Goal: Task Accomplishment & Management: Use online tool/utility

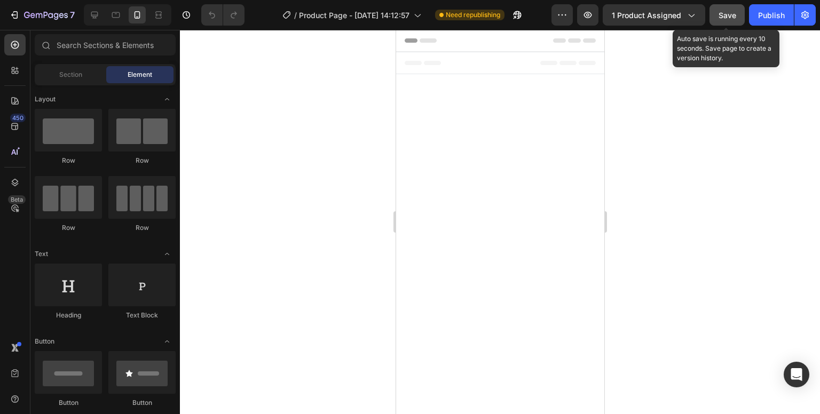
click at [713, 9] on button "Save" at bounding box center [726, 14] width 35 height 21
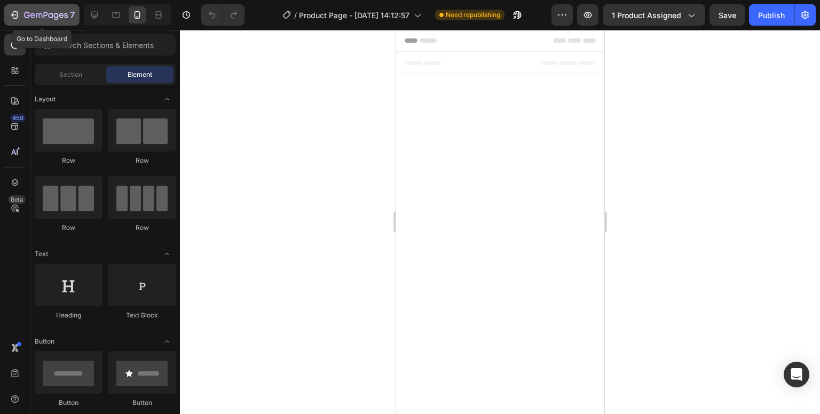
click at [25, 11] on icon "button" at bounding box center [46, 15] width 44 height 9
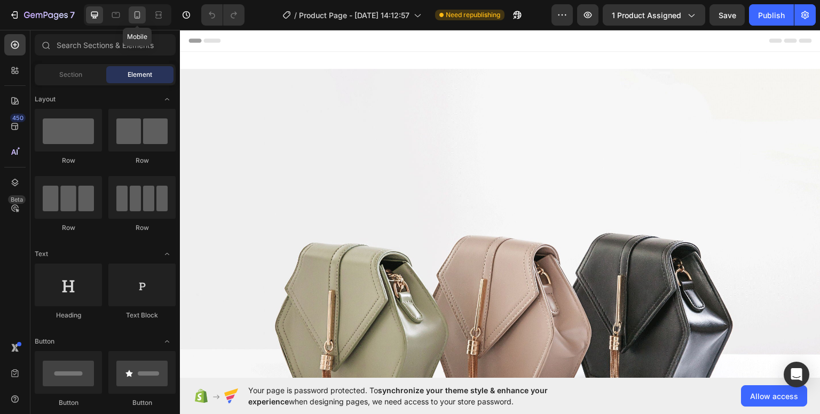
click at [132, 17] on icon at bounding box center [137, 15] width 11 height 11
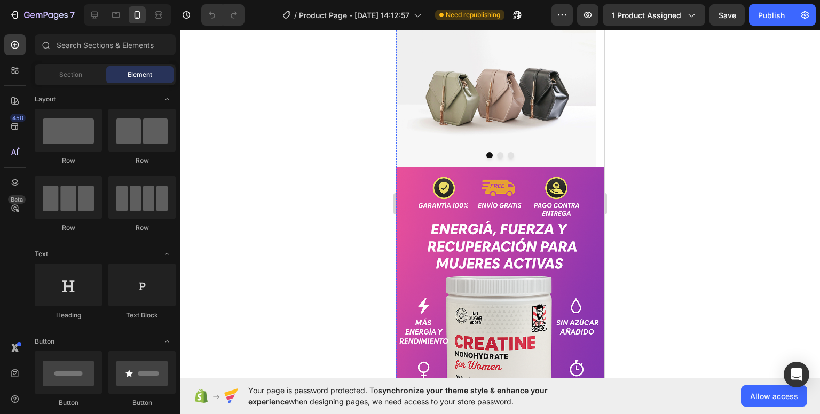
scroll to position [480, 0]
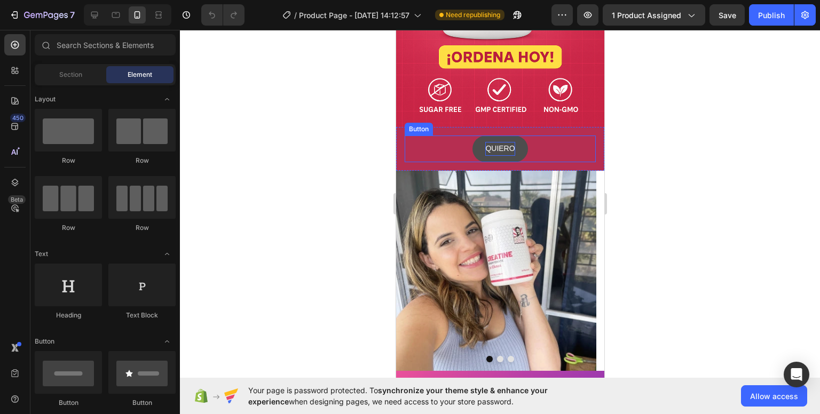
click at [485, 142] on p "QUIERO" at bounding box center [499, 148] width 29 height 13
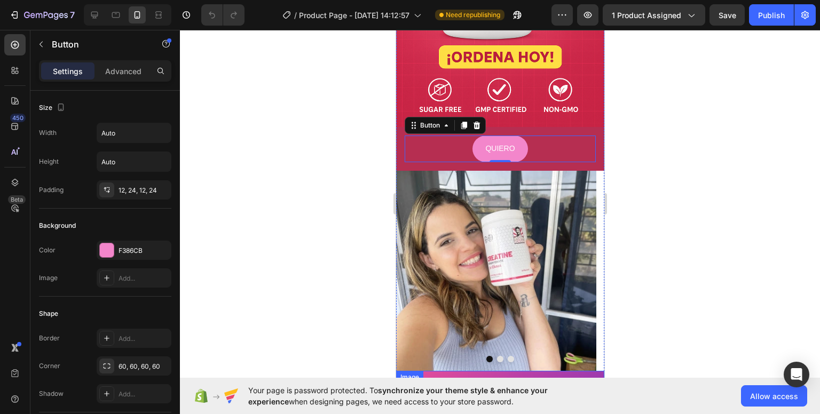
scroll to position [374, 0]
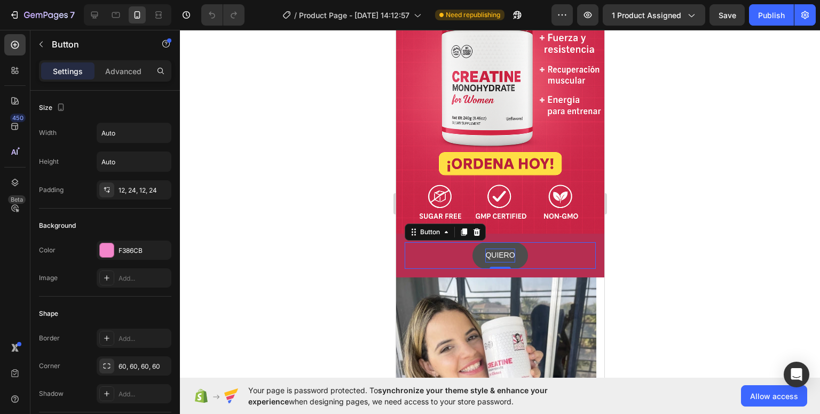
click at [503, 249] on p "QUIERO" at bounding box center [499, 255] width 29 height 13
click at [509, 249] on p "QUIERO" at bounding box center [499, 255] width 29 height 13
click at [472, 242] on button "QUIERO" at bounding box center [499, 255] width 55 height 26
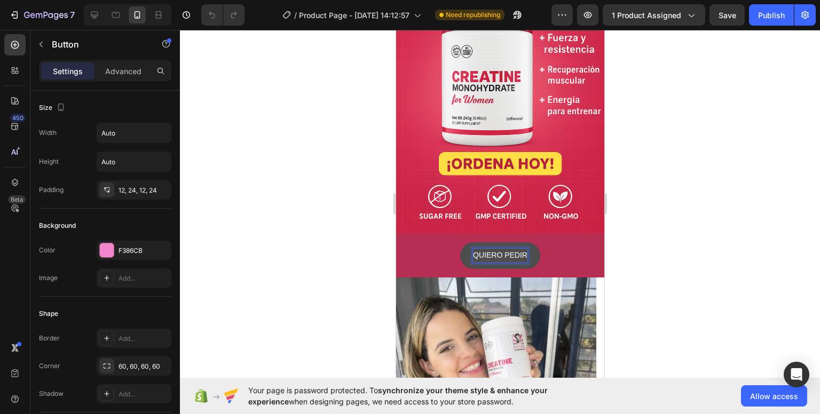
click at [460, 242] on button "QUIERO PEDIR" at bounding box center [500, 255] width 80 height 26
click at [450, 242] on button "QUIERO PEDIR CON" at bounding box center [499, 255] width 99 height 26
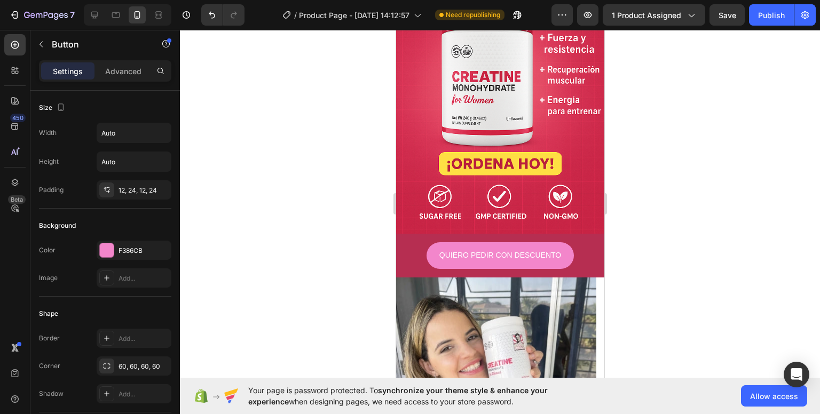
click at [357, 225] on div at bounding box center [500, 222] width 640 height 384
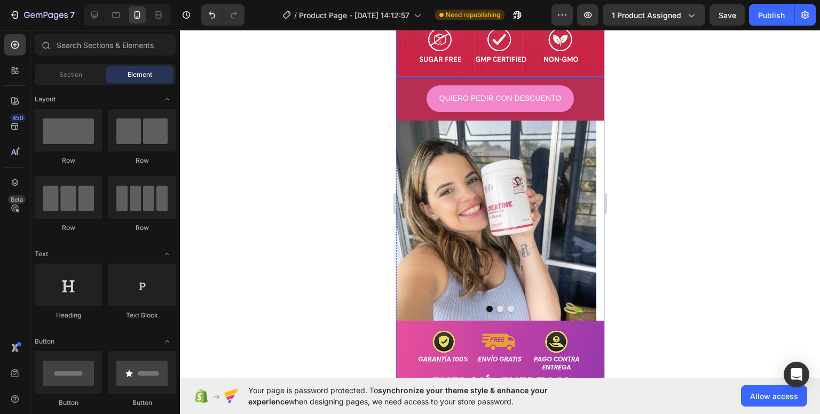
scroll to position [681, 0]
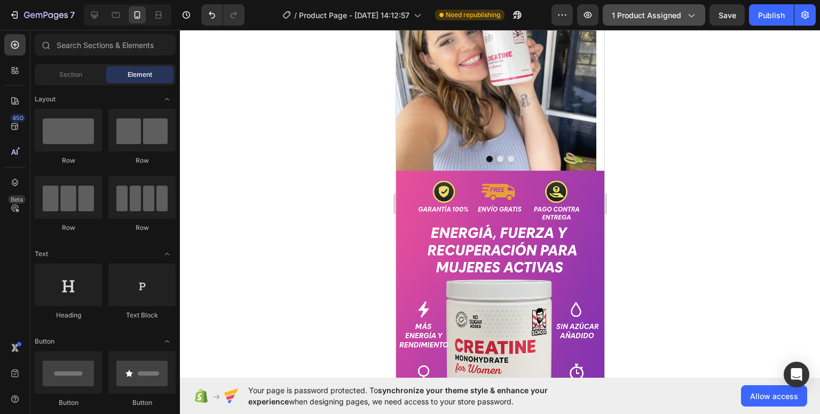
click at [684, 18] on div "1 product assigned" at bounding box center [654, 15] width 84 height 11
click at [369, 96] on div at bounding box center [500, 222] width 640 height 384
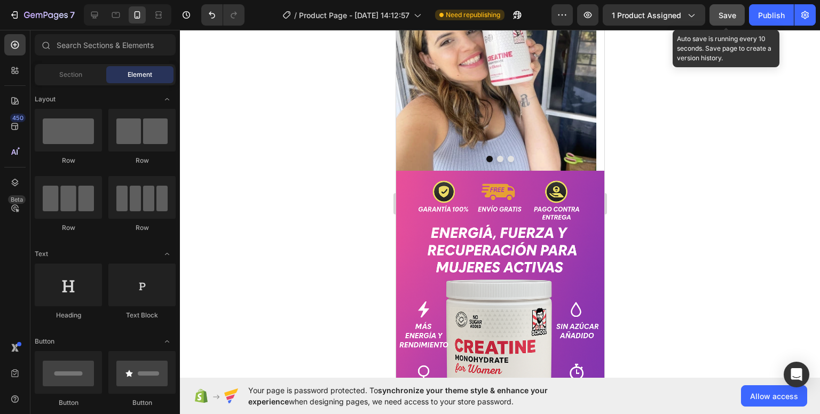
click at [718, 21] on button "Save" at bounding box center [726, 14] width 35 height 21
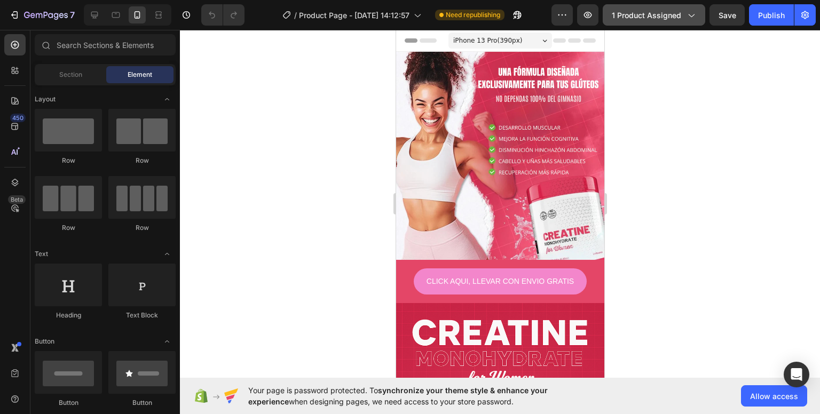
click at [645, 20] on button "1 product assigned" at bounding box center [654, 14] width 102 height 21
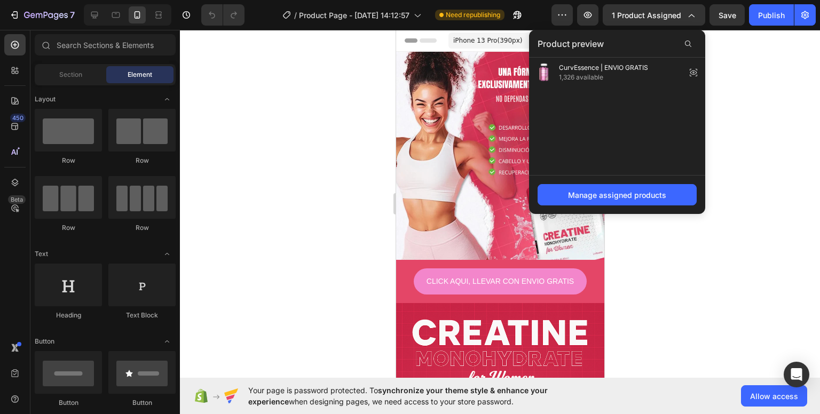
click at [321, 90] on div at bounding box center [500, 222] width 640 height 384
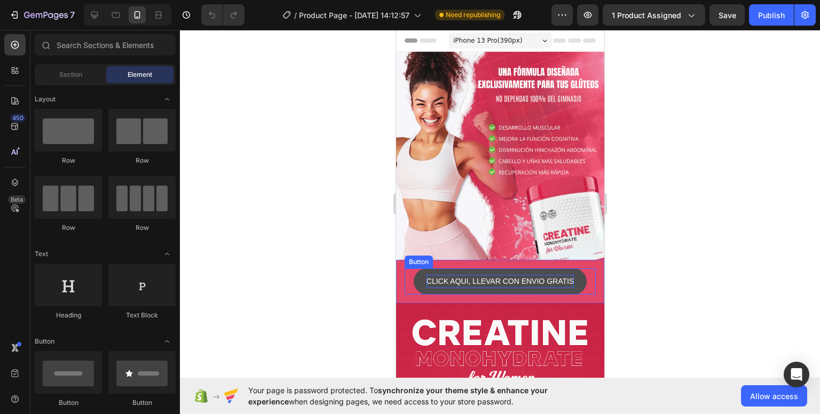
drag, startPoint x: 482, startPoint y: 271, endPoint x: 462, endPoint y: 268, distance: 21.0
click at [484, 275] on p "CLICK AQUI, LLEVAR CON ENVIO GRATIS" at bounding box center [499, 281] width 147 height 13
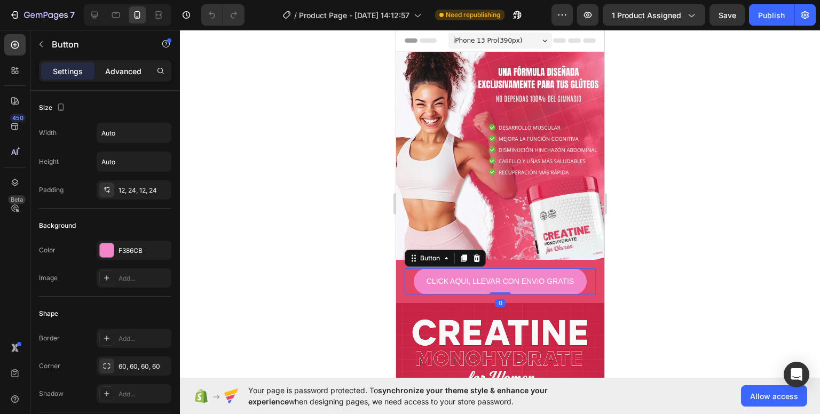
click at [109, 70] on p "Advanced" at bounding box center [123, 71] width 36 height 11
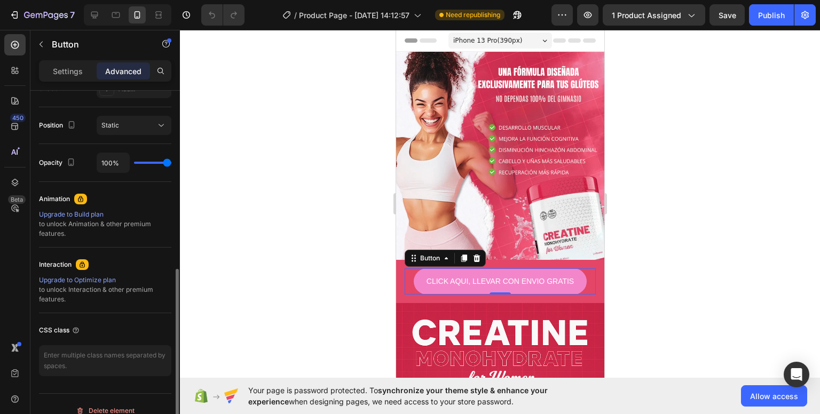
scroll to position [386, 0]
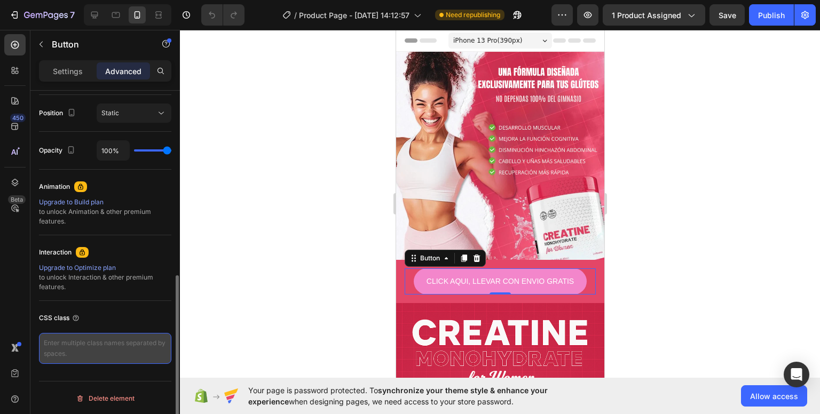
click at [97, 339] on textarea at bounding box center [105, 348] width 132 height 31
paste textarea "_rsi-cod-form-is-gempage _rsi-cod-form-gempages-button-overwrite"
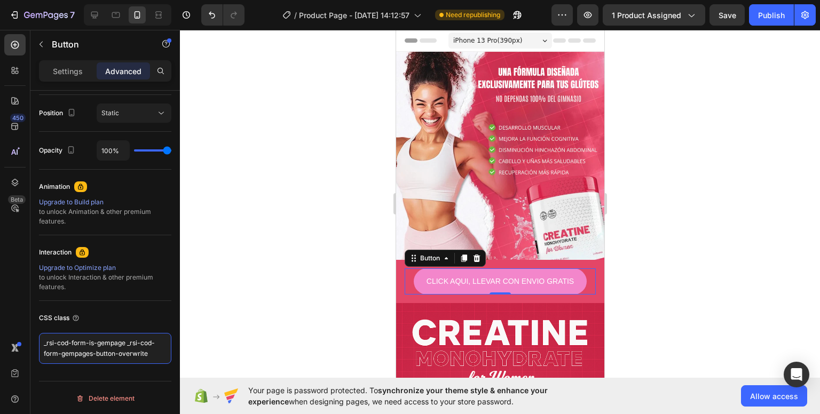
type textarea "_rsi-cod-form-is-gempage _rsi-cod-form-gempages-button-overwrite"
click at [286, 301] on div at bounding box center [500, 222] width 640 height 384
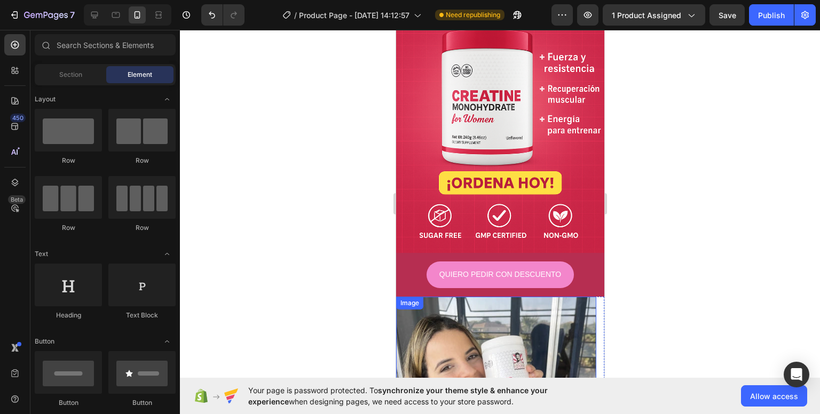
scroll to position [374, 0]
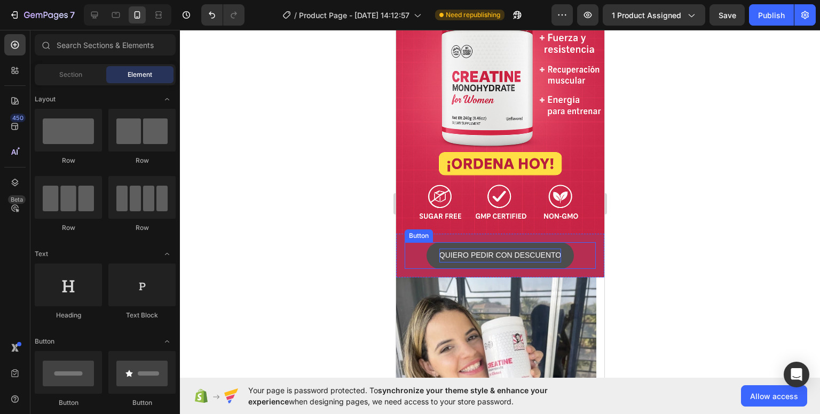
click at [485, 249] on p "QUIERO PEDIR CON DESCUENTO" at bounding box center [500, 255] width 122 height 13
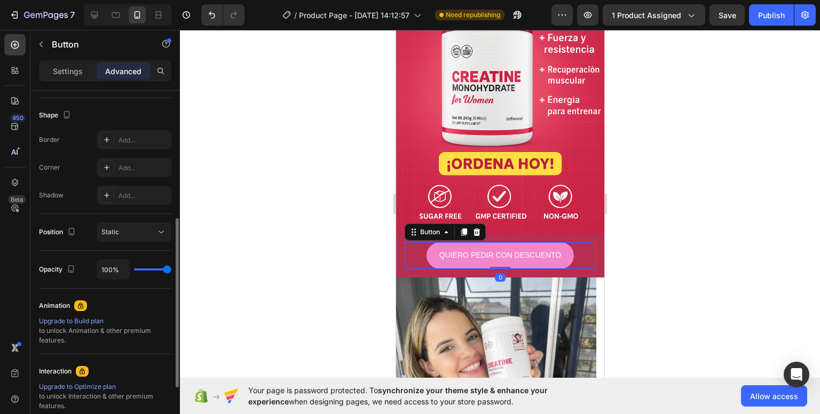
scroll to position [386, 0]
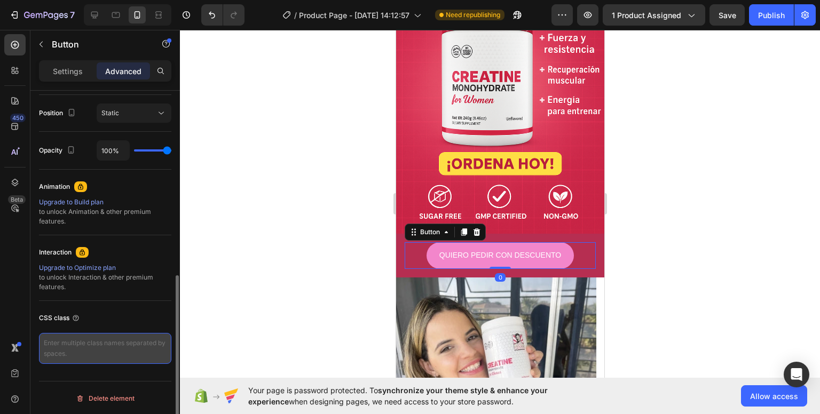
click at [92, 342] on textarea at bounding box center [105, 348] width 132 height 31
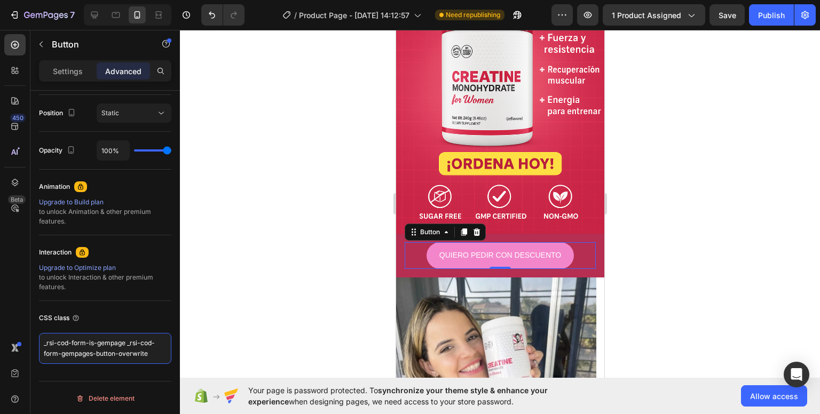
type textarea "_rsi-cod-form-is-gempage _rsi-cod-form-gempages-button-overwrite"
click at [288, 304] on div at bounding box center [500, 222] width 640 height 384
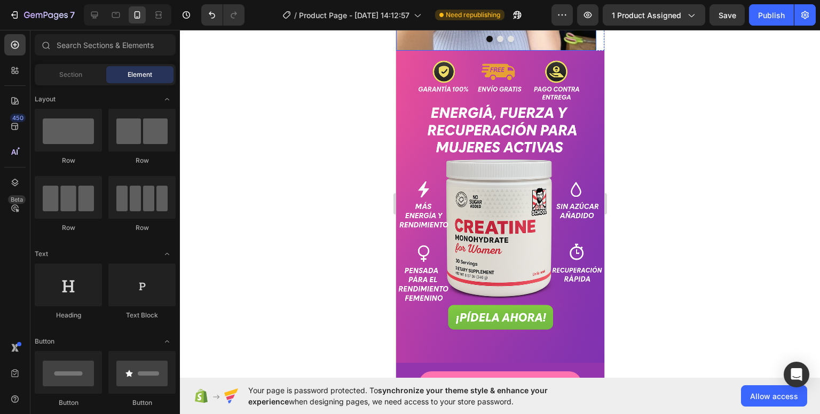
scroll to position [907, 0]
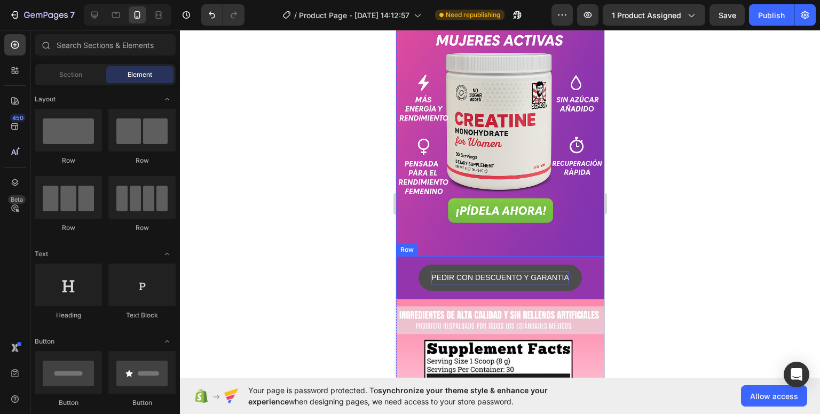
click at [466, 271] on p "PEDIR CON DESCUENTO Y GARANTIA" at bounding box center [500, 277] width 138 height 13
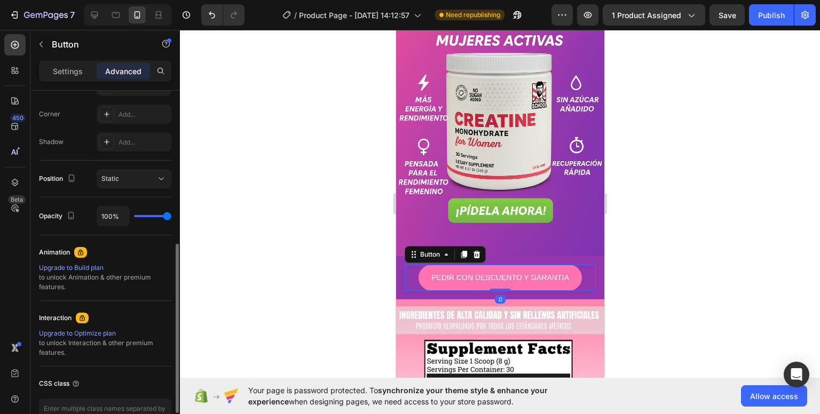
scroll to position [386, 0]
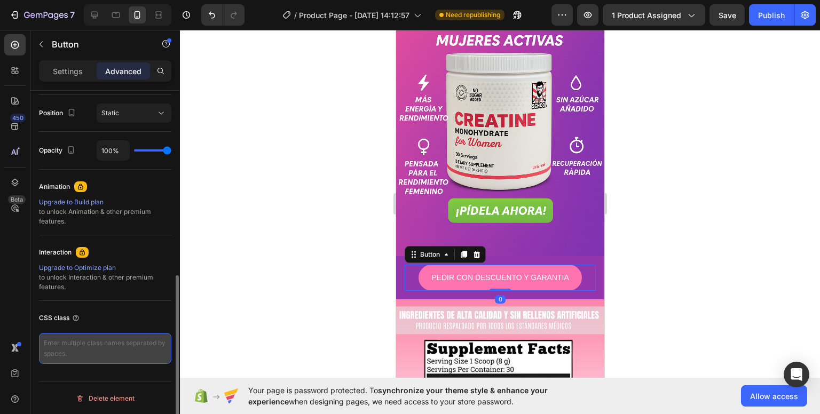
click at [114, 343] on textarea at bounding box center [105, 348] width 132 height 31
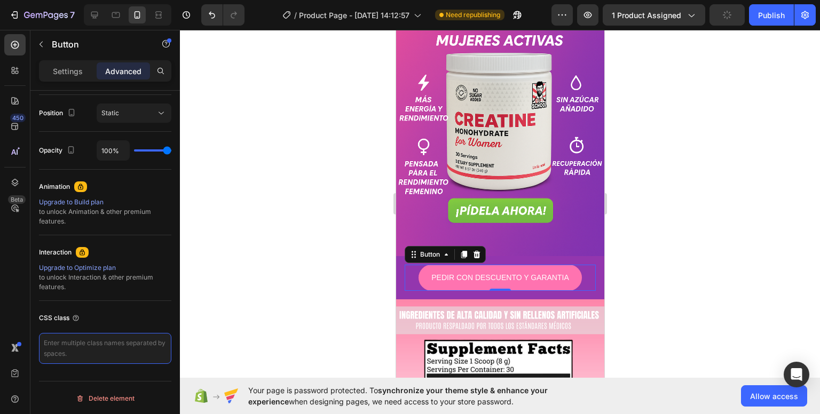
type textarea "_rsi-cod-form-is-gempage _rsi-cod-form-gempages-button-overwrite"
drag, startPoint x: 335, startPoint y: 275, endPoint x: 48, endPoint y: 239, distance: 288.8
click at [335, 275] on div at bounding box center [500, 222] width 640 height 384
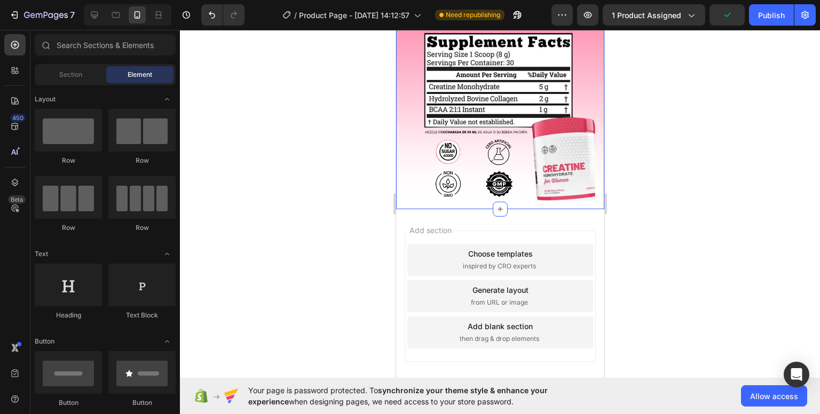
scroll to position [894, 0]
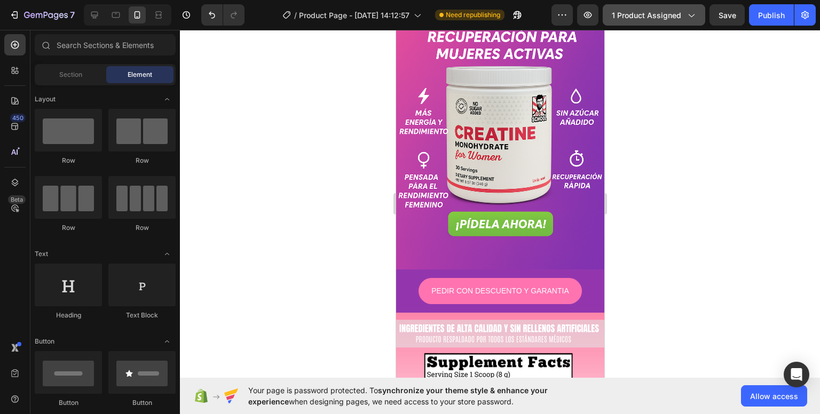
click at [677, 18] on span "1 product assigned" at bounding box center [646, 15] width 69 height 11
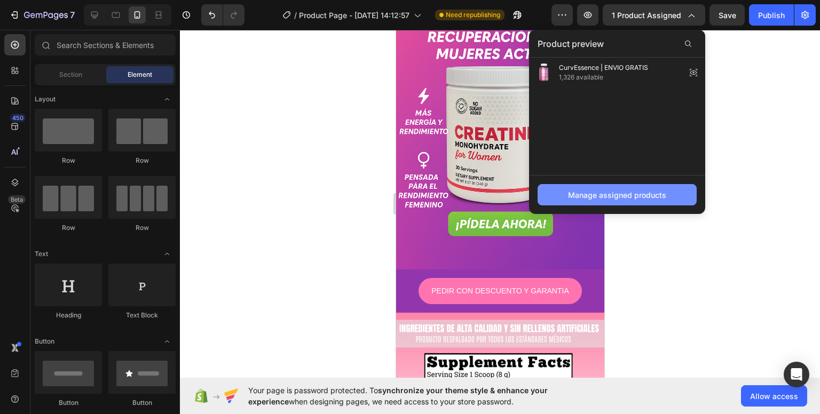
click at [580, 195] on div "Manage assigned products" at bounding box center [617, 194] width 98 height 11
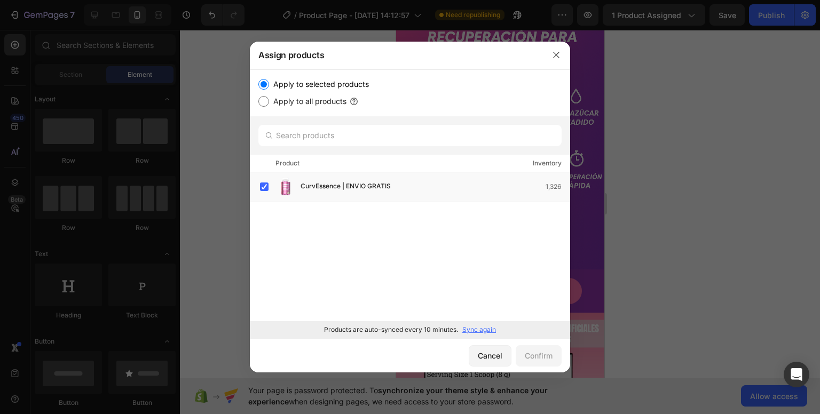
click at [307, 101] on label "Apply to all products" at bounding box center [307, 101] width 77 height 13
click at [269, 101] on input "Apply to all products" at bounding box center [263, 101] width 11 height 11
radio input "true"
click at [532, 350] on div "Confirm" at bounding box center [539, 355] width 28 height 11
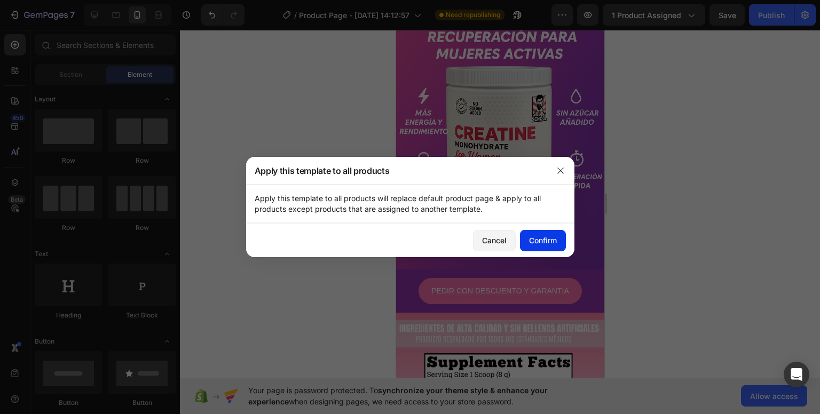
click at [529, 239] on div "Confirm" at bounding box center [543, 240] width 28 height 11
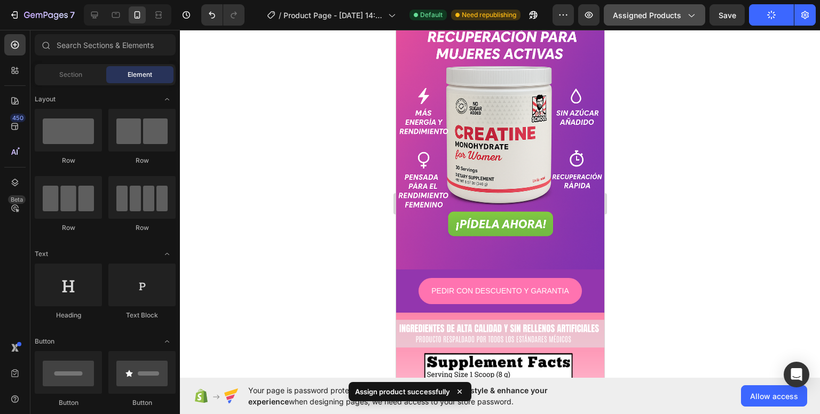
click at [692, 18] on icon "button" at bounding box center [690, 15] width 11 height 11
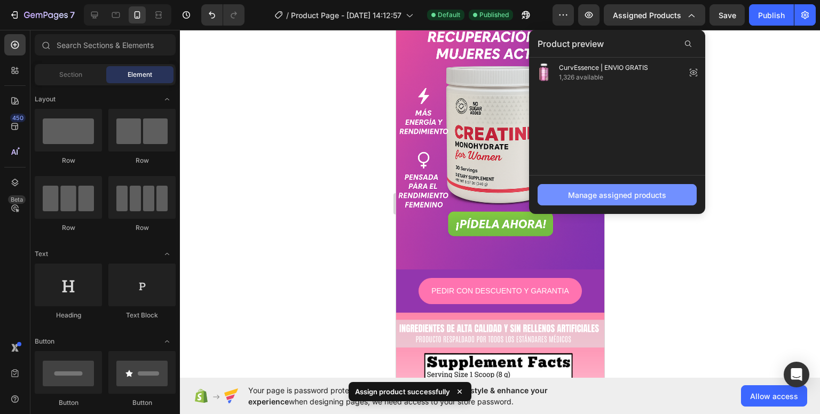
click at [618, 195] on div "Manage assigned products" at bounding box center [617, 194] width 98 height 11
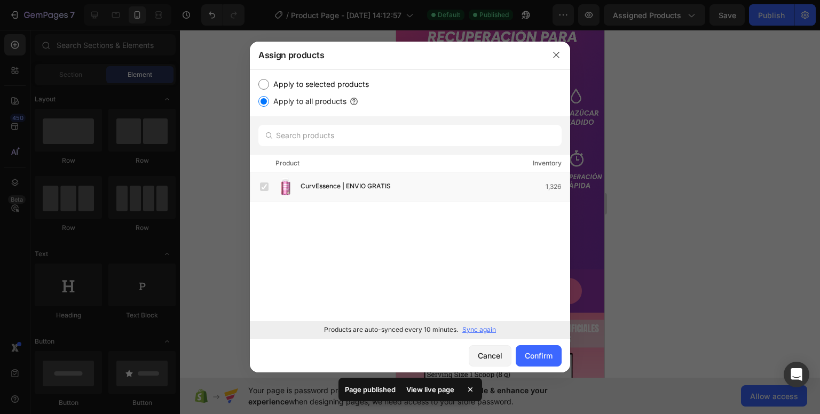
click at [339, 85] on label "Apply to selected products" at bounding box center [319, 84] width 100 height 13
click at [269, 85] on input "Apply to selected products" at bounding box center [263, 84] width 11 height 11
radio input "true"
click at [525, 352] on div "Confirm" at bounding box center [539, 355] width 28 height 11
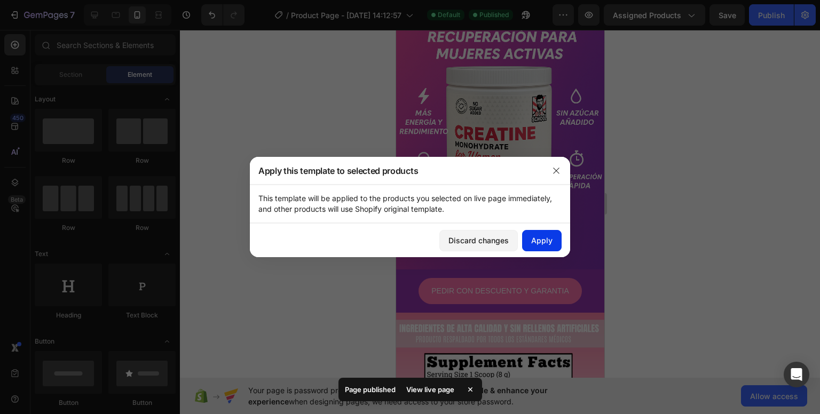
click at [539, 238] on div "Apply" at bounding box center [541, 240] width 21 height 11
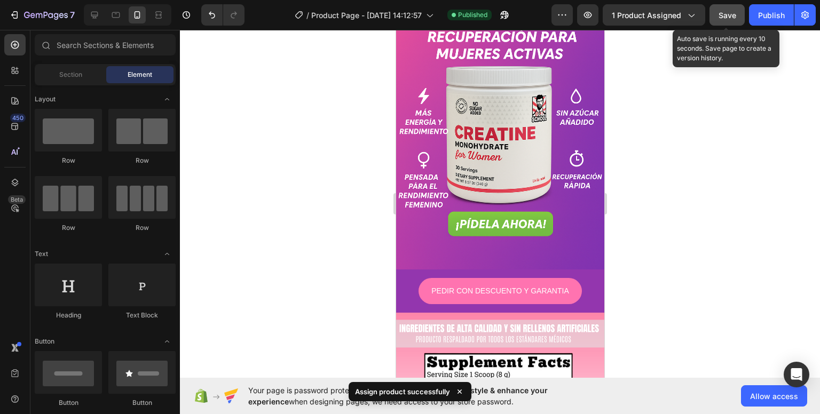
click at [732, 17] on span "Save" at bounding box center [727, 15] width 18 height 9
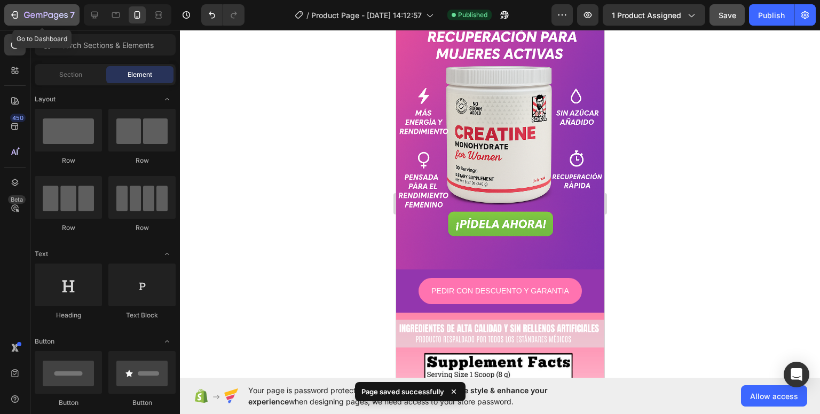
click at [30, 19] on icon "button" at bounding box center [46, 15] width 44 height 9
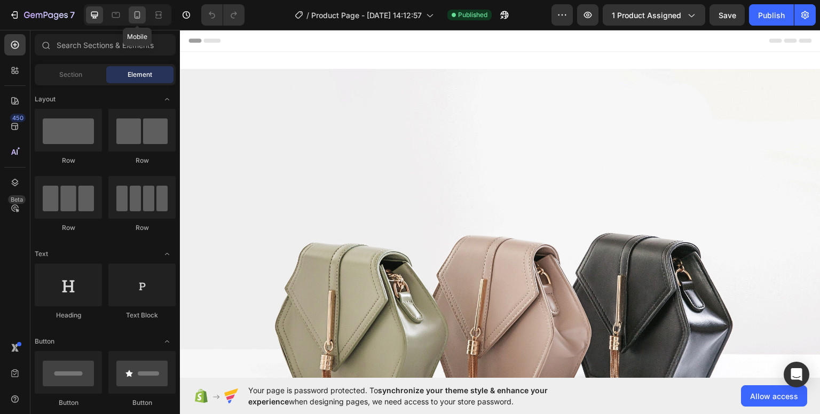
click at [134, 11] on icon at bounding box center [137, 15] width 11 height 11
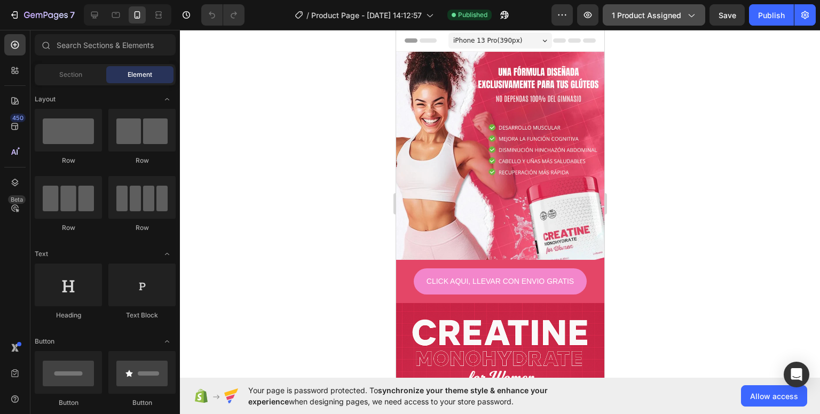
click at [648, 17] on span "1 product assigned" at bounding box center [646, 15] width 69 height 11
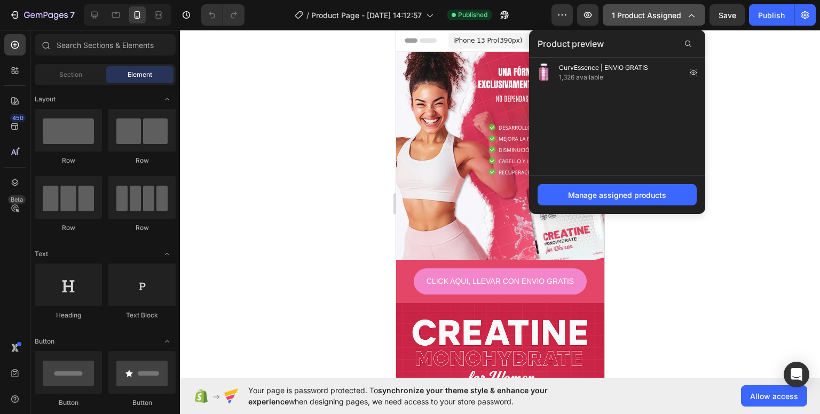
click at [679, 20] on button "1 product assigned" at bounding box center [654, 14] width 102 height 21
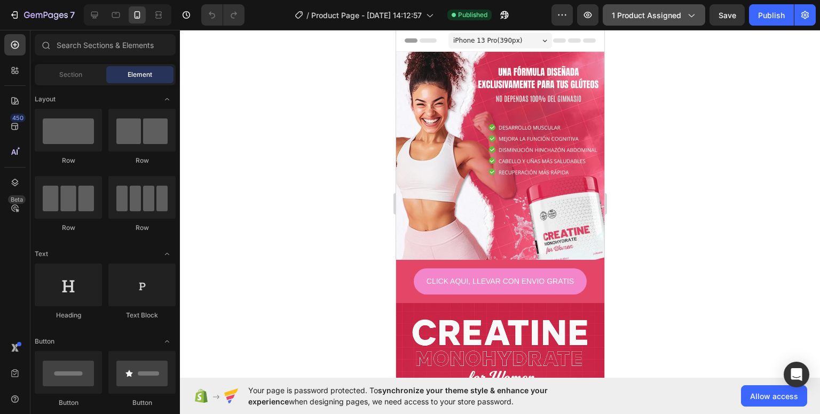
click at [679, 20] on button "1 product assigned" at bounding box center [654, 14] width 102 height 21
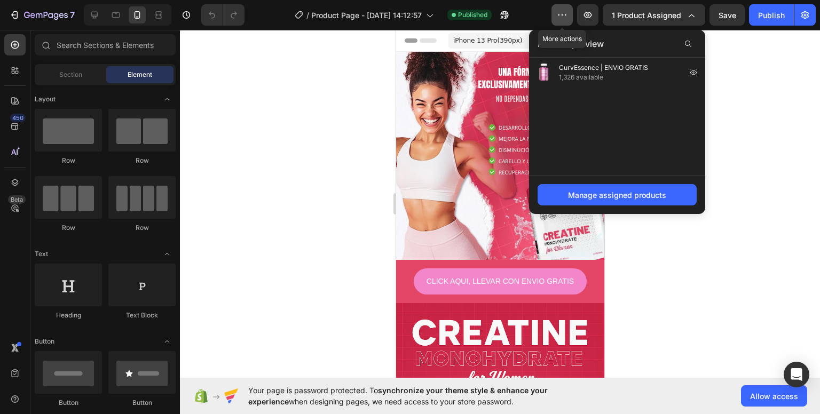
click at [565, 13] on icon "button" at bounding box center [562, 15] width 11 height 11
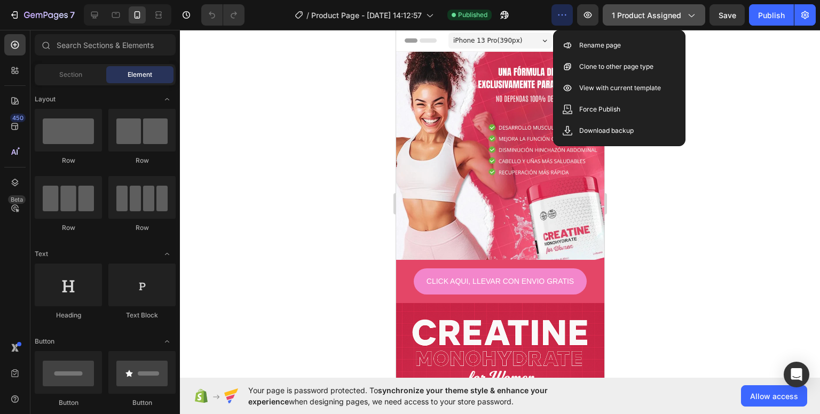
click at [615, 22] on button "1 product assigned" at bounding box center [654, 14] width 102 height 21
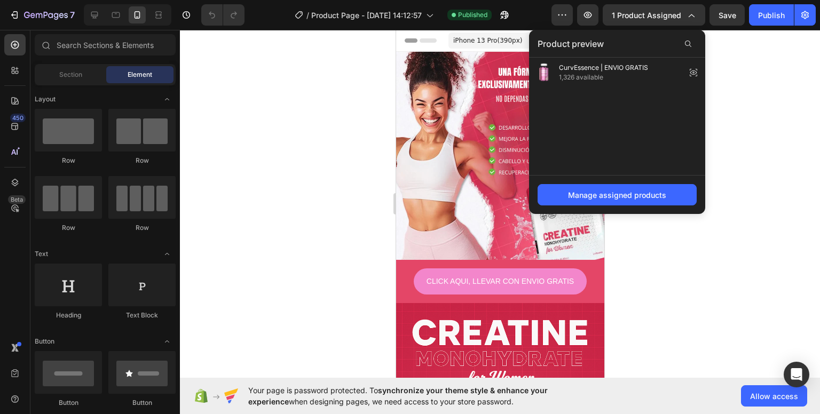
click at [818, 16] on div "7 / Product Page - Aug 22, 14:12:57 Published Preview 1 product assigned Produc…" at bounding box center [410, 15] width 820 height 30
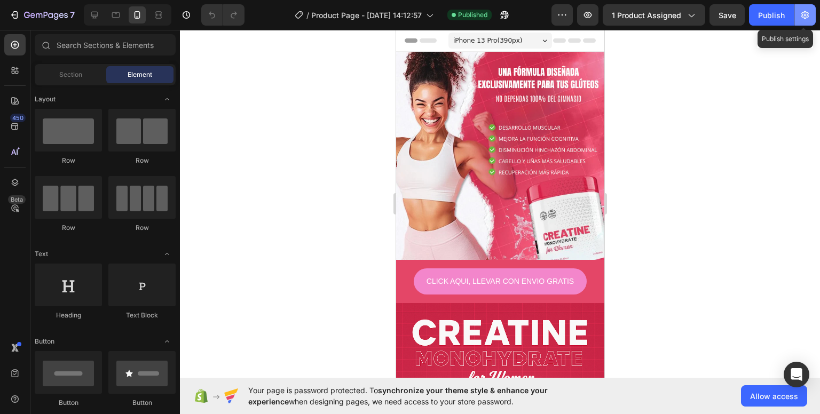
click at [811, 17] on button "button" at bounding box center [804, 14] width 21 height 21
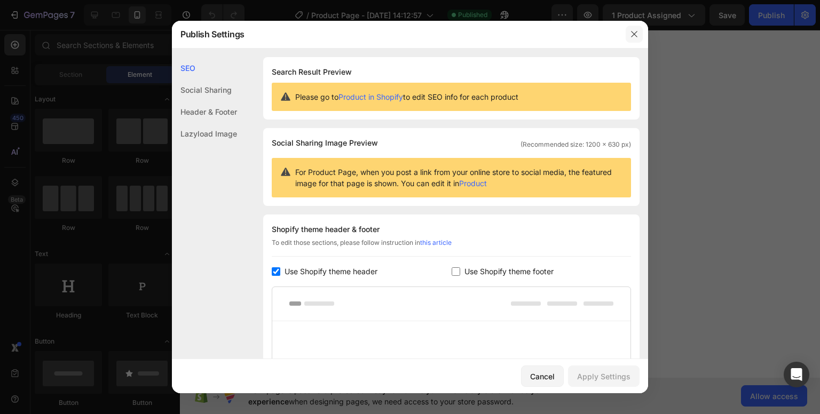
click at [634, 38] on icon "button" at bounding box center [634, 34] width 9 height 9
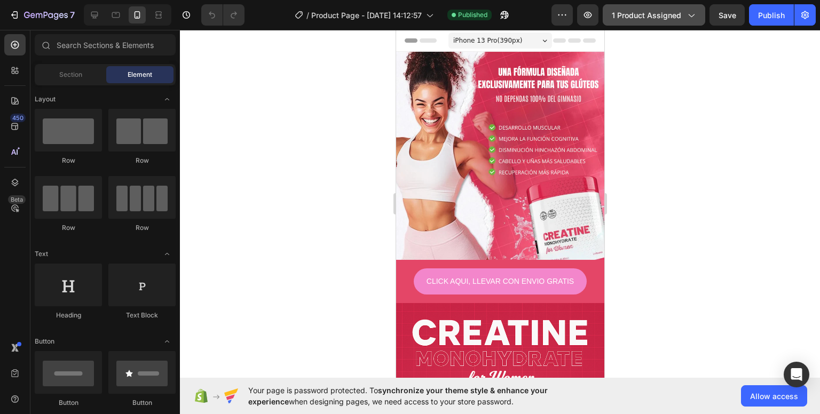
click at [647, 24] on button "1 product assigned" at bounding box center [654, 14] width 102 height 21
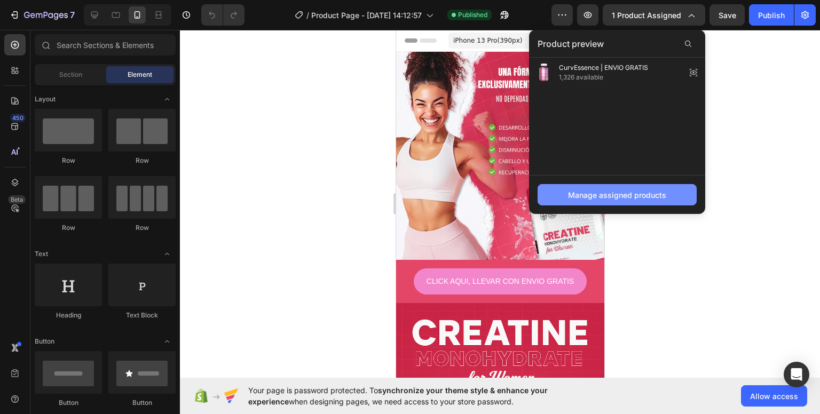
click at [582, 190] on div "Manage assigned products" at bounding box center [617, 194] width 98 height 11
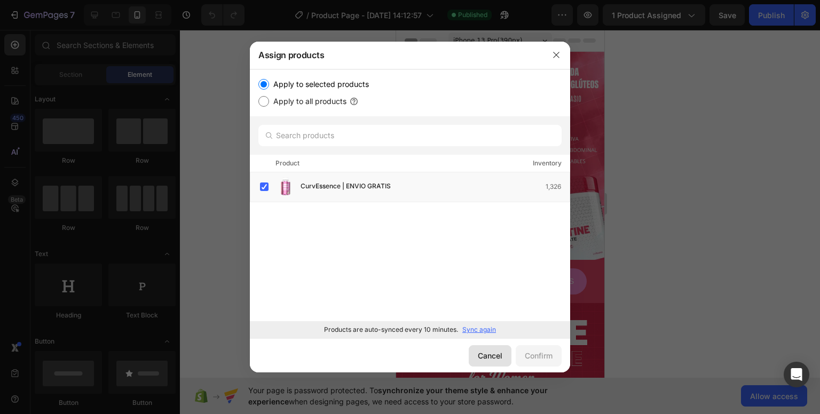
click at [486, 355] on div "Cancel" at bounding box center [490, 355] width 25 height 11
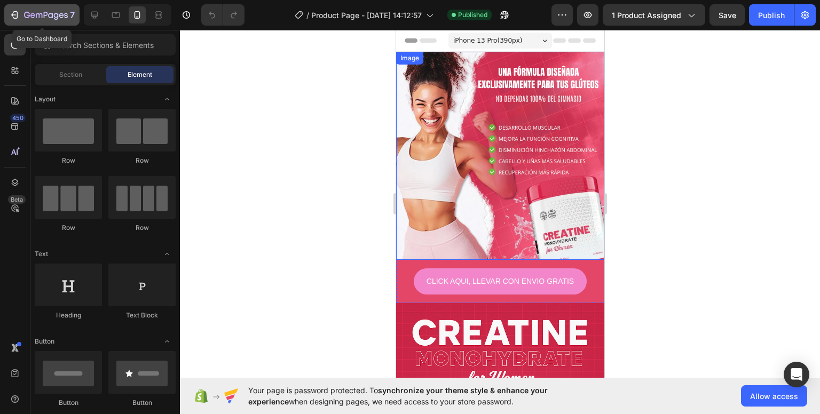
click at [45, 10] on div "7" at bounding box center [49, 15] width 51 height 13
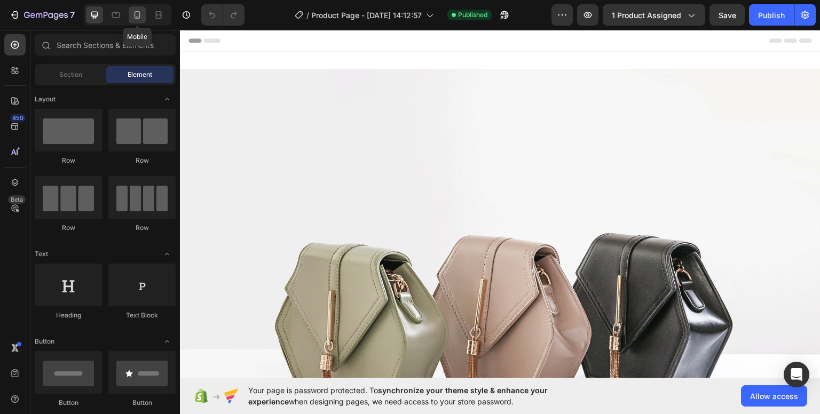
click at [138, 18] on icon at bounding box center [137, 15] width 11 height 11
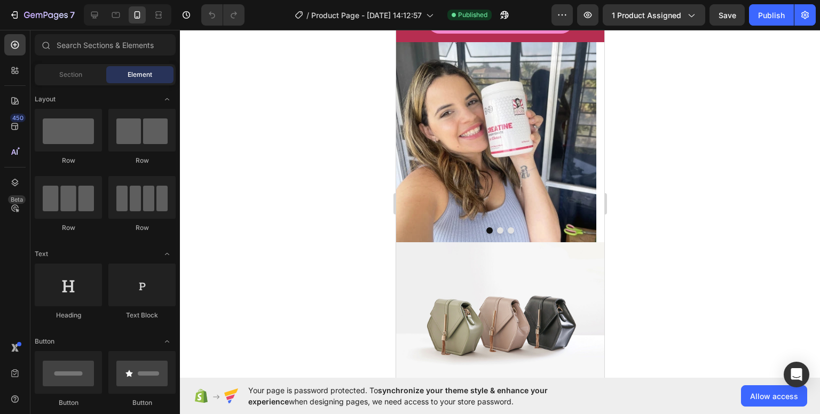
scroll to position [360, 0]
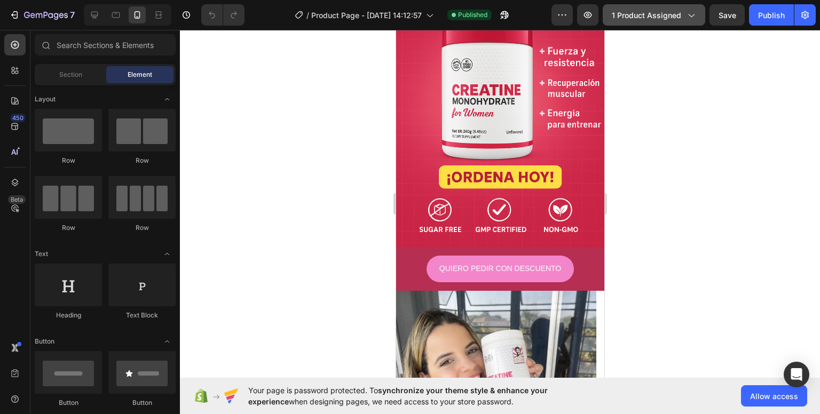
click at [658, 7] on button "1 product assigned" at bounding box center [654, 14] width 102 height 21
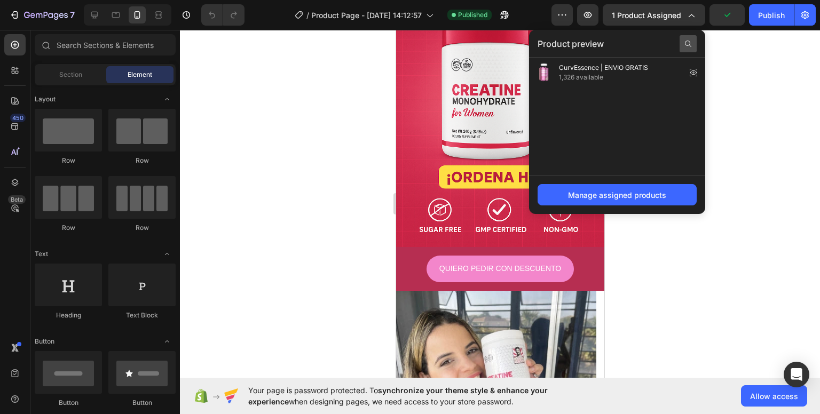
click at [681, 41] on div at bounding box center [687, 43] width 17 height 17
type input "Cre"
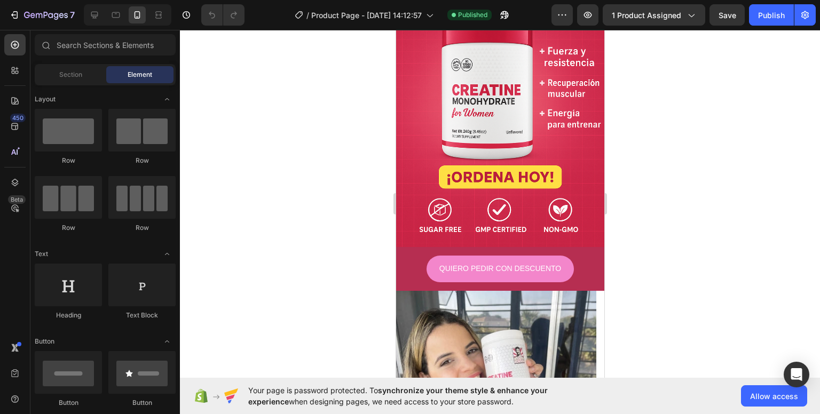
click at [734, 90] on div at bounding box center [500, 222] width 640 height 384
click at [567, 18] on icon "button" at bounding box center [562, 15] width 11 height 11
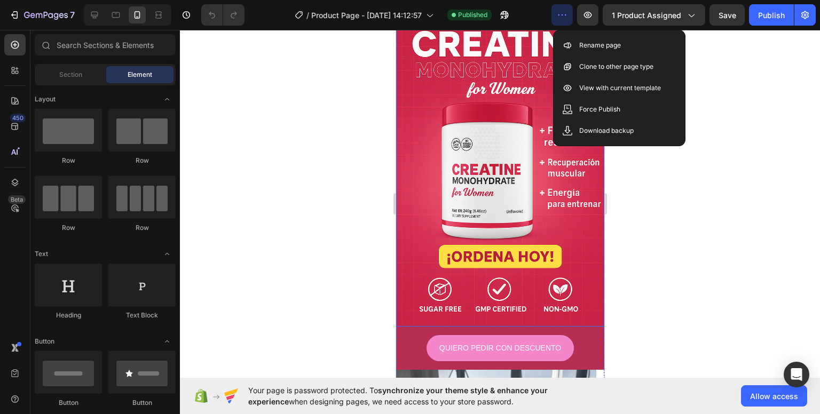
scroll to position [40, 0]
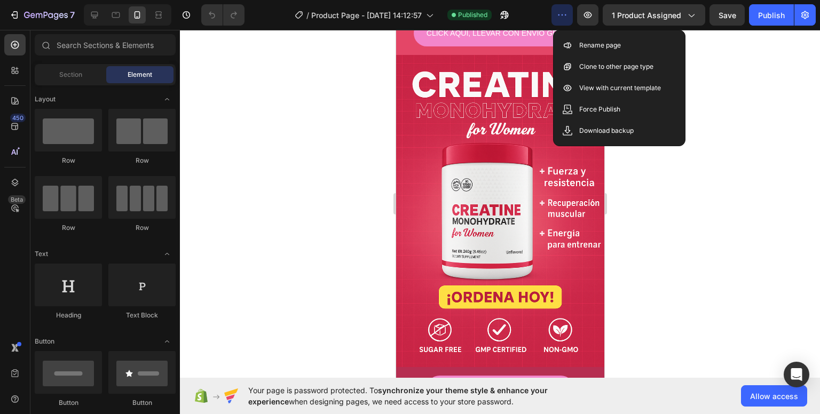
click at [660, 214] on div at bounding box center [500, 222] width 640 height 384
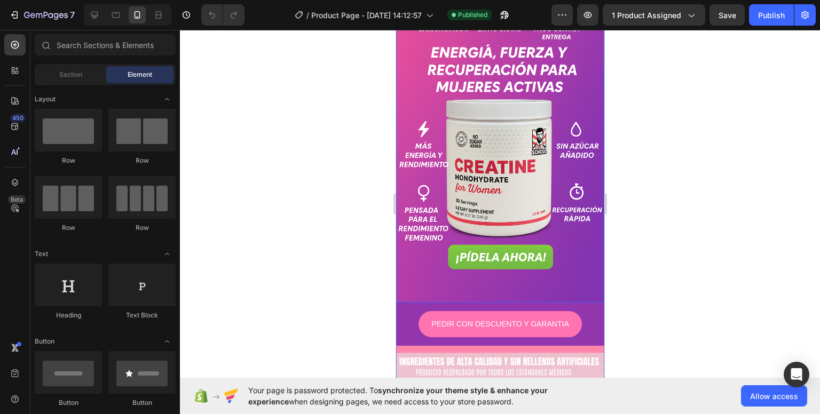
scroll to position [907, 0]
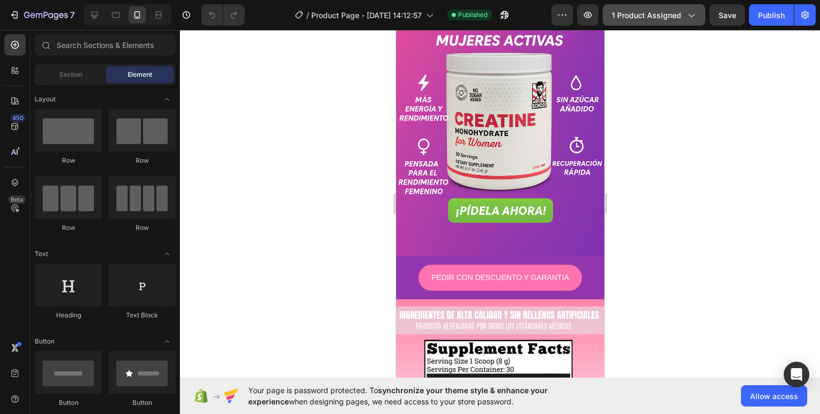
click at [687, 19] on icon "button" at bounding box center [690, 15] width 11 height 11
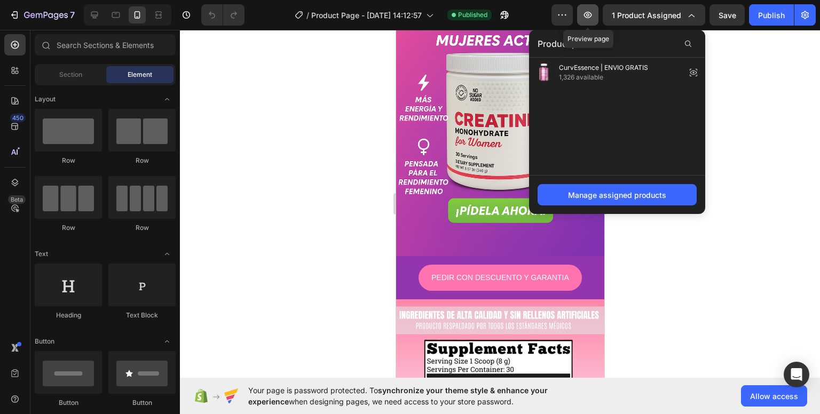
click at [585, 18] on icon "button" at bounding box center [587, 15] width 11 height 11
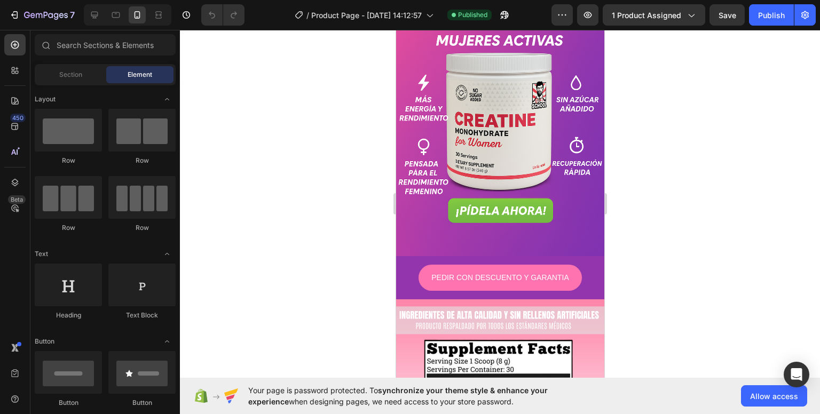
click at [636, 34] on div at bounding box center [500, 222] width 640 height 384
click at [644, 19] on span "1 product assigned" at bounding box center [646, 15] width 69 height 11
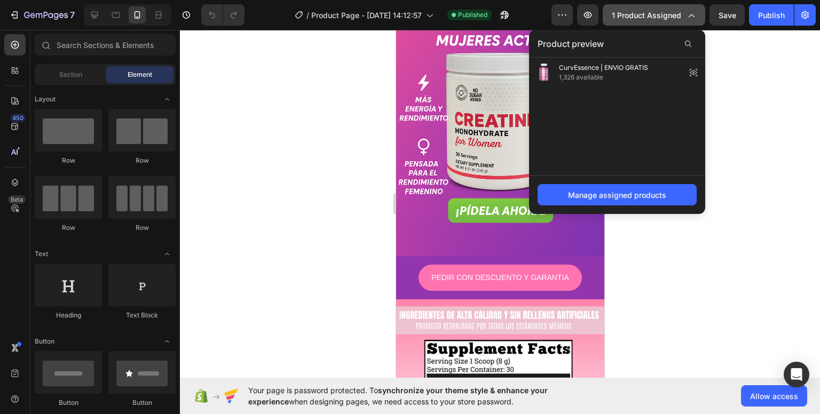
drag, startPoint x: 637, startPoint y: 19, endPoint x: 117, endPoint y: 3, distance: 519.6
click at [637, 19] on span "1 product assigned" at bounding box center [646, 15] width 69 height 11
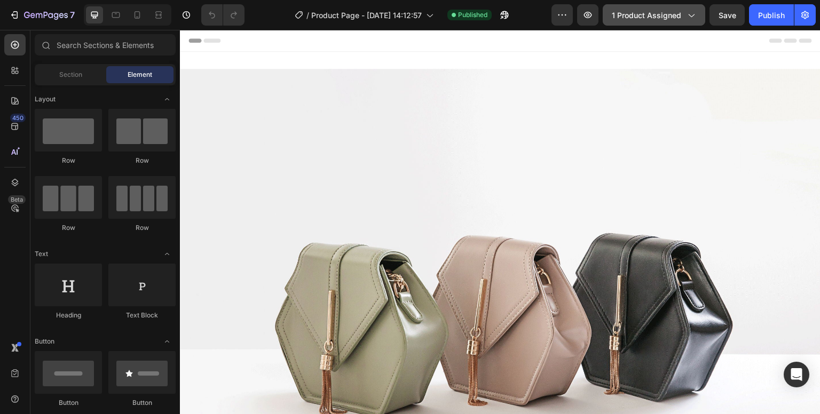
click at [666, 21] on button "1 product assigned" at bounding box center [654, 14] width 102 height 21
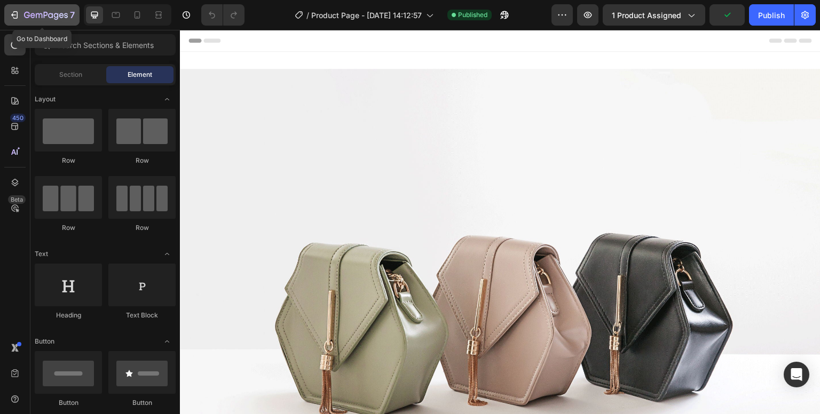
click at [51, 20] on icon "button" at bounding box center [46, 15] width 44 height 9
drag, startPoint x: 129, startPoint y: 21, endPoint x: 164, endPoint y: 59, distance: 52.1
click at [130, 21] on div at bounding box center [137, 14] width 17 height 17
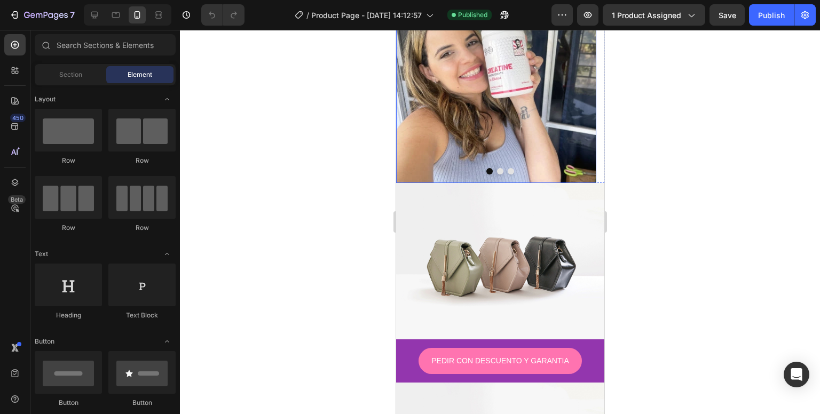
scroll to position [480, 0]
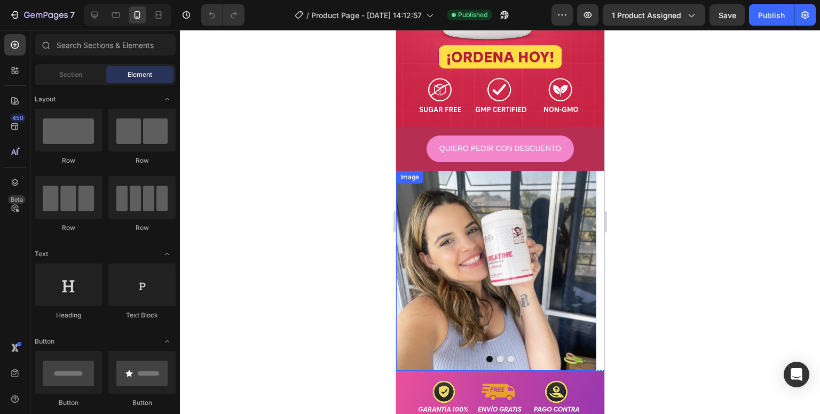
click at [494, 342] on img at bounding box center [495, 271] width 200 height 200
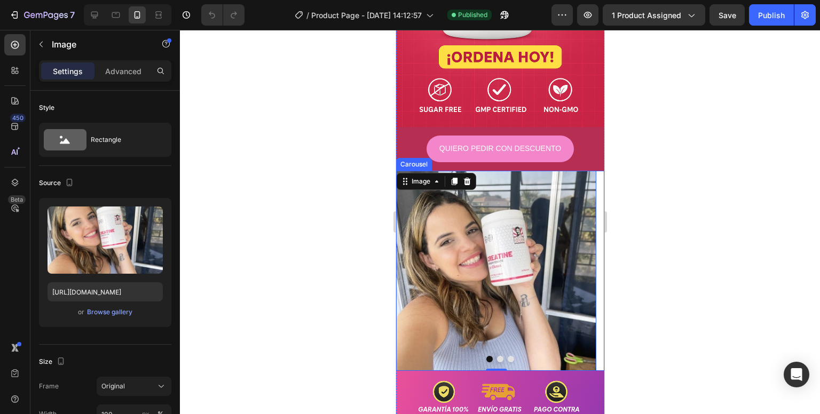
click at [496, 356] on button "Dot" at bounding box center [499, 359] width 6 height 6
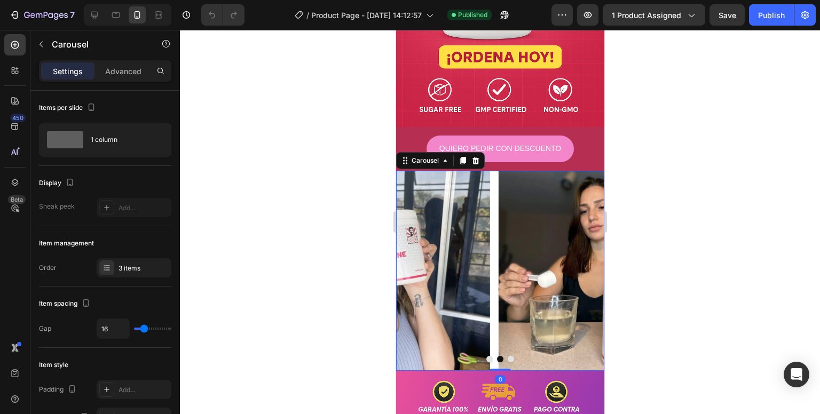
click at [496, 356] on button "Dot" at bounding box center [499, 359] width 6 height 6
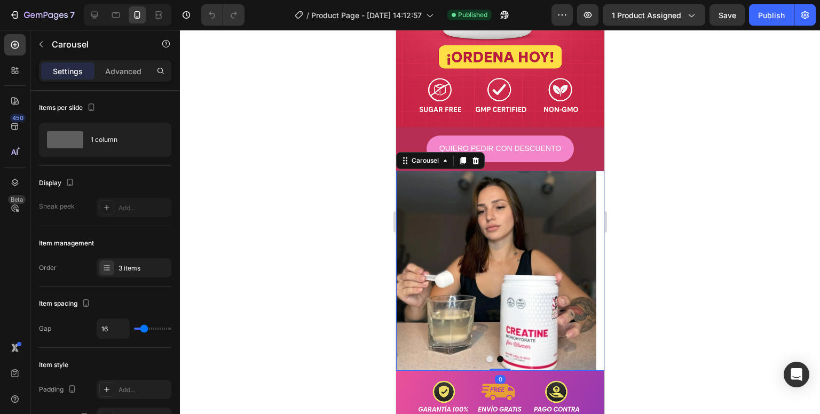
click at [504, 356] on div at bounding box center [499, 359] width 208 height 6
click at [507, 356] on button "Dot" at bounding box center [510, 359] width 6 height 6
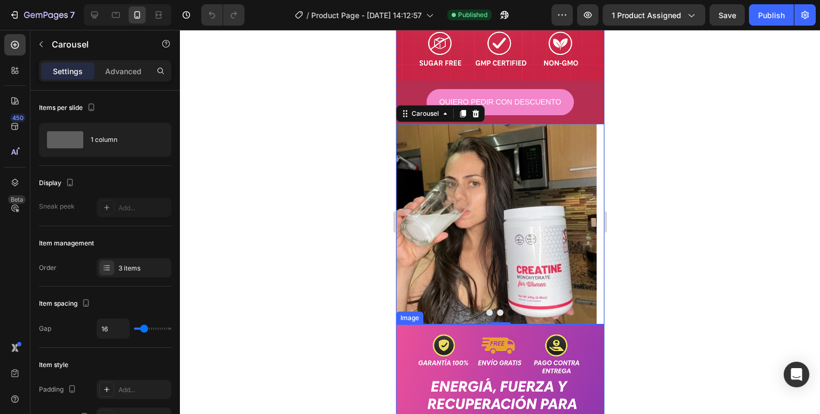
scroll to position [320, 0]
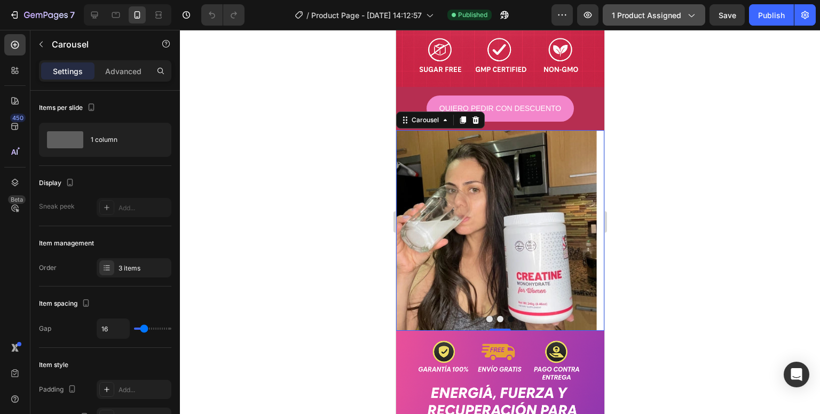
click at [638, 18] on span "1 product assigned" at bounding box center [646, 15] width 69 height 11
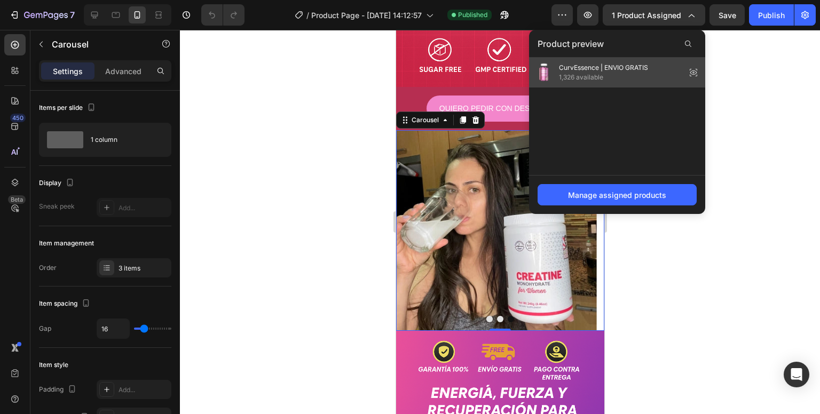
click at [691, 71] on icon at bounding box center [693, 72] width 15 height 15
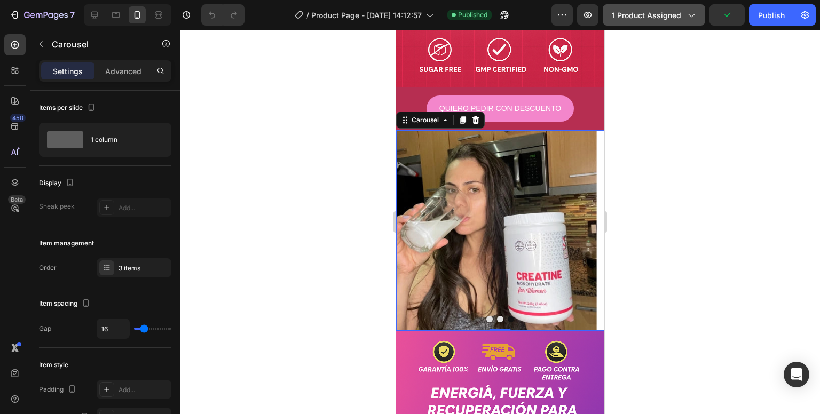
click at [661, 18] on span "1 product assigned" at bounding box center [646, 15] width 69 height 11
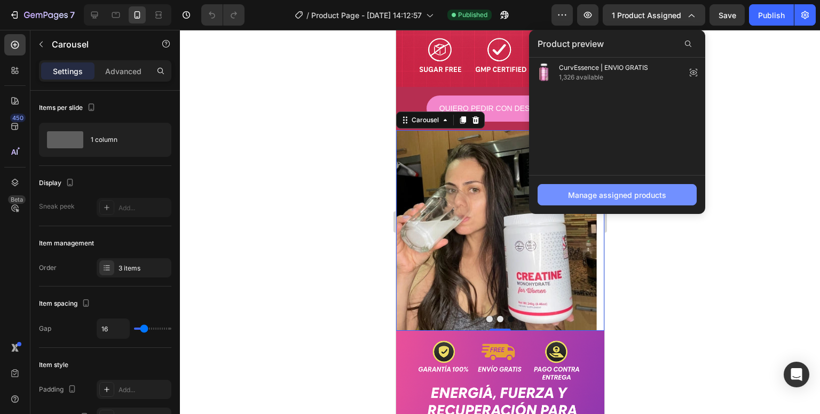
click at [613, 192] on div "Manage assigned products" at bounding box center [617, 194] width 98 height 11
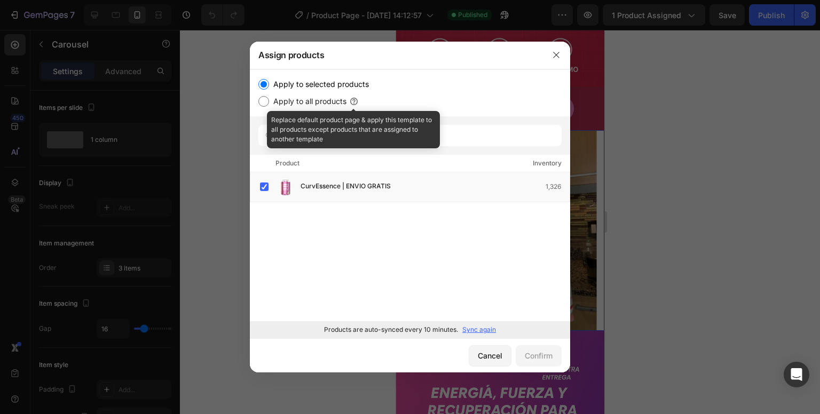
click at [354, 102] on icon at bounding box center [354, 101] width 11 height 11
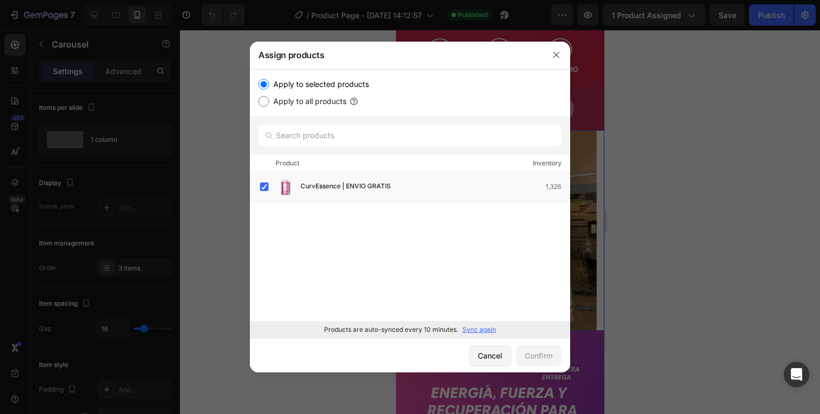
click at [310, 103] on label "Apply to all products" at bounding box center [307, 101] width 77 height 13
click at [269, 103] on input "Apply to all products" at bounding box center [263, 101] width 11 height 11
radio input "true"
click at [553, 61] on button "button" at bounding box center [556, 54] width 17 height 17
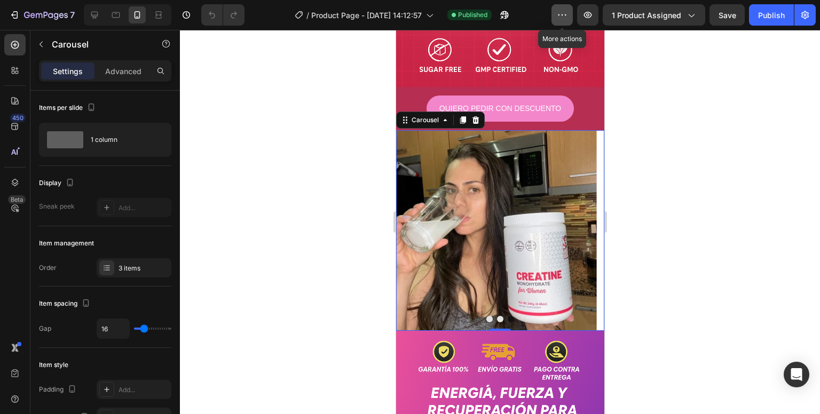
click at [569, 20] on button "button" at bounding box center [561, 14] width 21 height 21
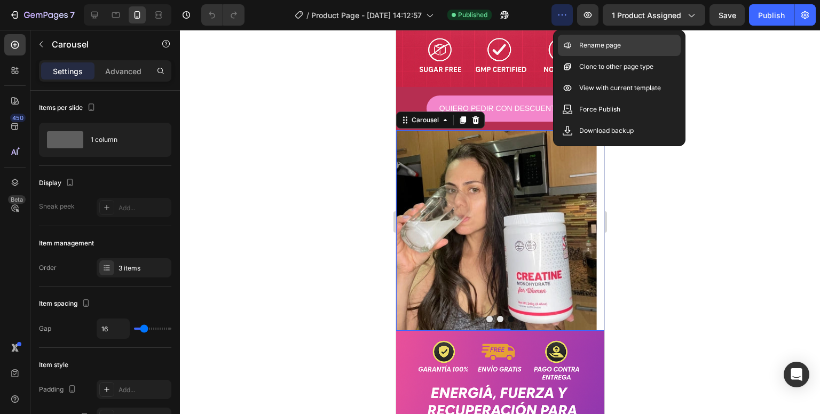
click at [589, 43] on p "Rename page" at bounding box center [600, 45] width 42 height 11
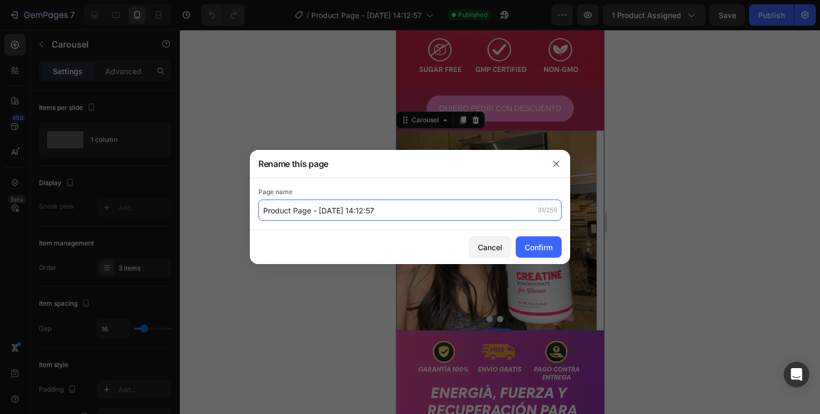
click at [361, 210] on input "Product Page - Aug 22, 14:12:57" at bounding box center [409, 210] width 303 height 21
drag, startPoint x: 383, startPoint y: 210, endPoint x: 310, endPoint y: 204, distance: 73.4
click at [310, 204] on input "Product Page - Aug 22, 14:12:57" at bounding box center [409, 210] width 303 height 21
type input "Product Page"
drag, startPoint x: 525, startPoint y: 240, endPoint x: 536, endPoint y: 263, distance: 25.5
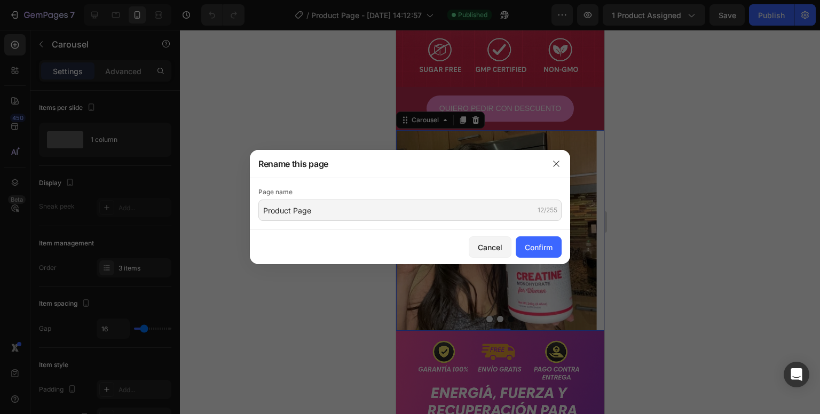
click at [527, 242] on button "Confirm" at bounding box center [539, 246] width 46 height 21
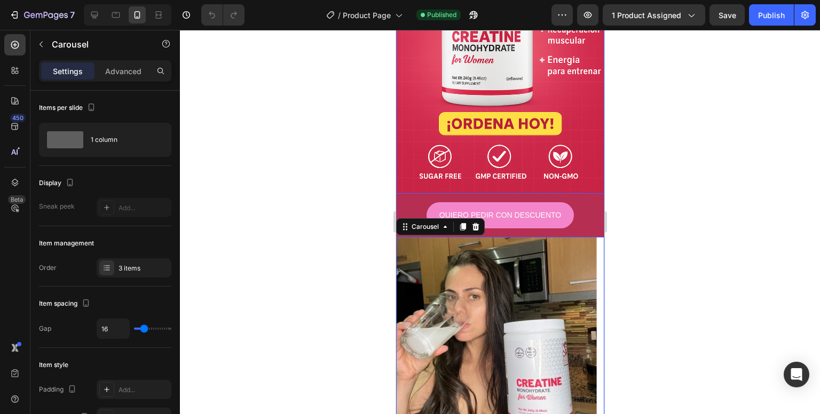
scroll to position [0, 0]
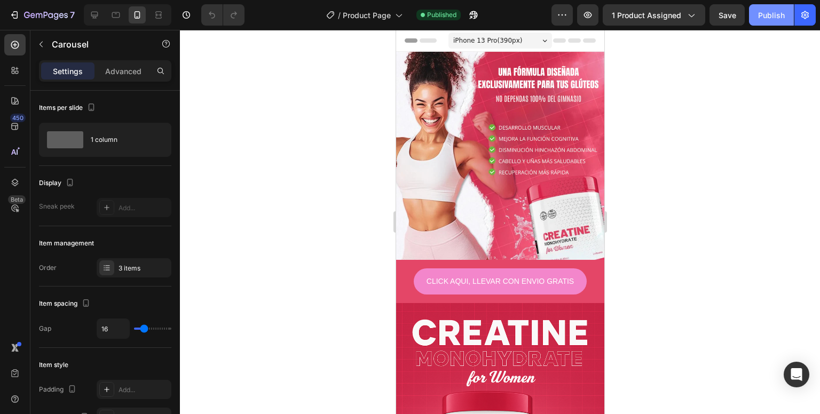
click at [776, 21] on button "Publish" at bounding box center [771, 14] width 45 height 21
click at [810, 19] on button "button" at bounding box center [804, 14] width 21 height 21
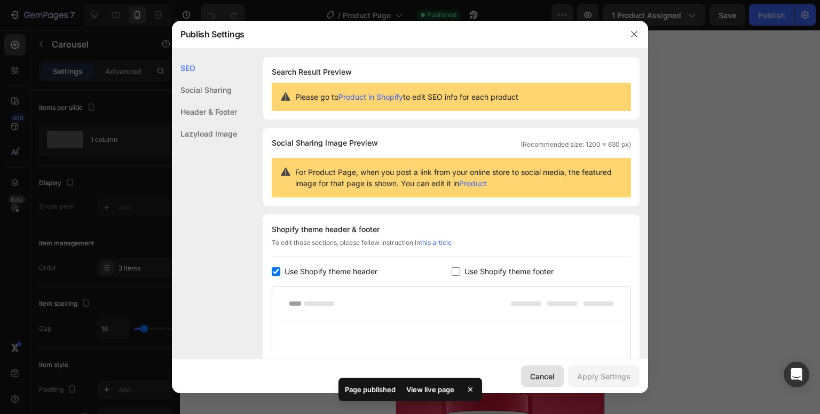
click at [530, 377] on button "Cancel" at bounding box center [542, 376] width 43 height 21
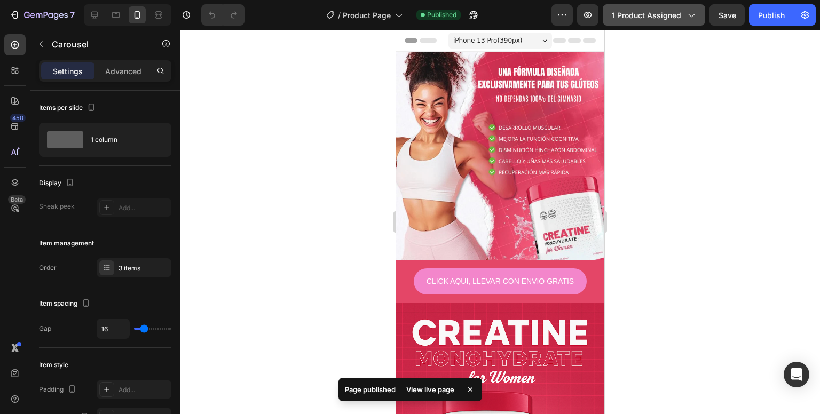
click at [677, 20] on span "1 product assigned" at bounding box center [646, 15] width 69 height 11
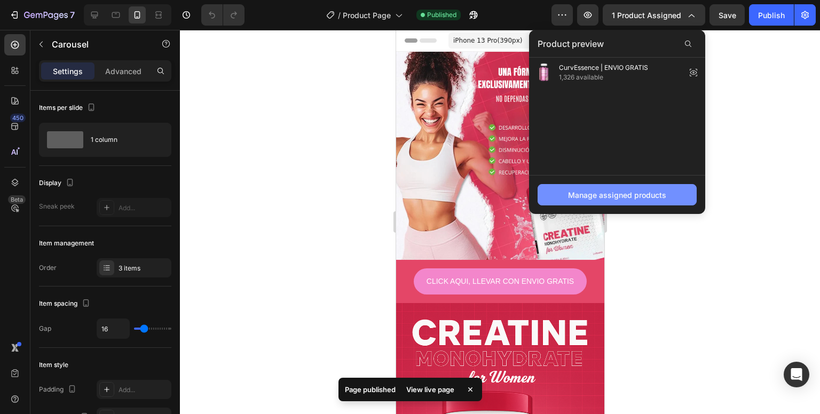
click at [611, 194] on div "Manage assigned products" at bounding box center [617, 194] width 98 height 11
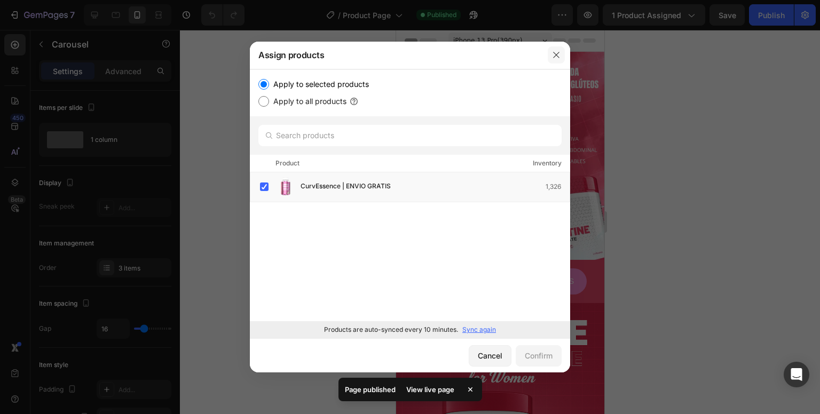
click at [555, 56] on icon "button" at bounding box center [556, 55] width 6 height 6
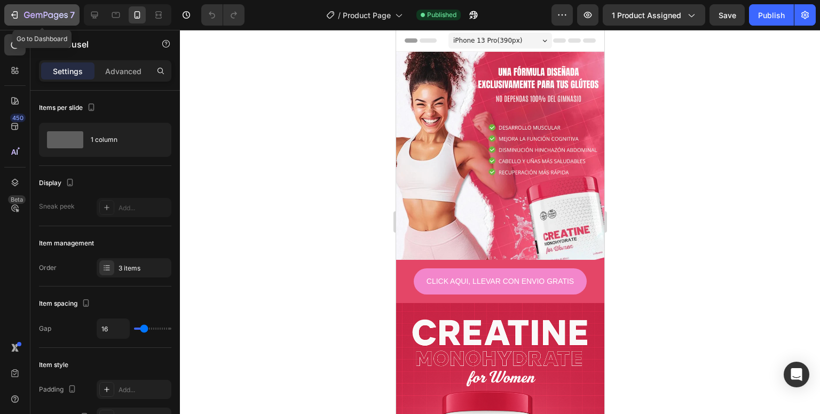
click at [54, 12] on icon "button" at bounding box center [46, 15] width 44 height 9
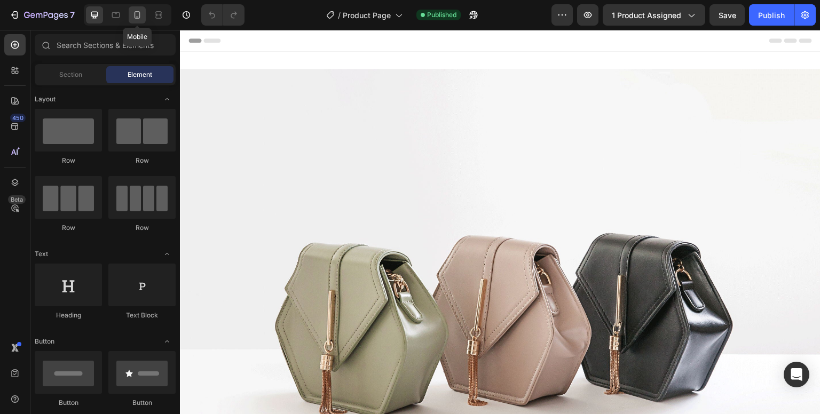
click at [139, 15] on icon at bounding box center [137, 14] width 6 height 7
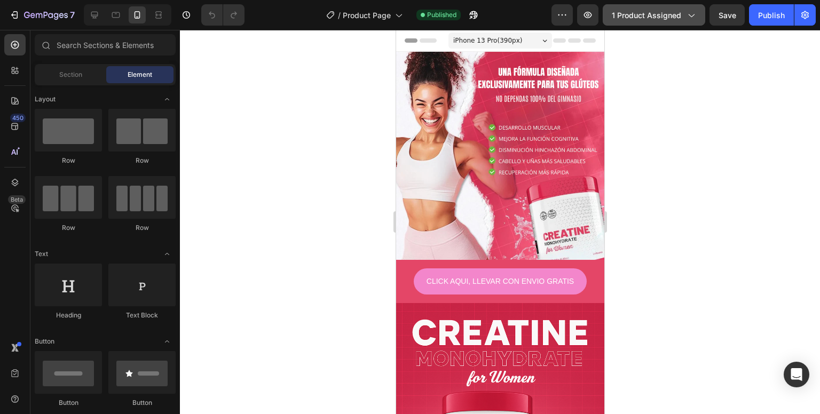
click at [623, 20] on span "1 product assigned" at bounding box center [646, 15] width 69 height 11
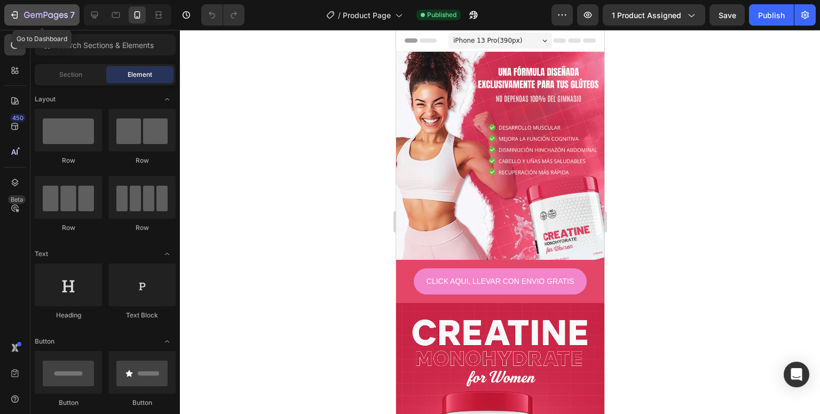
click at [17, 14] on icon "button" at bounding box center [15, 14] width 5 height 7
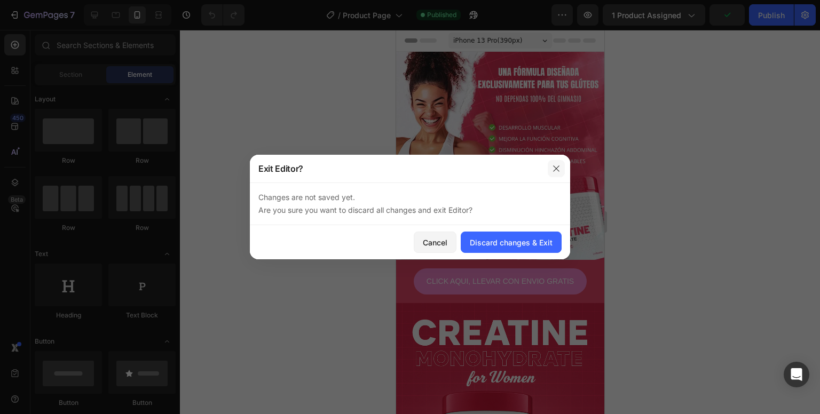
click at [553, 164] on icon "button" at bounding box center [556, 168] width 9 height 9
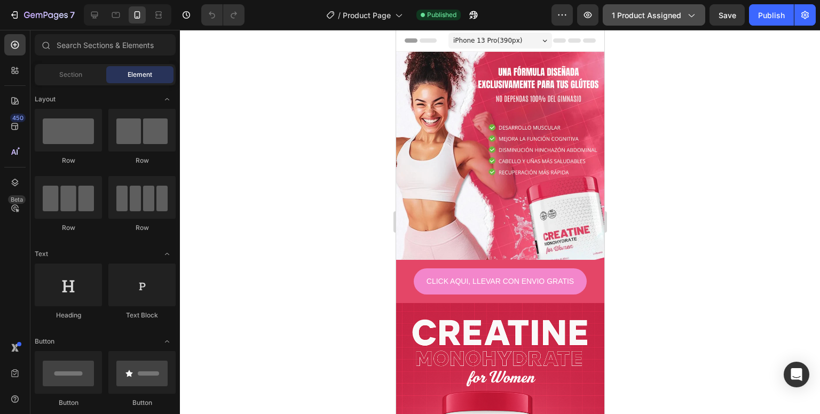
click at [645, 20] on button "1 product assigned" at bounding box center [654, 14] width 102 height 21
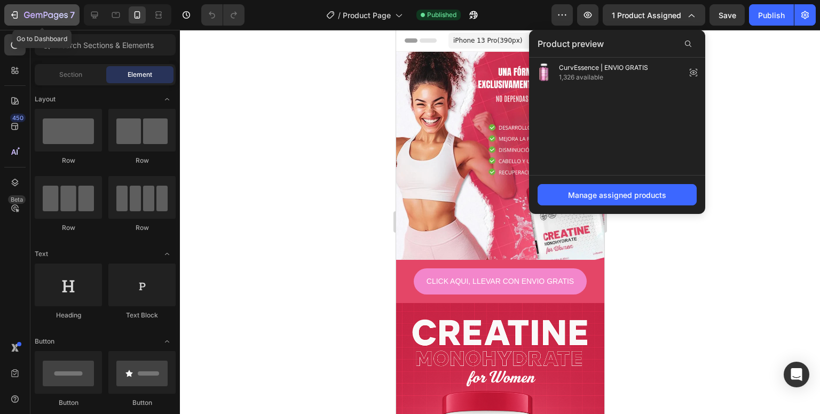
click at [46, 10] on div "7" at bounding box center [49, 15] width 51 height 13
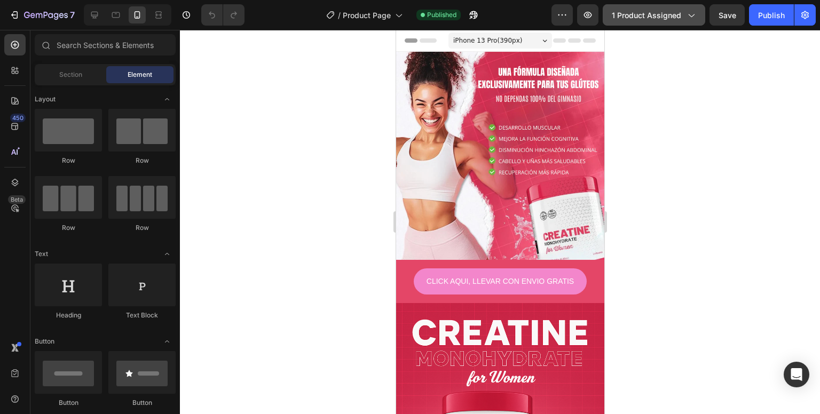
click at [656, 13] on span "1 product assigned" at bounding box center [646, 15] width 69 height 11
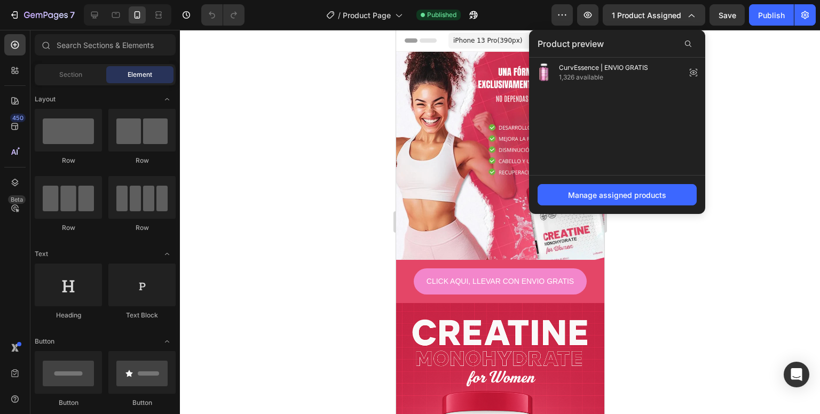
click at [750, 132] on div at bounding box center [500, 222] width 640 height 384
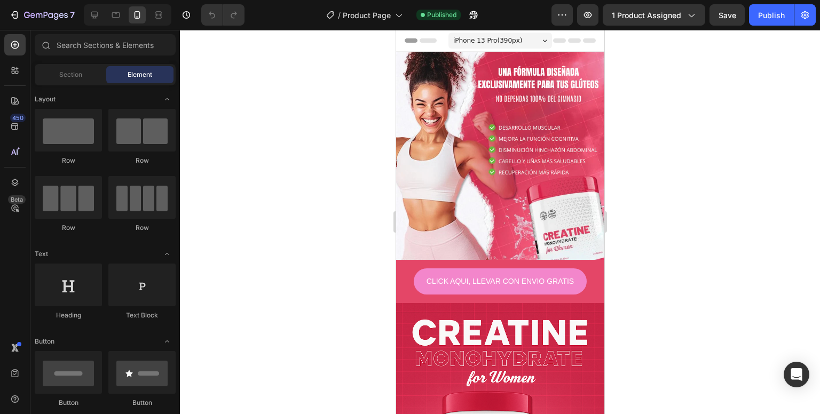
click at [501, 45] on span "iPhone 13 Pro ( 390 px)" at bounding box center [487, 40] width 69 height 11
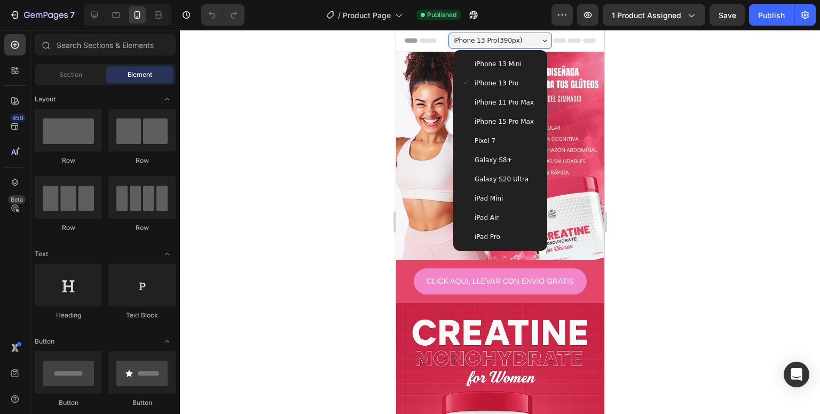
click at [664, 91] on div at bounding box center [500, 222] width 640 height 384
click at [520, 35] on div "iPhone 13 Pro ( 390 px)" at bounding box center [500, 41] width 104 height 16
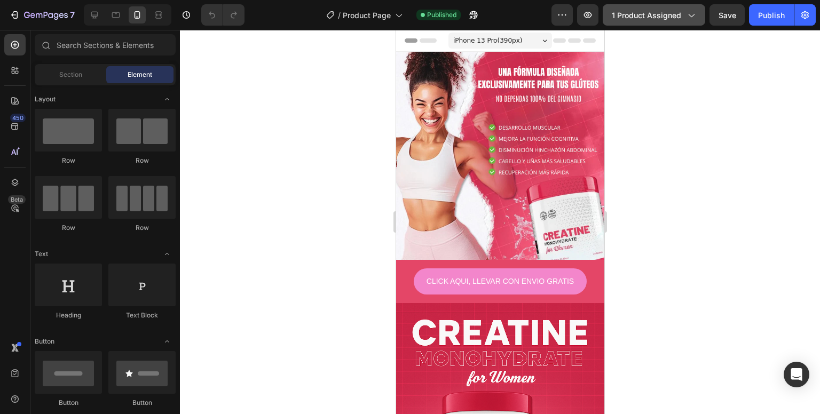
click at [636, 22] on button "1 product assigned" at bounding box center [654, 14] width 102 height 21
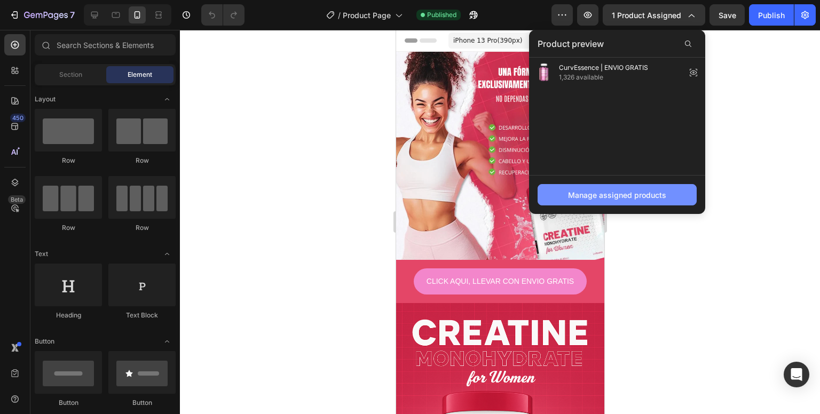
click at [662, 201] on button "Manage assigned products" at bounding box center [616, 194] width 159 height 21
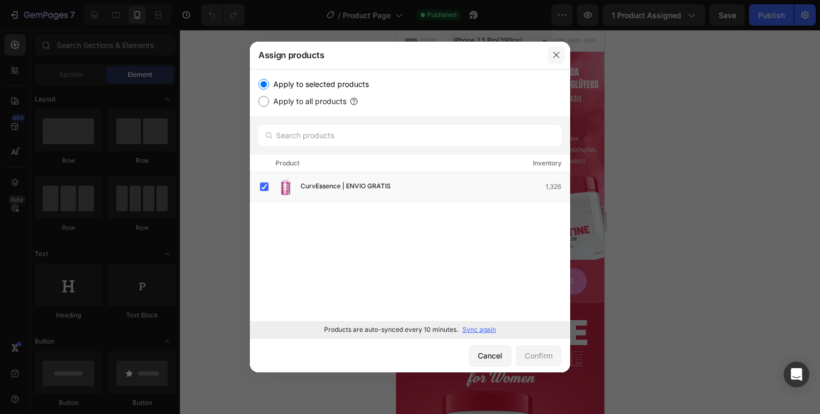
click at [554, 58] on icon "button" at bounding box center [556, 55] width 9 height 9
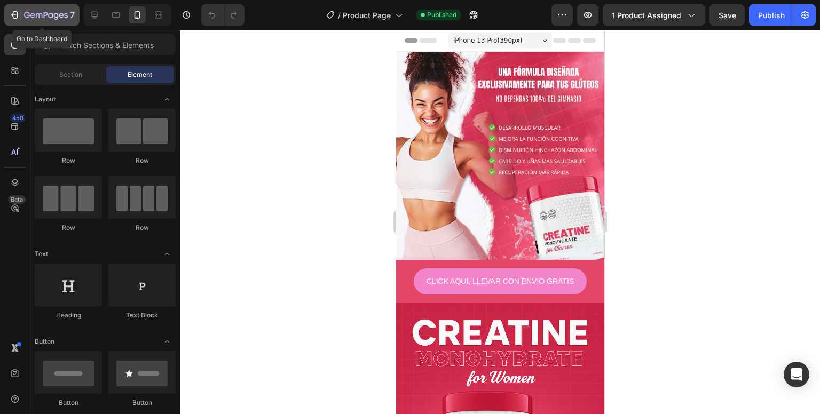
click at [21, 12] on div "7" at bounding box center [42, 15] width 66 height 13
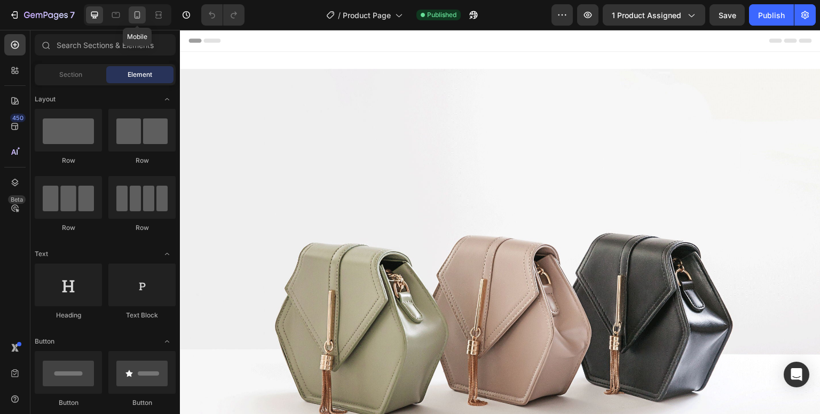
click at [141, 9] on div at bounding box center [137, 14] width 17 height 17
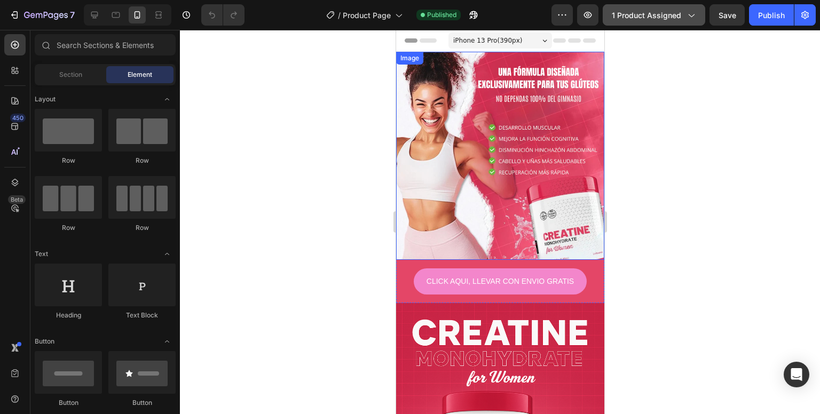
click at [660, 18] on span "1 product assigned" at bounding box center [646, 15] width 69 height 11
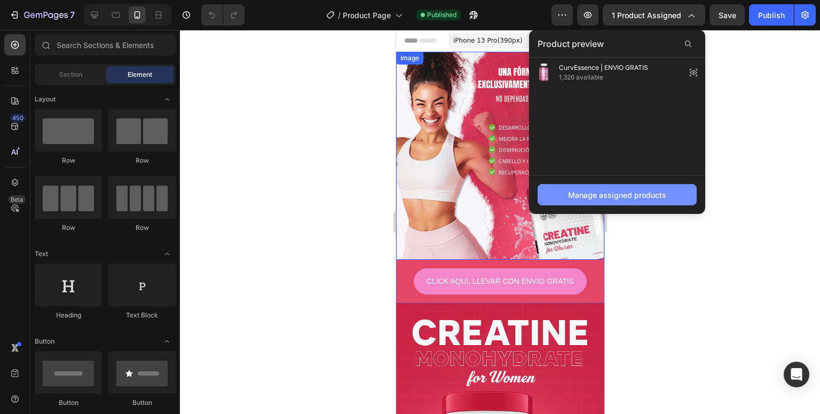
click at [660, 199] on div "Manage assigned products" at bounding box center [617, 194] width 98 height 11
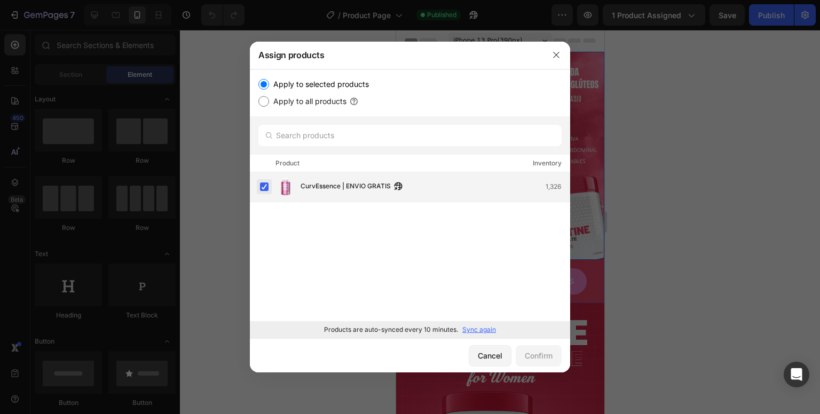
click at [264, 185] on label at bounding box center [264, 187] width 9 height 9
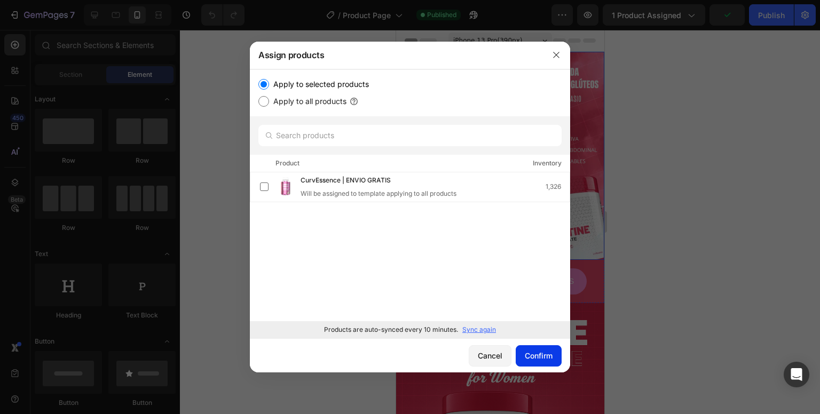
click at [532, 345] on button "Confirm" at bounding box center [539, 355] width 46 height 21
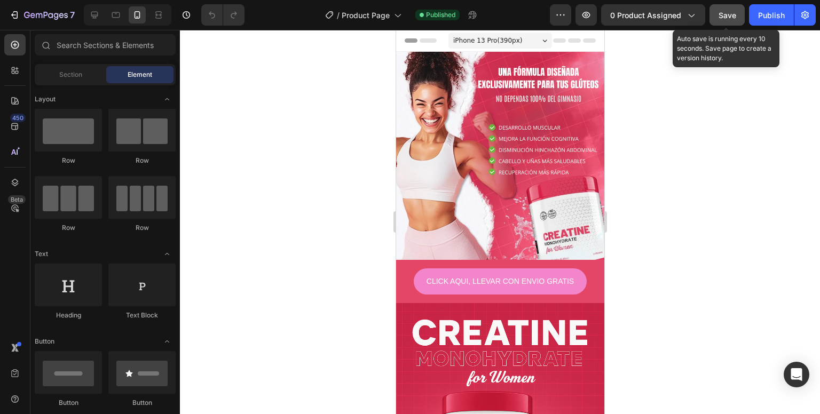
click at [721, 20] on div "Save" at bounding box center [727, 15] width 18 height 11
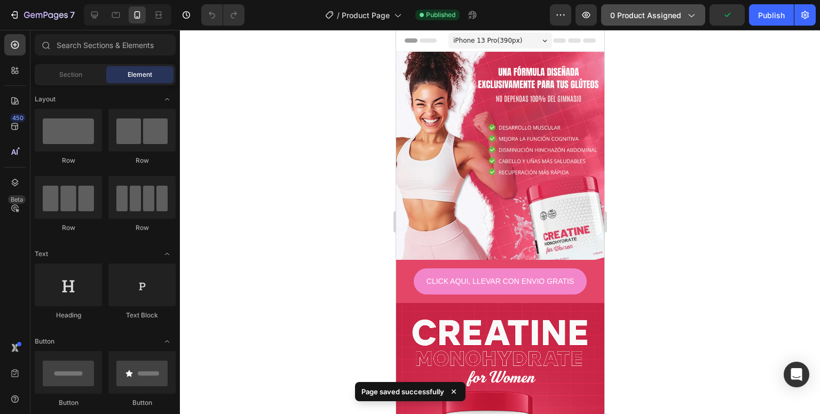
click at [623, 17] on span "0 product assigned" at bounding box center [645, 15] width 71 height 11
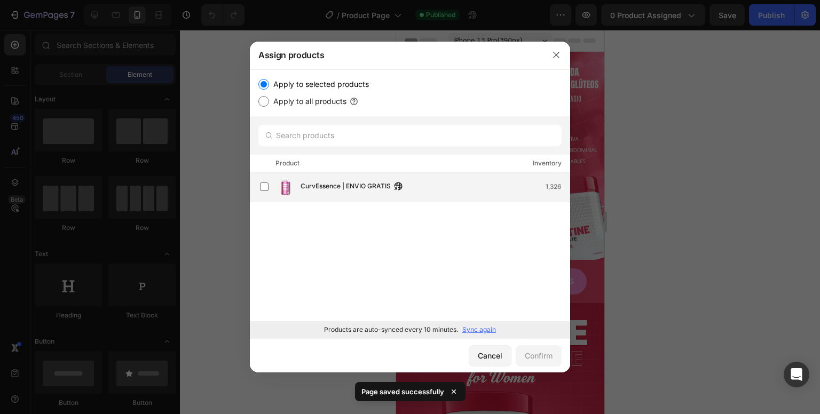
click at [329, 179] on div "CurvEssence | ENVIO GRATIS 1,326" at bounding box center [415, 186] width 310 height 21
click at [542, 365] on button "Confirm" at bounding box center [539, 355] width 46 height 21
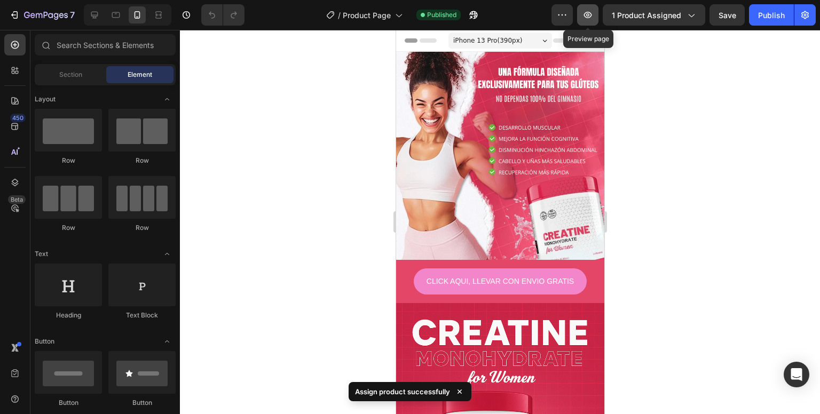
click at [591, 20] on button "button" at bounding box center [587, 14] width 21 height 21
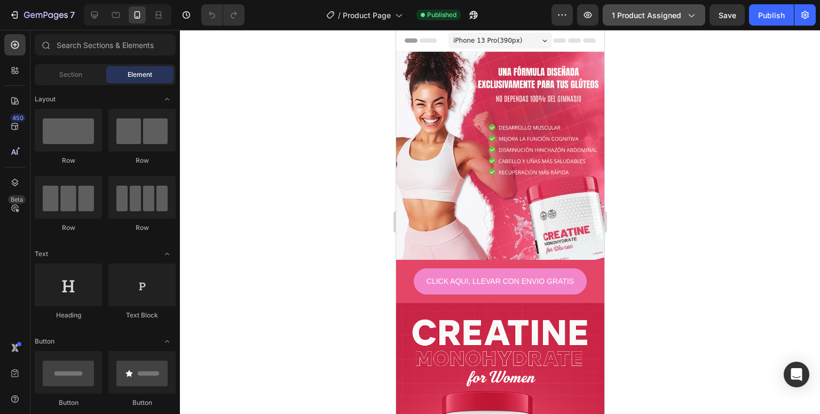
click at [620, 20] on span "1 product assigned" at bounding box center [646, 15] width 69 height 11
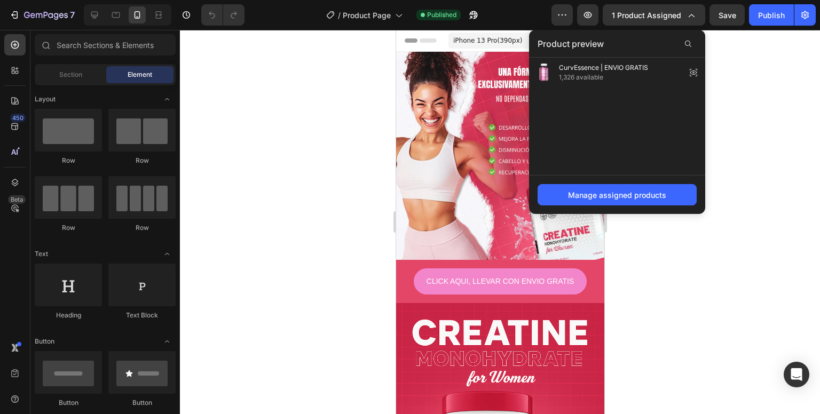
drag, startPoint x: 737, startPoint y: 82, endPoint x: 721, endPoint y: 65, distance: 23.8
click at [733, 83] on div at bounding box center [500, 222] width 640 height 384
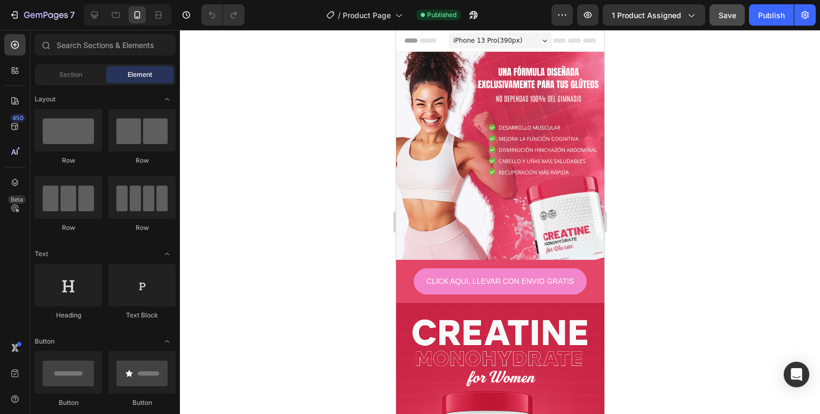
click at [732, 18] on span "Save" at bounding box center [727, 15] width 18 height 9
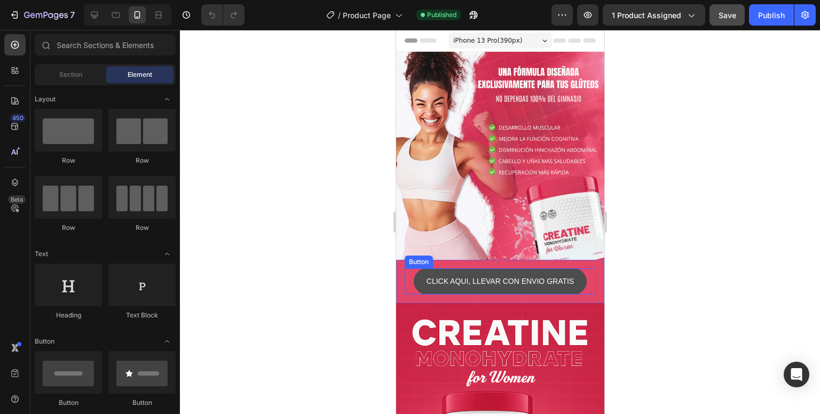
click at [470, 284] on button "CLICK AQUI, LLEVAR CON ENVIO GRATIS" at bounding box center [499, 281] width 173 height 26
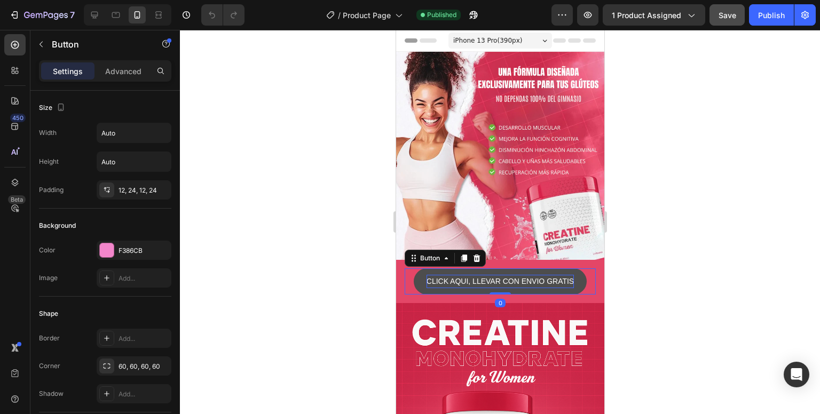
click at [453, 275] on p "CLICK AQUI, LLEVAR CON ENVIO GRATIS" at bounding box center [499, 281] width 147 height 13
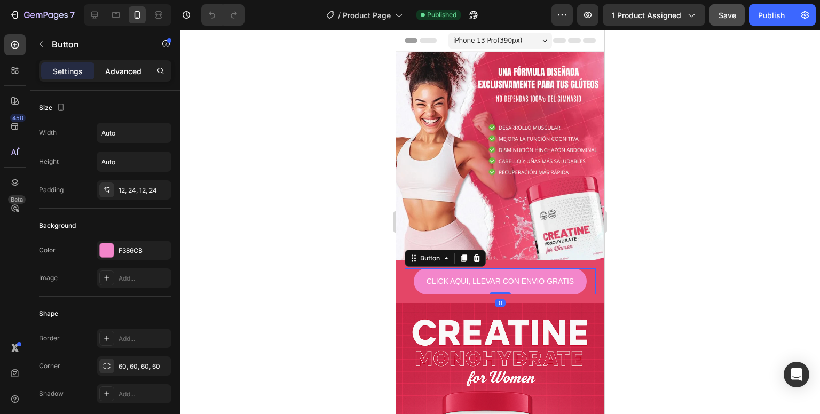
click at [145, 69] on div "Advanced" at bounding box center [123, 70] width 53 height 17
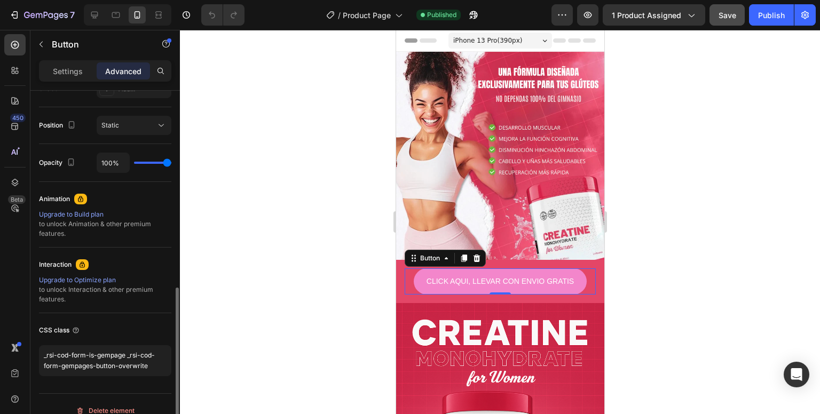
scroll to position [386, 0]
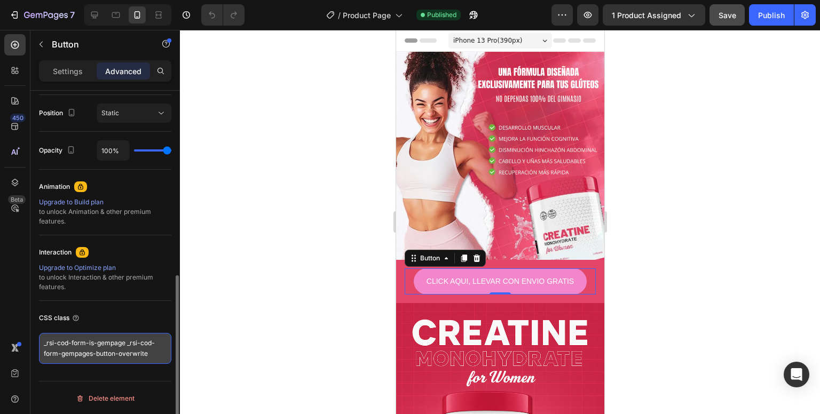
click at [157, 354] on textarea "_rsi-cod-form-is-gempage _rsi-cod-form-gempages-button-overwrite" at bounding box center [105, 348] width 132 height 31
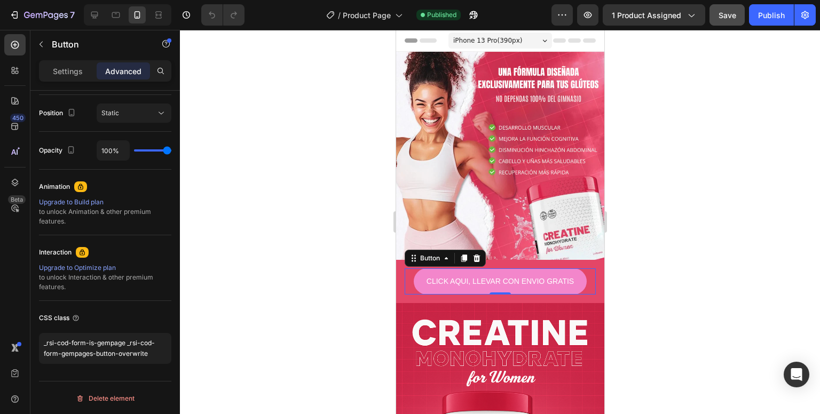
click at [265, 326] on div at bounding box center [500, 222] width 640 height 384
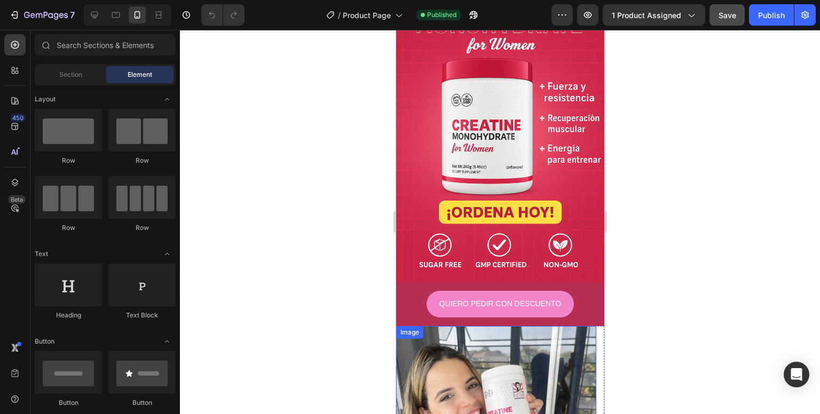
scroll to position [320, 0]
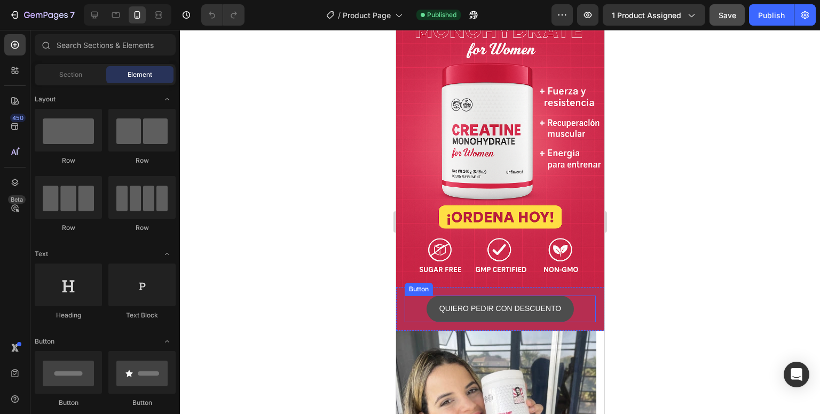
click at [481, 307] on button "QUIERO PEDIR CON DESCUENTO" at bounding box center [499, 309] width 147 height 26
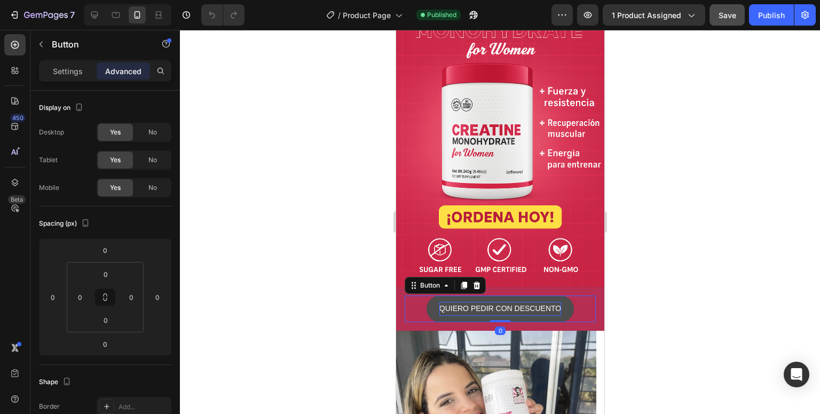
click at [449, 302] on p "QUIERO PEDIR CON DESCUENTO" at bounding box center [500, 308] width 122 height 13
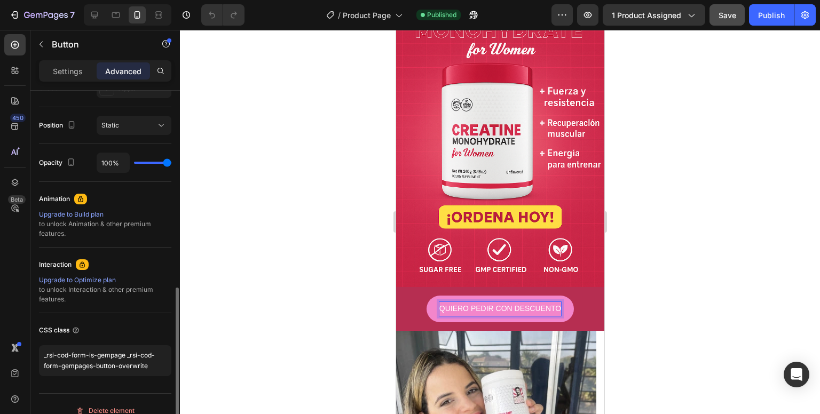
scroll to position [386, 0]
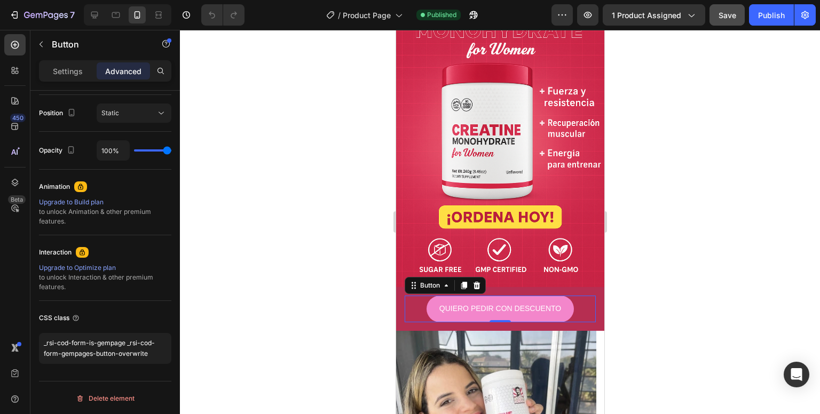
click at [300, 308] on div at bounding box center [500, 222] width 640 height 384
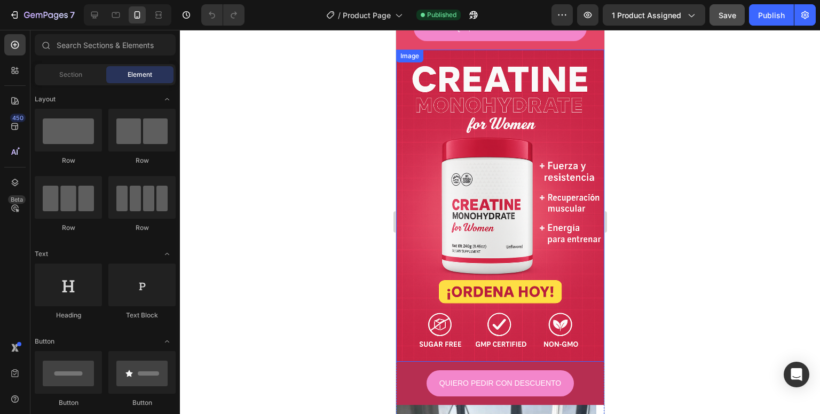
scroll to position [0, 0]
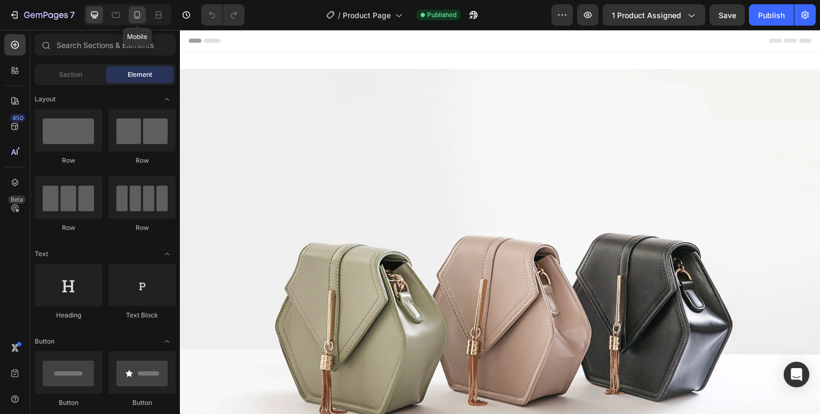
click at [135, 19] on icon at bounding box center [137, 15] width 11 height 11
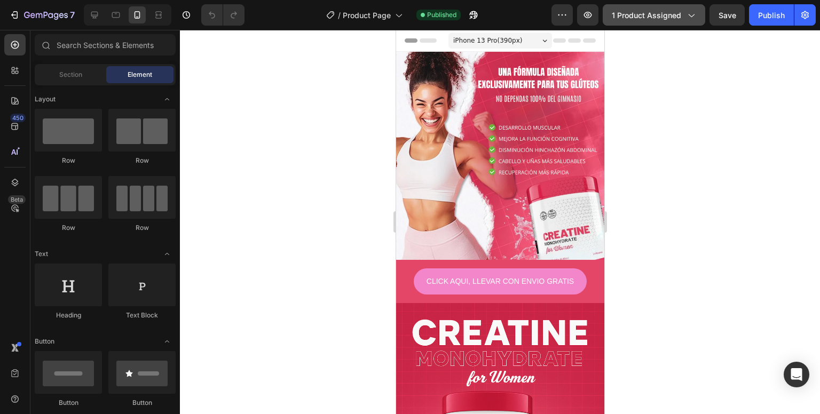
click at [646, 20] on span "1 product assigned" at bounding box center [646, 15] width 69 height 11
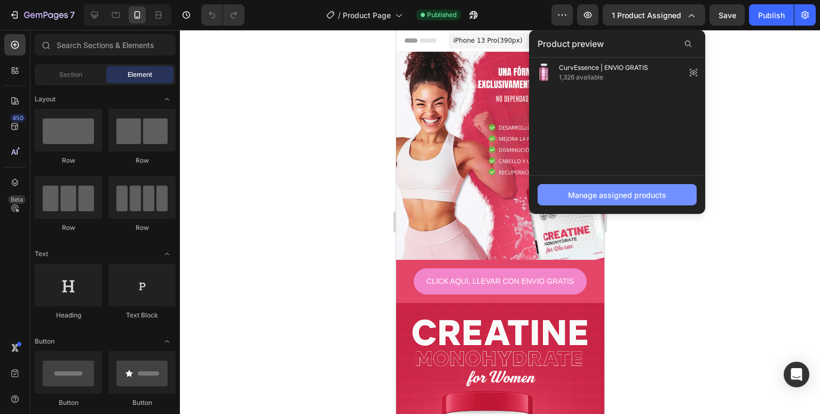
click at [667, 202] on button "Manage assigned products" at bounding box center [616, 194] width 159 height 21
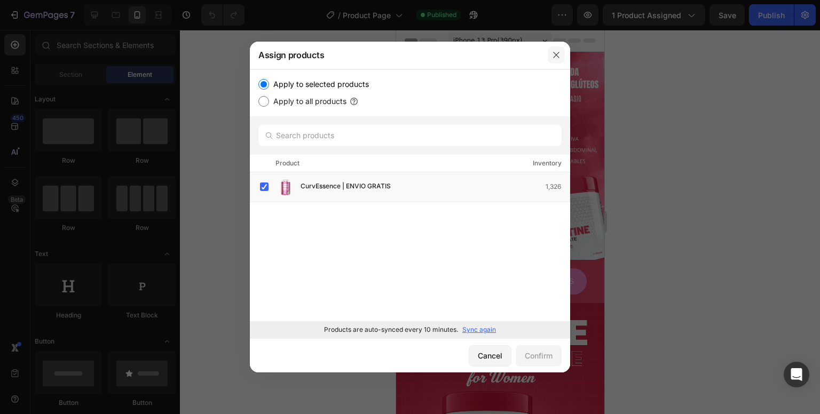
click at [552, 54] on icon "button" at bounding box center [556, 55] width 9 height 9
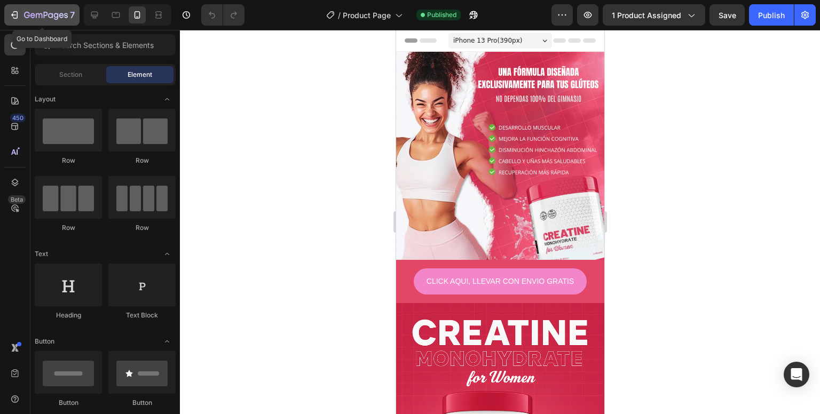
click at [56, 15] on icon "button" at bounding box center [46, 15] width 44 height 9
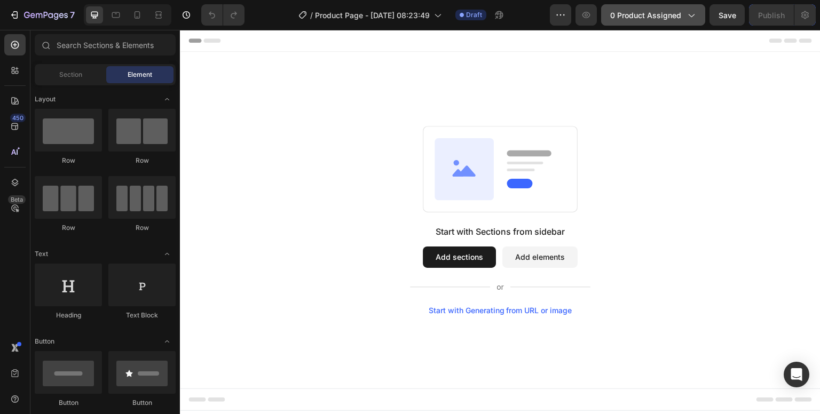
click at [615, 21] on button "0 product assigned" at bounding box center [653, 14] width 104 height 21
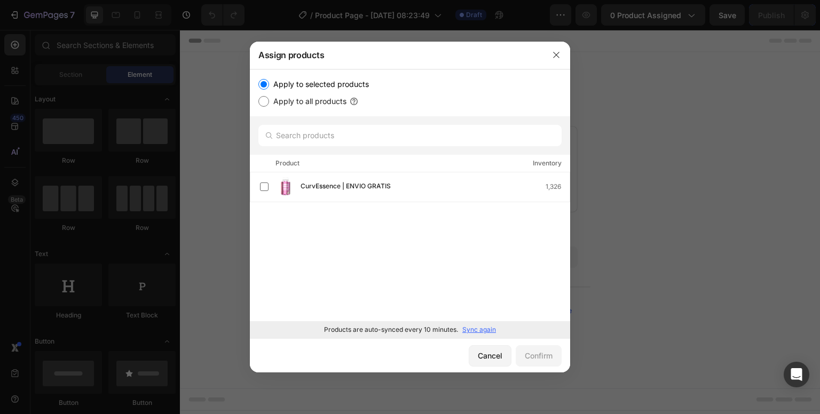
click at [288, 105] on label "Apply to all products" at bounding box center [307, 101] width 77 height 13
click at [269, 105] on input "Apply to all products" at bounding box center [263, 101] width 11 height 11
radio input "true"
click at [555, 57] on icon "button" at bounding box center [556, 55] width 9 height 9
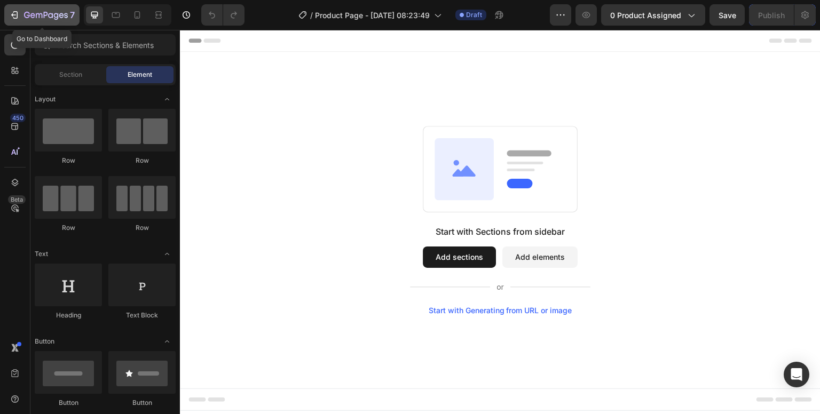
click at [38, 10] on div "7" at bounding box center [49, 15] width 51 height 13
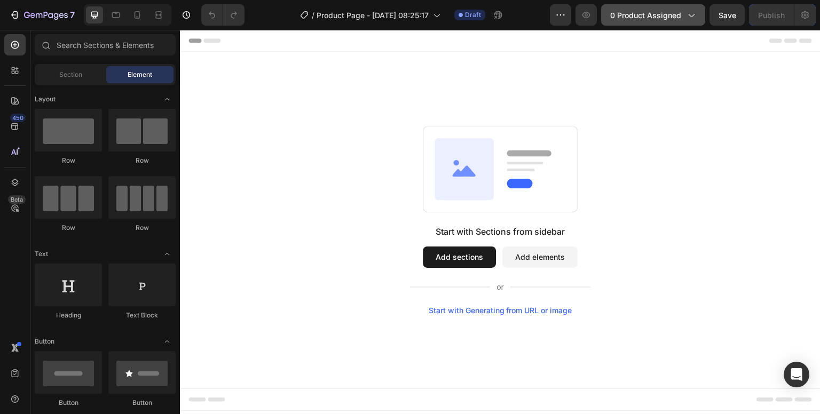
click at [620, 23] on button "0 product assigned" at bounding box center [653, 14] width 104 height 21
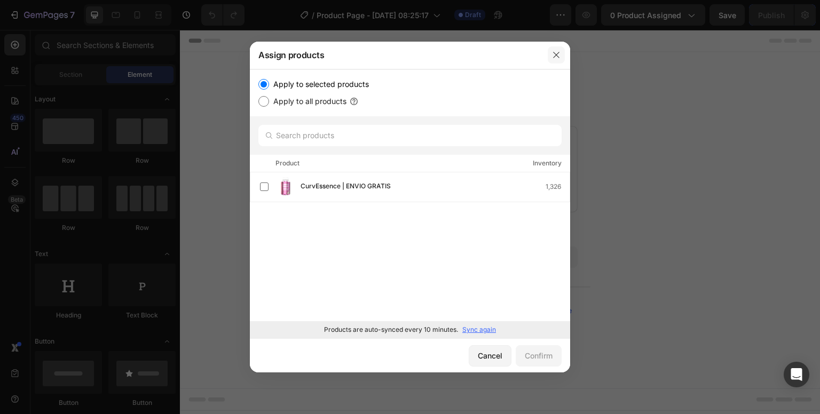
drag, startPoint x: 559, startPoint y: 59, endPoint x: 379, endPoint y: 28, distance: 182.4
click at [559, 59] on icon "button" at bounding box center [556, 55] width 9 height 9
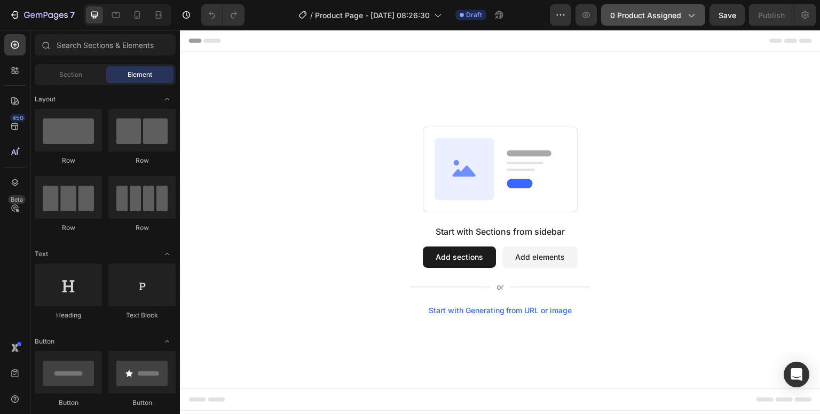
click at [684, 15] on div "0 product assigned" at bounding box center [653, 15] width 86 height 11
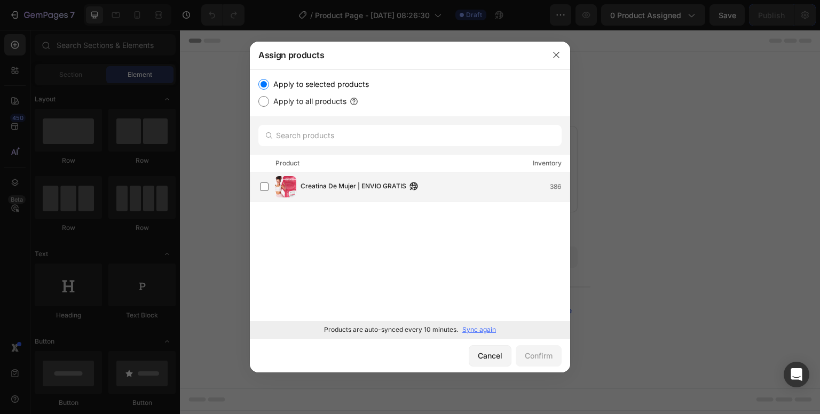
click at [339, 194] on div "Creatina De Mujer | ENVIO GRATIS 386" at bounding box center [415, 186] width 310 height 21
drag, startPoint x: 534, startPoint y: 357, endPoint x: 509, endPoint y: 351, distance: 26.4
click at [535, 358] on div "Confirm" at bounding box center [539, 355] width 28 height 11
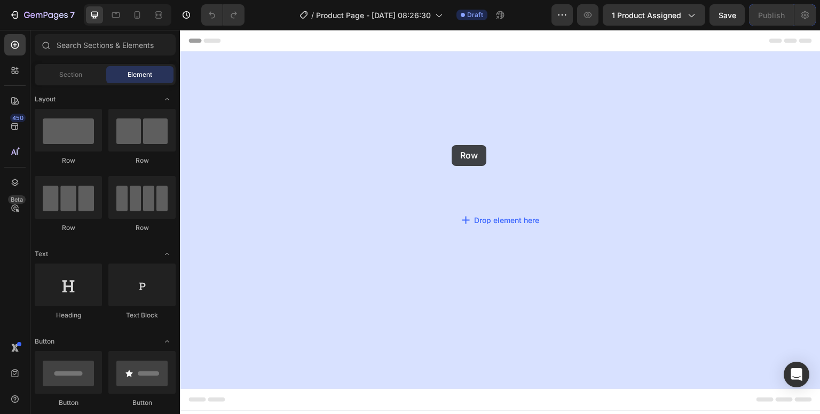
drag, startPoint x: 310, startPoint y: 173, endPoint x: 291, endPoint y: 45, distance: 130.0
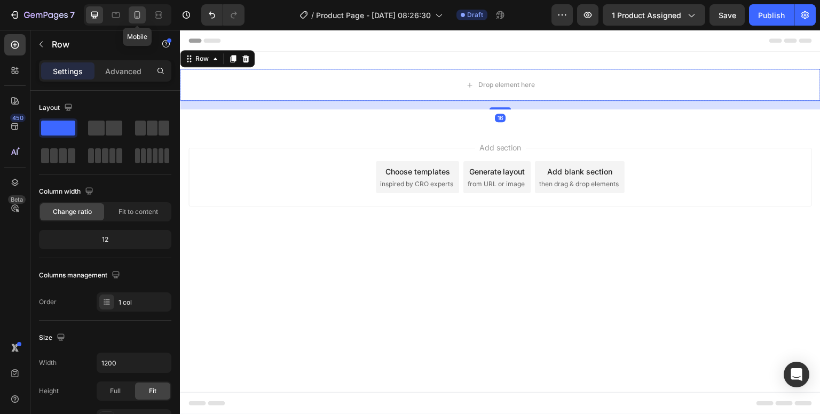
click at [132, 20] on icon at bounding box center [137, 15] width 11 height 11
type input "100%"
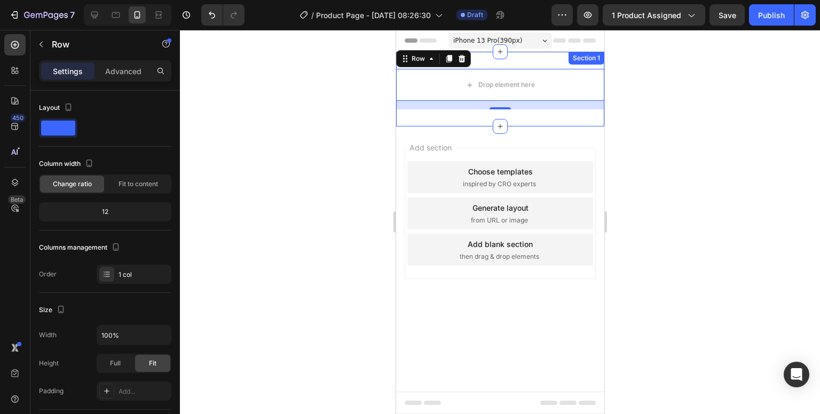
click at [517, 65] on div "Drop element here Row 16 Section 1" at bounding box center [499, 89] width 208 height 75
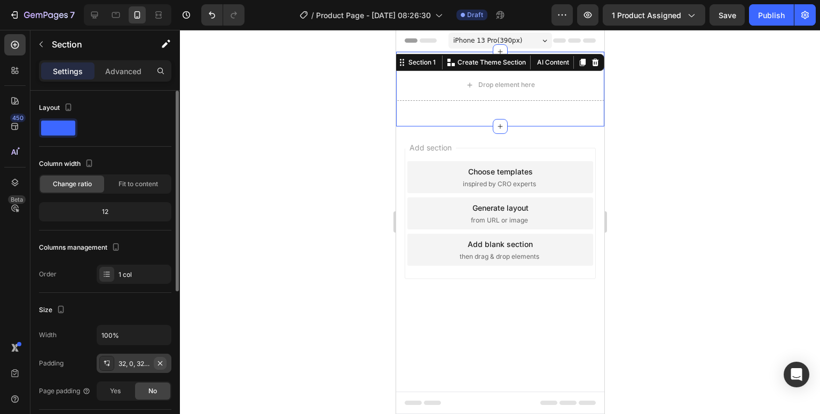
click at [159, 359] on icon "button" at bounding box center [160, 363] width 9 height 9
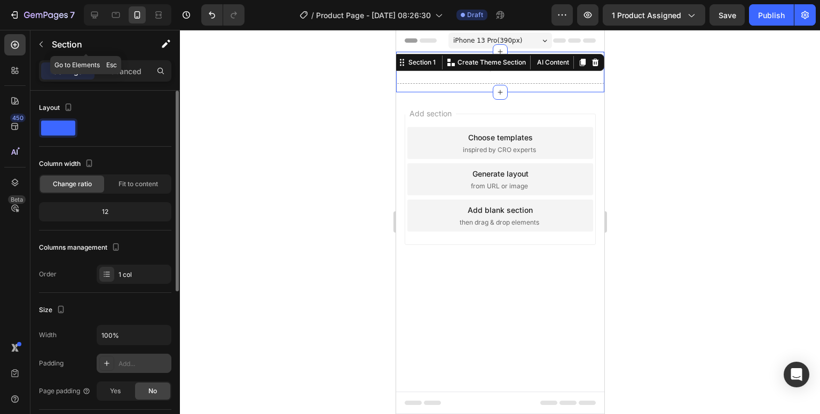
click at [44, 48] on icon "button" at bounding box center [41, 44] width 9 height 9
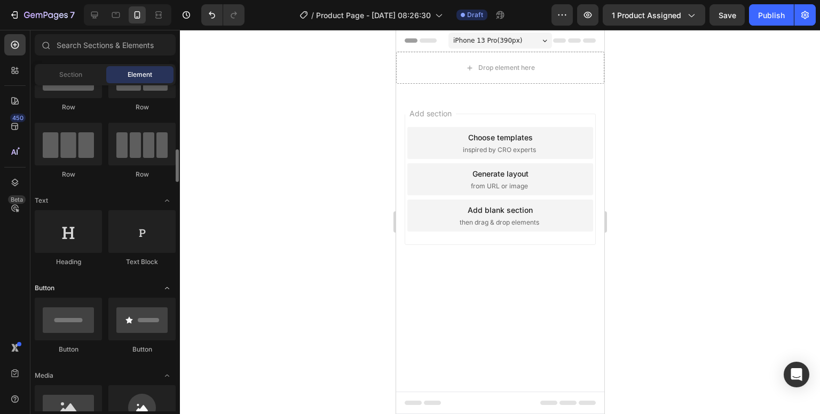
scroll to position [160, 0]
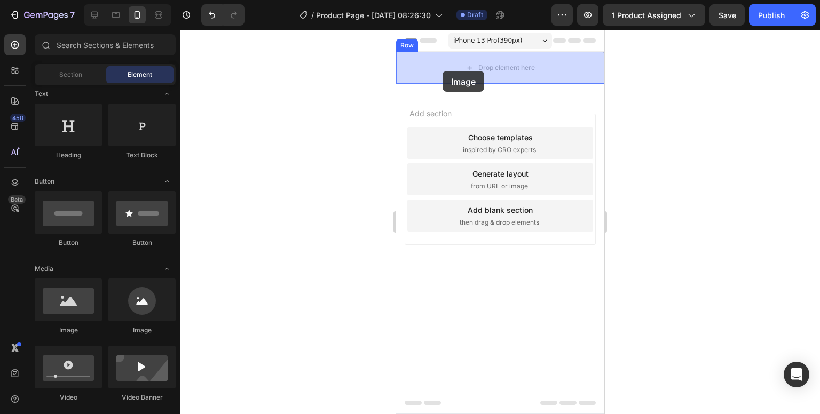
drag, startPoint x: 470, startPoint y: 343, endPoint x: 605, endPoint y: 160, distance: 227.5
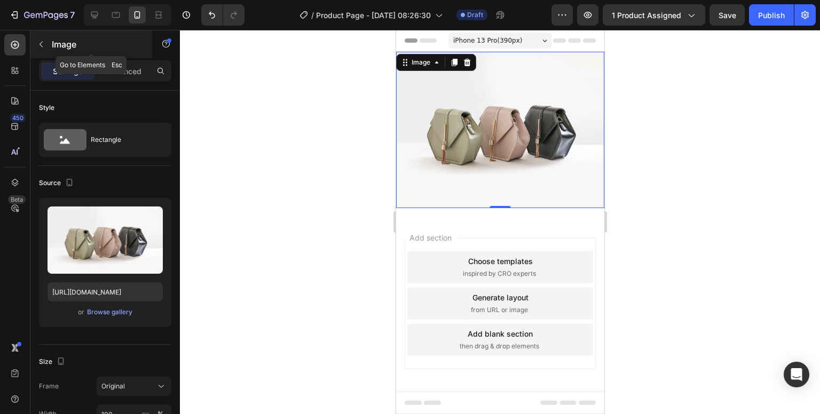
click at [44, 36] on button "button" at bounding box center [41, 44] width 17 height 17
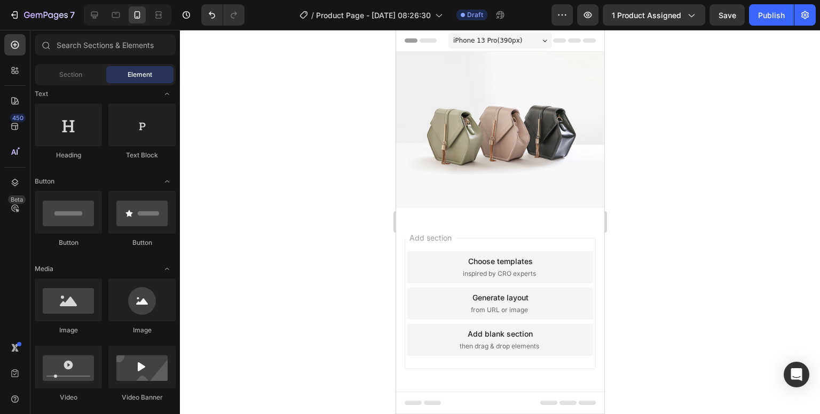
scroll to position [0, 0]
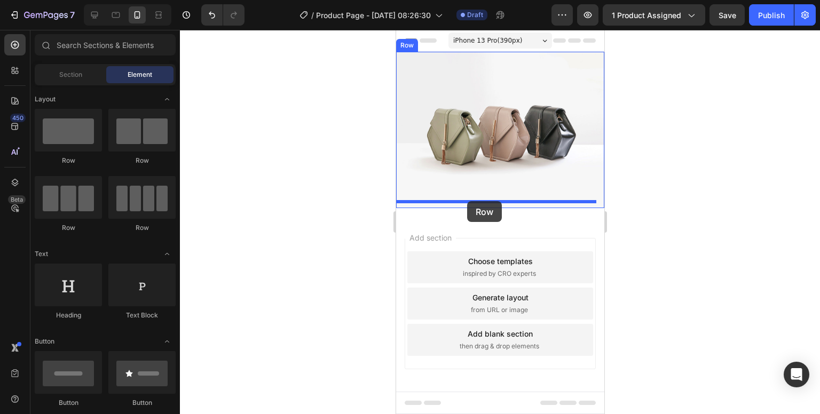
drag, startPoint x: 473, startPoint y: 165, endPoint x: 653, endPoint y: 235, distance: 192.5
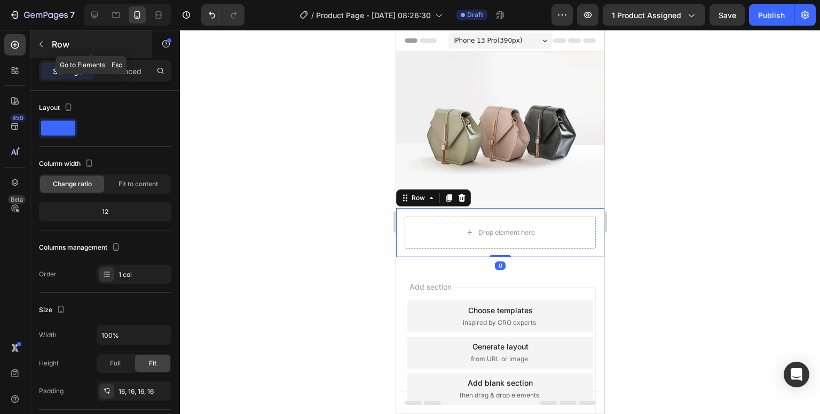
click at [33, 45] on button "button" at bounding box center [41, 44] width 17 height 17
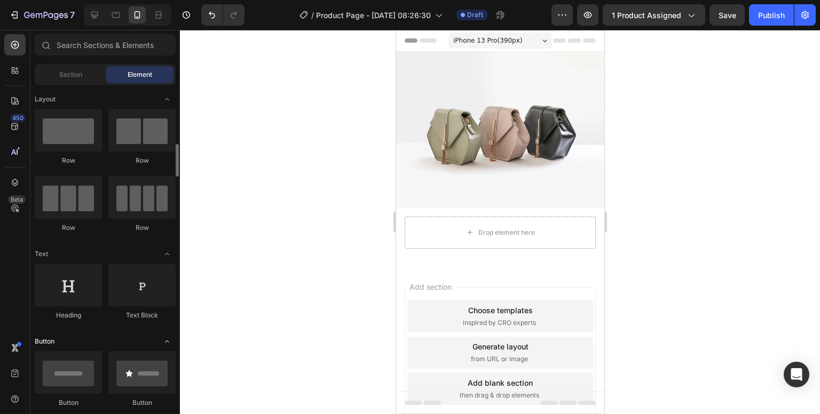
scroll to position [53, 0]
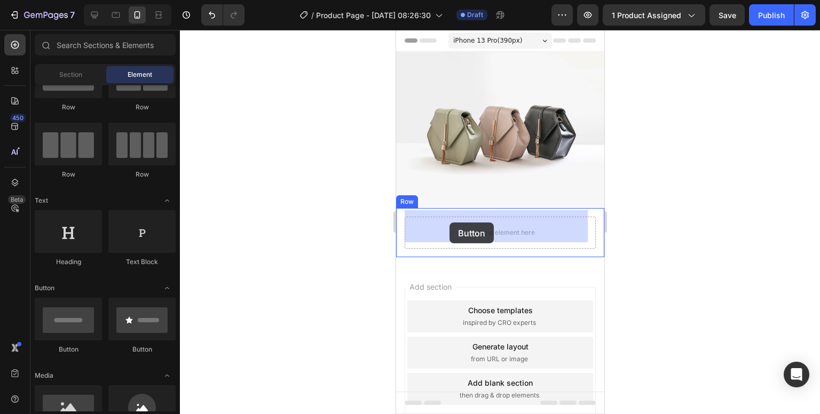
drag, startPoint x: 478, startPoint y: 341, endPoint x: 606, endPoint y: 282, distance: 140.7
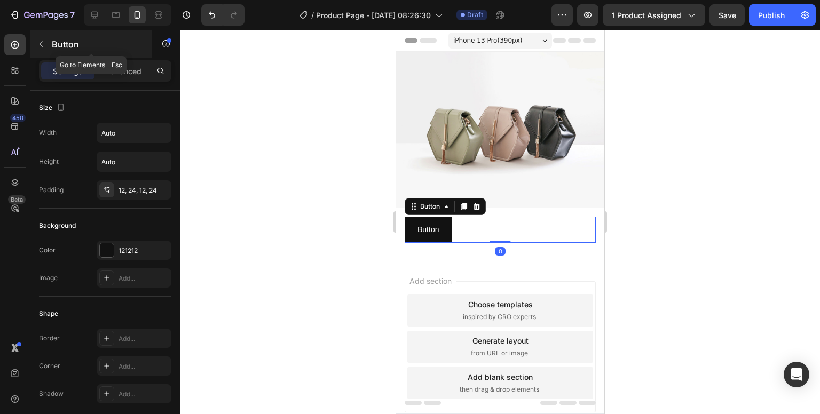
click at [37, 44] on icon "button" at bounding box center [41, 44] width 9 height 9
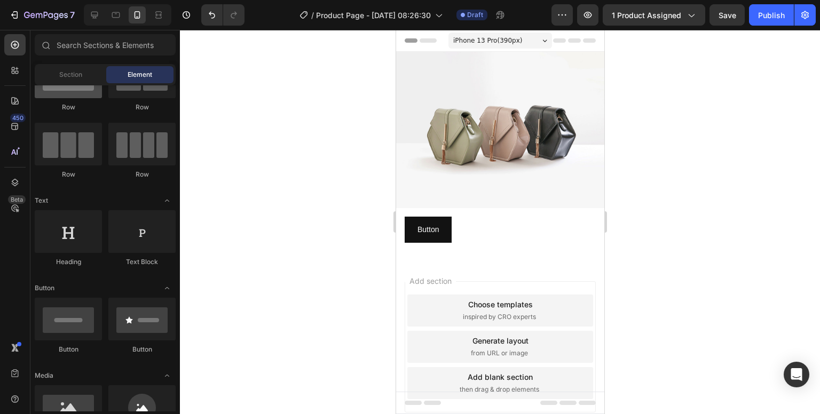
scroll to position [0, 0]
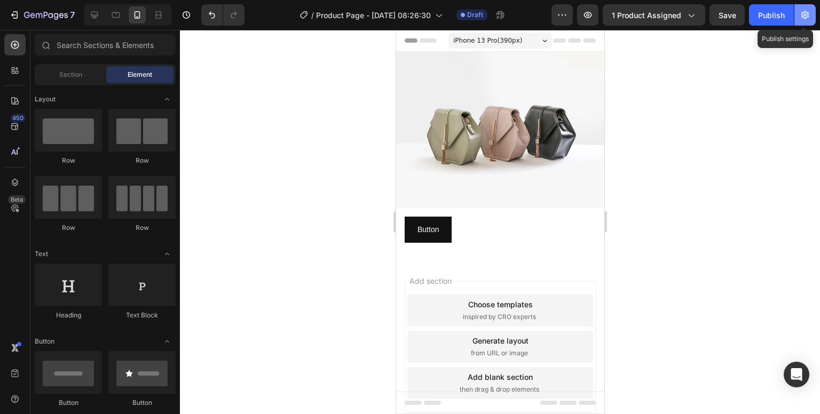
click at [808, 14] on icon "button" at bounding box center [804, 15] width 7 height 8
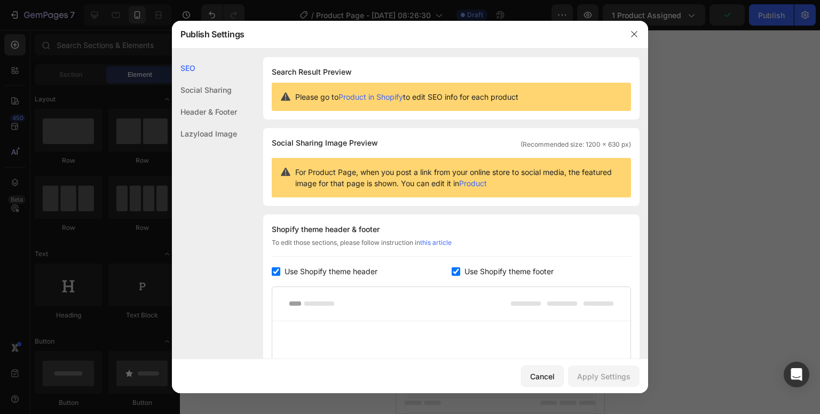
click at [454, 268] on input "checkbox" at bounding box center [456, 271] width 9 height 9
checkbox input "false"
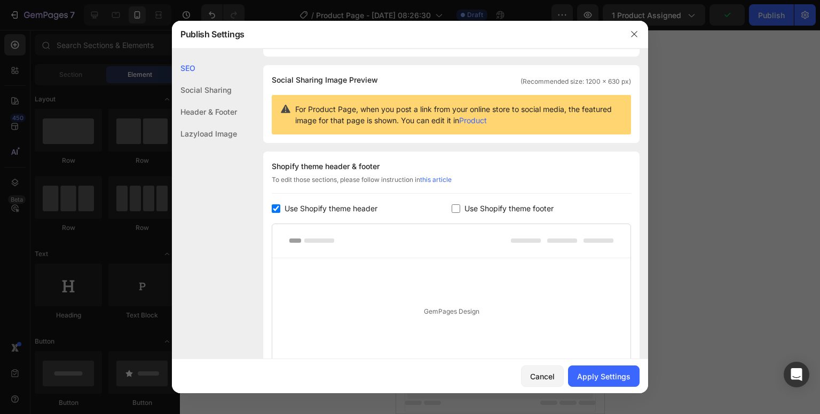
scroll to position [156, 0]
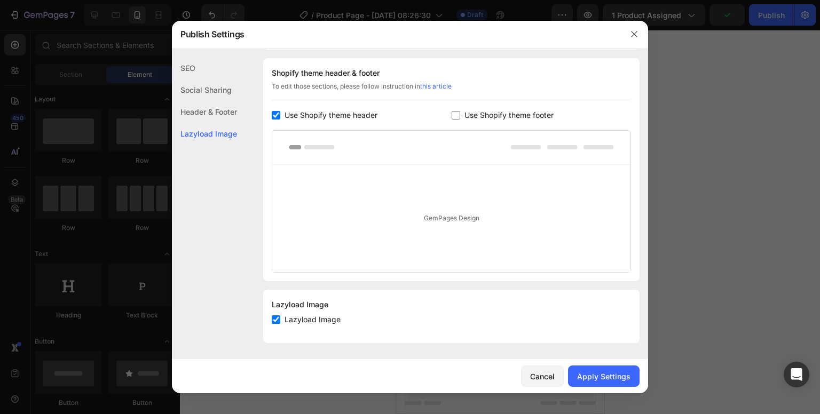
click at [288, 314] on span "Lazyload Image" at bounding box center [312, 319] width 56 height 13
checkbox input "false"
click at [577, 373] on button "Apply Settings" at bounding box center [604, 376] width 72 height 21
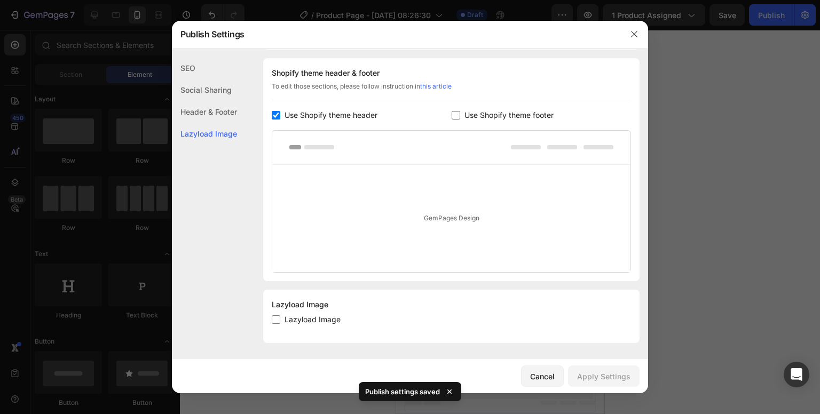
click at [114, 190] on div at bounding box center [410, 207] width 820 height 414
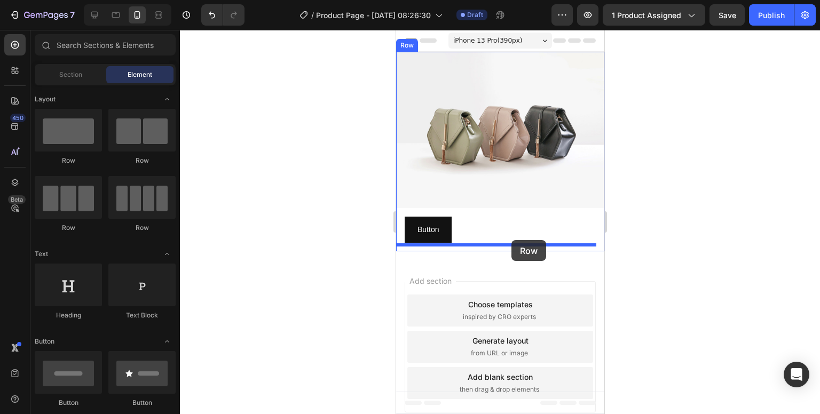
drag, startPoint x: 474, startPoint y: 165, endPoint x: 774, endPoint y: 273, distance: 318.7
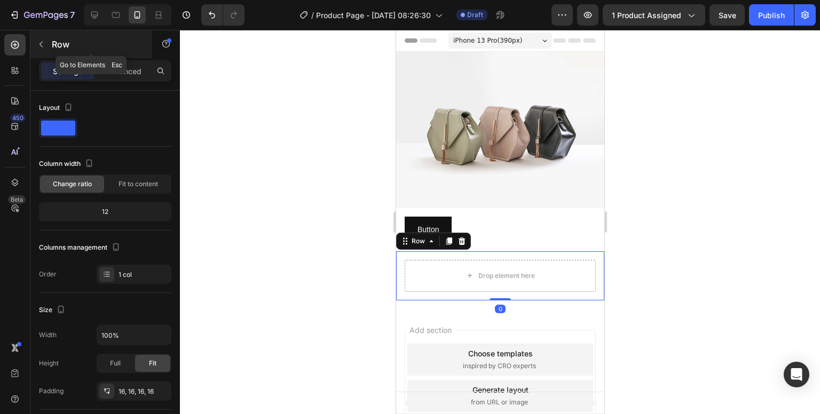
click at [44, 49] on button "button" at bounding box center [41, 44] width 17 height 17
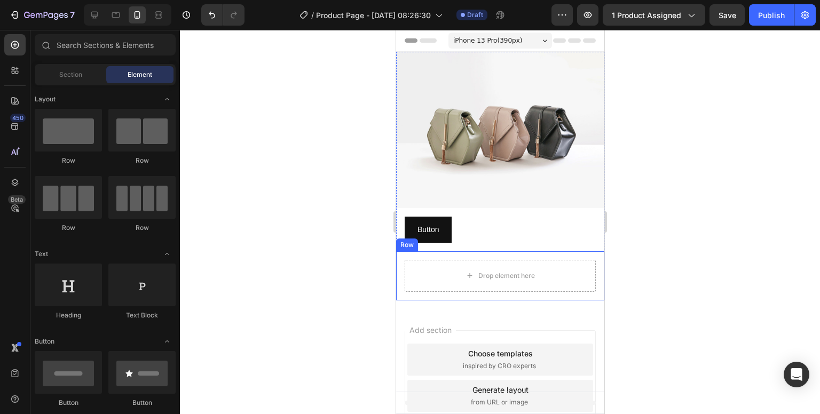
click at [480, 251] on div "Drop element here Row" at bounding box center [499, 275] width 208 height 49
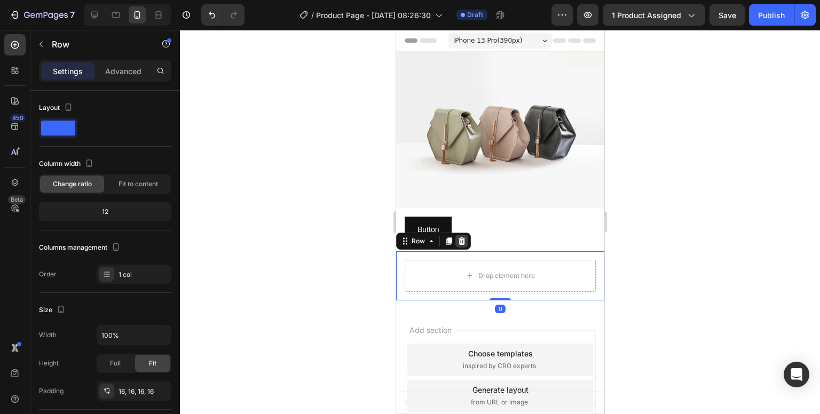
click at [455, 235] on div at bounding box center [461, 241] width 13 height 13
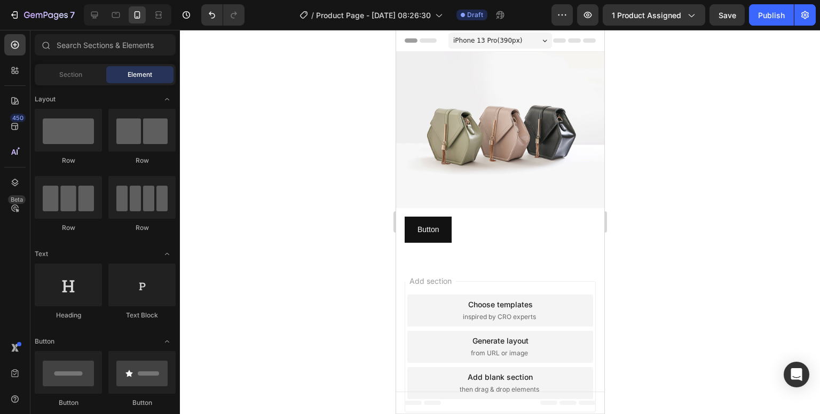
click at [431, 260] on div "Add section Choose templates inspired by CRO experts Generate layout from URL o…" at bounding box center [499, 349] width 208 height 178
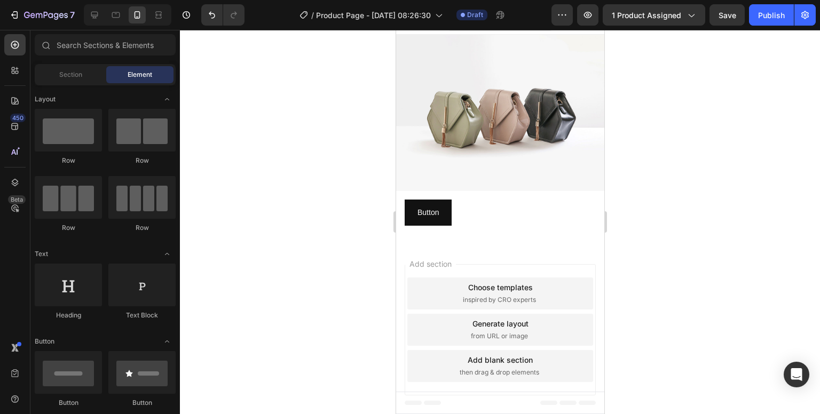
scroll to position [0, 0]
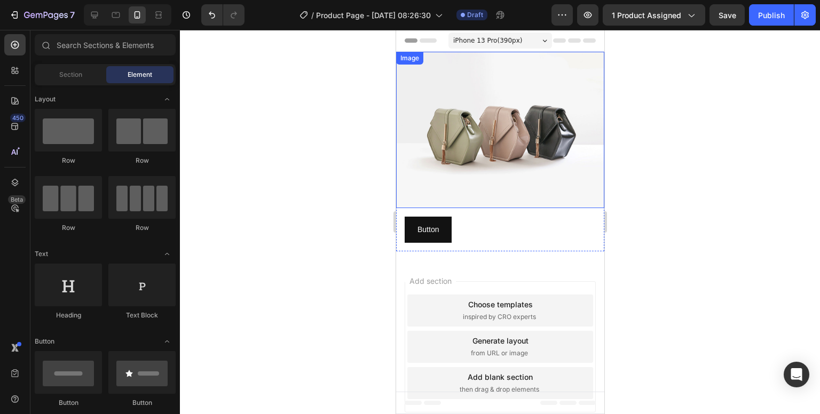
click at [466, 148] on img at bounding box center [499, 130] width 208 height 156
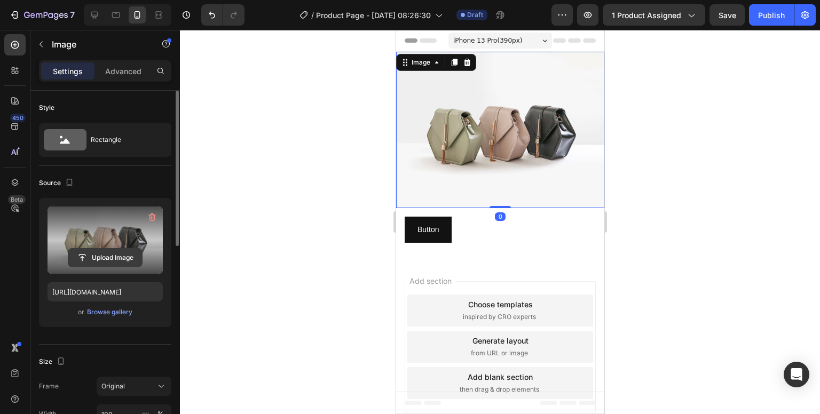
click at [110, 258] on input "file" at bounding box center [105, 258] width 74 height 18
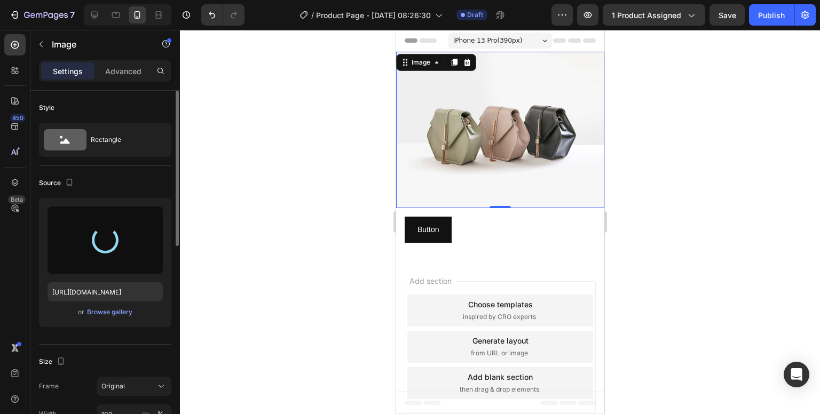
type input "https://cdn.shopify.com/s/files/1/0704/4907/0173/files/gempages_581084906780623…"
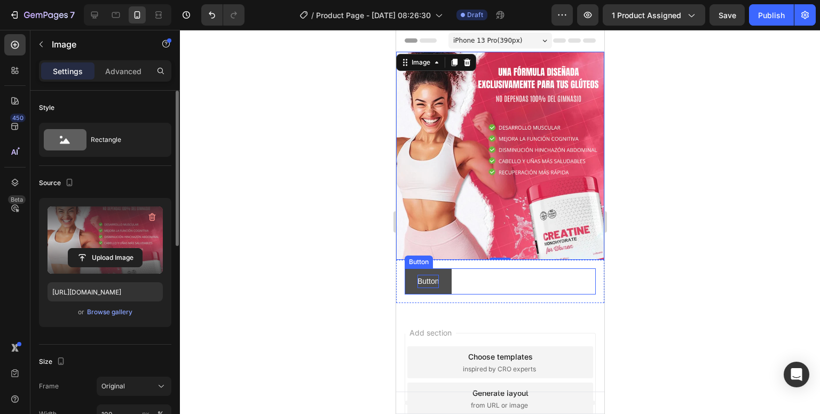
click at [430, 278] on p "Button" at bounding box center [427, 281] width 21 height 13
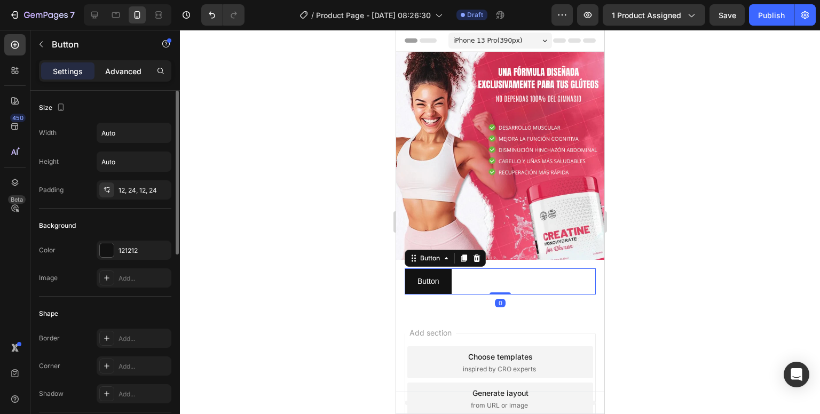
click at [118, 72] on p "Advanced" at bounding box center [123, 71] width 36 height 11
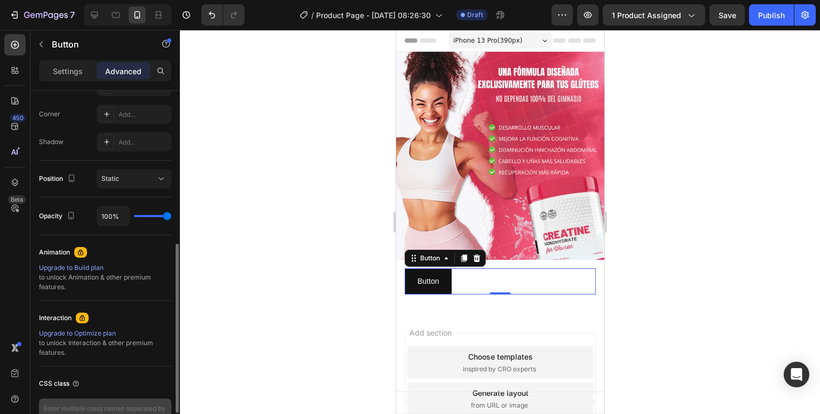
scroll to position [386, 0]
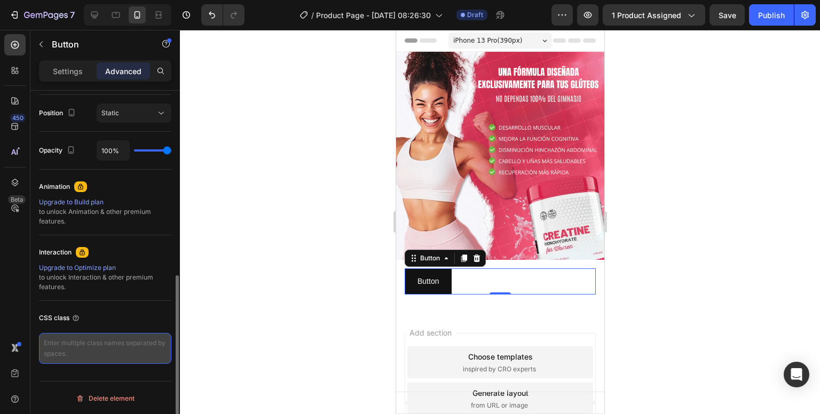
click at [91, 351] on textarea at bounding box center [105, 348] width 132 height 31
paste textarea "_rsi-cod-form-is-gempage _rsi-cod-form-gempages-button-overwrite"
type textarea "_rsi-cod-form-is-gempage _rsi-cod-form-gempages-button-overwrite"
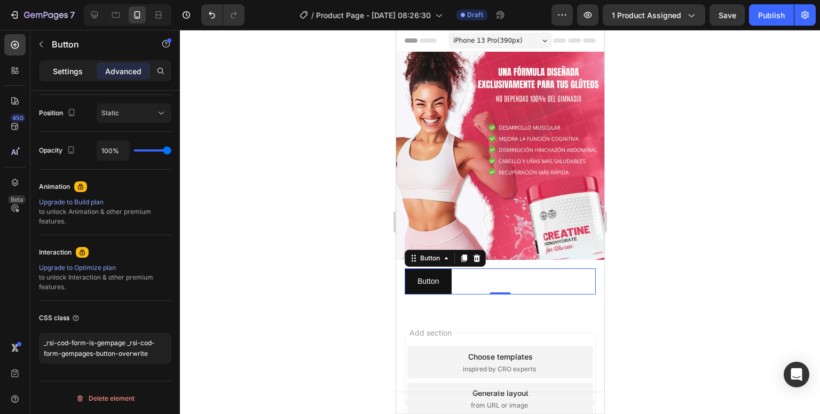
click at [71, 71] on p "Settings" at bounding box center [68, 71] width 30 height 11
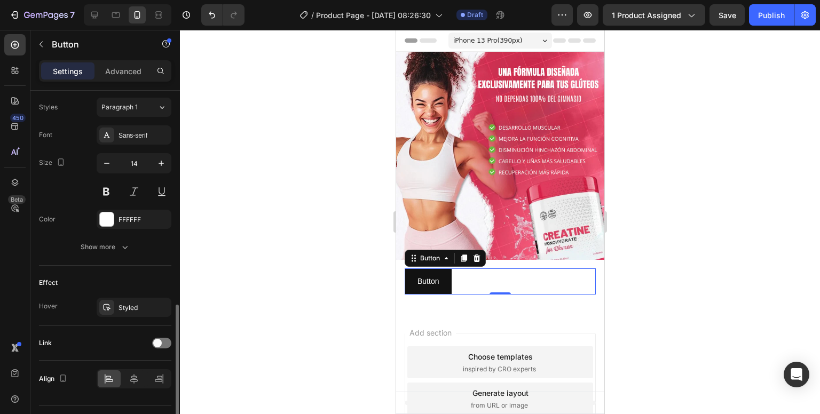
scroll to position [410, 0]
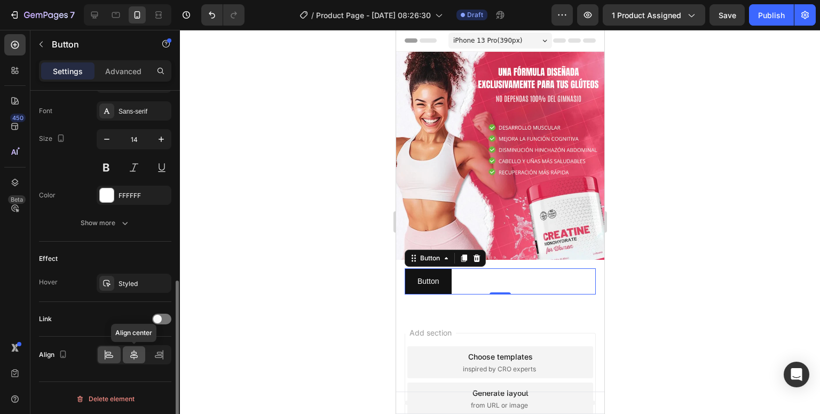
click at [127, 358] on div at bounding box center [134, 354] width 23 height 17
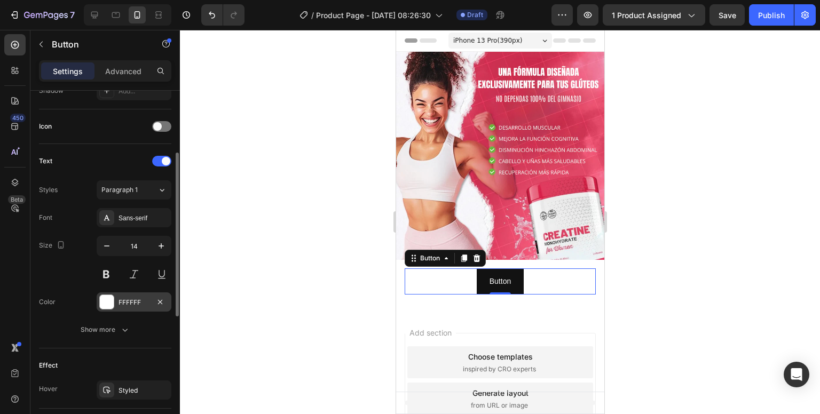
scroll to position [250, 0]
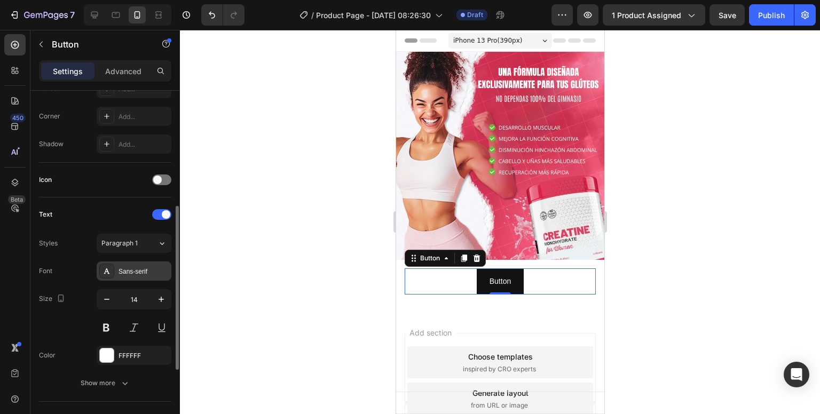
click at [130, 271] on div "Sans-serif" at bounding box center [143, 272] width 50 height 10
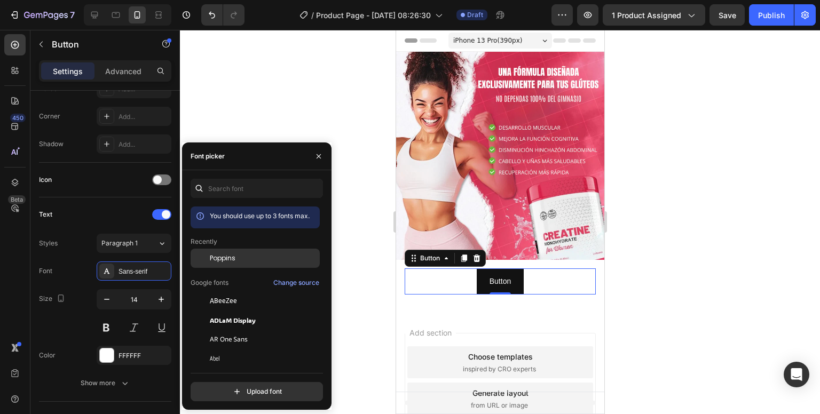
click at [212, 330] on div "Poppins" at bounding box center [255, 339] width 129 height 19
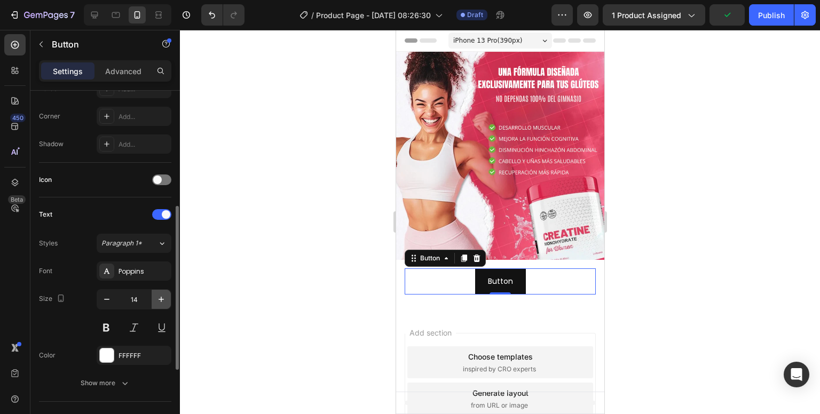
click at [160, 302] on icon "button" at bounding box center [161, 299] width 11 height 11
click at [106, 290] on button "button" at bounding box center [106, 299] width 19 height 19
type input "14"
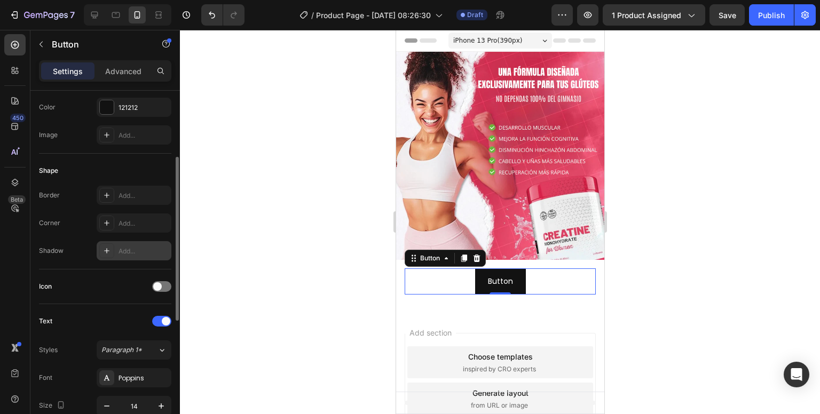
scroll to position [36, 0]
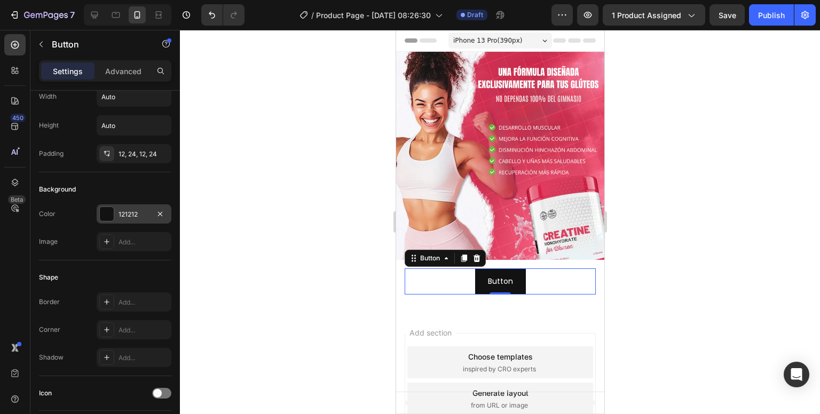
click at [124, 216] on div "121212" at bounding box center [133, 215] width 31 height 10
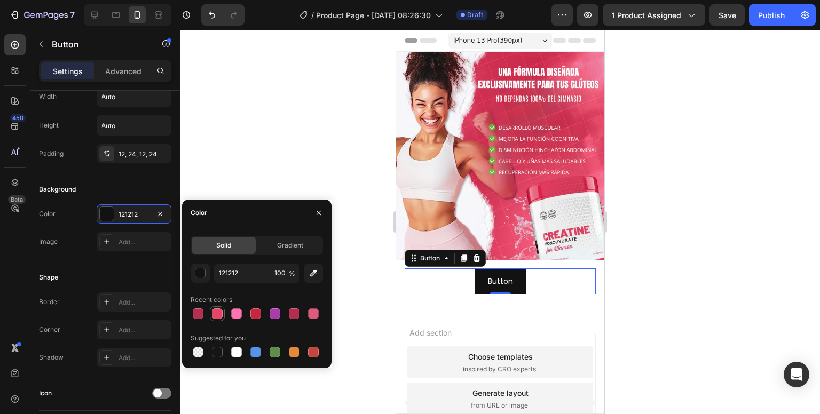
click at [214, 315] on div at bounding box center [217, 313] width 11 height 11
type input "E44667"
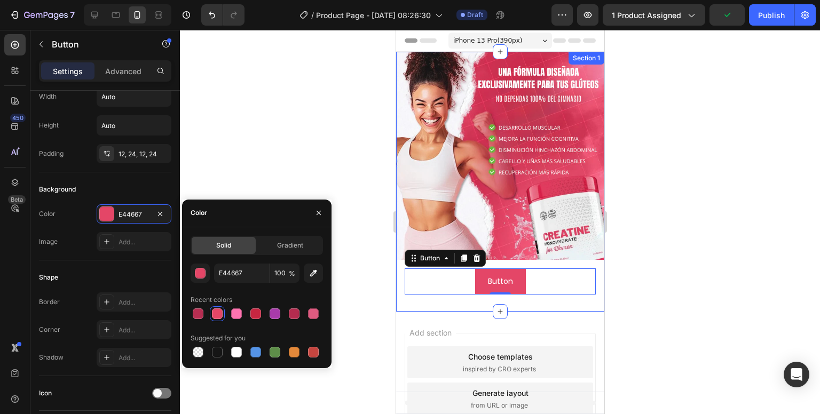
click at [419, 295] on div "Image Button Button 0 Row Row" at bounding box center [499, 182] width 208 height 260
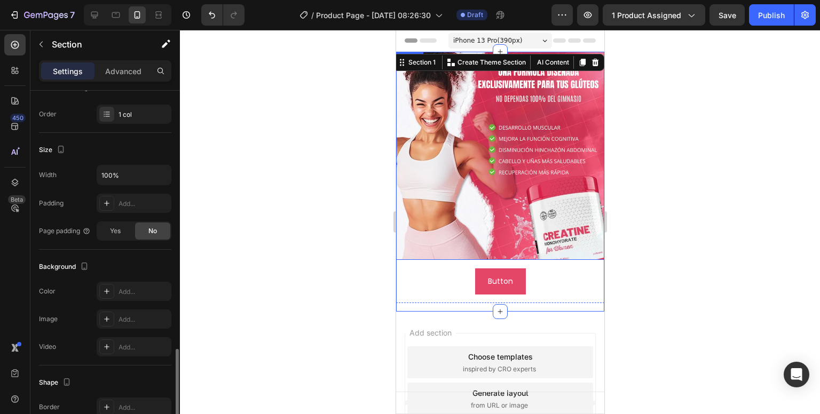
scroll to position [267, 0]
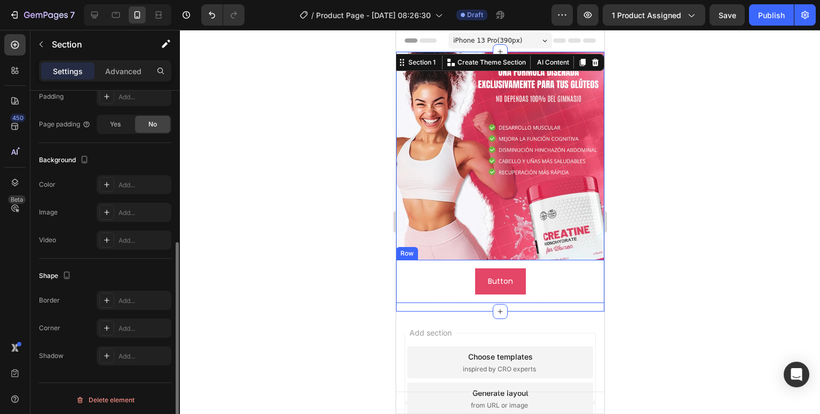
click at [437, 288] on div "Button Button Row" at bounding box center [499, 281] width 208 height 43
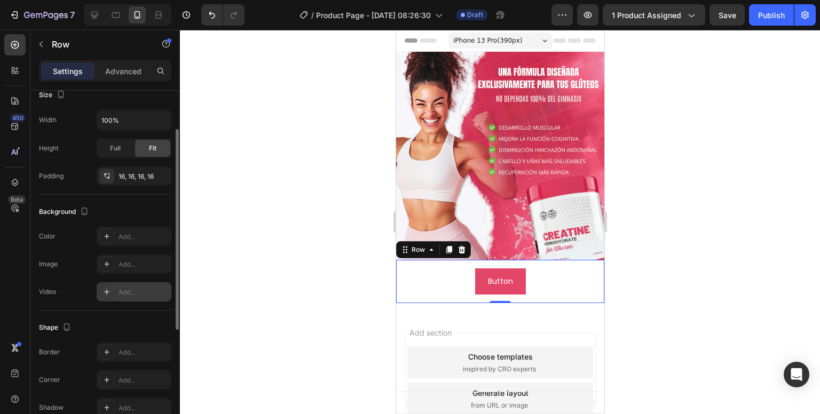
scroll to position [162, 0]
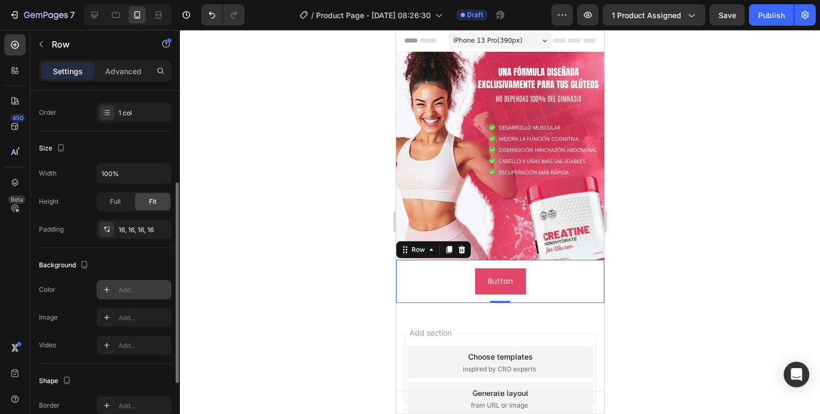
click at [129, 290] on div "Add..." at bounding box center [143, 291] width 50 height 10
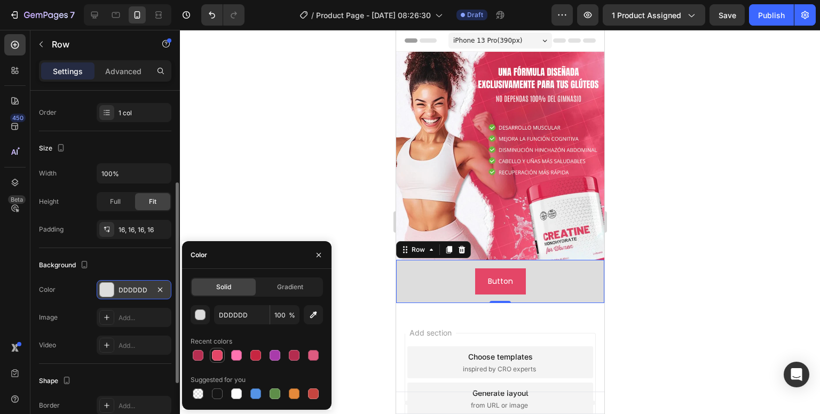
click at [220, 355] on div at bounding box center [217, 355] width 11 height 11
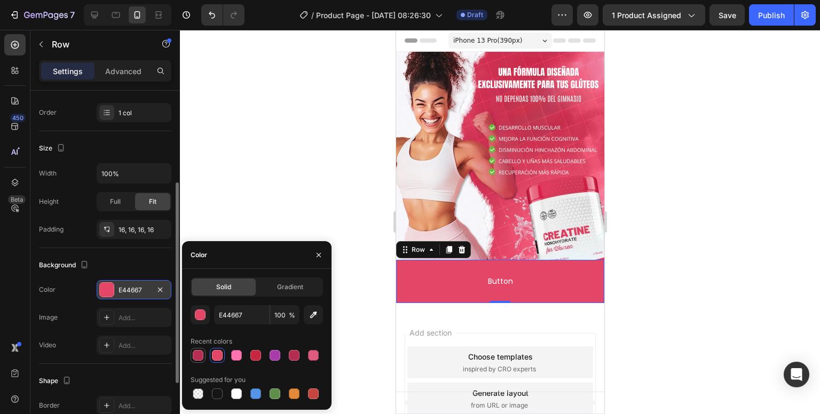
click at [200, 355] on div at bounding box center [198, 355] width 11 height 11
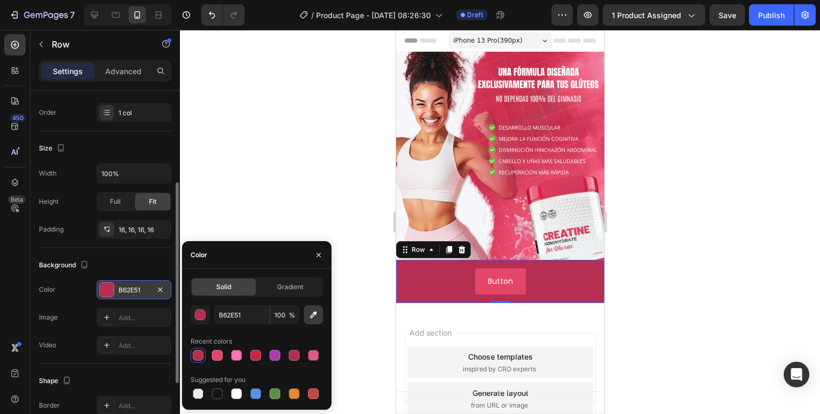
click at [312, 319] on icon "button" at bounding box center [313, 315] width 11 height 11
type input "E34365"
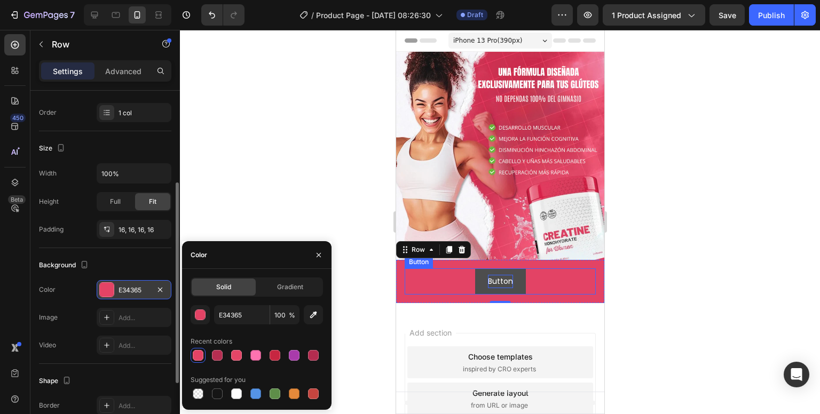
click at [487, 277] on p "Button" at bounding box center [499, 281] width 25 height 13
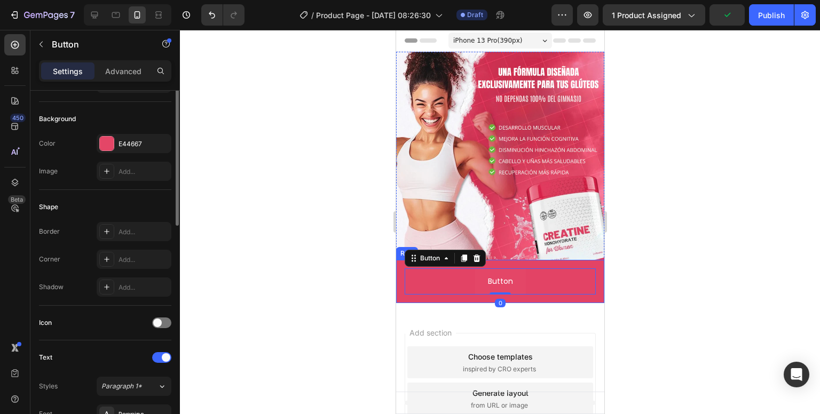
scroll to position [0, 0]
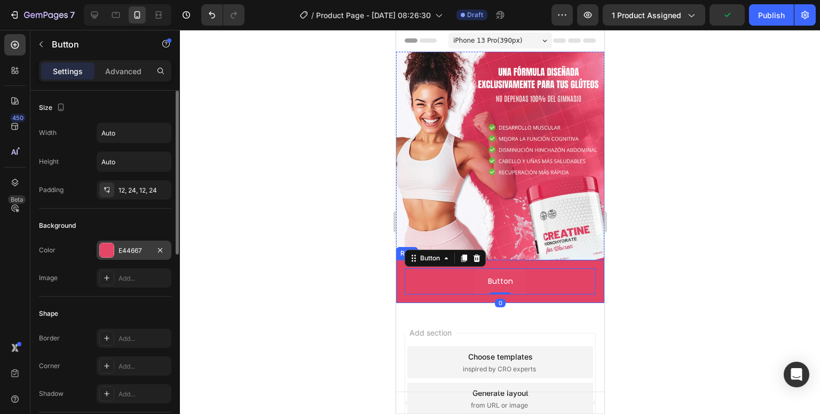
click at [134, 255] on div "E44667" at bounding box center [133, 251] width 31 height 10
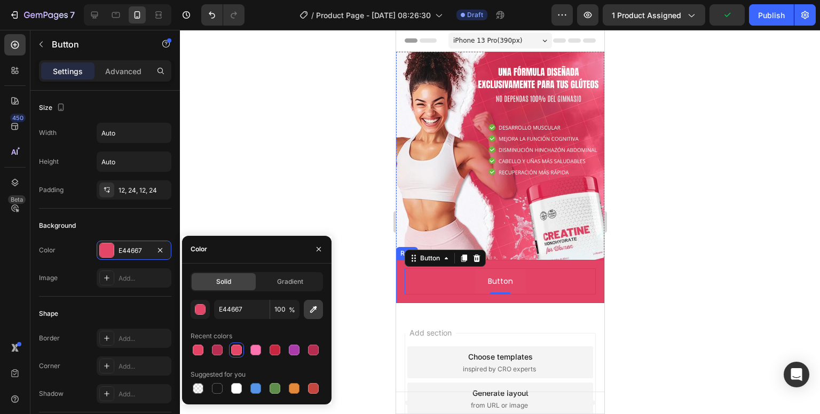
click at [309, 317] on button "button" at bounding box center [313, 309] width 19 height 19
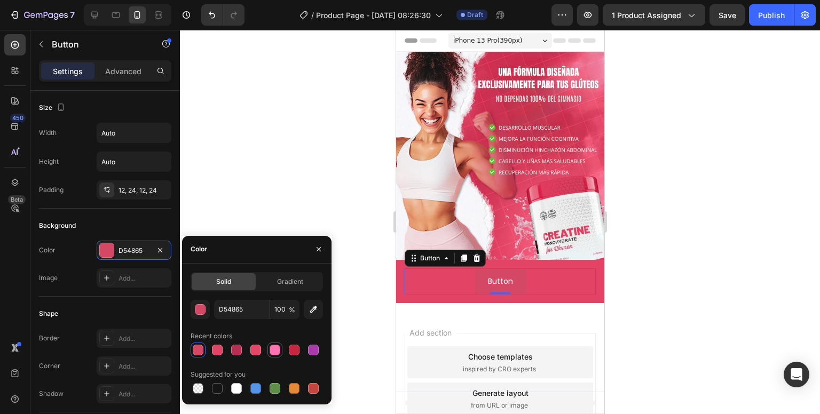
click at [276, 347] on div at bounding box center [275, 350] width 11 height 11
click at [257, 352] on div at bounding box center [255, 350] width 11 height 11
click at [272, 353] on div at bounding box center [275, 350] width 11 height 11
click at [216, 353] on div at bounding box center [217, 350] width 11 height 11
click at [278, 347] on div at bounding box center [275, 350] width 11 height 11
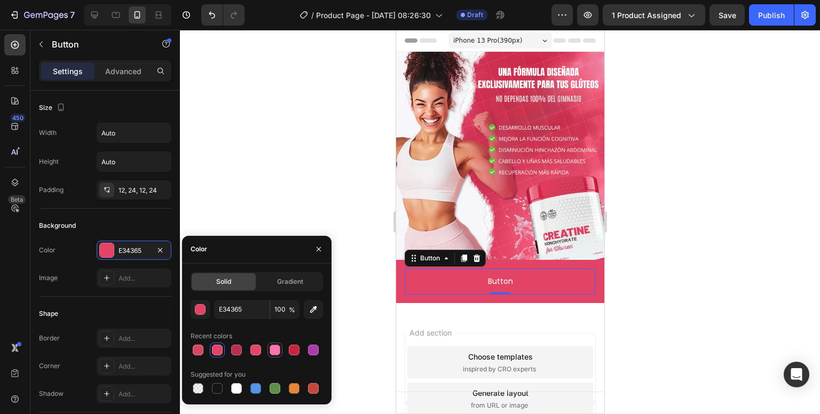
type input "FF73B0"
click at [380, 333] on div at bounding box center [500, 222] width 640 height 384
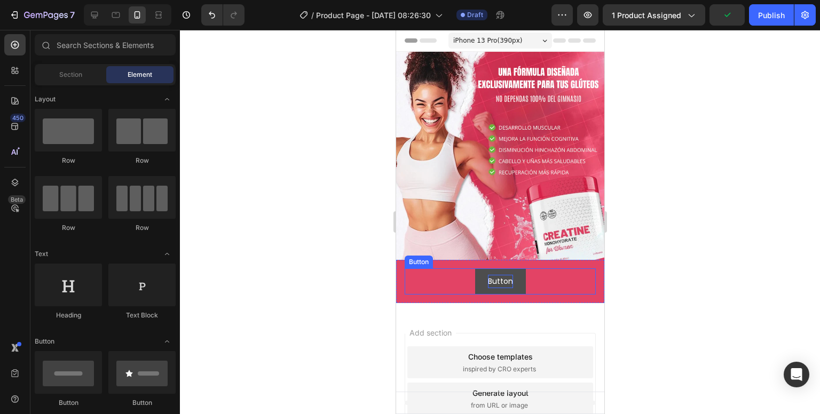
click at [493, 275] on p "Button" at bounding box center [499, 281] width 25 height 13
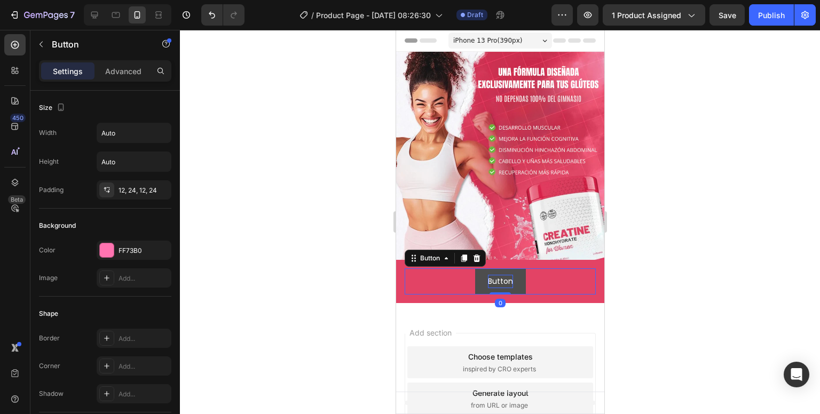
click at [494, 275] on p "Button" at bounding box center [499, 281] width 25 height 13
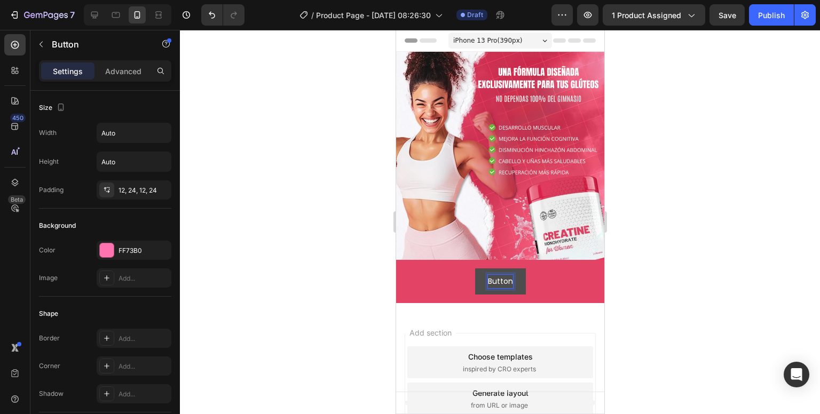
click at [505, 275] on p "Button" at bounding box center [499, 281] width 25 height 13
click at [477, 268] on button "CLICK" at bounding box center [500, 281] width 46 height 26
click at [466, 268] on button "CLICK AQUI," at bounding box center [500, 281] width 68 height 26
click at [453, 268] on button "CLICK AQUI, LLEVAR" at bounding box center [500, 281] width 94 height 26
click at [443, 268] on button "CLICK AQUI, LLEVAR CON" at bounding box center [499, 281] width 113 height 26
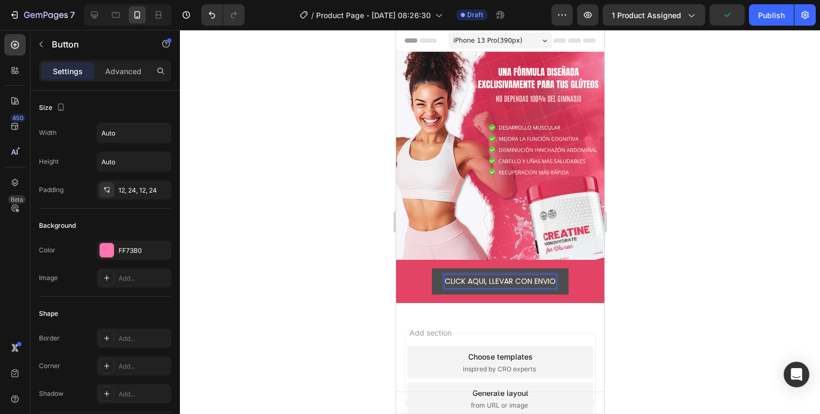
click at [431, 268] on button "CLICK AQUI, LLEVAR CON ENVIO" at bounding box center [499, 281] width 137 height 26
click at [453, 315] on div "Add section Choose templates inspired by CRO experts Generate layout from URL o…" at bounding box center [499, 401] width 208 height 178
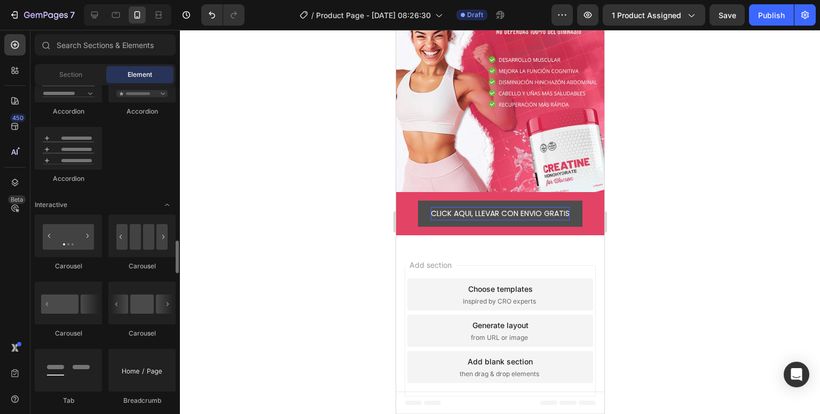
scroll to position [1014, 0]
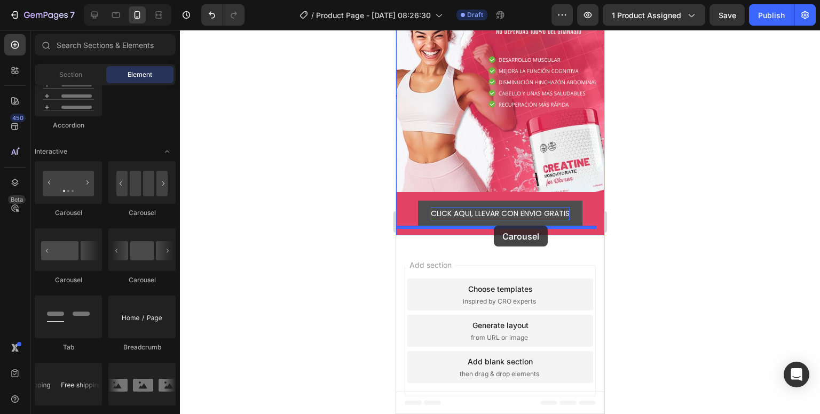
drag, startPoint x: 464, startPoint y: 225, endPoint x: 759, endPoint y: 258, distance: 297.1
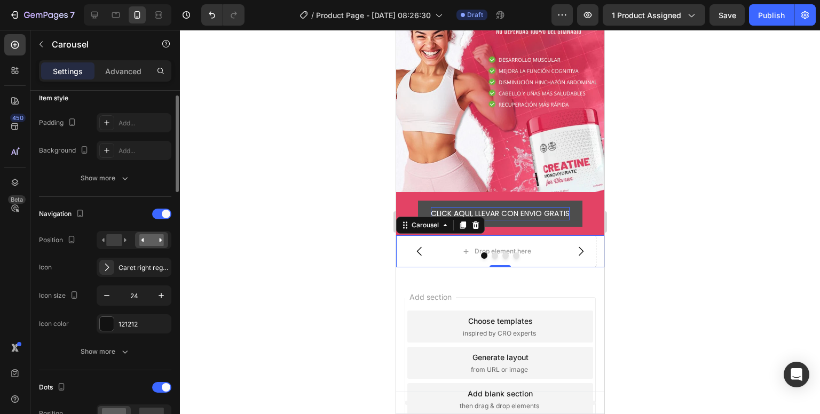
scroll to position [320, 0]
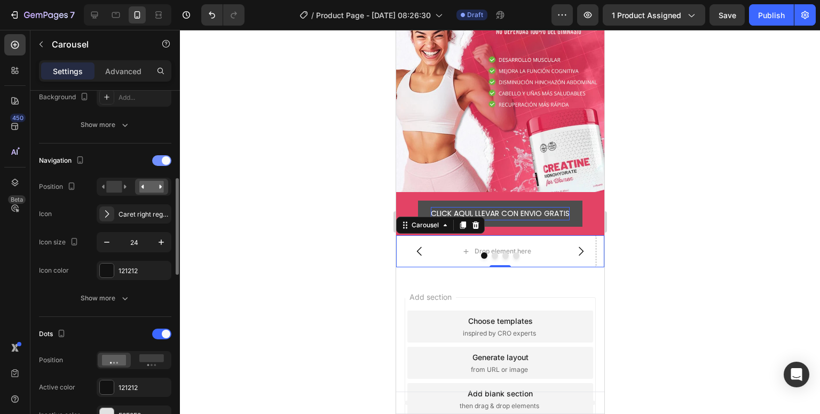
click at [157, 163] on div at bounding box center [161, 160] width 19 height 11
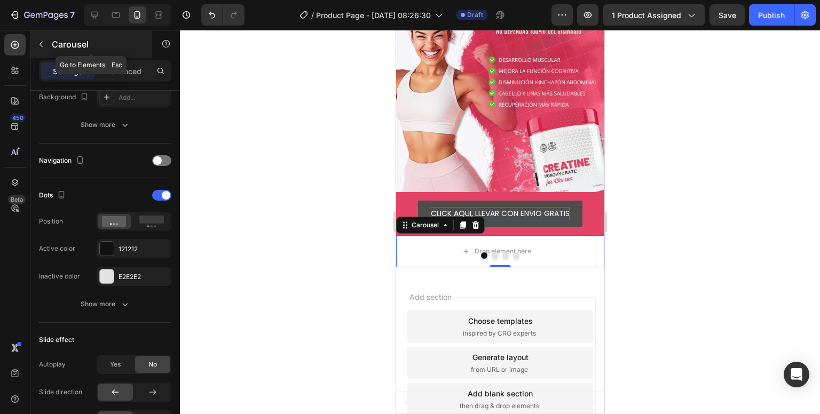
click at [41, 43] on icon "button" at bounding box center [40, 45] width 3 height 6
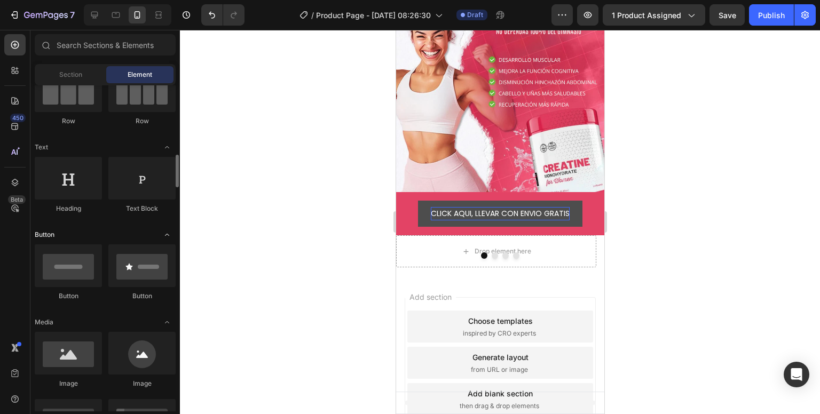
scroll to position [213, 0]
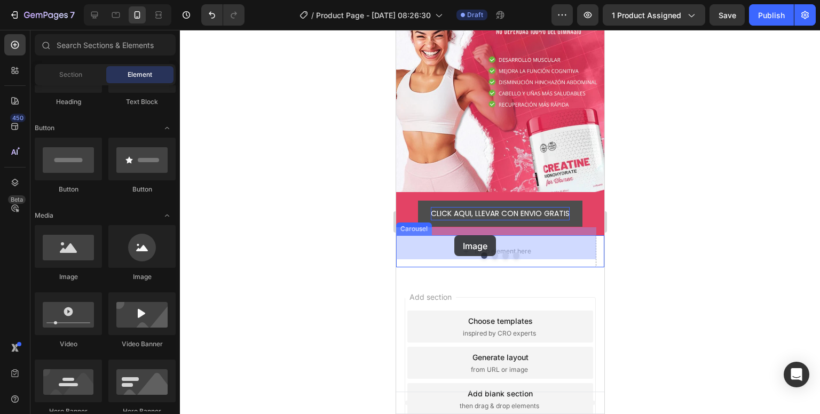
drag, startPoint x: 464, startPoint y: 278, endPoint x: 611, endPoint y: 259, distance: 148.5
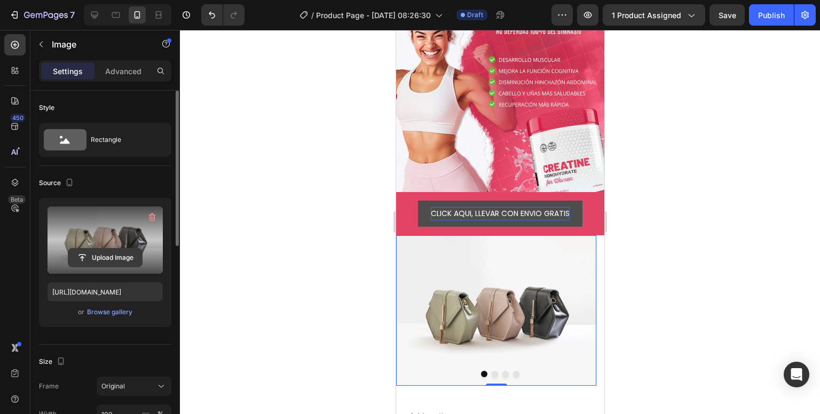
click at [107, 257] on input "file" at bounding box center [105, 258] width 74 height 18
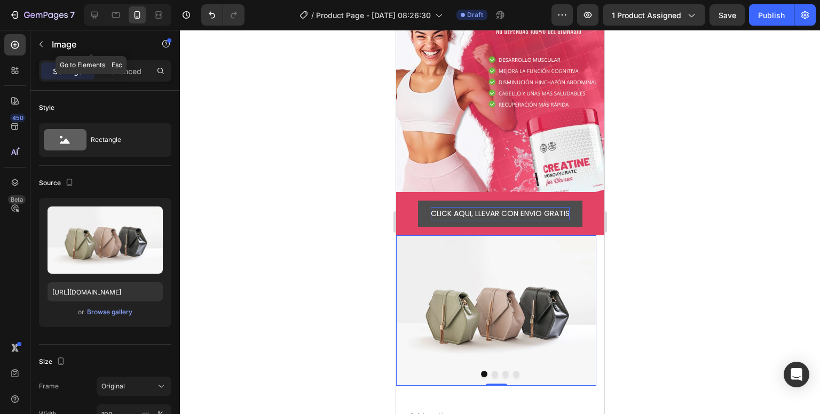
click at [45, 37] on button "button" at bounding box center [41, 44] width 17 height 17
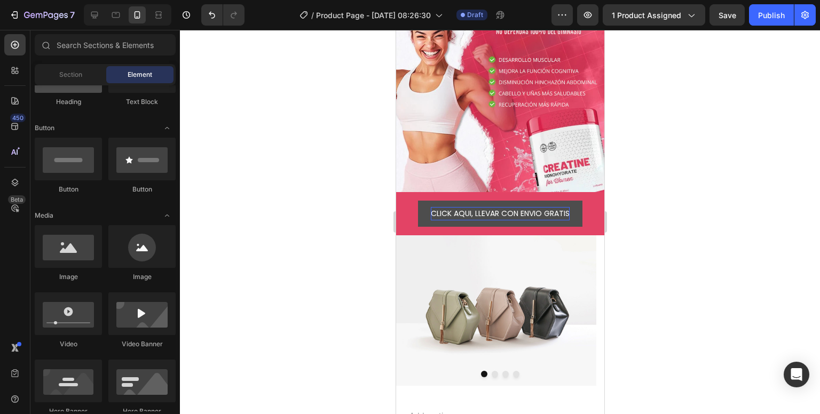
scroll to position [0, 0]
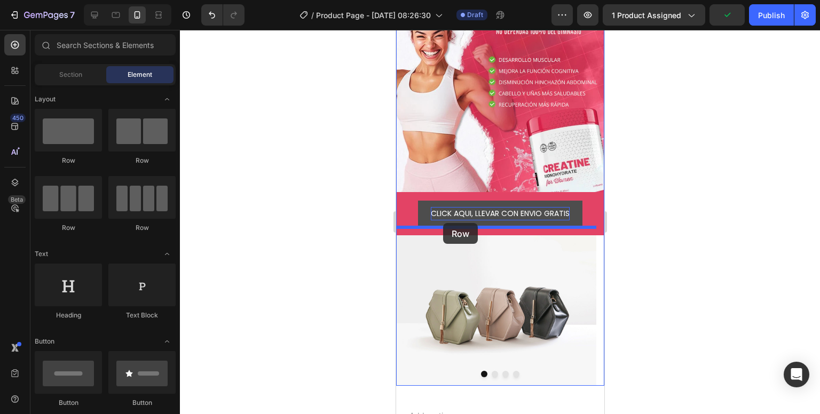
drag, startPoint x: 470, startPoint y: 179, endPoint x: 442, endPoint y: 223, distance: 51.8
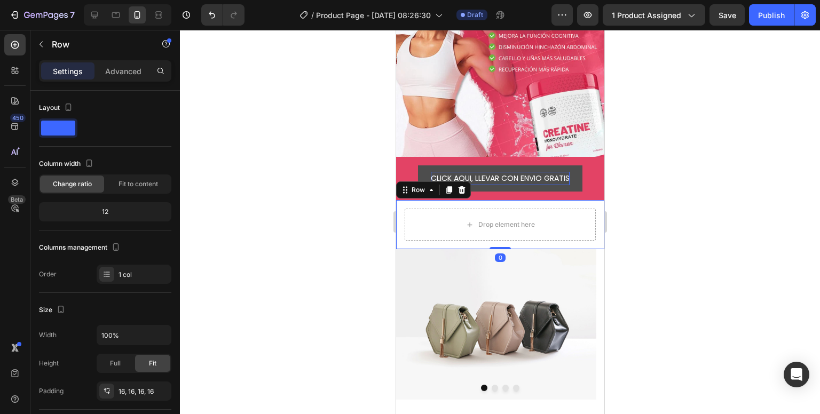
scroll to position [121, 0]
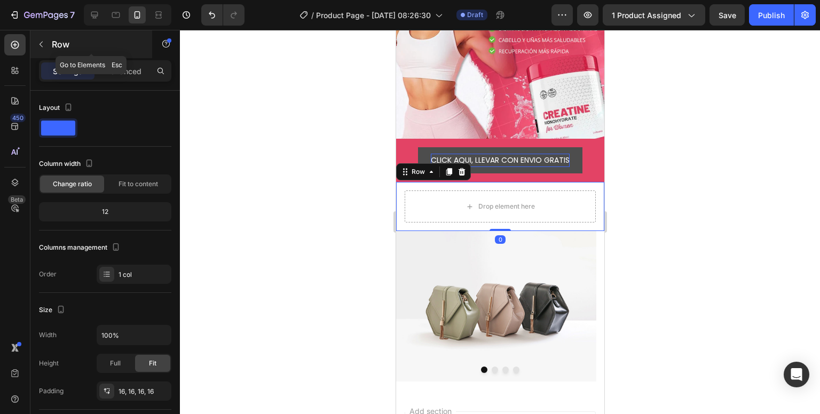
click at [38, 48] on icon "button" at bounding box center [41, 44] width 9 height 9
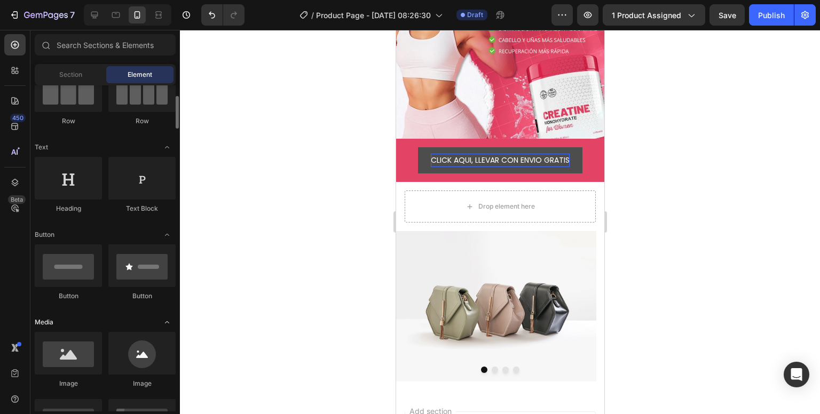
scroll to position [160, 0]
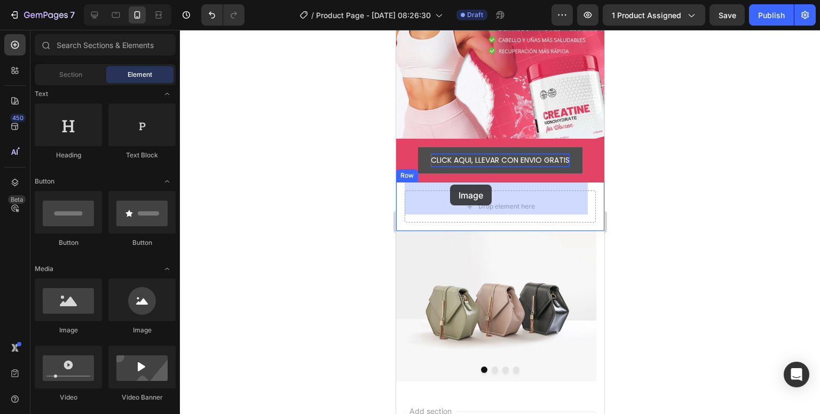
drag, startPoint x: 466, startPoint y: 326, endPoint x: 451, endPoint y: 185, distance: 141.7
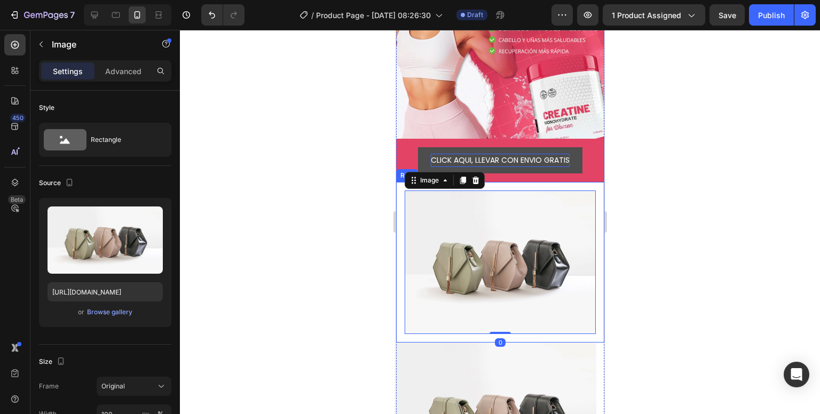
click at [401, 209] on div "Image 0 Row" at bounding box center [499, 262] width 208 height 161
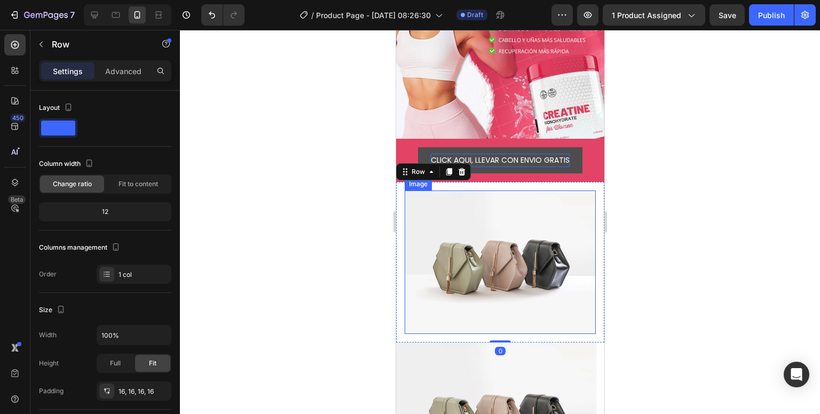
click at [431, 239] on img at bounding box center [499, 263] width 191 height 144
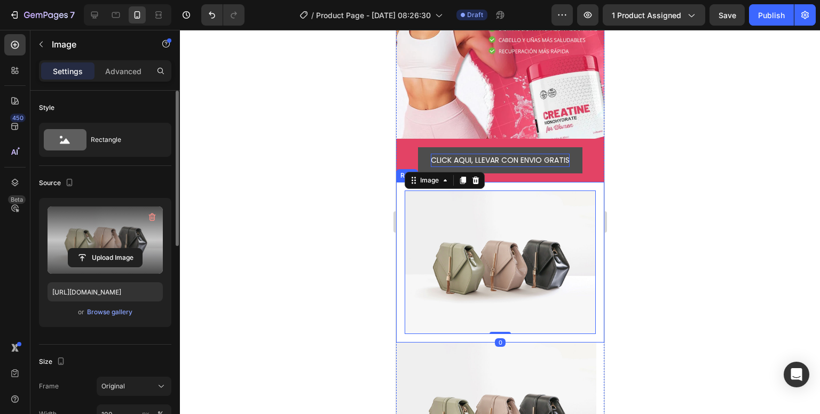
click at [102, 247] on label at bounding box center [105, 240] width 115 height 67
click at [102, 249] on input "file" at bounding box center [105, 258] width 74 height 18
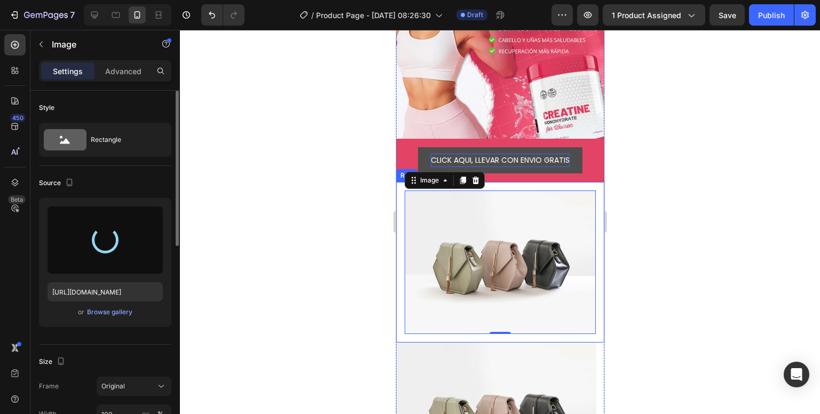
type input "https://cdn.shopify.com/s/files/1/0704/4907/0173/files/gempages_581084906780623…"
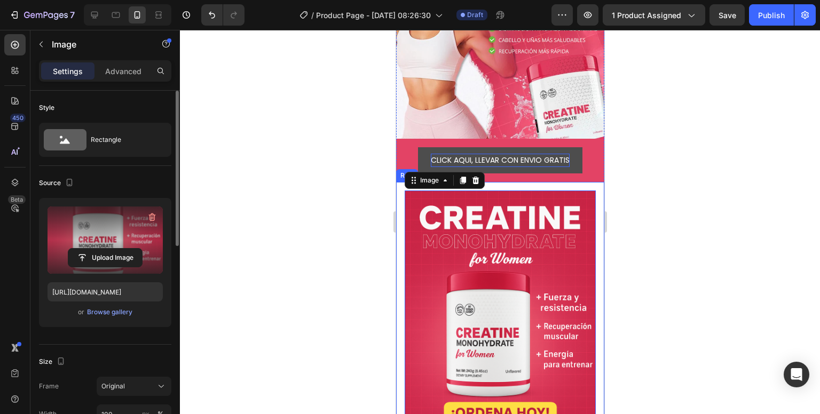
click at [397, 227] on div "Image 0 Row" at bounding box center [499, 334] width 208 height 304
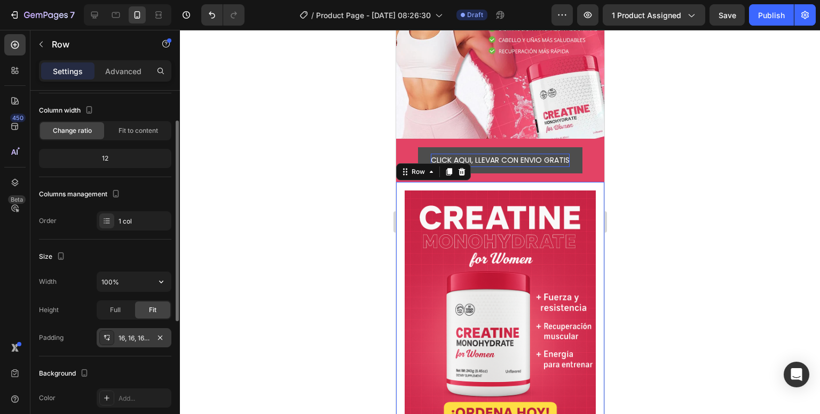
scroll to position [107, 0]
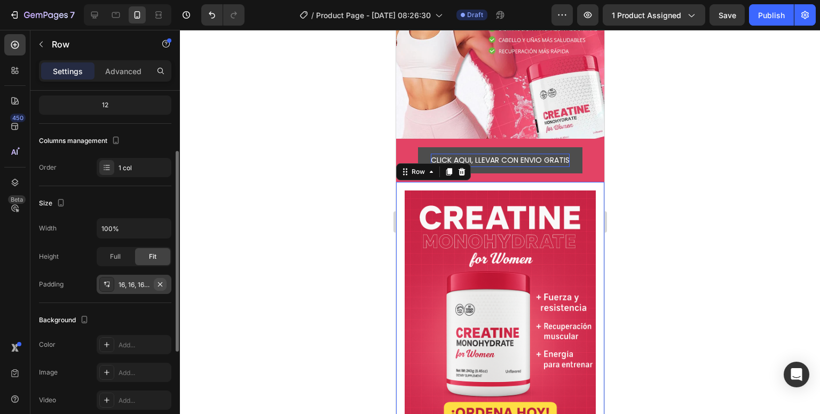
click at [159, 287] on icon "button" at bounding box center [160, 284] width 9 height 9
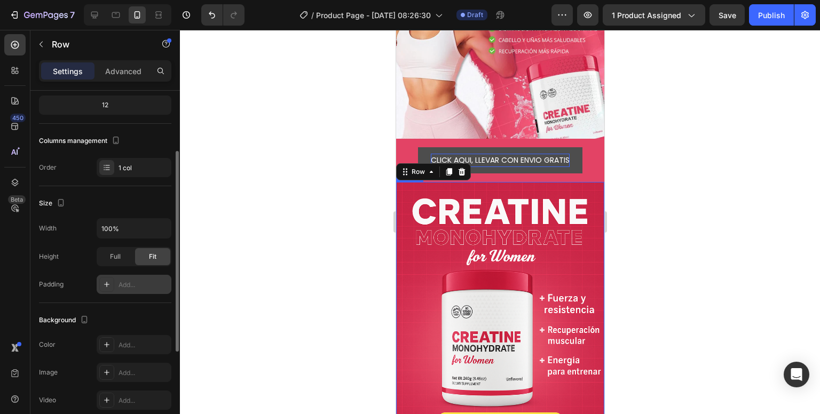
click at [445, 296] on img at bounding box center [499, 338] width 208 height 312
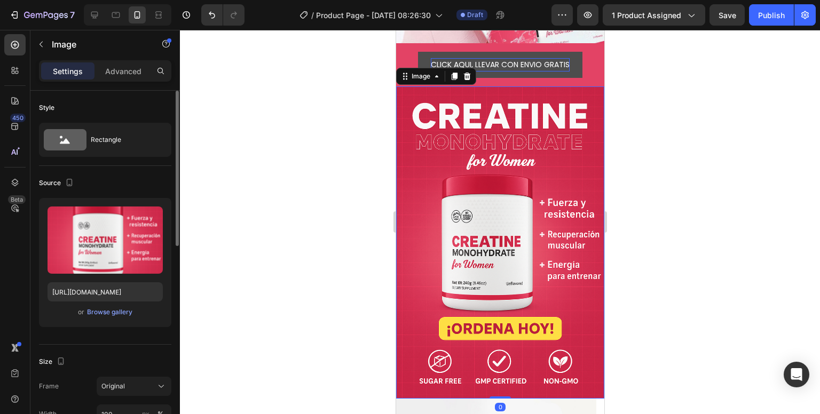
scroll to position [335, 0]
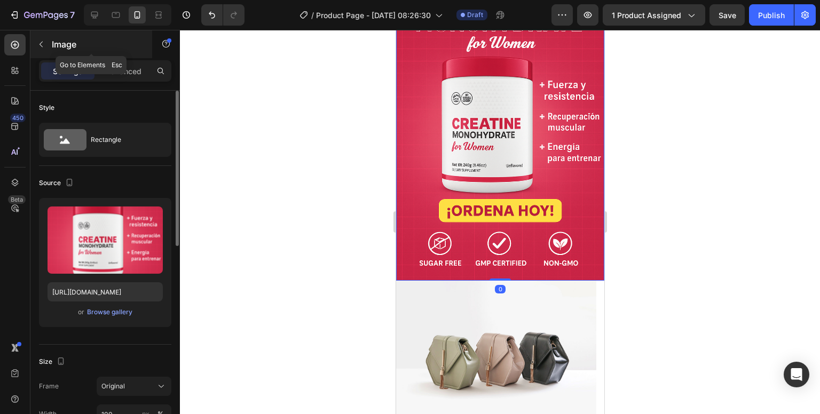
click at [48, 48] on button "button" at bounding box center [41, 44] width 17 height 17
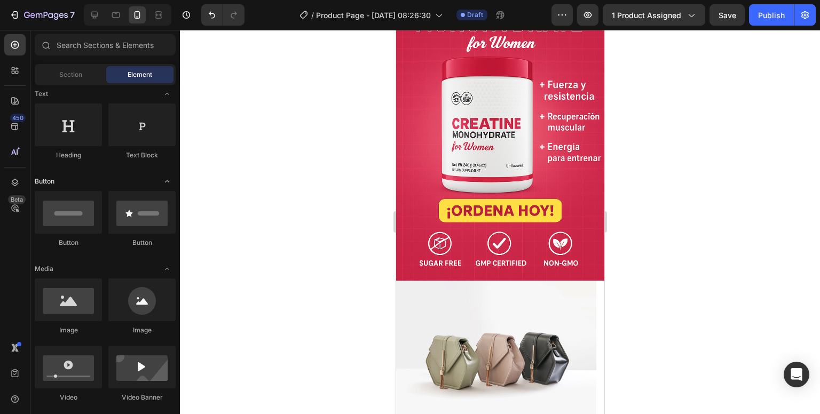
scroll to position [0, 0]
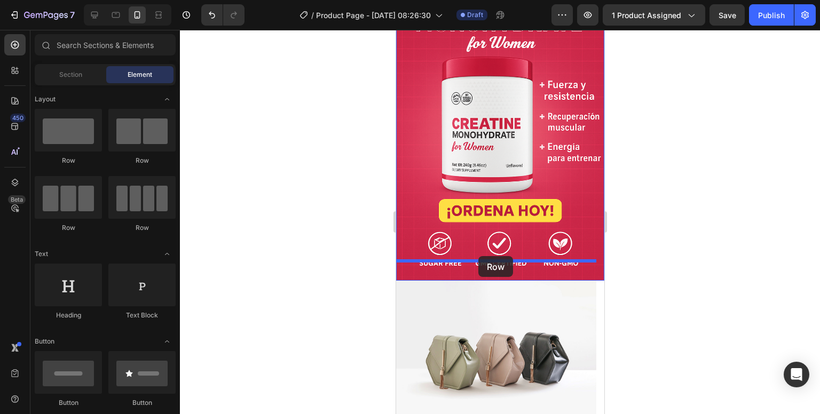
drag, startPoint x: 539, startPoint y: 213, endPoint x: 479, endPoint y: 256, distance: 73.8
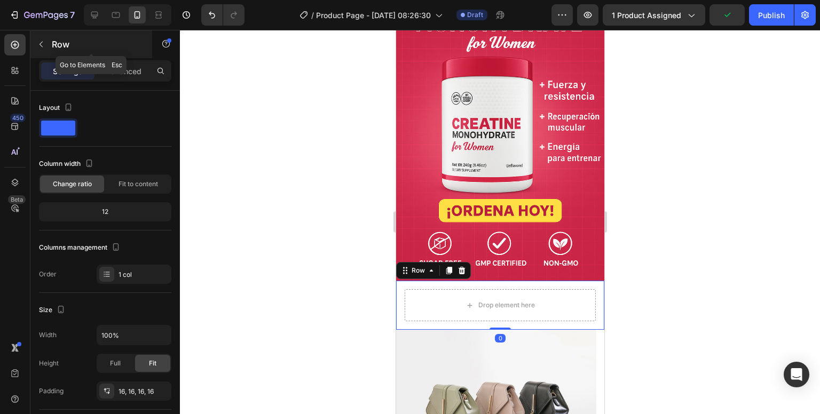
click at [34, 43] on button "button" at bounding box center [41, 44] width 17 height 17
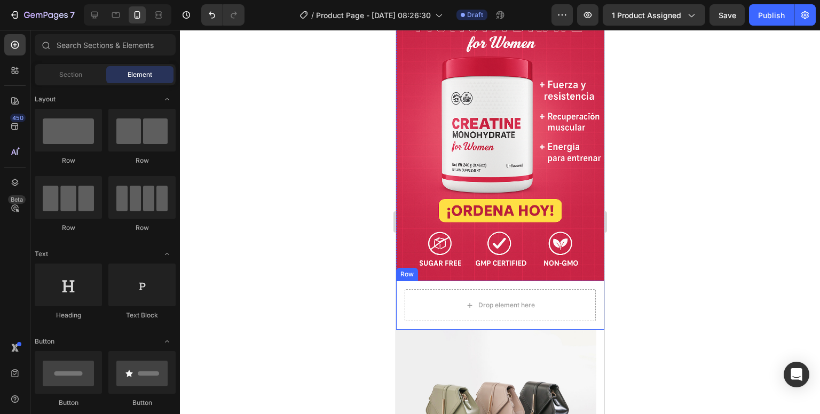
click at [400, 281] on div "Drop element here Row" at bounding box center [499, 305] width 208 height 49
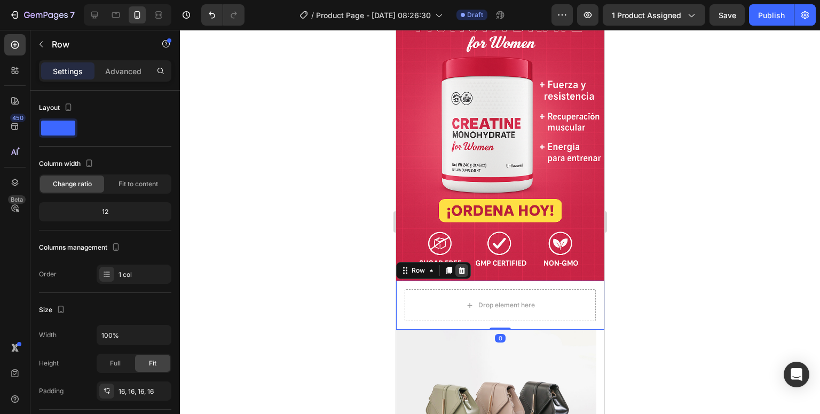
click at [466, 264] on div at bounding box center [461, 270] width 13 height 13
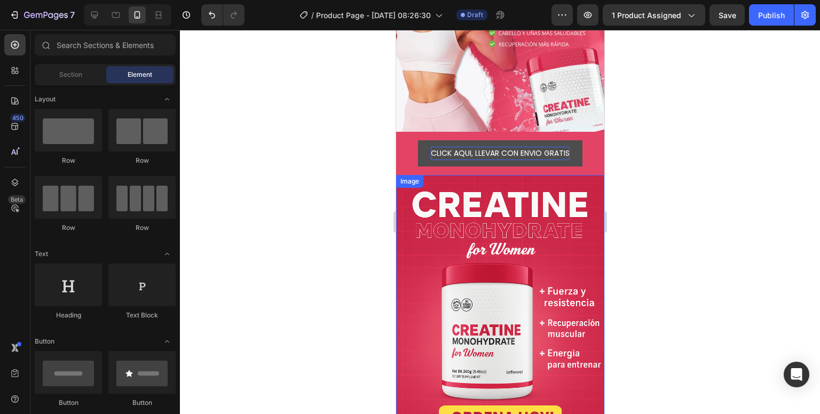
scroll to position [121, 0]
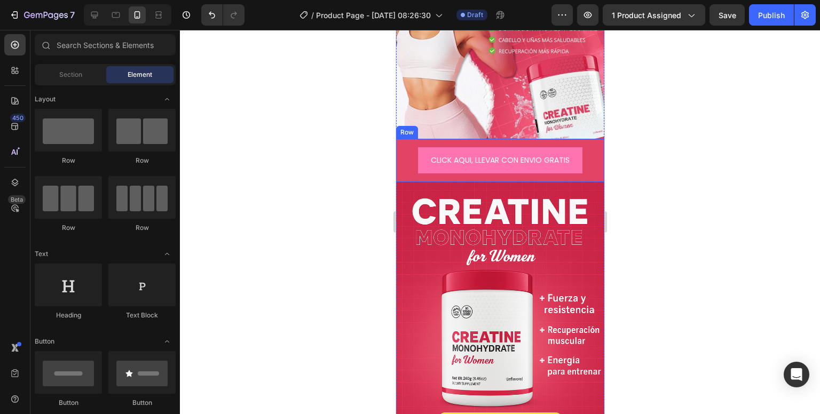
click at [400, 145] on div "CLICK AQUI, LLEVAR CON ENVIO GRATIS Button Row" at bounding box center [499, 160] width 208 height 43
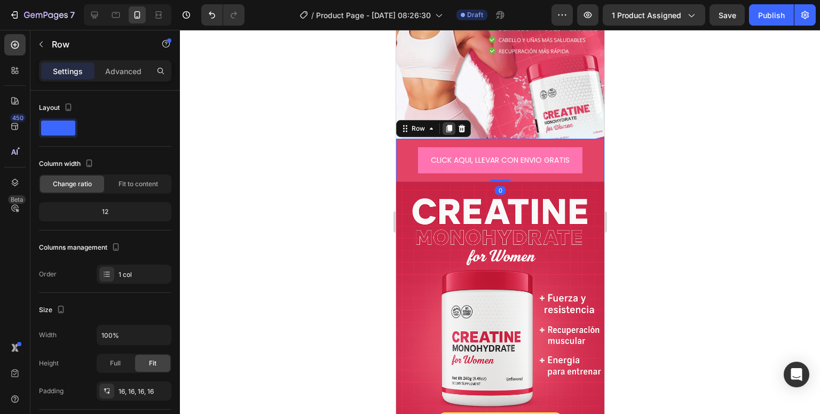
click at [442, 122] on div at bounding box center [448, 128] width 13 height 13
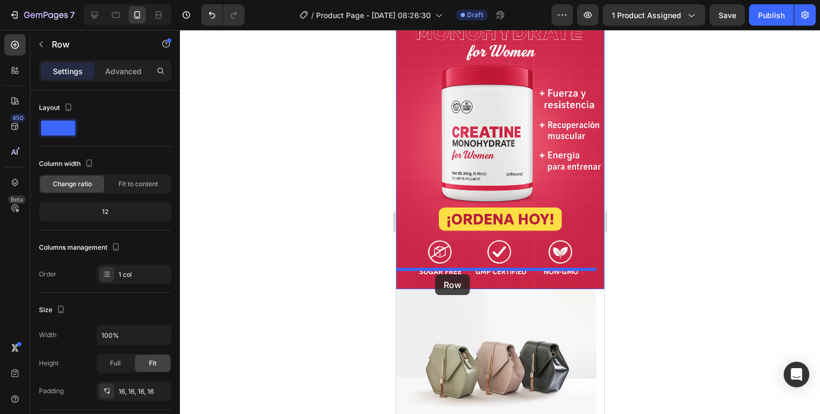
scroll to position [388, 0]
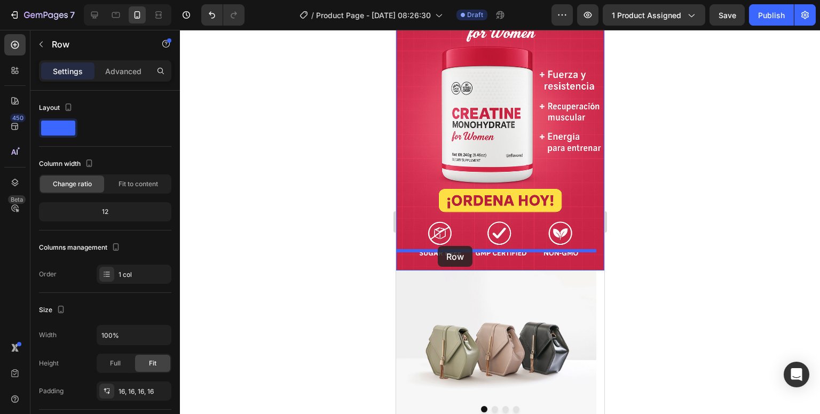
drag, startPoint x: 408, startPoint y: 163, endPoint x: 438, endPoint y: 245, distance: 87.3
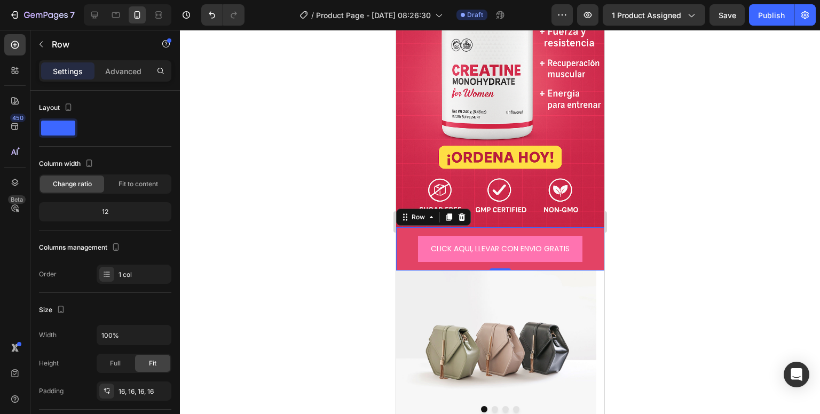
scroll to position [345, 0]
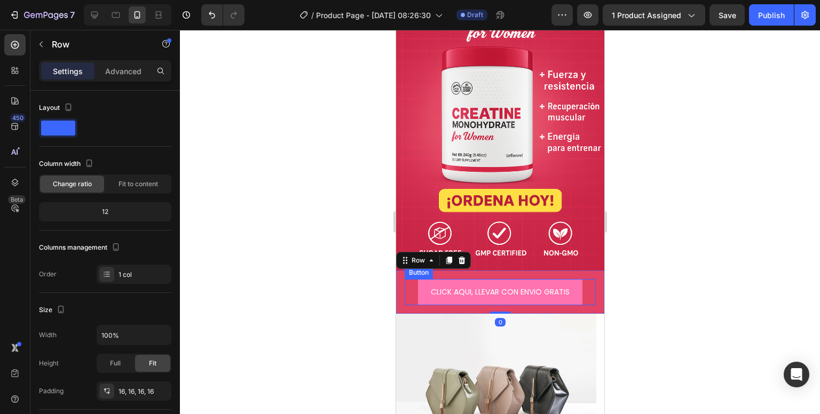
click at [404, 279] on div "CLICK AQUI, LLEVAR CON ENVIO GRATIS Button" at bounding box center [499, 292] width 191 height 26
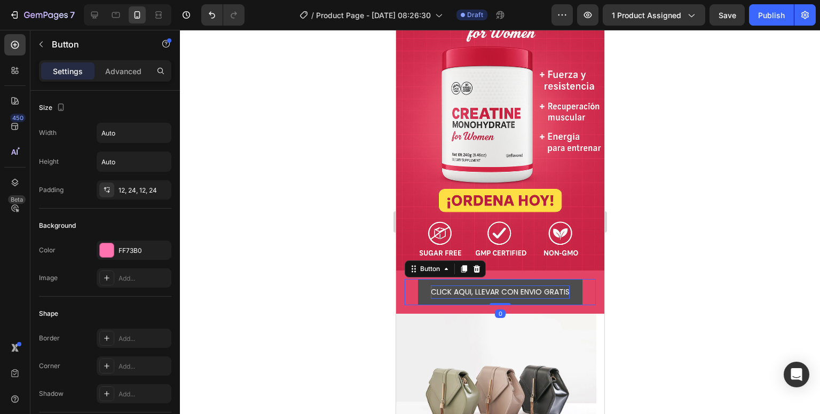
click at [430, 286] on p "CLICK AQUI, LLEVAR CON ENVIO GRATIS" at bounding box center [499, 292] width 139 height 13
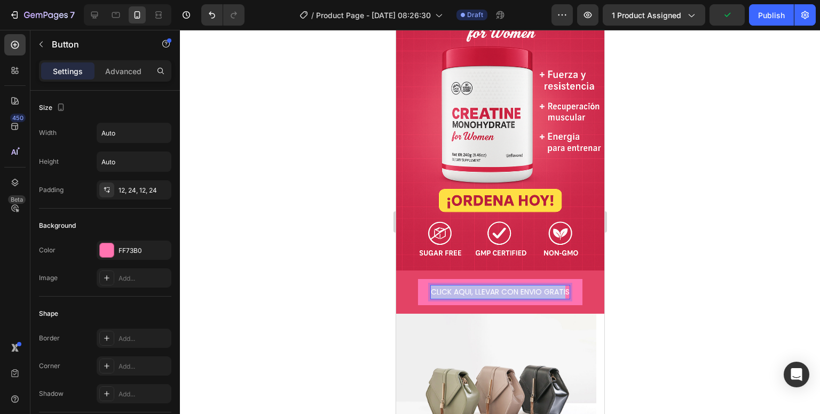
drag, startPoint x: 562, startPoint y: 271, endPoint x: 406, endPoint y: 263, distance: 156.6
click at [410, 279] on div "CLICK AQUI, LLEVAR CON ENVIO GRATIS Button 0" at bounding box center [499, 292] width 191 height 26
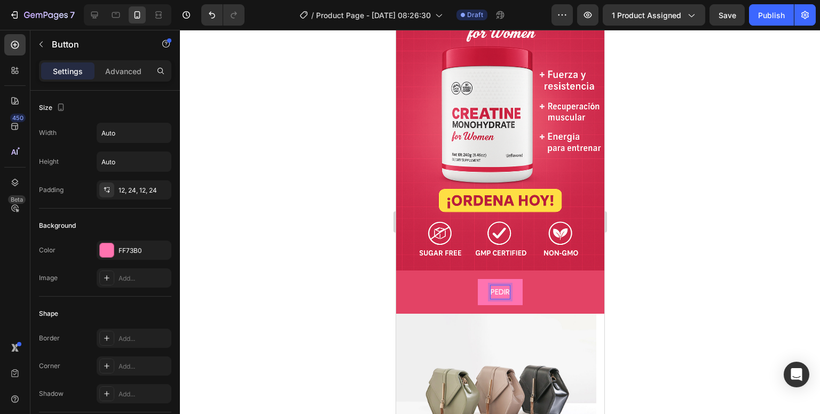
click at [477, 279] on button "PEDIR" at bounding box center [499, 292] width 45 height 26
click at [468, 279] on button "PEDIR CON" at bounding box center [500, 292] width 64 height 26
click at [445, 279] on button "PEDIR CON DESCUENTO" at bounding box center [500, 292] width 110 height 26
click at [441, 279] on button "PEDIR CON DESCUENTO Y" at bounding box center [499, 292] width 117 height 26
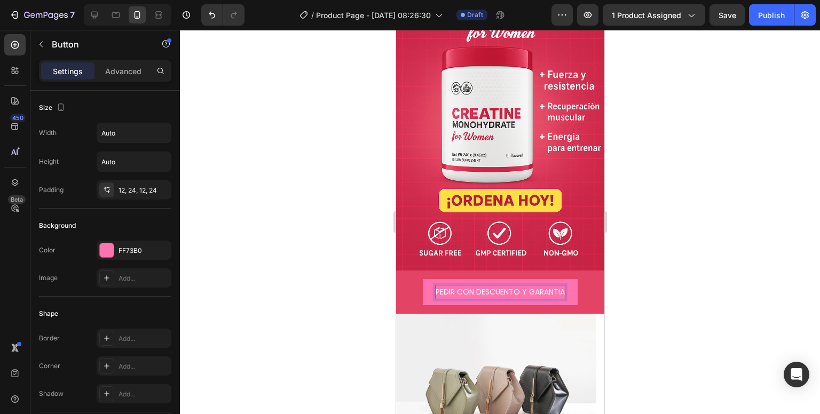
click at [374, 247] on div at bounding box center [500, 222] width 640 height 384
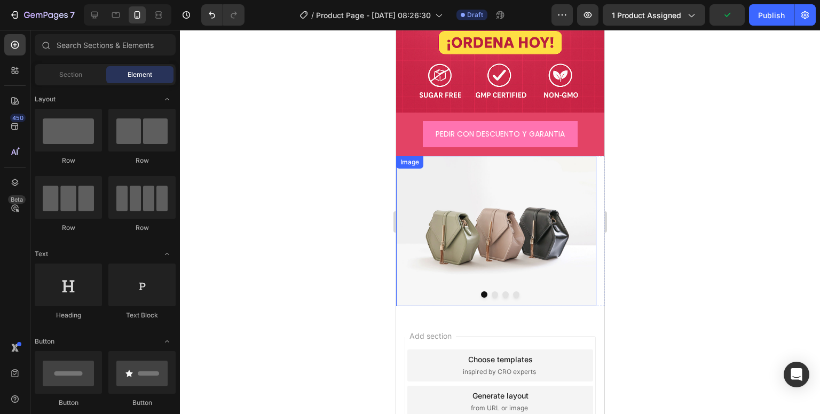
scroll to position [505, 0]
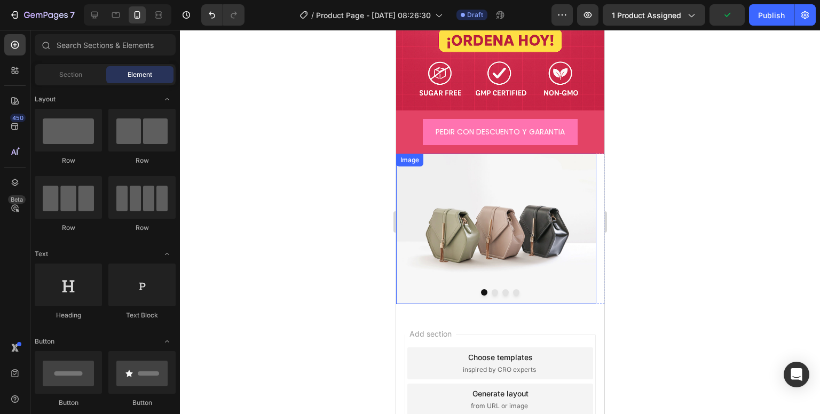
click at [440, 224] on img at bounding box center [495, 229] width 200 height 150
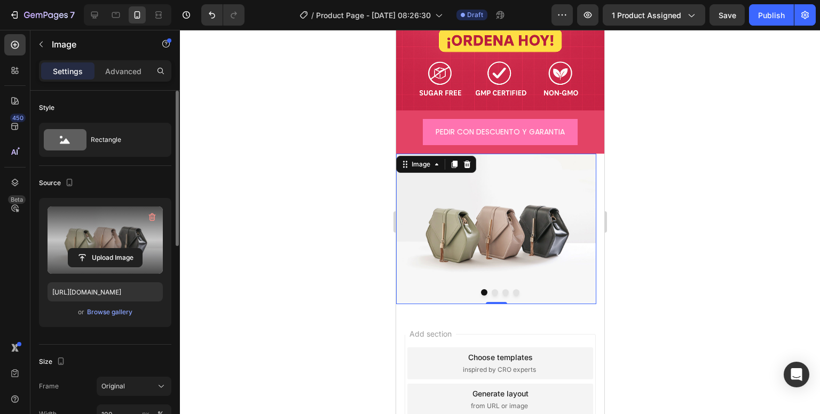
click at [83, 230] on label at bounding box center [105, 240] width 115 height 67
click at [83, 249] on input "file" at bounding box center [105, 258] width 74 height 18
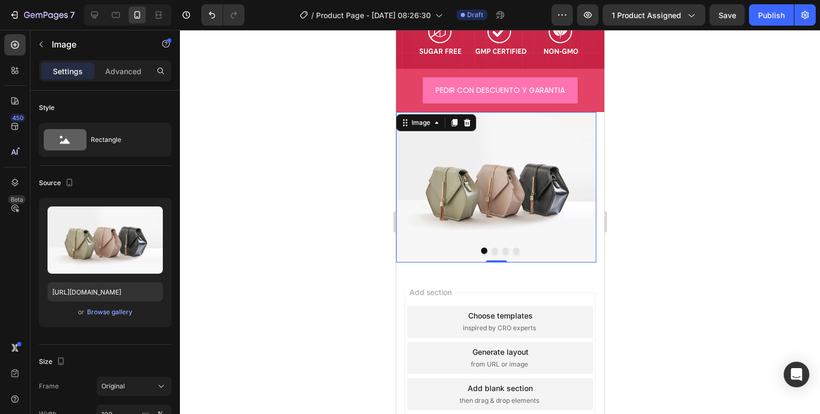
scroll to position [583, 0]
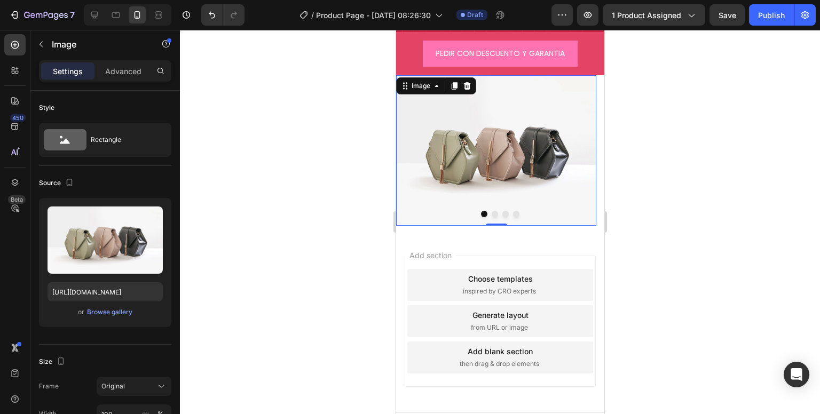
click at [526, 234] on div "Add section Choose templates inspired by CRO experts Generate layout from URL o…" at bounding box center [499, 323] width 208 height 178
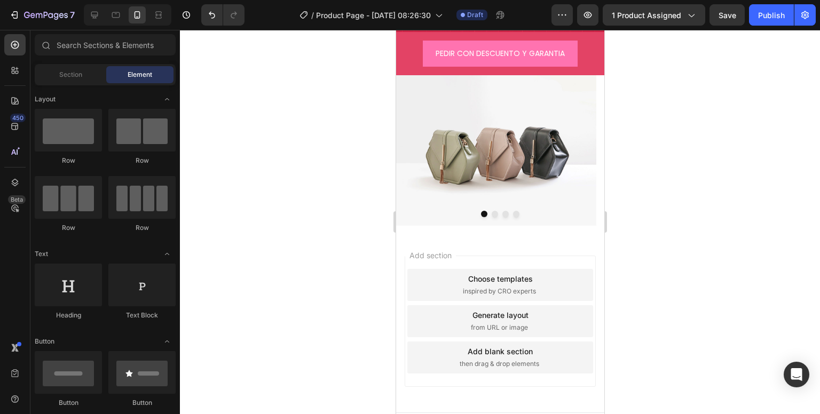
click at [521, 342] on div "Add blank section then drag & drop elements" at bounding box center [500, 358] width 186 height 32
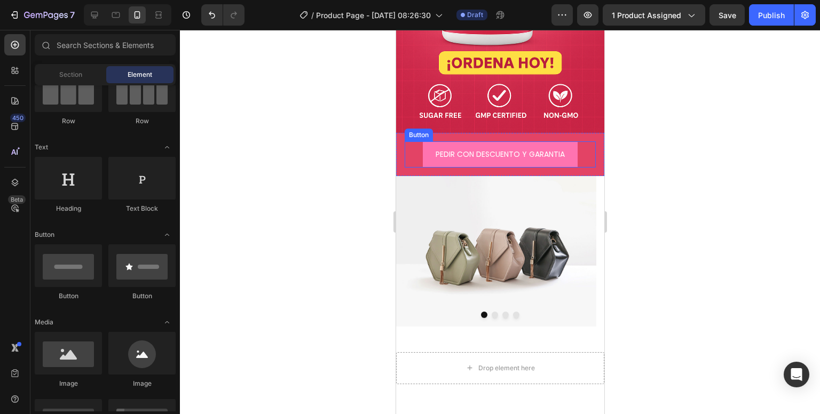
scroll to position [477, 0]
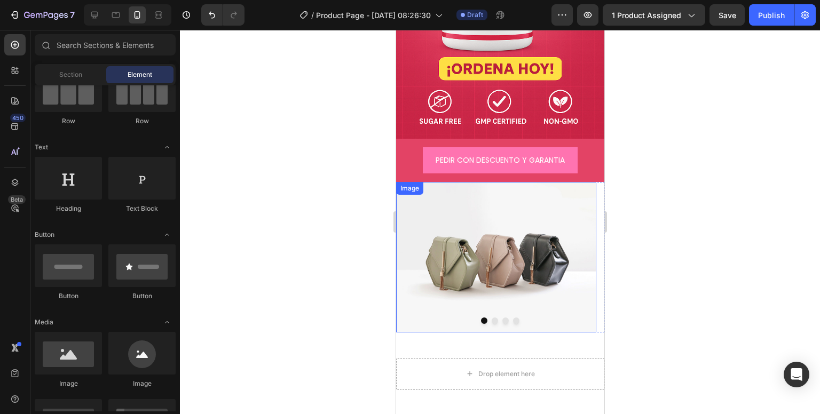
click at [508, 220] on img at bounding box center [495, 257] width 200 height 150
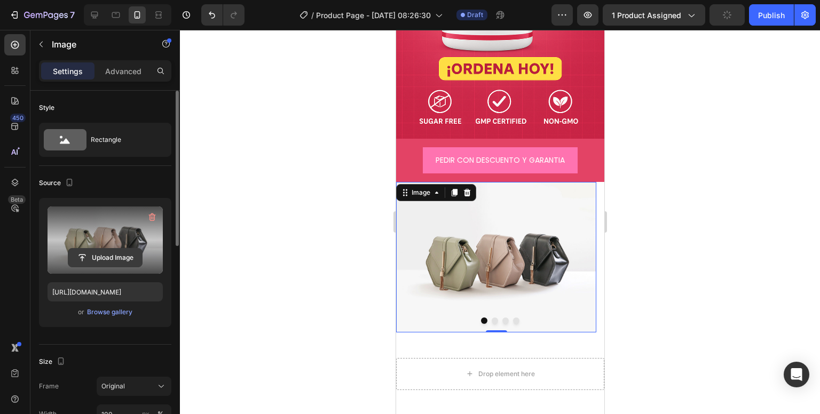
click at [113, 260] on input "file" at bounding box center [105, 258] width 74 height 18
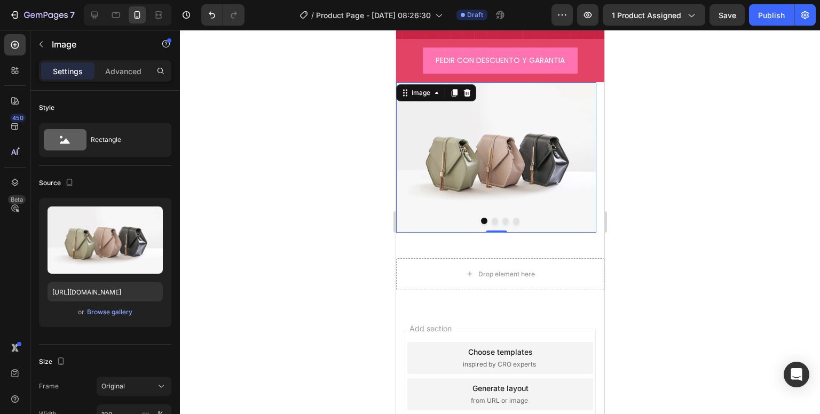
scroll to position [583, 0]
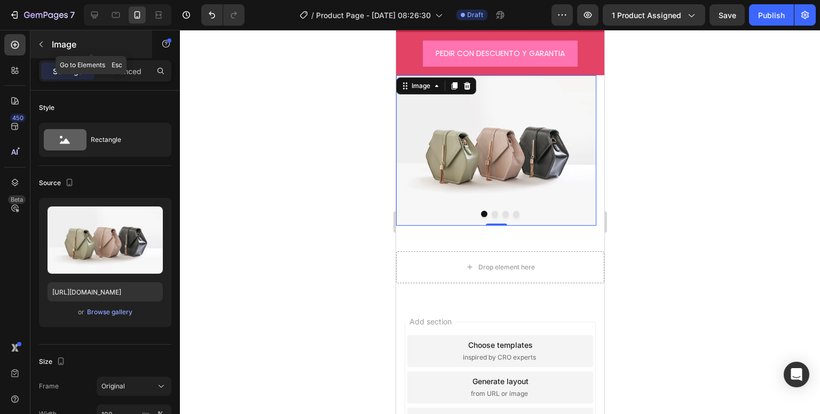
click at [47, 45] on button "button" at bounding box center [41, 44] width 17 height 17
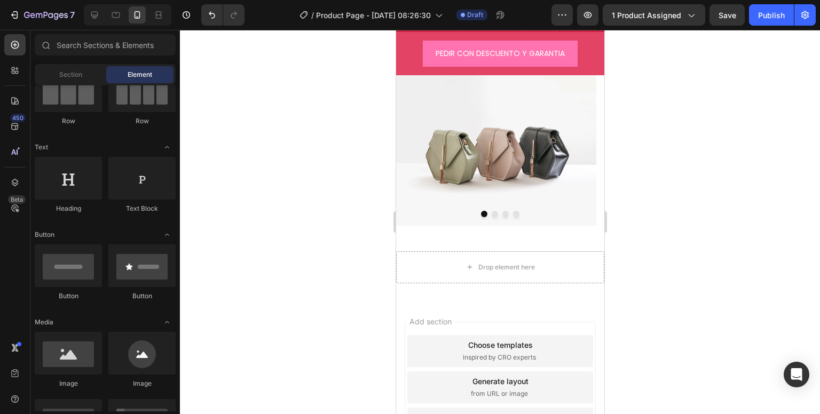
click at [423, 234] on div "Drop element here Section 2" at bounding box center [499, 267] width 208 height 66
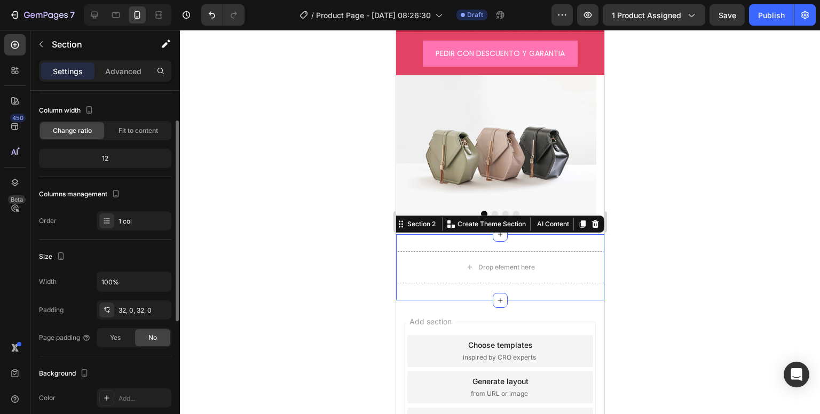
scroll to position [107, 0]
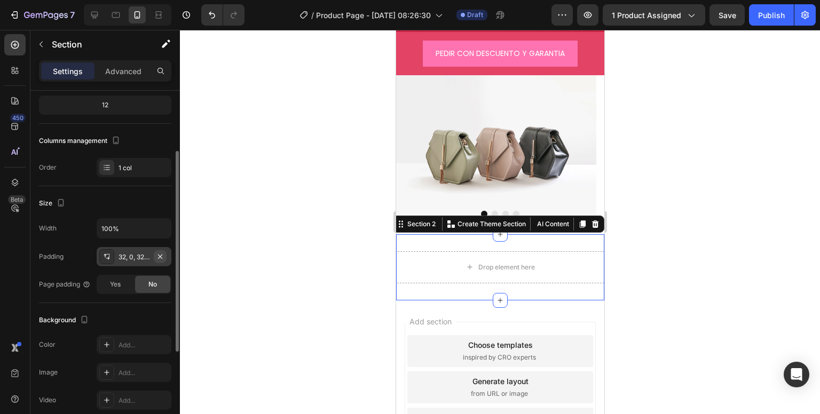
click at [159, 259] on icon "button" at bounding box center [160, 256] width 9 height 9
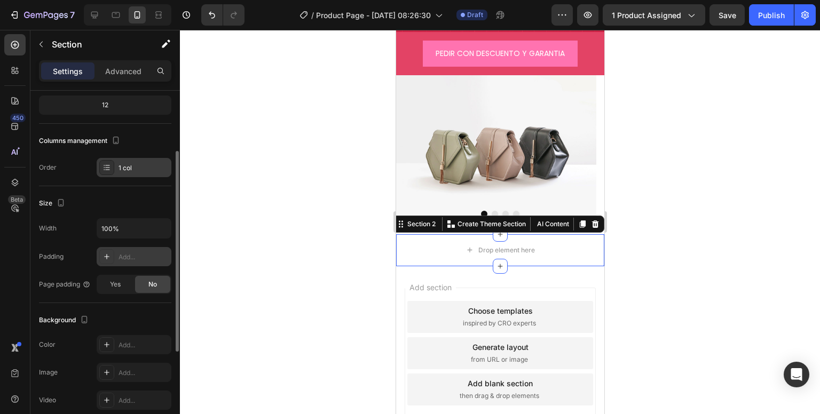
scroll to position [0, 0]
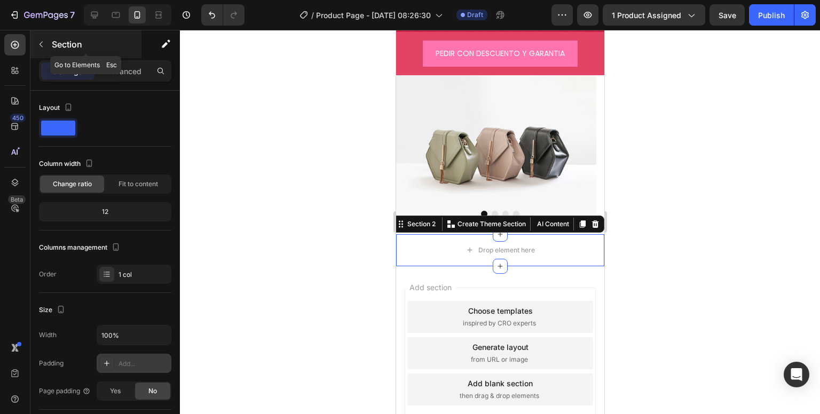
click at [47, 46] on button "button" at bounding box center [41, 44] width 17 height 17
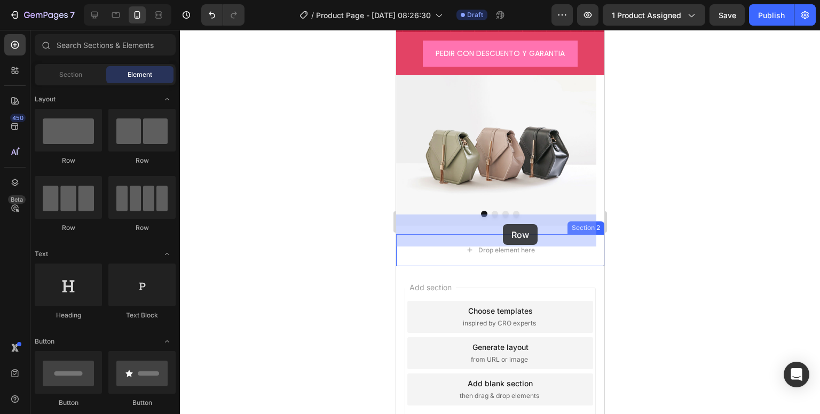
drag, startPoint x: 527, startPoint y: 210, endPoint x: 502, endPoint y: 224, distance: 28.7
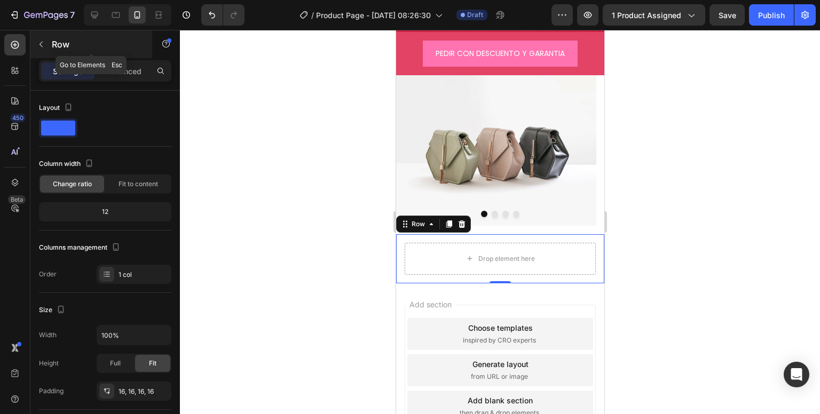
click at [53, 34] on div "Row" at bounding box center [91, 44] width 122 height 28
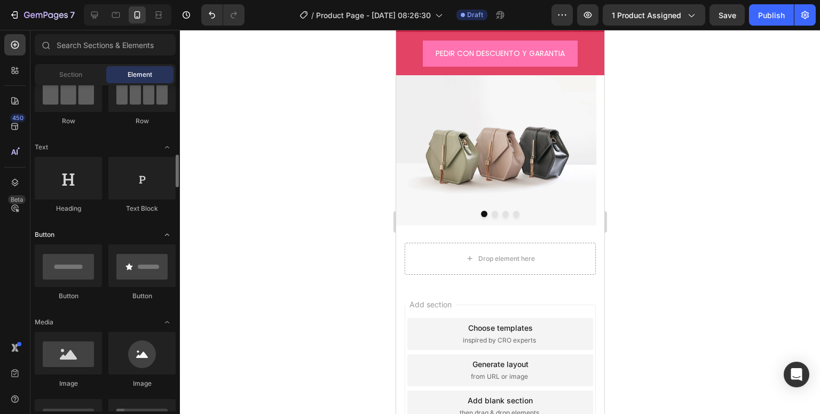
scroll to position [160, 0]
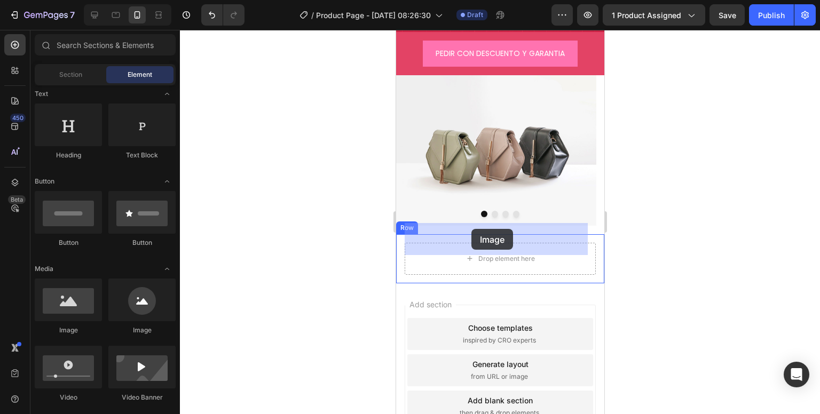
drag, startPoint x: 468, startPoint y: 334, endPoint x: 640, endPoint y: 195, distance: 221.3
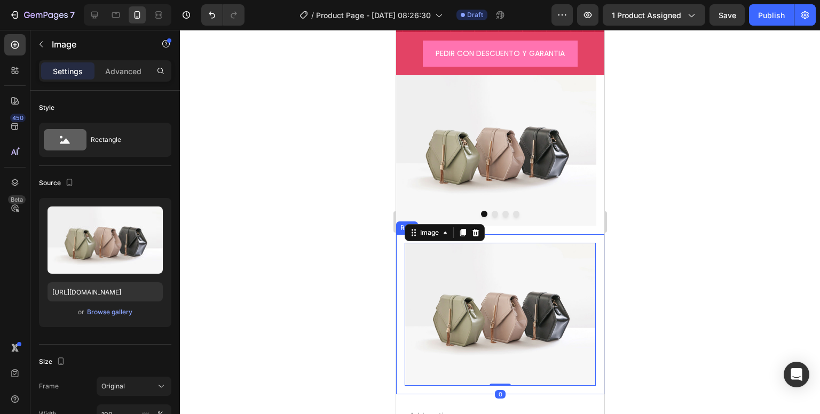
click at [398, 263] on div "Image 0 Row" at bounding box center [499, 314] width 208 height 161
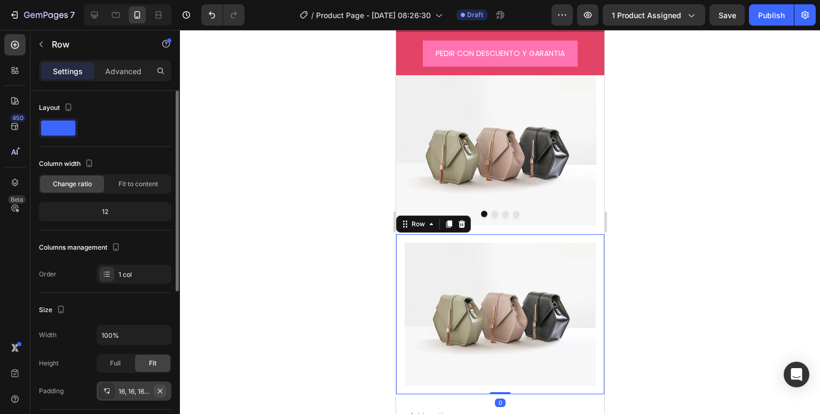
click at [164, 387] on icon "button" at bounding box center [160, 391] width 9 height 9
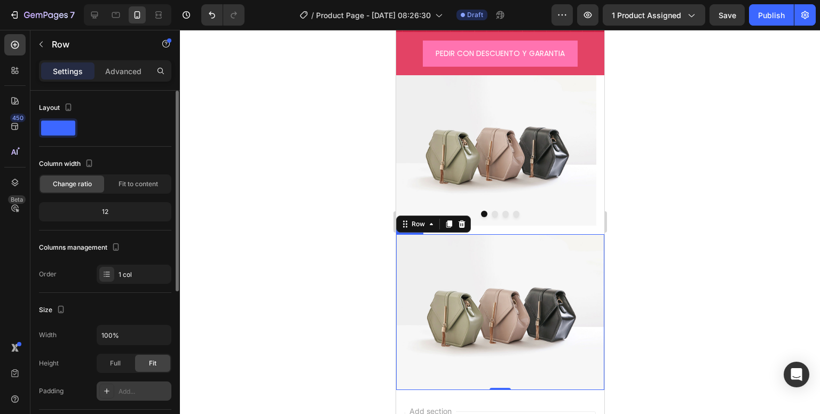
click at [449, 306] on img at bounding box center [499, 312] width 208 height 156
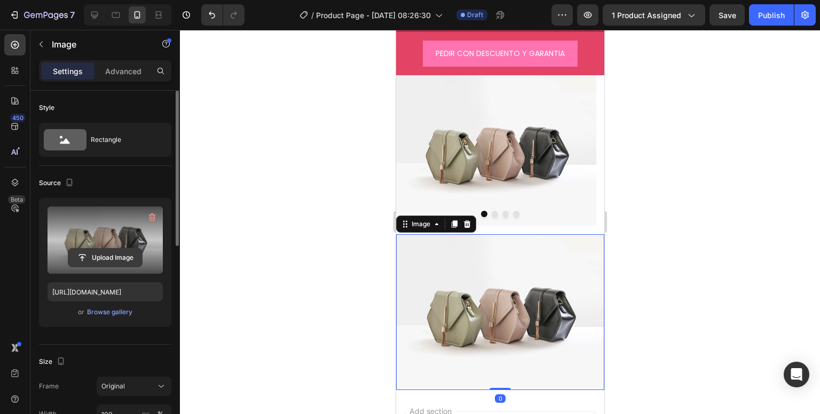
click at [83, 259] on input "file" at bounding box center [105, 258] width 74 height 18
type input "C:\fakepath\4_f819c7e8-6083-40fb-a6b8-0fa313e5ddfa_200x200.avif"
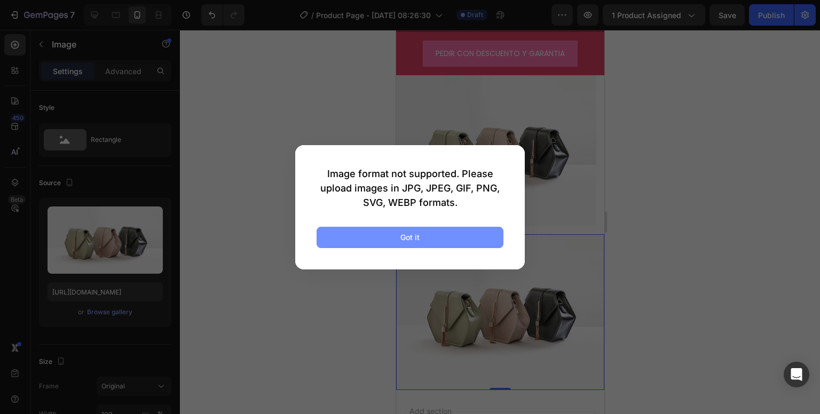
click at [441, 244] on button "Got it" at bounding box center [410, 237] width 187 height 21
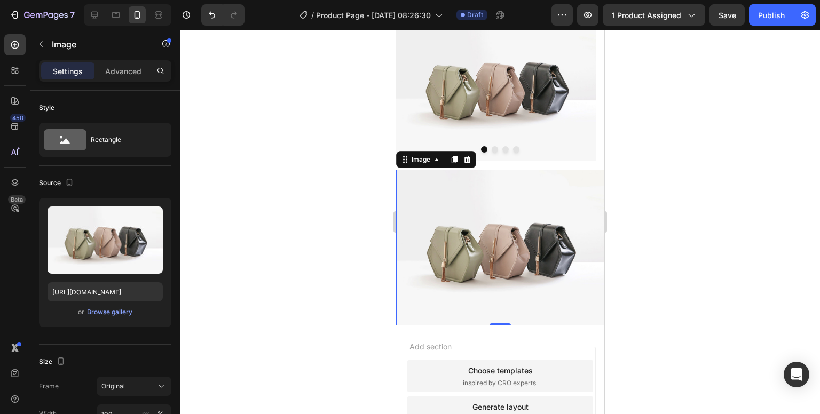
scroll to position [690, 0]
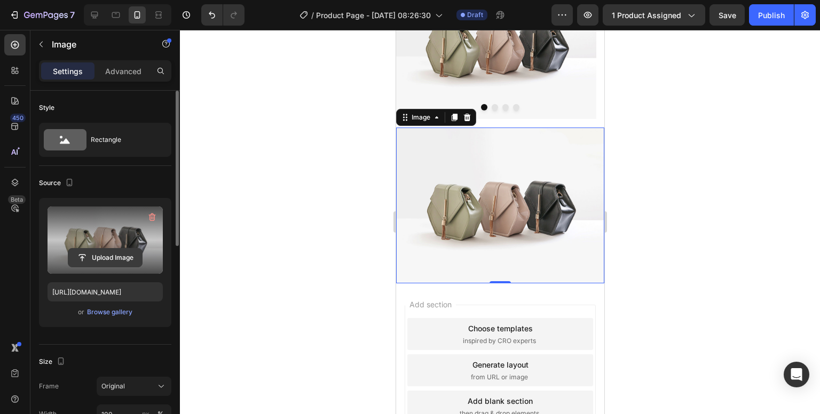
click at [122, 265] on input "file" at bounding box center [105, 258] width 74 height 18
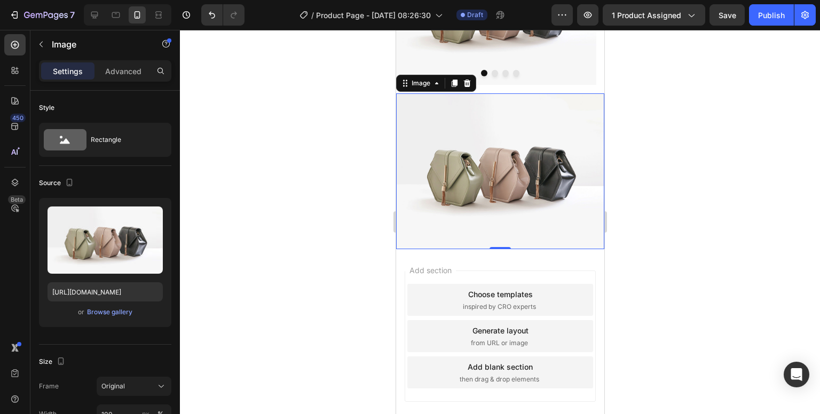
scroll to position [734, 0]
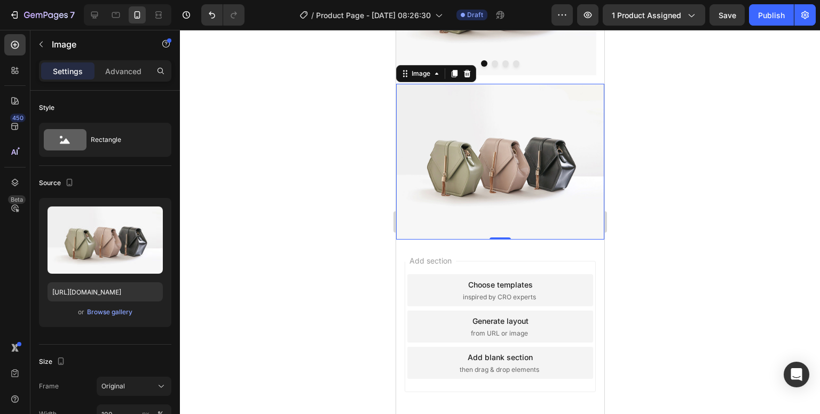
click at [513, 187] on img at bounding box center [499, 162] width 208 height 156
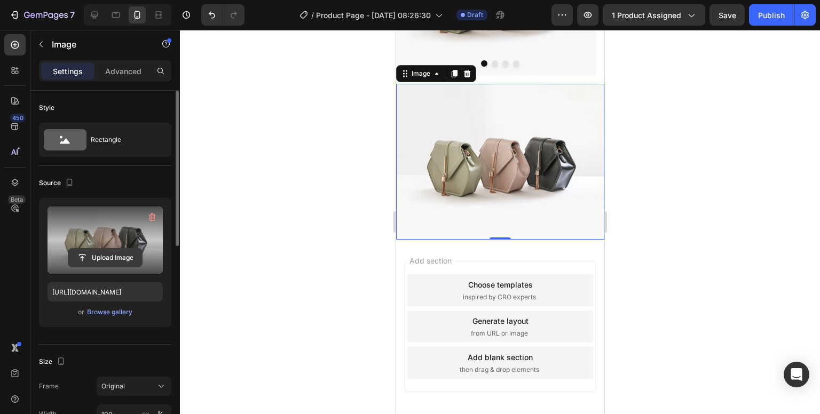
click at [129, 255] on input "file" at bounding box center [105, 258] width 74 height 18
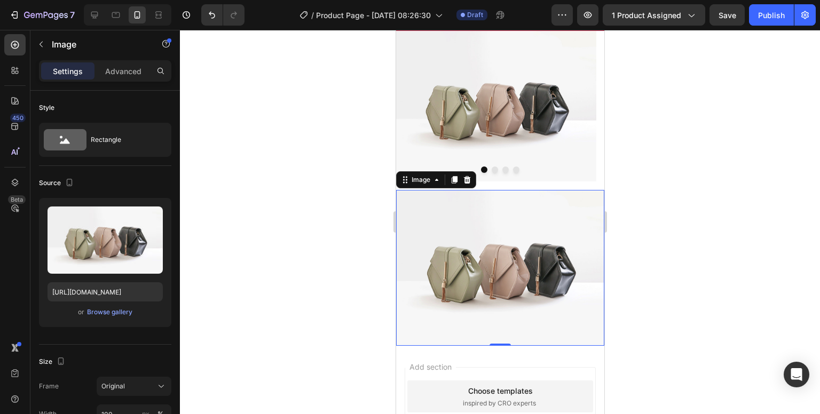
scroll to position [627, 0]
click at [466, 174] on div at bounding box center [466, 180] width 13 height 13
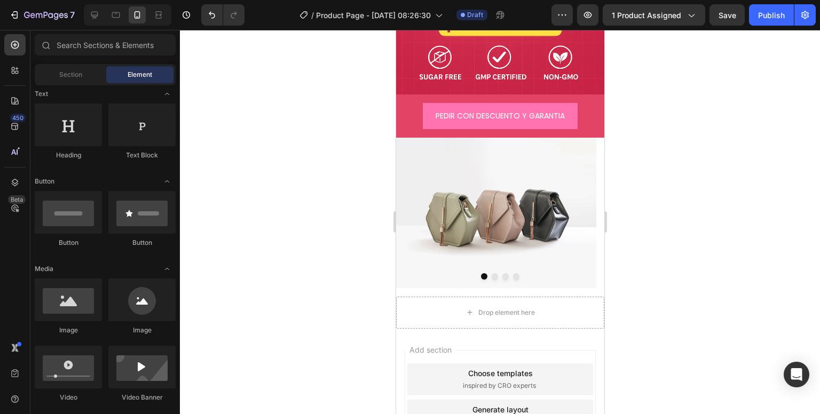
scroll to position [509, 0]
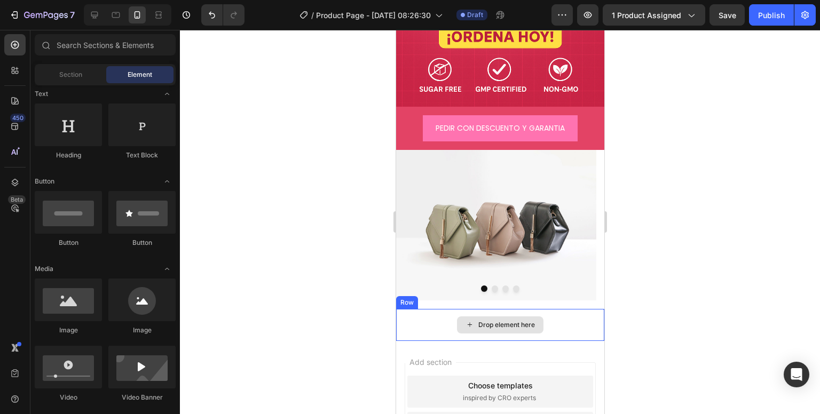
click at [496, 317] on div "Drop element here" at bounding box center [499, 325] width 86 height 17
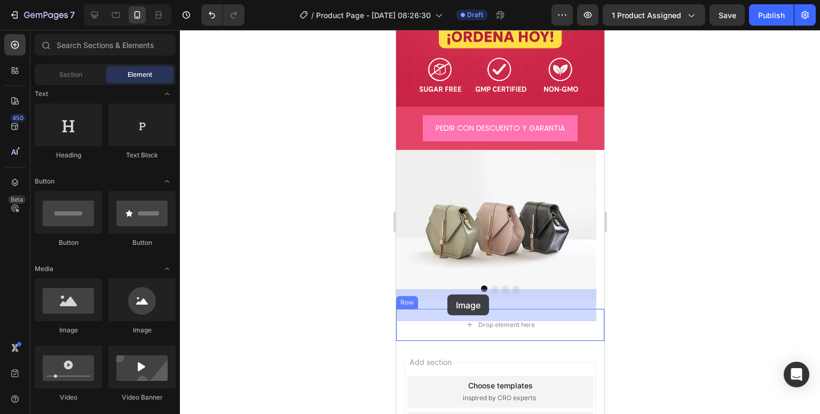
drag, startPoint x: 457, startPoint y: 328, endPoint x: 670, endPoint y: 305, distance: 214.2
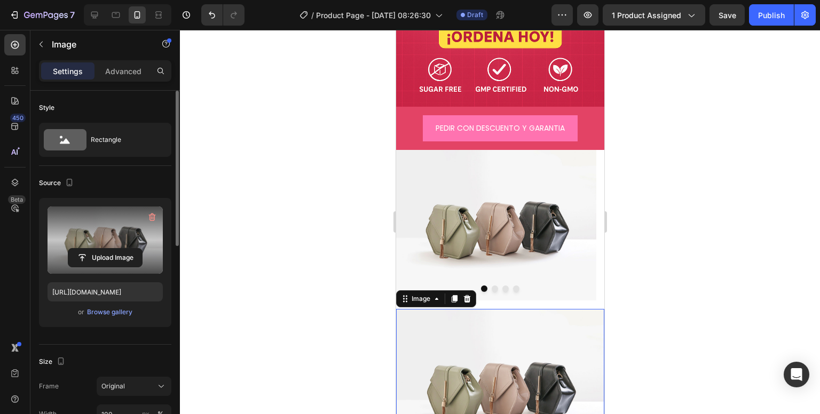
click at [101, 244] on label at bounding box center [105, 240] width 115 height 67
click at [101, 249] on input "file" at bounding box center [105, 258] width 74 height 18
type input "C:\fakepath\4_f819c7e8-6083-40fb-a6b8-0fa313e5ddfa_200x200.avif"
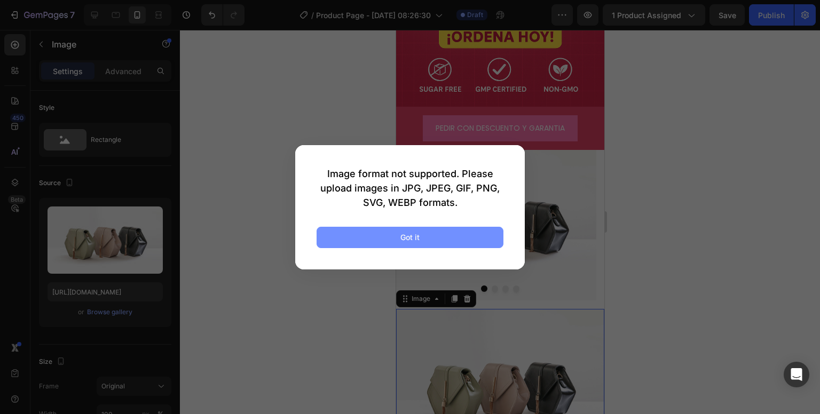
click at [440, 243] on button "Got it" at bounding box center [410, 237] width 187 height 21
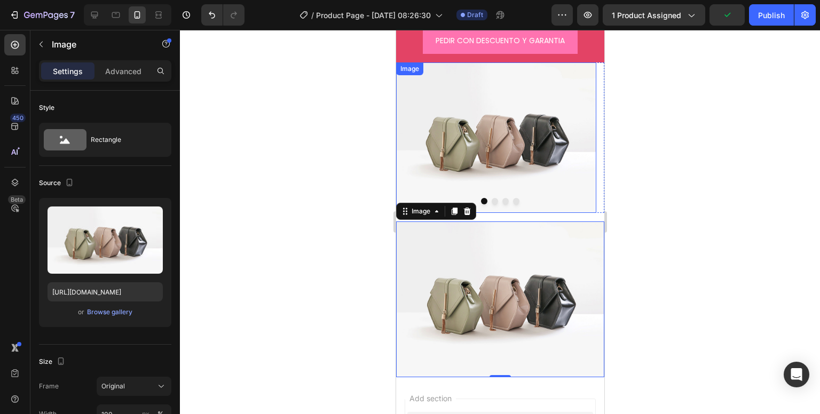
scroll to position [615, 0]
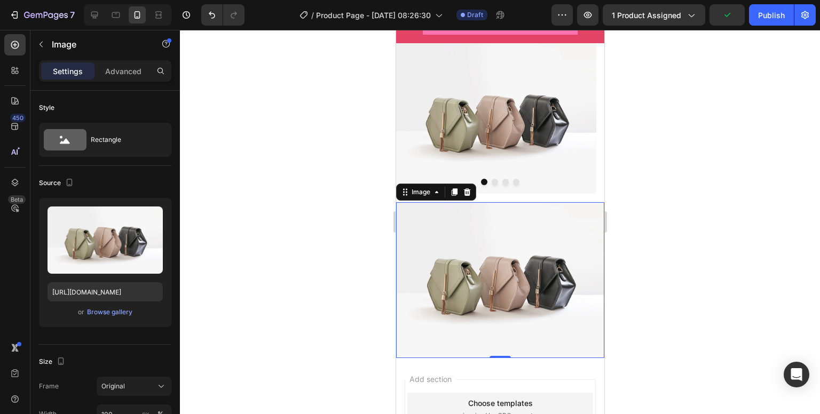
click at [533, 234] on img at bounding box center [499, 280] width 208 height 156
click at [469, 188] on icon at bounding box center [466, 192] width 9 height 9
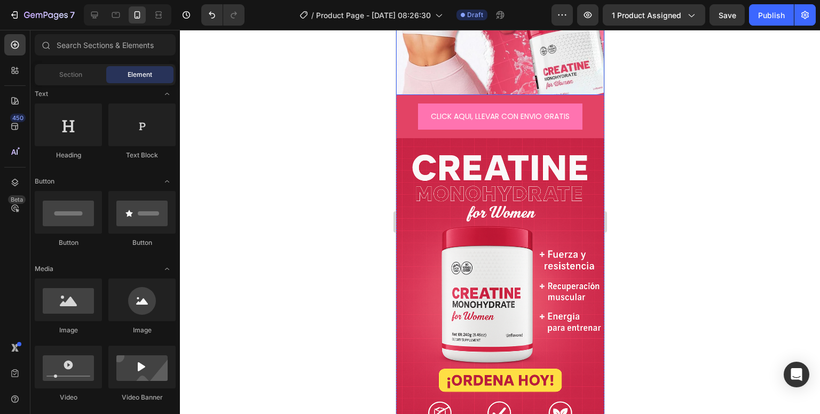
scroll to position [213, 0]
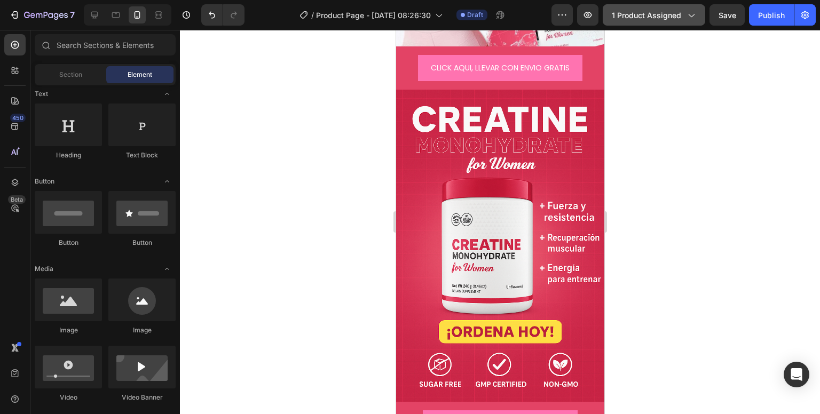
click at [635, 18] on span "1 product assigned" at bounding box center [646, 15] width 69 height 11
click at [728, 90] on div at bounding box center [500, 222] width 640 height 384
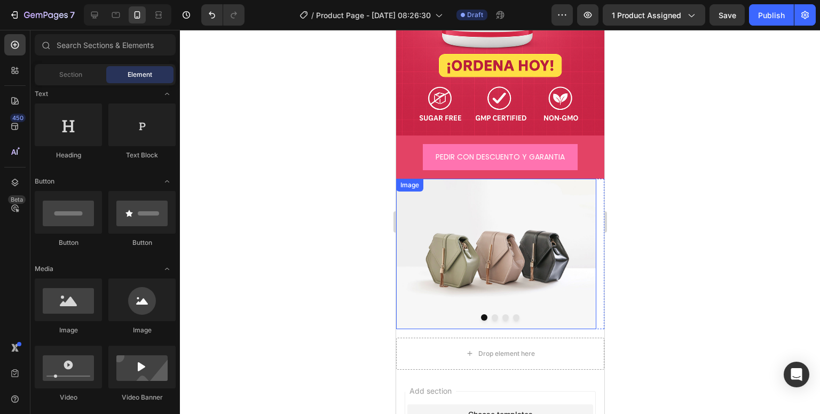
scroll to position [455, 0]
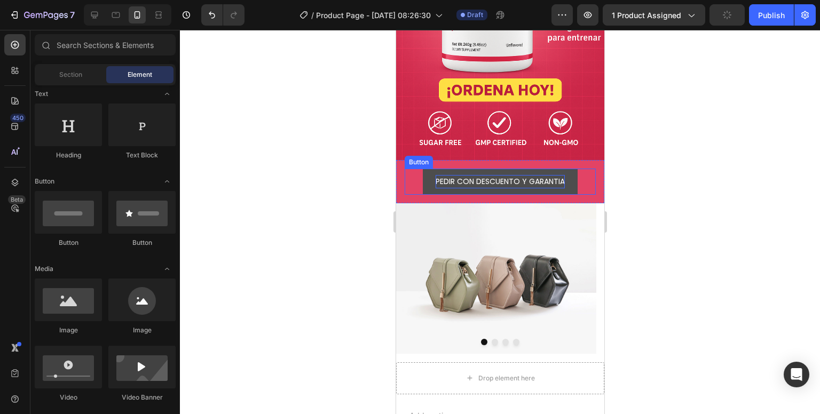
click at [442, 175] on p "PEDIR CON DESCUENTO Y GARANTIA" at bounding box center [499, 181] width 129 height 13
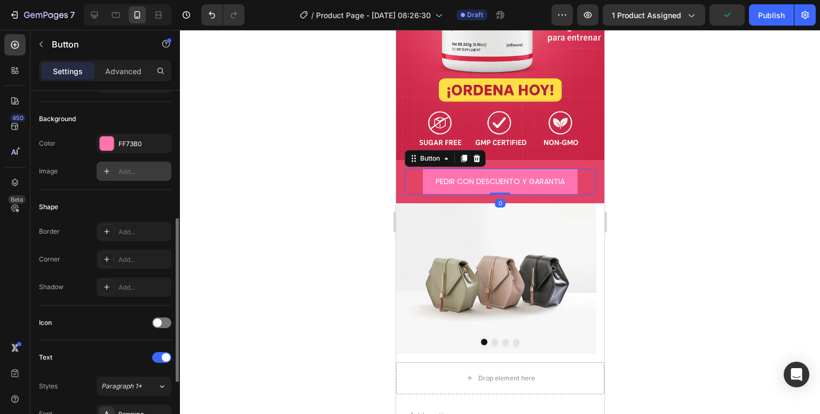
scroll to position [160, 0]
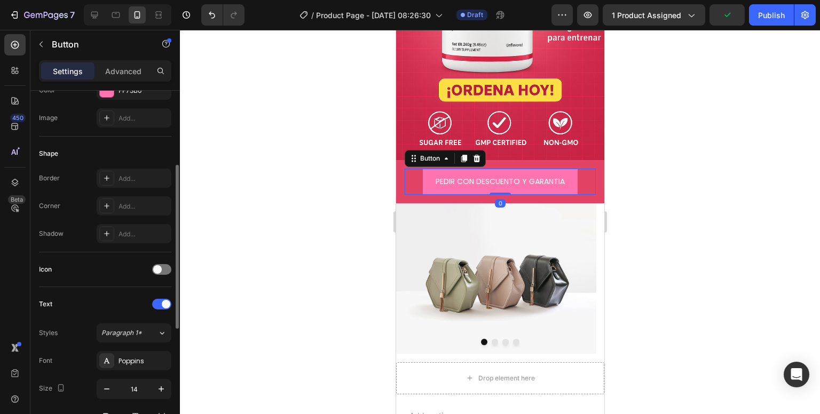
drag, startPoint x: 115, startPoint y: 205, endPoint x: 181, endPoint y: 213, distance: 66.7
click at [115, 205] on div "Add..." at bounding box center [134, 205] width 75 height 19
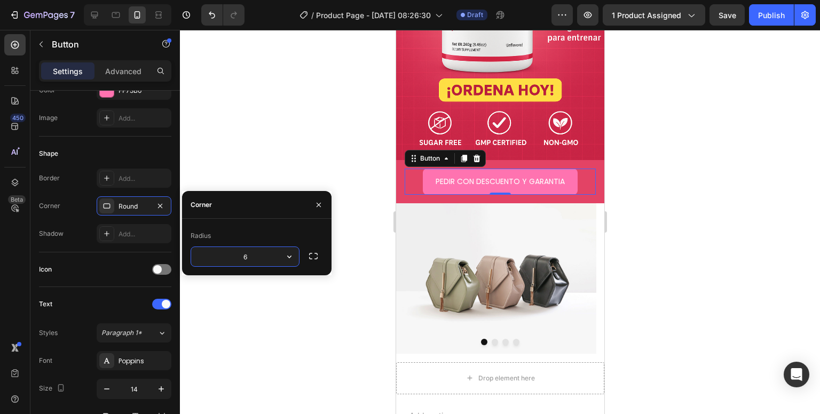
type input "60"
click at [310, 153] on div at bounding box center [500, 222] width 640 height 384
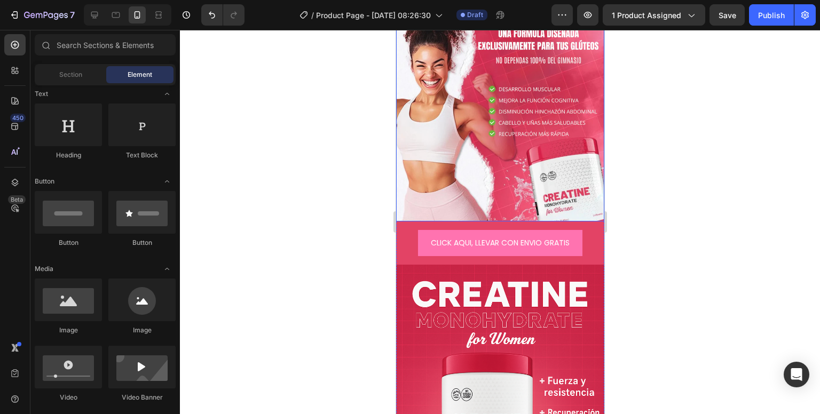
scroll to position [28, 0]
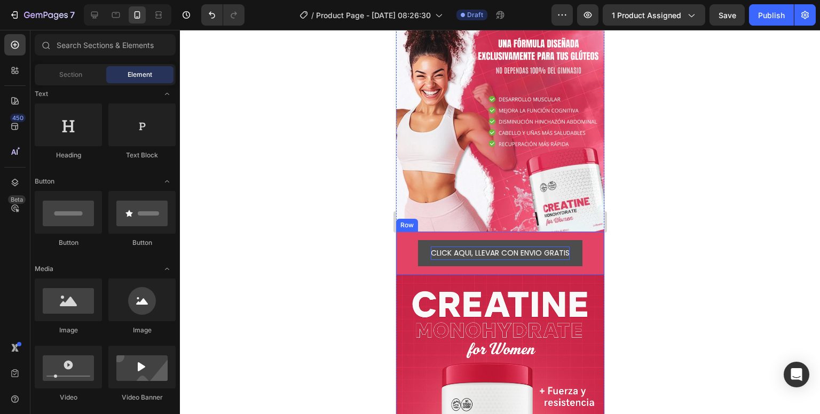
click at [444, 247] on p "CLICK AQUI, LLEVAR CON ENVIO GRATIS" at bounding box center [499, 253] width 139 height 13
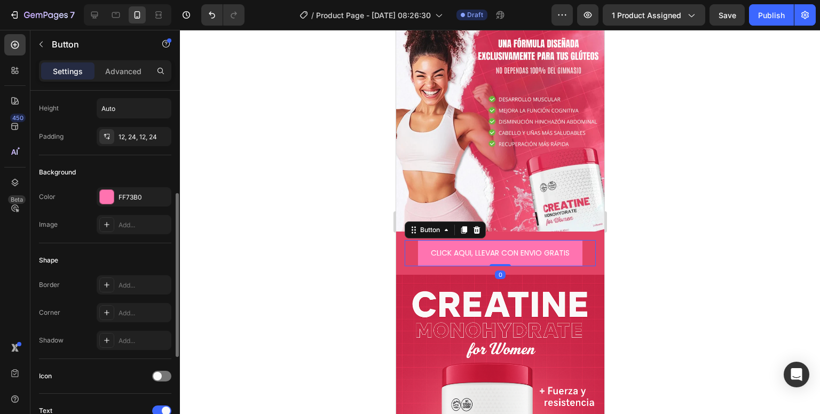
scroll to position [160, 0]
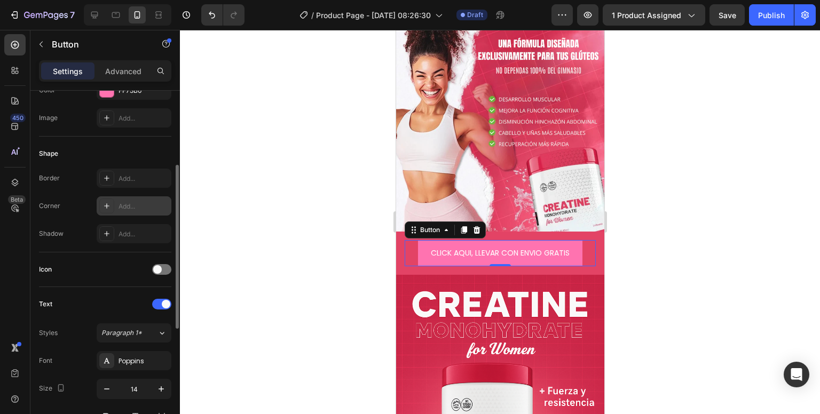
click at [135, 202] on div "Add..." at bounding box center [143, 207] width 50 height 10
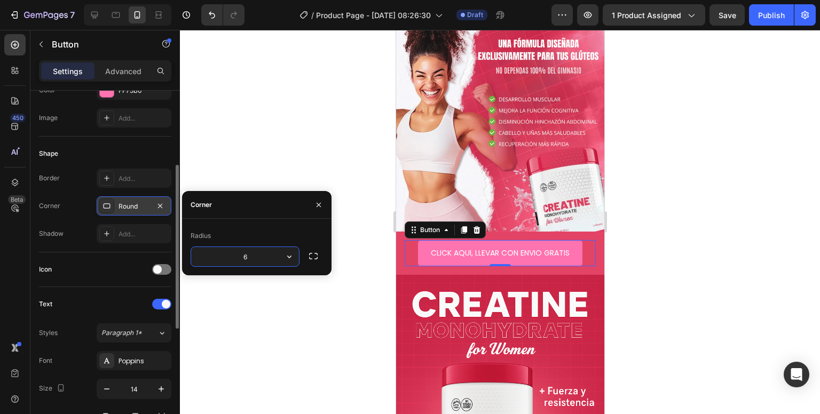
type input "60"
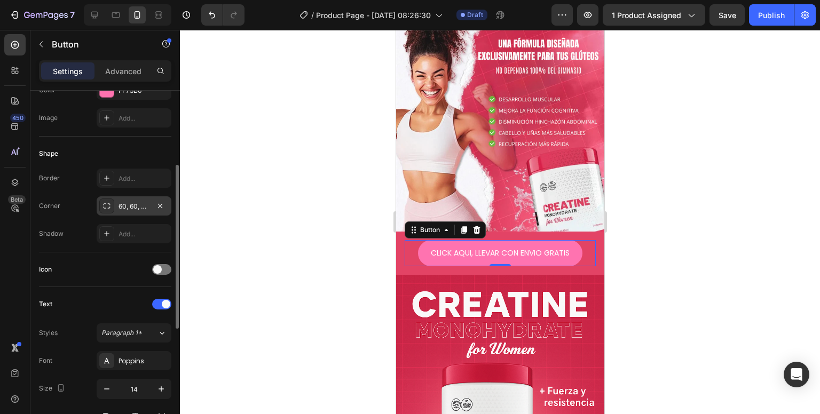
click at [312, 135] on div at bounding box center [500, 222] width 640 height 384
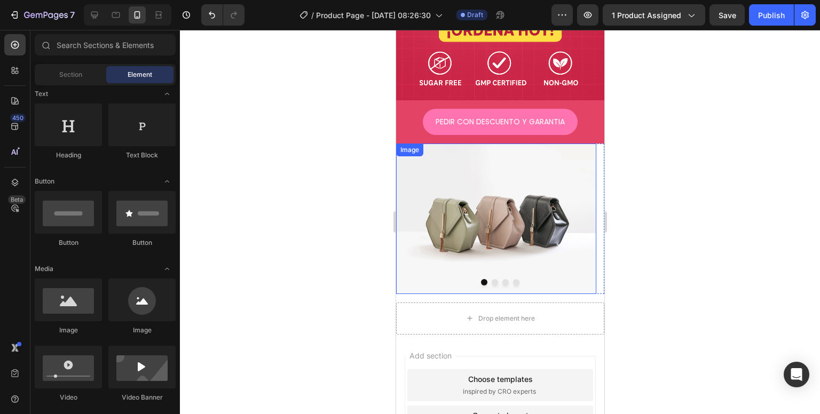
scroll to position [587, 0]
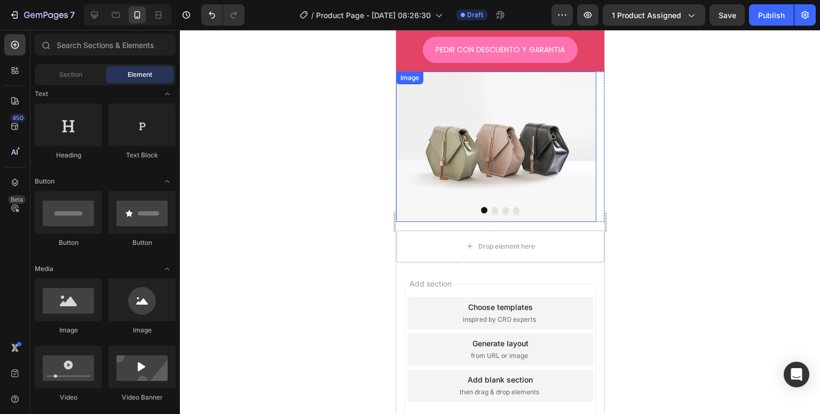
click at [489, 156] on img at bounding box center [495, 147] width 200 height 150
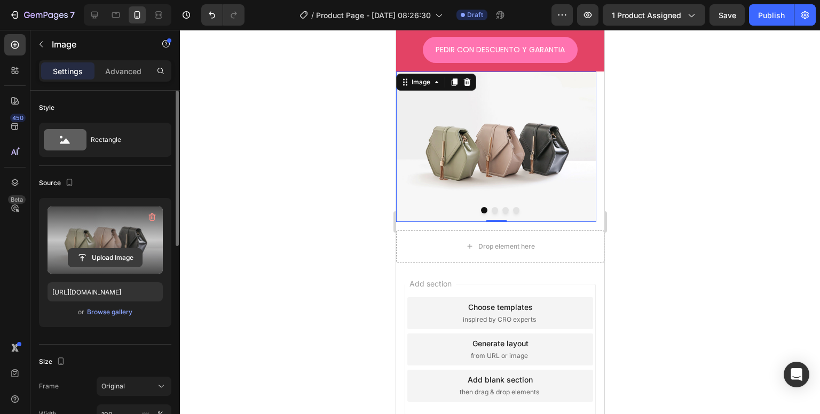
click at [98, 255] on input "file" at bounding box center [105, 258] width 74 height 18
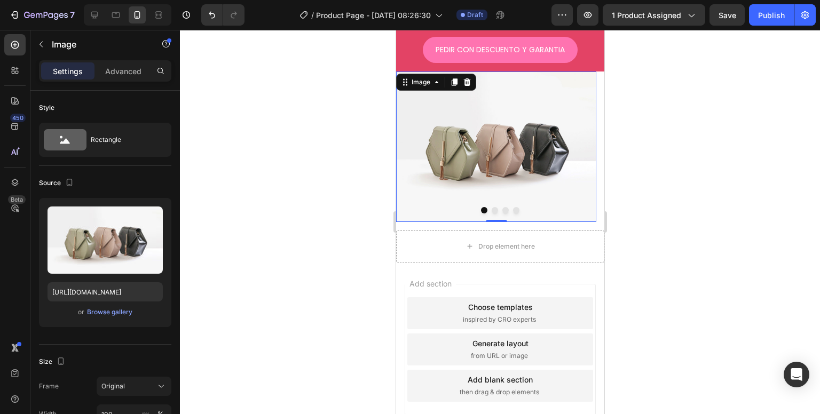
type input "https://cdn.shopify.com/s/files/1/0704/4907/0173/files/gempages_581084906780623…"
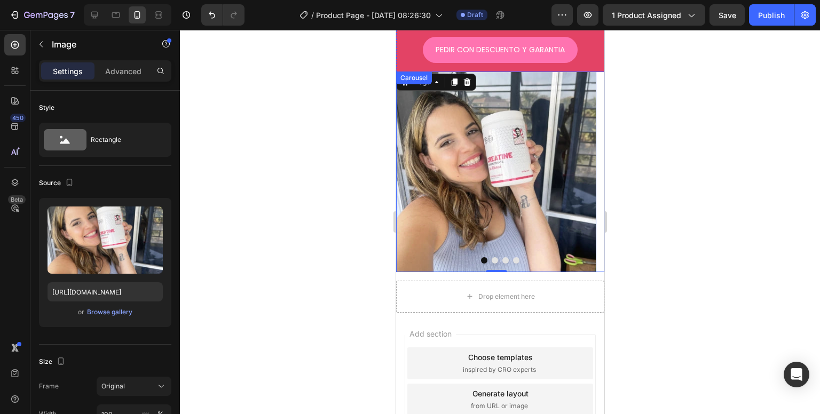
click at [491, 257] on button "Dot" at bounding box center [494, 260] width 6 height 6
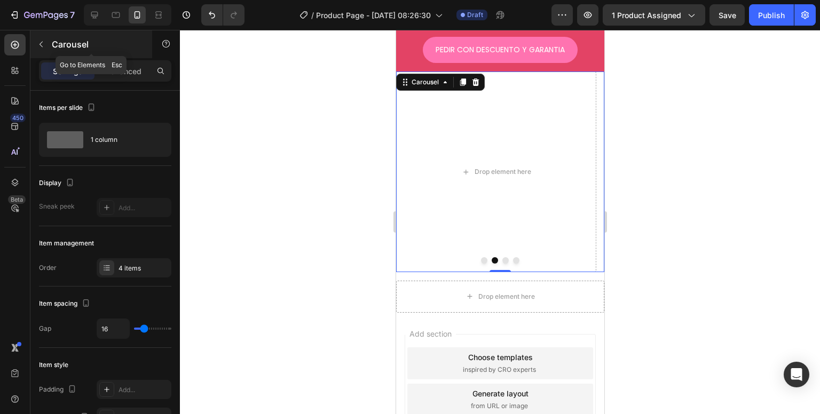
click at [35, 52] on button "button" at bounding box center [41, 44] width 17 height 17
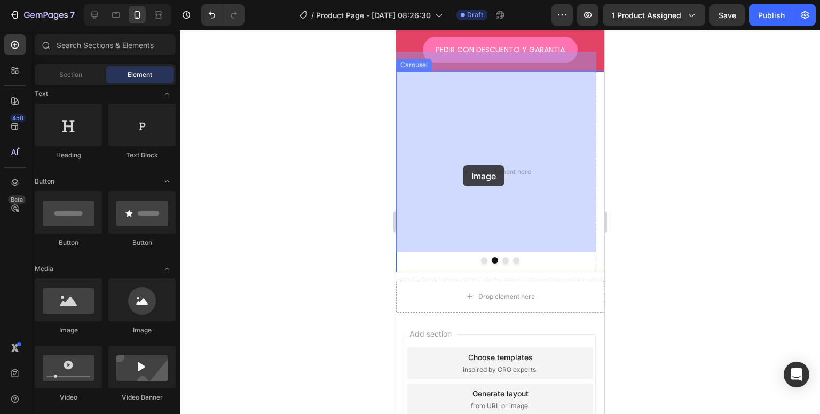
drag, startPoint x: 486, startPoint y: 333, endPoint x: 436, endPoint y: 178, distance: 162.7
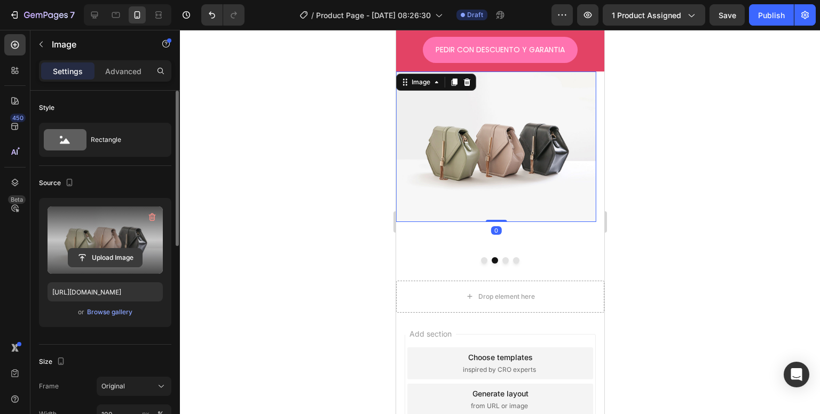
click at [108, 254] on input "file" at bounding box center [105, 258] width 74 height 18
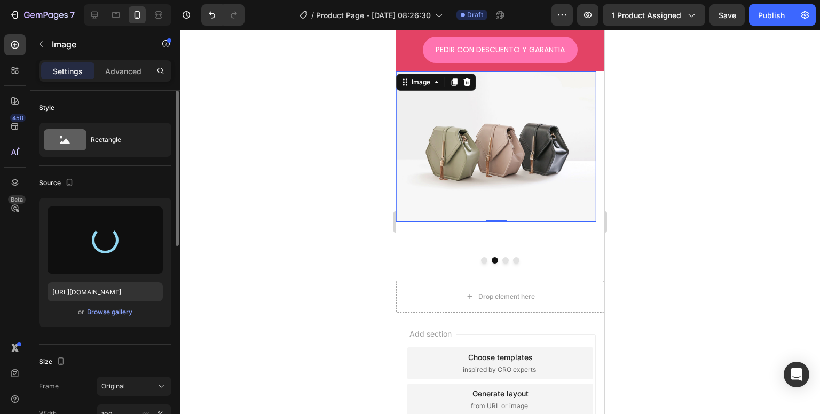
type input "https://cdn.shopify.com/s/files/1/0704/4907/0173/files/gempages_581084906780623…"
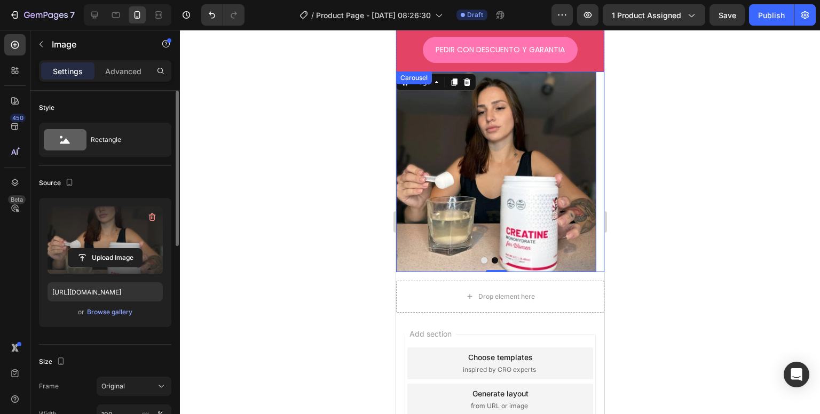
click at [502, 257] on button "Dot" at bounding box center [505, 260] width 6 height 6
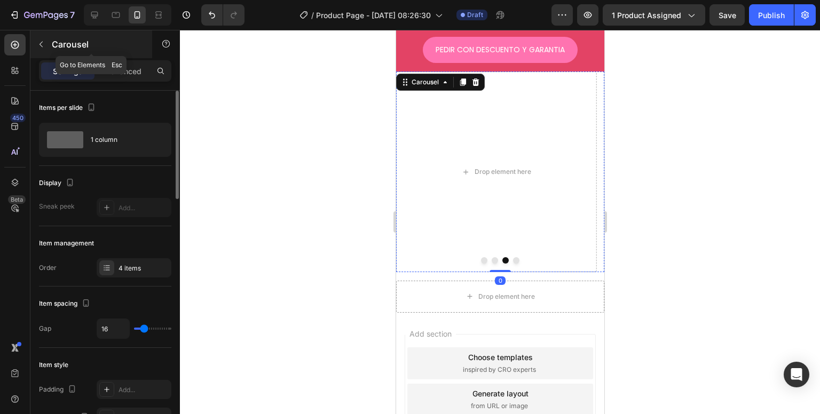
click at [48, 49] on button "button" at bounding box center [41, 44] width 17 height 17
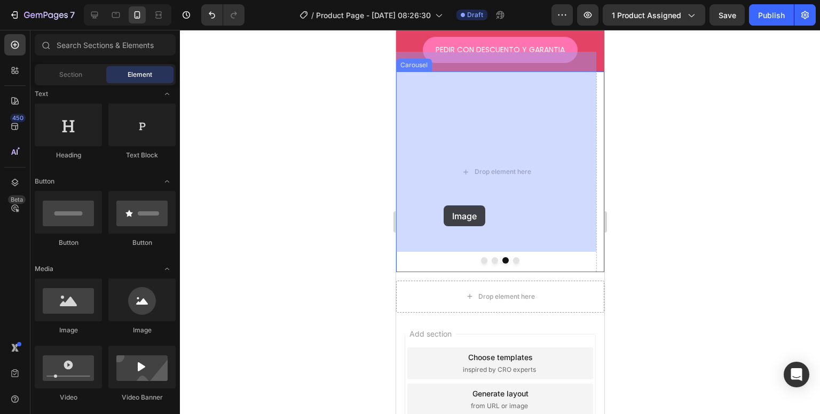
drag, startPoint x: 470, startPoint y: 319, endPoint x: 421, endPoint y: 216, distance: 113.9
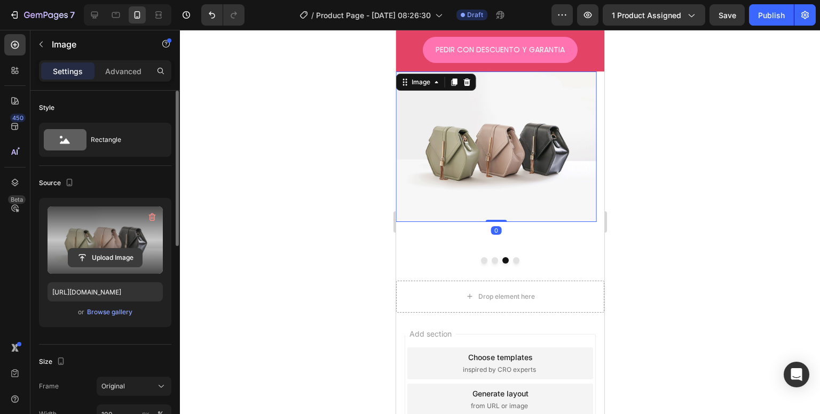
click at [94, 248] on button "Upload Image" at bounding box center [105, 257] width 75 height 19
click at [116, 261] on input "file" at bounding box center [105, 258] width 74 height 18
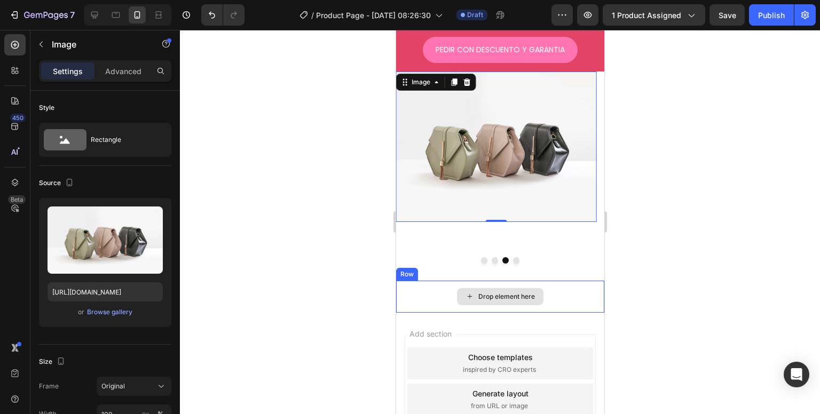
type input "https://cdn.shopify.com/s/files/1/0704/4907/0173/files/gempages_581084906780623…"
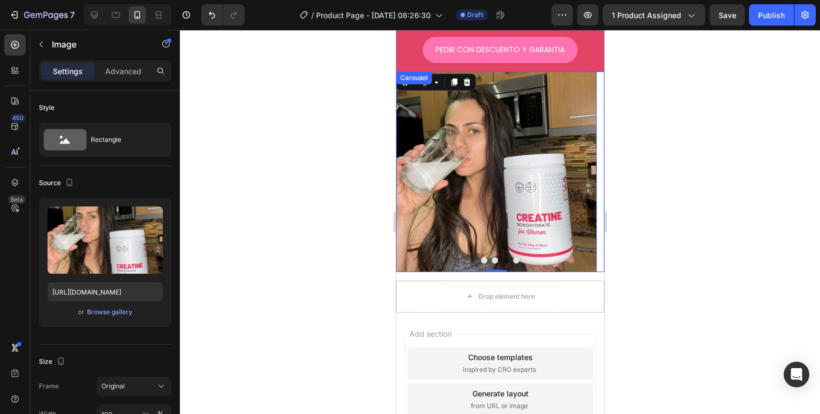
click at [512, 257] on button "Dot" at bounding box center [515, 260] width 6 height 6
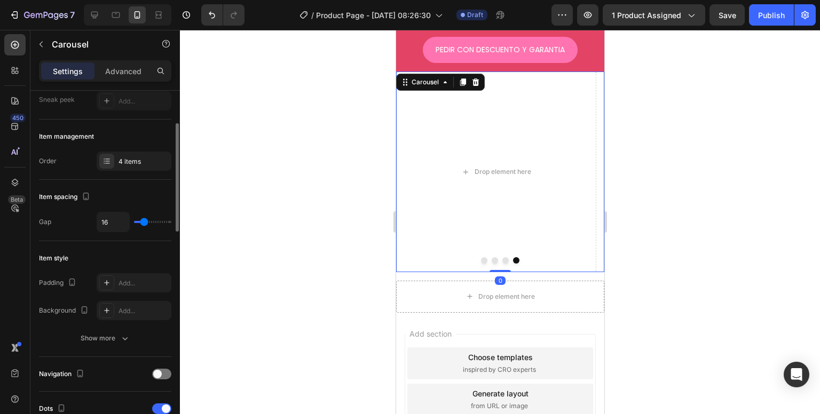
scroll to position [160, 0]
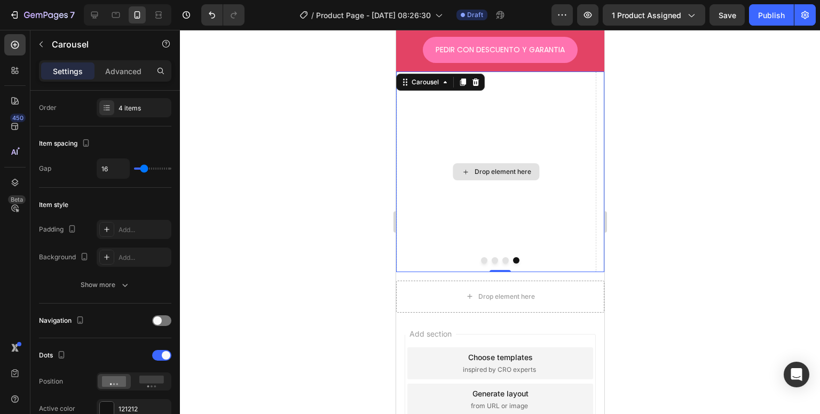
click at [501, 168] on div "Drop element here" at bounding box center [502, 172] width 57 height 9
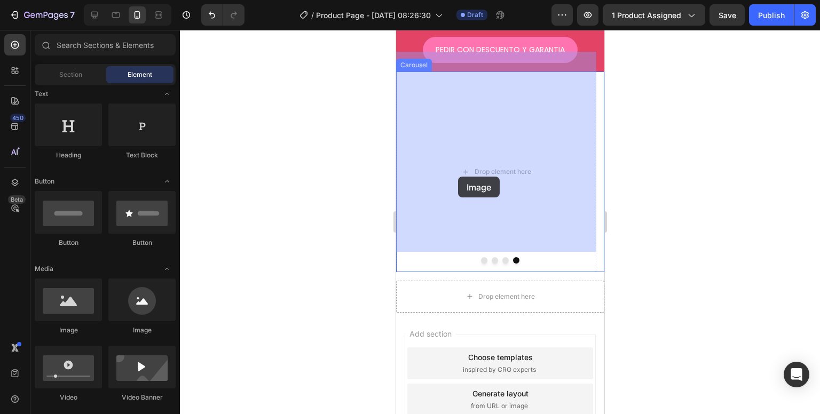
drag, startPoint x: 470, startPoint y: 331, endPoint x: 457, endPoint y: 170, distance: 162.2
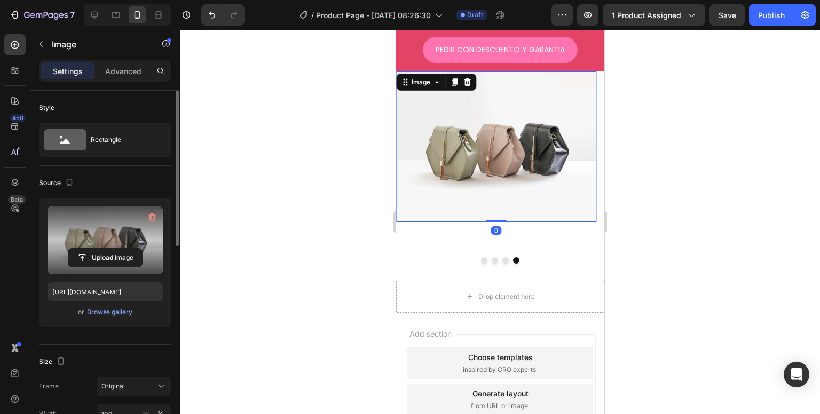
click at [105, 246] on label at bounding box center [105, 240] width 115 height 67
click at [105, 249] on input "file" at bounding box center [105, 258] width 74 height 18
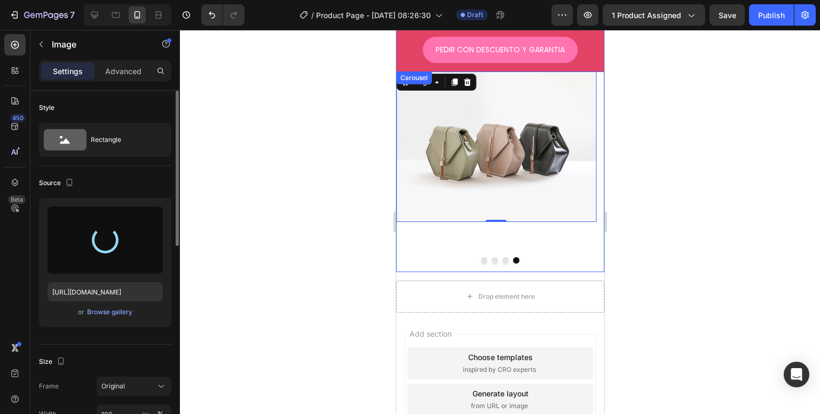
type input "https://cdn.shopify.com/s/files/1/0704/4907/0173/files/gempages_581084906780623…"
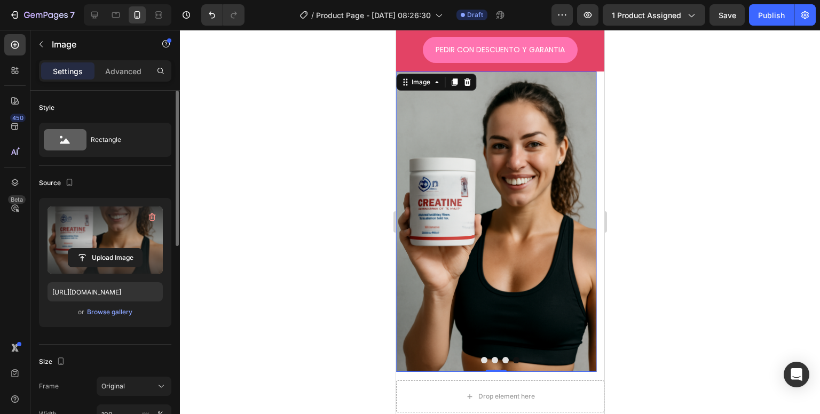
click at [491, 357] on button "Dot" at bounding box center [494, 360] width 6 height 6
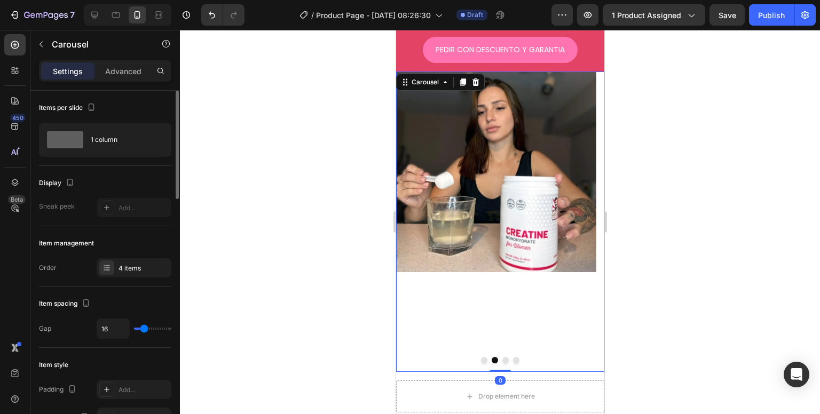
click at [512, 357] on button "Dot" at bounding box center [515, 360] width 6 height 6
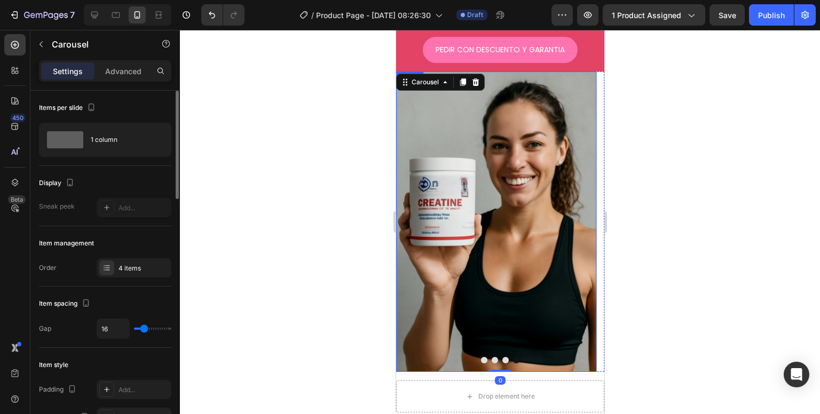
click at [493, 288] on img at bounding box center [495, 222] width 200 height 300
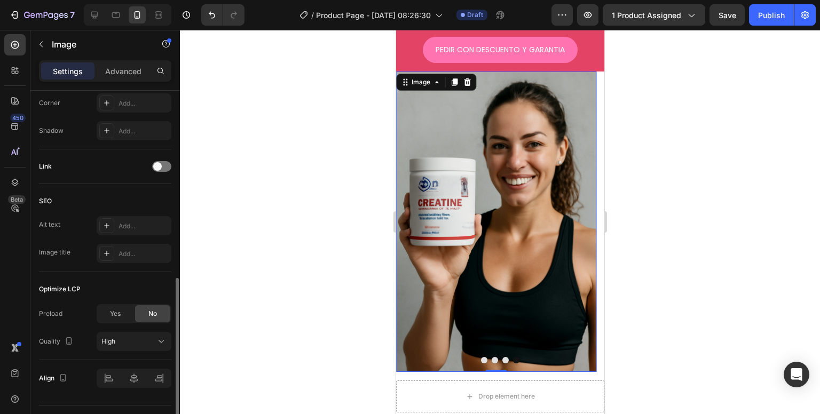
scroll to position [451, 0]
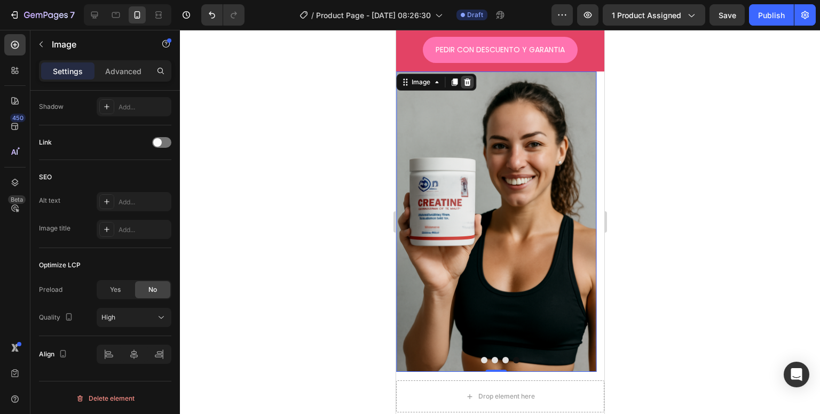
click at [465, 78] on icon at bounding box center [466, 82] width 9 height 9
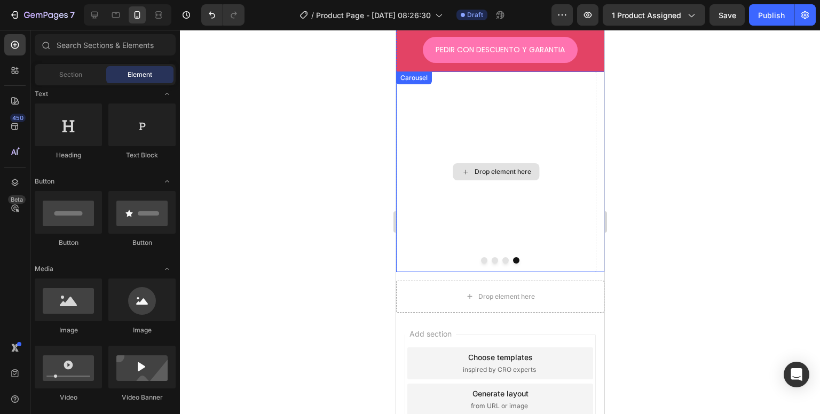
click at [527, 183] on div "Drop element here" at bounding box center [495, 172] width 200 height 200
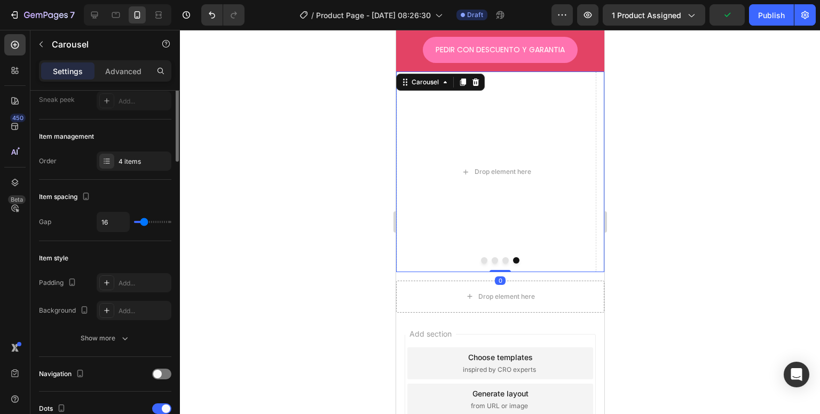
scroll to position [53, 0]
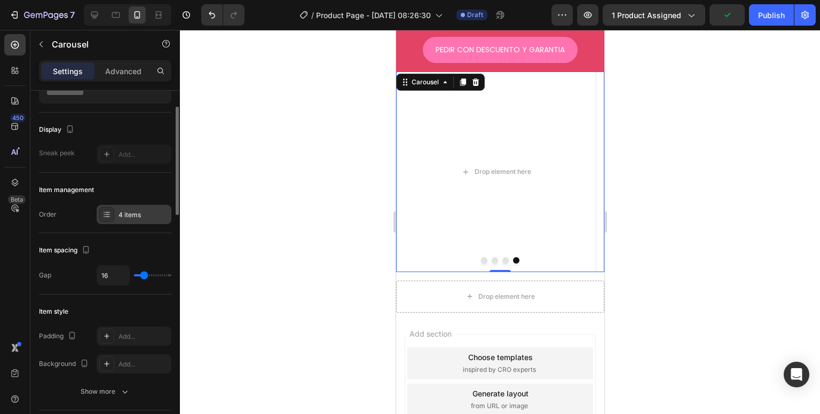
click at [130, 215] on div "4 items" at bounding box center [143, 215] width 50 height 10
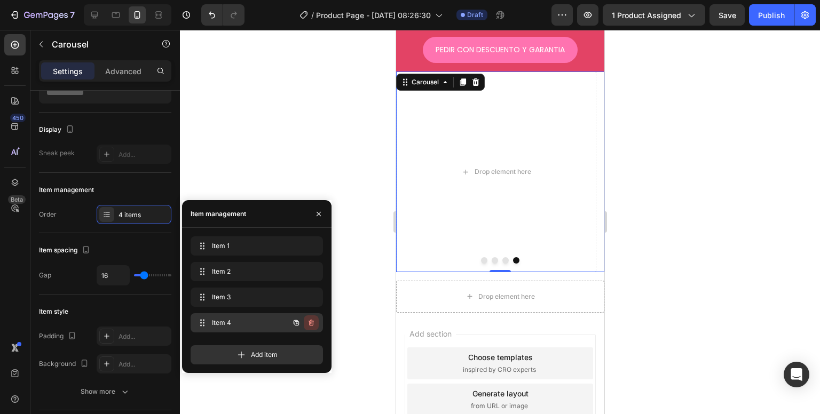
click at [307, 325] on icon "button" at bounding box center [311, 323] width 9 height 9
click at [307, 325] on div "Delete" at bounding box center [304, 323] width 20 height 10
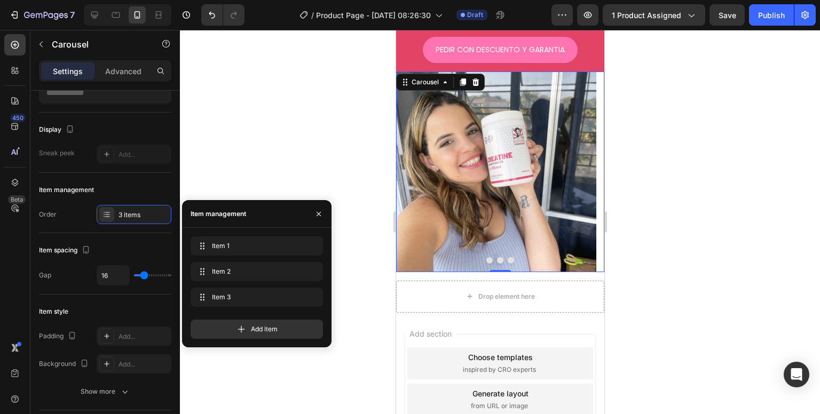
click at [507, 257] on button "Dot" at bounding box center [510, 260] width 6 height 6
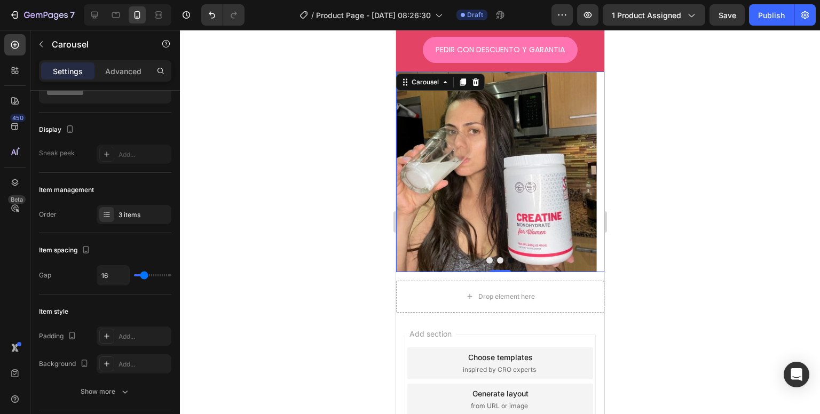
click at [492, 257] on div at bounding box center [499, 260] width 208 height 6
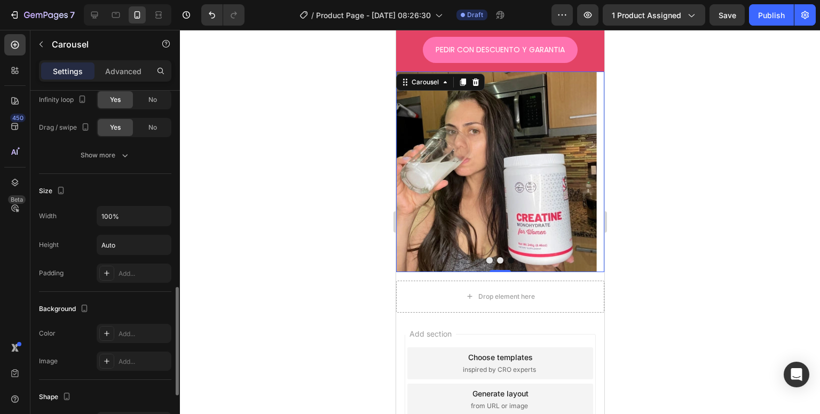
scroll to position [534, 0]
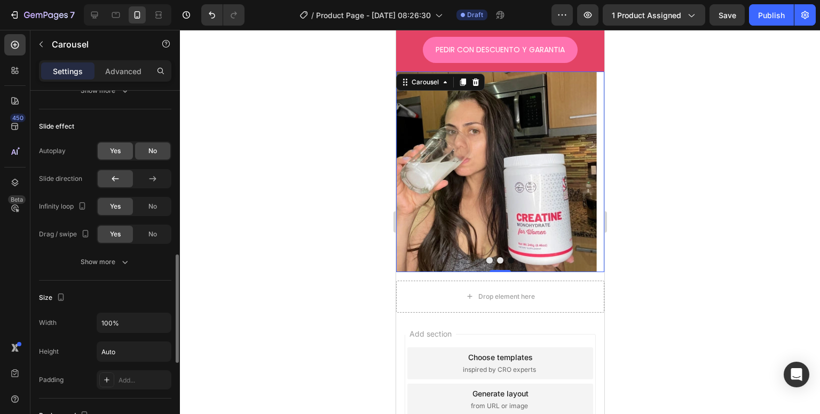
click at [120, 143] on div "Yes" at bounding box center [115, 151] width 35 height 17
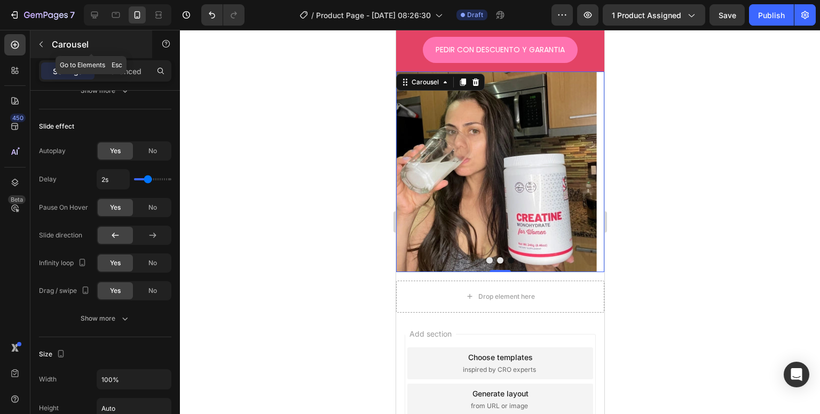
click at [40, 45] on icon "button" at bounding box center [41, 44] width 9 height 9
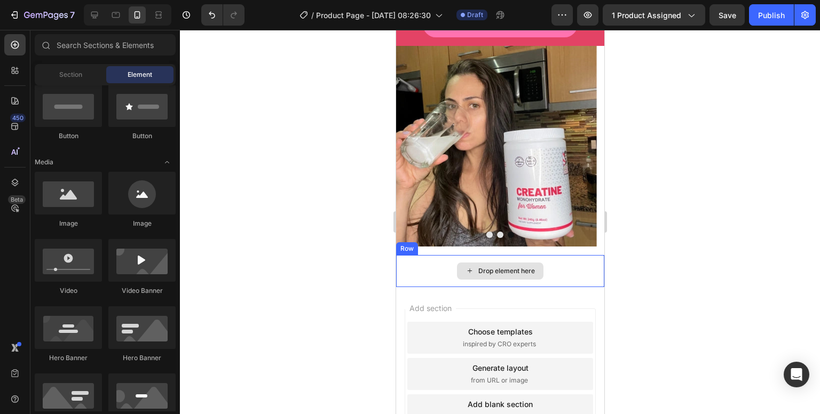
scroll to position [666, 0]
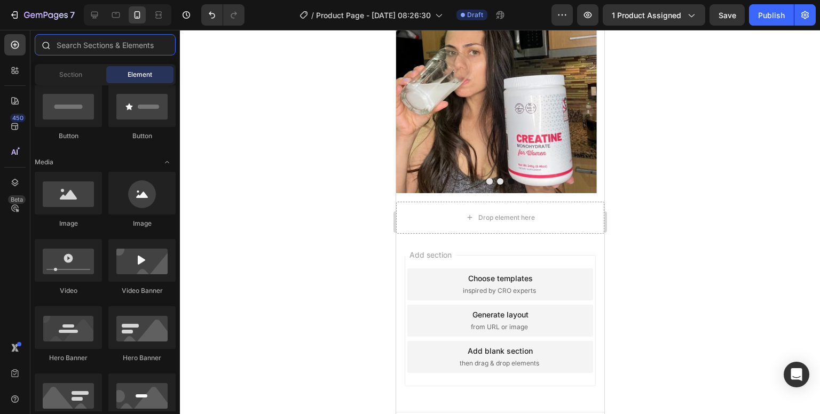
click at [97, 52] on input "text" at bounding box center [105, 44] width 141 height 21
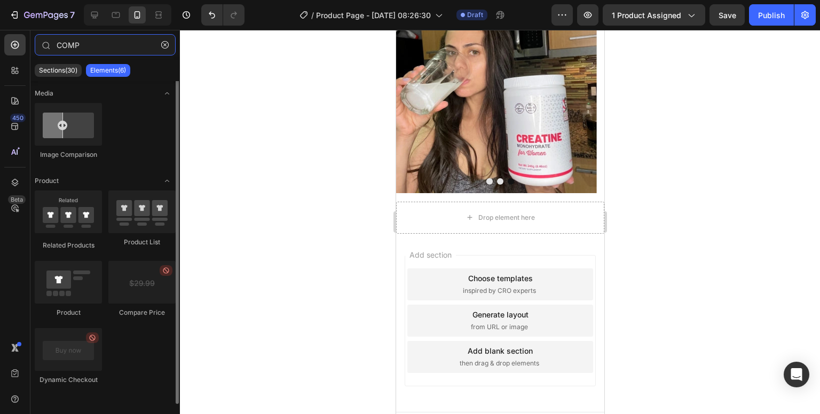
scroll to position [0, 0]
click at [92, 40] on input "COMP" at bounding box center [105, 44] width 141 height 21
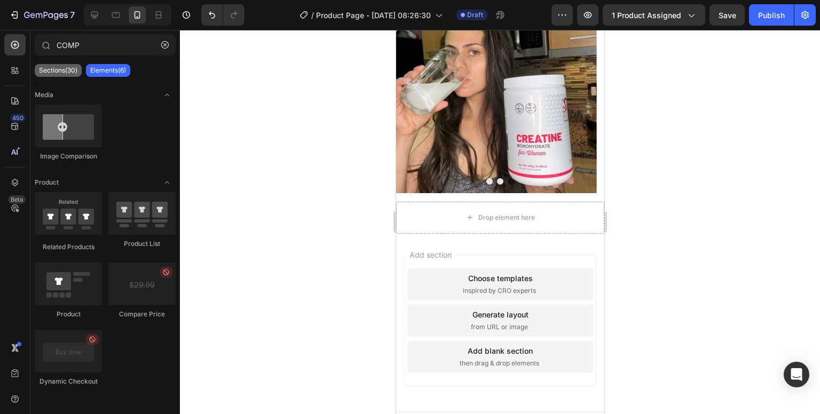
click at [73, 64] on div "Sections(30)" at bounding box center [58, 70] width 47 height 13
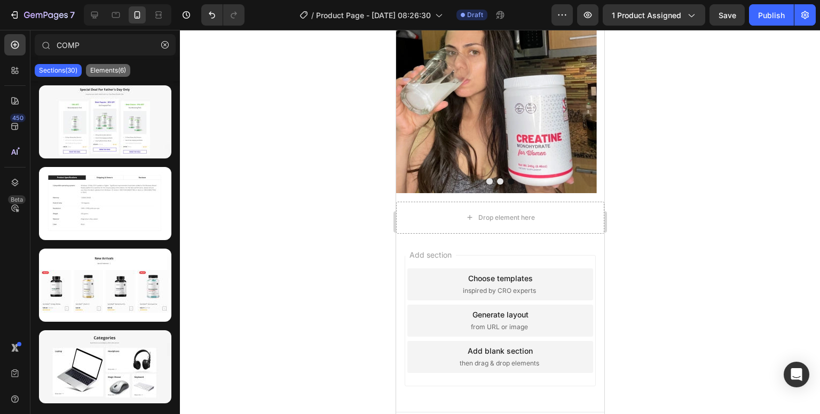
click at [101, 74] on p "Elements(6)" at bounding box center [108, 70] width 36 height 9
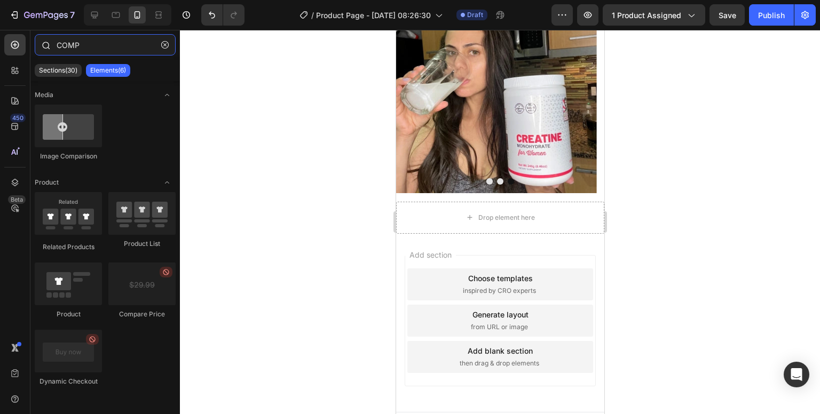
drag, startPoint x: 98, startPoint y: 44, endPoint x: 48, endPoint y: 43, distance: 50.2
click at [48, 43] on div "COMP" at bounding box center [104, 47] width 149 height 26
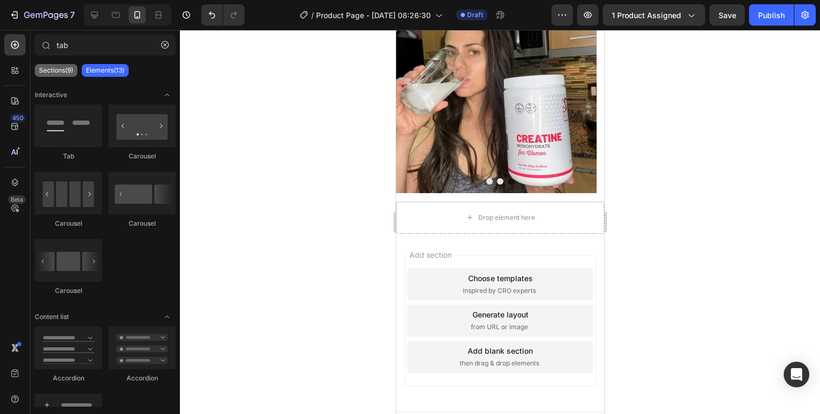
click at [58, 65] on div "Sections(9)" at bounding box center [56, 70] width 43 height 13
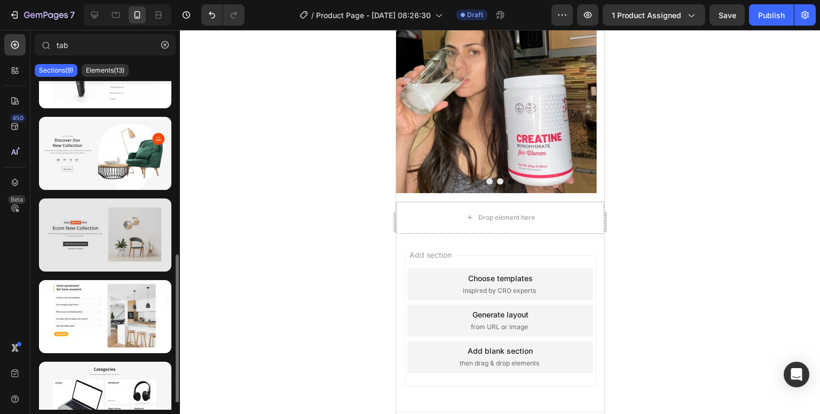
scroll to position [267, 0]
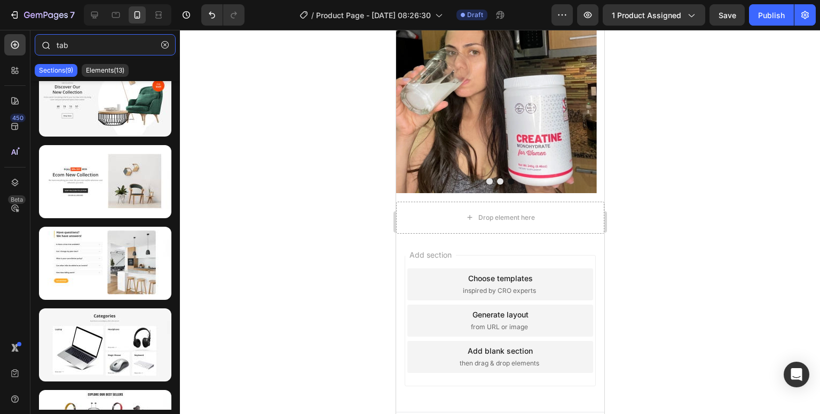
drag, startPoint x: 87, startPoint y: 47, endPoint x: 31, endPoint y: 43, distance: 55.7
click at [31, 43] on div "tab" at bounding box center [104, 47] width 149 height 26
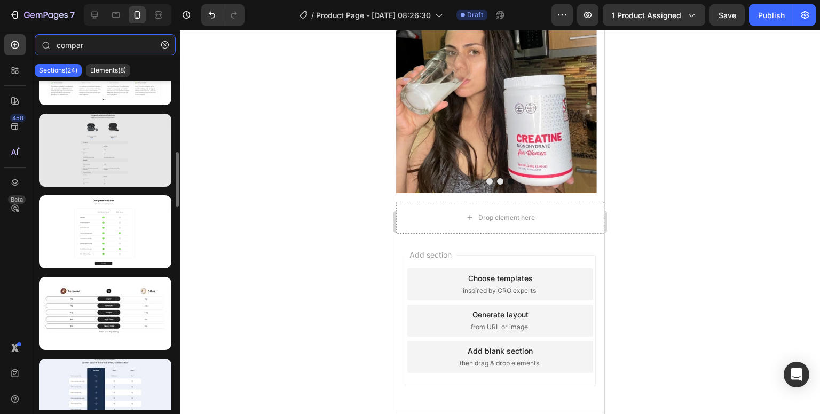
scroll to position [107, 0]
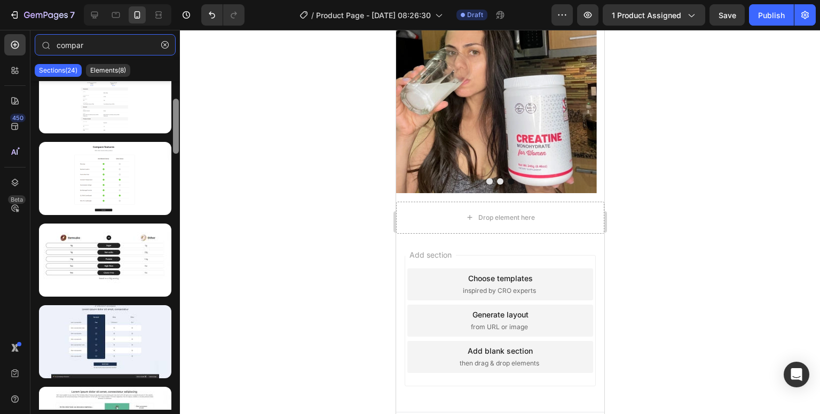
type input "compar"
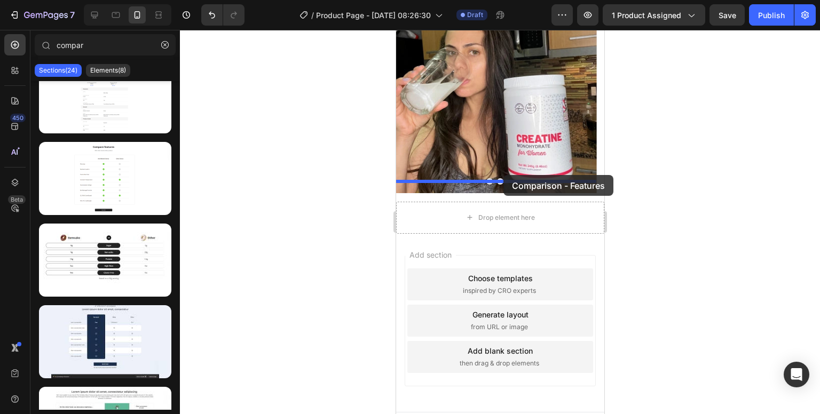
drag, startPoint x: 570, startPoint y: 262, endPoint x: 503, endPoint y: 175, distance: 110.0
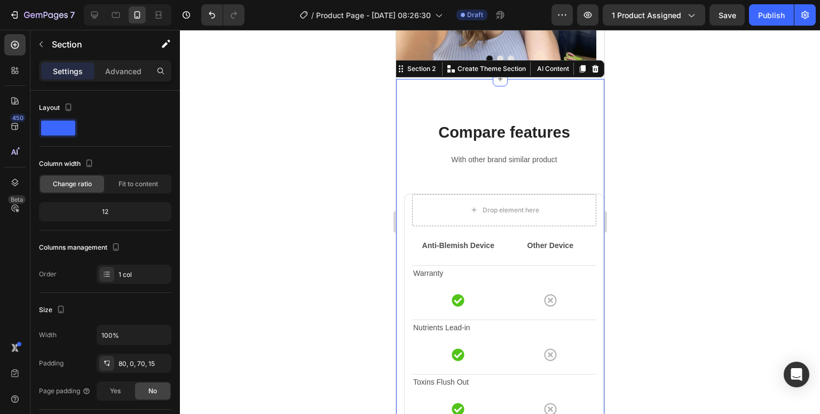
scroll to position [674, 0]
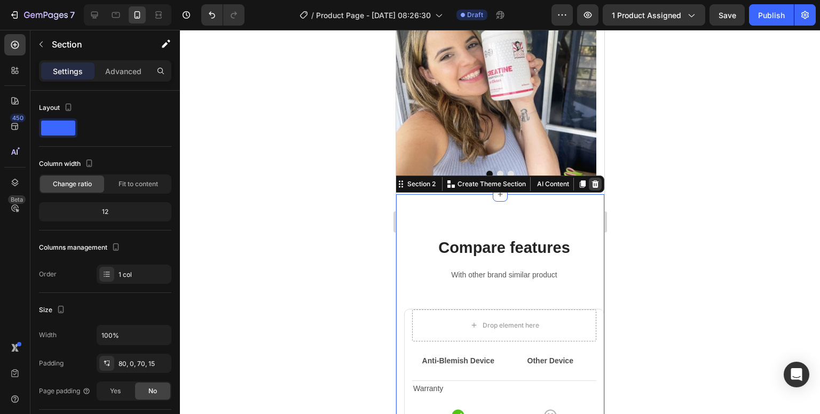
click at [588, 178] on div at bounding box center [594, 184] width 13 height 13
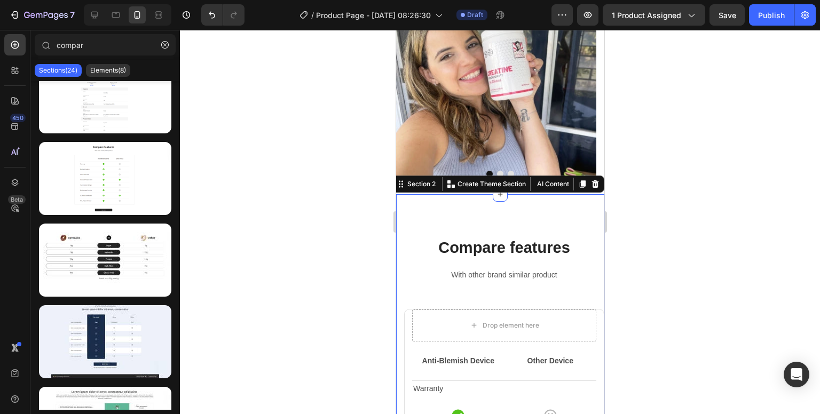
scroll to position [666, 0]
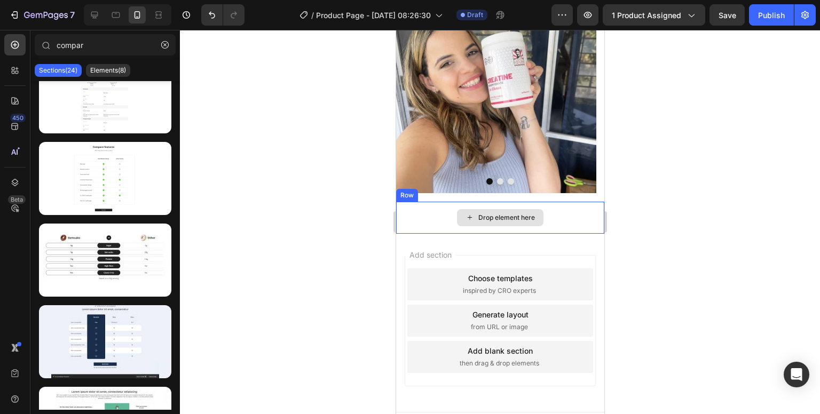
click at [493, 213] on div "Drop element here" at bounding box center [506, 217] width 57 height 9
click at [500, 209] on div "Drop element here" at bounding box center [499, 217] width 86 height 17
click at [428, 202] on div "Drop element here" at bounding box center [499, 218] width 208 height 32
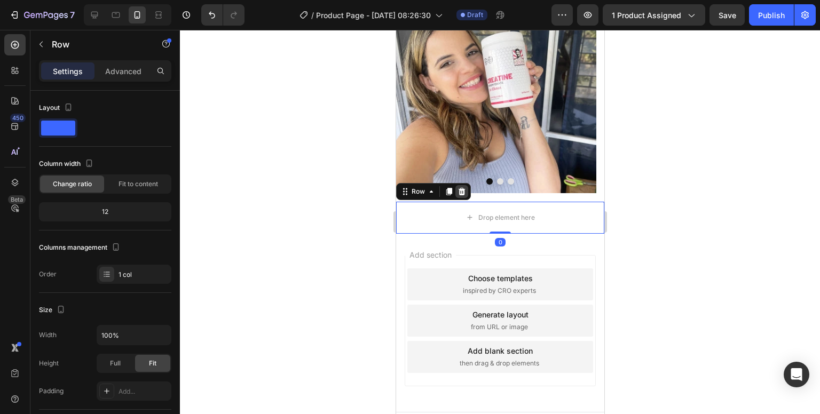
click at [460, 187] on icon at bounding box center [461, 191] width 9 height 9
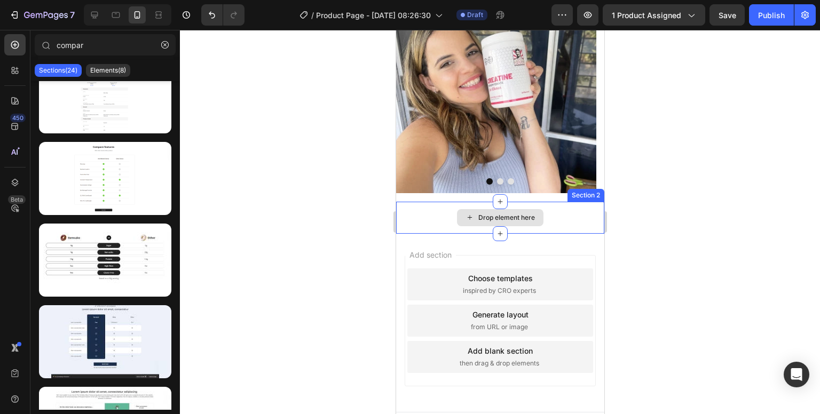
click at [447, 202] on div "Drop element here" at bounding box center [499, 218] width 208 height 32
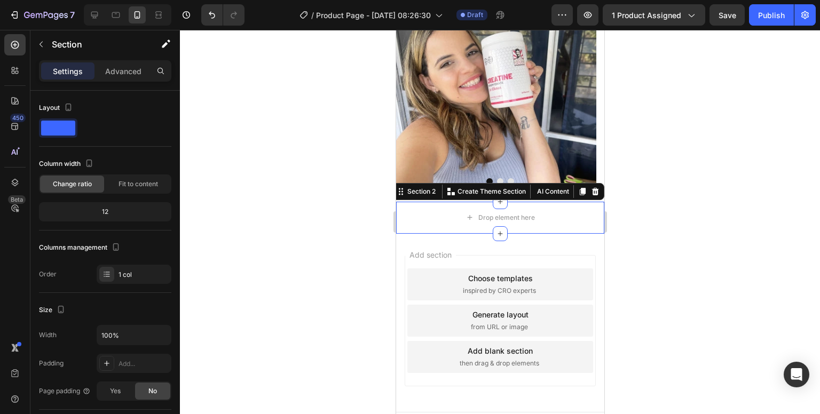
click at [588, 185] on div at bounding box center [594, 191] width 13 height 13
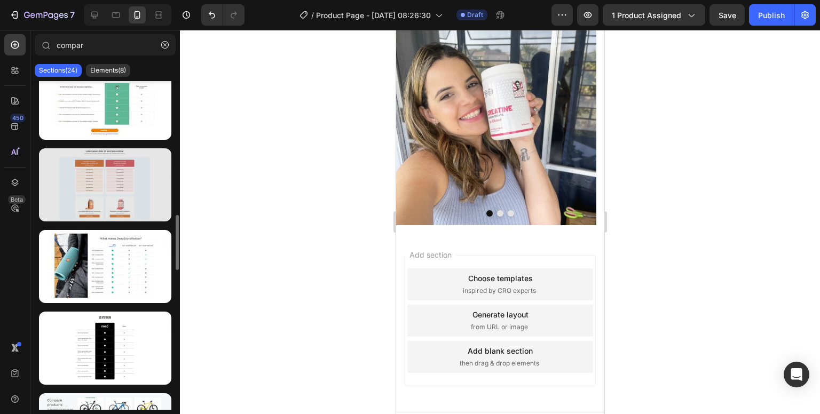
scroll to position [534, 0]
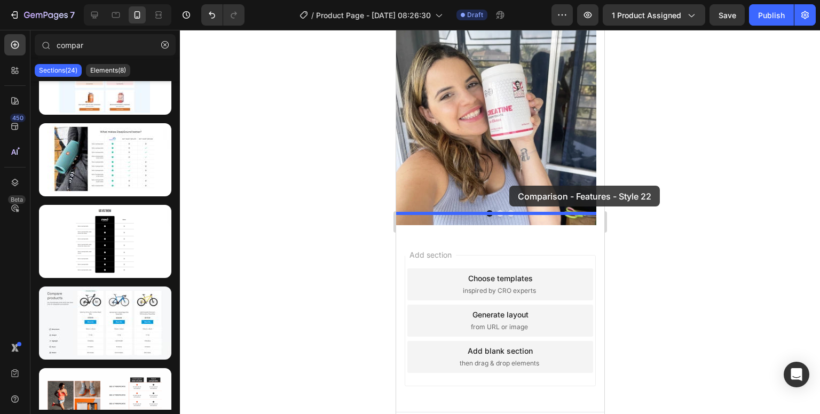
drag, startPoint x: 485, startPoint y: 284, endPoint x: 509, endPoint y: 186, distance: 101.5
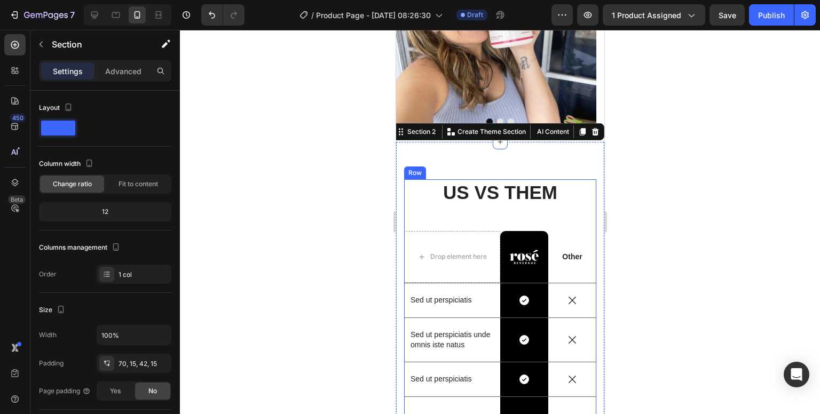
scroll to position [620, 0]
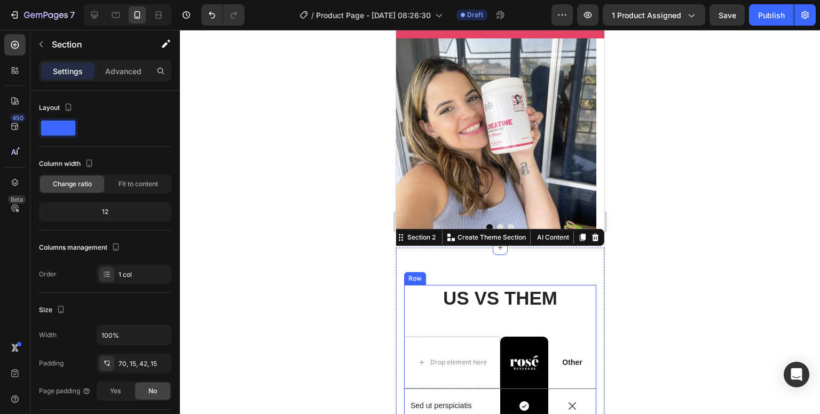
click at [504, 182] on img at bounding box center [495, 138] width 200 height 200
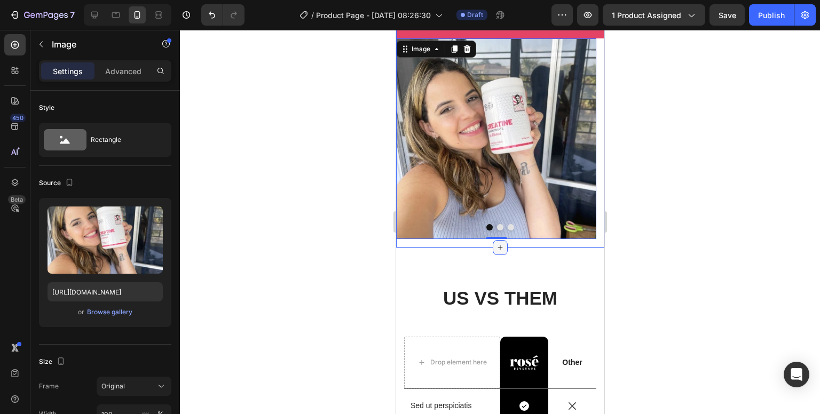
click at [494, 240] on div at bounding box center [499, 247] width 15 height 15
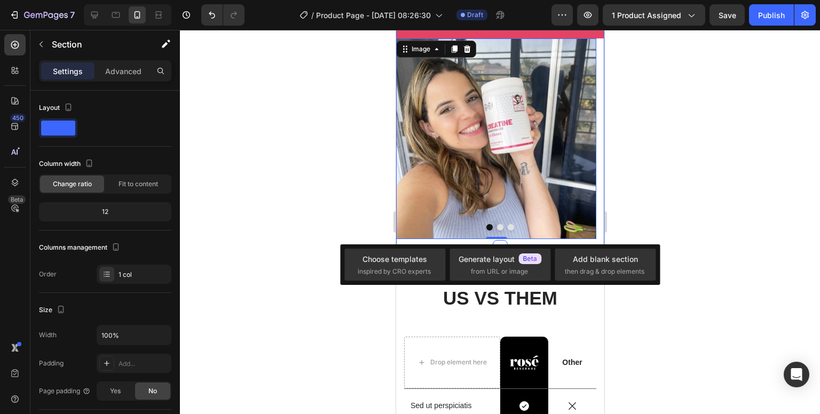
click at [492, 240] on div at bounding box center [499, 247] width 15 height 15
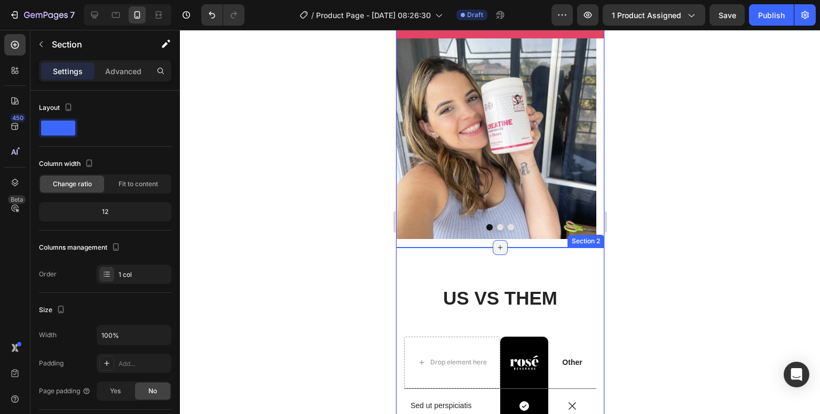
click at [499, 243] on icon at bounding box center [499, 247] width 9 height 9
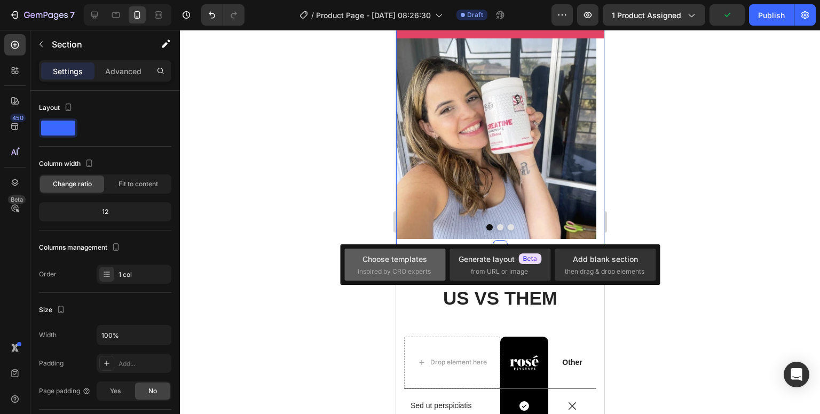
click at [411, 273] on span "inspired by CRO experts" at bounding box center [394, 272] width 73 height 10
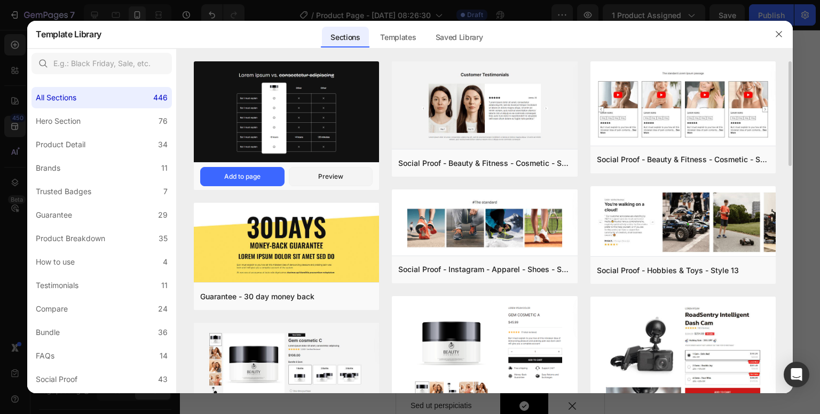
click at [327, 129] on img at bounding box center [286, 112] width 185 height 103
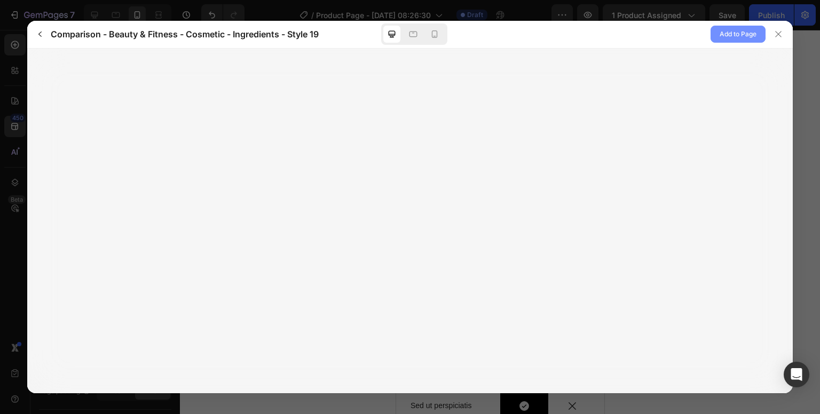
click at [713, 37] on button "Add to Page" at bounding box center [737, 34] width 55 height 17
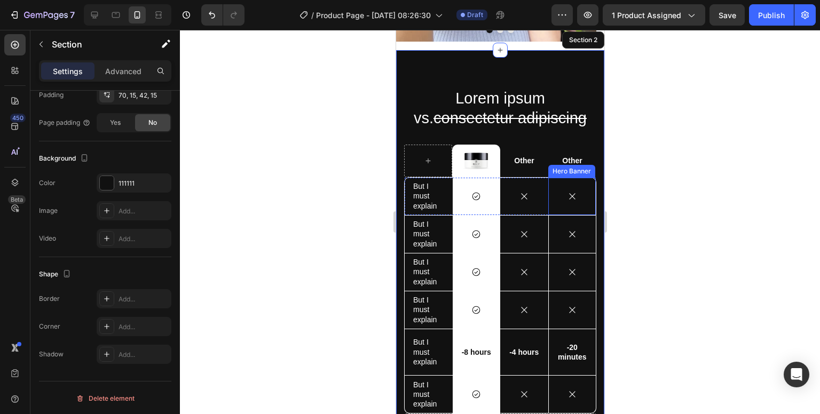
scroll to position [711, 0]
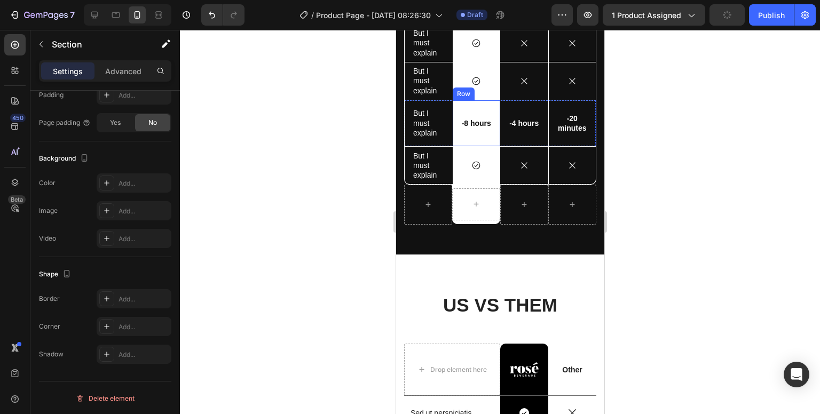
scroll to position [1191, 0]
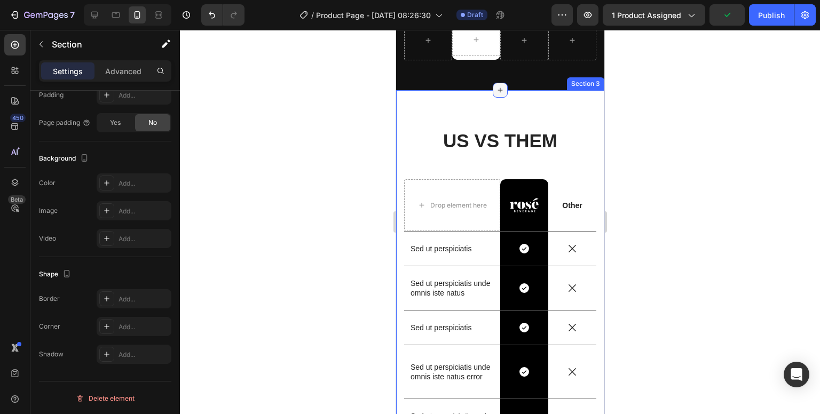
click at [498, 88] on icon at bounding box center [499, 90] width 9 height 9
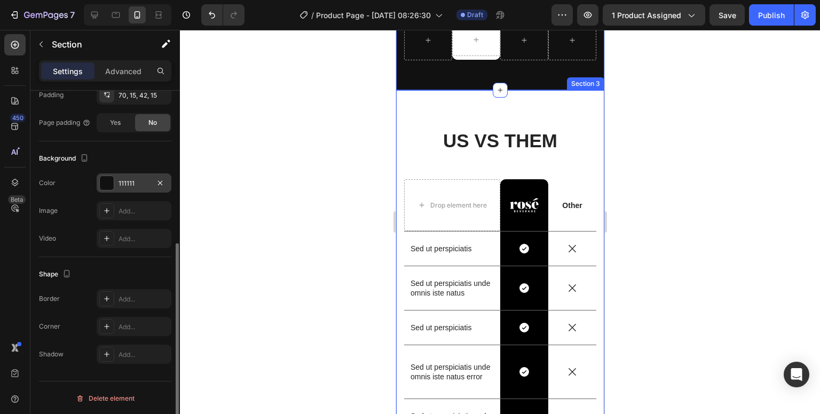
click at [126, 185] on div "111111" at bounding box center [133, 184] width 31 height 10
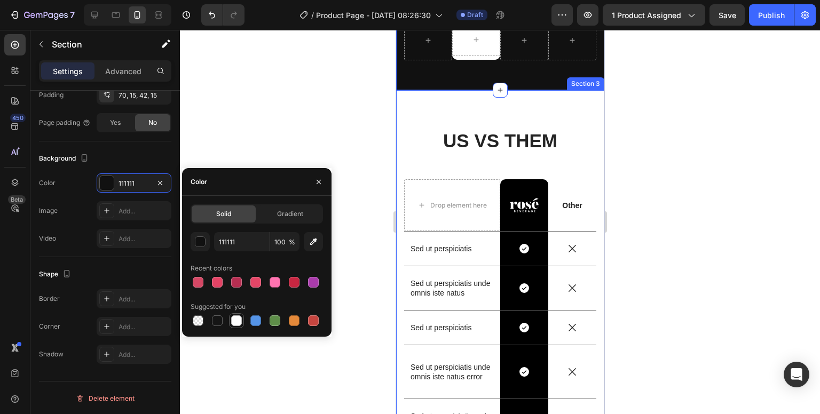
click at [235, 323] on div at bounding box center [236, 320] width 11 height 11
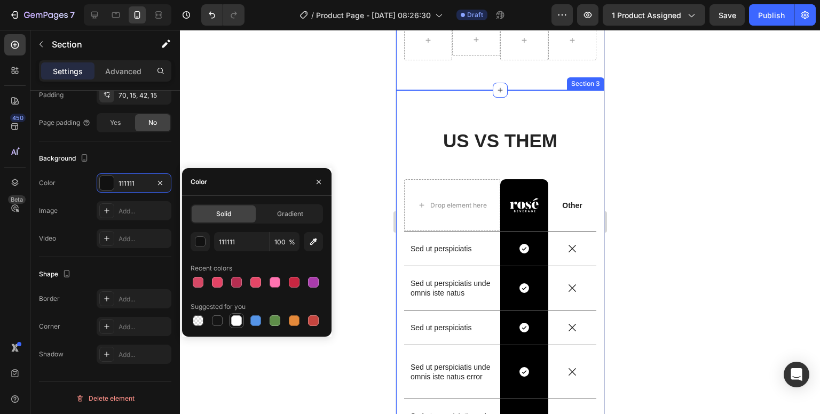
type input "FFFFFF"
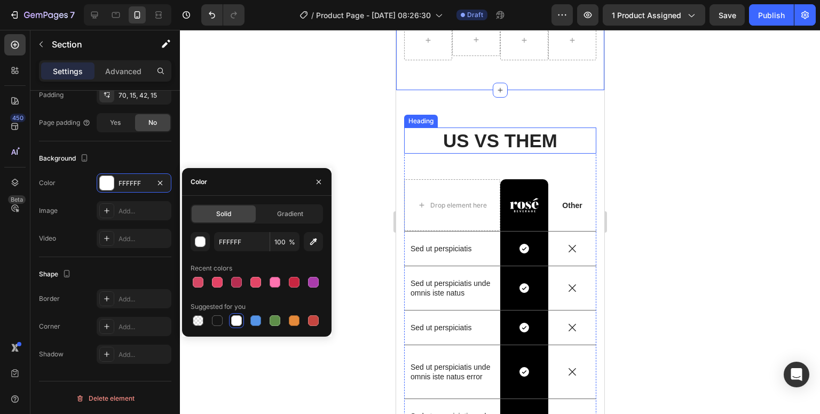
click at [424, 150] on h2 "US VS THEM" at bounding box center [499, 141] width 192 height 27
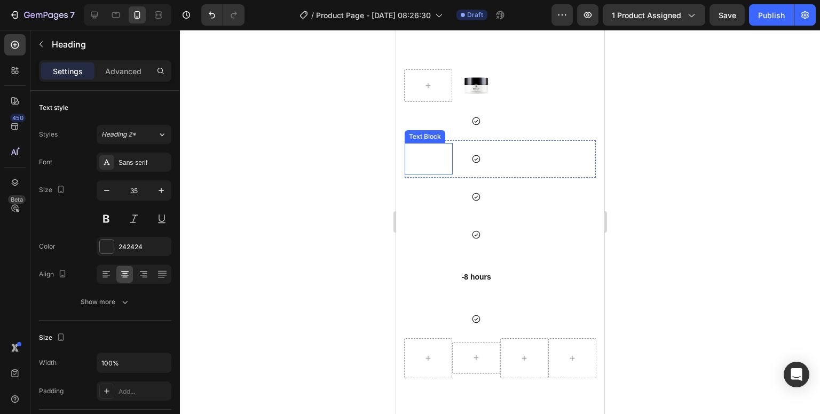
scroll to position [871, 0]
click at [421, 149] on p "But I must explain" at bounding box center [428, 160] width 31 height 29
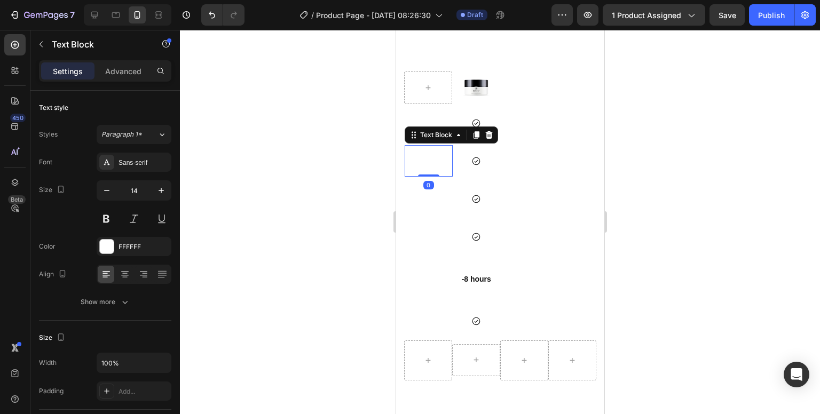
click at [421, 157] on p "But I must explain" at bounding box center [428, 160] width 31 height 29
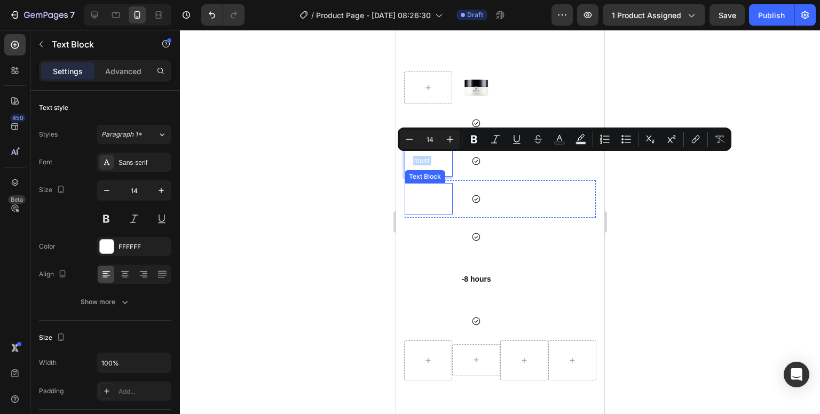
click at [428, 204] on p "But I must explain" at bounding box center [428, 198] width 31 height 29
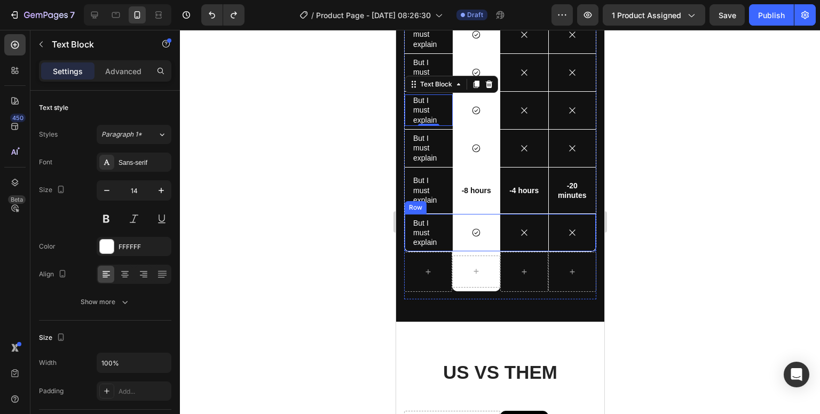
scroll to position [978, 0]
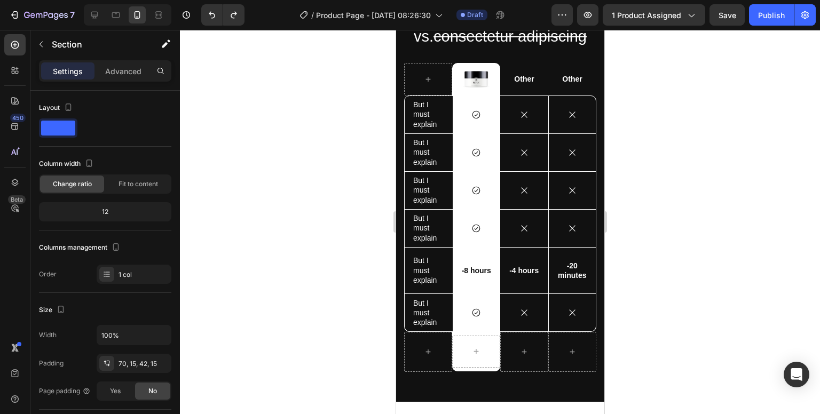
scroll to position [764, 0]
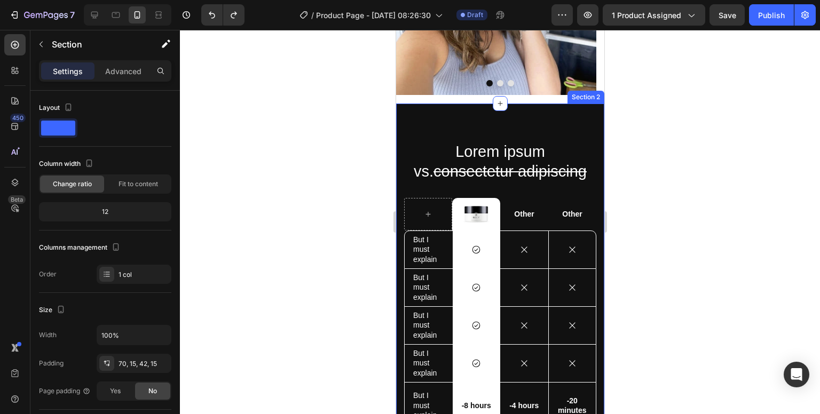
click at [495, 109] on div "Lorem ipsum vs. consectetur adipiscing Heading Image Row Other Text Block Other…" at bounding box center [499, 320] width 208 height 433
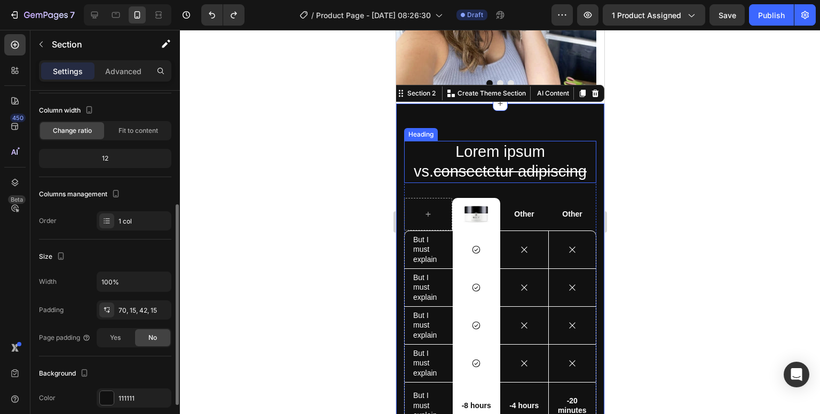
scroll to position [107, 0]
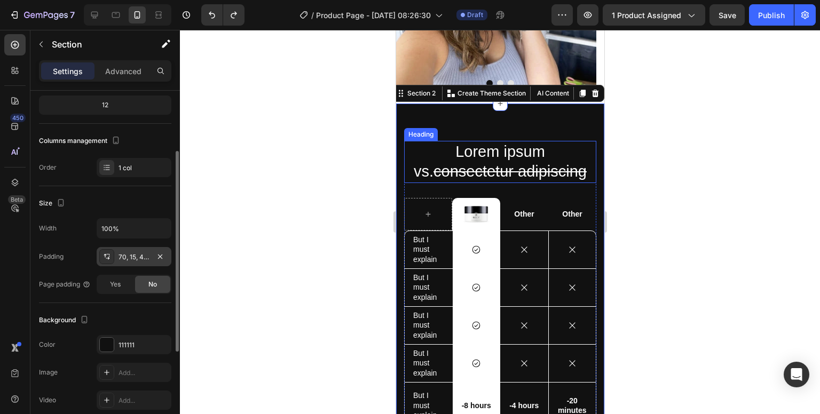
click at [134, 263] on div "70, 15, 42, 15" at bounding box center [134, 256] width 75 height 19
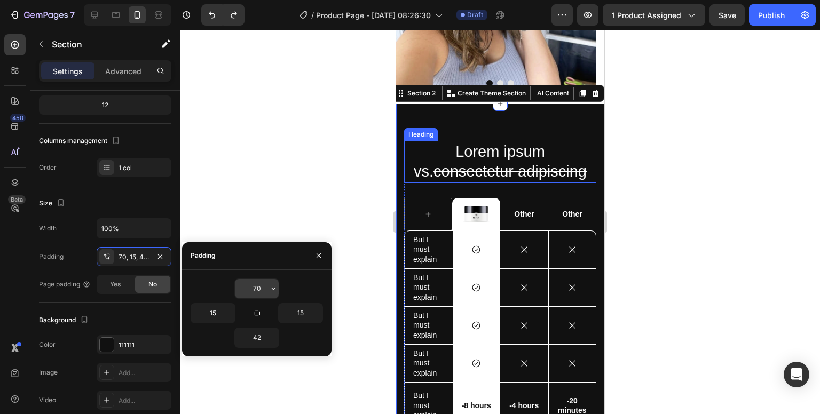
click at [256, 292] on input "70" at bounding box center [257, 288] width 44 height 19
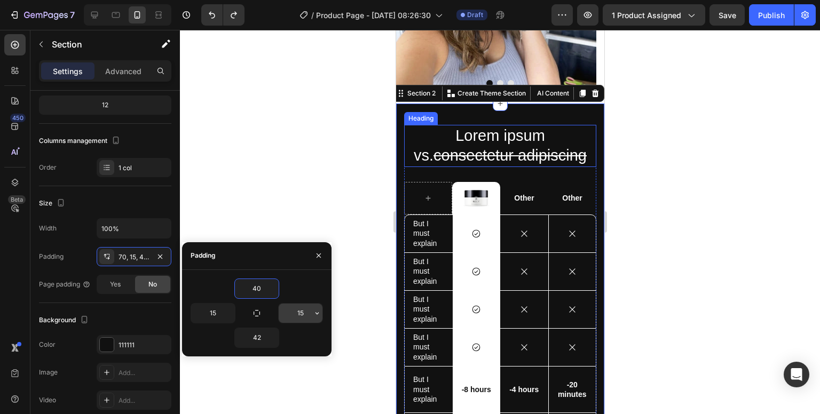
type input "4"
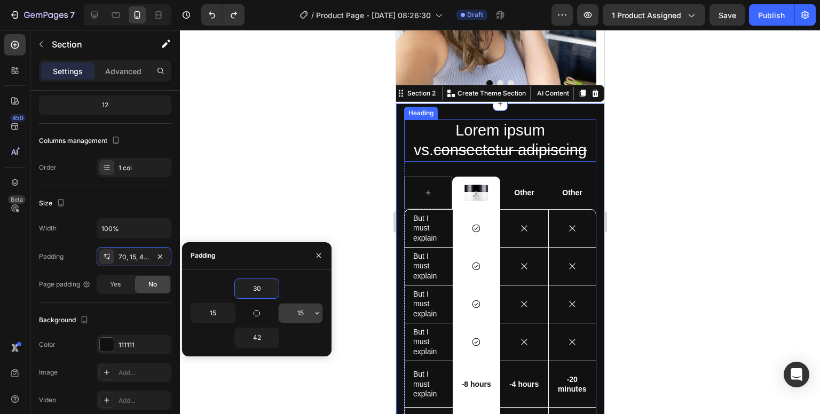
type input "3"
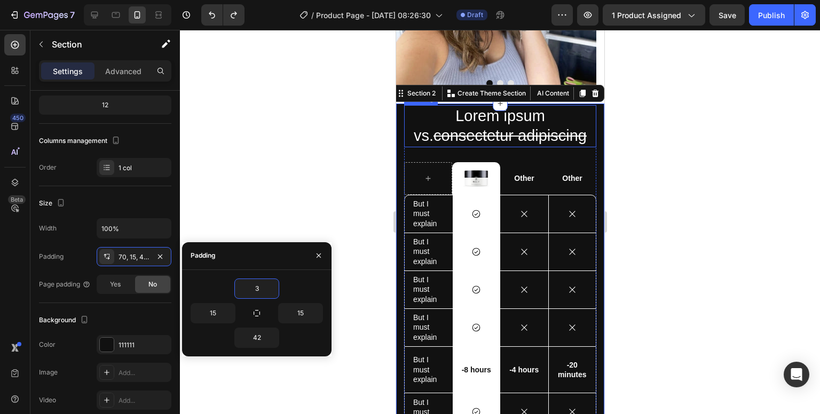
click at [323, 214] on div at bounding box center [500, 222] width 640 height 384
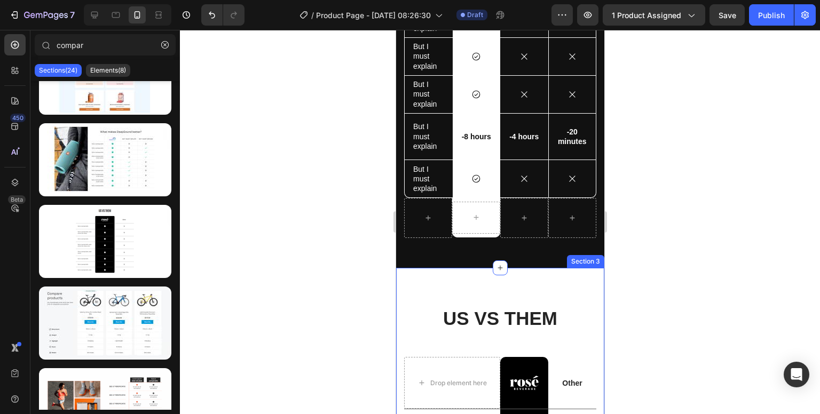
scroll to position [1031, 0]
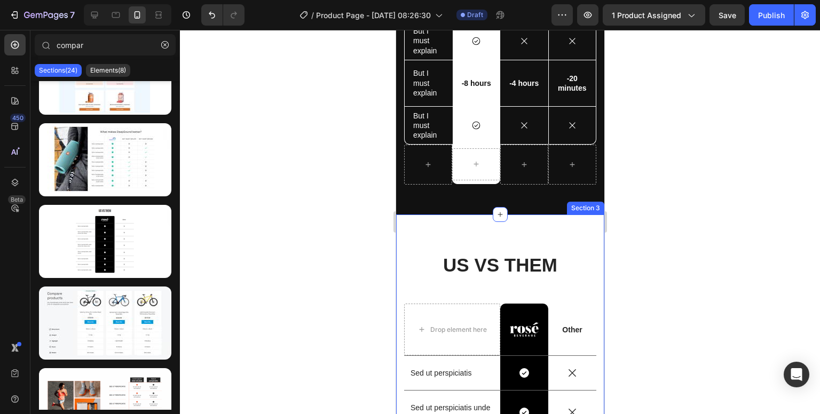
drag, startPoint x: 499, startPoint y: 223, endPoint x: 519, endPoint y: 221, distance: 20.4
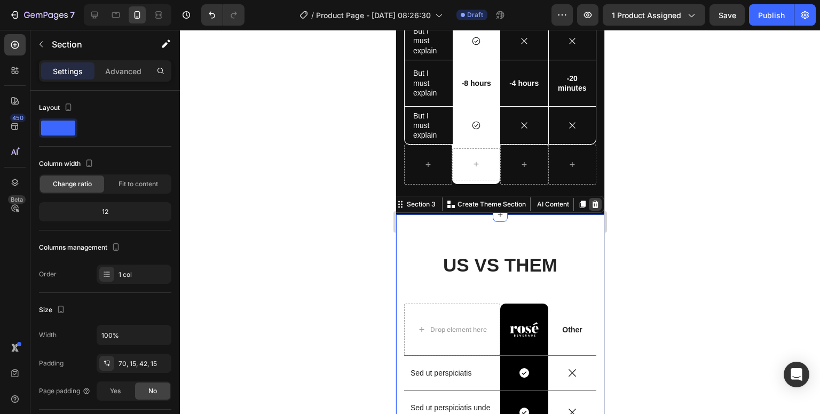
click at [588, 208] on div at bounding box center [594, 204] width 13 height 13
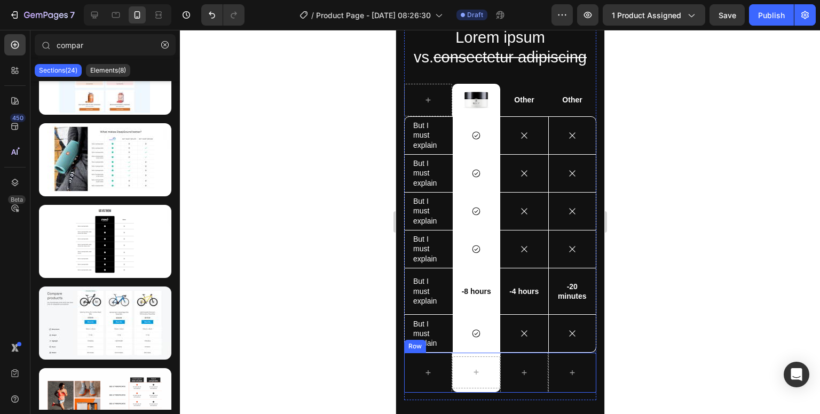
scroll to position [764, 0]
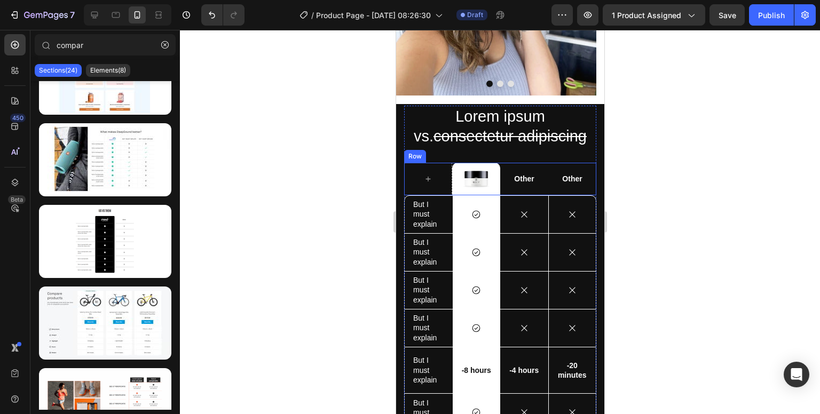
click at [524, 174] on p "Other" at bounding box center [524, 179] width 46 height 10
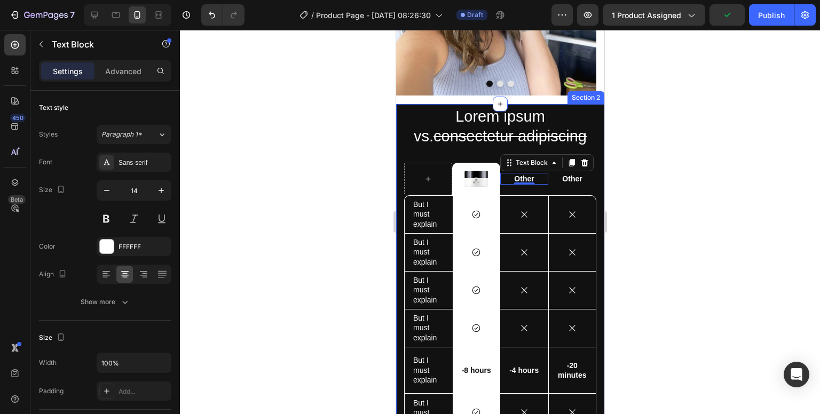
click at [401, 129] on div "Lorem ipsum vs. consectetur adipiscing Heading Image Row Other Text Block 0 Oth…" at bounding box center [499, 303] width 208 height 398
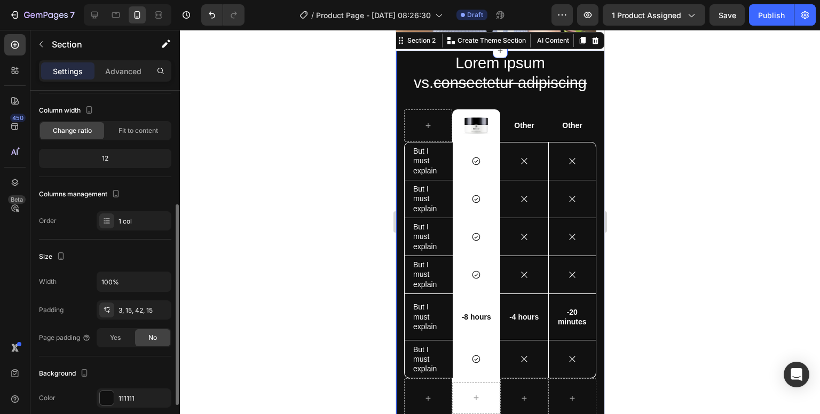
scroll to position [107, 0]
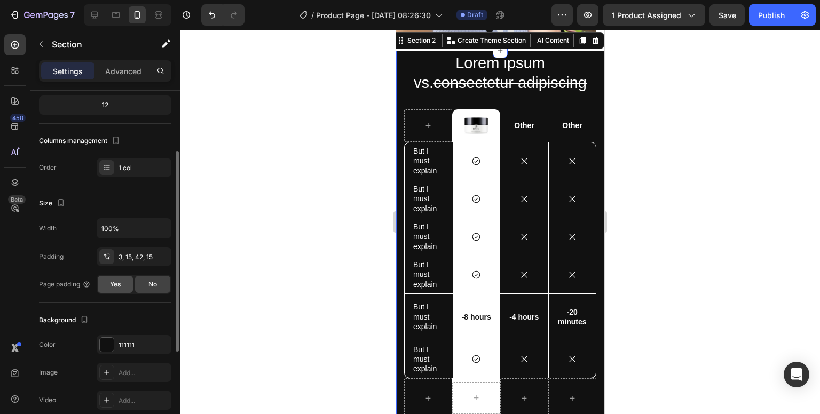
click at [121, 282] on div "Yes" at bounding box center [115, 284] width 35 height 17
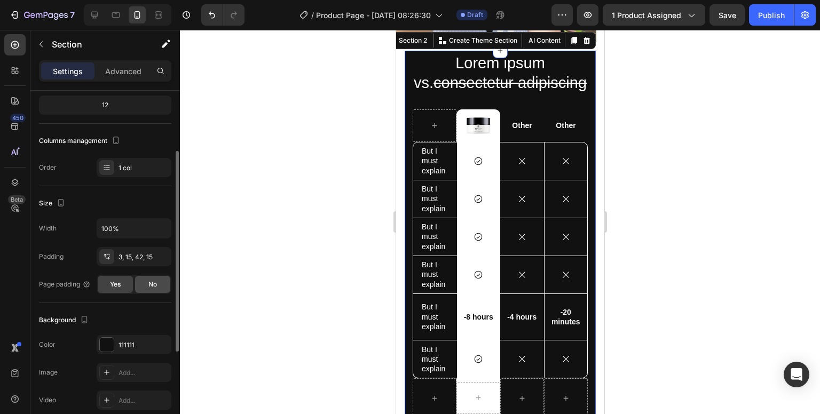
click at [158, 291] on div "No" at bounding box center [152, 284] width 35 height 17
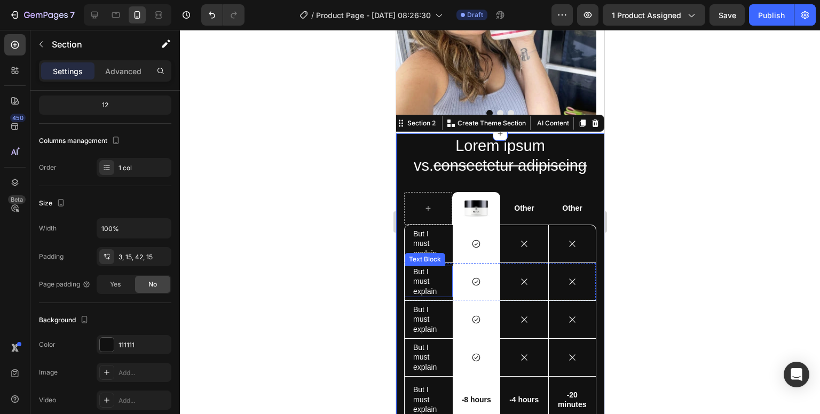
scroll to position [710, 0]
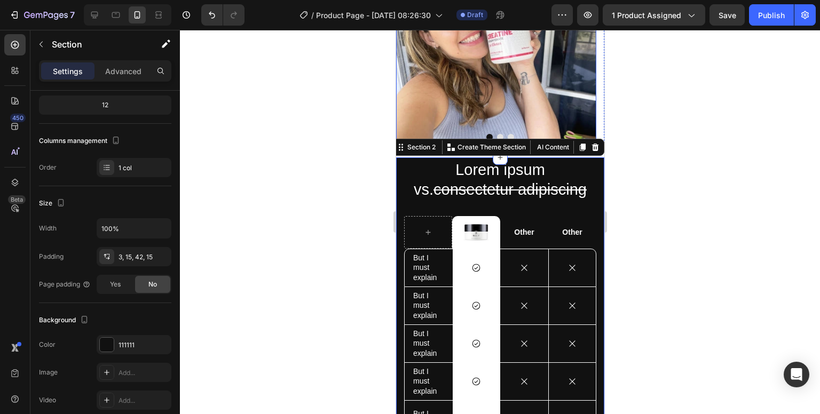
click at [446, 102] on img at bounding box center [495, 48] width 200 height 200
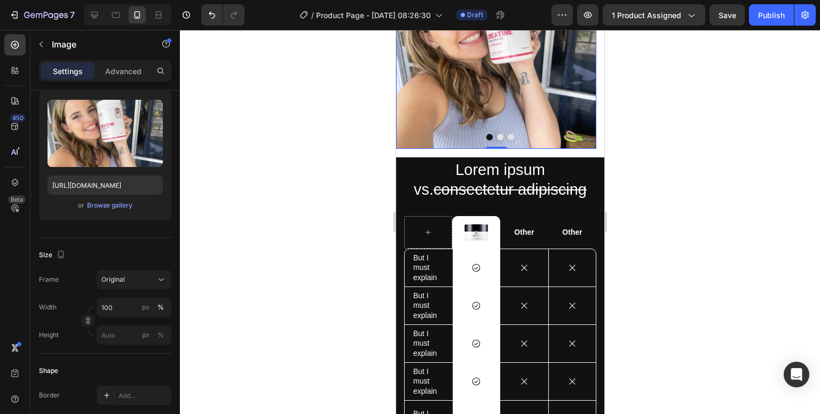
scroll to position [0, 0]
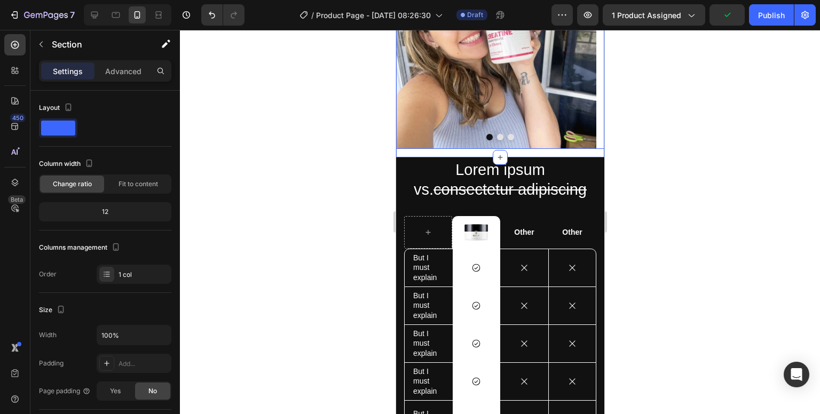
click at [496, 134] on button "Dot" at bounding box center [499, 137] width 6 height 6
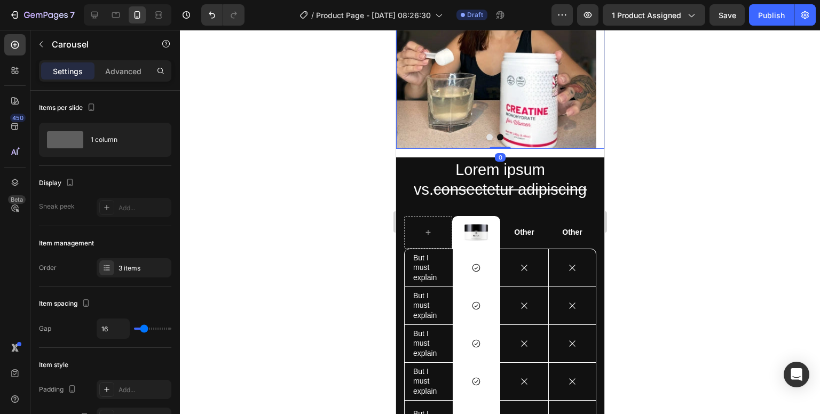
click at [502, 134] on div at bounding box center [499, 137] width 208 height 6
click at [504, 120] on img at bounding box center [495, 48] width 200 height 200
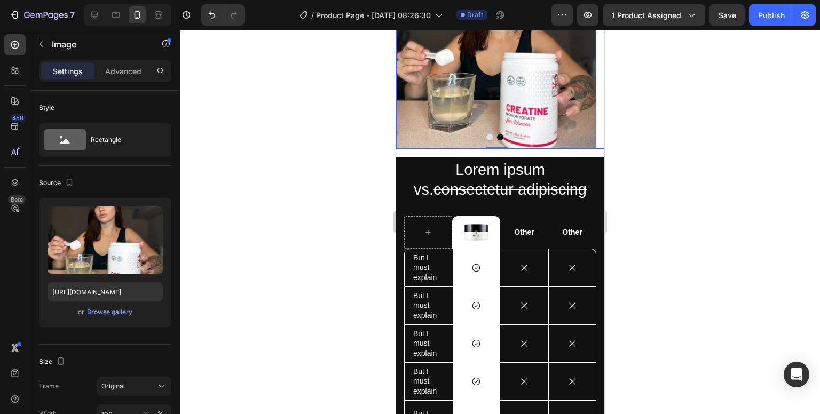
click at [507, 134] on button "Dot" at bounding box center [510, 137] width 6 height 6
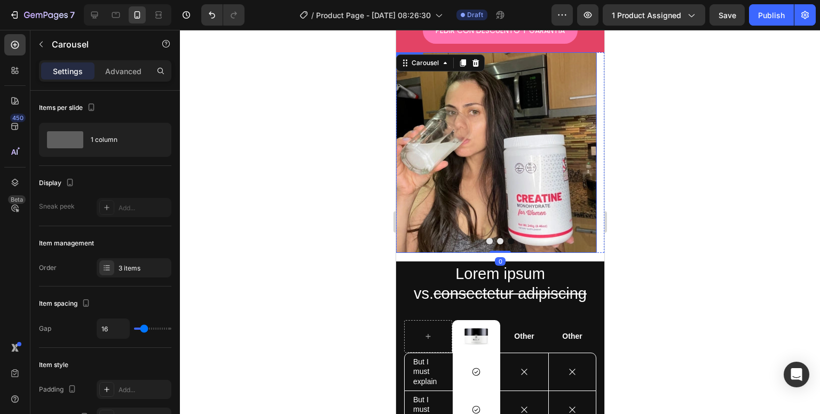
scroll to position [604, 0]
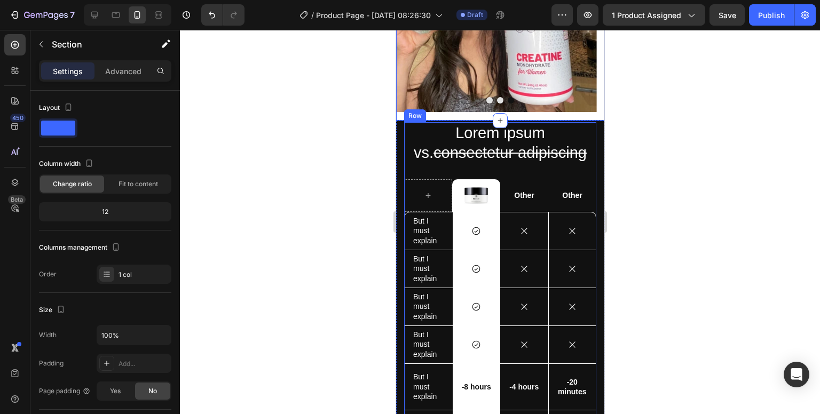
scroll to position [801, 0]
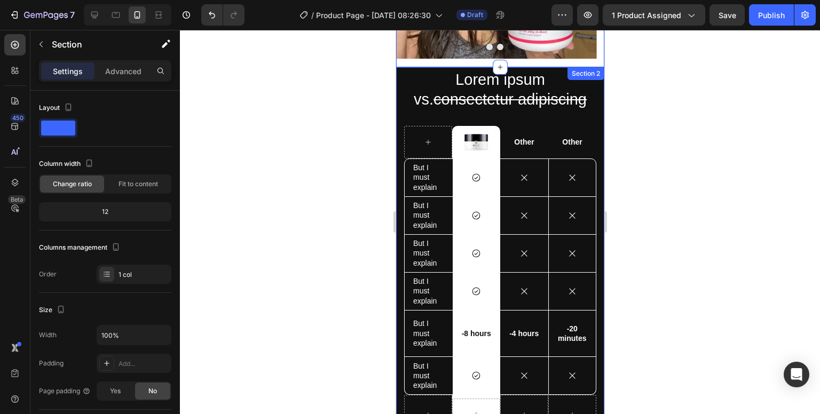
click at [401, 83] on div "Lorem ipsum vs. consectetur adipiscing Heading Image Row Other Text Block Other…" at bounding box center [499, 266] width 208 height 398
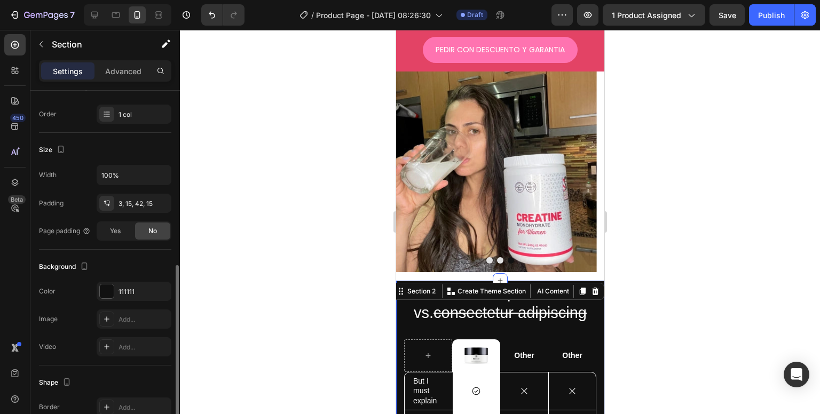
scroll to position [213, 0]
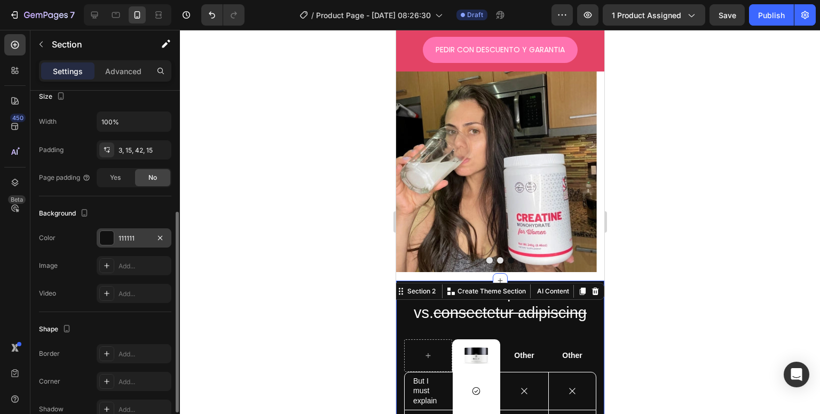
click at [120, 243] on div "111111" at bounding box center [134, 237] width 75 height 19
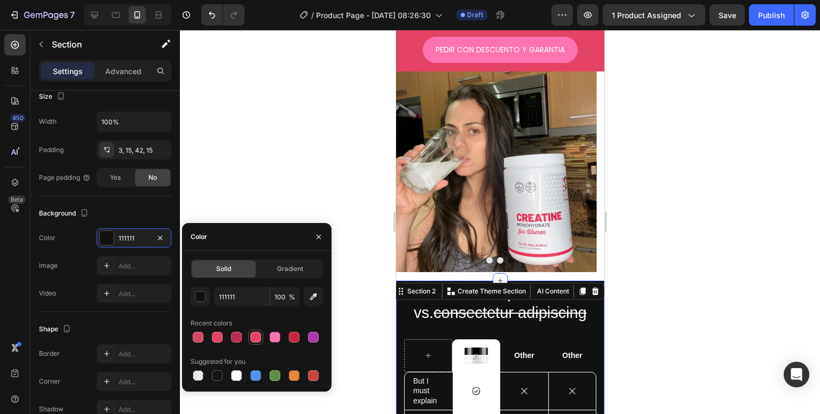
click at [262, 337] on div at bounding box center [255, 337] width 15 height 15
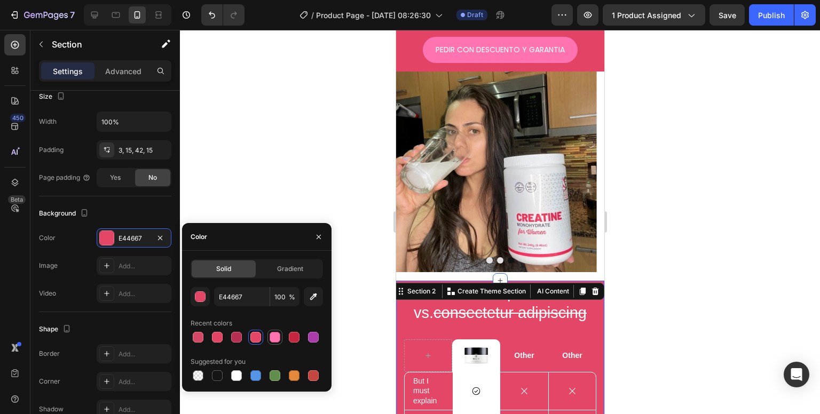
click at [273, 337] on div at bounding box center [275, 337] width 11 height 11
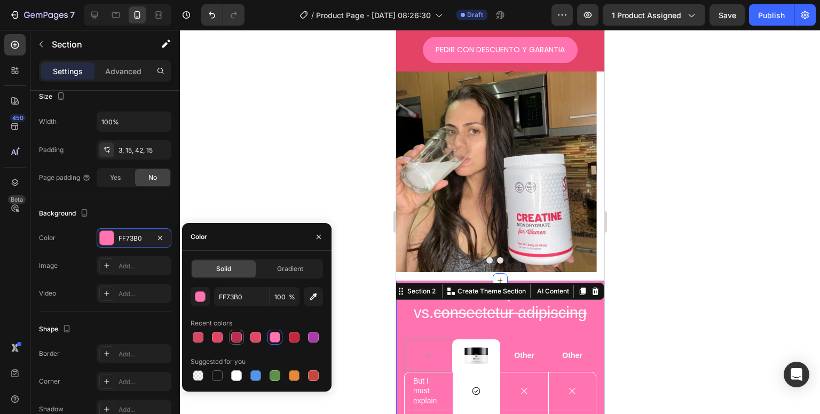
click at [238, 338] on div at bounding box center [236, 337] width 11 height 11
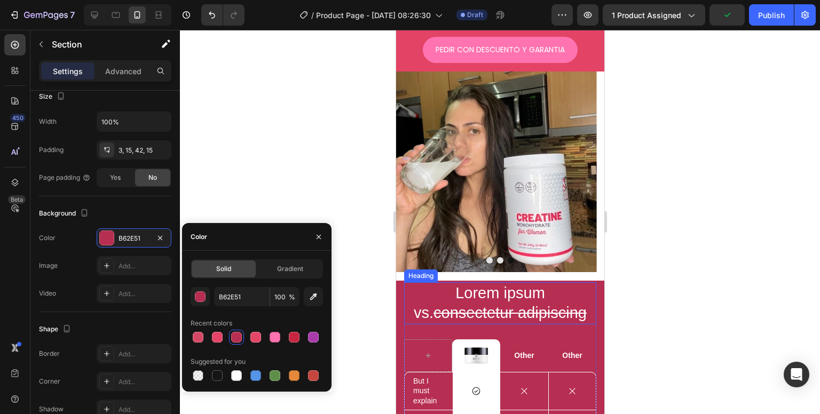
scroll to position [694, 0]
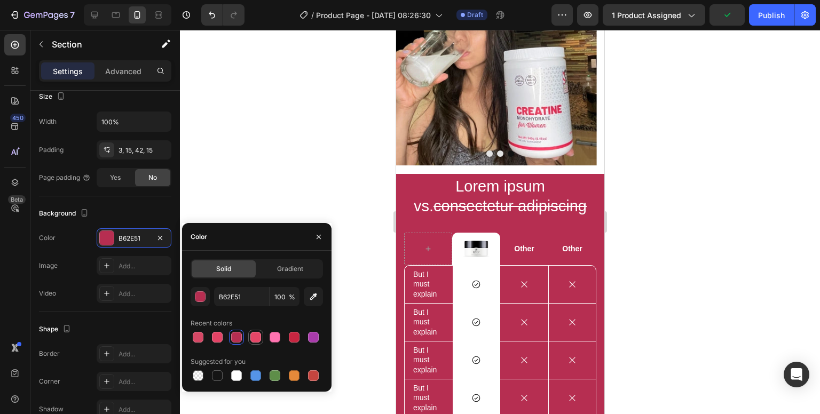
click at [258, 340] on div at bounding box center [255, 337] width 11 height 11
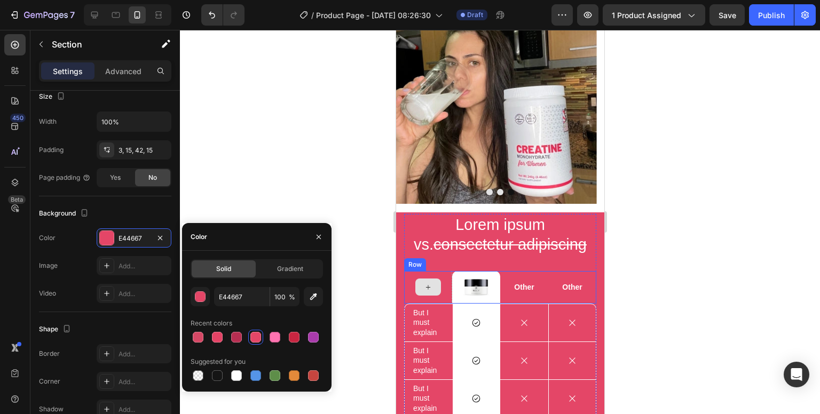
scroll to position [640, 0]
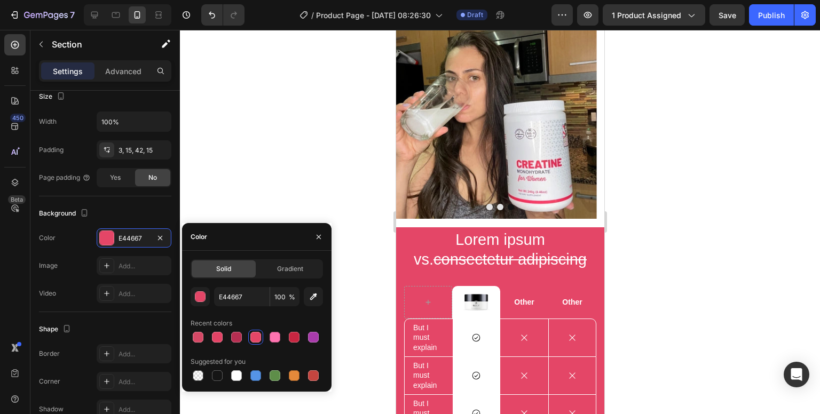
click at [207, 339] on div at bounding box center [257, 337] width 132 height 15
click at [218, 339] on div at bounding box center [217, 337] width 11 height 11
click at [193, 338] on div at bounding box center [198, 337] width 11 height 11
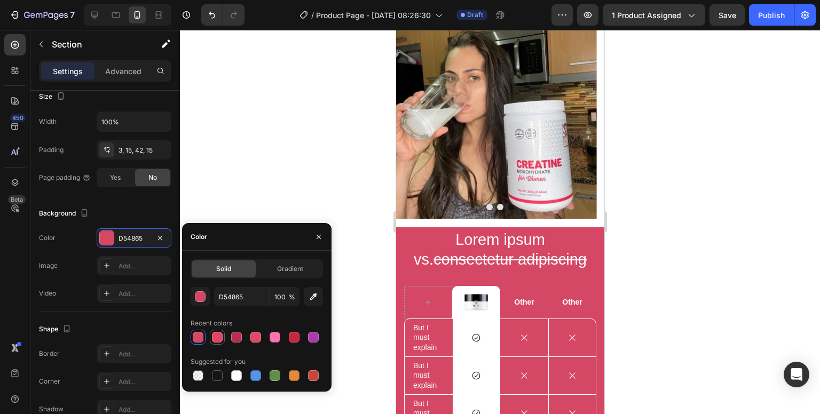
click at [212, 336] on div at bounding box center [217, 337] width 11 height 11
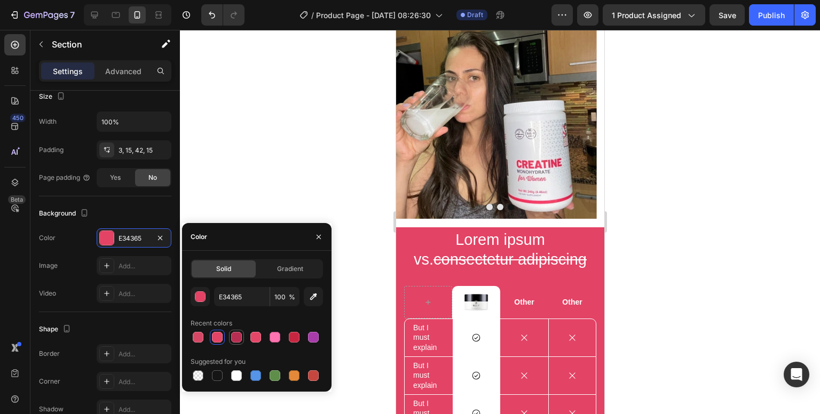
click at [234, 338] on div at bounding box center [236, 337] width 11 height 11
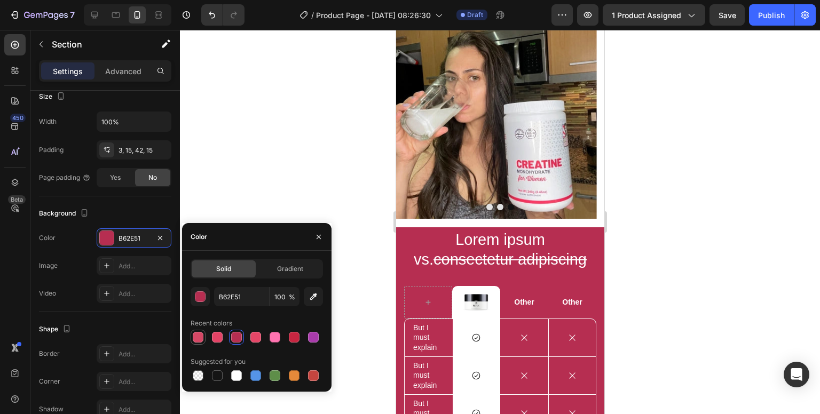
click at [200, 339] on div at bounding box center [198, 337] width 11 height 11
type input "D54865"
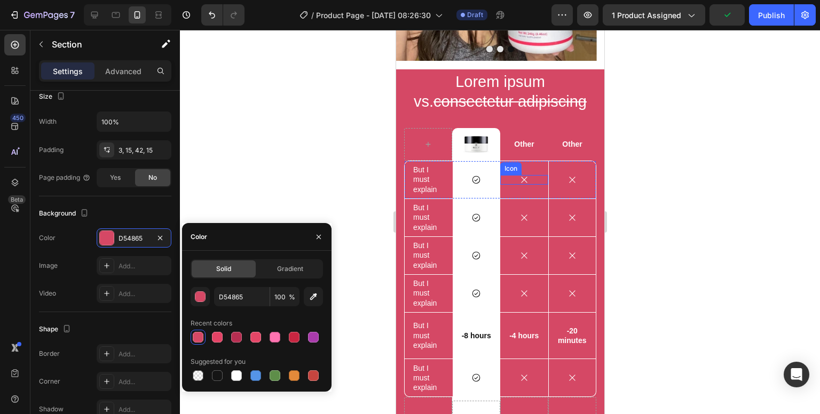
scroll to position [801, 0]
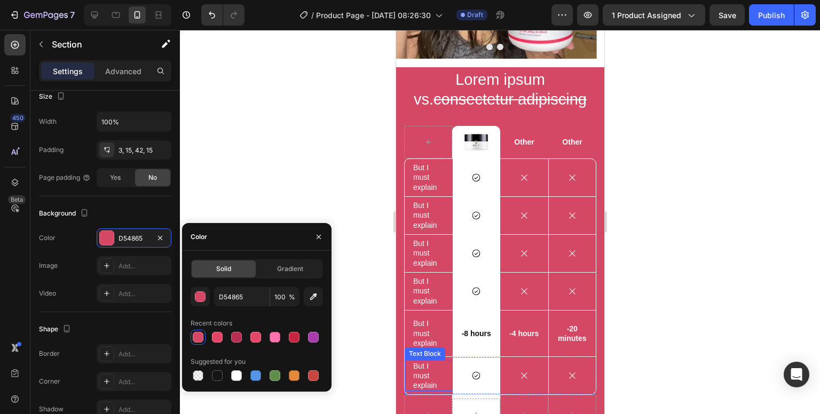
click at [430, 361] on p "But I must explain" at bounding box center [428, 375] width 31 height 29
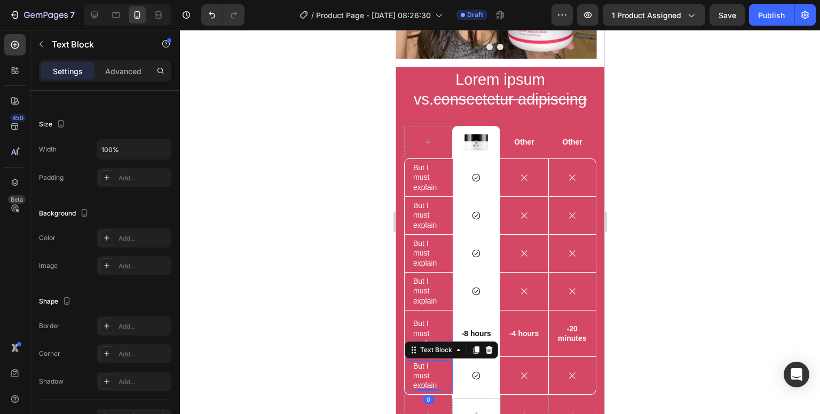
scroll to position [0, 0]
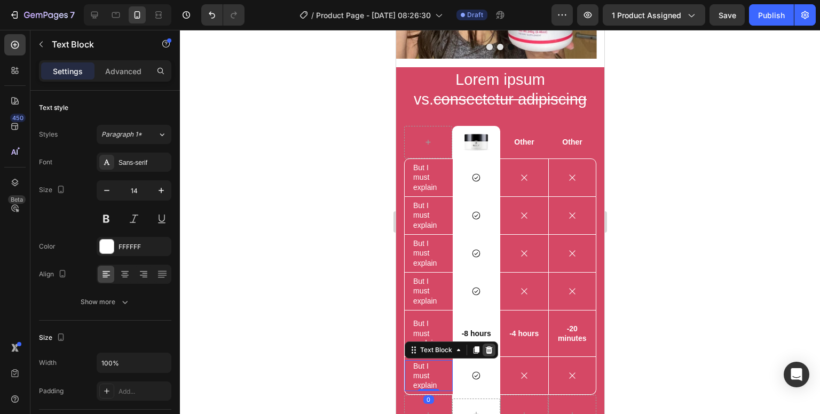
click at [487, 346] on icon at bounding box center [488, 349] width 7 height 7
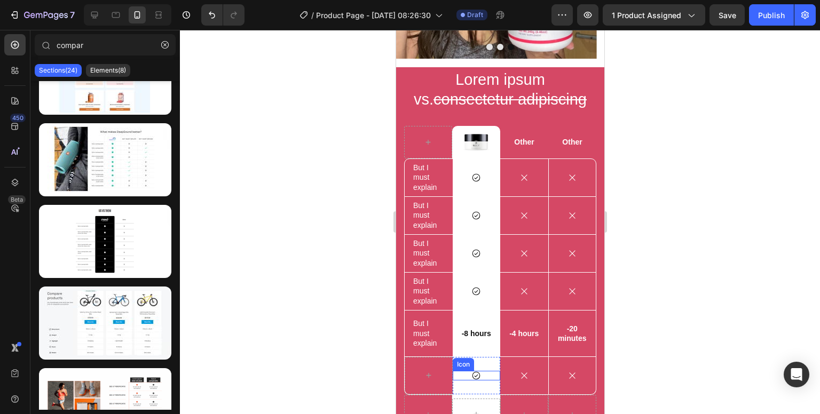
click at [487, 371] on div "Icon" at bounding box center [476, 376] width 48 height 10
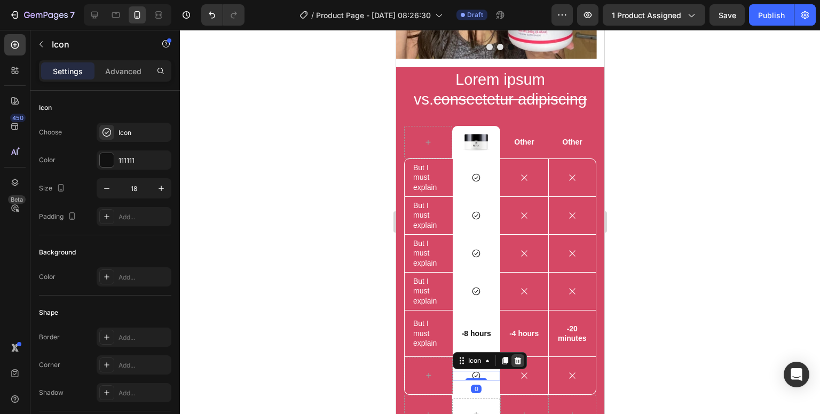
click at [517, 357] on icon at bounding box center [517, 361] width 9 height 9
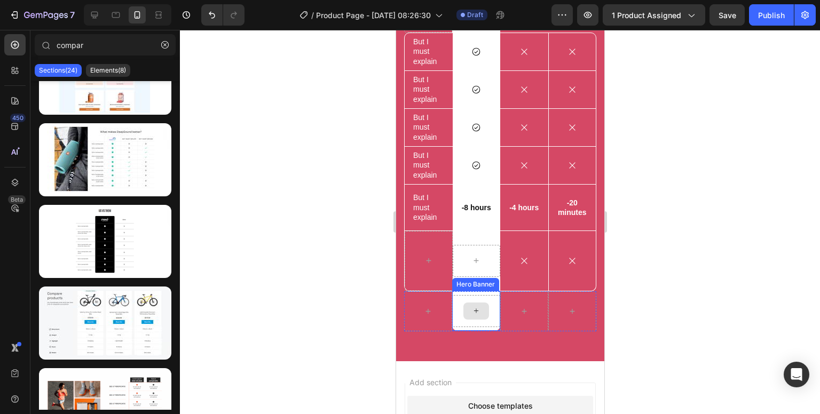
scroll to position [907, 0]
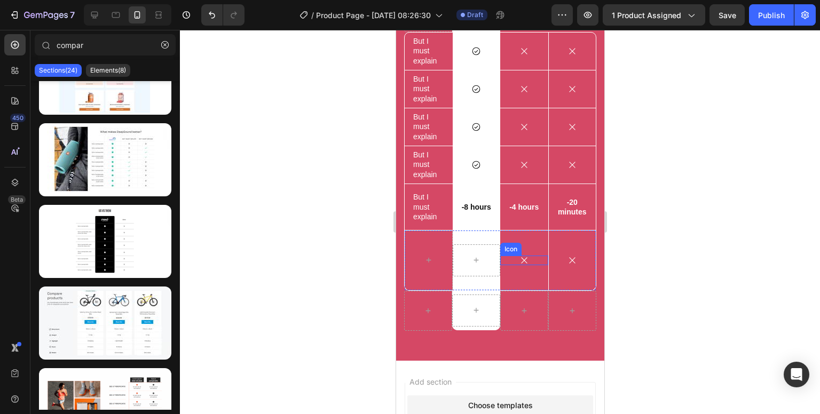
click at [507, 256] on div "Icon" at bounding box center [524, 261] width 48 height 10
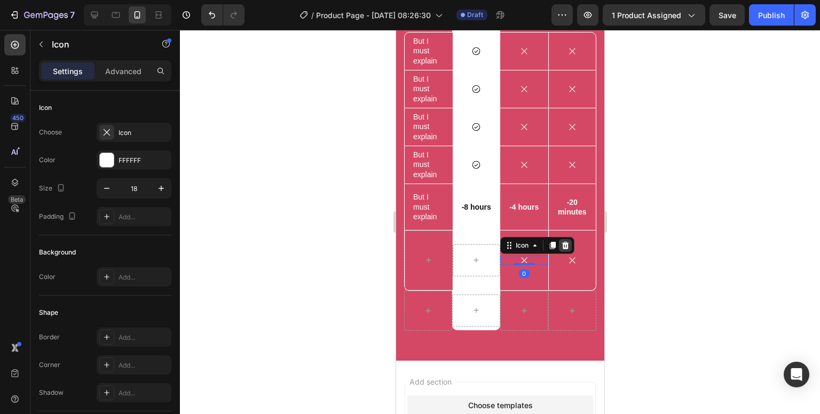
click at [560, 241] on icon at bounding box center [564, 245] width 9 height 9
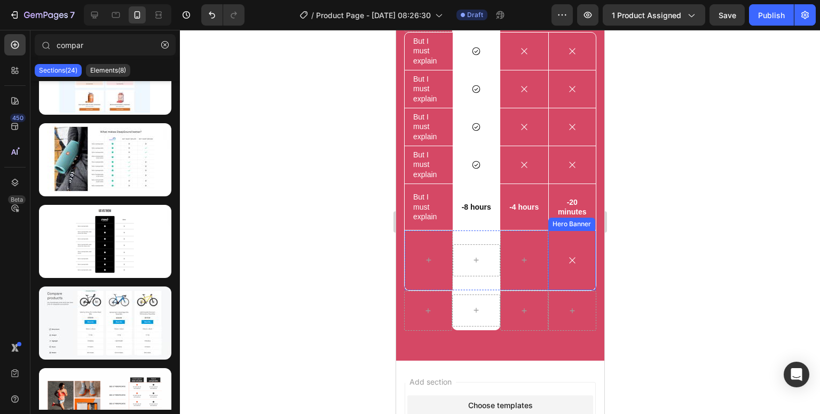
click at [534, 246] on div at bounding box center [524, 261] width 48 height 60
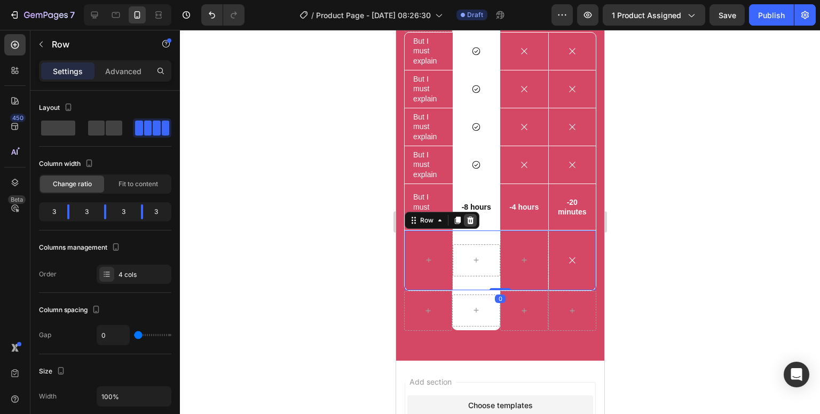
click at [471, 217] on icon at bounding box center [469, 220] width 7 height 7
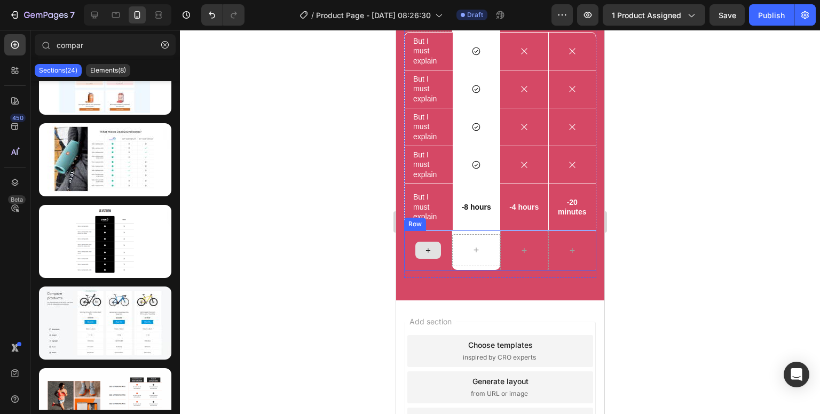
click at [430, 248] on icon at bounding box center [427, 250] width 9 height 9
click at [441, 231] on div at bounding box center [427, 251] width 48 height 40
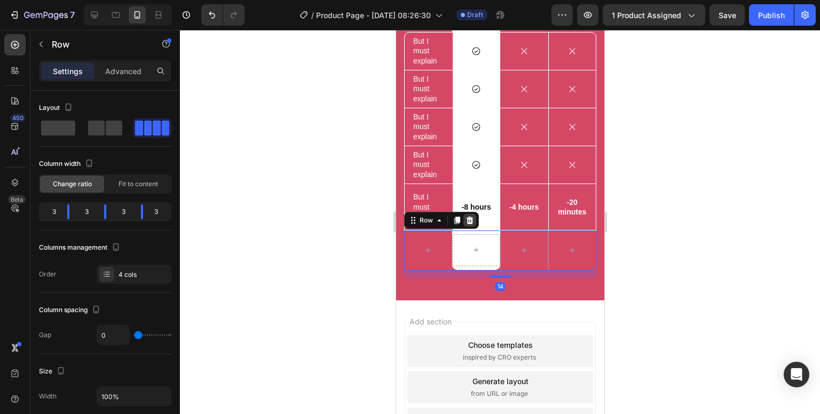
click at [471, 220] on icon at bounding box center [469, 220] width 7 height 7
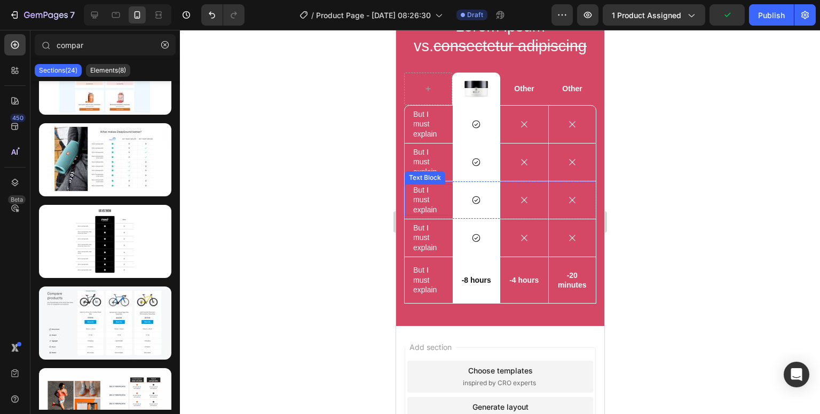
scroll to position [801, 0]
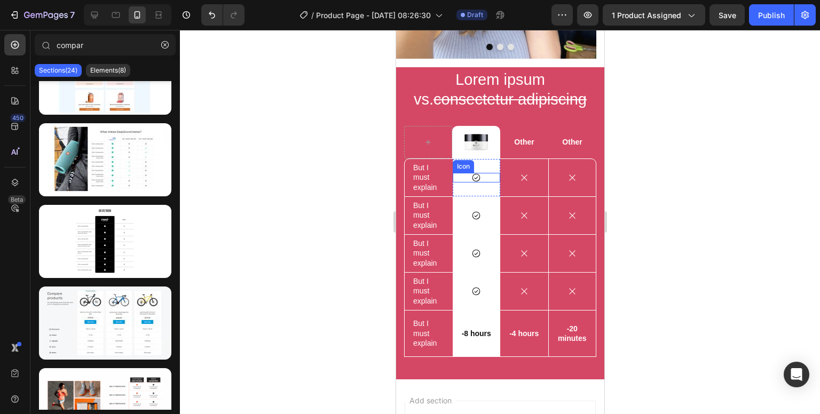
click at [473, 173] on icon at bounding box center [476, 178] width 10 height 10
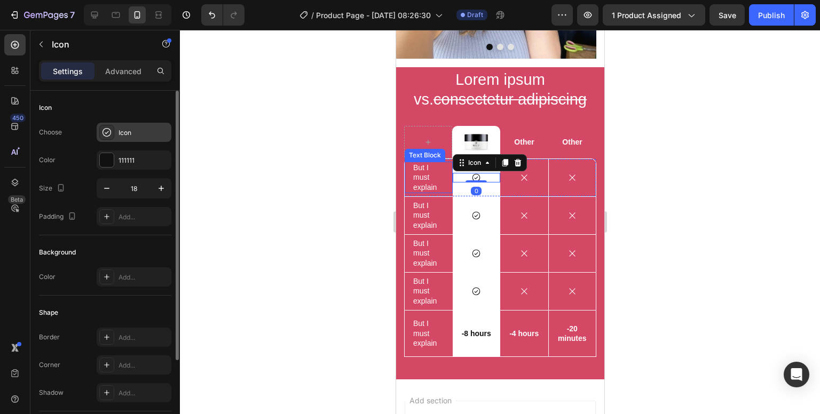
click at [131, 138] on div "Icon" at bounding box center [134, 132] width 75 height 19
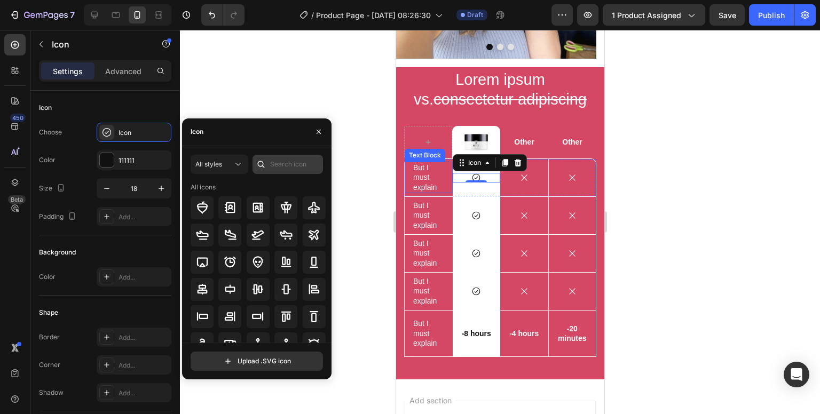
drag, startPoint x: 263, startPoint y: 170, endPoint x: 276, endPoint y: 167, distance: 13.2
click at [266, 170] on div at bounding box center [260, 164] width 17 height 19
click at [277, 167] on input "text" at bounding box center [287, 164] width 70 height 19
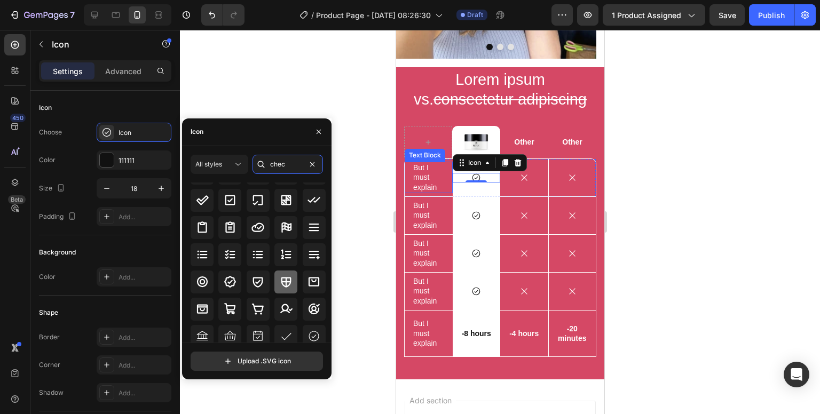
scroll to position [53, 0]
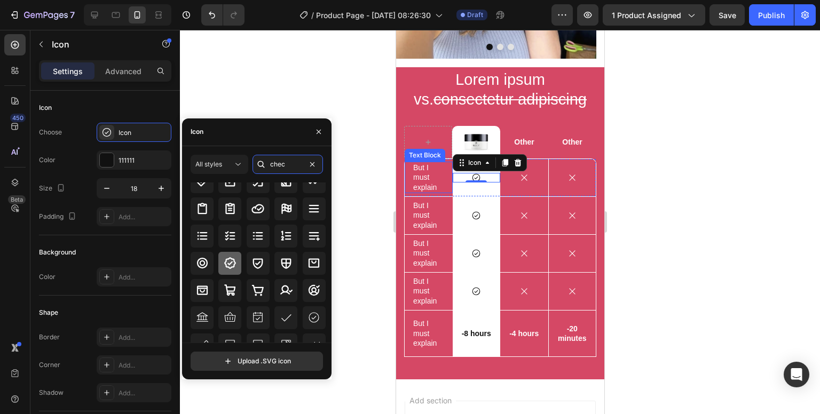
type input "chec"
click at [230, 264] on icon at bounding box center [230, 263] width 13 height 13
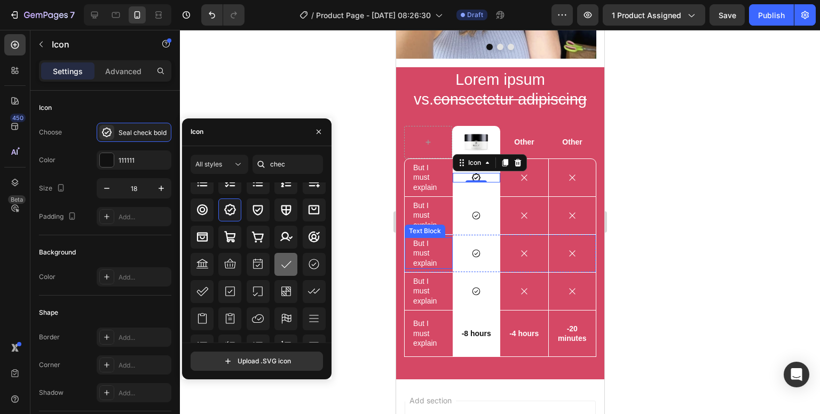
scroll to position [117, 0]
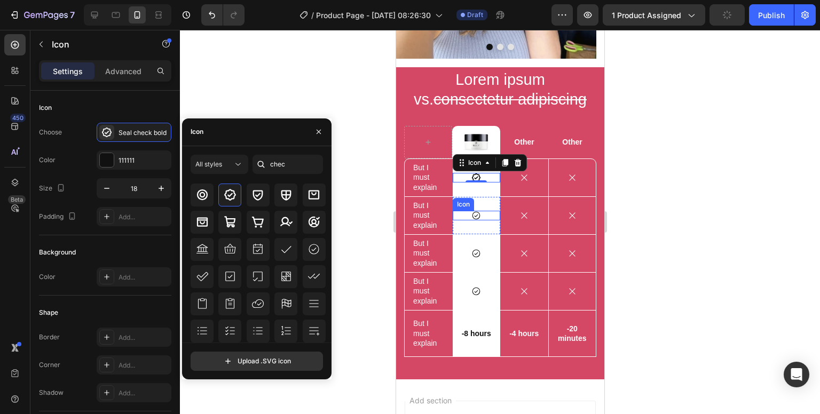
click at [466, 197] on div "Icon Row" at bounding box center [476, 215] width 48 height 37
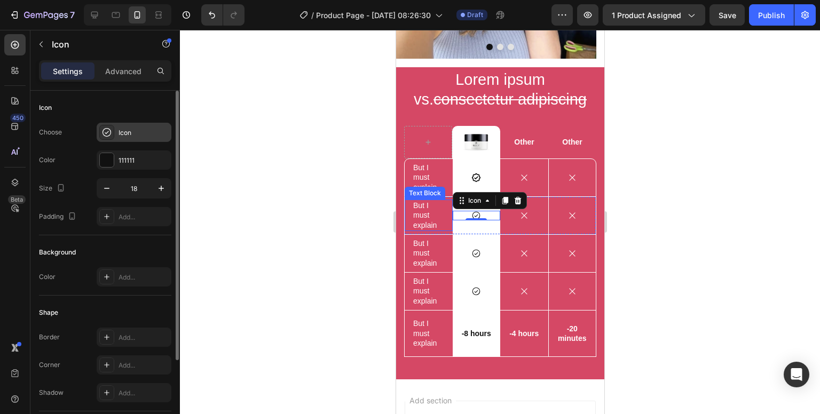
click at [116, 138] on div "Icon" at bounding box center [134, 132] width 75 height 19
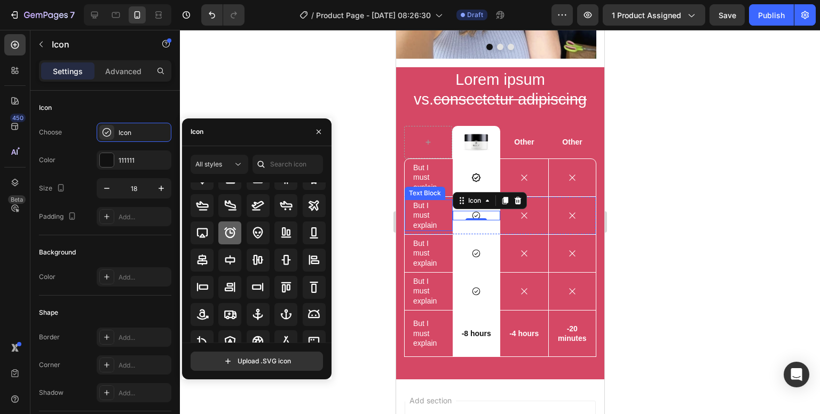
scroll to position [53, 0]
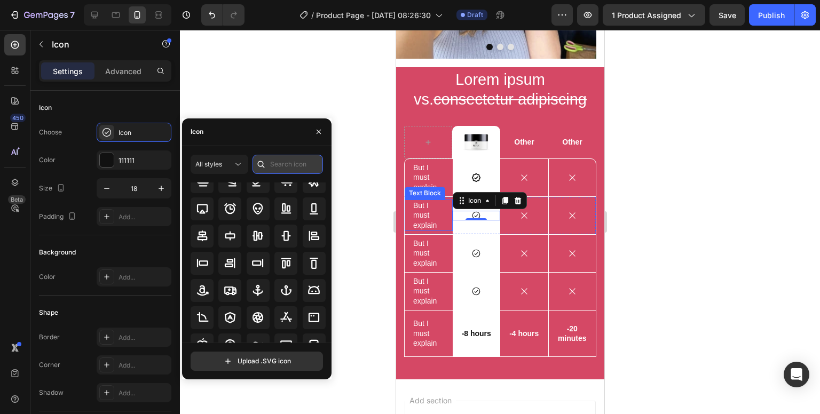
click at [281, 168] on input "text" at bounding box center [287, 164] width 70 height 19
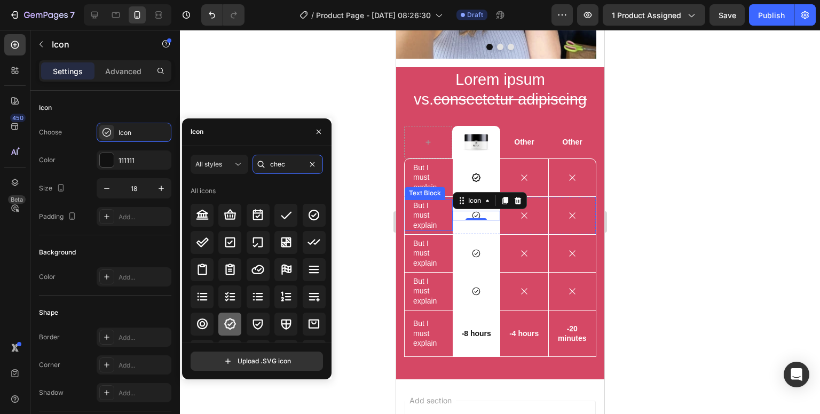
type input "chec"
click at [231, 318] on icon at bounding box center [230, 324] width 13 height 13
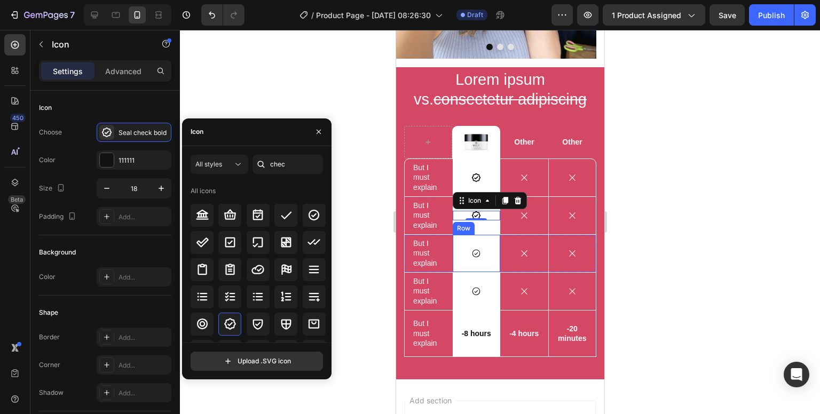
click at [471, 249] on icon at bounding box center [476, 254] width 10 height 10
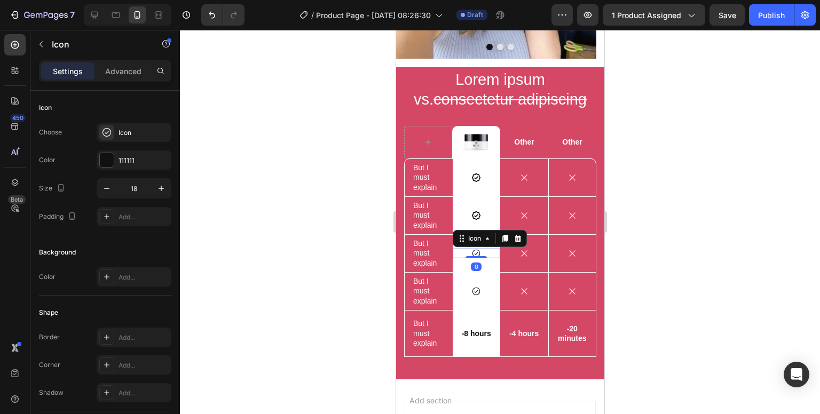
click at [457, 249] on div "Icon 0" at bounding box center [476, 254] width 48 height 10
click at [133, 135] on div "Icon" at bounding box center [143, 133] width 50 height 10
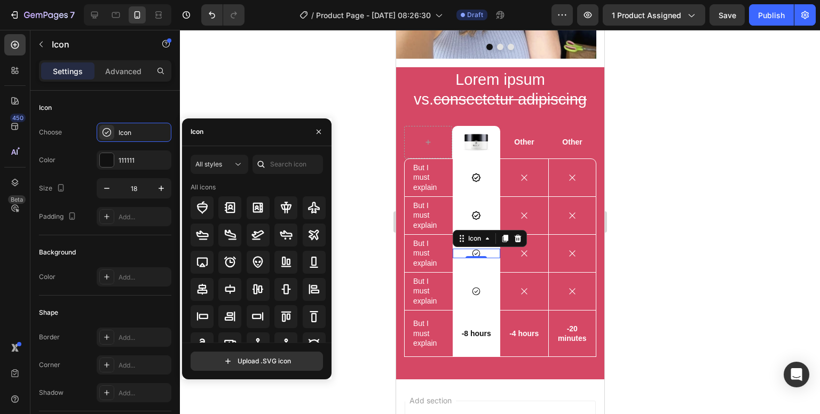
click at [268, 165] on div at bounding box center [260, 164] width 17 height 19
click at [269, 163] on div at bounding box center [260, 164] width 17 height 19
click at [278, 162] on input "text" at bounding box center [287, 164] width 70 height 19
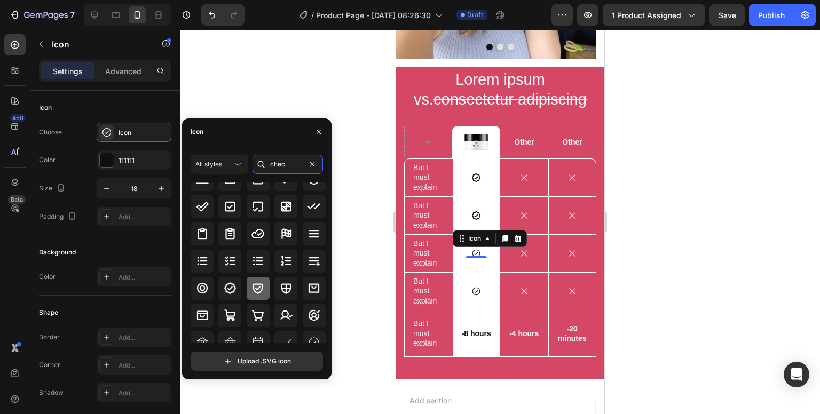
scroll to position [53, 0]
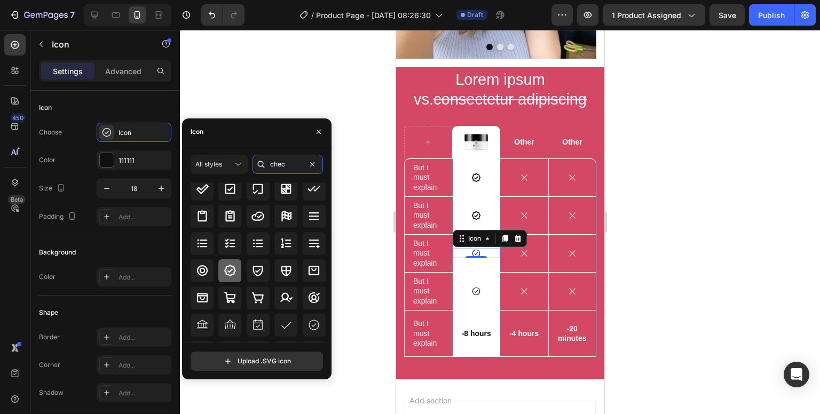
type input "chec"
click at [233, 273] on icon at bounding box center [230, 270] width 13 height 13
click at [472, 287] on icon at bounding box center [476, 291] width 8 height 8
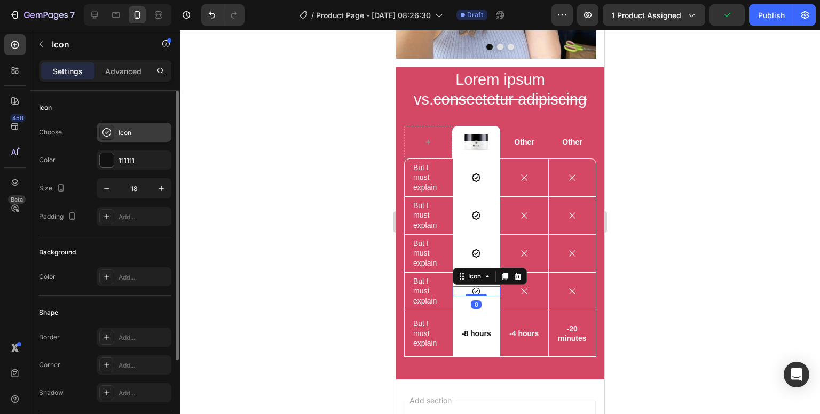
click at [121, 133] on div "Icon" at bounding box center [143, 133] width 50 height 10
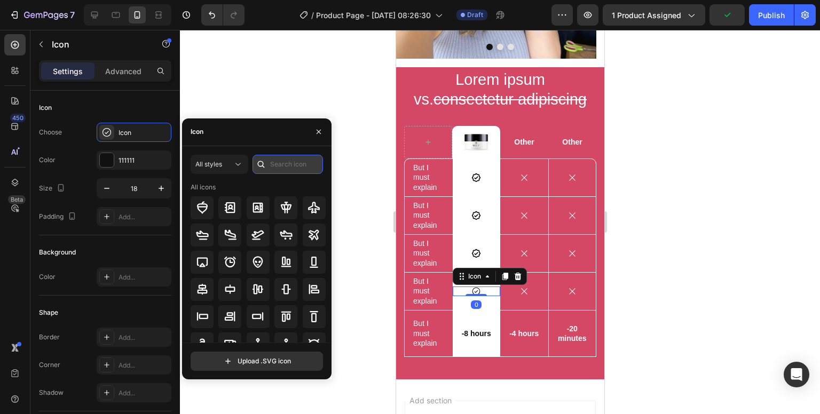
click at [297, 165] on input "text" at bounding box center [287, 164] width 70 height 19
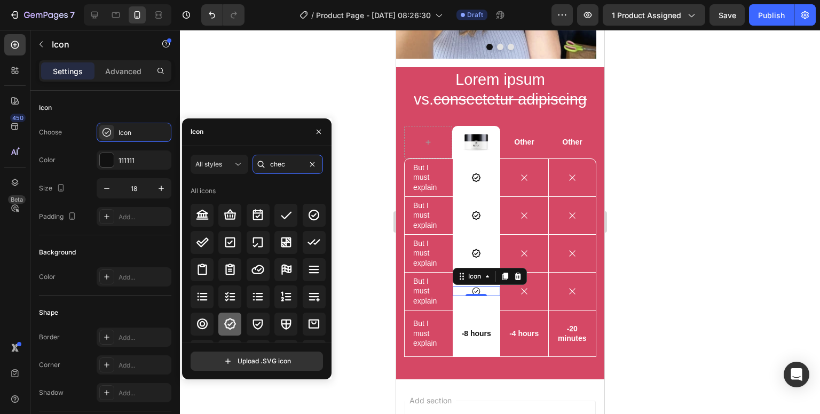
type input "chec"
click at [233, 323] on icon at bounding box center [230, 324] width 12 height 12
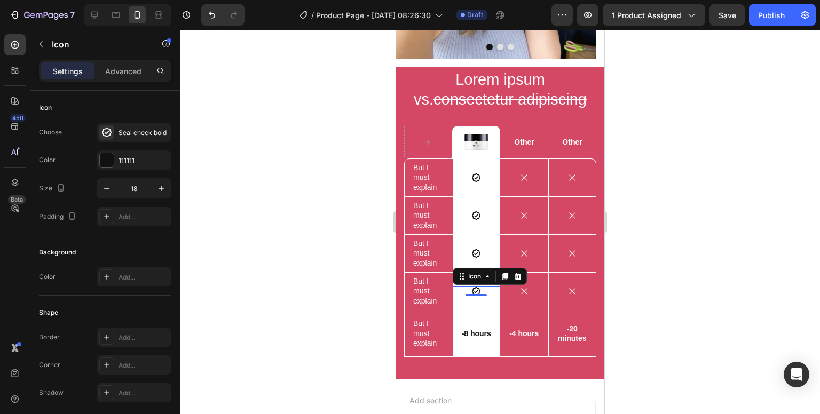
click at [687, 129] on div at bounding box center [500, 222] width 640 height 384
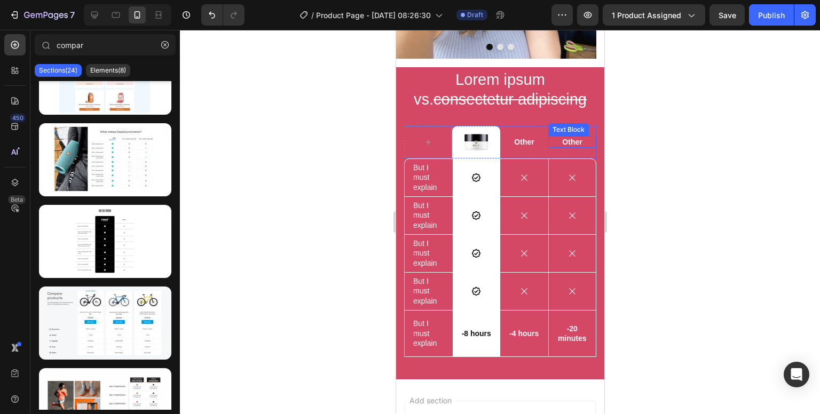
click at [558, 125] on div "Text Block" at bounding box center [568, 130] width 36 height 10
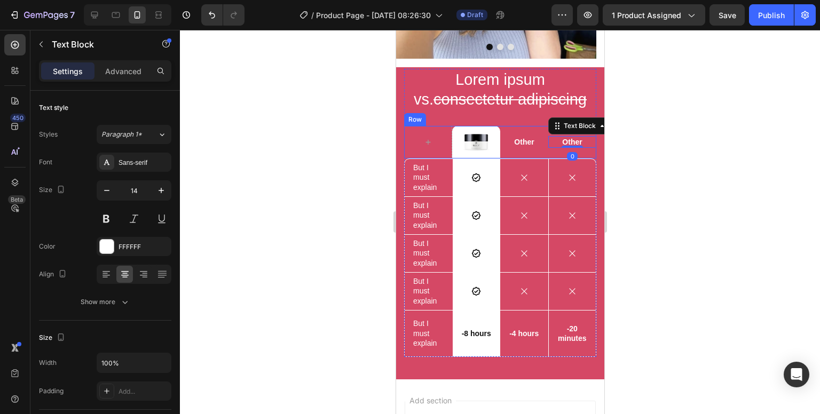
click at [527, 126] on div "Other Text Block" at bounding box center [524, 142] width 48 height 33
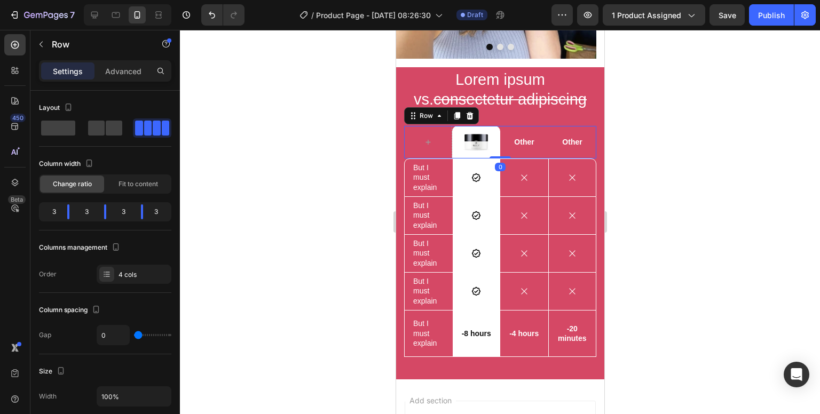
click at [560, 126] on div "Other Text Block" at bounding box center [572, 142] width 48 height 33
click at [157, 212] on div "3" at bounding box center [161, 211] width 18 height 15
click at [118, 133] on span at bounding box center [114, 128] width 17 height 15
click at [134, 262] on div "Columns management Order 4 cols" at bounding box center [105, 261] width 132 height 45
click at [136, 271] on div "4 cols" at bounding box center [143, 275] width 50 height 10
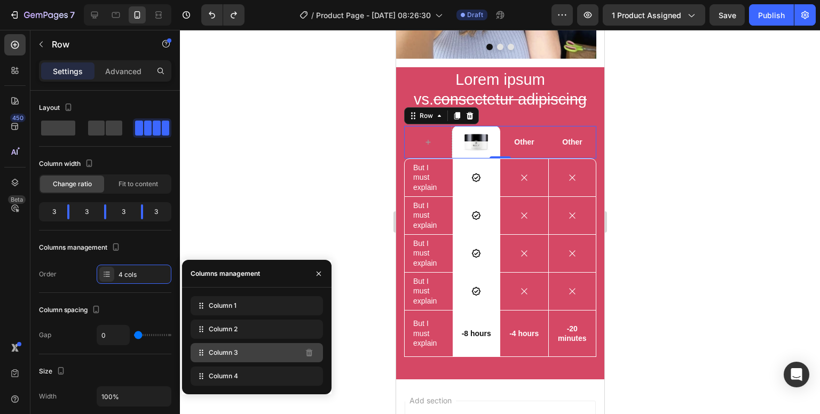
click at [251, 360] on div "Column 3" at bounding box center [257, 352] width 132 height 19
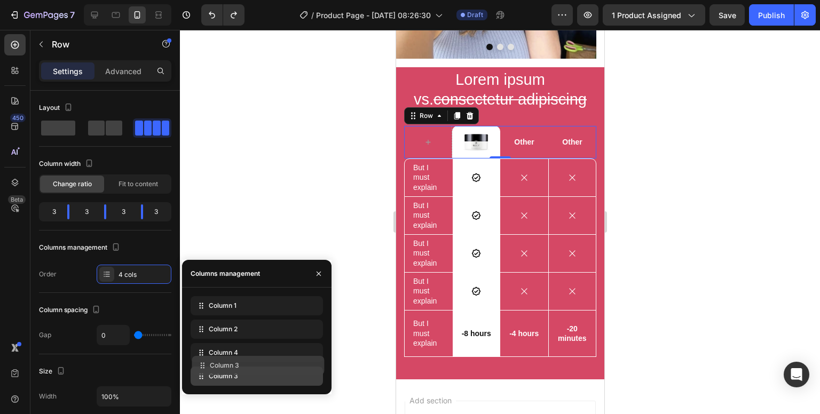
click at [310, 366] on div "Column 1 Column 2 Column 4 Column 3" at bounding box center [257, 341] width 132 height 90
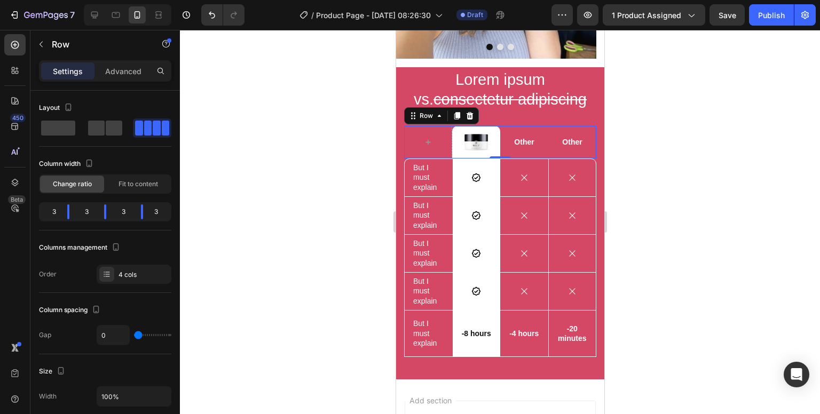
click at [678, 197] on div at bounding box center [500, 222] width 640 height 384
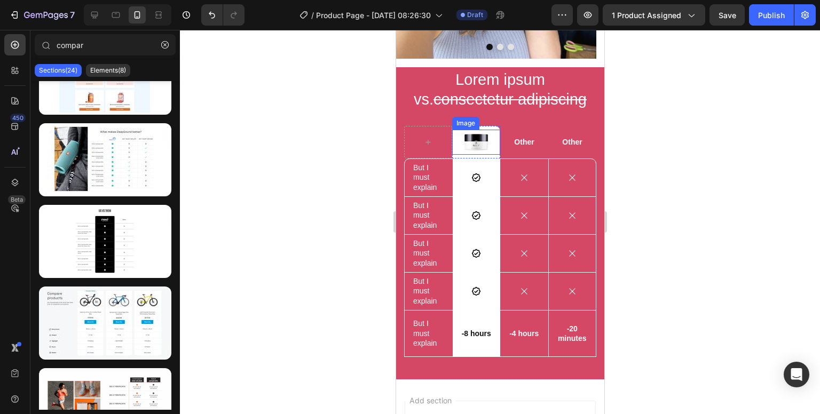
click at [484, 131] on img at bounding box center [475, 142] width 27 height 25
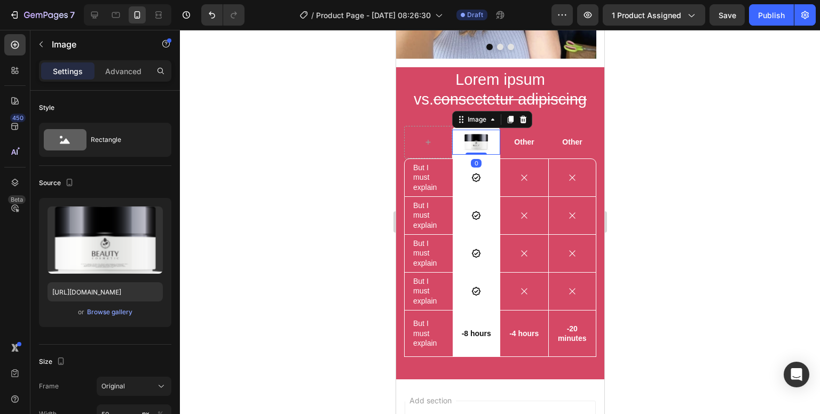
click at [343, 210] on div at bounding box center [500, 222] width 640 height 384
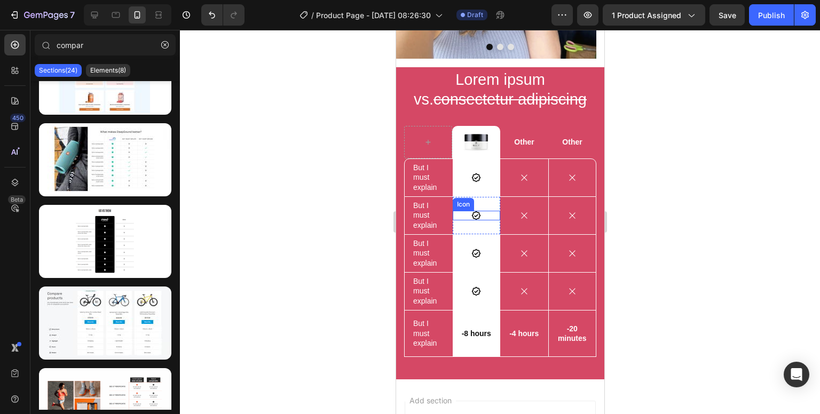
click at [471, 165] on div "Icon Row" at bounding box center [476, 177] width 48 height 37
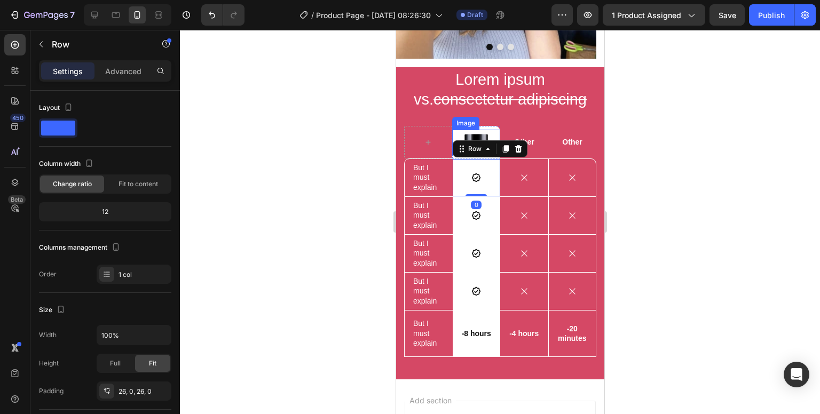
click at [455, 130] on div at bounding box center [476, 142] width 48 height 25
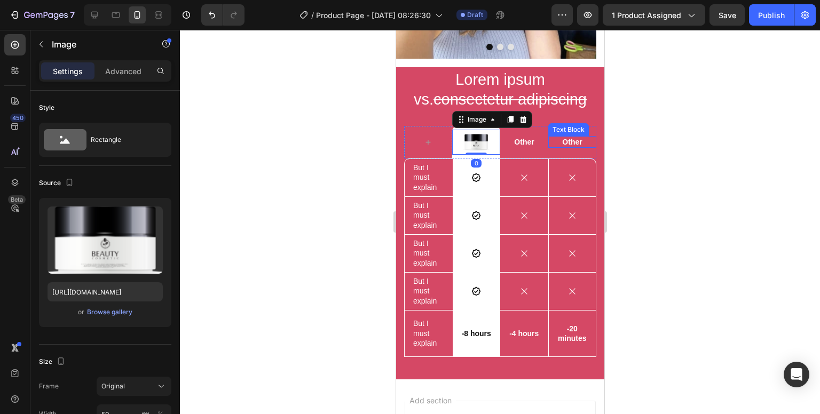
click at [579, 100] on div "Lorem ipsum vs. consectetur adipiscing Heading Image 0 Row Other Text Block Oth…" at bounding box center [499, 213] width 192 height 288
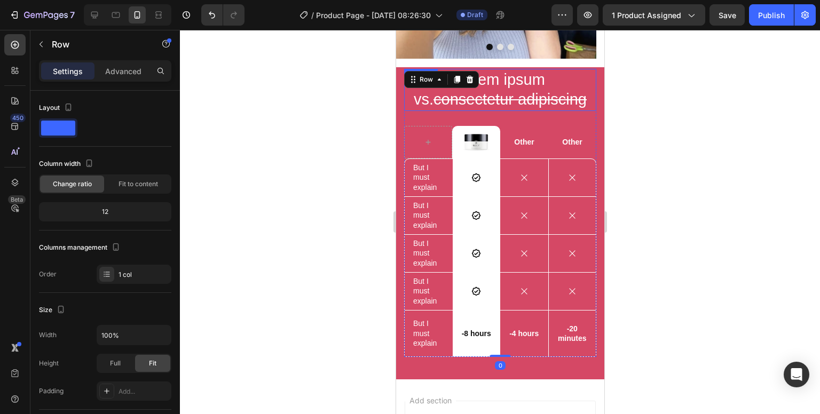
click at [529, 91] on s "consectetur adipiscing" at bounding box center [509, 99] width 153 height 17
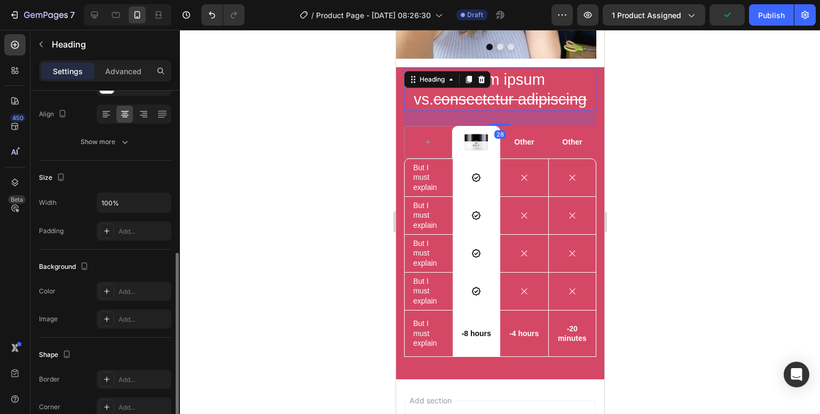
scroll to position [213, 0]
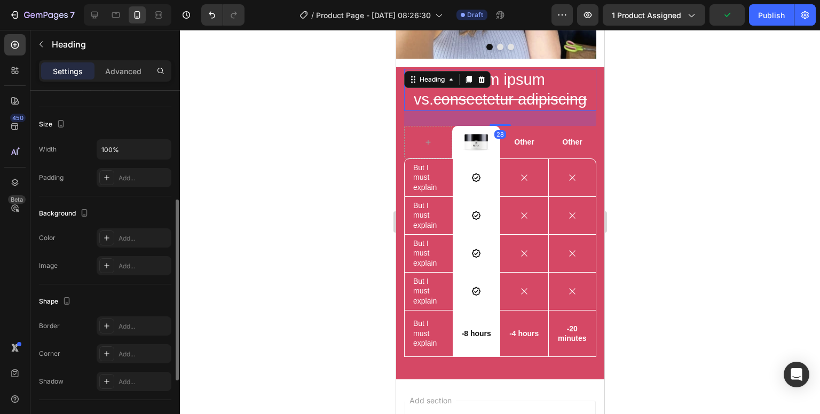
click at [487, 111] on div "28" at bounding box center [499, 118] width 192 height 15
click at [499, 91] on s "consectetur adipiscing" at bounding box center [509, 99] width 153 height 17
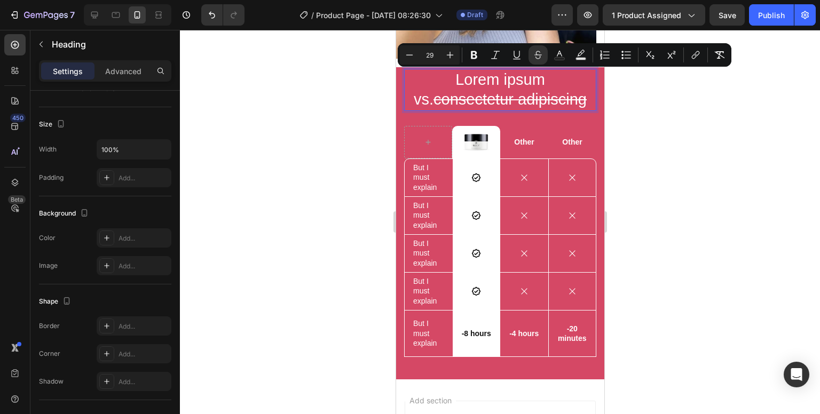
click at [565, 91] on s "consectetur adipiscing" at bounding box center [509, 99] width 153 height 17
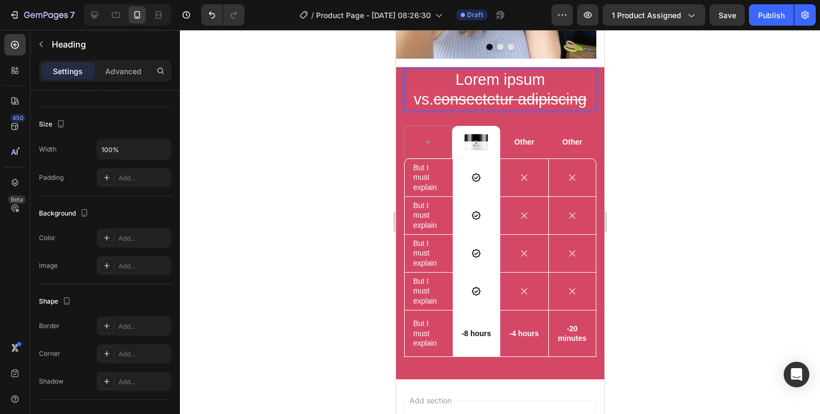
click at [577, 80] on p "Lorem ipsum vs. consectetur adipiscing" at bounding box center [500, 90] width 190 height 40
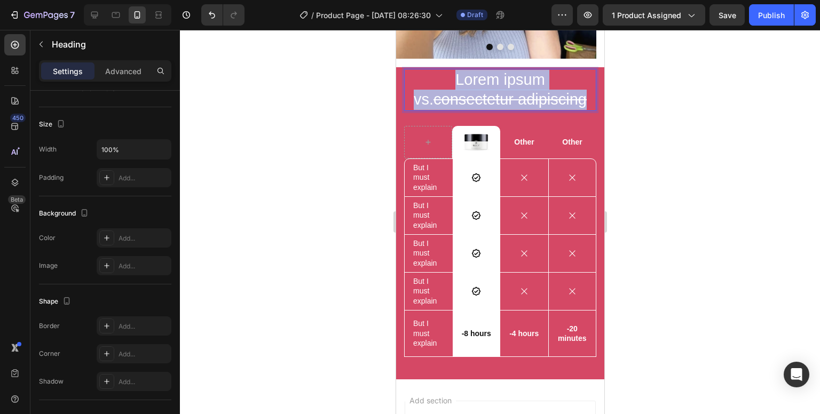
drag, startPoint x: 574, startPoint y: 82, endPoint x: 439, endPoint y: 61, distance: 136.6
click at [439, 70] on p "Lorem ipsum vs. consectetur adipiscing" at bounding box center [500, 90] width 190 height 40
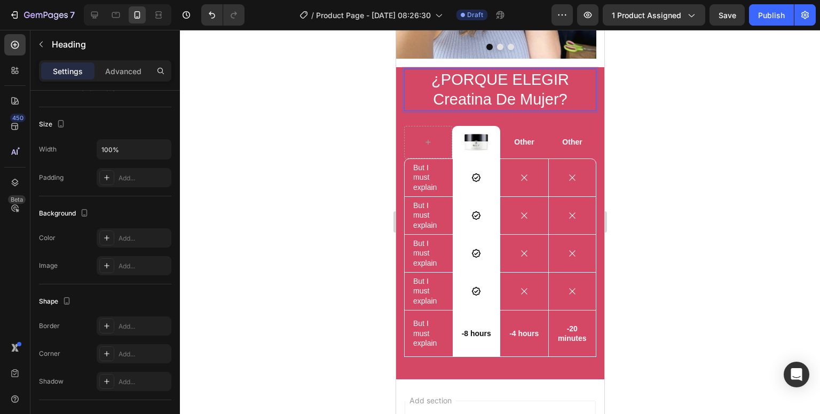
click at [567, 70] on p "¿PORQUE ELEGIR Creatina De Mujer?" at bounding box center [500, 90] width 190 height 40
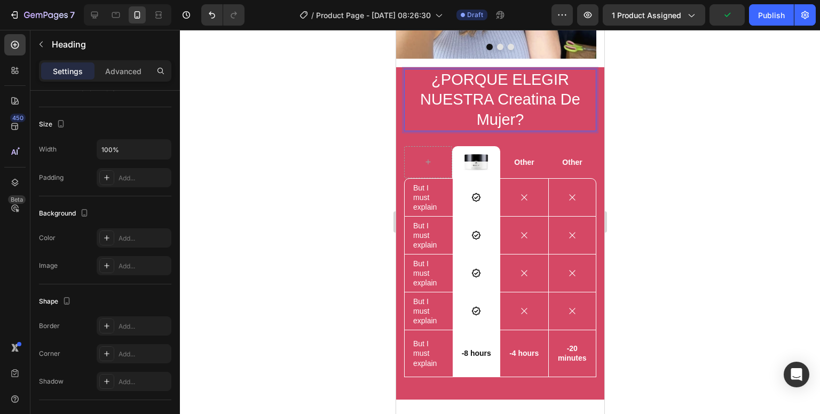
click at [565, 102] on p "¿PORQUE ELEGIR NUESTRA Creatina De Mujer?" at bounding box center [500, 100] width 190 height 60
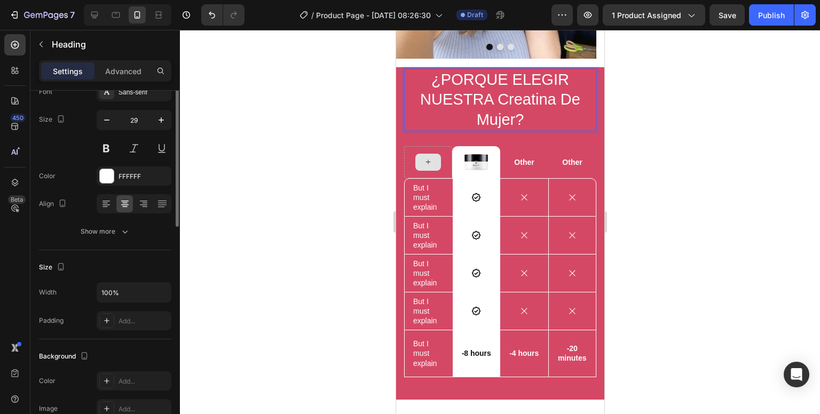
scroll to position [17, 0]
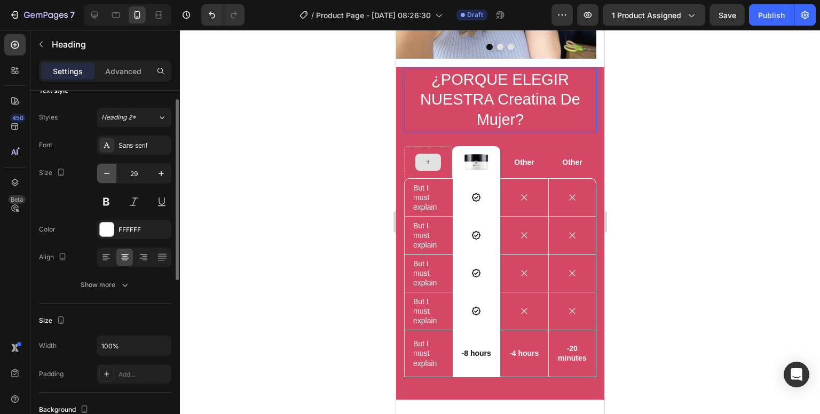
click at [108, 178] on icon "button" at bounding box center [106, 173] width 11 height 11
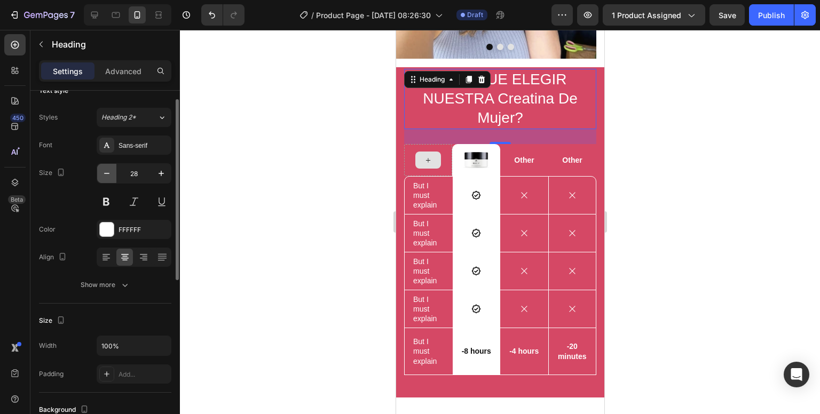
click at [108, 178] on icon "button" at bounding box center [106, 173] width 11 height 11
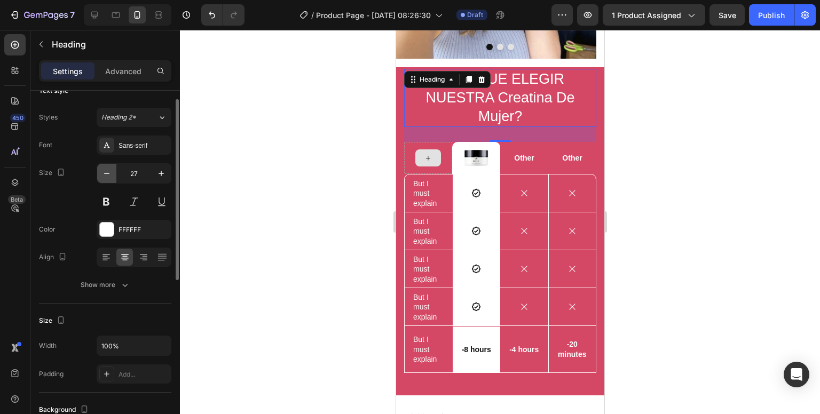
click at [108, 178] on icon "button" at bounding box center [106, 173] width 11 height 11
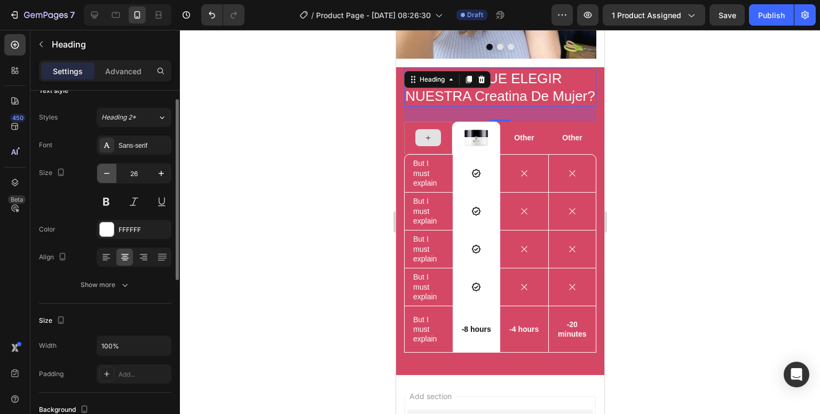
click at [108, 178] on icon "button" at bounding box center [106, 173] width 11 height 11
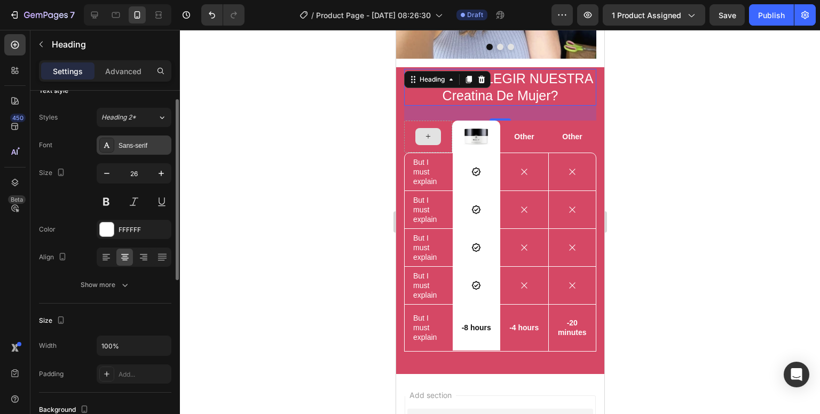
type input "25"
drag, startPoint x: 133, startPoint y: 147, endPoint x: 148, endPoint y: 179, distance: 35.1
click at [133, 147] on div "Sans-serif" at bounding box center [143, 146] width 50 height 10
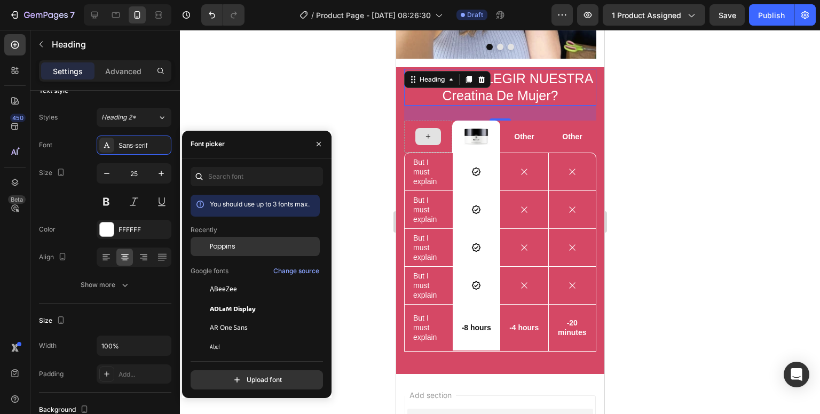
click at [223, 318] on div "Poppins" at bounding box center [255, 327] width 129 height 19
click at [232, 75] on div at bounding box center [500, 222] width 640 height 384
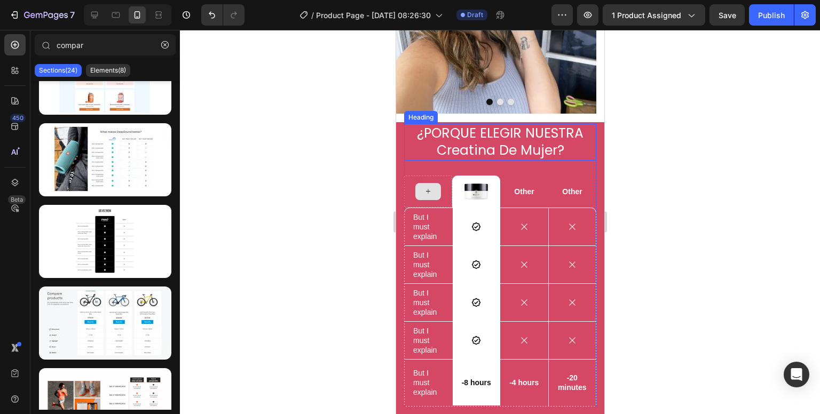
scroll to position [747, 0]
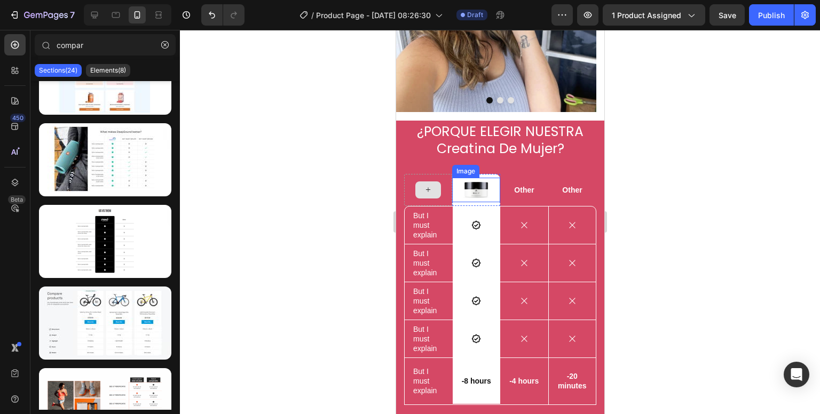
click at [479, 178] on img at bounding box center [475, 190] width 27 height 25
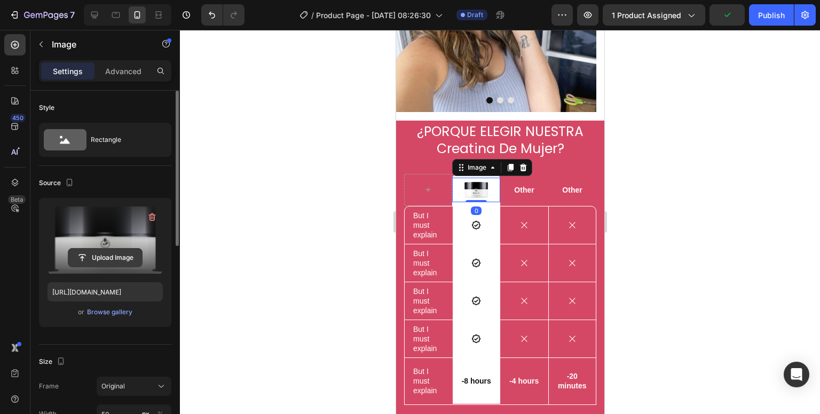
click at [122, 262] on input "file" at bounding box center [105, 258] width 74 height 18
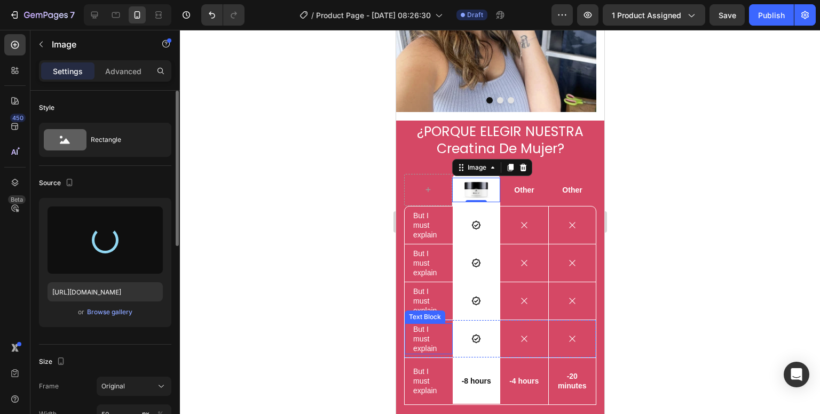
type input "https://cdn.shopify.com/s/files/1/0704/4907/0173/files/gempages_581084906780623…"
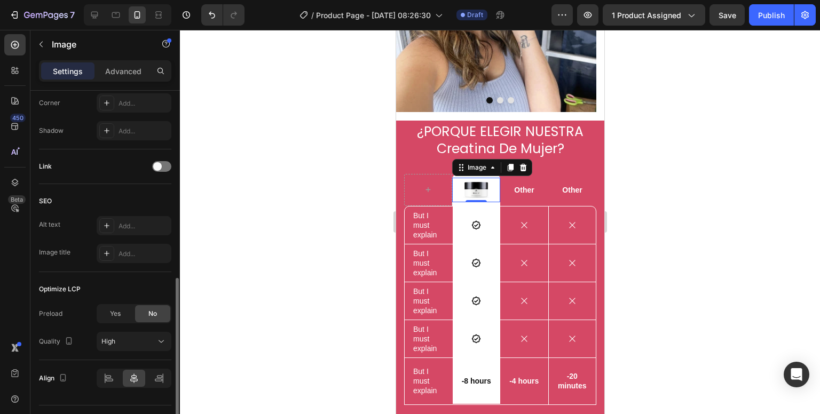
scroll to position [451, 0]
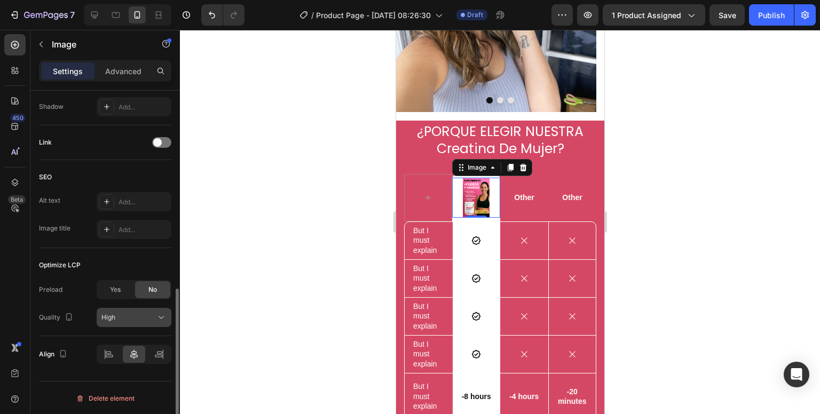
click at [131, 313] on div "High" at bounding box center [128, 318] width 54 height 10
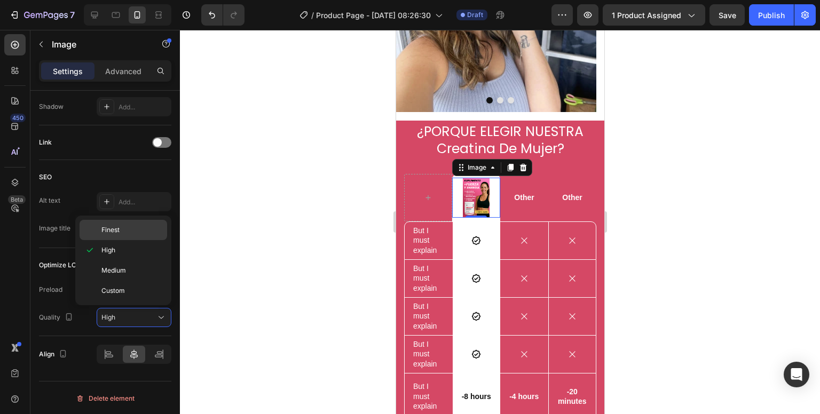
click at [134, 230] on p "Finest" at bounding box center [131, 230] width 61 height 10
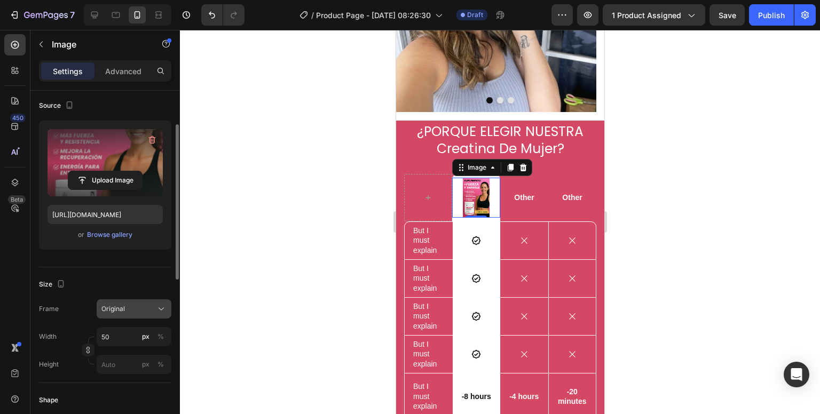
scroll to position [131, 0]
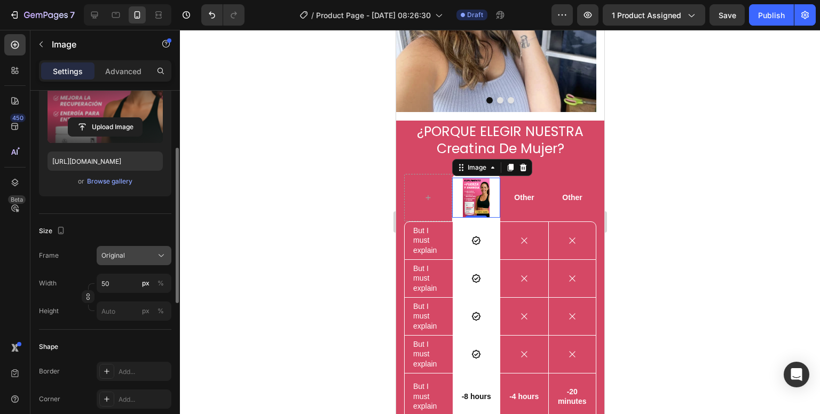
click at [120, 246] on button "Original" at bounding box center [134, 255] width 75 height 19
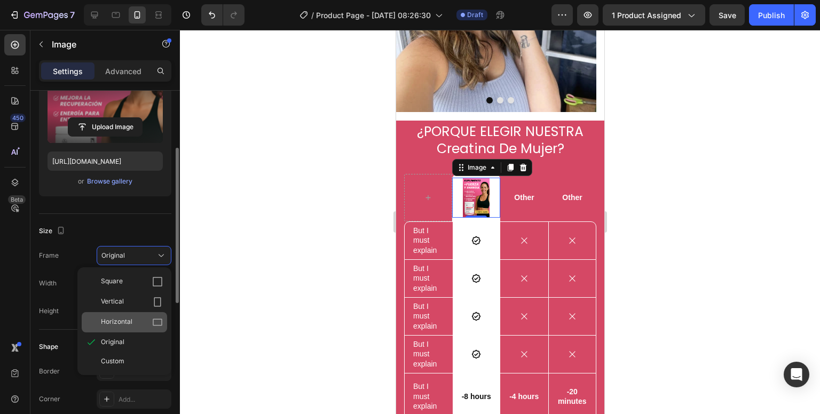
click at [128, 318] on span "Horizontal" at bounding box center [116, 322] width 31 height 11
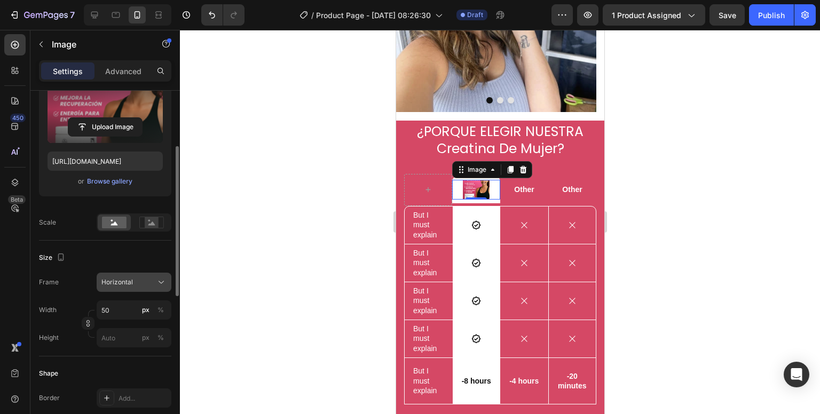
click at [124, 284] on span "Horizontal" at bounding box center [116, 283] width 31 height 10
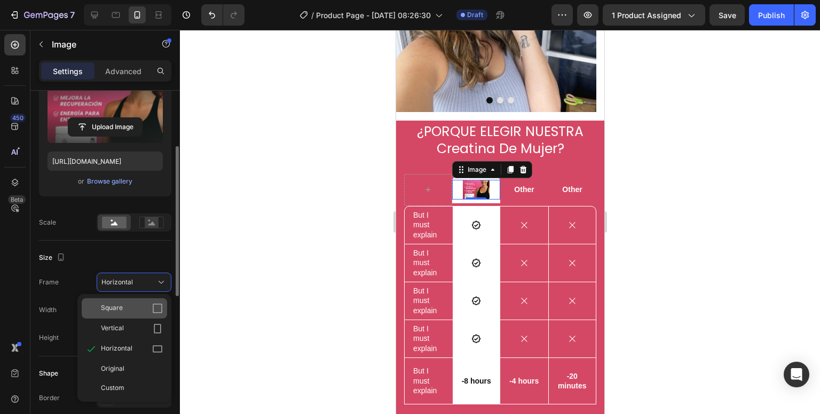
click at [131, 310] on div "Square" at bounding box center [132, 308] width 62 height 11
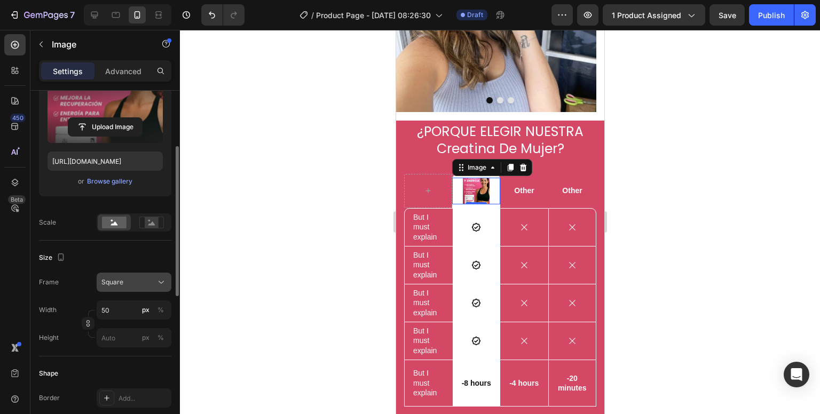
click at [131, 285] on div "Square" at bounding box center [127, 283] width 52 height 10
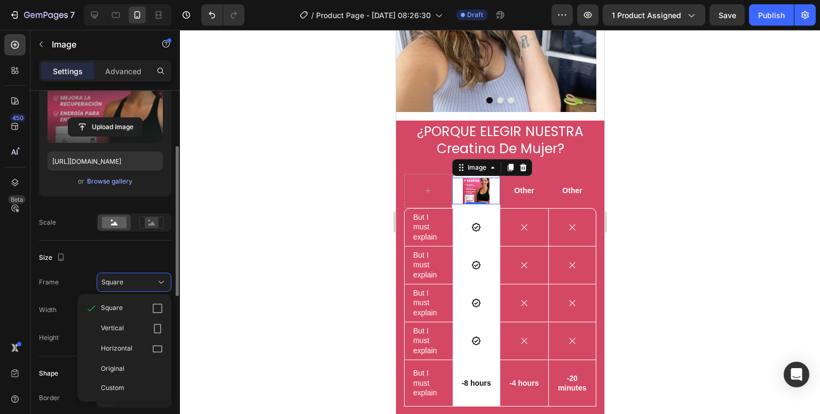
click at [118, 385] on span "Custom" at bounding box center [112, 388] width 23 height 10
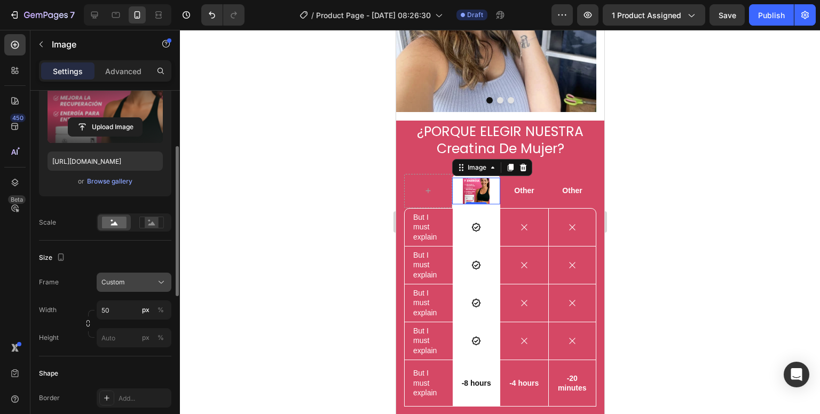
click at [134, 278] on div "Custom" at bounding box center [127, 283] width 52 height 10
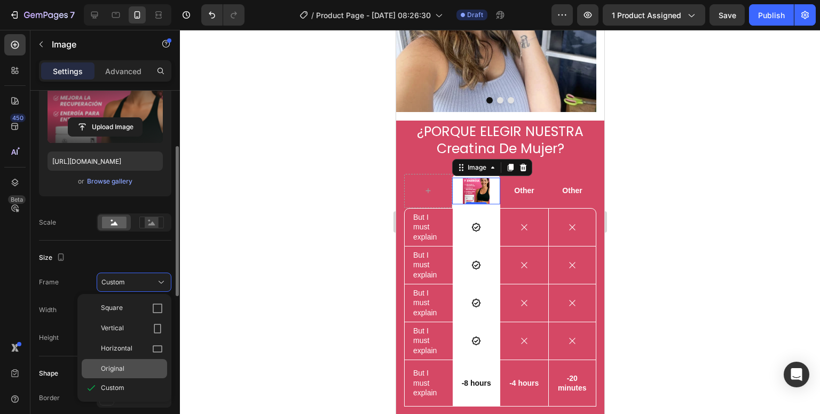
click at [123, 365] on span "Original" at bounding box center [112, 369] width 23 height 10
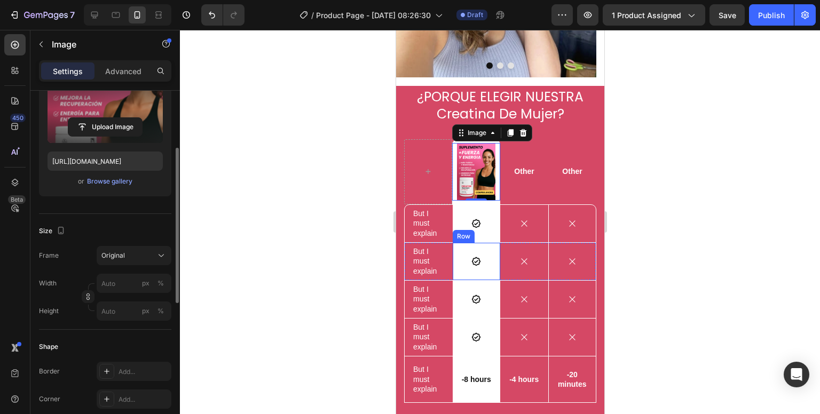
scroll to position [801, 0]
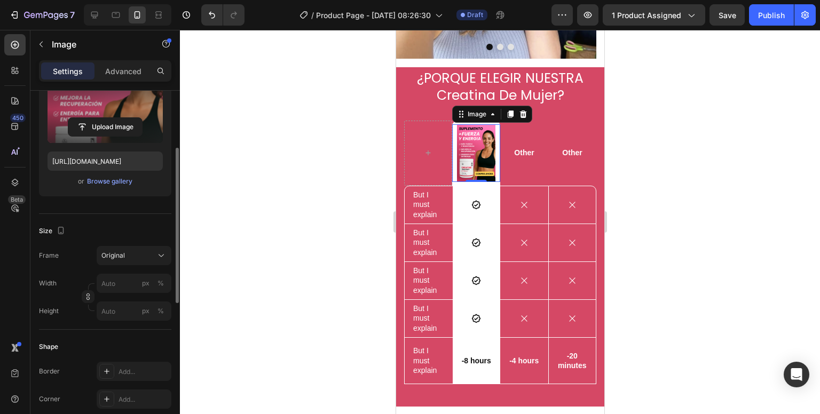
click at [673, 186] on div at bounding box center [500, 222] width 640 height 384
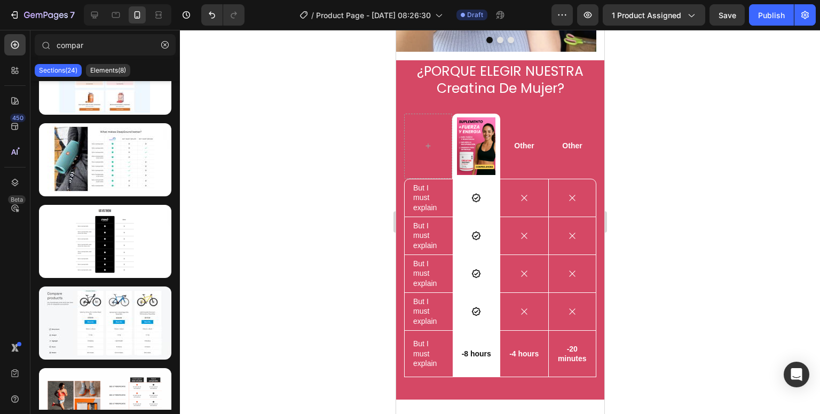
scroll to position [747, 0]
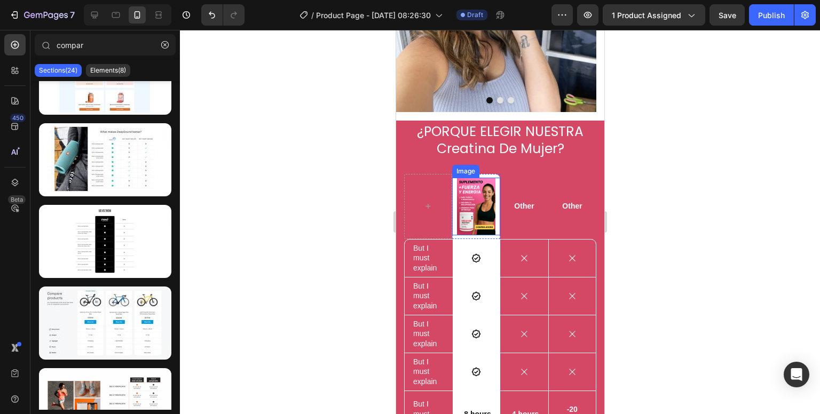
click at [481, 199] on img at bounding box center [475, 207] width 38 height 58
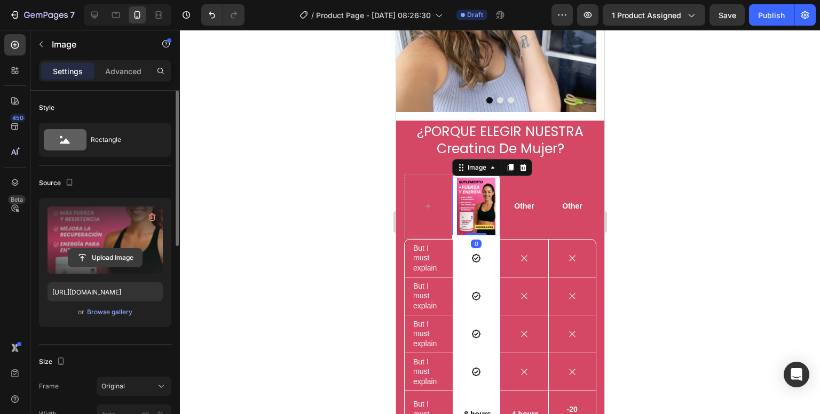
click at [133, 262] on input "file" at bounding box center [105, 258] width 74 height 18
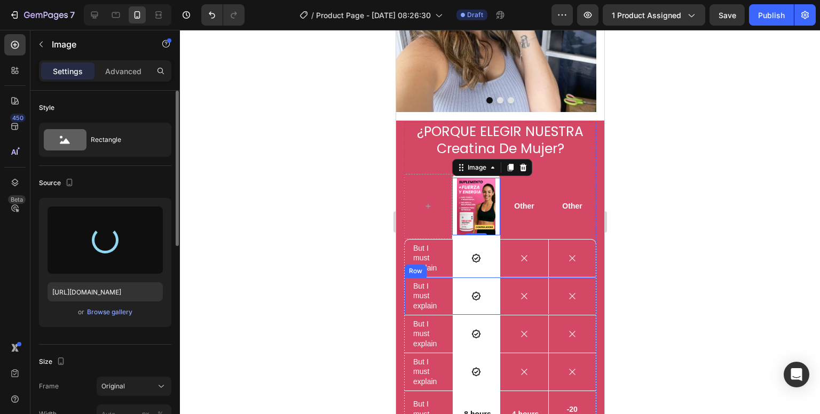
type input "[URL][DOMAIN_NAME]"
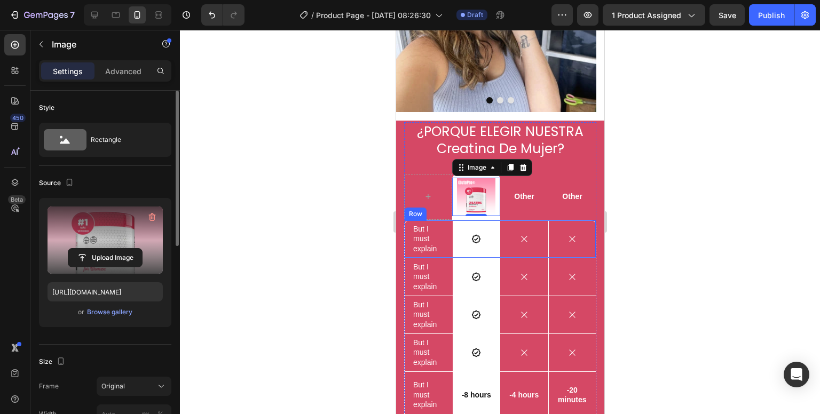
click at [524, 192] on p "Other" at bounding box center [524, 197] width 46 height 10
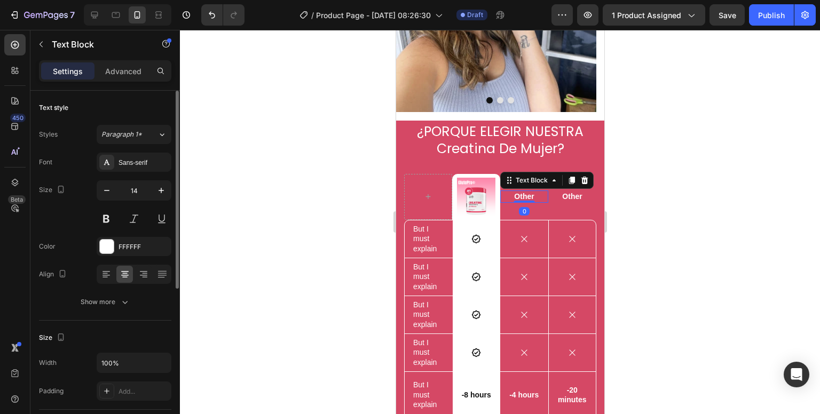
click at [529, 192] on p "Other" at bounding box center [524, 197] width 46 height 10
drag, startPoint x: 529, startPoint y: 177, endPoint x: 496, endPoint y: 171, distance: 33.6
click at [501, 192] on p "Other" at bounding box center [524, 197] width 46 height 10
click at [562, 192] on p "Other" at bounding box center [572, 197] width 46 height 10
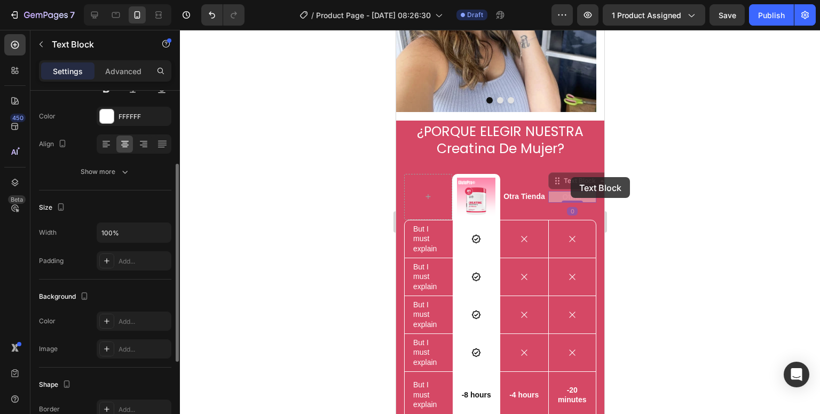
scroll to position [741, 0]
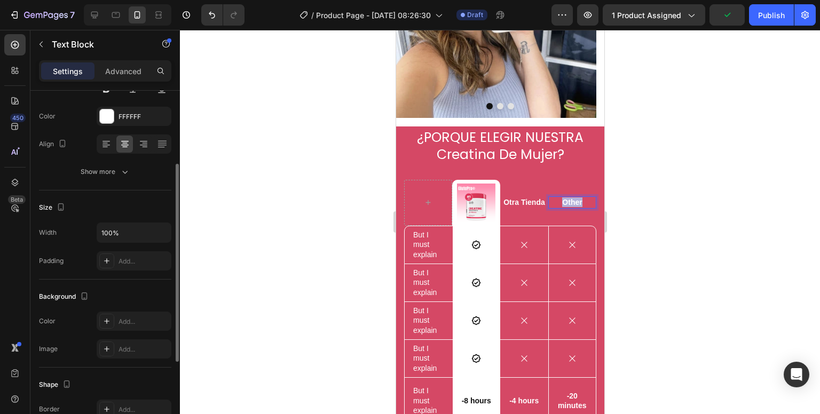
drag, startPoint x: 575, startPoint y: 181, endPoint x: 548, endPoint y: 180, distance: 27.3
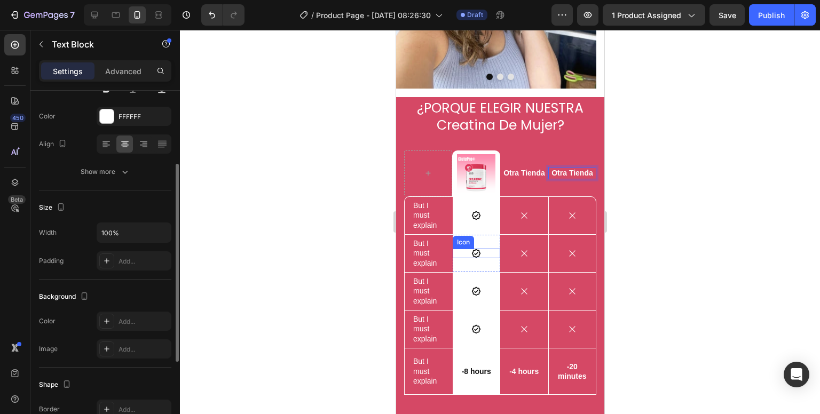
scroll to position [795, 0]
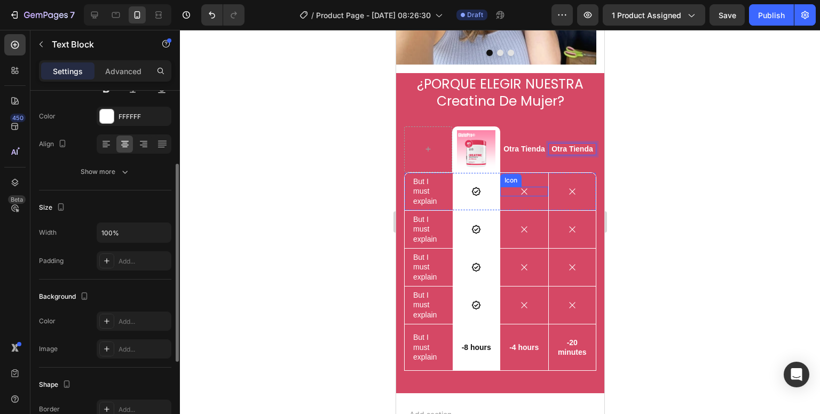
click at [520, 188] on icon at bounding box center [523, 191] width 6 height 6
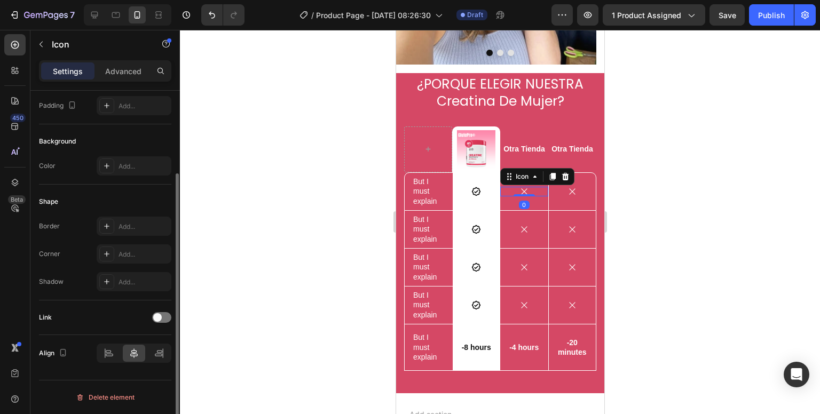
scroll to position [0, 0]
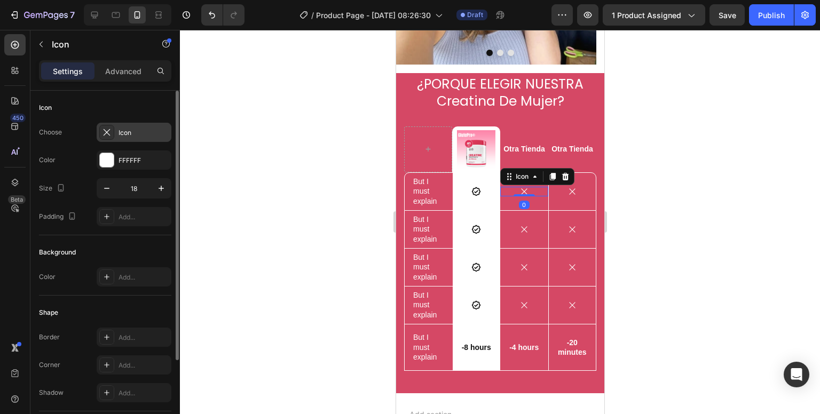
click at [123, 136] on div "Icon" at bounding box center [143, 133] width 50 height 10
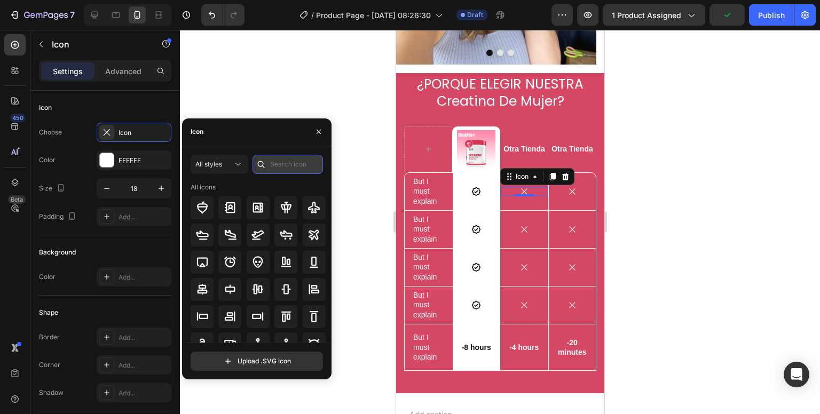
click at [287, 168] on input "text" at bounding box center [287, 164] width 70 height 19
type input "w"
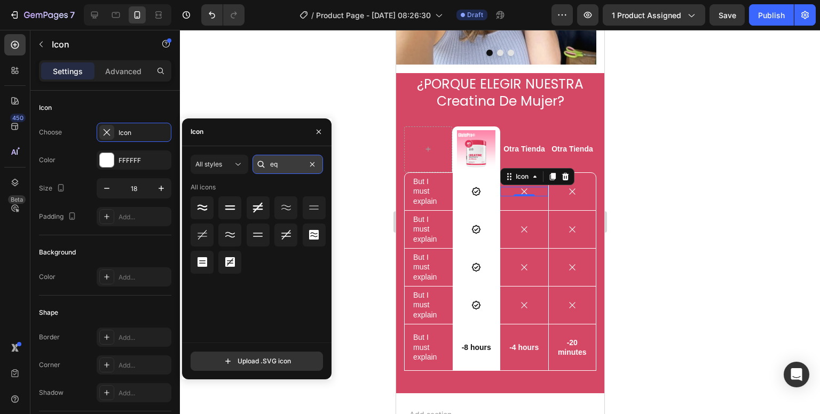
type input "e"
type input "x"
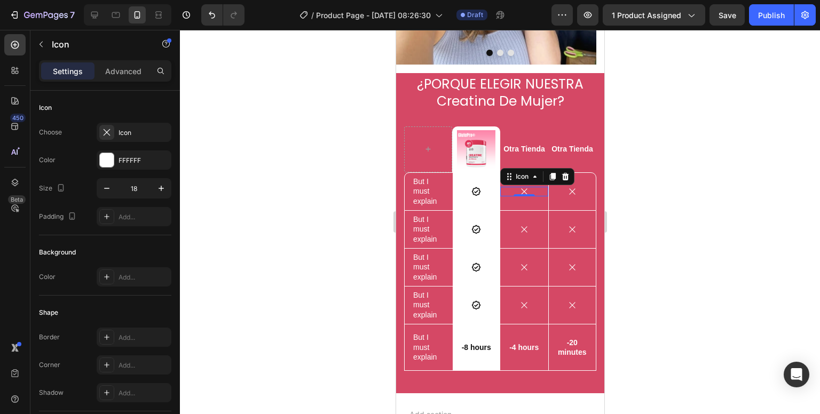
click at [351, 260] on div at bounding box center [500, 222] width 640 height 384
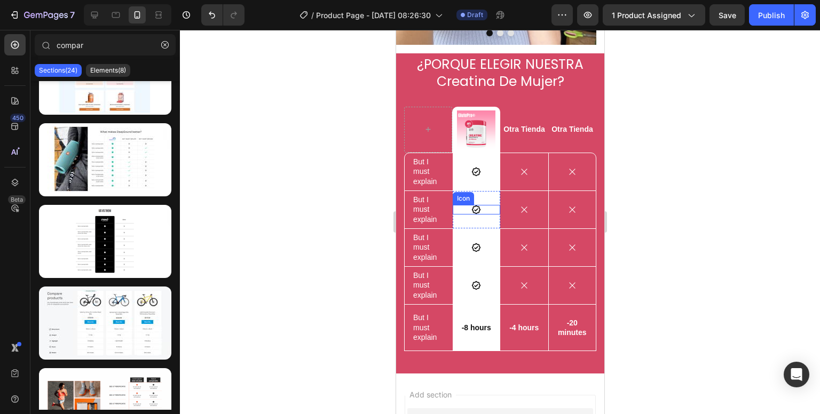
scroll to position [824, 0]
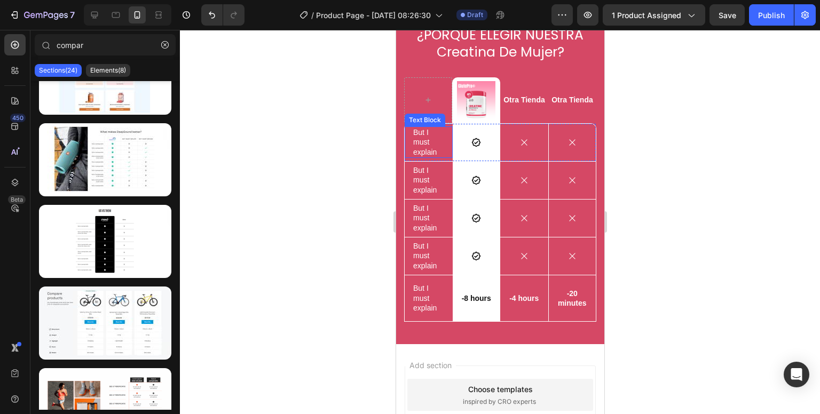
click at [420, 138] on p "But I must explain" at bounding box center [428, 142] width 31 height 29
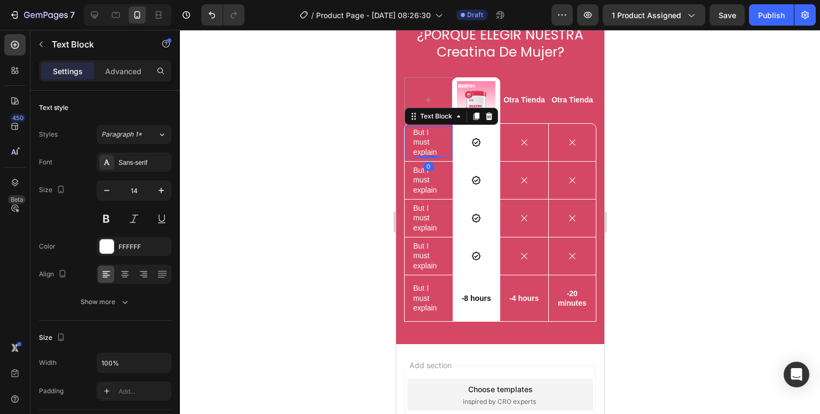
click at [420, 138] on p "But I must explain" at bounding box center [428, 142] width 31 height 29
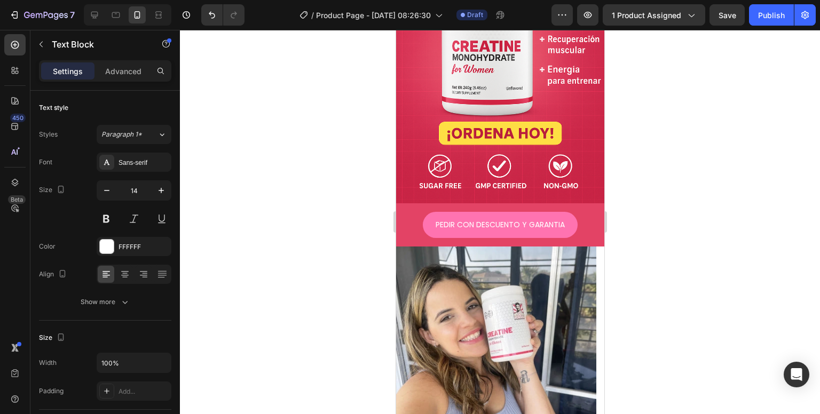
scroll to position [802, 0]
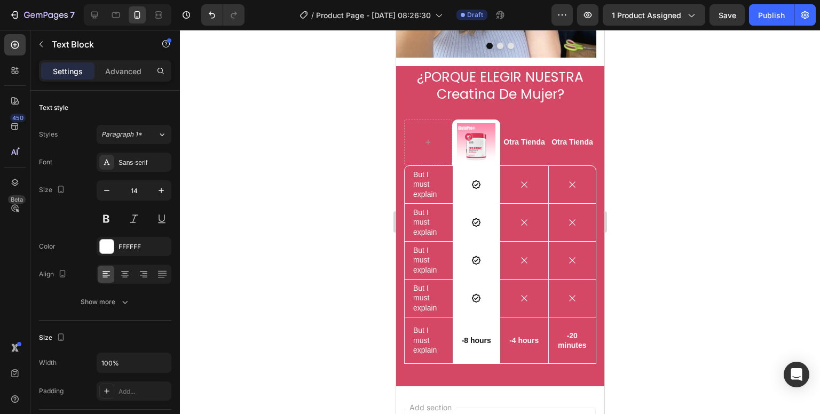
click at [423, 170] on p "But I must explain" at bounding box center [428, 184] width 31 height 29
click at [434, 176] on p "But I must explain" at bounding box center [428, 184] width 31 height 29
drag, startPoint x: 434, startPoint y: 176, endPoint x: 412, endPoint y: 155, distance: 31.0
click at [413, 170] on p "But I must explain" at bounding box center [428, 184] width 31 height 29
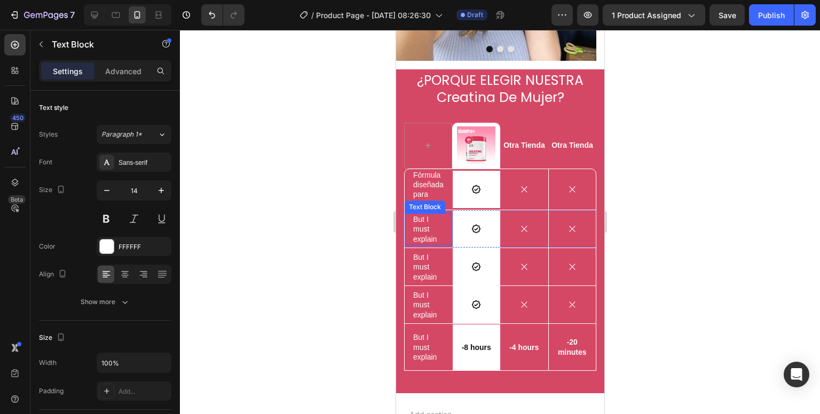
click at [423, 215] on p "But I must explain" at bounding box center [428, 229] width 31 height 29
click at [439, 170] on p "Fórmula diseñada para mujeres" at bounding box center [428, 189] width 31 height 39
click at [436, 219] on p "But I must explain" at bounding box center [428, 229] width 31 height 29
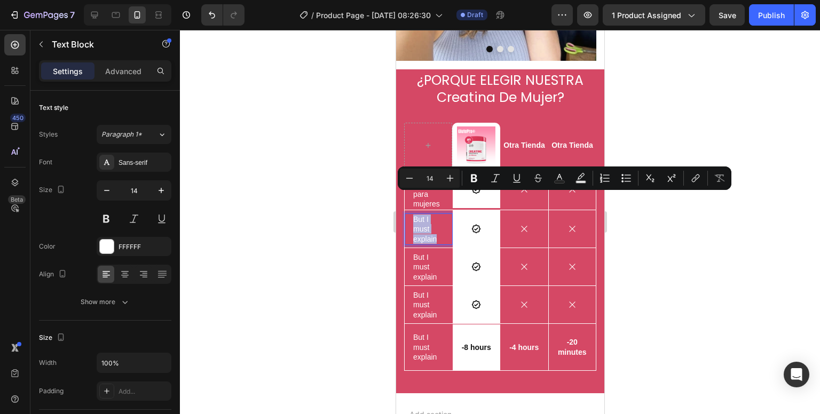
drag, startPoint x: 436, startPoint y: 219, endPoint x: 414, endPoint y: 200, distance: 29.5
click at [414, 215] on p "But I must explain" at bounding box center [428, 229] width 31 height 29
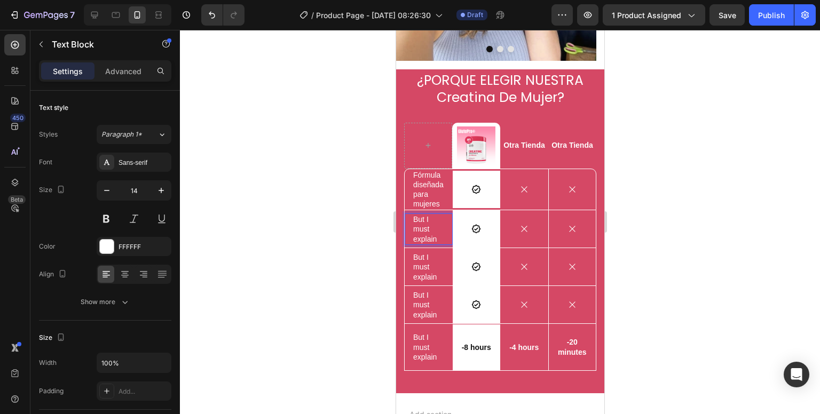
scroll to position [796, 0]
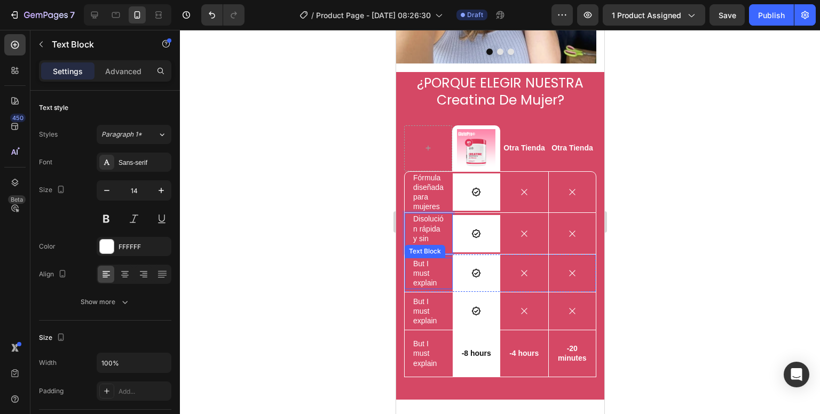
click at [418, 266] on p "But I must explain" at bounding box center [428, 273] width 31 height 29
click at [418, 220] on p "Disolución rápida y sin grumos" at bounding box center [428, 233] width 31 height 39
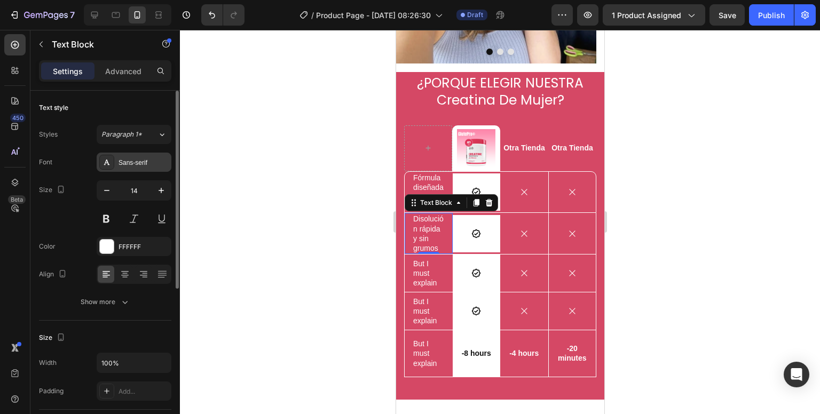
click at [133, 169] on div "Sans-serif" at bounding box center [134, 162] width 75 height 19
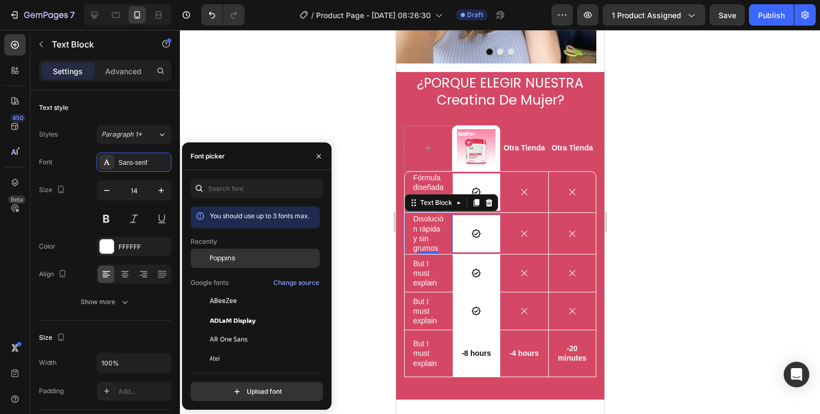
click at [218, 254] on span "Poppins" at bounding box center [223, 259] width 26 height 10
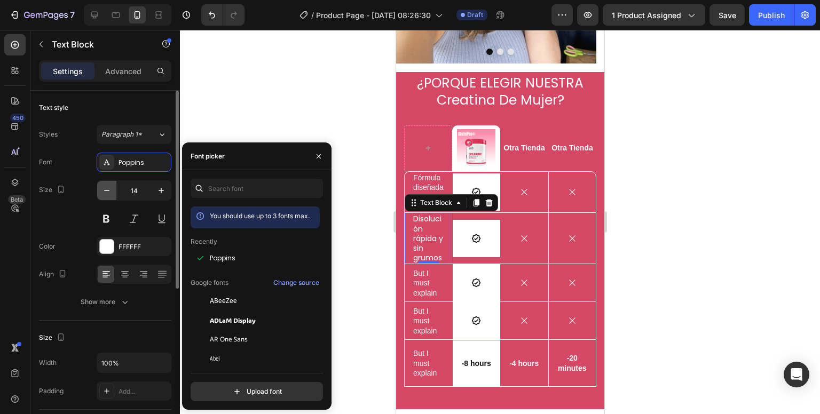
click at [102, 188] on icon "button" at bounding box center [106, 190] width 11 height 11
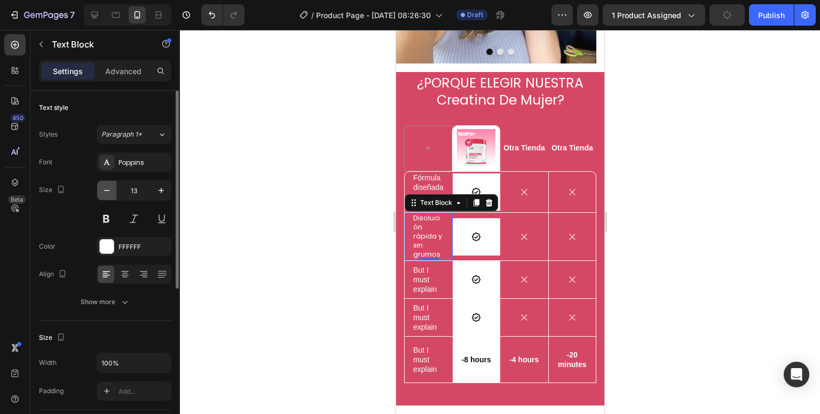
click at [98, 192] on button "button" at bounding box center [106, 190] width 19 height 19
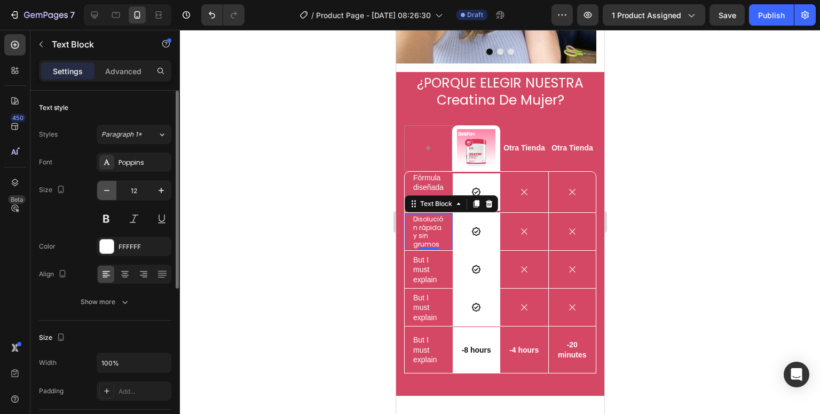
click at [98, 192] on button "button" at bounding box center [106, 190] width 19 height 19
type input "11"
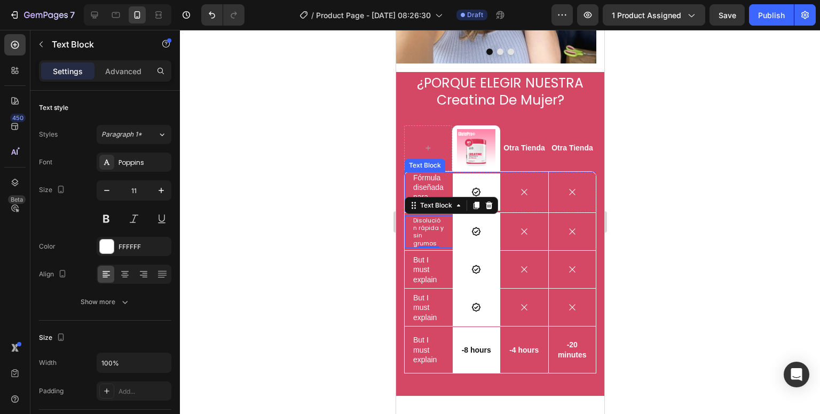
click at [413, 173] on p "Fórmula diseñada para mujeres" at bounding box center [428, 192] width 31 height 39
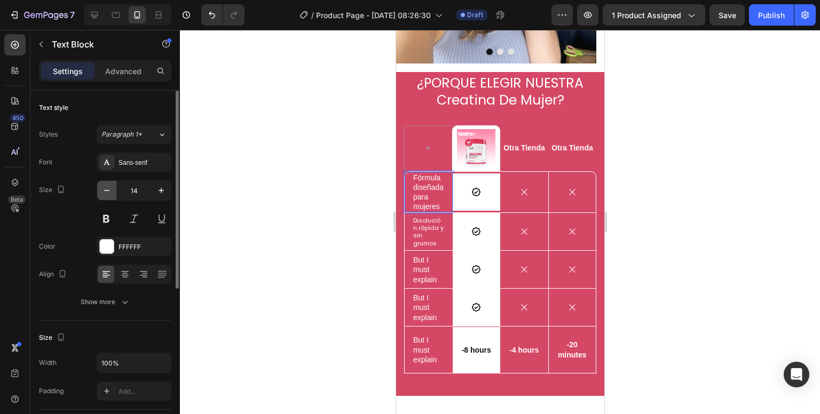
click at [110, 189] on icon "button" at bounding box center [106, 190] width 11 height 11
type input "13"
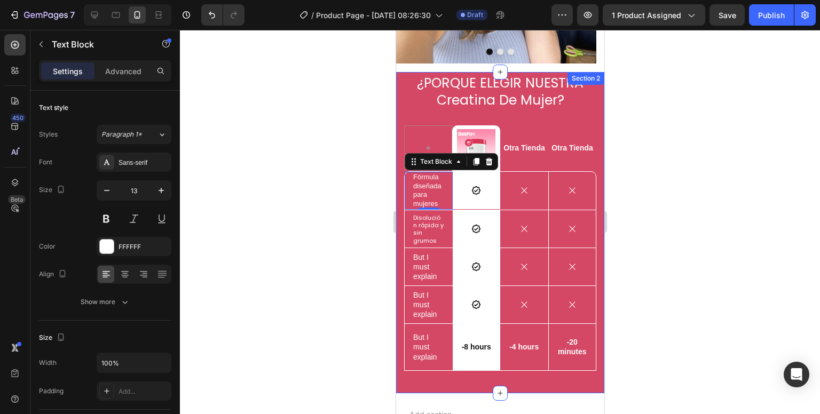
click at [324, 215] on div at bounding box center [500, 222] width 640 height 384
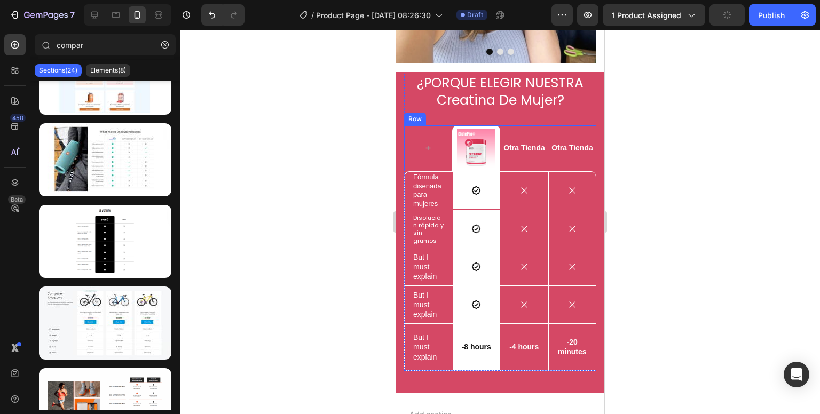
click at [550, 143] on p "Otra Tienda" at bounding box center [572, 148] width 46 height 10
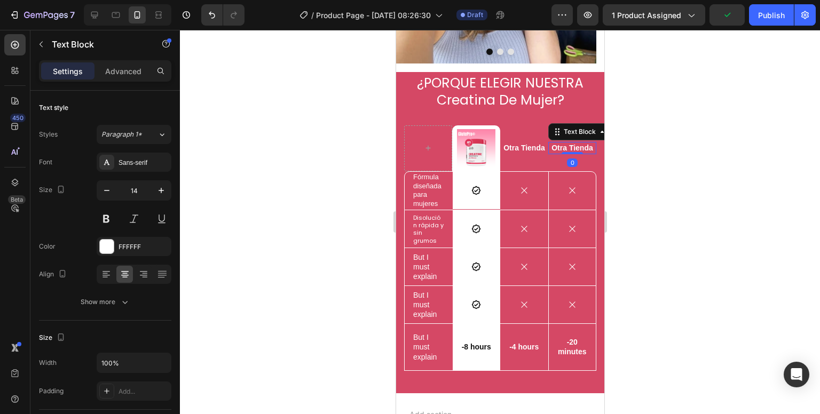
click at [554, 143] on p "Otra Tienda" at bounding box center [572, 148] width 46 height 10
drag, startPoint x: 585, startPoint y: 129, endPoint x: 541, endPoint y: 124, distance: 44.0
click at [548, 142] on div "Otra Tienda" at bounding box center [572, 148] width 48 height 12
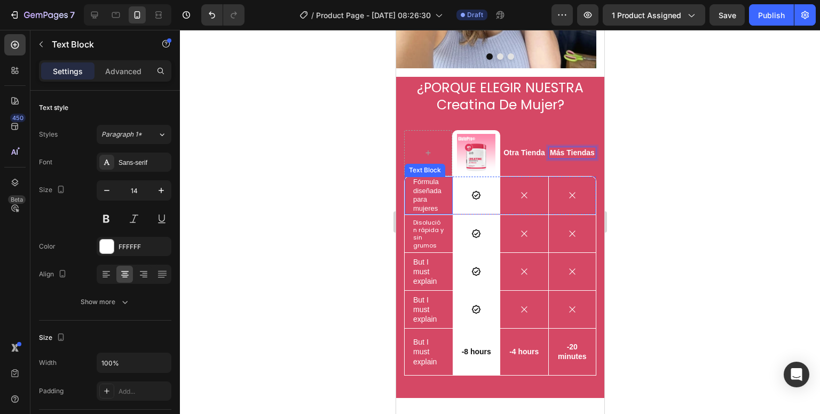
click at [425, 178] on p "Fórmula diseñada para mujeres" at bounding box center [428, 196] width 31 height 36
click at [347, 199] on div at bounding box center [500, 222] width 640 height 384
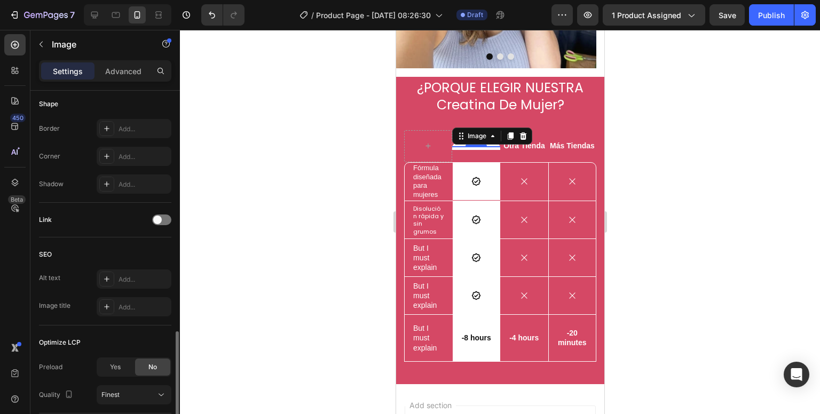
scroll to position [451, 0]
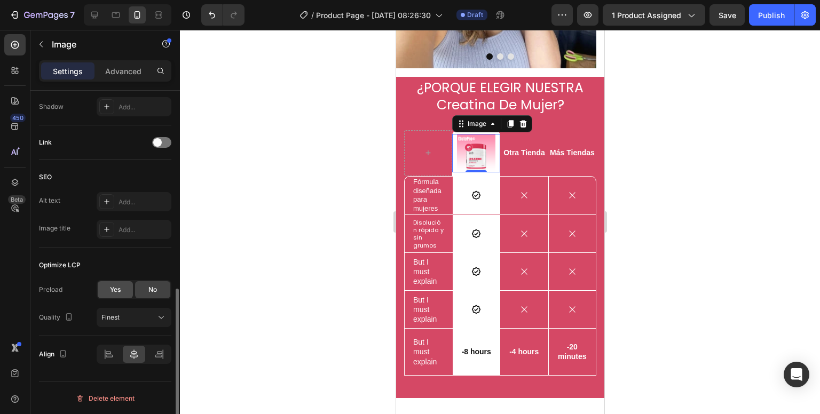
click at [121, 288] on div "Yes" at bounding box center [115, 289] width 35 height 17
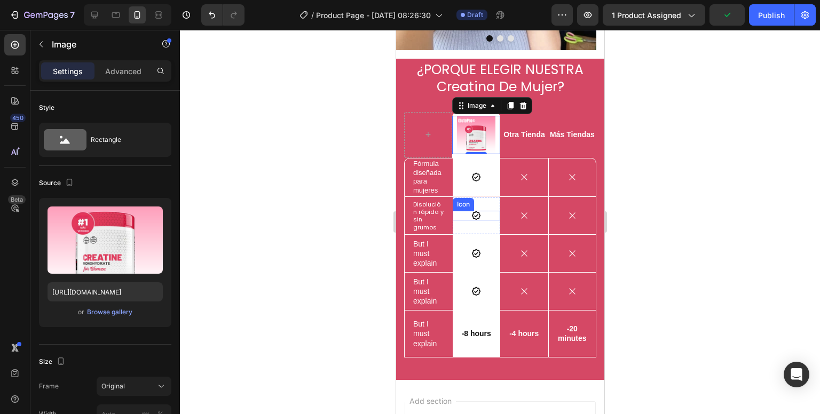
scroll to position [791, 0]
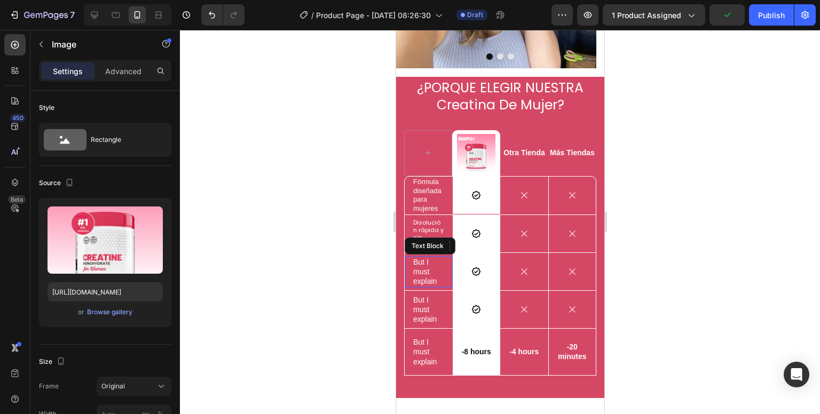
click at [424, 257] on p "But I must explain" at bounding box center [428, 271] width 31 height 29
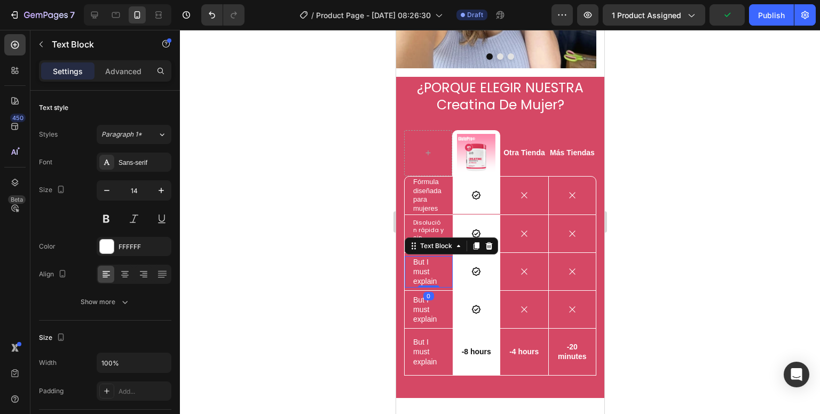
click at [431, 219] on p "Disolución rápida y sin grumos" at bounding box center [428, 234] width 31 height 30
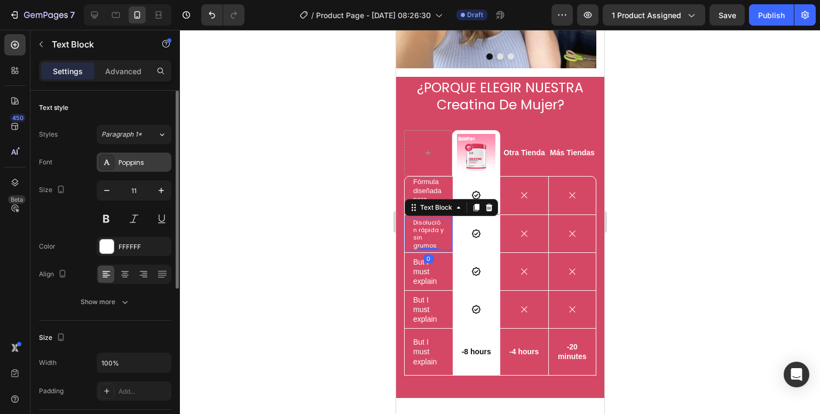
click at [120, 168] on div "Poppins" at bounding box center [134, 162] width 75 height 19
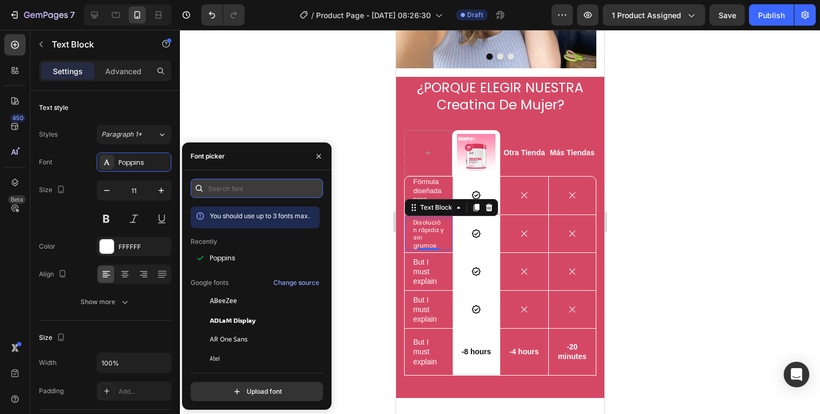
click at [269, 191] on input "text" at bounding box center [257, 188] width 132 height 19
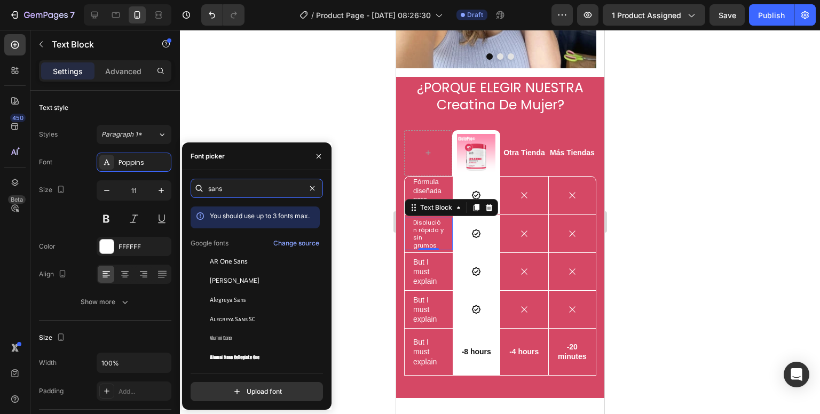
drag, startPoint x: 243, startPoint y: 192, endPoint x: 184, endPoint y: 183, distance: 60.0
click at [188, 184] on div "sans You should use up to 3 fonts max. Google fonts Change source AR One Sans […" at bounding box center [256, 290] width 149 height 223
type input "ope"
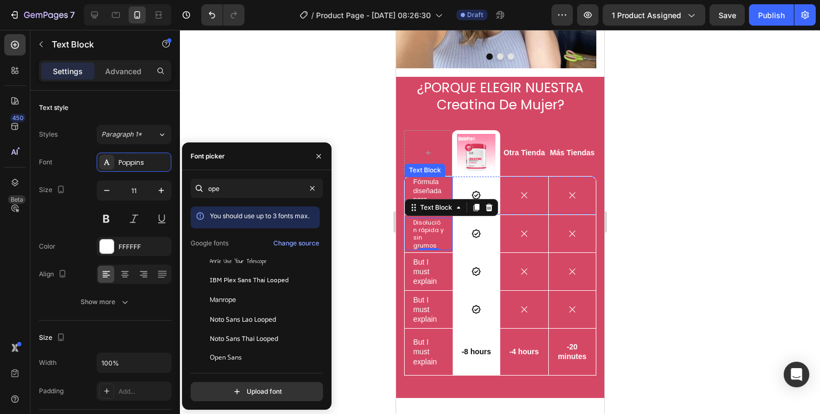
click at [425, 178] on p "Fórmula diseñada para mujeres" at bounding box center [428, 196] width 31 height 36
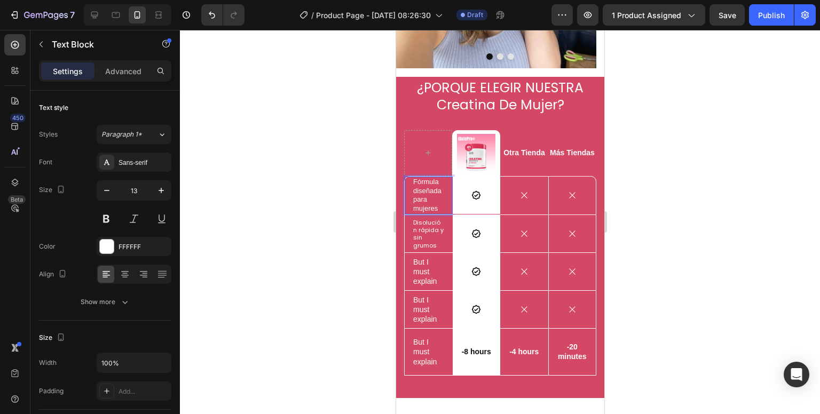
click at [421, 183] on p "Fórmula diseñada para mujeres" at bounding box center [428, 196] width 31 height 36
click at [422, 221] on p "Disolución rápida y sin grumos" at bounding box center [428, 234] width 31 height 30
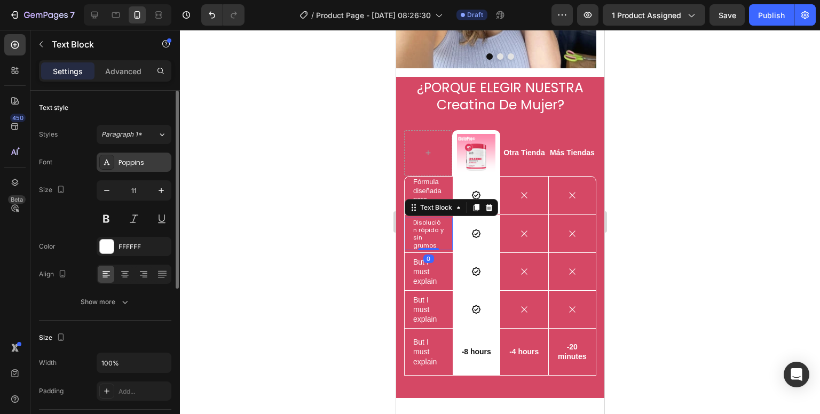
click at [130, 162] on div "Poppins" at bounding box center [143, 163] width 50 height 10
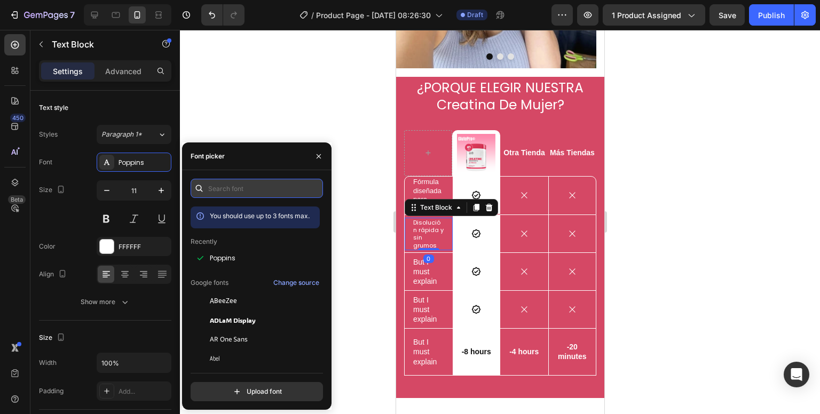
click at [245, 196] on input "text" at bounding box center [257, 188] width 132 height 19
type input "sans-"
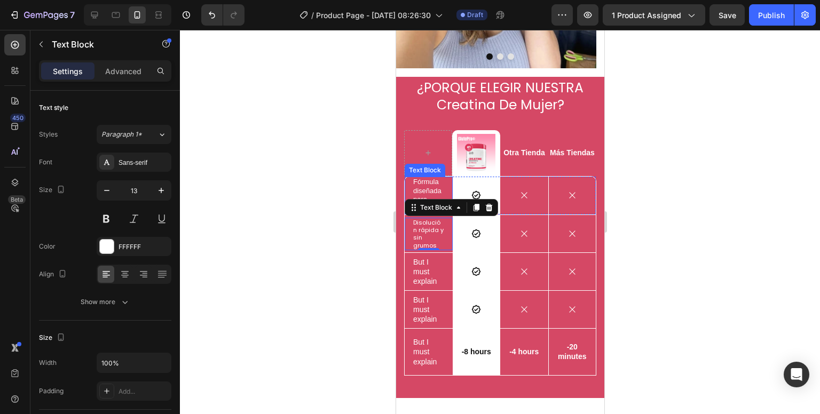
click at [415, 178] on p "Fórmula diseñada para mujeres" at bounding box center [428, 196] width 31 height 36
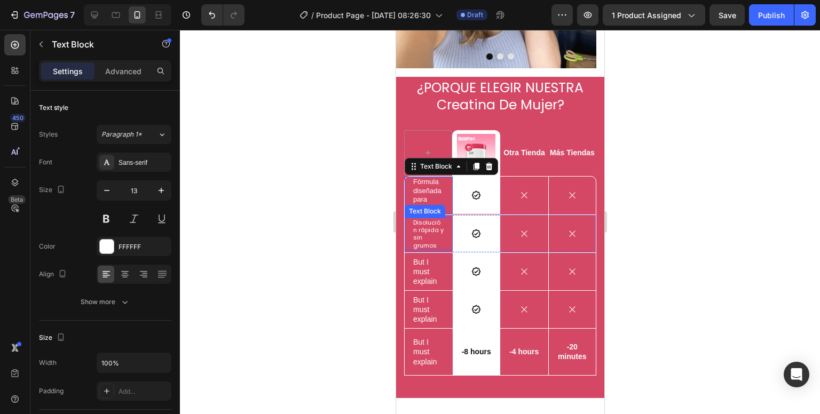
click at [416, 219] on p "Disolución rápida y sin grumos" at bounding box center [428, 234] width 31 height 30
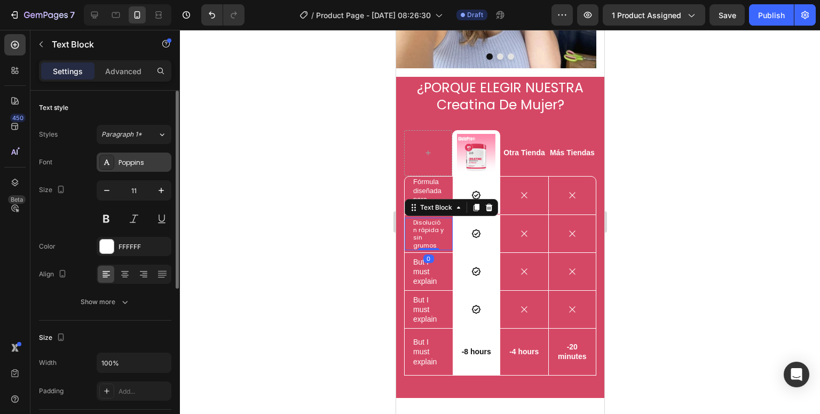
click at [140, 165] on div "Poppins" at bounding box center [143, 163] width 50 height 10
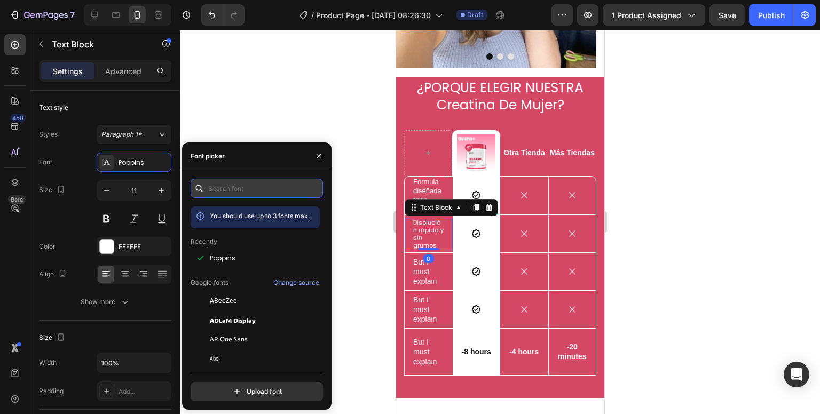
click at [252, 195] on input "text" at bounding box center [257, 188] width 132 height 19
click at [212, 192] on input "sans" at bounding box center [257, 188] width 132 height 19
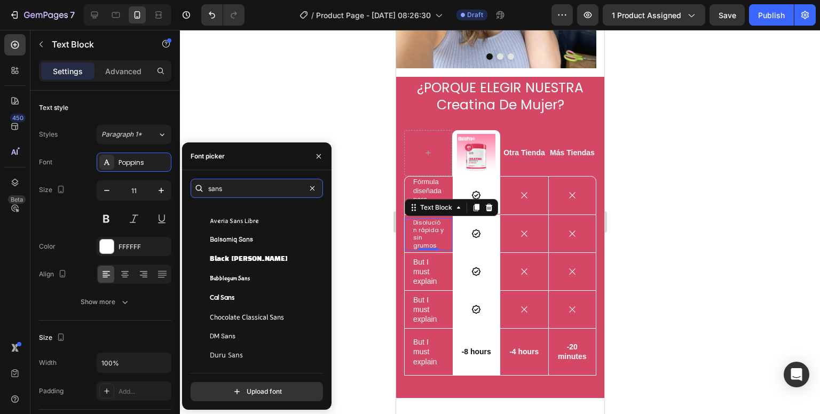
scroll to position [427, 0]
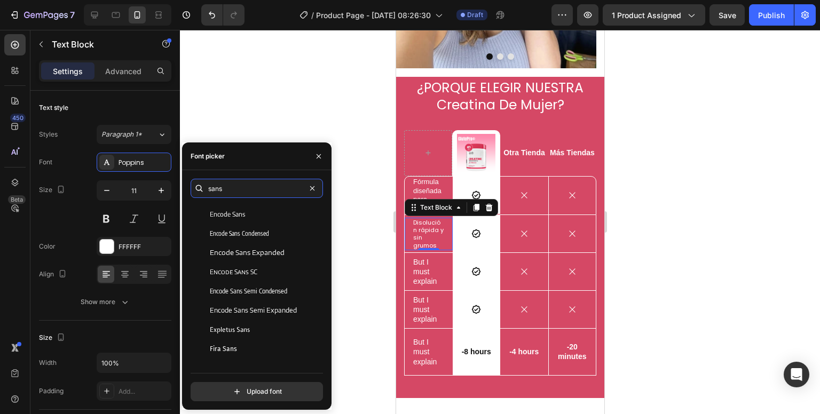
type input "sans"
click at [331, 238] on div "sans You should use up to 3 fonts max. Averia Sans Libre Balsamiq Sans Black Ha…" at bounding box center [256, 290] width 149 height 223
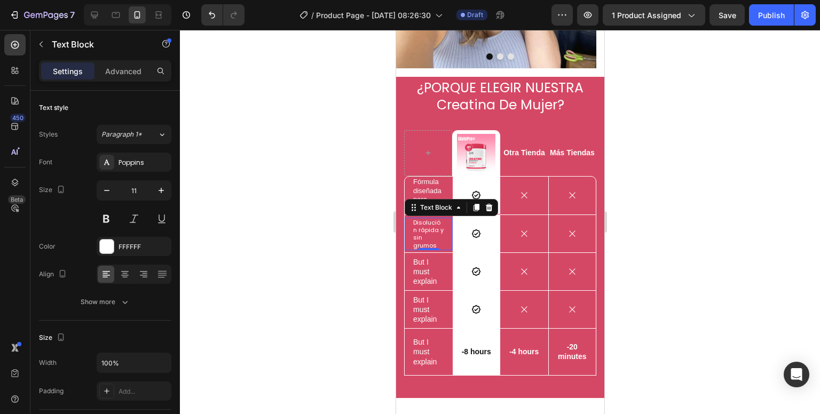
click at [339, 230] on div at bounding box center [500, 222] width 640 height 384
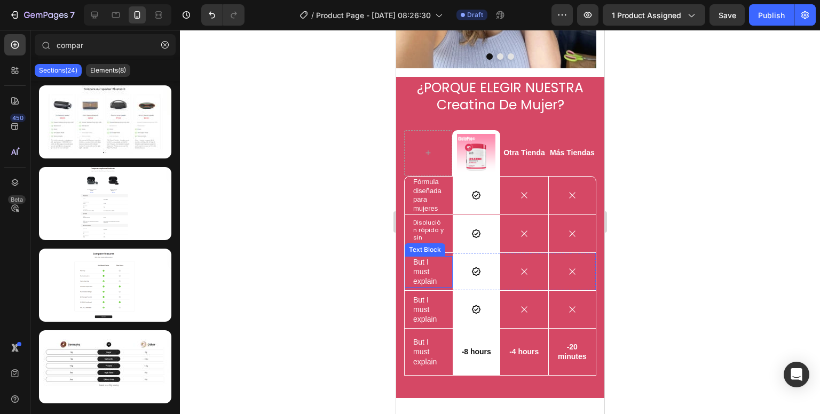
click at [418, 257] on p "But I must explain" at bounding box center [428, 271] width 31 height 29
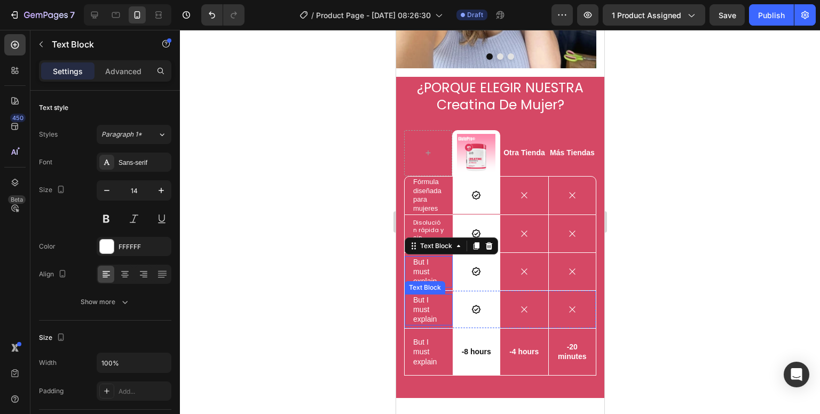
click at [420, 295] on p "But I must explain" at bounding box center [428, 309] width 31 height 29
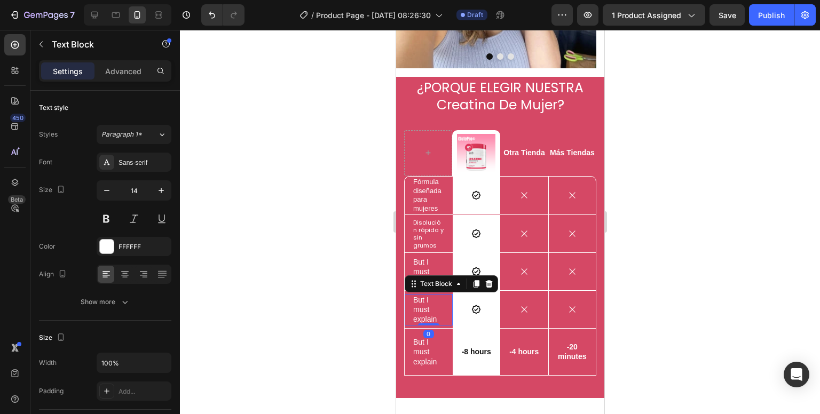
click at [436, 298] on p "But I must explain" at bounding box center [428, 309] width 31 height 29
drag, startPoint x: 436, startPoint y: 298, endPoint x: 413, endPoint y: 280, distance: 29.7
click at [413, 295] on p "But I must explain" at bounding box center [428, 309] width 31 height 29
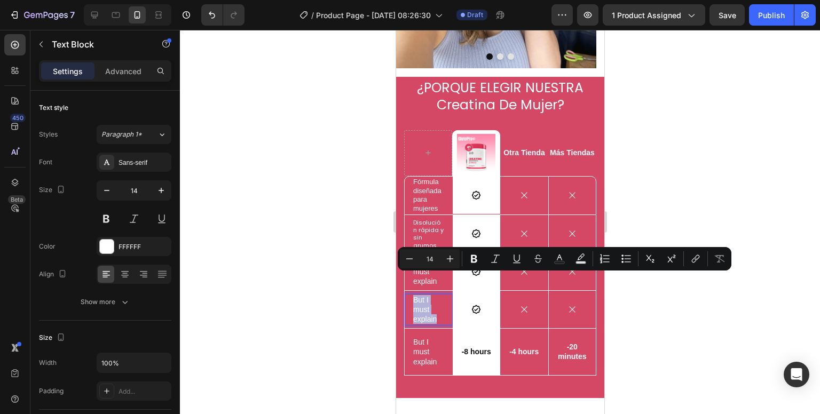
scroll to position [788, 0]
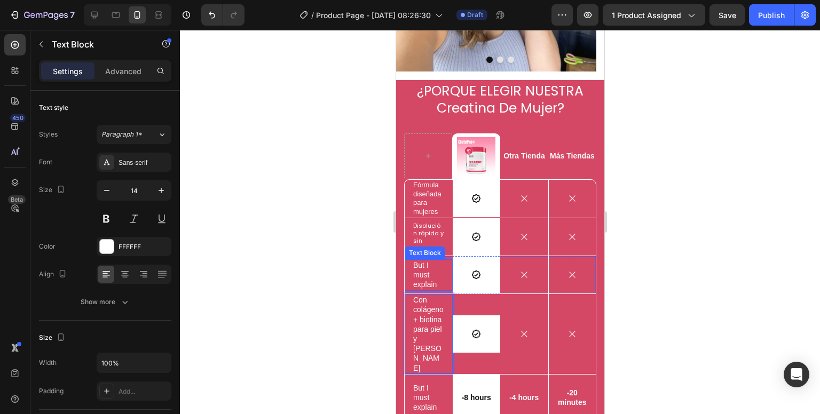
click at [426, 260] on p "But I must explain" at bounding box center [428, 274] width 31 height 29
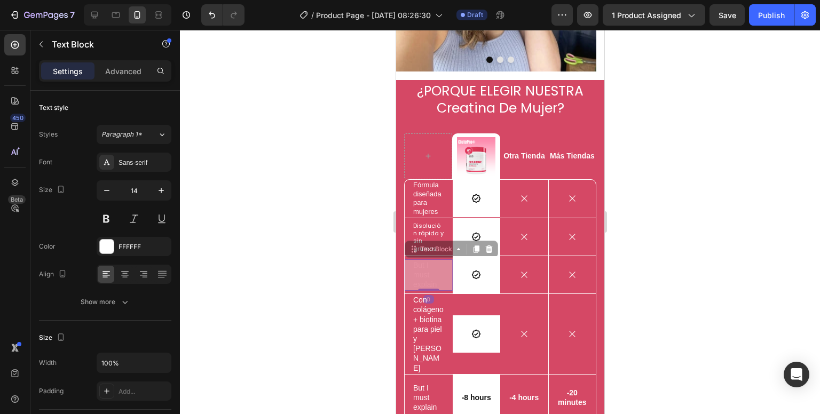
scroll to position [785, 0]
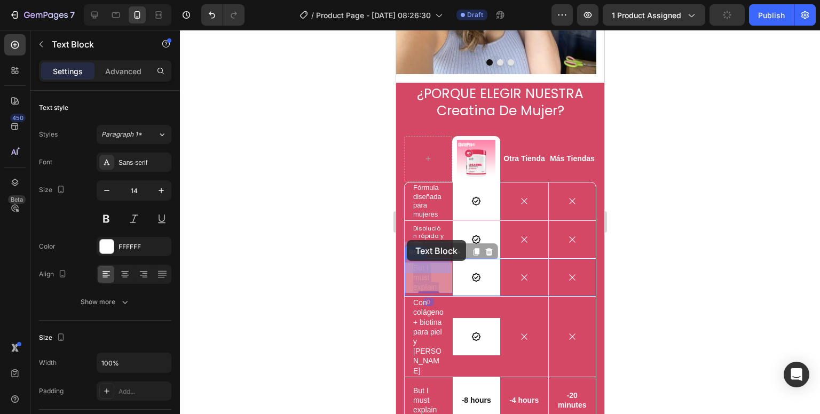
drag, startPoint x: 438, startPoint y: 263, endPoint x: 406, endPoint y: 240, distance: 39.0
click at [436, 267] on p "But I must explain" at bounding box center [428, 277] width 31 height 29
click at [432, 265] on p "But I must explain" at bounding box center [428, 277] width 31 height 29
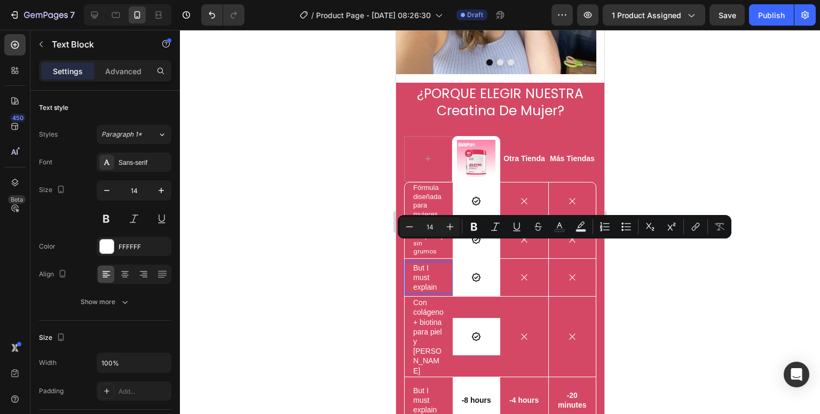
drag, startPoint x: 438, startPoint y: 266, endPoint x: 412, endPoint y: 244, distance: 33.3
click at [413, 263] on p "But I must explain" at bounding box center [428, 277] width 31 height 29
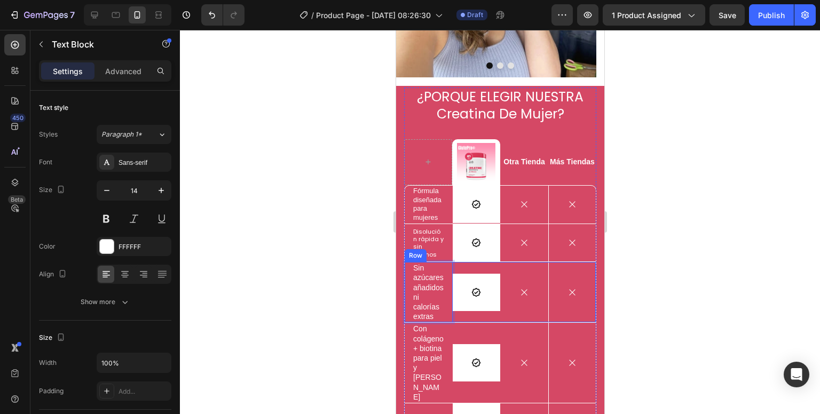
scroll to position [835, 0]
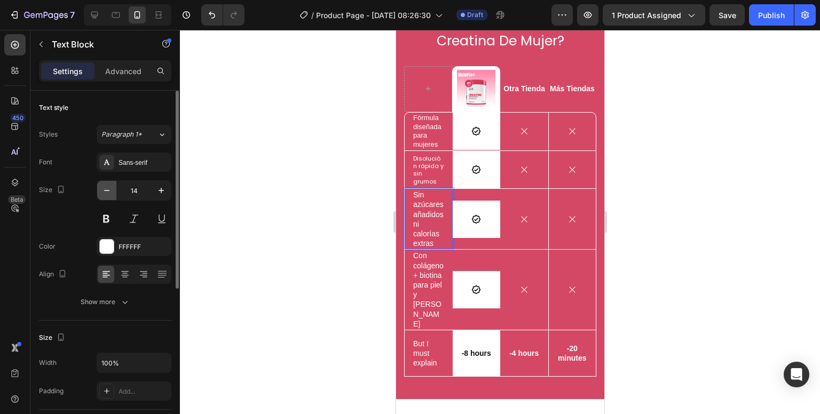
click at [107, 187] on icon "button" at bounding box center [106, 190] width 11 height 11
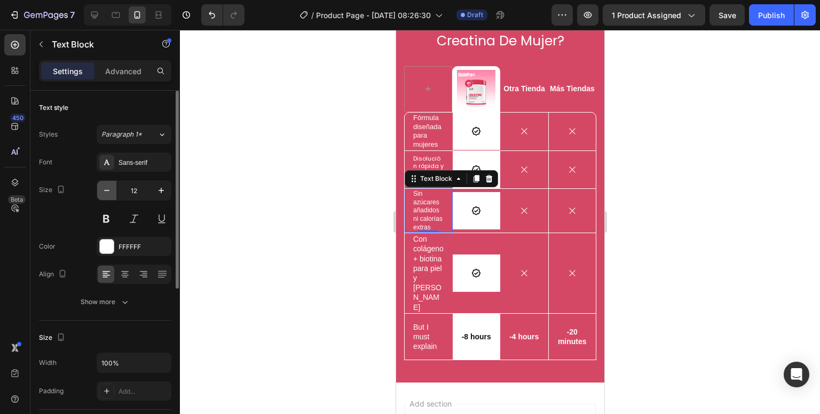
click at [107, 187] on icon "button" at bounding box center [106, 190] width 11 height 11
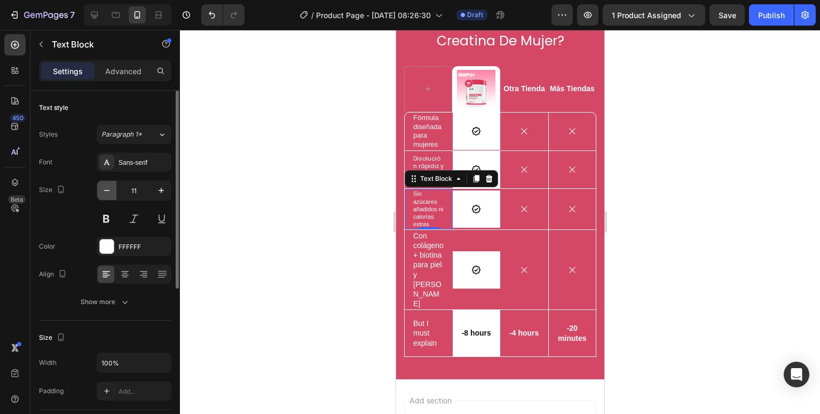
type input "10"
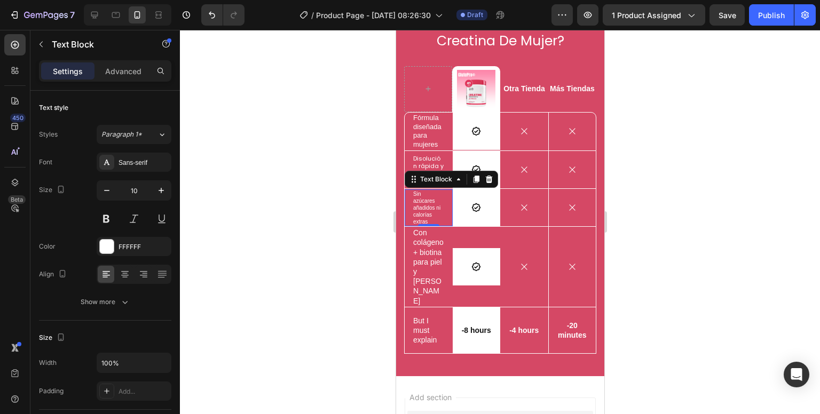
click at [330, 217] on div at bounding box center [500, 222] width 640 height 384
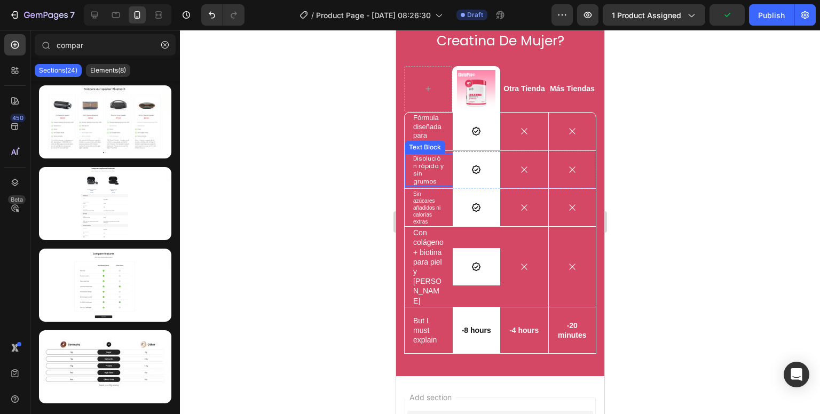
click at [428, 170] on p "Disolución rápida y sin grumos" at bounding box center [428, 170] width 31 height 30
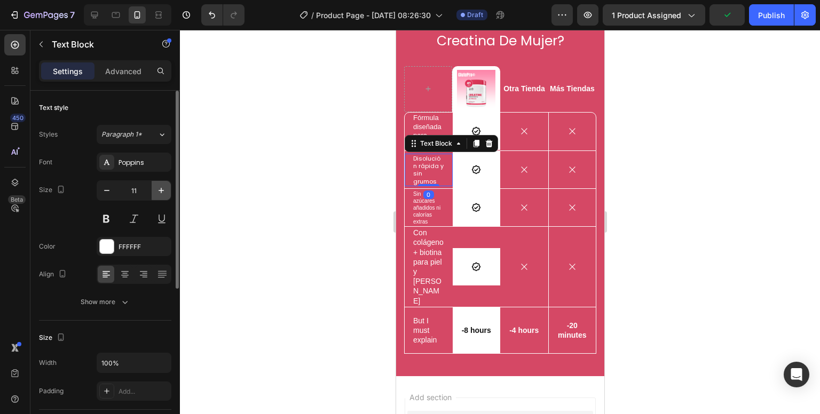
click at [162, 195] on icon "button" at bounding box center [161, 190] width 11 height 11
click at [103, 192] on icon "button" at bounding box center [106, 190] width 11 height 11
type input "11"
click at [431, 210] on p "Sin azúcares añadidos ni calorías extras" at bounding box center [428, 208] width 31 height 35
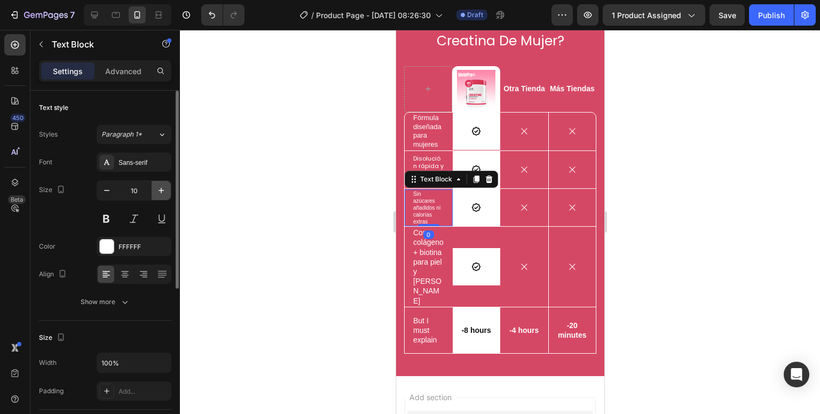
click at [162, 191] on icon "button" at bounding box center [161, 190] width 11 height 11
type input "11"
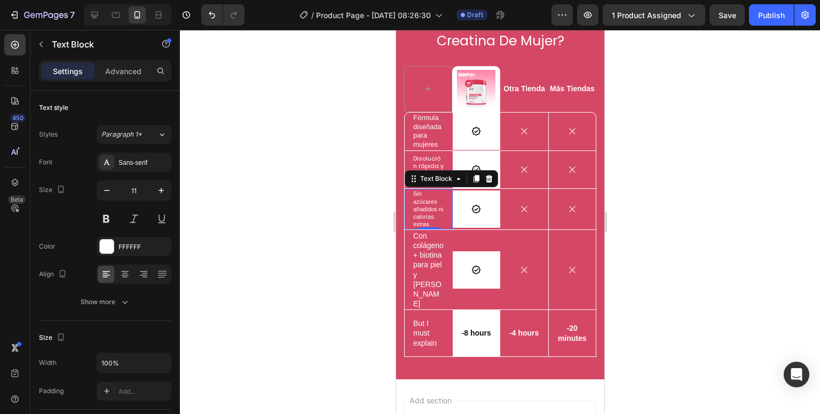
click at [290, 213] on div at bounding box center [500, 222] width 640 height 384
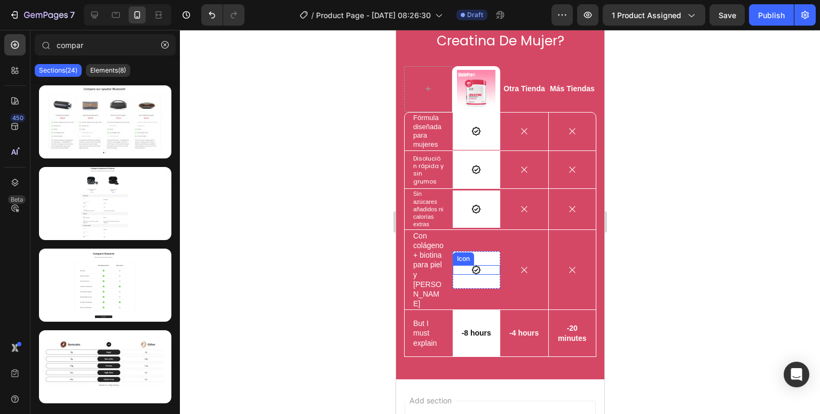
click at [479, 268] on div "Icon" at bounding box center [476, 270] width 48 height 10
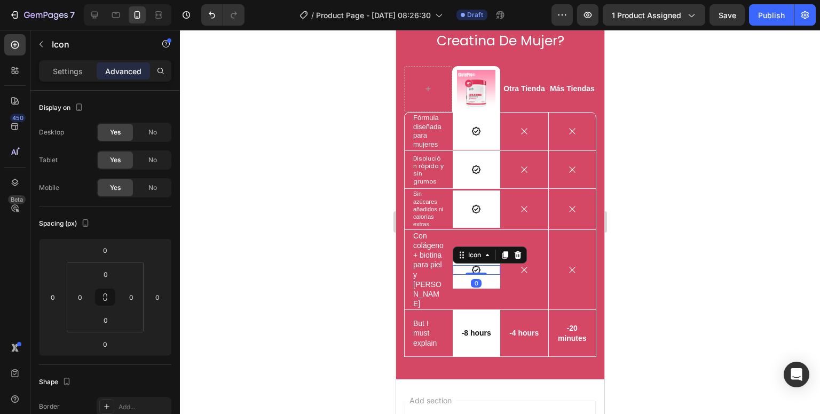
click at [476, 279] on div "0" at bounding box center [475, 283] width 11 height 9
click at [487, 276] on div "Icon 0 Row" at bounding box center [476, 269] width 48 height 37
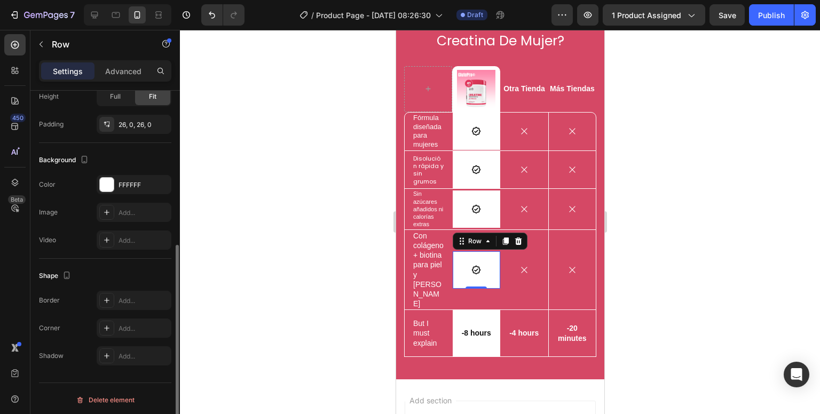
scroll to position [268, 0]
click at [159, 184] on icon "button" at bounding box center [160, 183] width 9 height 9
click at [300, 243] on div at bounding box center [500, 222] width 640 height 384
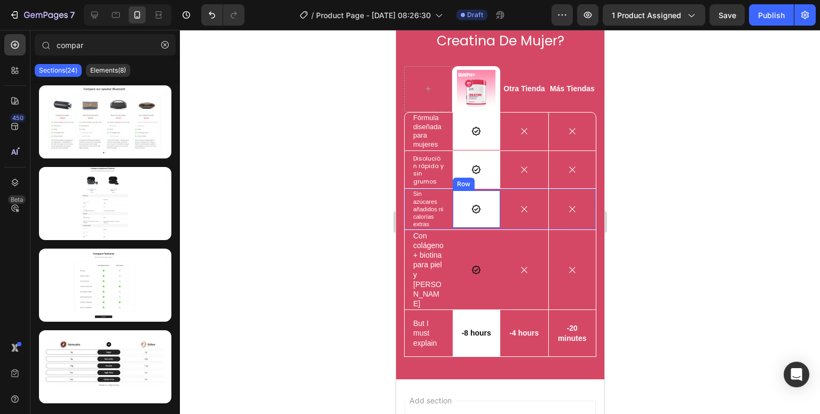
click at [456, 223] on div "Icon Row" at bounding box center [476, 209] width 48 height 37
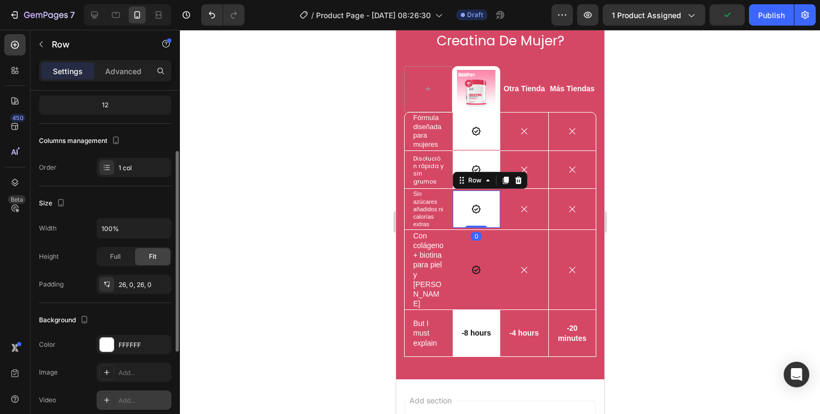
scroll to position [213, 0]
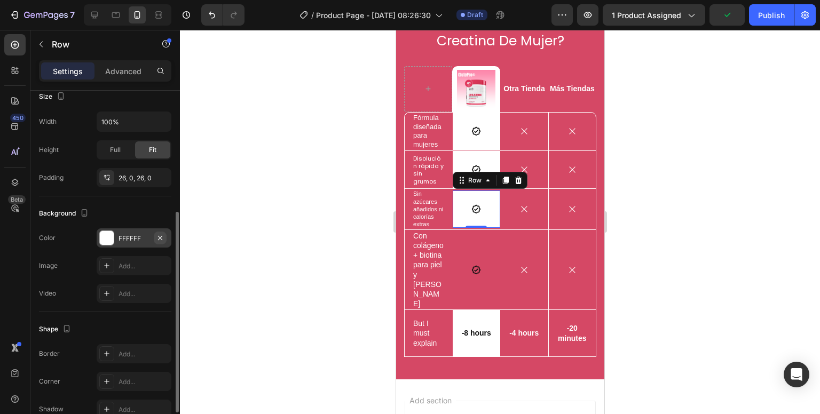
click at [163, 241] on button "button" at bounding box center [160, 238] width 13 height 13
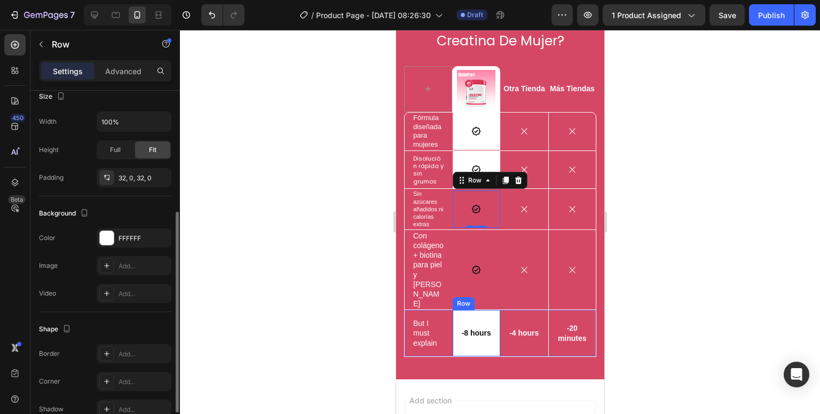
click at [458, 336] on div "-8 hours Text Block Row" at bounding box center [476, 333] width 48 height 46
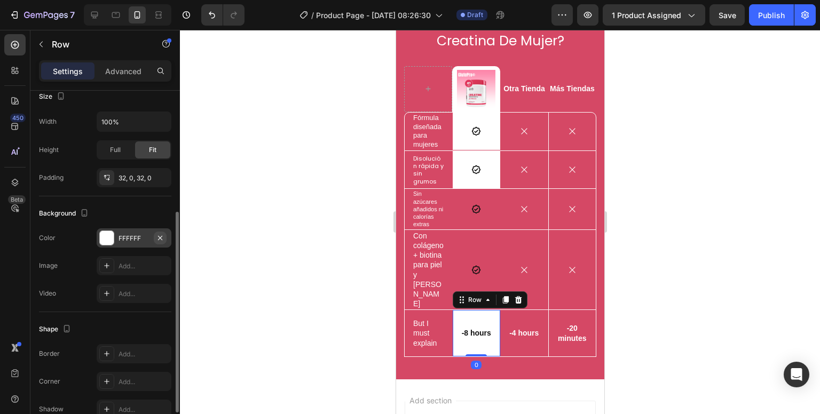
click at [164, 235] on icon "button" at bounding box center [160, 238] width 9 height 9
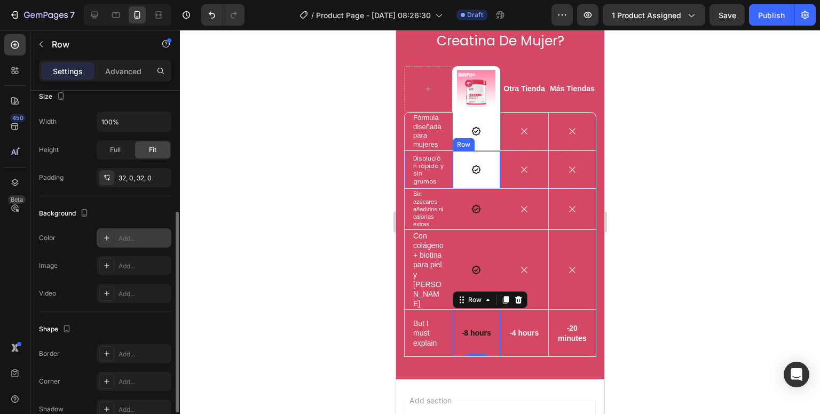
click at [462, 179] on div "Icon Row" at bounding box center [476, 169] width 48 height 37
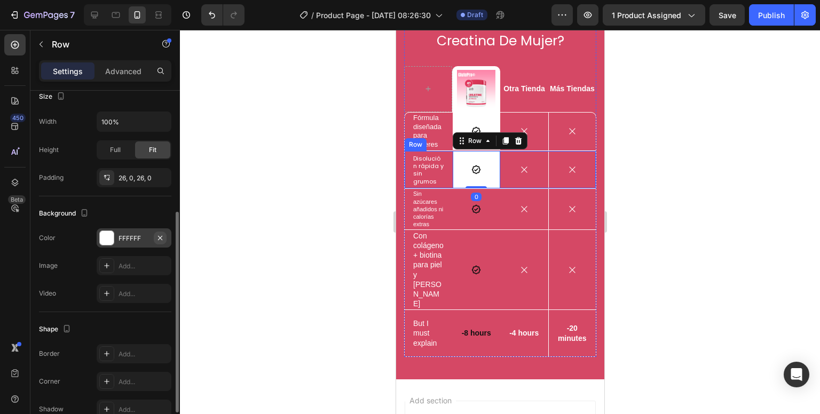
click at [160, 238] on icon "button" at bounding box center [160, 238] width 9 height 9
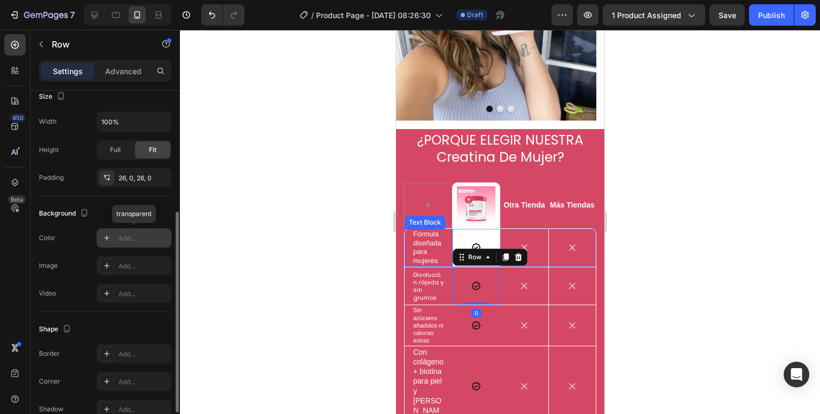
scroll to position [729, 0]
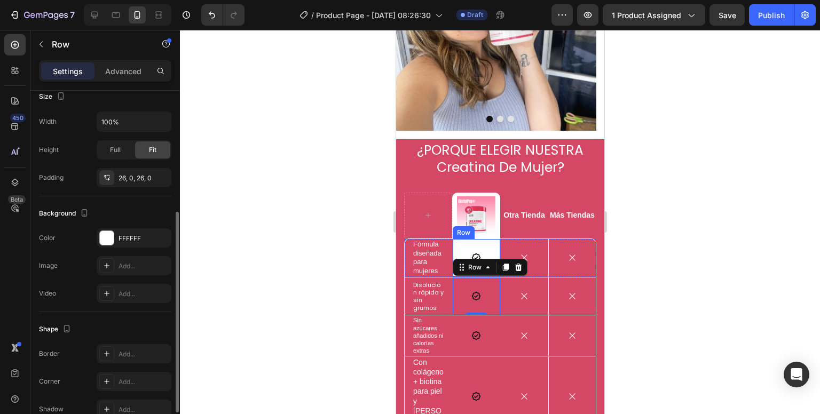
click at [456, 239] on div "Icon Row" at bounding box center [476, 257] width 48 height 37
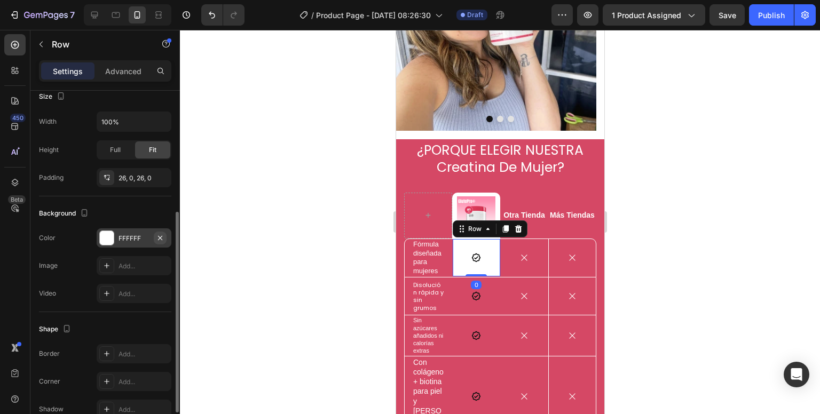
click at [162, 238] on icon "button" at bounding box center [160, 238] width 9 height 9
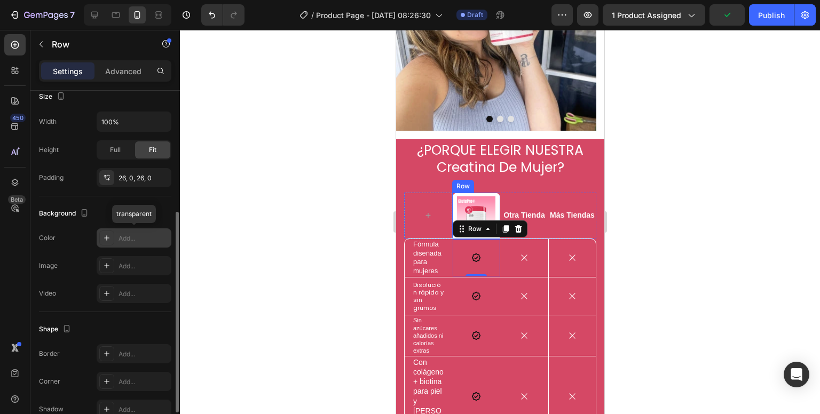
click at [491, 193] on div "Image Row" at bounding box center [476, 216] width 48 height 46
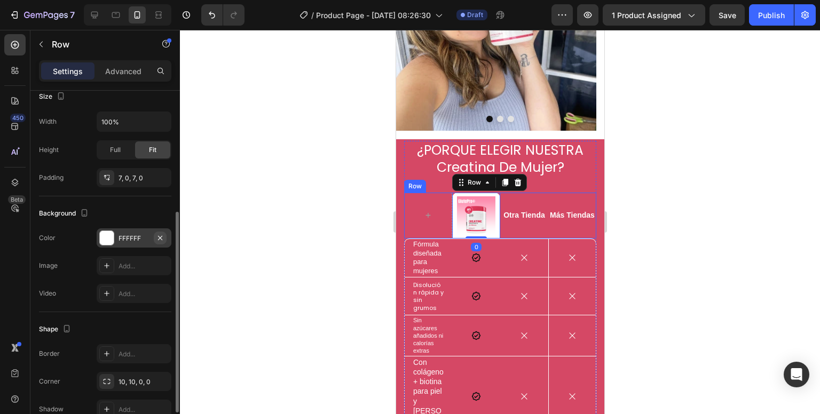
click at [162, 237] on icon "button" at bounding box center [160, 238] width 9 height 9
click at [298, 291] on div at bounding box center [500, 222] width 640 height 384
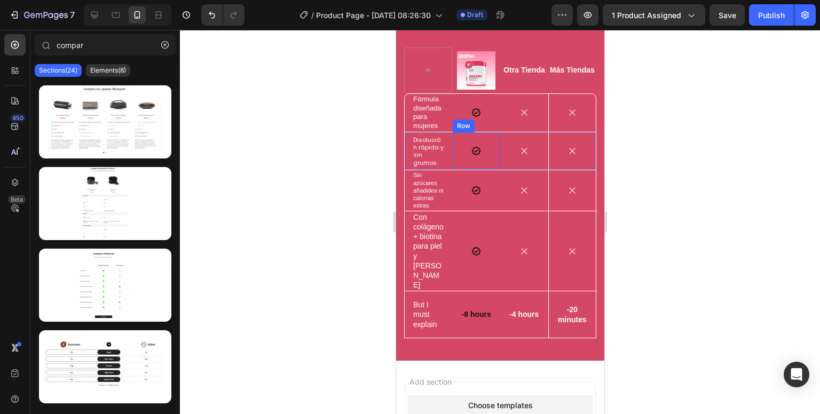
scroll to position [835, 0]
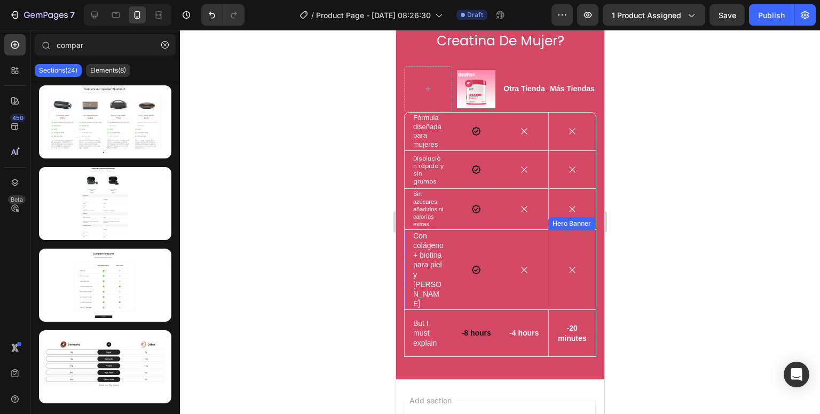
click at [552, 287] on div "Background Image" at bounding box center [572, 270] width 48 height 80
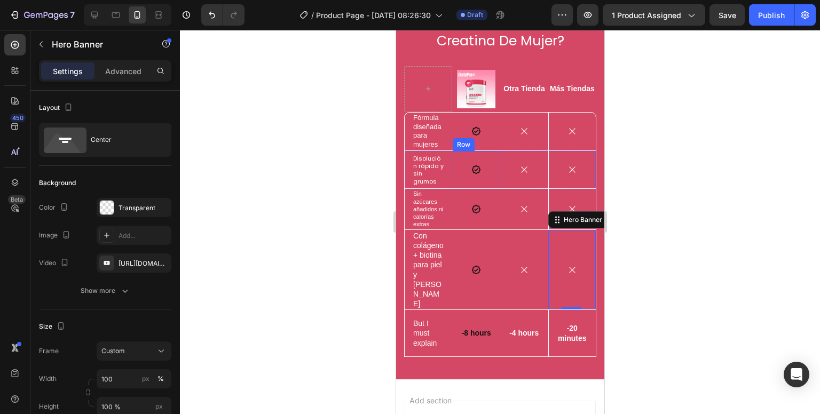
click at [480, 144] on div "Icon Row" at bounding box center [476, 131] width 48 height 37
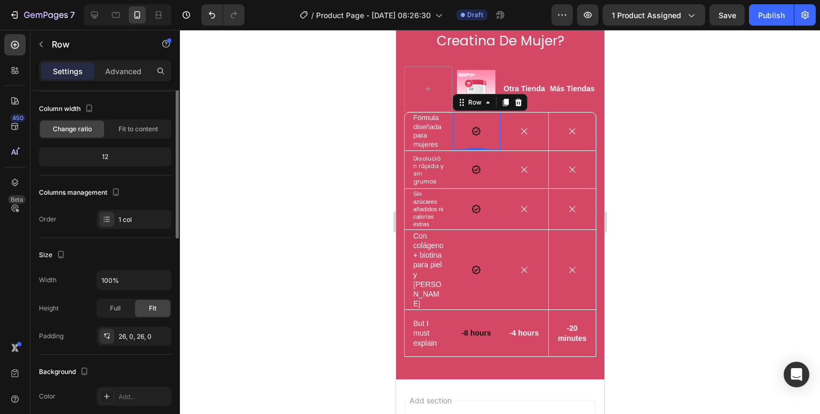
scroll to position [2, 0]
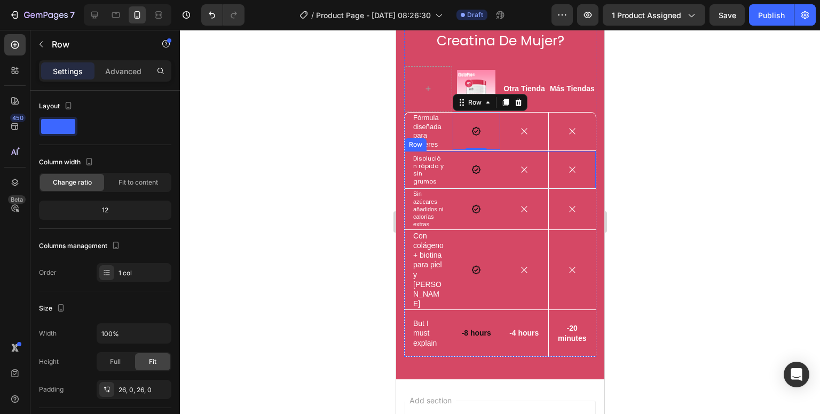
click at [416, 137] on p "Fórmula diseñada para mujeres" at bounding box center [428, 132] width 31 height 36
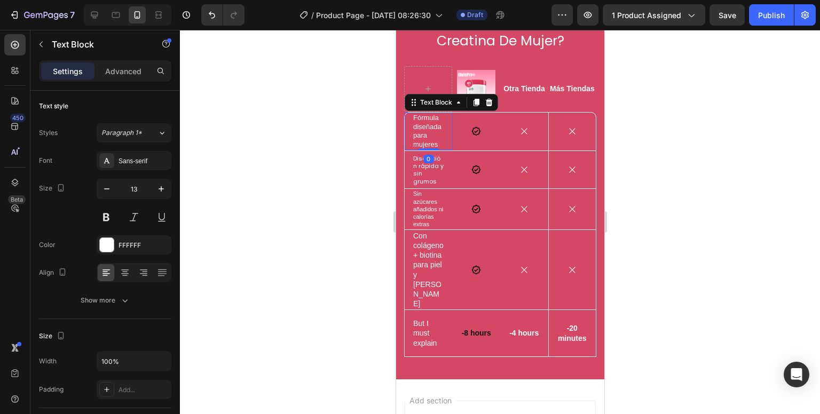
scroll to position [0, 0]
click at [164, 189] on icon "button" at bounding box center [161, 190] width 11 height 11
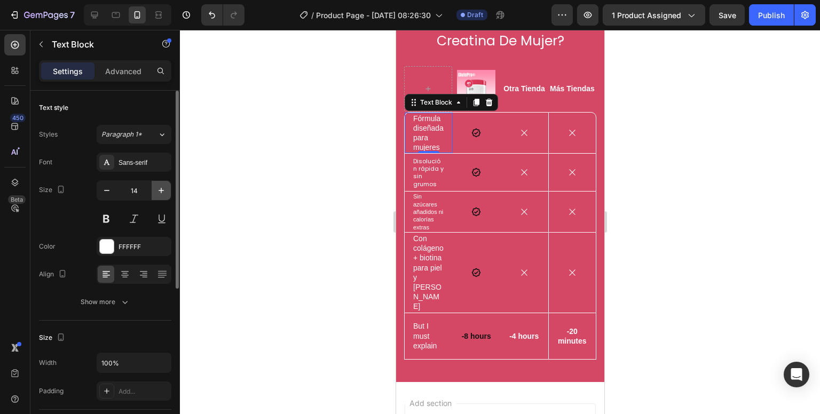
click at [161, 188] on icon "button" at bounding box center [161, 190] width 5 height 5
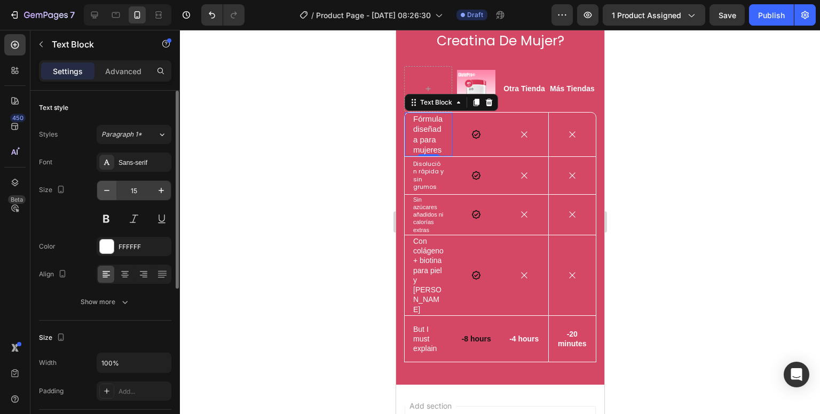
click at [113, 192] on button "button" at bounding box center [106, 190] width 19 height 19
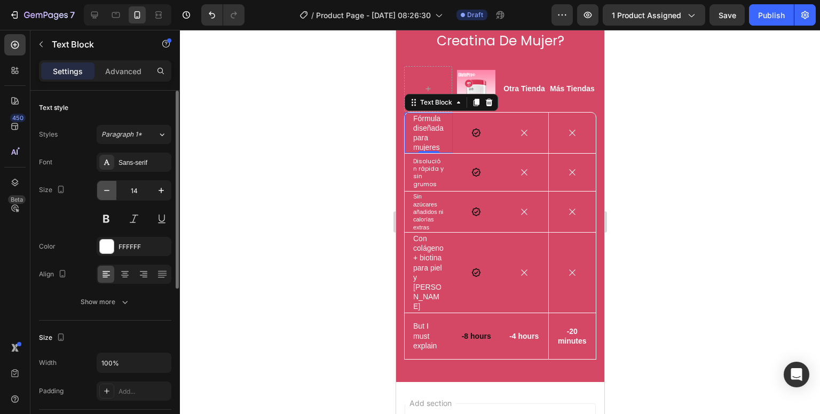
click at [113, 192] on button "button" at bounding box center [106, 190] width 19 height 19
type input "13"
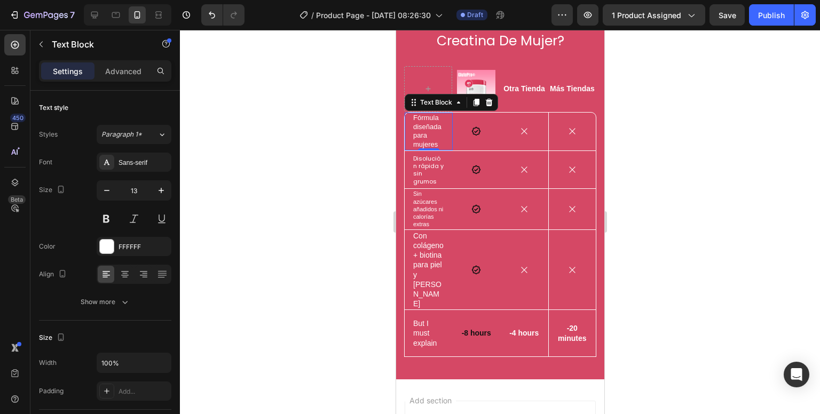
click at [317, 216] on div at bounding box center [500, 222] width 640 height 384
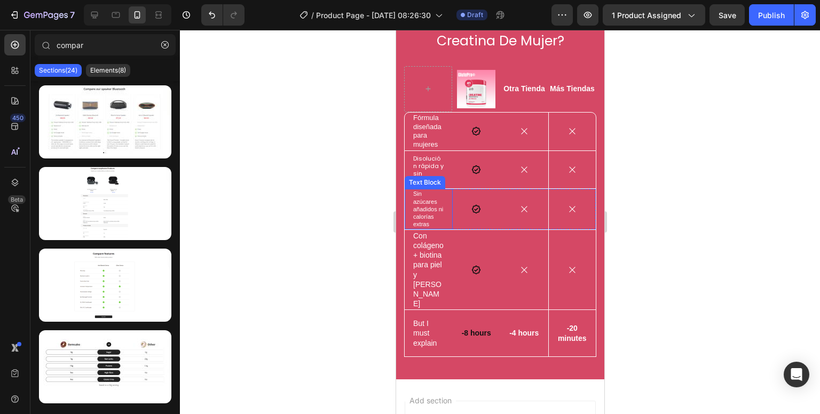
click at [424, 176] on div "Text Block" at bounding box center [424, 182] width 41 height 13
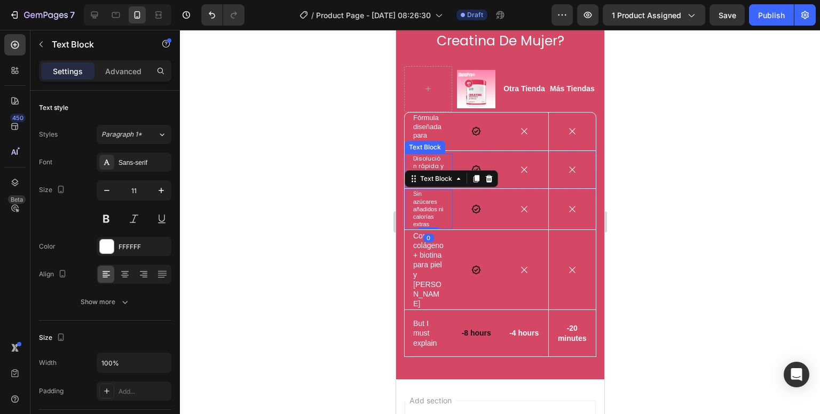
click at [424, 165] on p "Disolución rápida y sin grumos" at bounding box center [428, 170] width 31 height 30
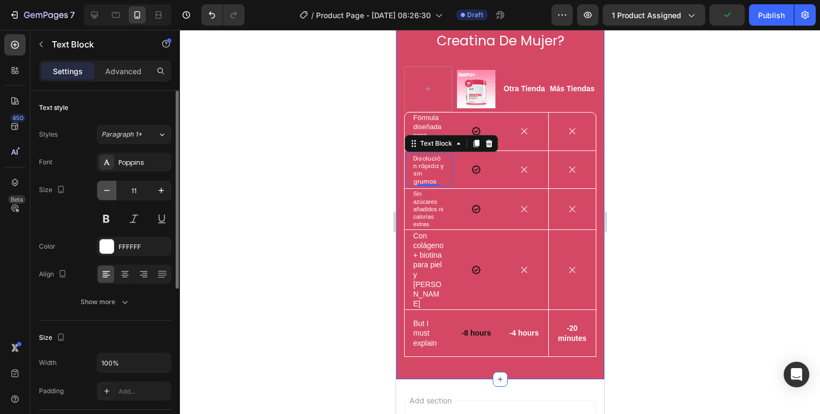
click at [109, 188] on icon "button" at bounding box center [106, 190] width 11 height 11
type input "10"
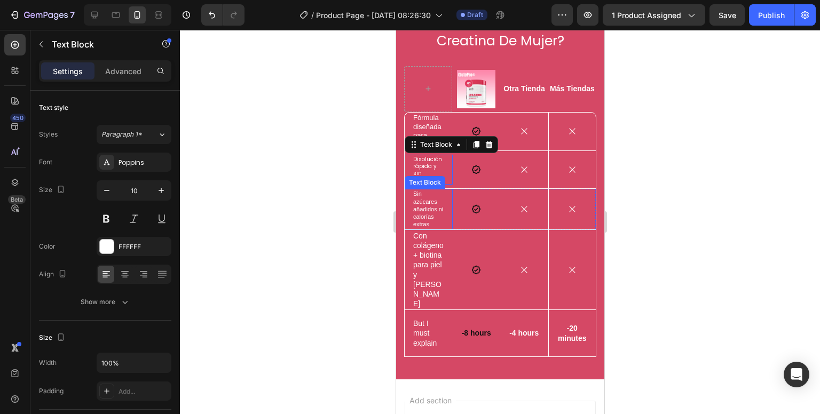
click at [416, 208] on p "Sin azúcares añadidos ni calorías extras" at bounding box center [428, 209] width 31 height 38
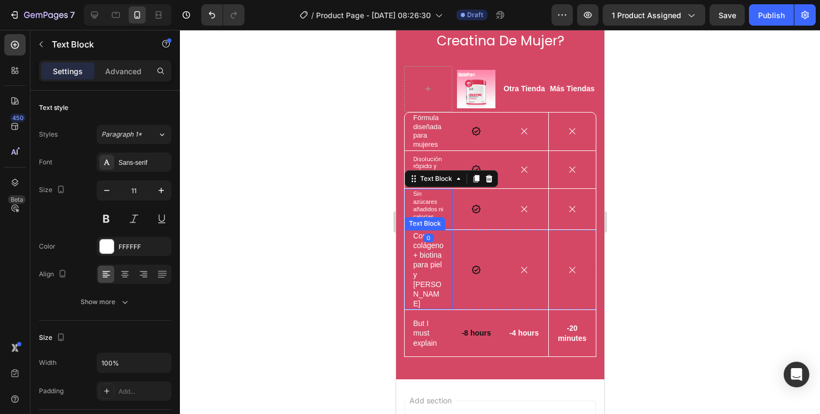
click at [415, 267] on p "Con colágeno + biotina para piel y cabello" at bounding box center [428, 270] width 31 height 78
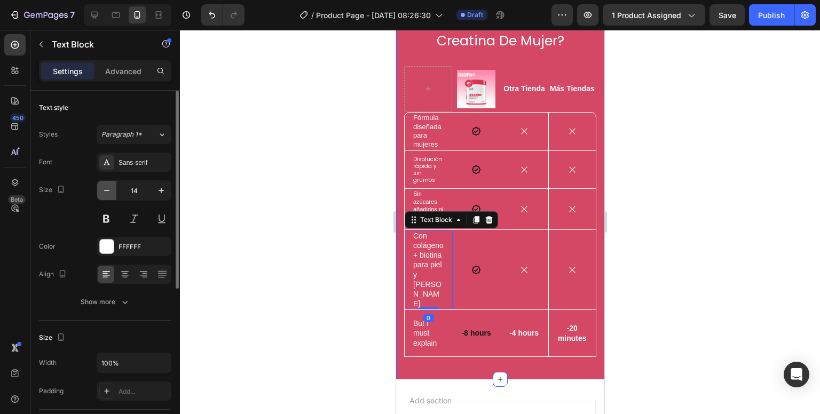
click at [109, 193] on icon "button" at bounding box center [106, 190] width 11 height 11
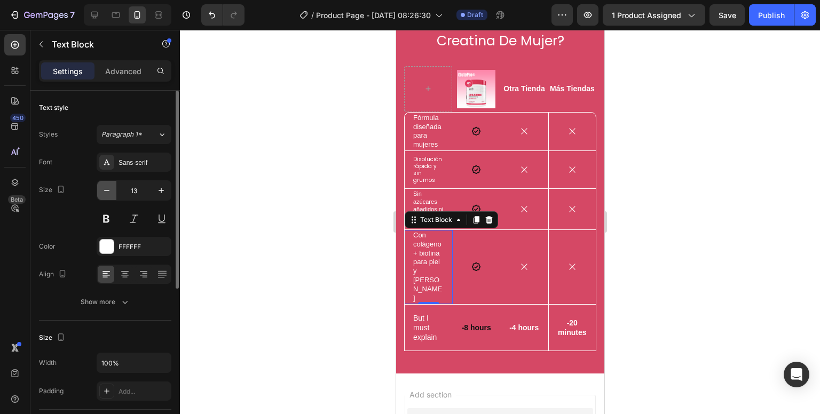
click at [102, 186] on icon "button" at bounding box center [106, 190] width 11 height 11
type input "12"
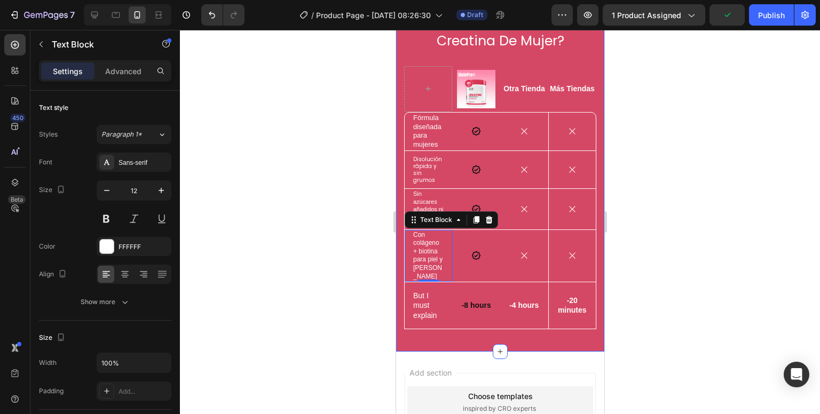
click at [425, 303] on p "But I must explain" at bounding box center [428, 305] width 31 height 29
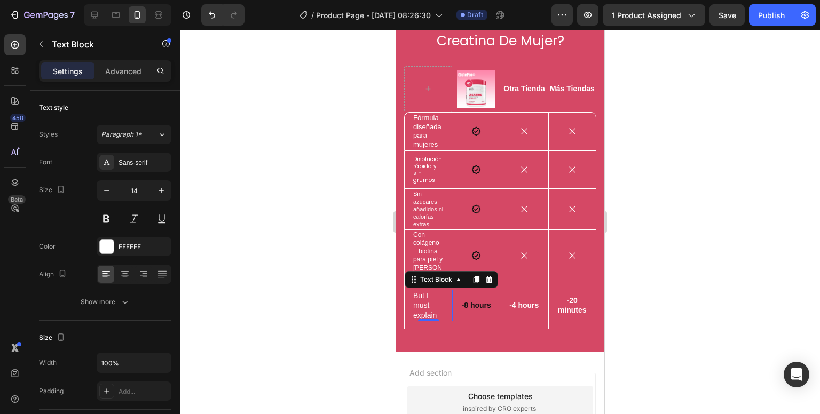
click at [431, 295] on p "But I must explain" at bounding box center [428, 305] width 31 height 29
click at [436, 307] on p "But I must explain" at bounding box center [428, 305] width 31 height 29
drag, startPoint x: 437, startPoint y: 304, endPoint x: 410, endPoint y: 284, distance: 33.6
click at [410, 290] on div "But I must explain Text Block 0" at bounding box center [428, 305] width 48 height 31
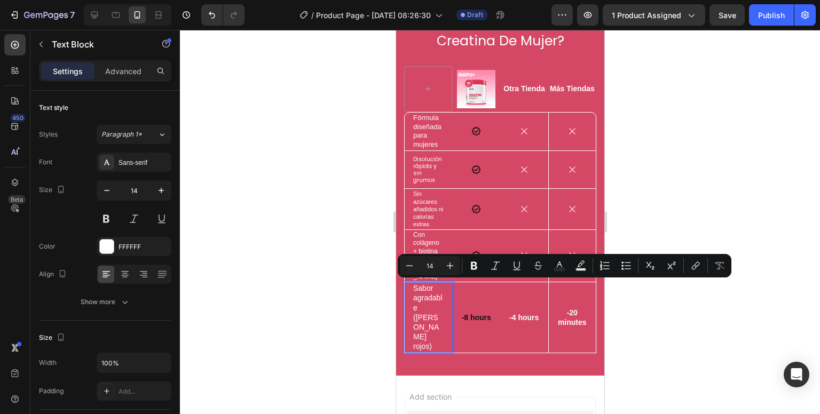
scroll to position [828, 0]
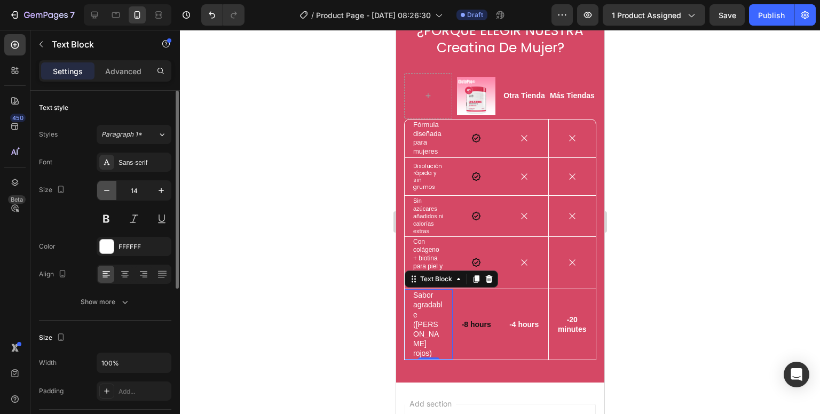
click at [109, 197] on button "button" at bounding box center [106, 190] width 19 height 19
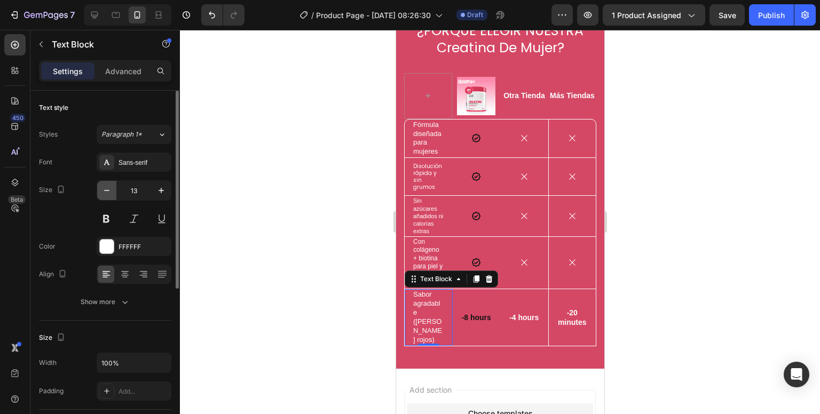
click at [109, 197] on button "button" at bounding box center [106, 190] width 19 height 19
type input "12"
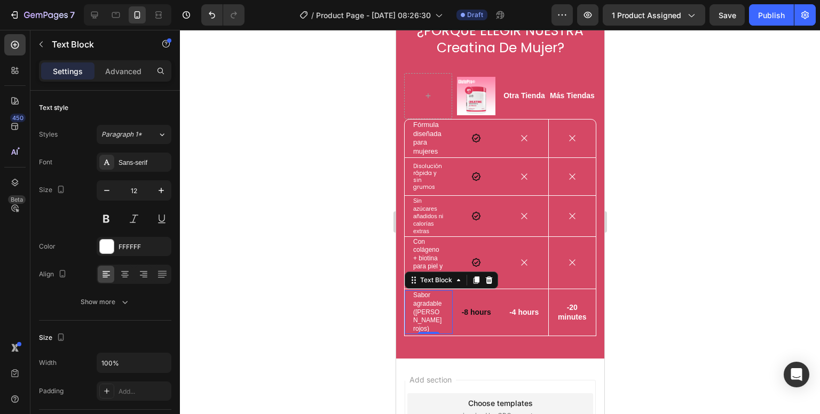
click at [321, 283] on div at bounding box center [500, 222] width 640 height 384
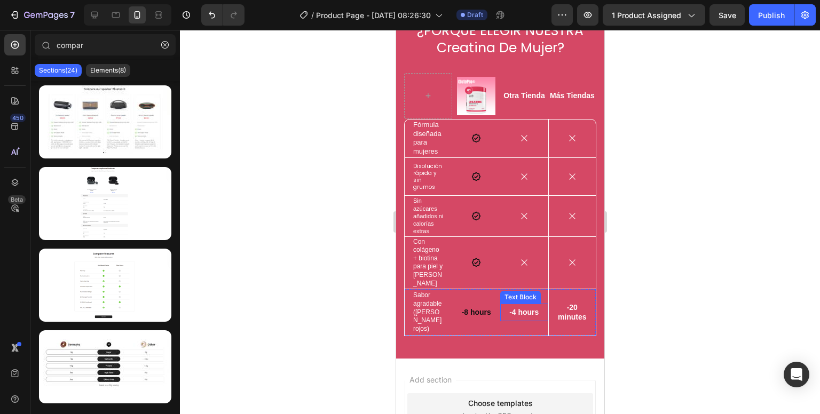
click at [534, 307] on p "-4 hours" at bounding box center [523, 312] width 41 height 10
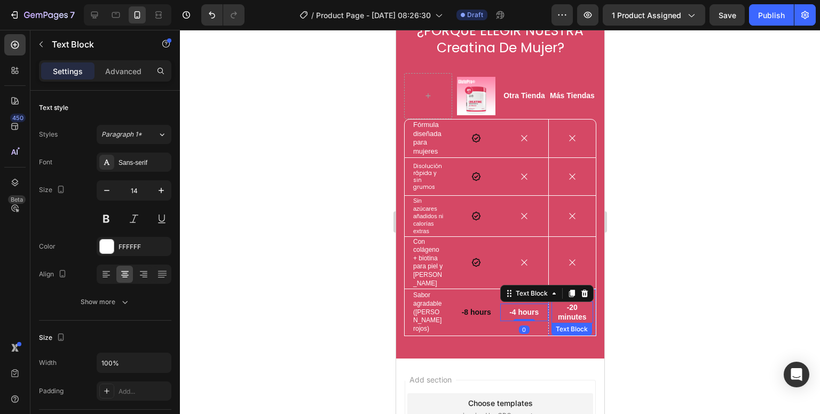
click at [562, 307] on p "-20 minutes" at bounding box center [572, 312] width 40 height 19
click at [647, 229] on div at bounding box center [500, 222] width 640 height 384
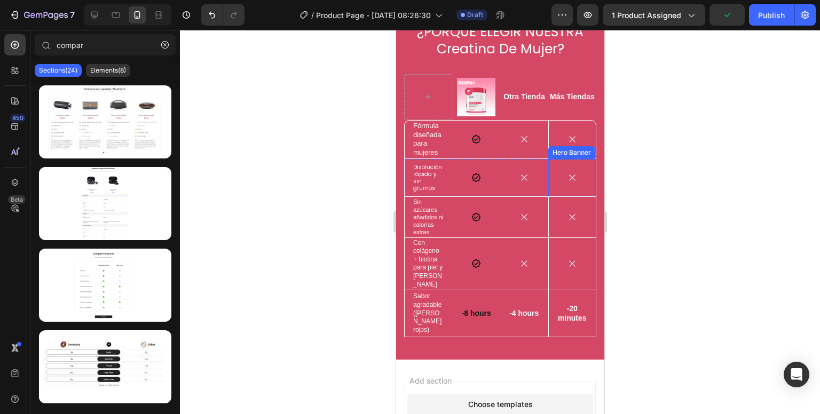
scroll to position [775, 0]
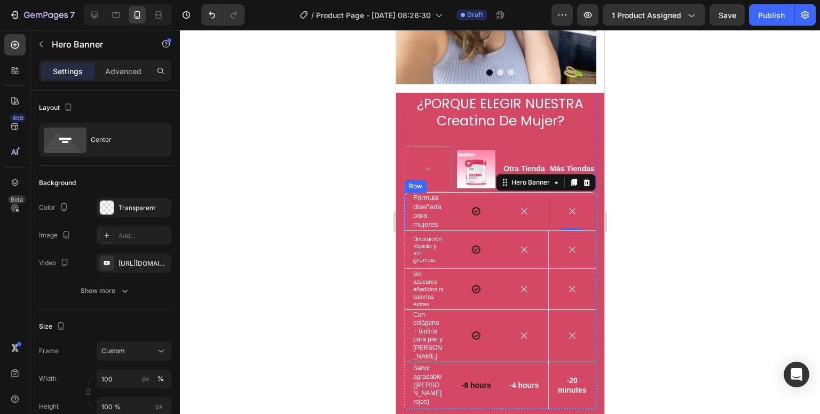
click at [536, 193] on div "Icon" at bounding box center [524, 212] width 48 height 38
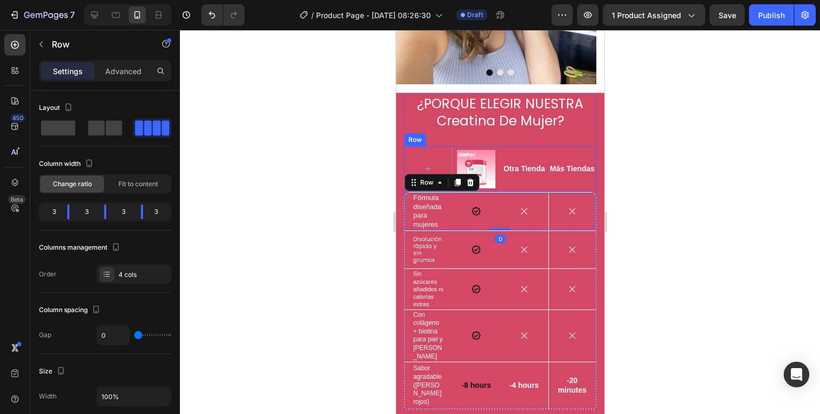
click at [541, 146] on div "Otra Tienda Text Block" at bounding box center [524, 169] width 48 height 46
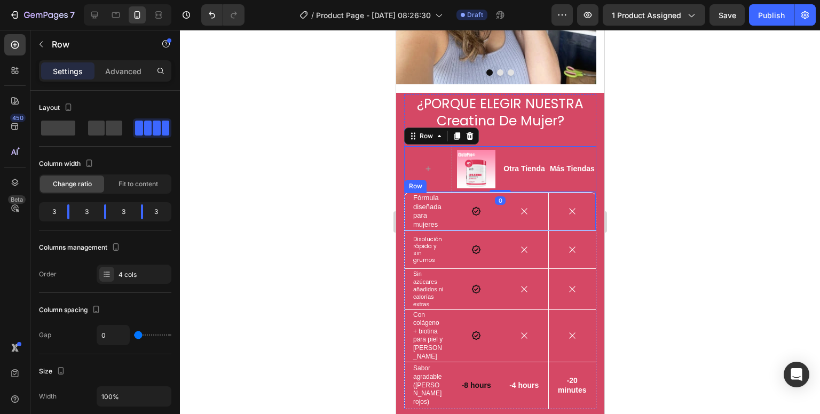
click at [520, 193] on div "Icon" at bounding box center [524, 212] width 48 height 38
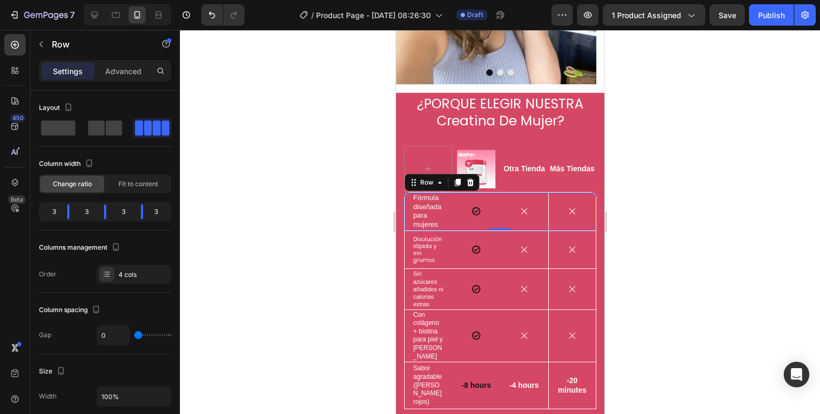
click at [526, 193] on div "Icon" at bounding box center [524, 212] width 48 height 38
click at [548, 194] on div "Icon" at bounding box center [572, 211] width 48 height 34
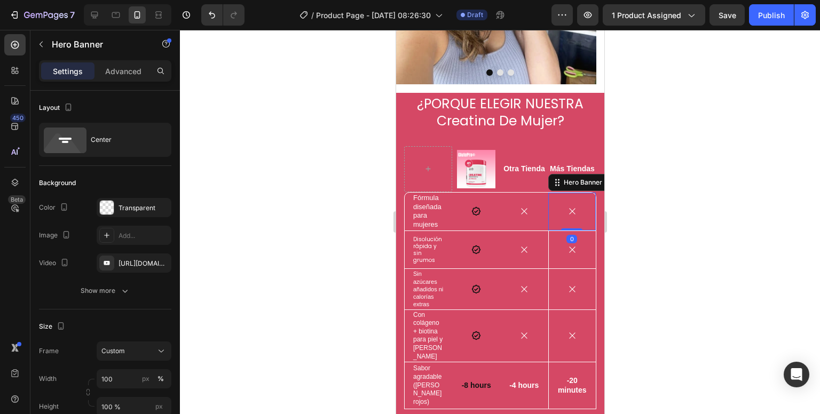
click at [548, 194] on div "Icon" at bounding box center [572, 211] width 48 height 34
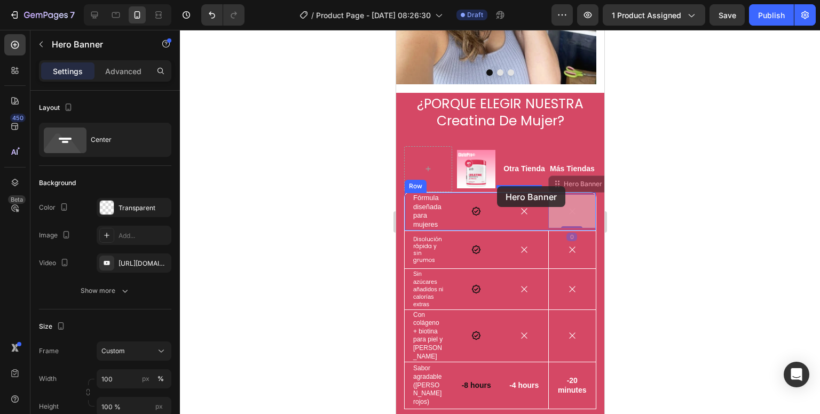
drag, startPoint x: 541, startPoint y: 188, endPoint x: 496, endPoint y: 186, distance: 44.9
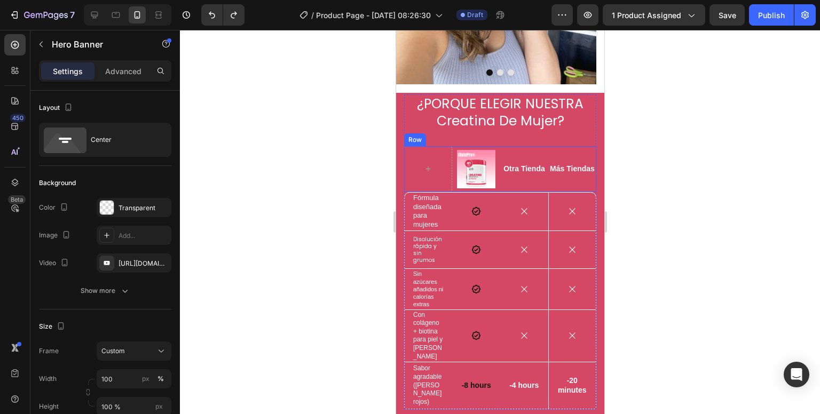
click at [568, 169] on div "Más Tiendas Text Block" at bounding box center [572, 169] width 48 height 46
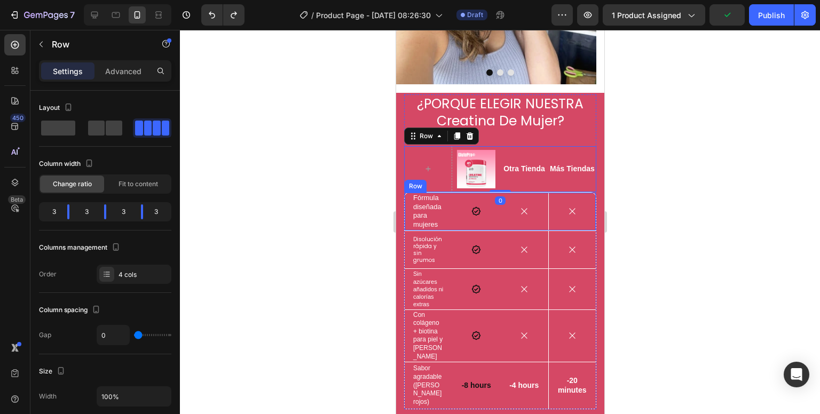
click at [558, 192] on div "Fórmula diseñada para mujeres Text Block Icon Row Icon Icon Hero Banner Row" at bounding box center [499, 211] width 192 height 39
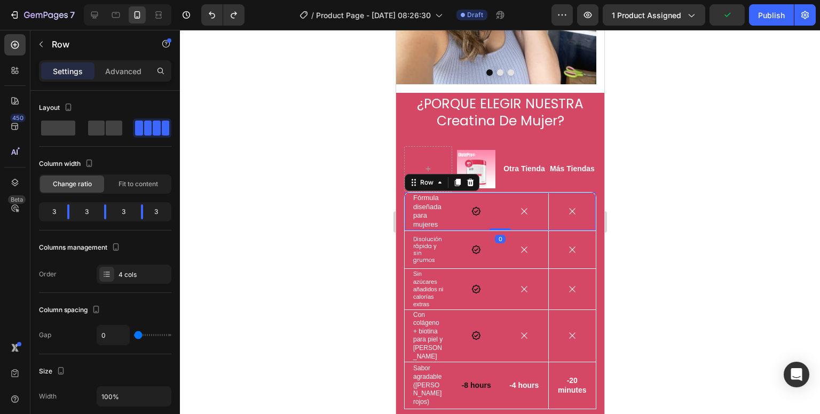
click at [556, 194] on div "Icon" at bounding box center [572, 211] width 48 height 34
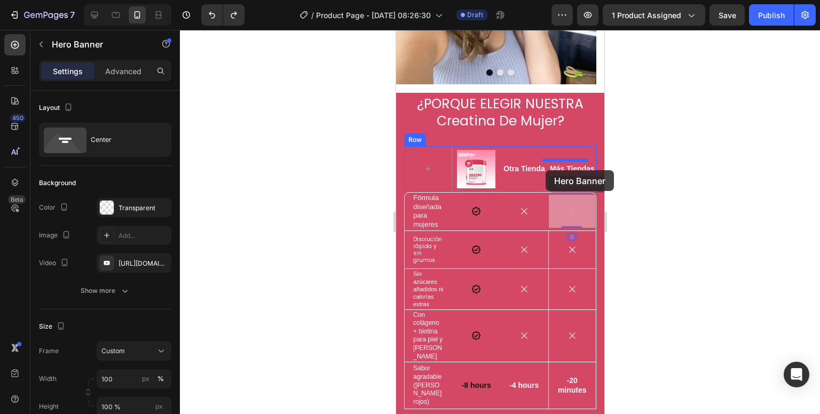
drag, startPoint x: 554, startPoint y: 166, endPoint x: 545, endPoint y: 170, distance: 10.0
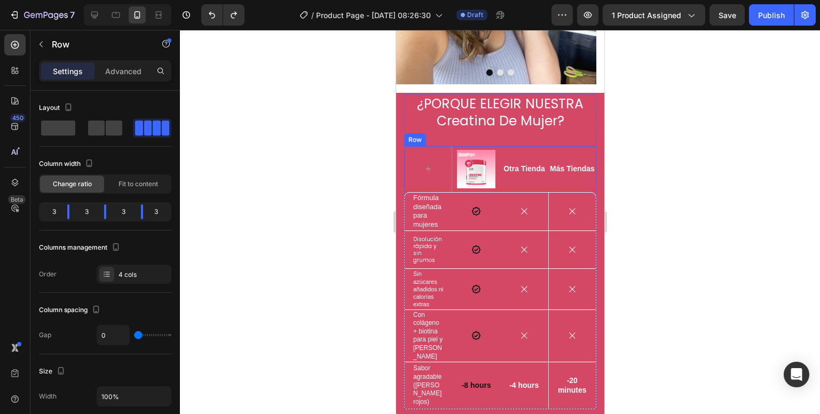
click at [538, 146] on div "Otra Tienda Text Block" at bounding box center [524, 169] width 48 height 46
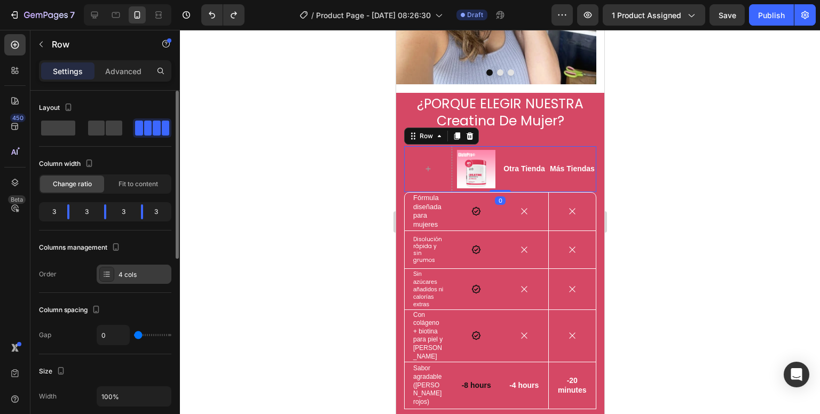
click at [128, 274] on div "4 cols" at bounding box center [143, 275] width 50 height 10
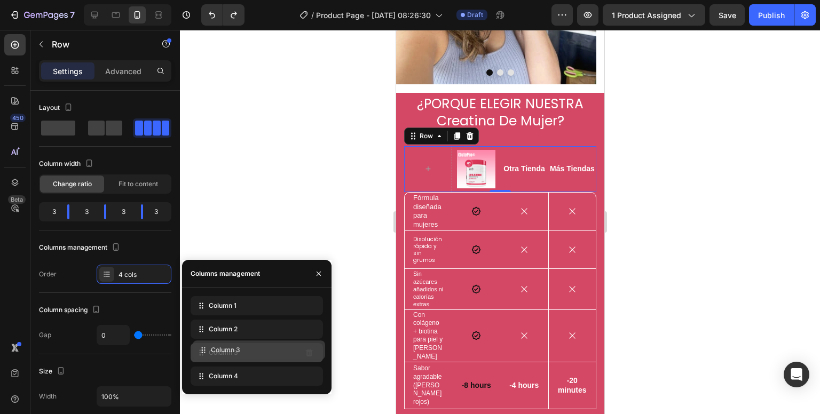
drag, startPoint x: 202, startPoint y: 379, endPoint x: 204, endPoint y: 353, distance: 26.2
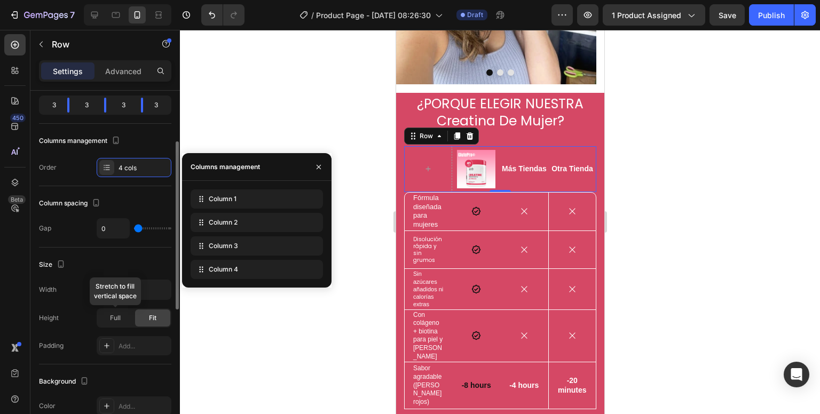
scroll to position [160, 0]
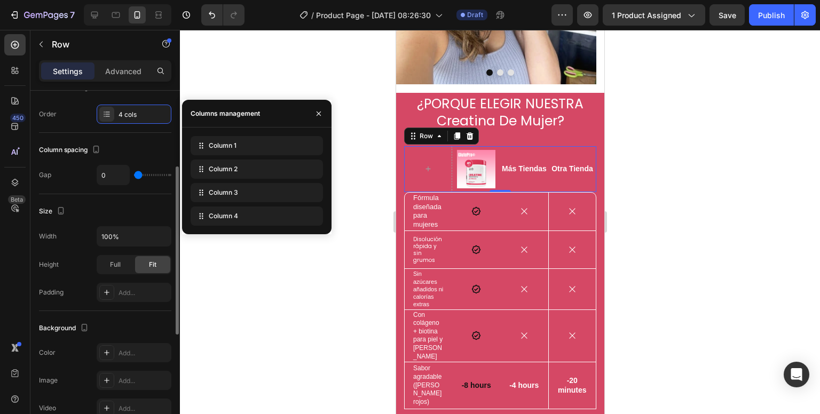
type input "36"
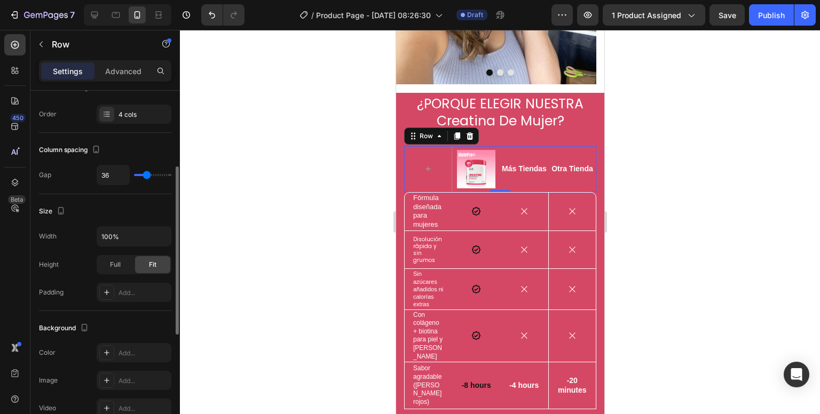
type input "36"
click at [147, 175] on input "range" at bounding box center [152, 175] width 37 height 2
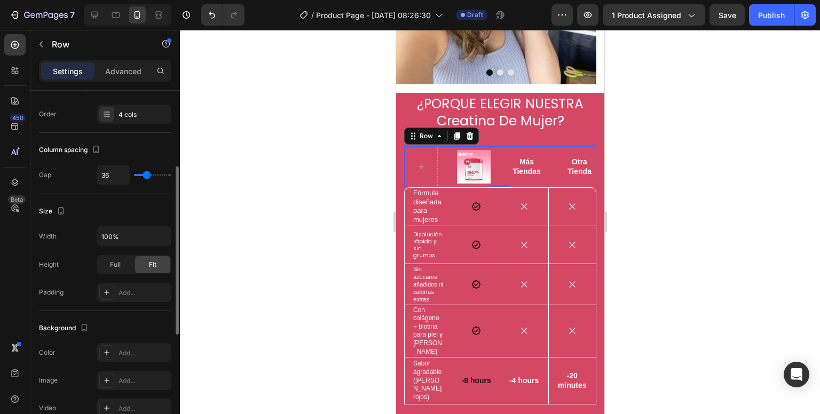
type input "52"
type input "70"
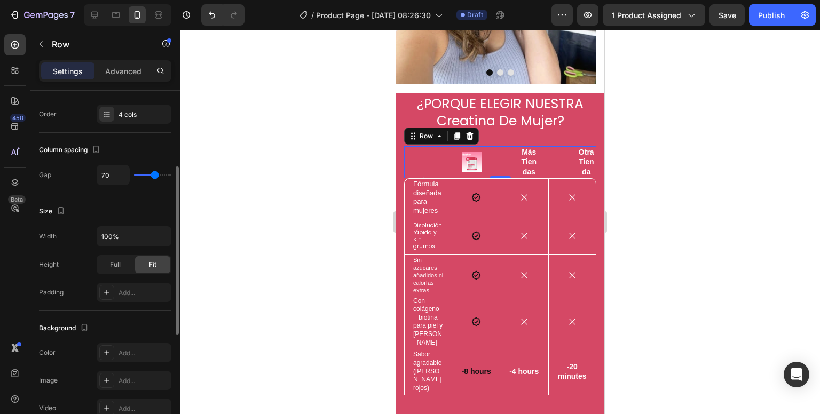
type input "82"
type input "88"
type input "96"
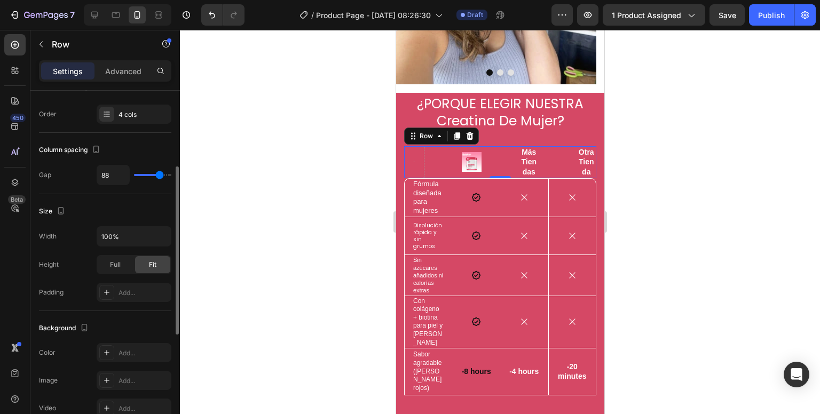
type input "96"
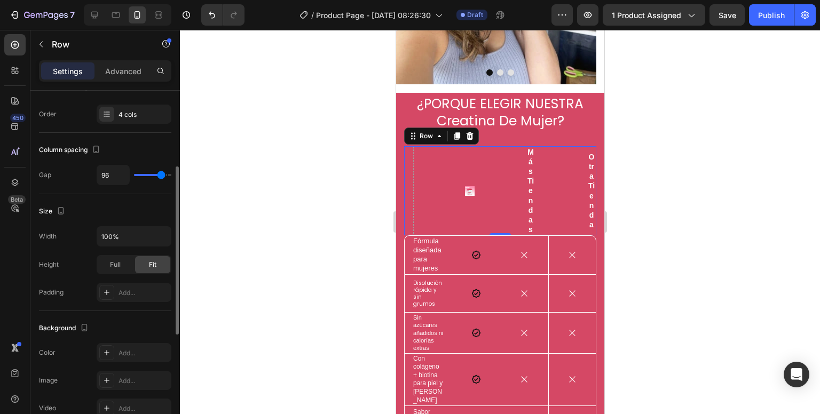
type input "54"
type input "22"
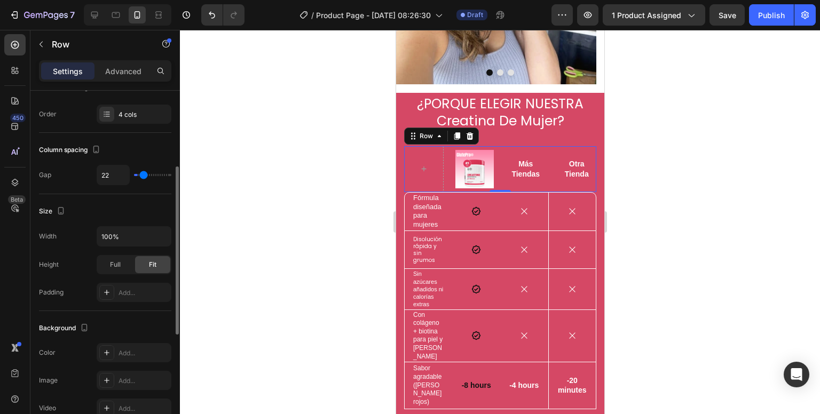
type input "0"
drag, startPoint x: 147, startPoint y: 175, endPoint x: 123, endPoint y: 174, distance: 24.0
type input "0"
click at [134, 174] on input "range" at bounding box center [152, 175] width 37 height 2
type input "16"
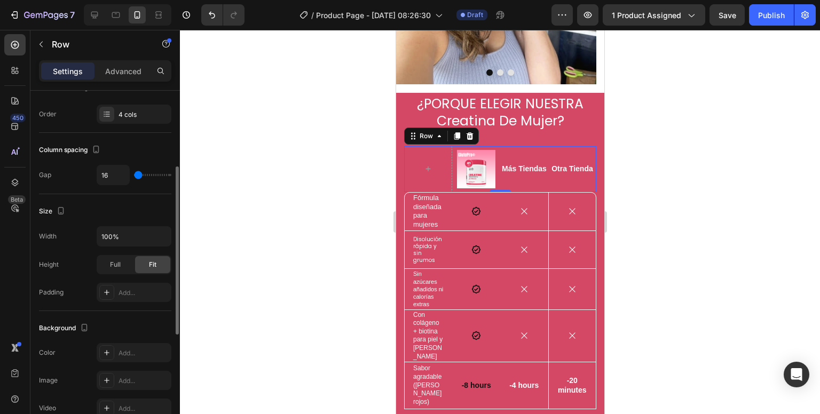
type input "16"
type input "0"
drag, startPoint x: 135, startPoint y: 176, endPoint x: 117, endPoint y: 169, distance: 18.7
click at [134, 174] on input "range" at bounding box center [152, 175] width 37 height 2
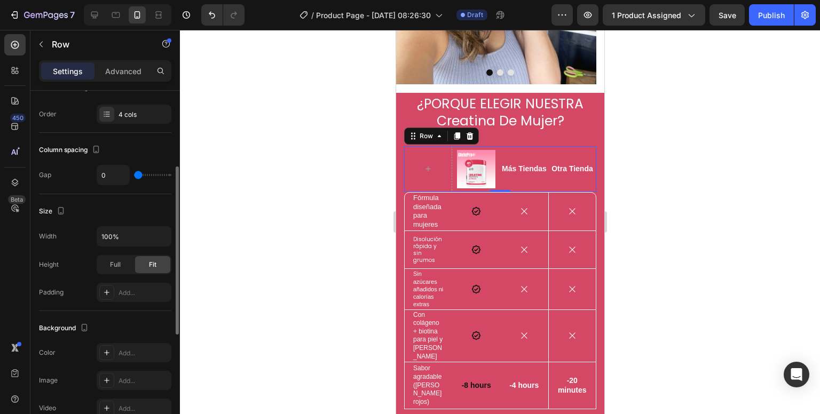
drag, startPoint x: 122, startPoint y: 207, endPoint x: 81, endPoint y: 236, distance: 50.2
click at [81, 234] on div "Width 100%" at bounding box center [105, 236] width 132 height 20
click at [110, 262] on span "Full" at bounding box center [115, 265] width 11 height 10
click at [143, 265] on div "Fit" at bounding box center [152, 264] width 35 height 17
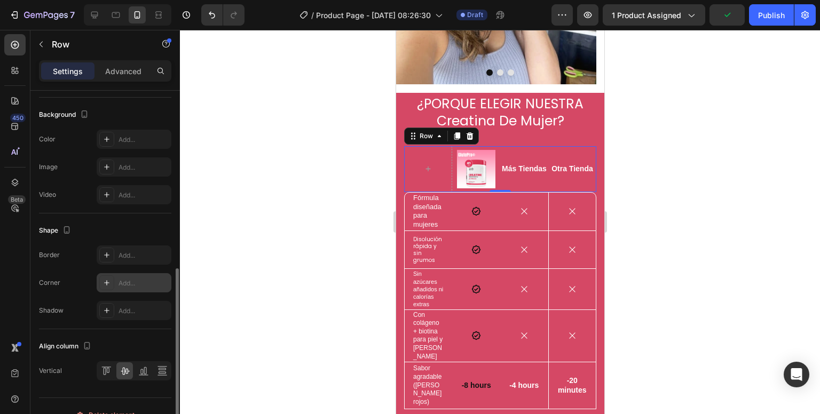
scroll to position [390, 0]
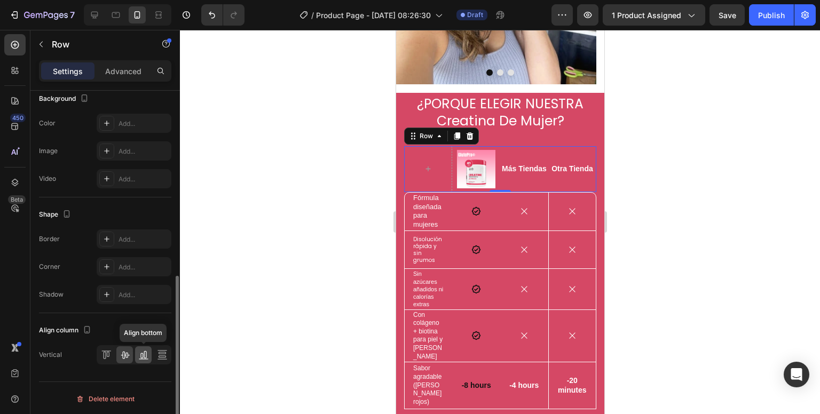
click at [137, 351] on div at bounding box center [143, 354] width 17 height 17
click at [128, 353] on icon at bounding box center [125, 355] width 11 height 11
drag, startPoint x: 258, startPoint y: 275, endPoint x: 258, endPoint y: 265, distance: 10.7
click at [257, 274] on div at bounding box center [500, 222] width 640 height 384
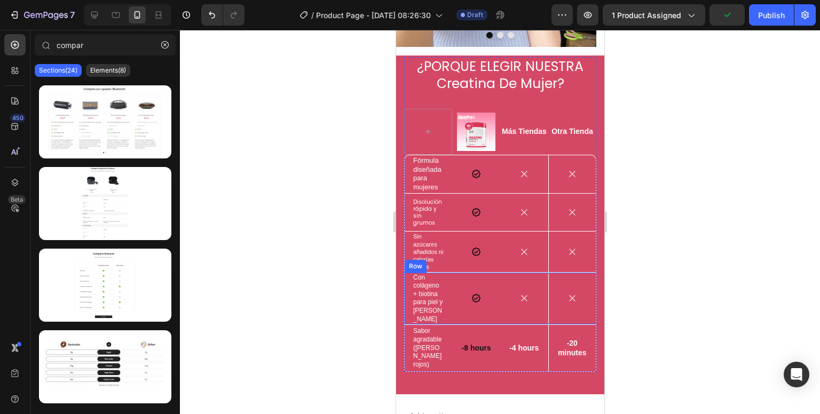
scroll to position [811, 0]
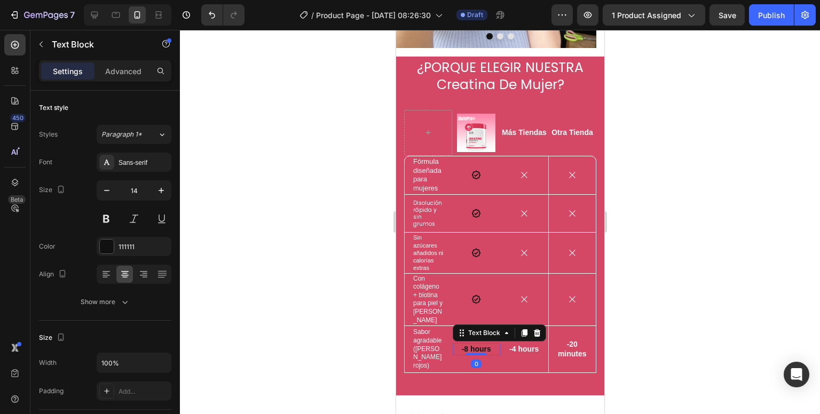
click at [473, 344] on p "-8 hours" at bounding box center [476, 349] width 46 height 10
click at [477, 295] on icon at bounding box center [476, 300] width 10 height 10
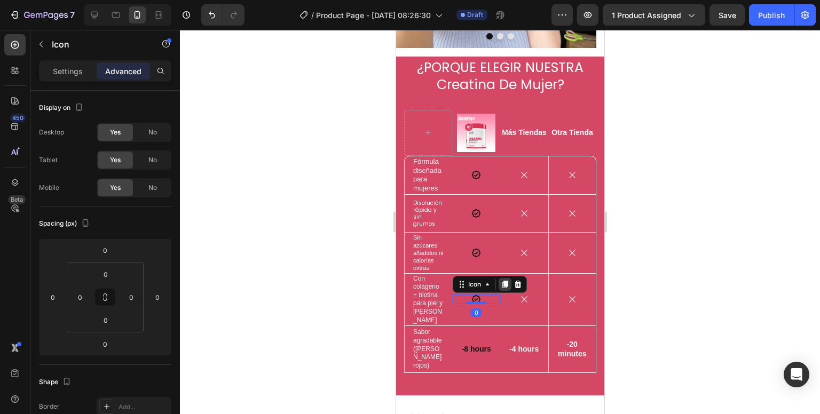
click at [501, 280] on icon at bounding box center [504, 284] width 9 height 9
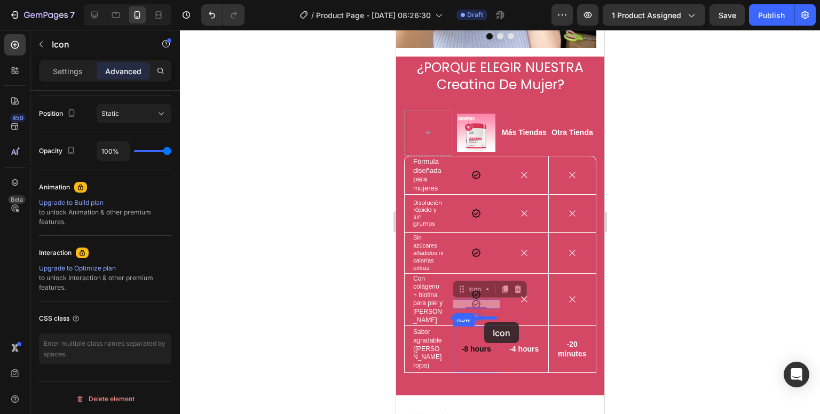
drag, startPoint x: 488, startPoint y: 281, endPoint x: 484, endPoint y: 322, distance: 41.4
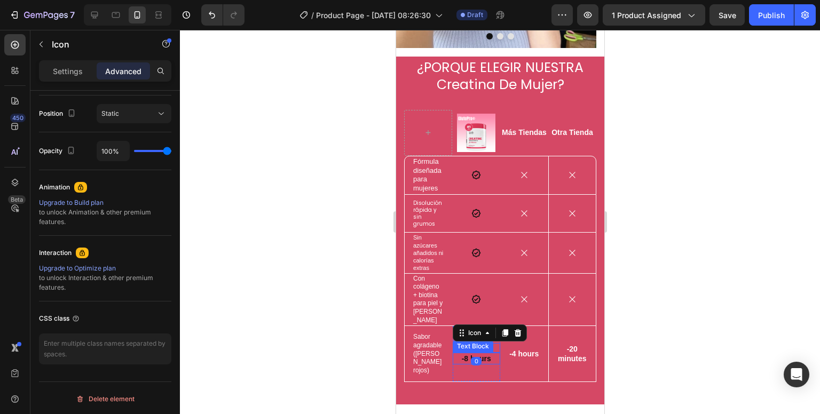
click at [482, 354] on p "-8 hours" at bounding box center [476, 359] width 46 height 10
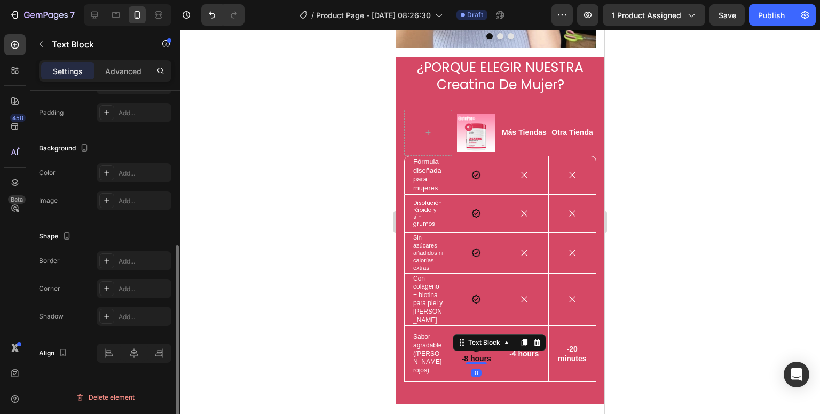
scroll to position [0, 0]
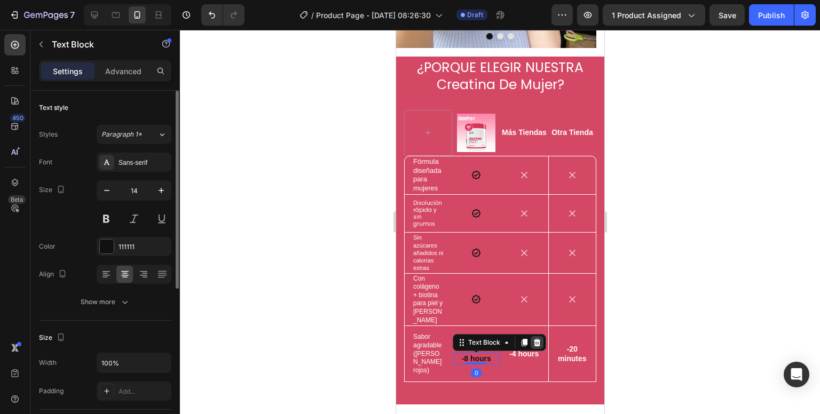
click at [532, 338] on icon at bounding box center [536, 342] width 9 height 9
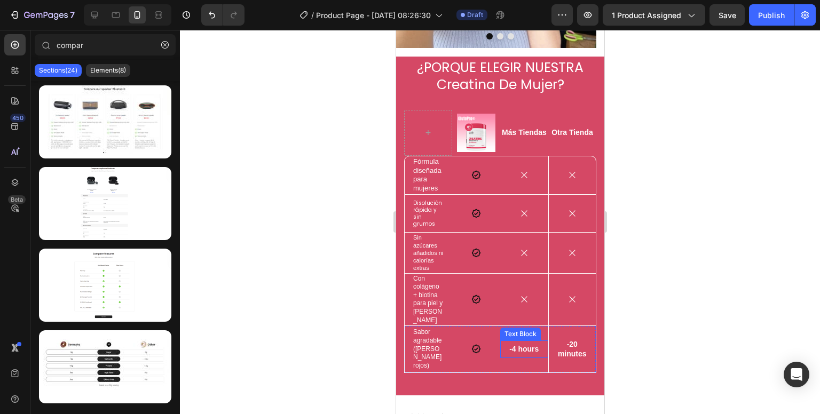
click at [525, 344] on p "-4 hours" at bounding box center [523, 349] width 41 height 10
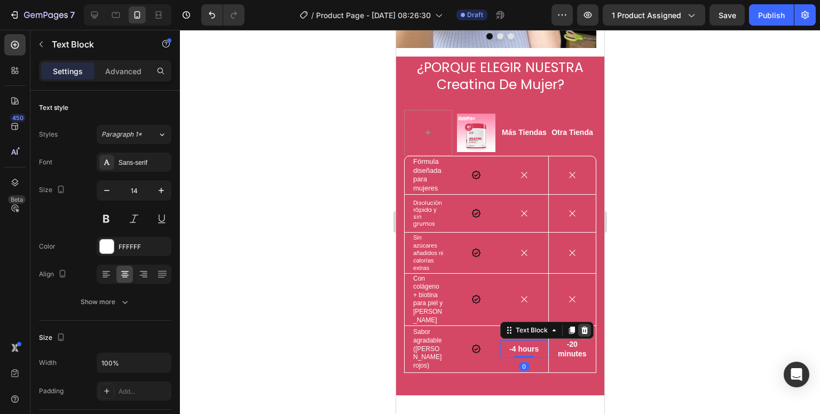
click at [577, 324] on div at bounding box center [583, 330] width 13 height 13
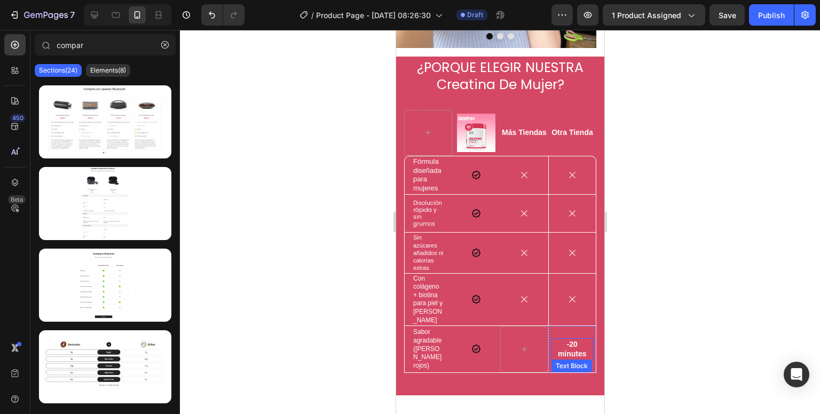
click at [565, 339] on p "-20 minutes" at bounding box center [572, 348] width 40 height 19
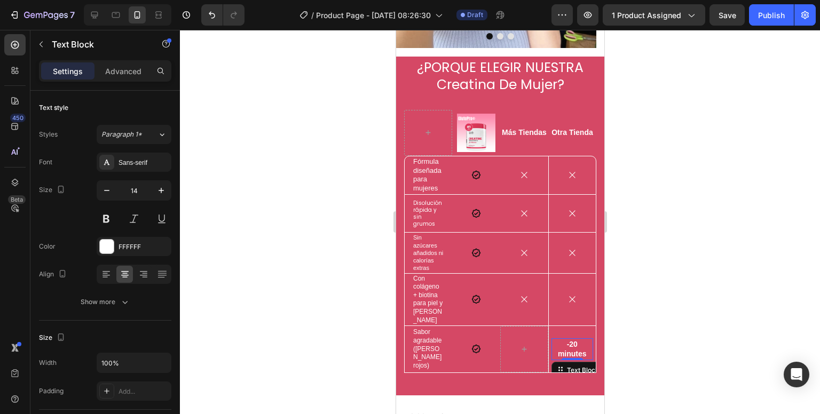
click at [567, 339] on p "-20 minutes" at bounding box center [572, 348] width 40 height 19
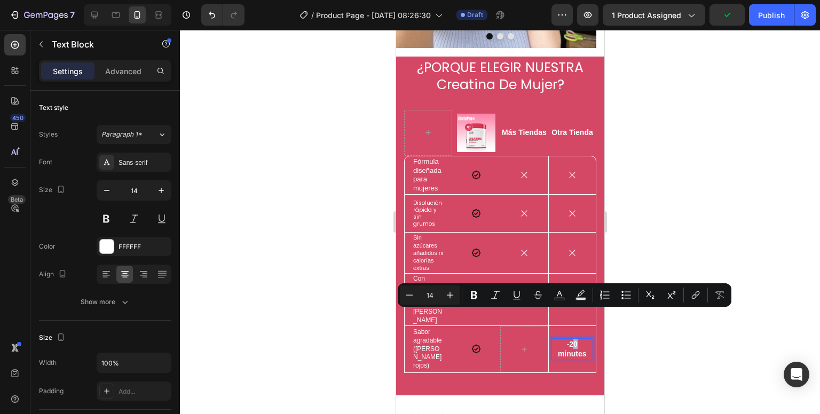
click at [564, 339] on p "-20 minutes" at bounding box center [572, 348] width 40 height 19
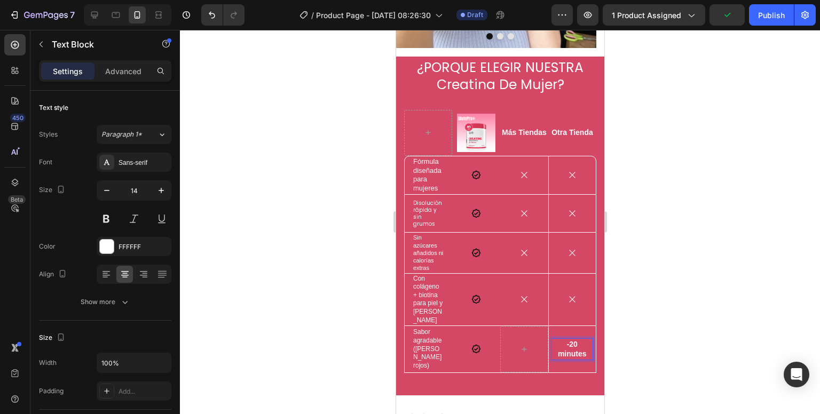
click at [553, 339] on p "-20 minutes" at bounding box center [572, 348] width 40 height 19
click at [636, 306] on div at bounding box center [500, 222] width 640 height 384
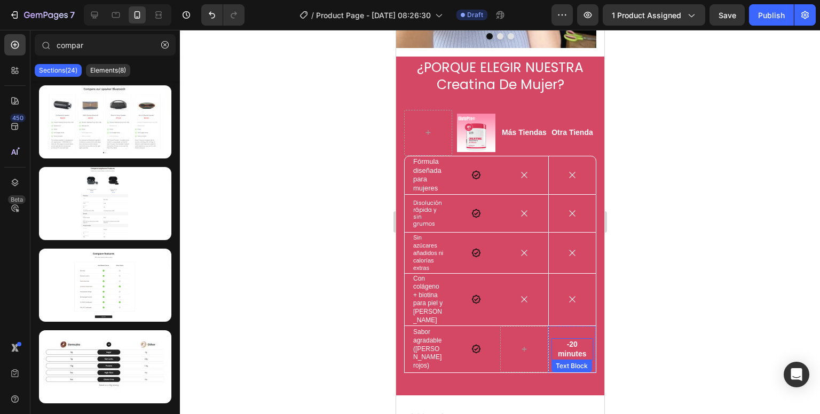
click at [564, 339] on p "-20 minutes" at bounding box center [572, 348] width 40 height 19
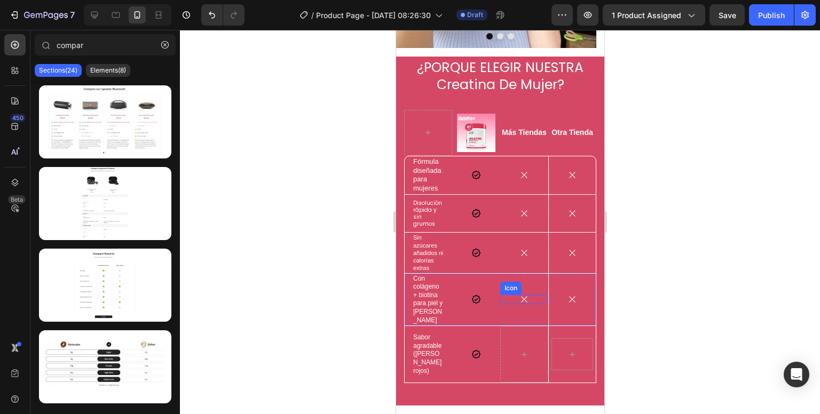
click at [519, 295] on icon at bounding box center [524, 300] width 10 height 10
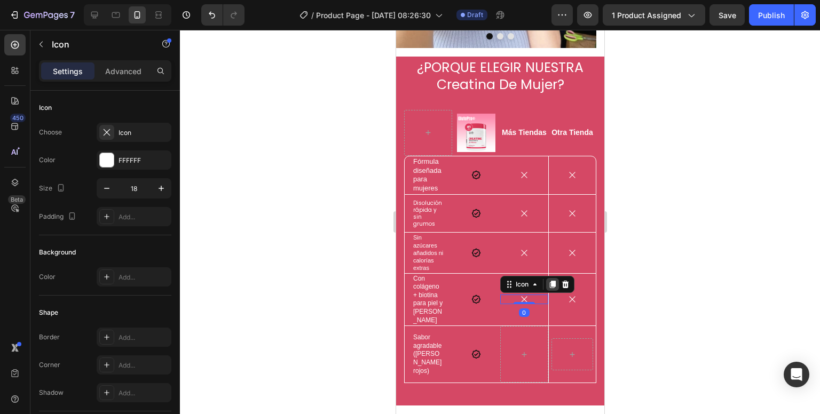
click at [549, 281] on icon at bounding box center [552, 284] width 6 height 7
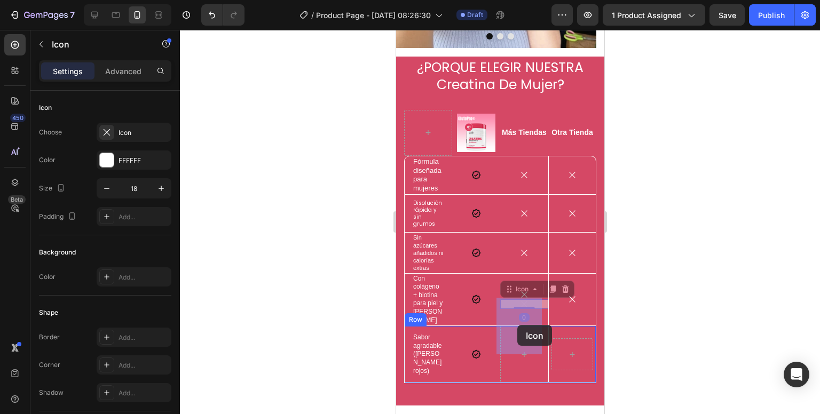
drag, startPoint x: 520, startPoint y: 280, endPoint x: 517, endPoint y: 325, distance: 45.5
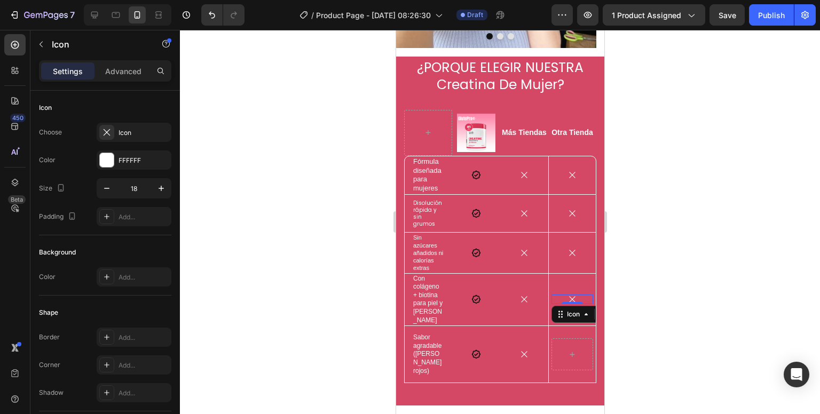
click at [566, 295] on div "Icon 0" at bounding box center [572, 300] width 42 height 10
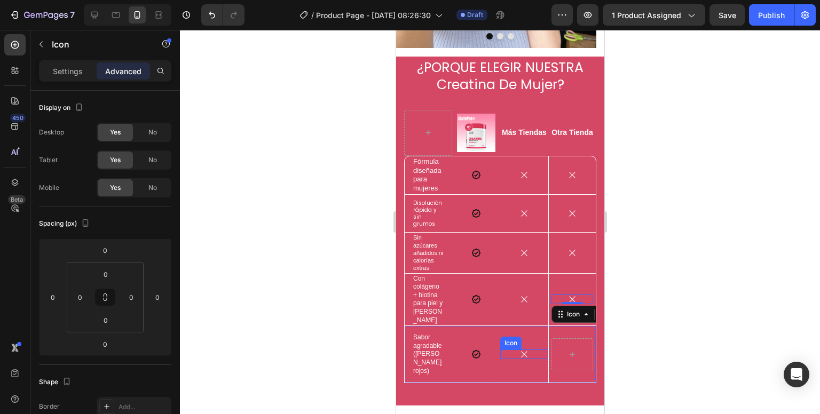
click at [520, 352] on icon at bounding box center [523, 355] width 6 height 6
click at [549, 336] on icon at bounding box center [552, 339] width 6 height 7
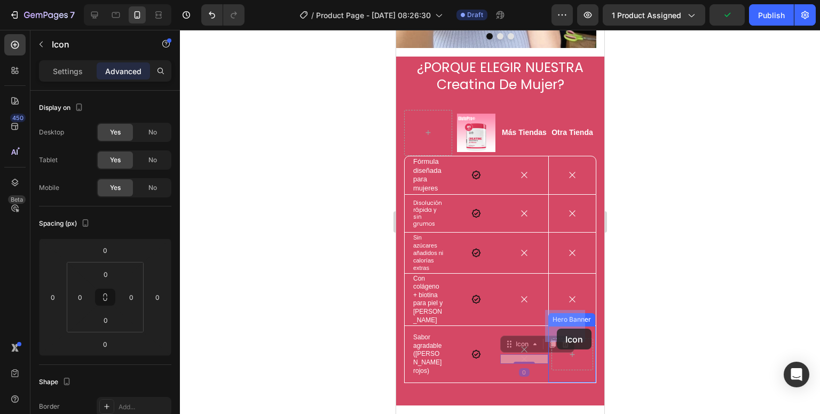
drag, startPoint x: 526, startPoint y: 333, endPoint x: 553, endPoint y: 331, distance: 27.8
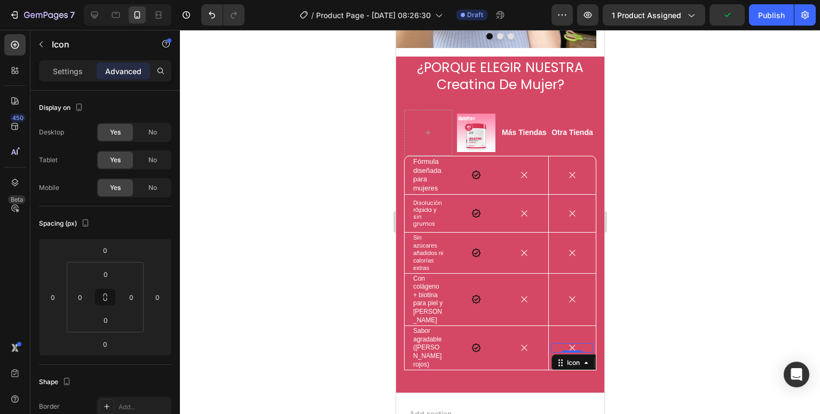
click at [655, 236] on div at bounding box center [500, 222] width 640 height 384
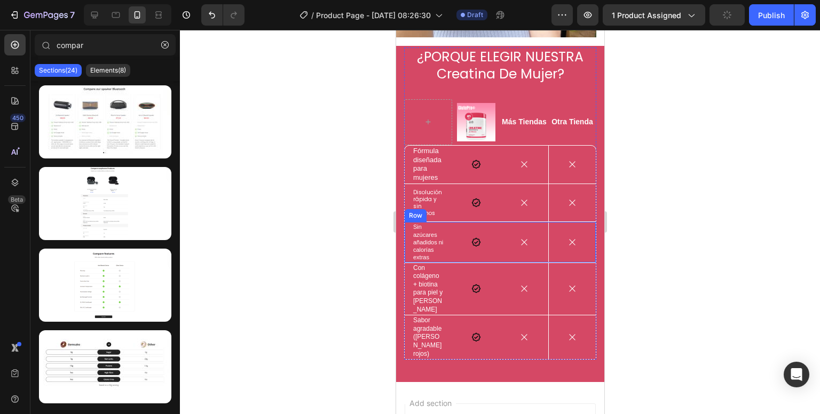
scroll to position [814, 0]
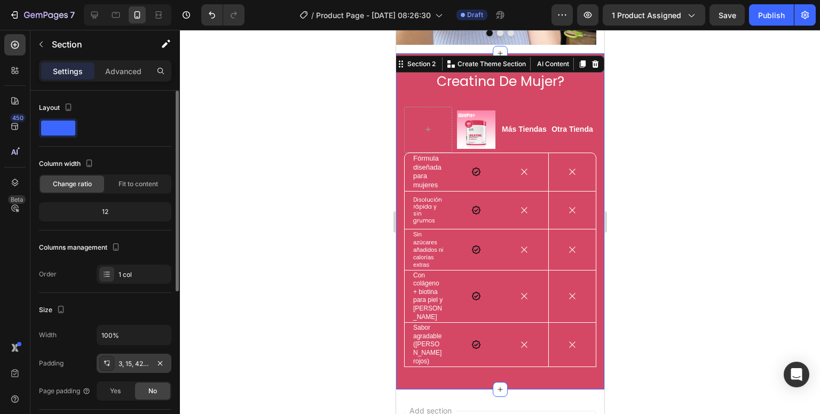
click at [139, 360] on div "3, 15, 42, 15" at bounding box center [133, 364] width 31 height 10
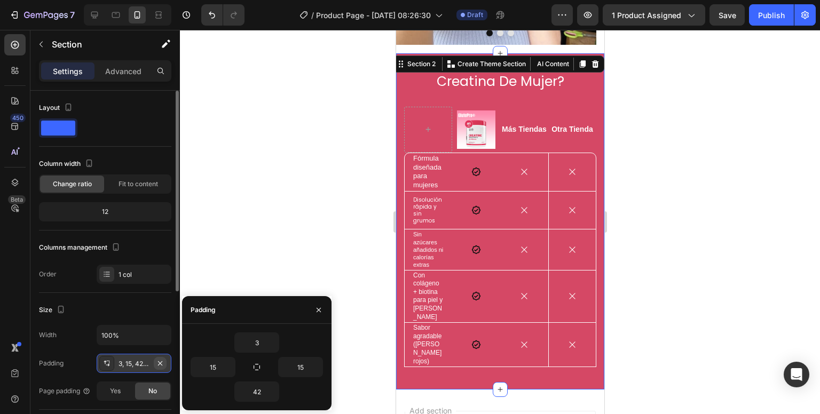
click at [154, 361] on button "button" at bounding box center [160, 363] width 13 height 13
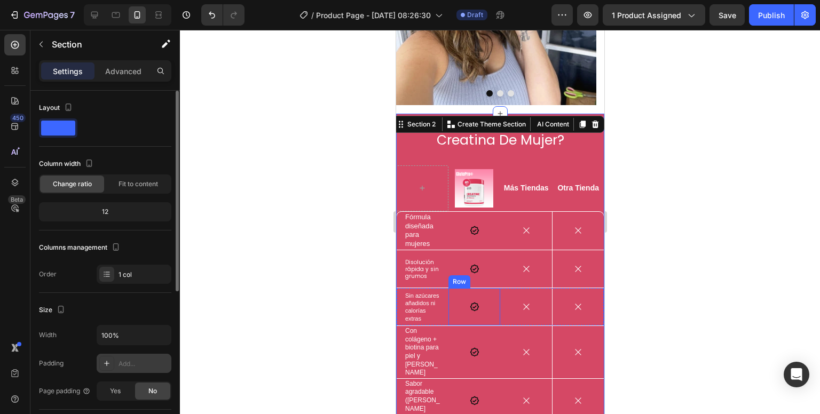
scroll to position [751, 0]
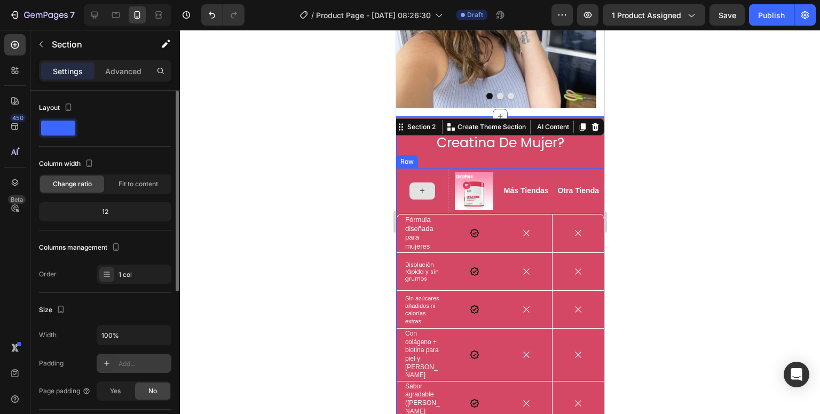
click at [413, 216] on p "Fórmula diseñada para mujeres" at bounding box center [422, 234] width 35 height 36
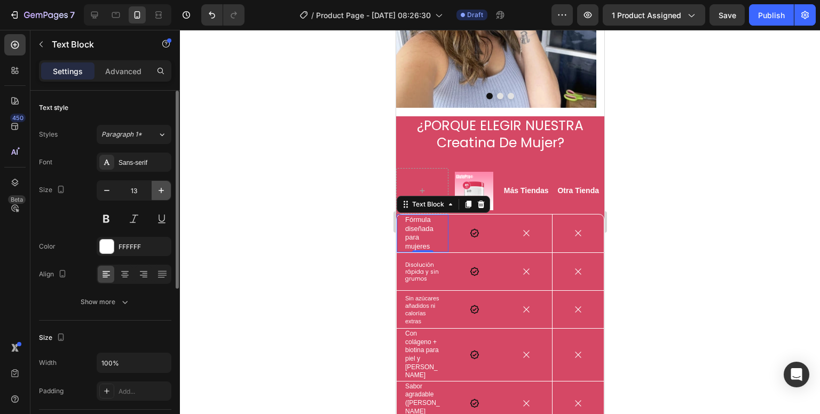
click at [163, 189] on icon "button" at bounding box center [161, 190] width 11 height 11
type input "14"
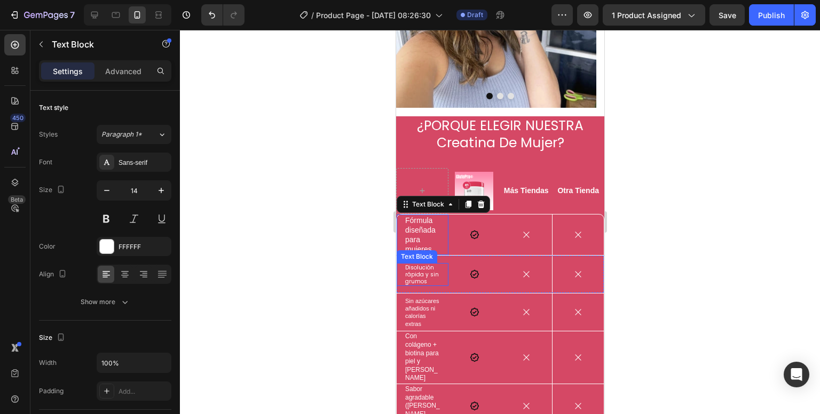
click at [423, 264] on p "Disolución rápida y sin grumos" at bounding box center [422, 274] width 35 height 21
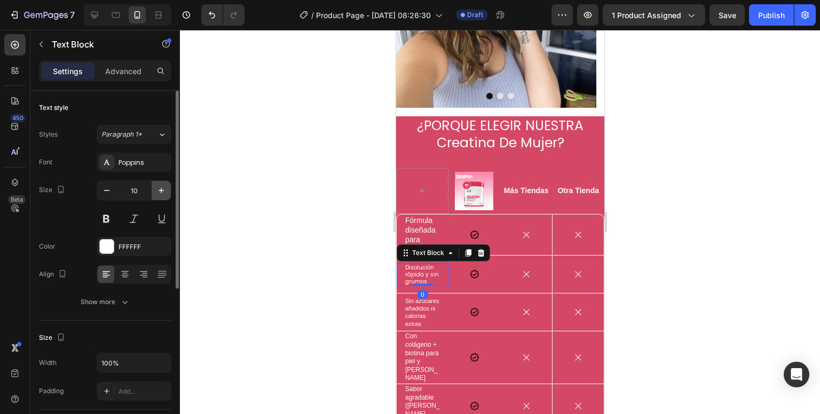
click at [161, 183] on button "button" at bounding box center [161, 190] width 19 height 19
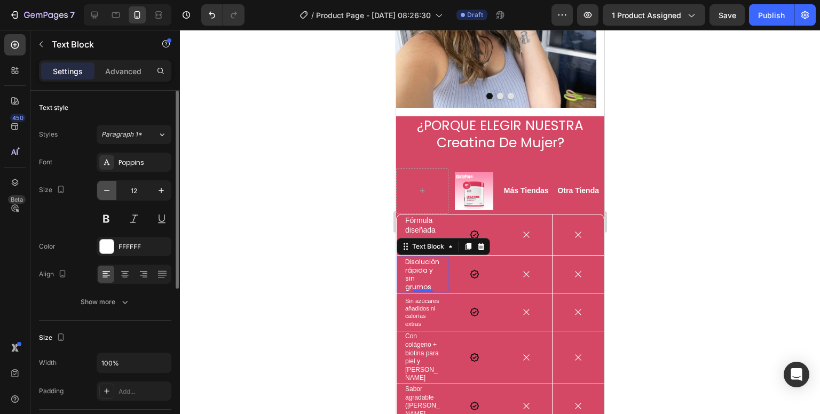
click at [113, 187] on button "button" at bounding box center [106, 190] width 19 height 19
type input "11"
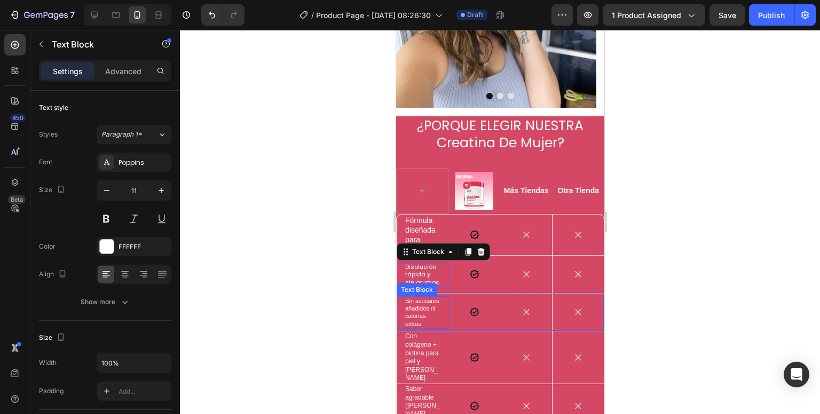
click at [415, 297] on p "Sin azúcares añadidos ni calorías extras" at bounding box center [422, 312] width 35 height 30
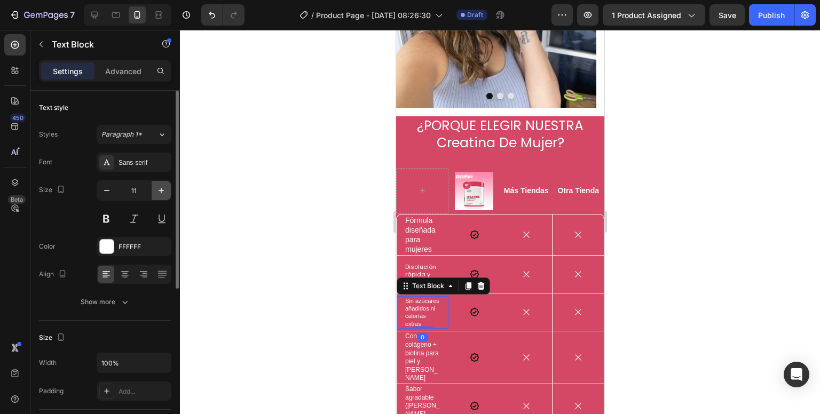
click at [157, 195] on icon "button" at bounding box center [161, 190] width 11 height 11
type input "12"
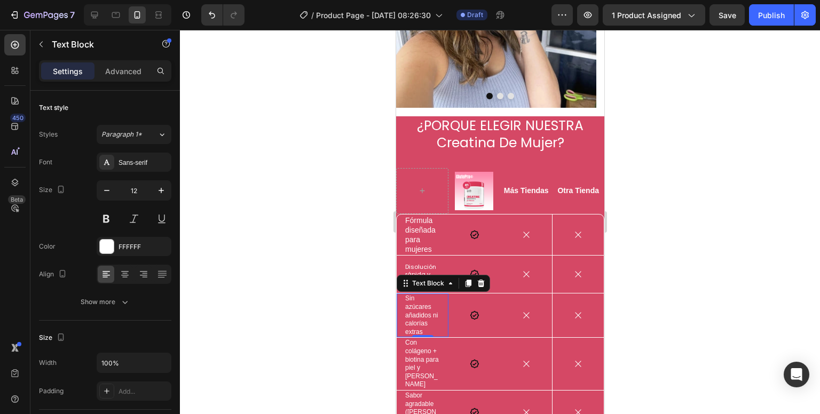
click at [303, 273] on div at bounding box center [500, 222] width 640 height 384
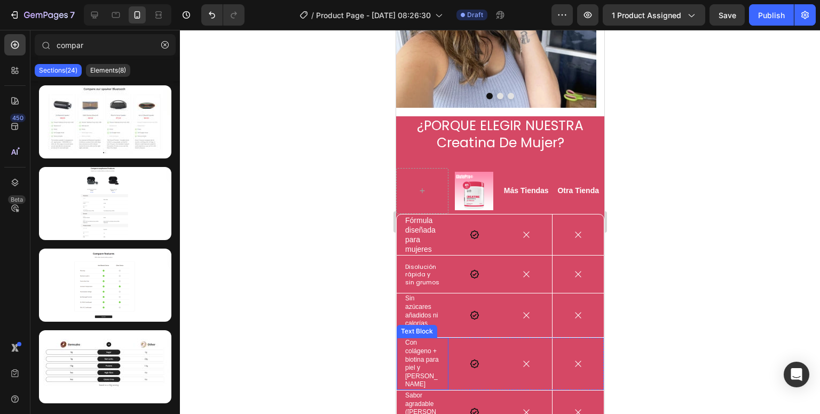
click at [421, 346] on p "Con colágeno + biotina para piel y cabello" at bounding box center [422, 364] width 35 height 50
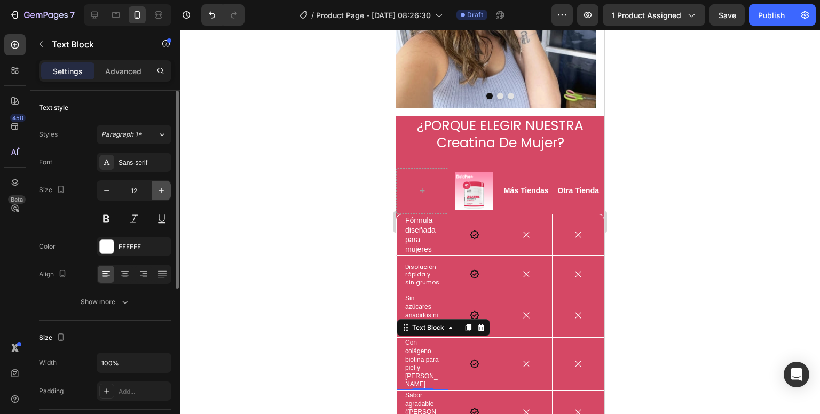
click at [161, 196] on button "button" at bounding box center [161, 190] width 19 height 19
type input "13"
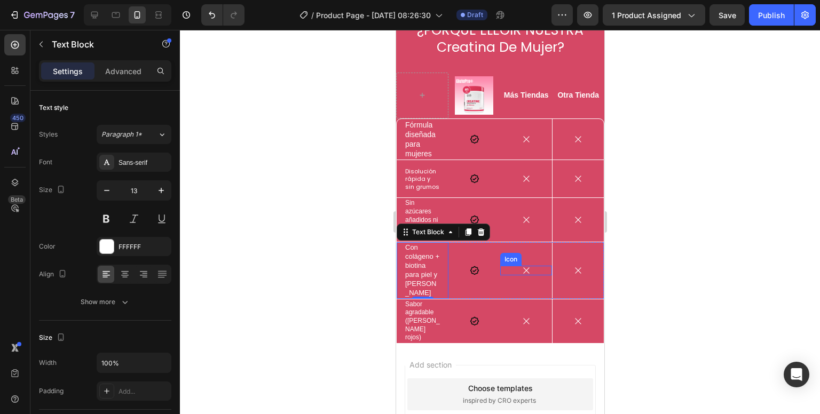
scroll to position [858, 0]
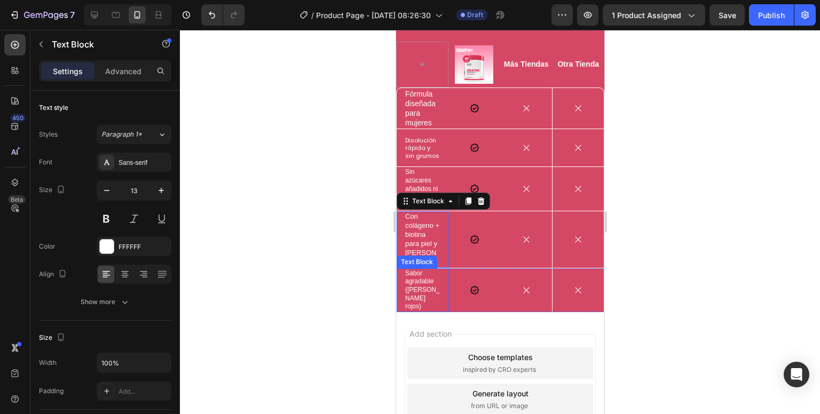
click at [408, 272] on p "Sabor agradable (frutos rojos)" at bounding box center [422, 291] width 35 height 42
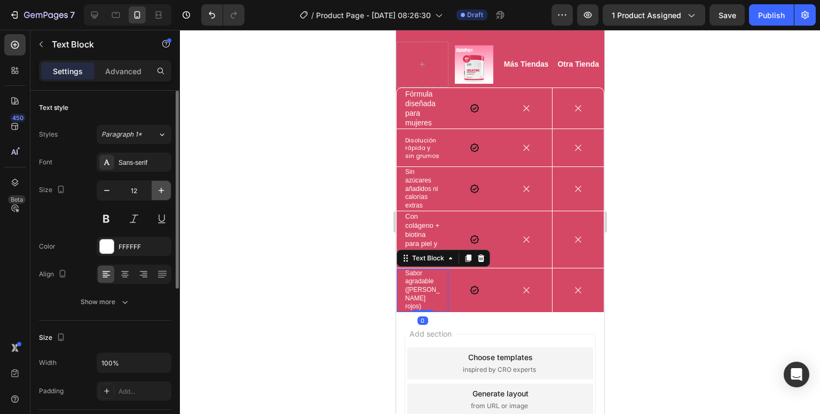
click at [163, 189] on icon "button" at bounding box center [161, 190] width 11 height 11
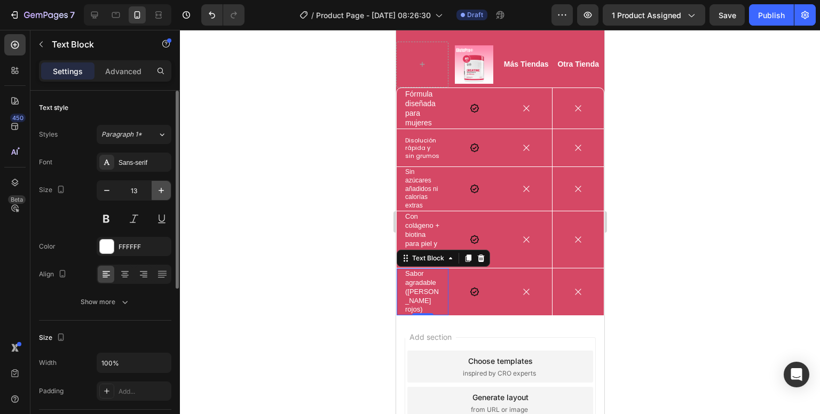
click at [163, 189] on icon "button" at bounding box center [161, 190] width 11 height 11
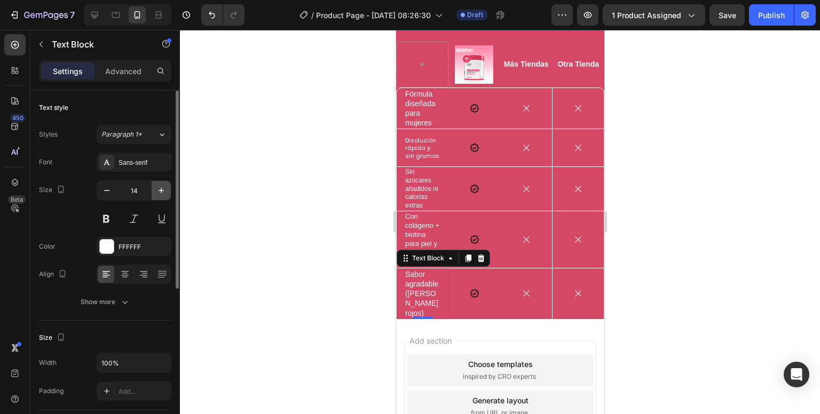
click at [163, 189] on icon "button" at bounding box center [161, 190] width 11 height 11
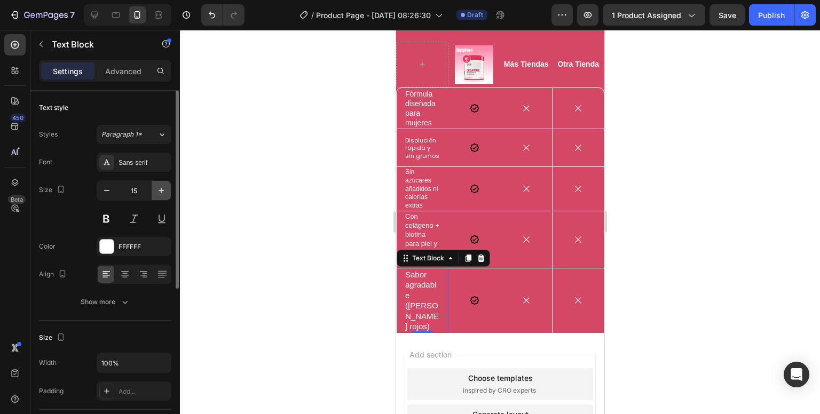
click at [163, 189] on icon "button" at bounding box center [161, 190] width 11 height 11
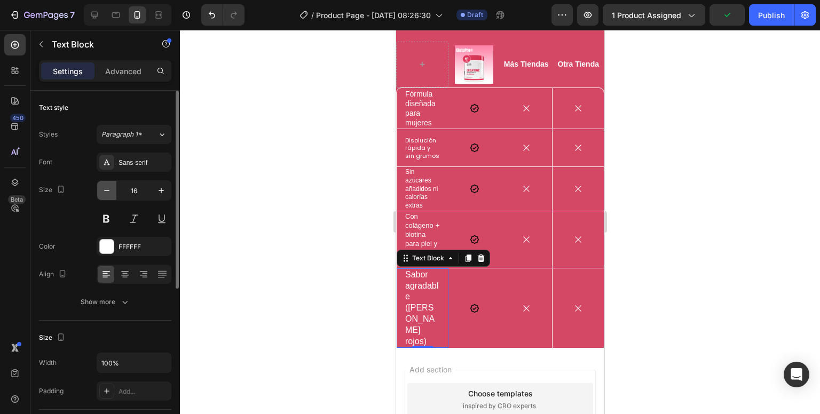
click at [109, 188] on icon "button" at bounding box center [106, 190] width 11 height 11
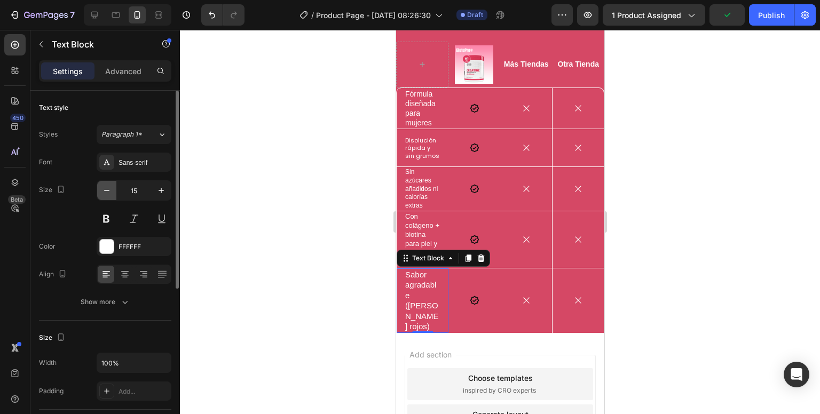
click at [109, 188] on icon "button" at bounding box center [106, 190] width 11 height 11
type input "13"
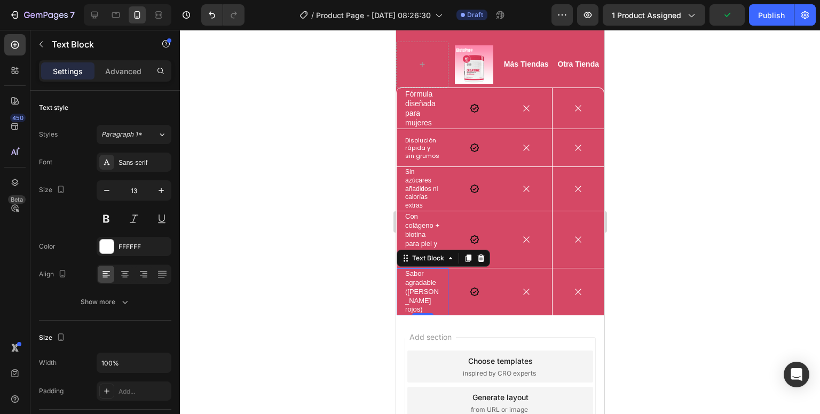
click at [247, 210] on div at bounding box center [500, 222] width 640 height 384
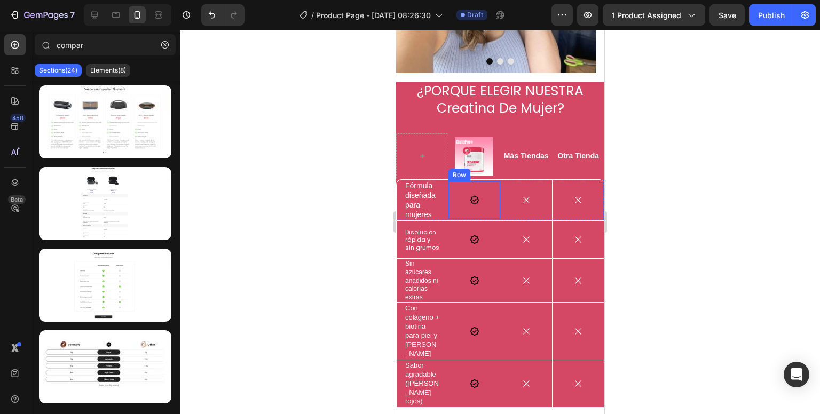
scroll to position [805, 0]
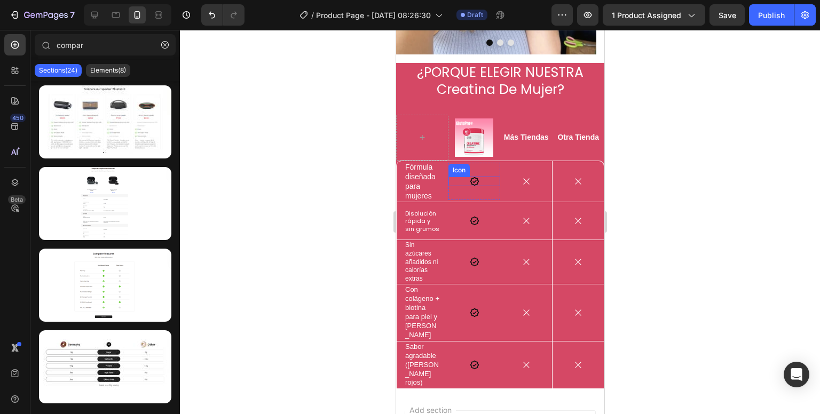
click at [471, 177] on icon at bounding box center [473, 181] width 9 height 9
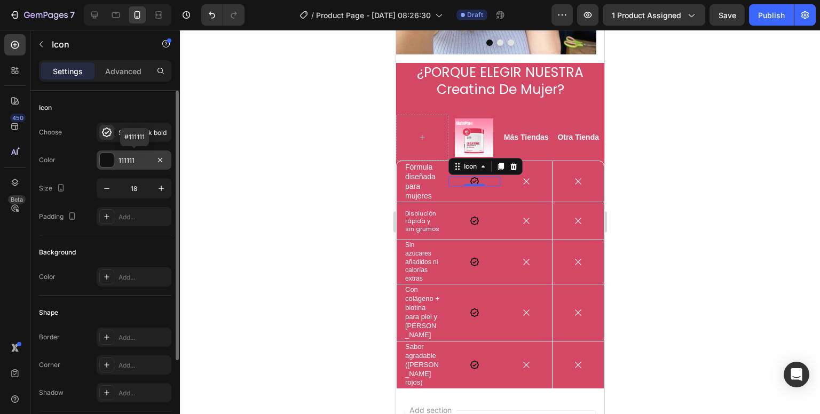
click at [139, 163] on div "111111" at bounding box center [133, 161] width 31 height 10
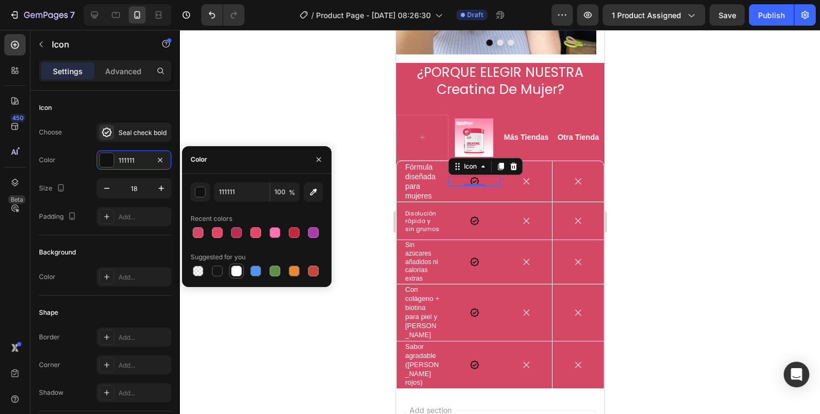
click at [236, 269] on div at bounding box center [236, 271] width 11 height 11
type input "FFFFFF"
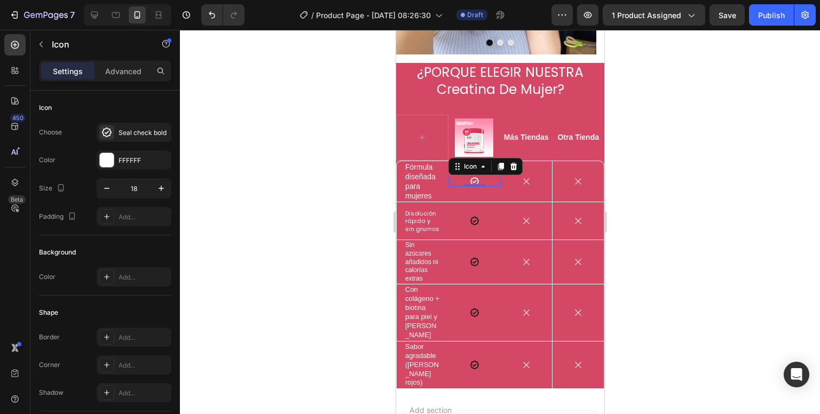
click at [360, 258] on div at bounding box center [500, 222] width 640 height 384
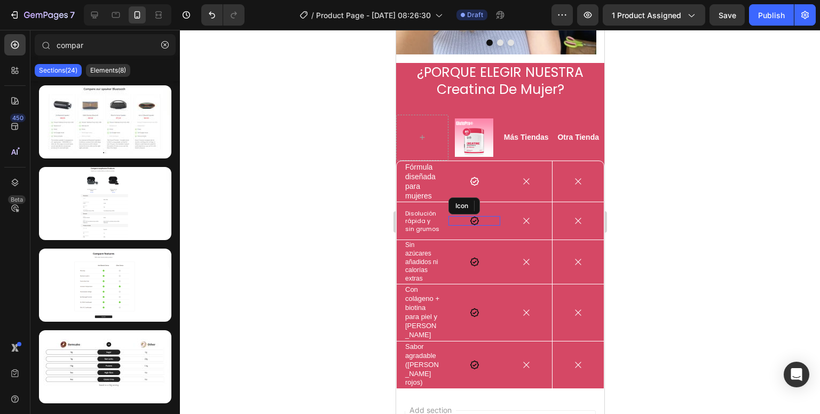
click at [471, 217] on icon at bounding box center [473, 221] width 9 height 9
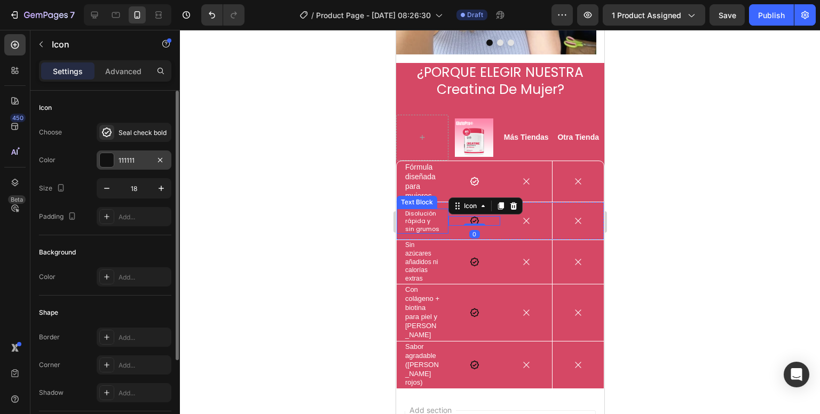
click at [125, 165] on div "111111" at bounding box center [133, 161] width 31 height 10
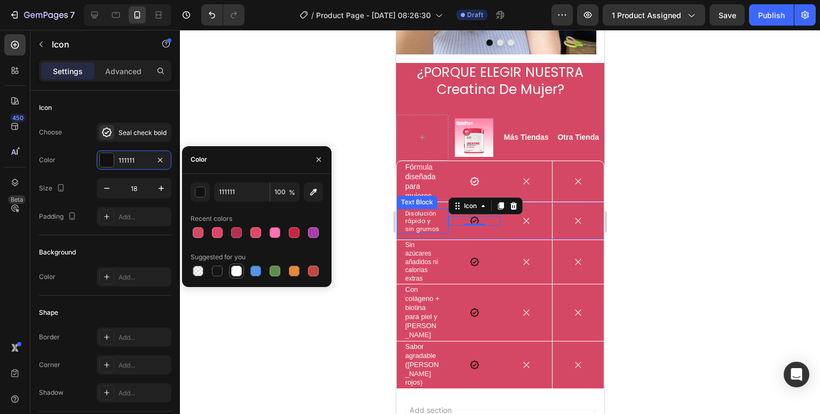
click at [231, 273] on div at bounding box center [236, 271] width 13 height 13
type input "FFFFFF"
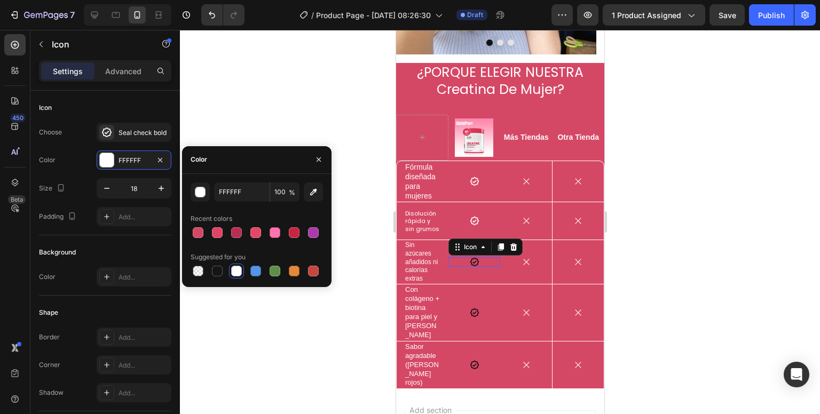
click at [471, 257] on icon at bounding box center [474, 262] width 10 height 10
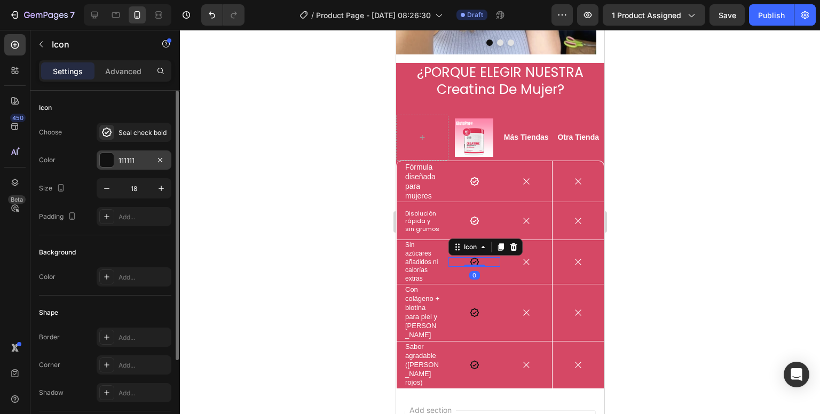
click at [118, 159] on div "111111" at bounding box center [133, 161] width 31 height 10
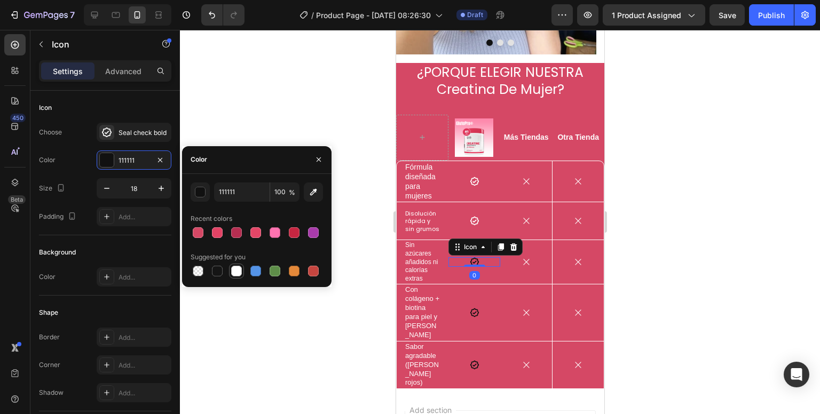
click at [239, 270] on div at bounding box center [236, 271] width 11 height 11
type input "FFFFFF"
click at [472, 308] on icon at bounding box center [473, 312] width 9 height 9
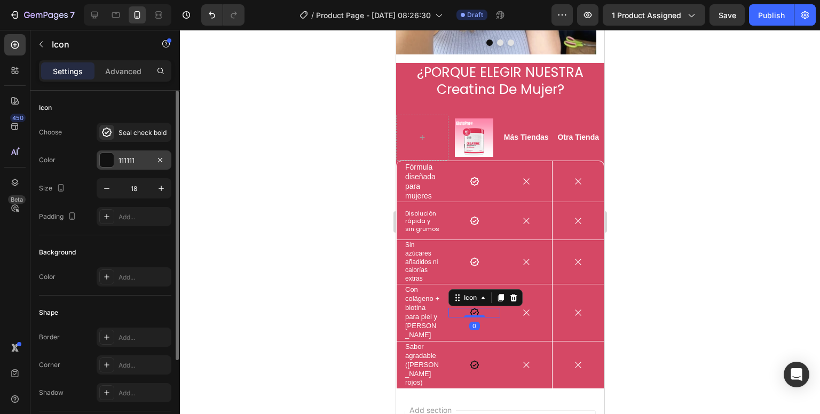
click at [103, 158] on div at bounding box center [107, 160] width 14 height 14
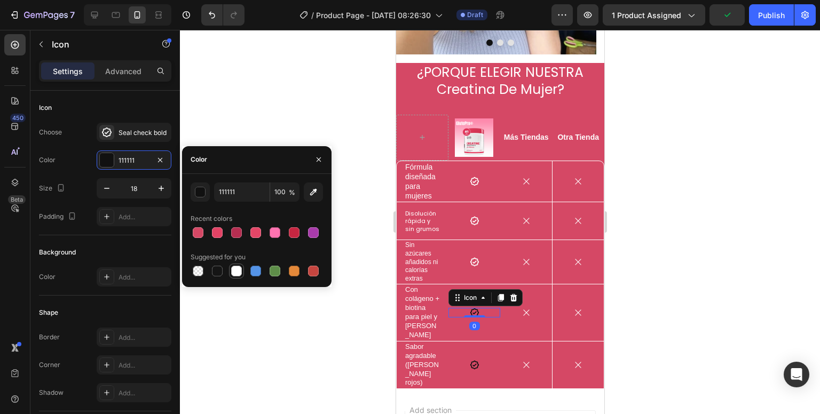
click at [238, 267] on div at bounding box center [236, 271] width 11 height 11
type input "FFFFFF"
click at [469, 360] on icon at bounding box center [474, 365] width 10 height 10
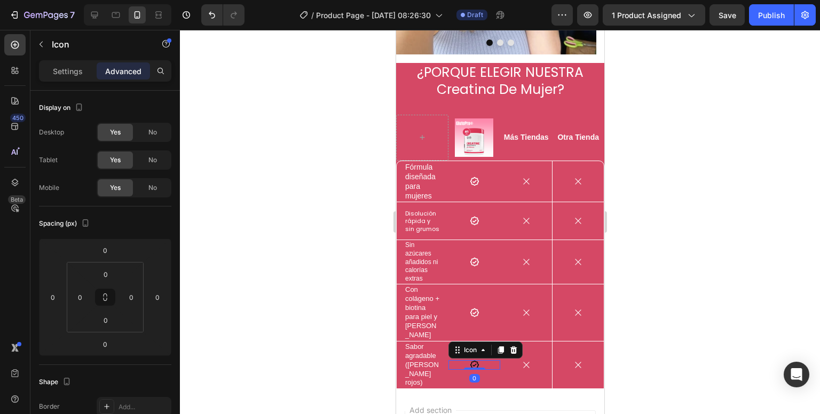
click at [461, 360] on div "Icon 0" at bounding box center [474, 365] width 52 height 10
click at [452, 360] on div "Icon 0" at bounding box center [474, 365] width 52 height 10
click at [65, 77] on div "Settings" at bounding box center [67, 70] width 53 height 17
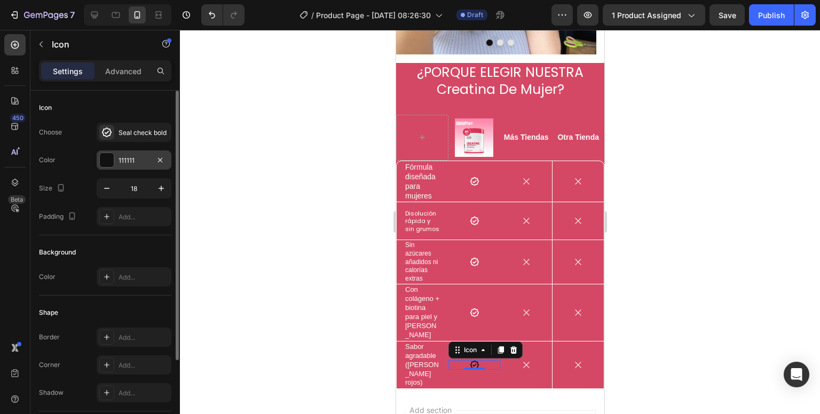
click at [109, 169] on div "111111" at bounding box center [134, 160] width 75 height 19
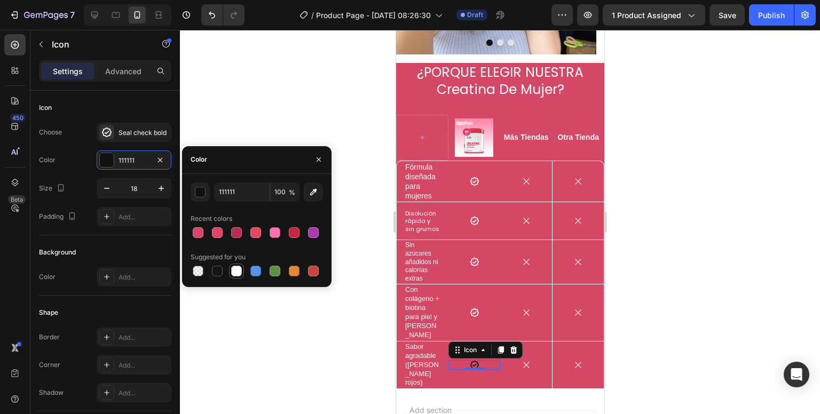
click at [237, 268] on div at bounding box center [236, 271] width 11 height 11
type input "FFFFFF"
click at [374, 307] on div at bounding box center [500, 222] width 640 height 384
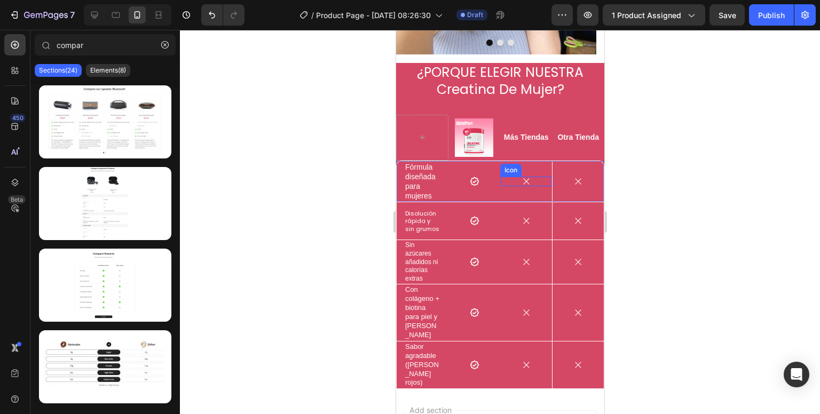
click at [521, 177] on icon at bounding box center [526, 182] width 10 height 10
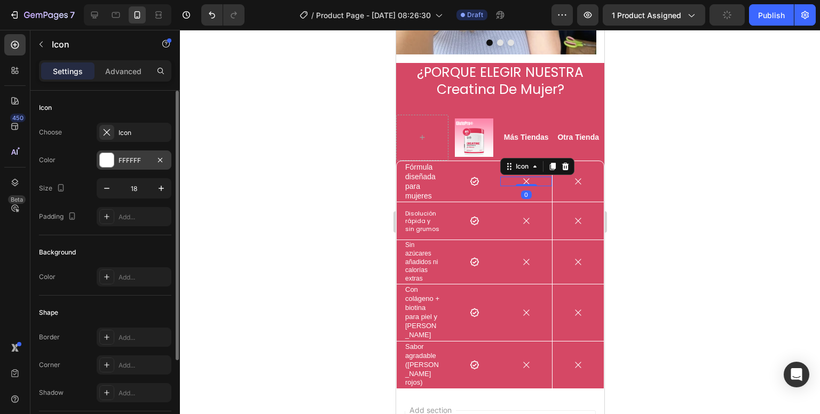
click at [118, 162] on div "FFFFFF" at bounding box center [133, 161] width 31 height 10
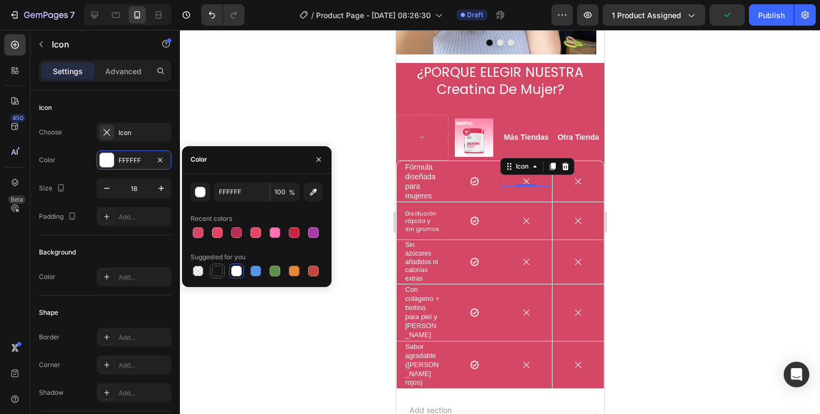
click at [216, 270] on div at bounding box center [217, 271] width 11 height 11
type input "151515"
click at [332, 318] on div at bounding box center [500, 222] width 640 height 384
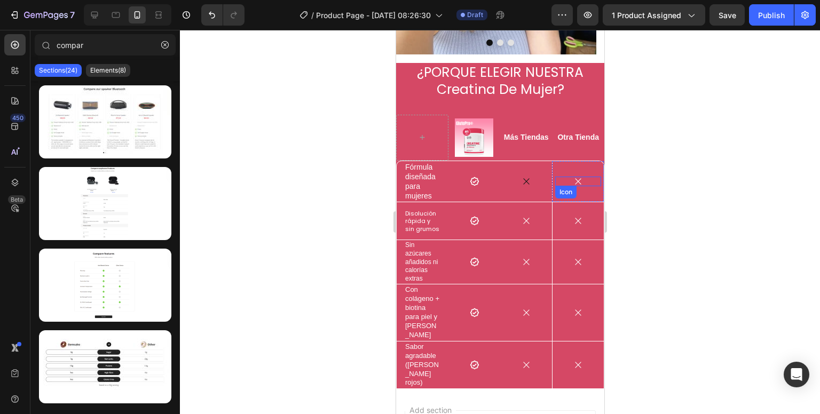
click at [573, 177] on icon at bounding box center [578, 182] width 10 height 10
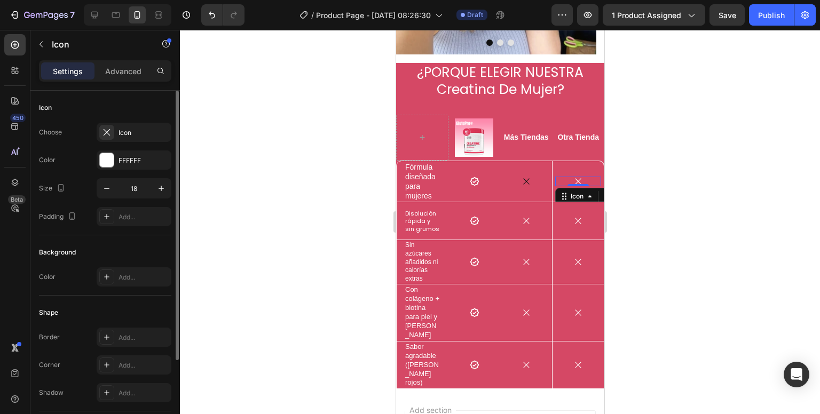
click at [134, 169] on div "Choose Icon Color FFFFFF Size 18 Padding Add..." at bounding box center [105, 175] width 132 height 104
click at [134, 168] on div "FFFFFF" at bounding box center [134, 160] width 75 height 19
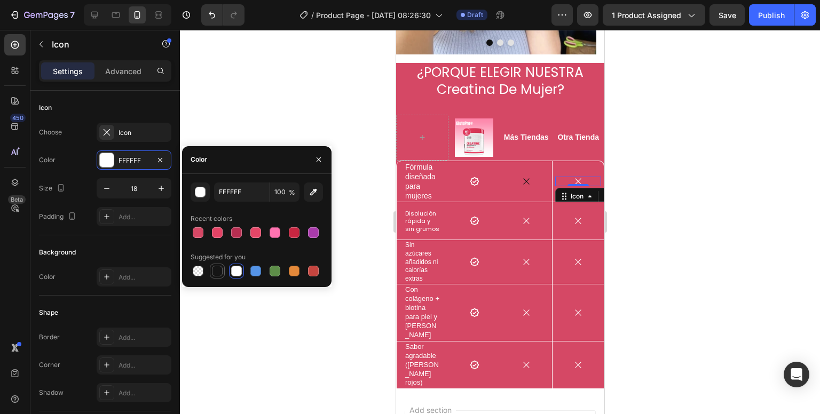
click at [212, 272] on div at bounding box center [217, 271] width 11 height 11
type input "151515"
click at [248, 312] on div at bounding box center [500, 222] width 640 height 384
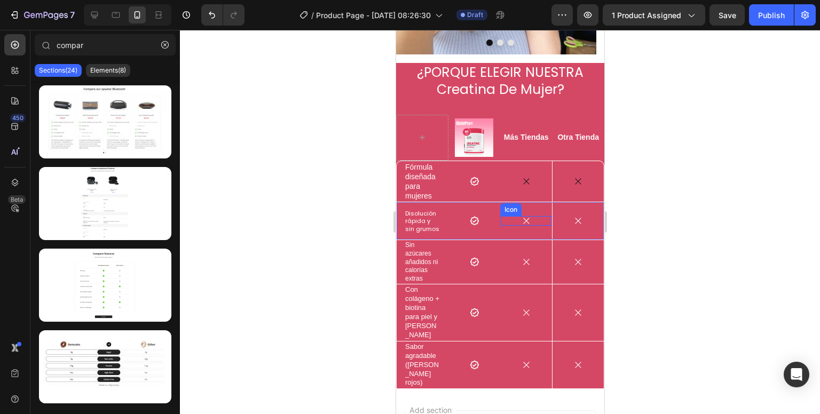
click at [524, 216] on icon at bounding box center [526, 221] width 10 height 10
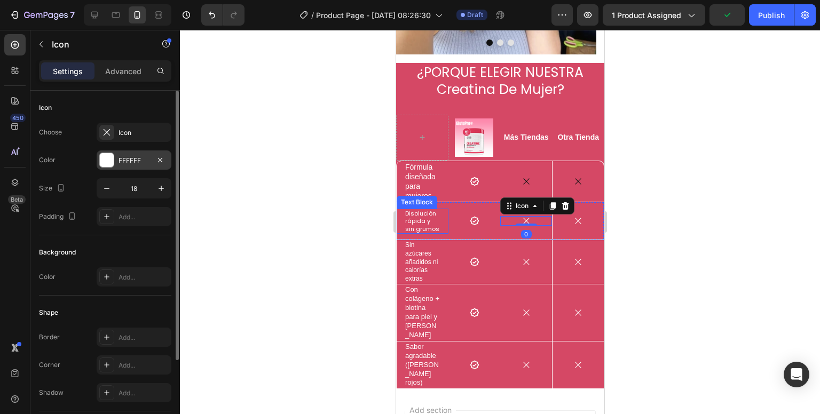
click at [132, 165] on div "FFFFFF" at bounding box center [133, 161] width 31 height 10
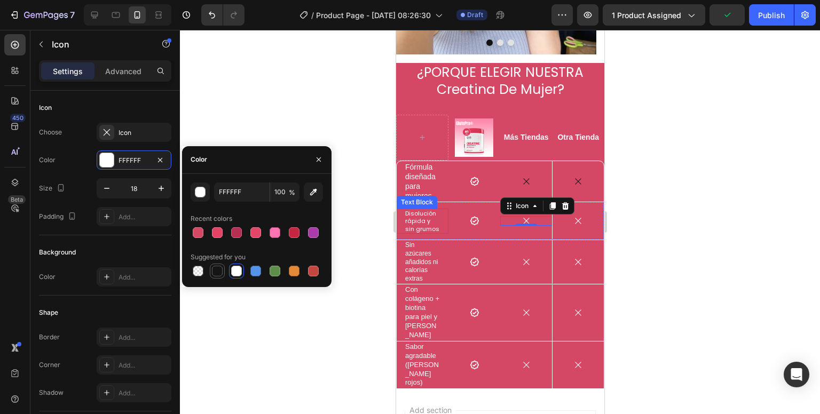
click at [215, 267] on div at bounding box center [217, 271] width 11 height 11
type input "151515"
click at [523, 259] on icon at bounding box center [526, 262] width 6 height 6
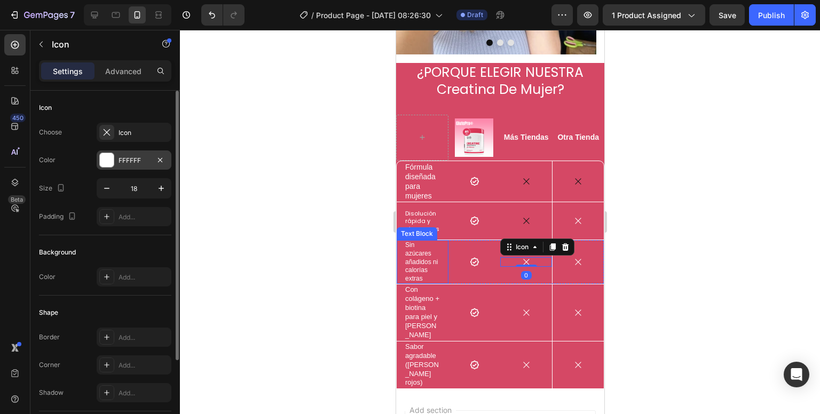
click at [140, 166] on div "FFFFFF" at bounding box center [134, 160] width 75 height 19
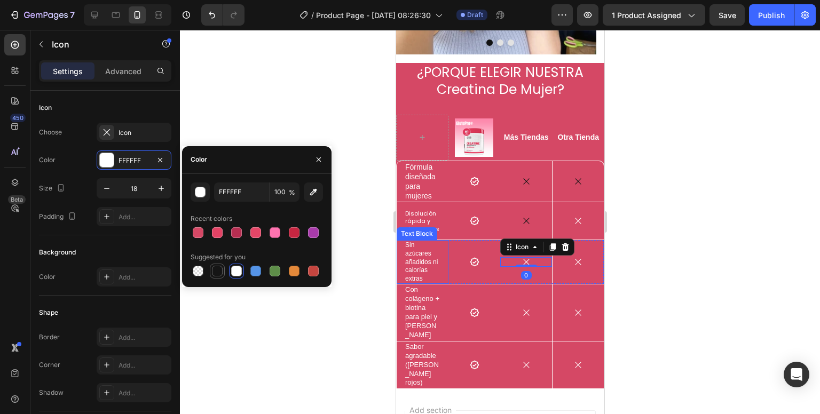
click at [219, 266] on div at bounding box center [217, 271] width 11 height 11
type input "151515"
click at [380, 256] on div at bounding box center [500, 222] width 640 height 384
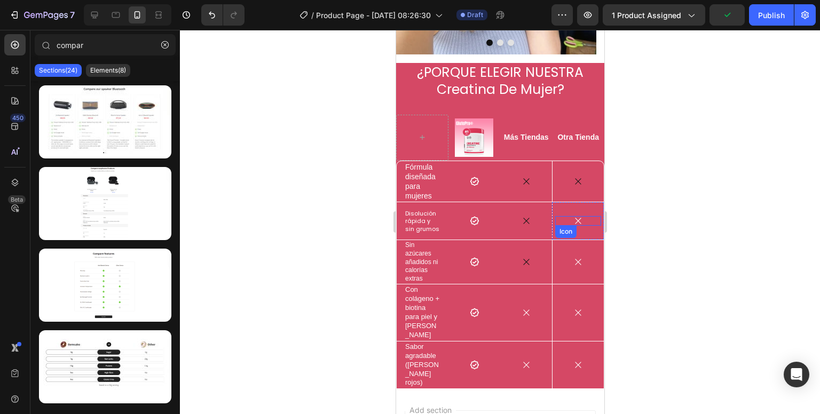
click at [574, 216] on icon at bounding box center [578, 221] width 10 height 10
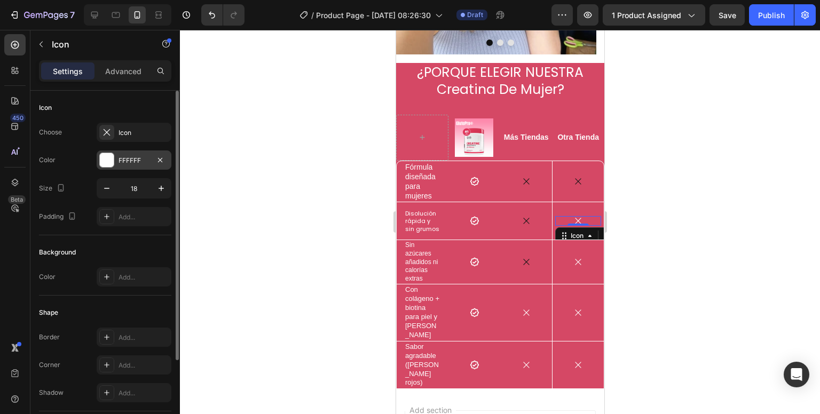
click at [126, 154] on div "FFFFFF" at bounding box center [134, 160] width 75 height 19
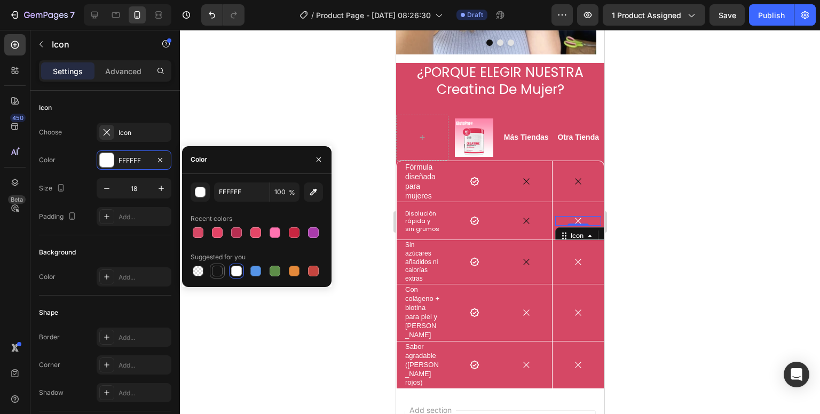
click at [219, 270] on div at bounding box center [217, 271] width 11 height 11
type input "151515"
click at [573, 257] on icon at bounding box center [578, 262] width 10 height 10
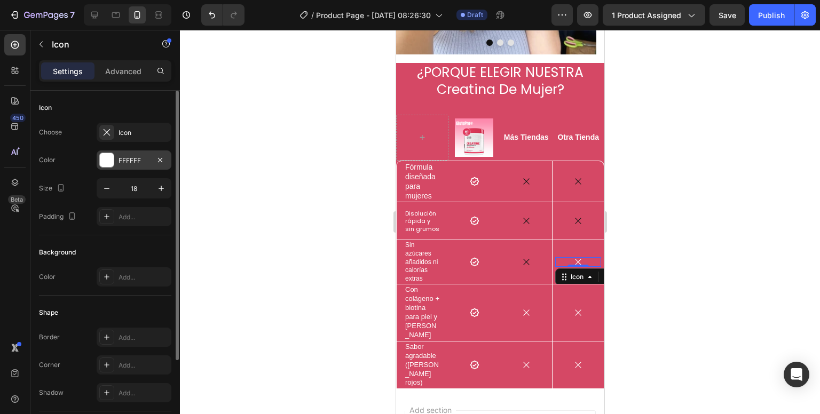
click at [135, 164] on div "FFFFFF" at bounding box center [133, 161] width 31 height 10
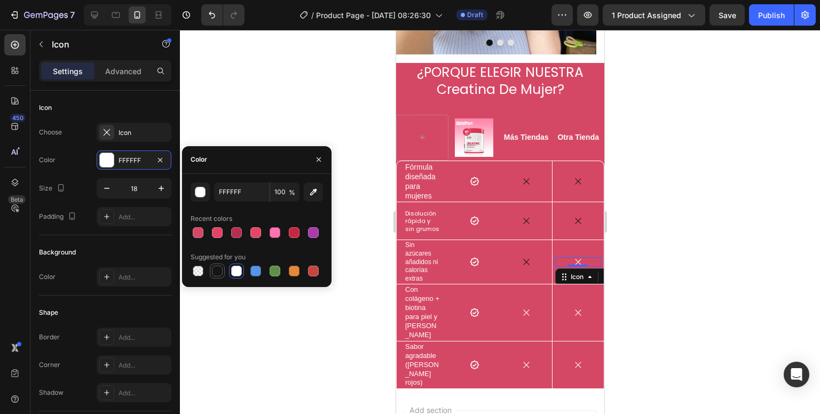
click at [215, 271] on div at bounding box center [217, 271] width 11 height 11
type input "151515"
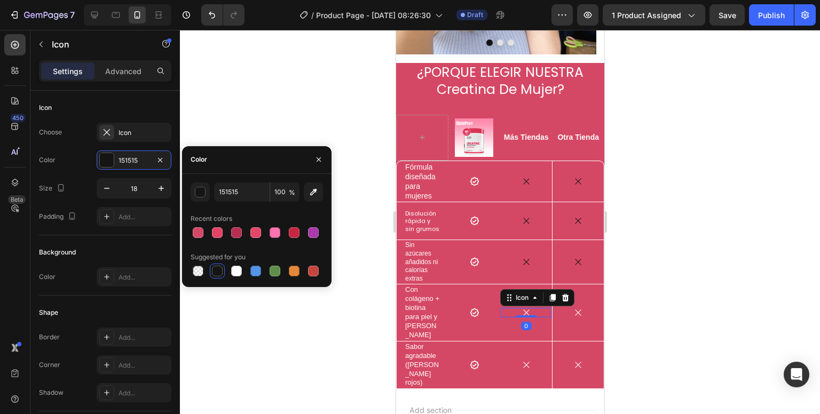
click at [521, 308] on icon at bounding box center [526, 313] width 10 height 10
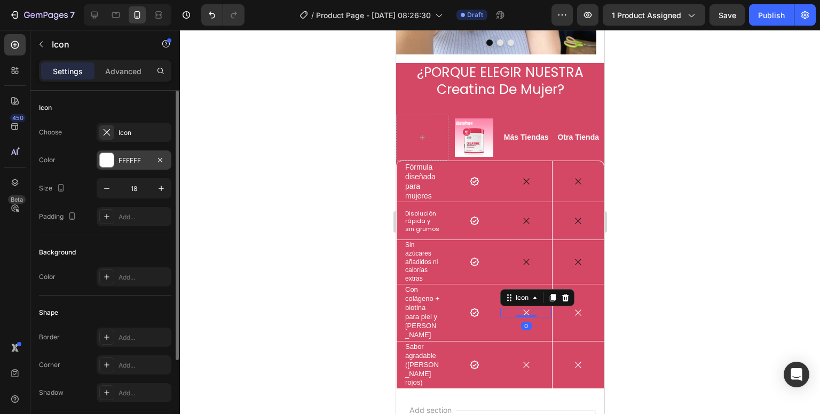
click at [127, 168] on div "FFFFFF" at bounding box center [134, 160] width 75 height 19
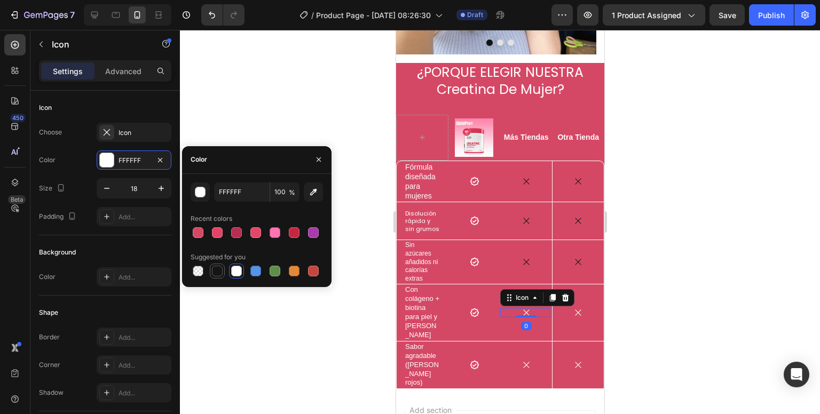
click at [217, 268] on div at bounding box center [217, 271] width 11 height 11
type input "151515"
click at [521, 360] on icon at bounding box center [526, 365] width 10 height 10
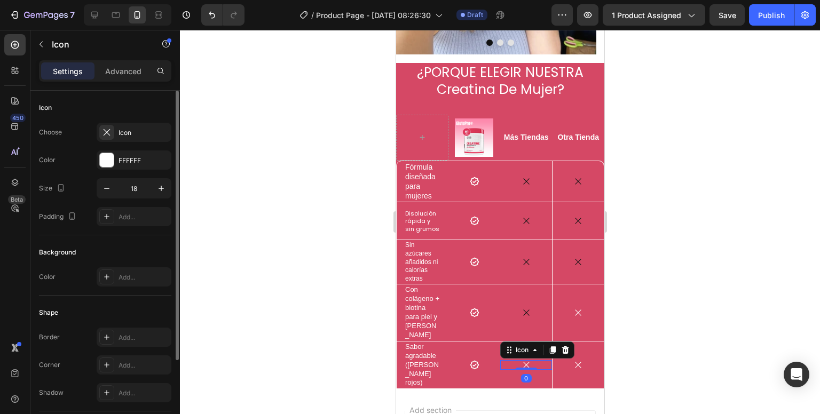
click at [119, 169] on div "Choose Icon Color FFFFFF Size 18 Padding Add..." at bounding box center [105, 175] width 132 height 104
click at [120, 168] on div "FFFFFF" at bounding box center [134, 160] width 75 height 19
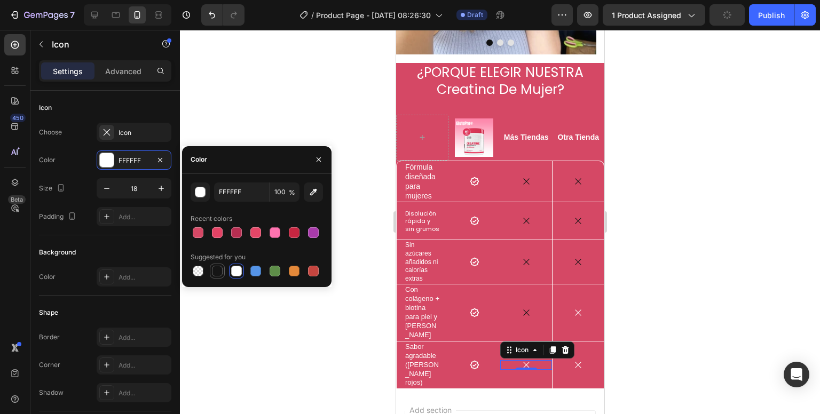
click at [219, 266] on div at bounding box center [217, 271] width 11 height 11
type input "151515"
click at [565, 360] on div "Icon" at bounding box center [578, 365] width 46 height 10
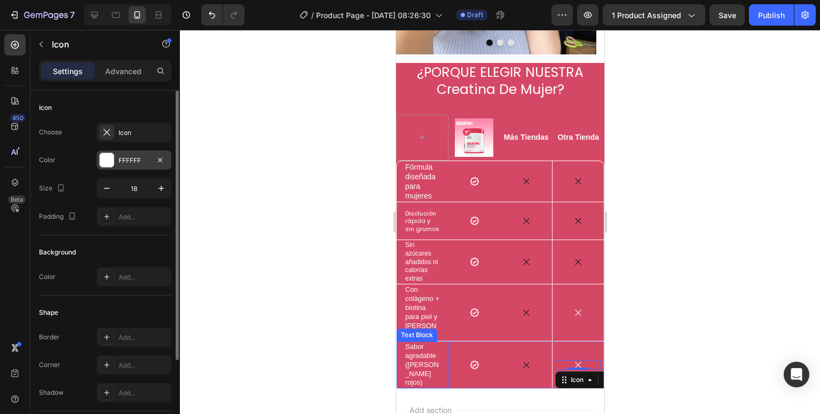
click at [114, 169] on div "FFFFFF" at bounding box center [134, 160] width 75 height 19
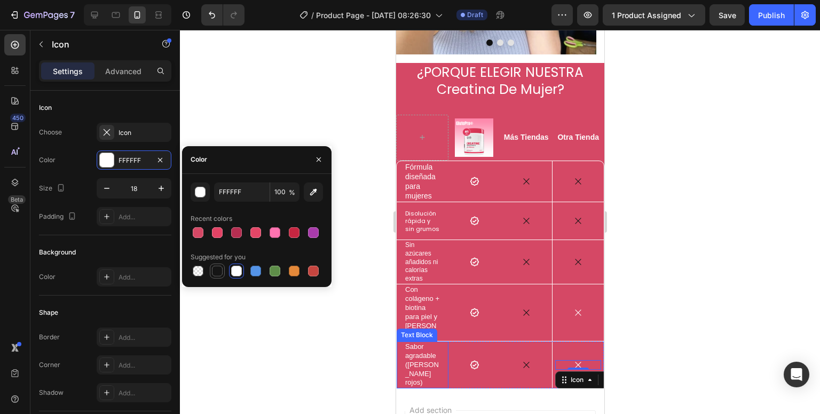
click at [217, 271] on div at bounding box center [217, 271] width 11 height 11
type input "151515"
click at [574, 308] on icon at bounding box center [578, 313] width 10 height 10
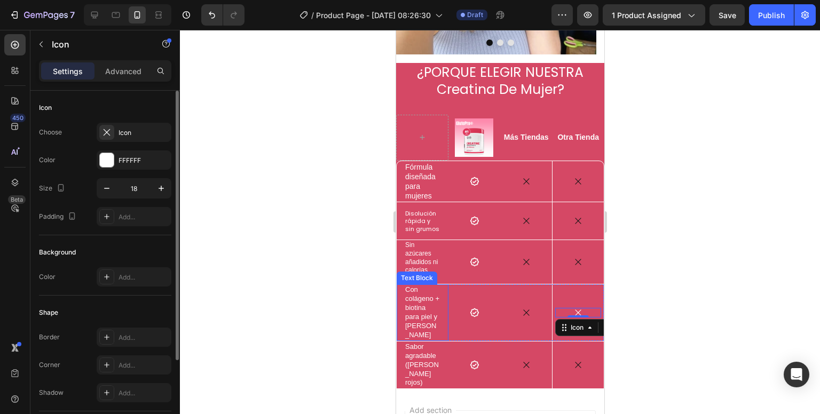
click at [129, 171] on div "Choose Icon Color FFFFFF Size 18 Padding Add..." at bounding box center [105, 175] width 132 height 104
click at [129, 165] on div "FFFFFF" at bounding box center [134, 160] width 75 height 19
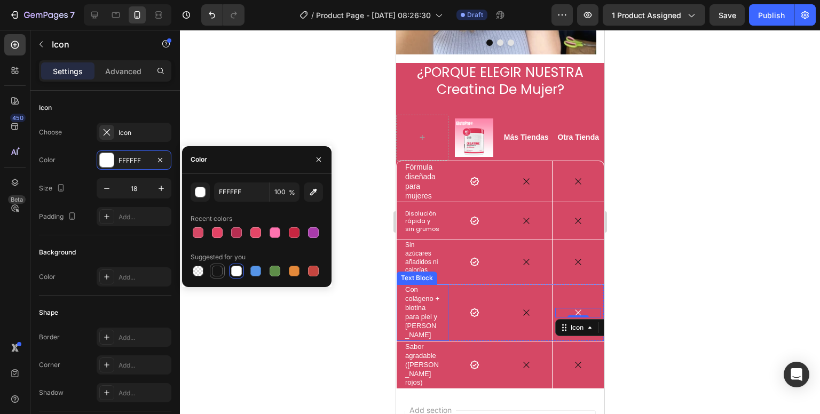
click at [217, 274] on div at bounding box center [217, 271] width 11 height 11
type input "151515"
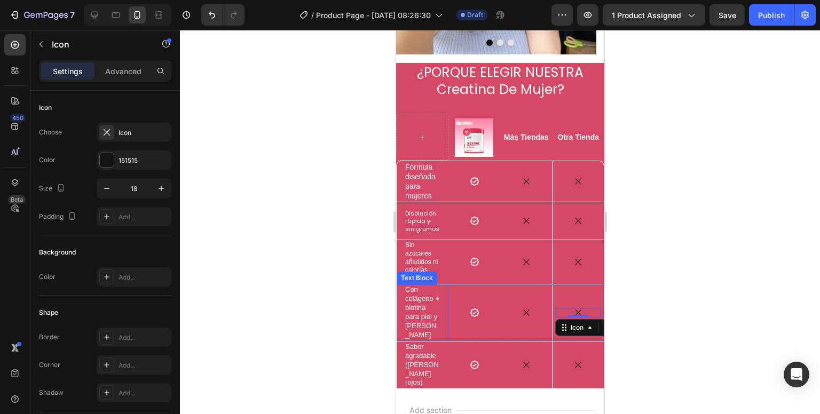
click at [243, 302] on div at bounding box center [500, 222] width 640 height 384
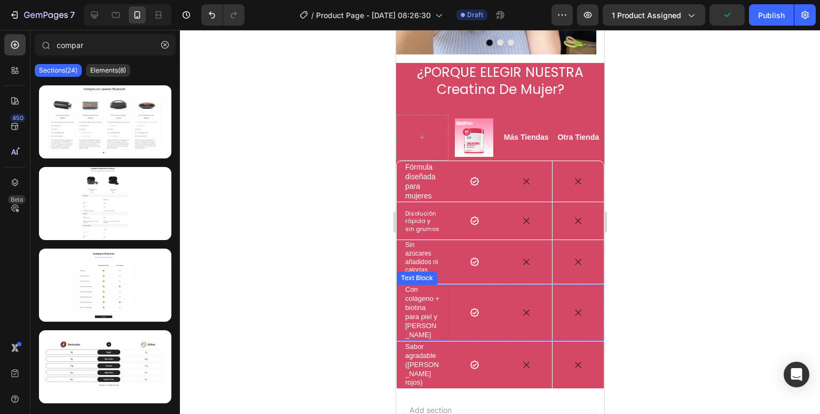
click at [246, 328] on div at bounding box center [500, 222] width 640 height 384
drag, startPoint x: 307, startPoint y: 250, endPoint x: 376, endPoint y: 224, distance: 73.7
click at [308, 247] on div at bounding box center [500, 222] width 640 height 384
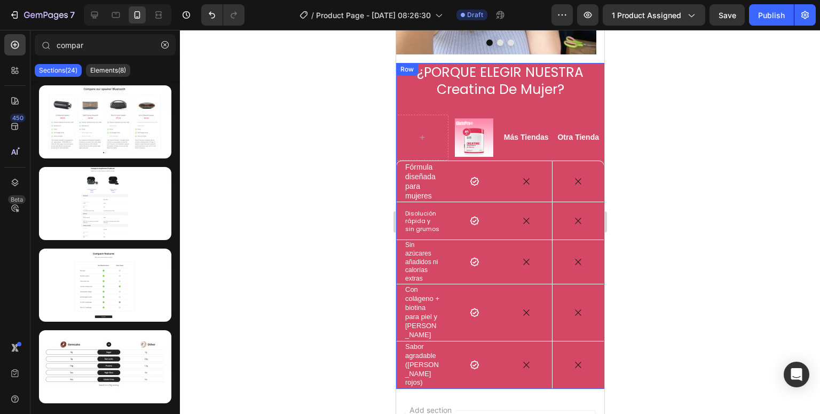
click at [519, 76] on h2 "¿PORQUE ELEGIR NUESTRA Creatina De Mujer?" at bounding box center [499, 81] width 208 height 37
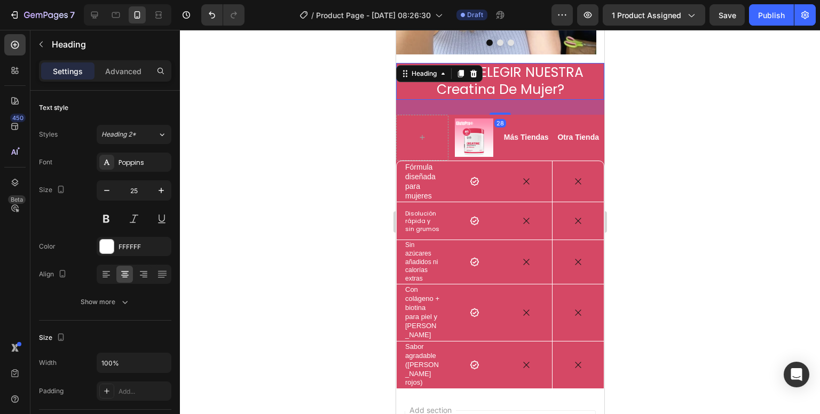
click at [713, 106] on div at bounding box center [500, 222] width 640 height 384
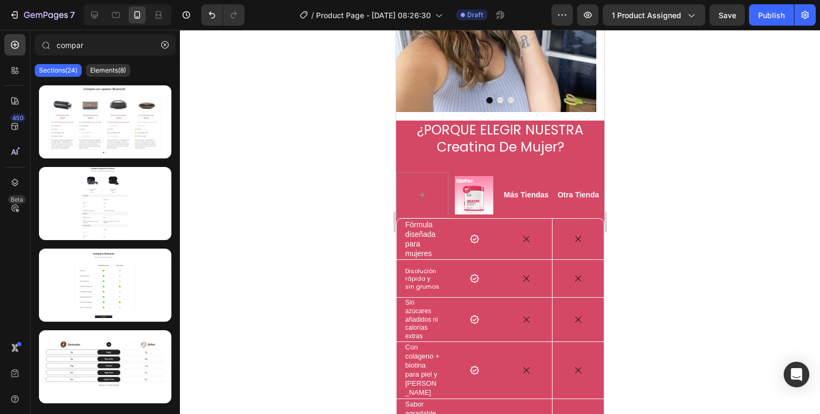
scroll to position [797, 0]
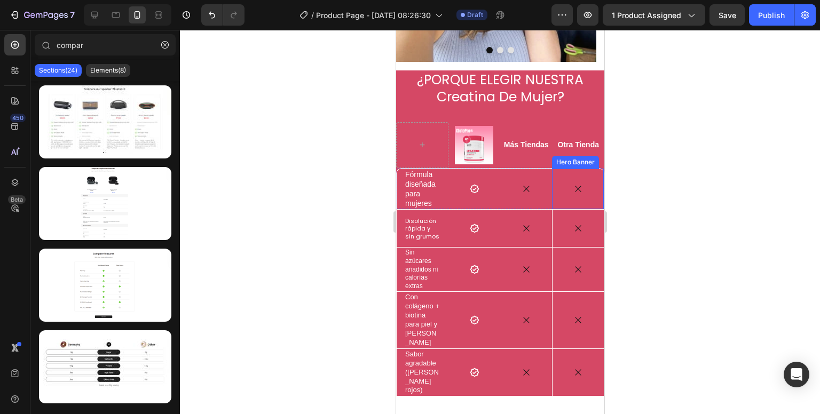
click at [552, 172] on div "Icon" at bounding box center [577, 189] width 51 height 34
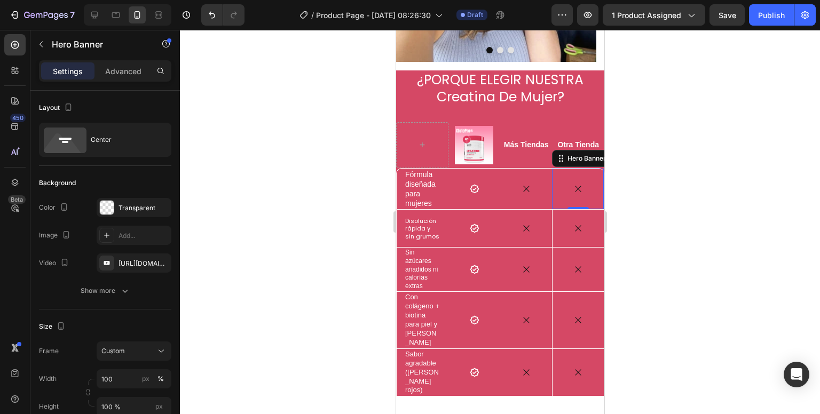
click at [552, 172] on div "Icon" at bounding box center [577, 189] width 51 height 34
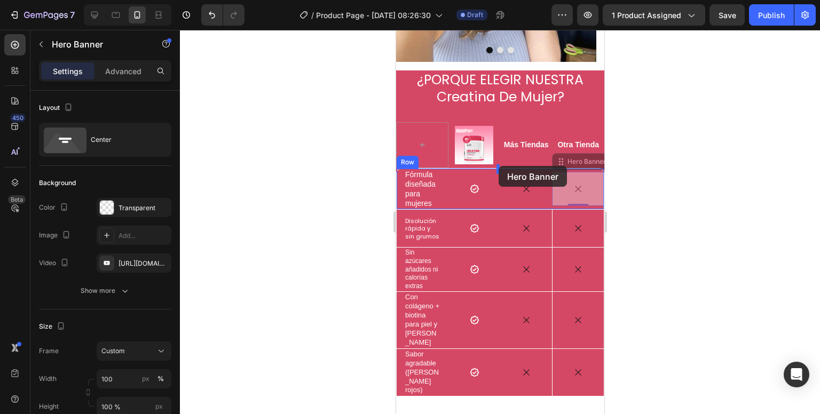
drag, startPoint x: 547, startPoint y: 163, endPoint x: 498, endPoint y: 166, distance: 48.7
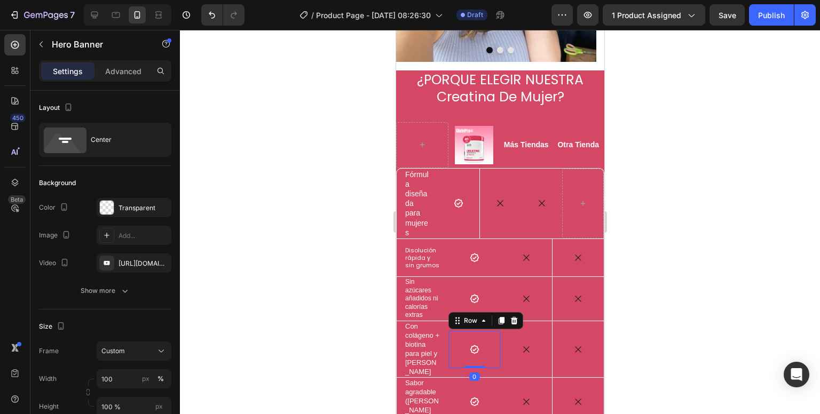
click at [485, 331] on div "Icon Row 0" at bounding box center [474, 349] width 52 height 37
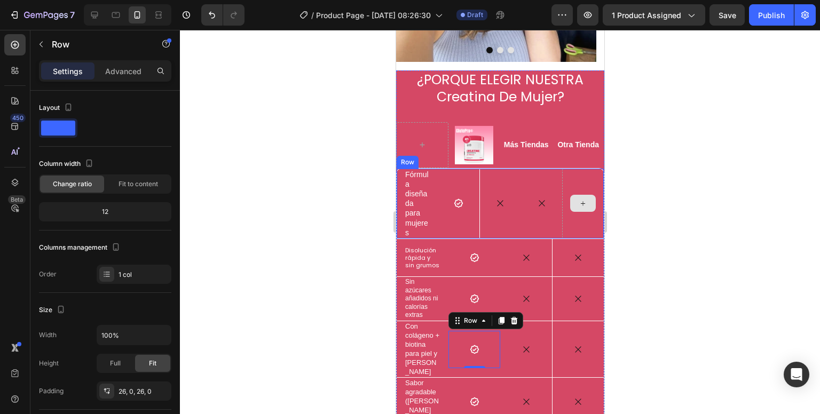
click at [566, 202] on div at bounding box center [582, 204] width 42 height 70
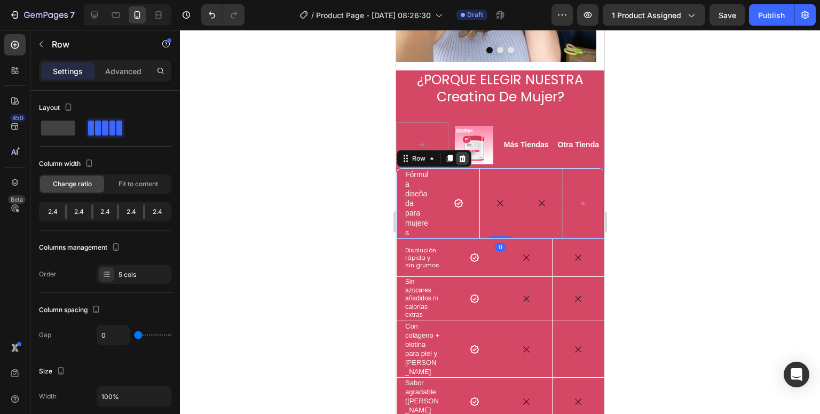
click at [462, 154] on icon at bounding box center [461, 158] width 9 height 9
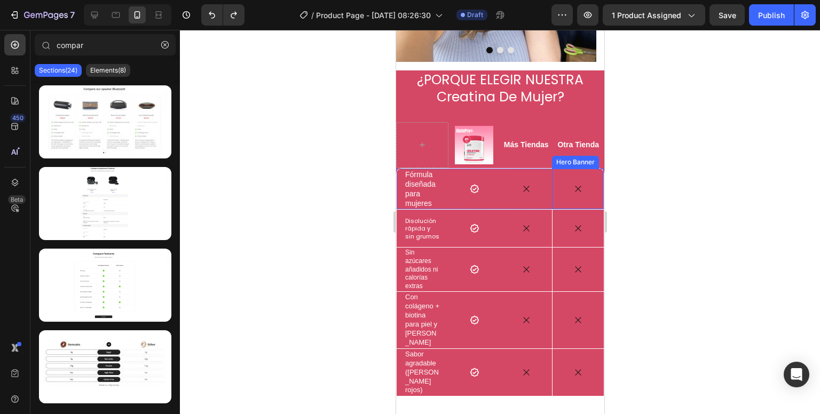
click at [552, 173] on div "Icon" at bounding box center [577, 189] width 51 height 34
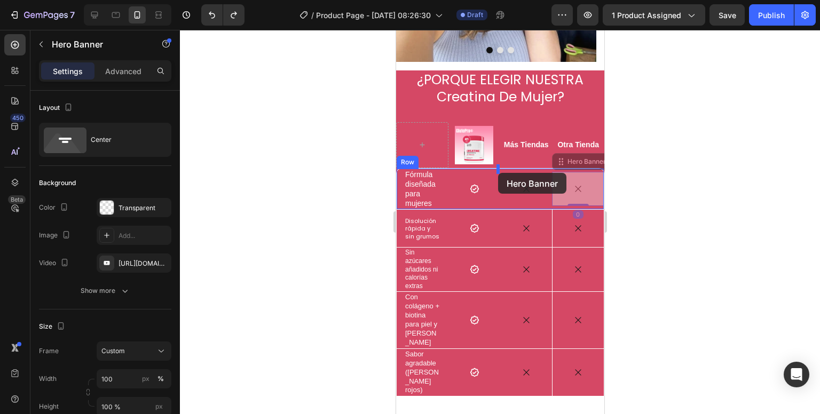
drag, startPoint x: 552, startPoint y: 176, endPoint x: 498, endPoint y: 173, distance: 54.5
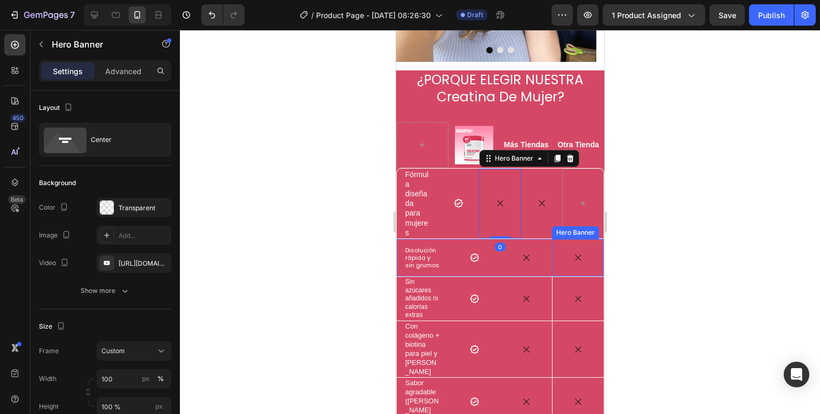
click at [566, 204] on div at bounding box center [582, 204] width 42 height 70
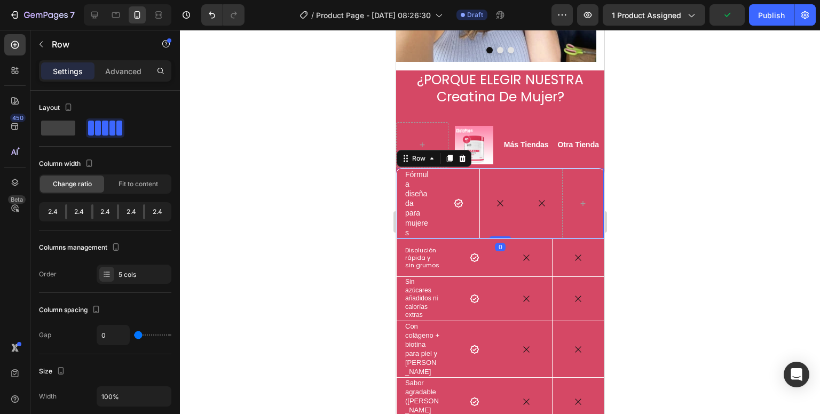
click at [541, 169] on div "Icon" at bounding box center [541, 204] width 42 height 70
click at [504, 199] on div "Icon" at bounding box center [499, 203] width 41 height 34
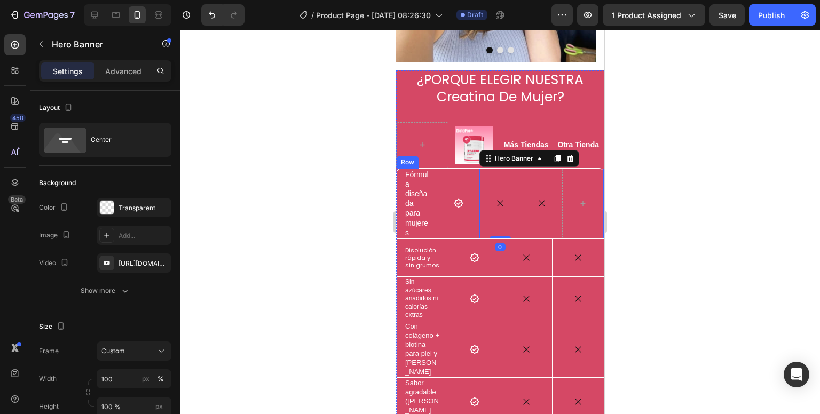
click at [526, 204] on div "Icon" at bounding box center [541, 204] width 42 height 70
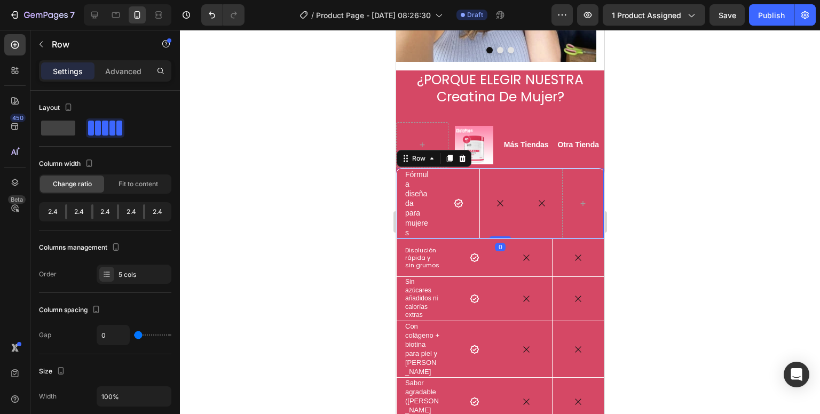
click at [534, 196] on div "Icon" at bounding box center [541, 204] width 42 height 70
click at [534, 169] on div "Icon" at bounding box center [541, 204] width 42 height 70
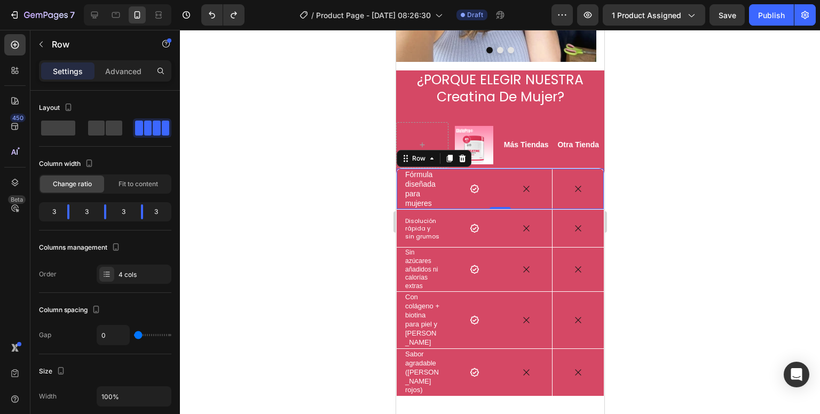
click at [522, 178] on div "Icon" at bounding box center [526, 189] width 52 height 41
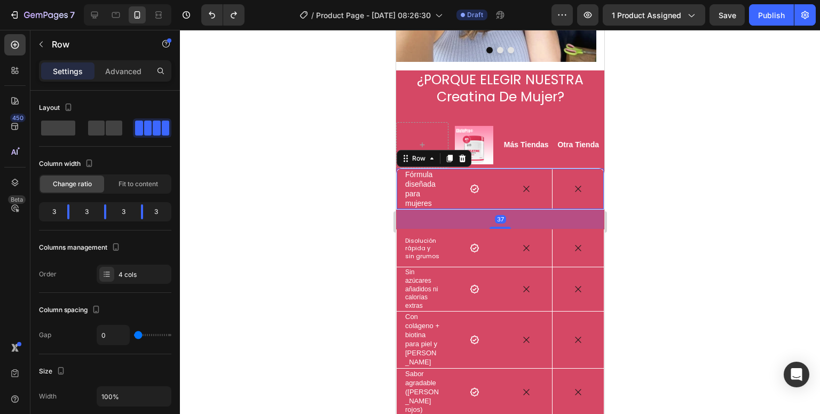
drag, startPoint x: 496, startPoint y: 187, endPoint x: 502, endPoint y: 207, distance: 20.6
click at [502, 227] on div at bounding box center [499, 228] width 21 height 2
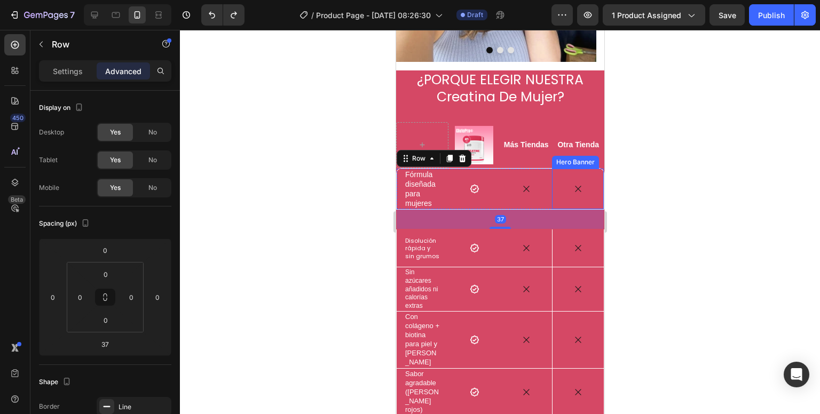
type input "0"
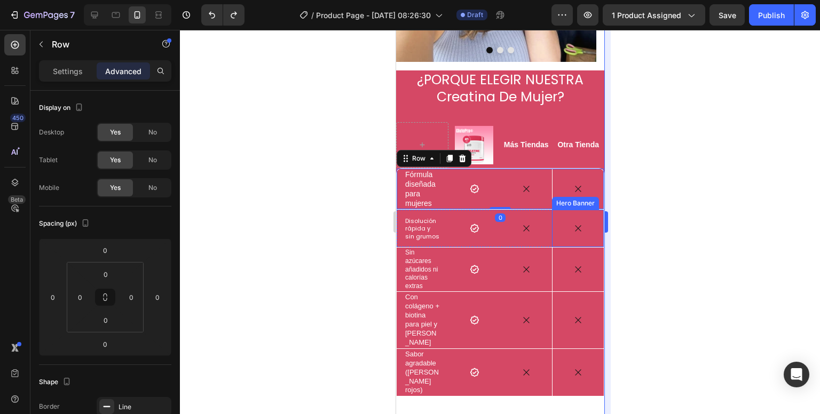
click at [651, 188] on div at bounding box center [500, 222] width 640 height 384
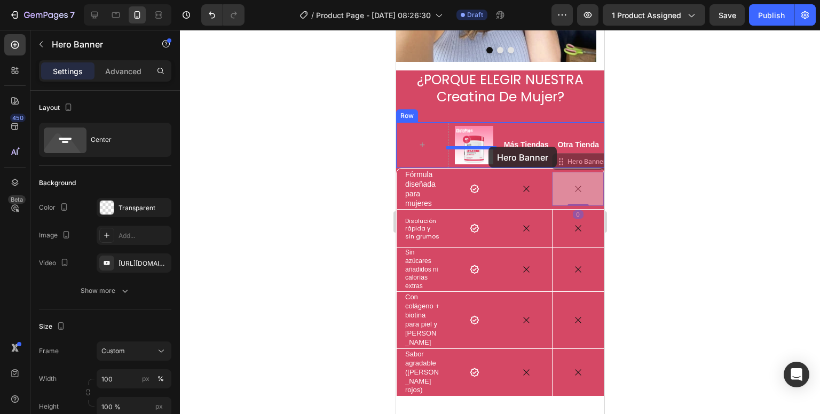
drag, startPoint x: 557, startPoint y: 143, endPoint x: 488, endPoint y: 147, distance: 69.5
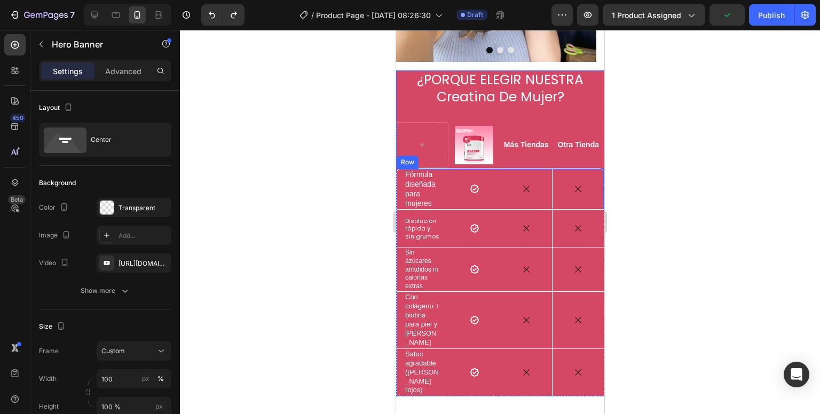
click at [534, 186] on div "Icon" at bounding box center [526, 189] width 52 height 41
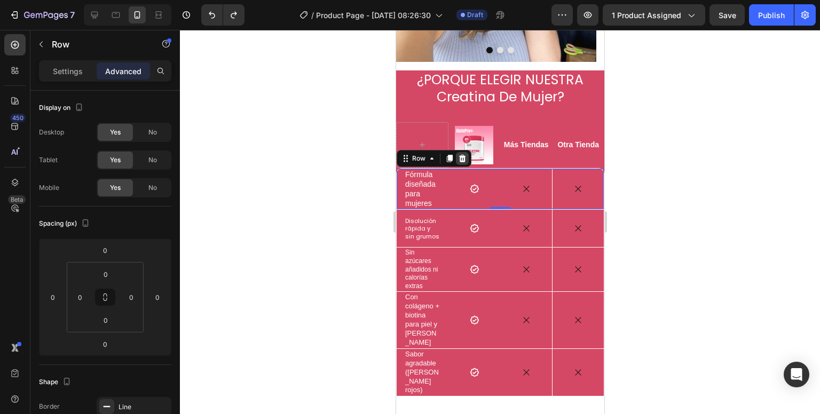
click at [462, 154] on icon at bounding box center [461, 158] width 9 height 9
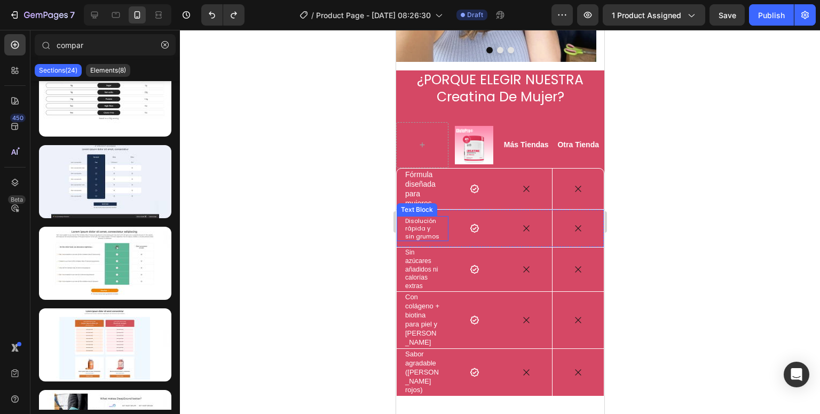
scroll to position [0, 0]
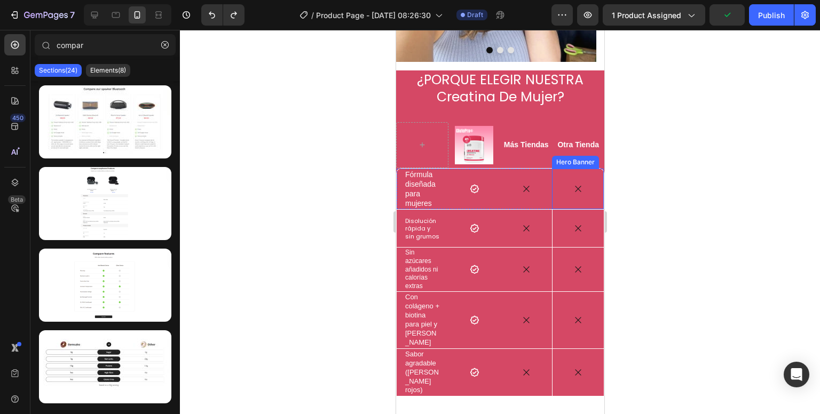
click at [553, 178] on div "Icon" at bounding box center [577, 189] width 51 height 34
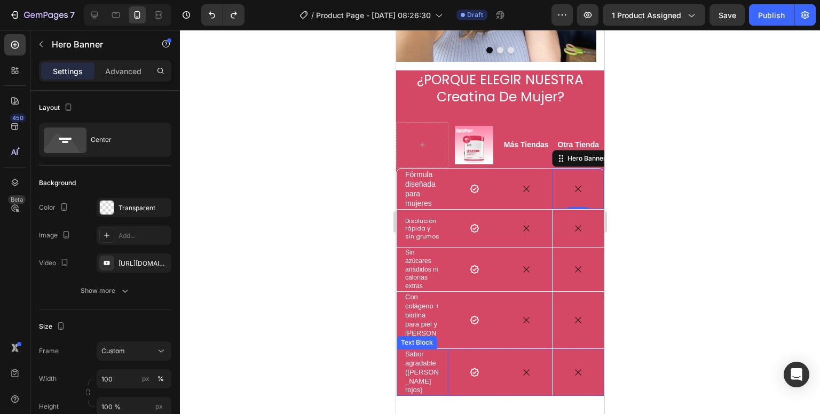
click at [448, 351] on div "Icon Row" at bounding box center [474, 373] width 52 height 44
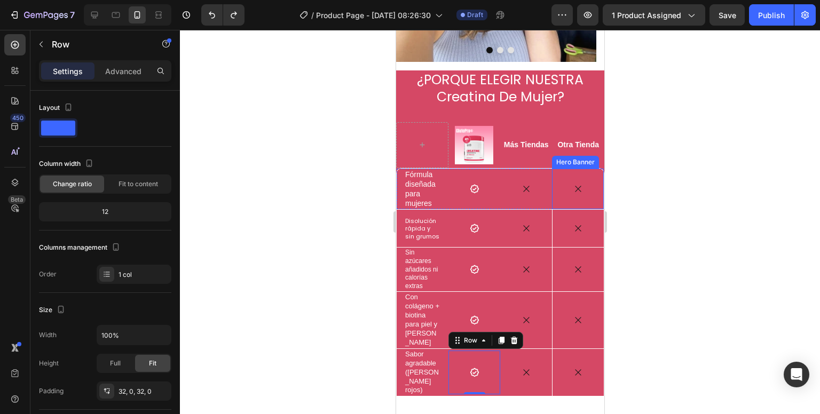
click at [556, 172] on div "Icon" at bounding box center [577, 189] width 51 height 34
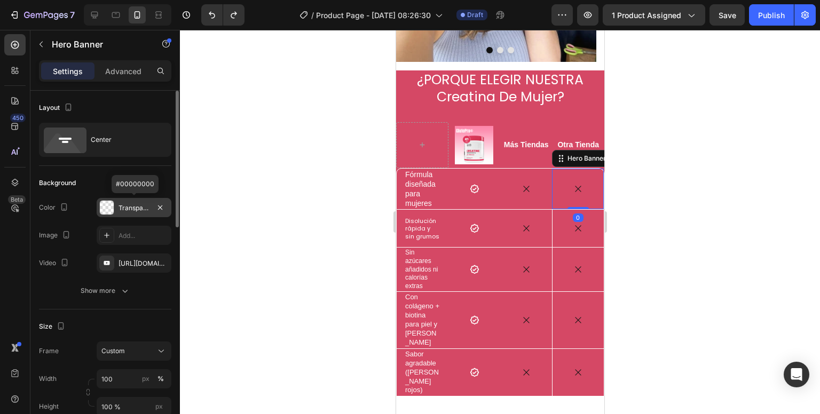
scroll to position [53, 0]
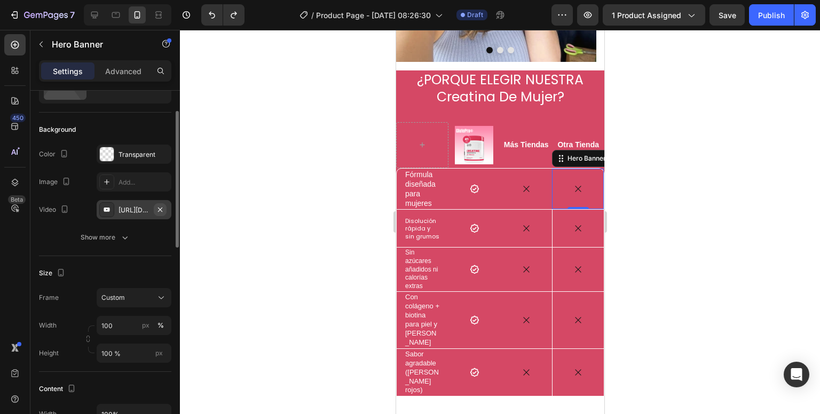
click at [155, 210] on button "button" at bounding box center [160, 209] width 13 height 13
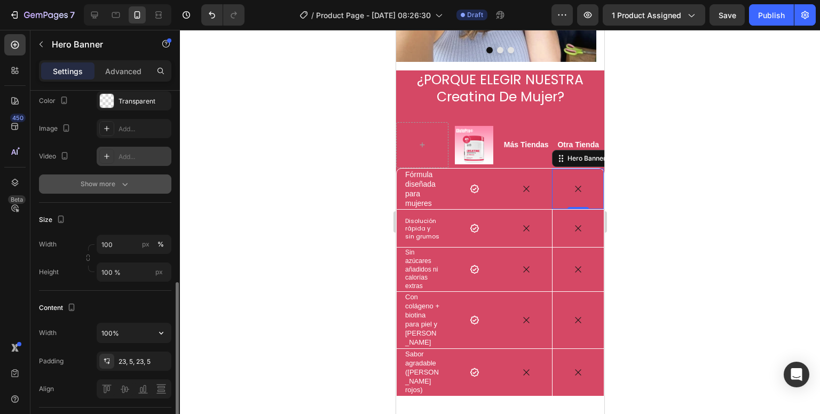
scroll to position [213, 0]
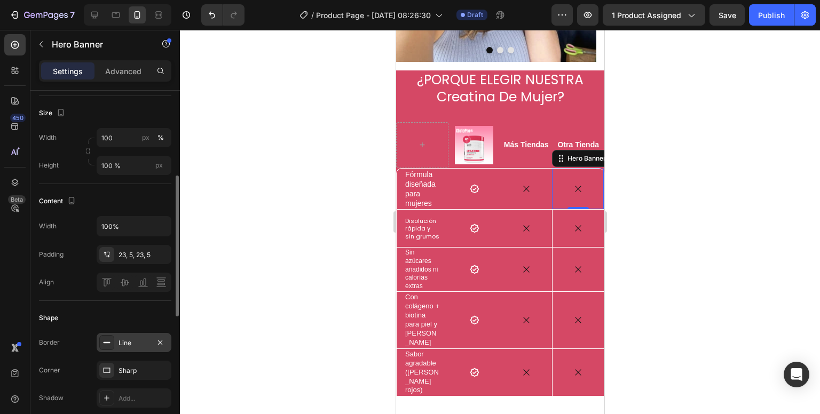
click at [120, 334] on div "Line" at bounding box center [134, 342] width 75 height 19
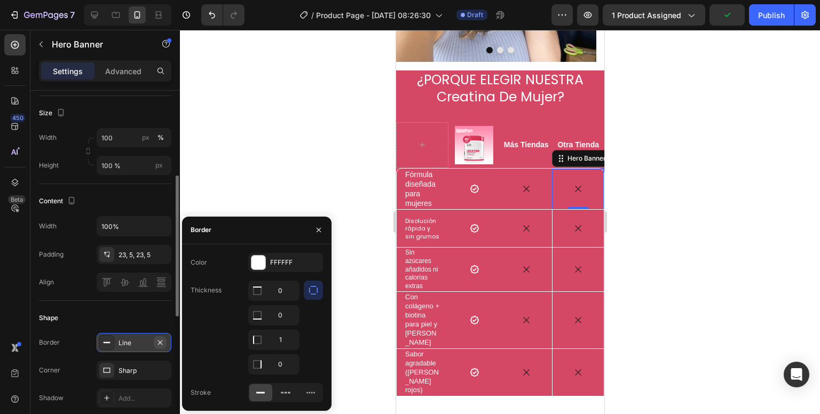
click at [162, 340] on icon "button" at bounding box center [160, 342] width 4 height 4
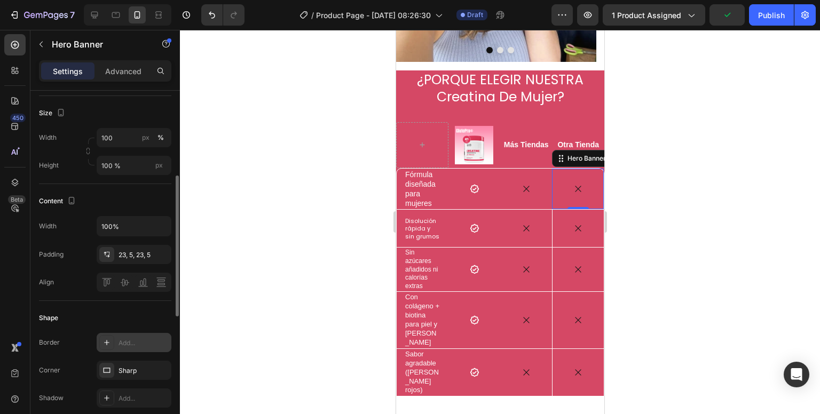
click at [302, 308] on div at bounding box center [500, 222] width 640 height 384
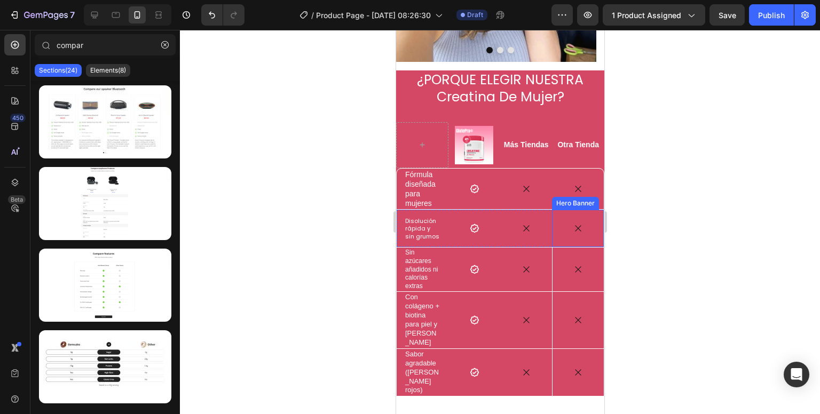
click at [552, 216] on div "Icon" at bounding box center [577, 228] width 51 height 34
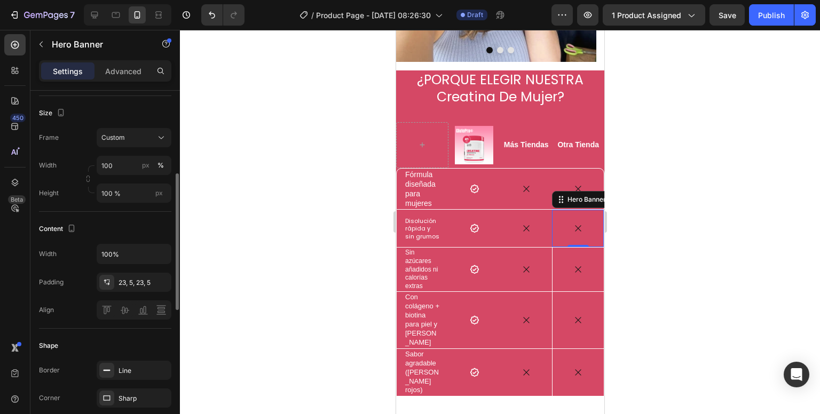
scroll to position [267, 0]
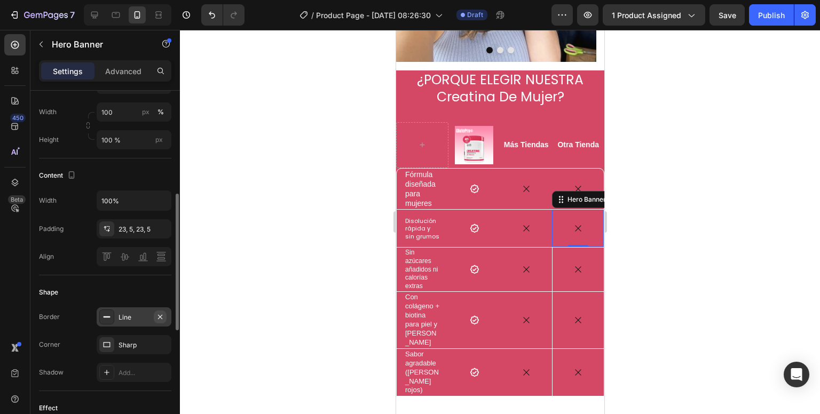
click at [160, 318] on icon "button" at bounding box center [160, 317] width 9 height 9
click at [553, 255] on div "Icon" at bounding box center [577, 269] width 51 height 34
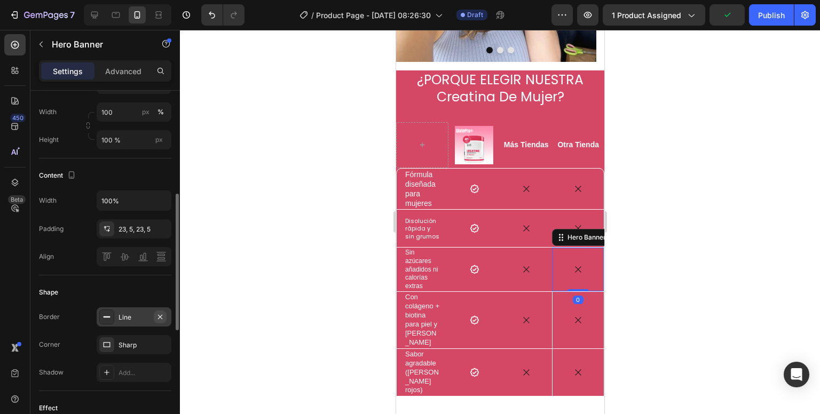
click at [160, 317] on icon "button" at bounding box center [160, 316] width 4 height 4
click at [566, 338] on div "Hero Banner" at bounding box center [574, 343] width 43 height 10
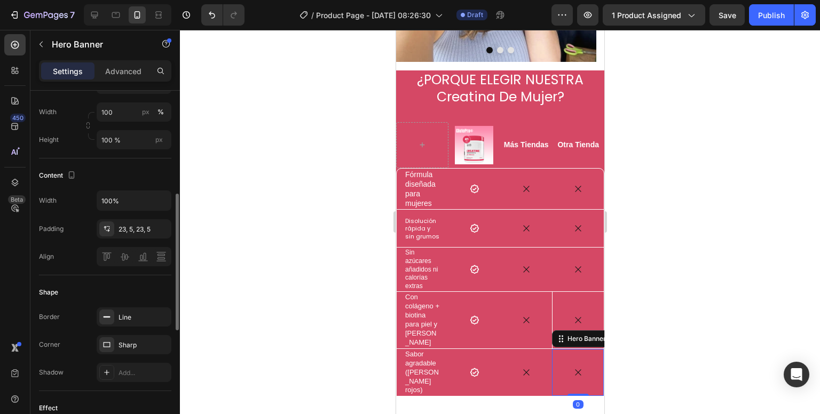
click at [564, 355] on div "Icon" at bounding box center [577, 372] width 51 height 34
click at [160, 319] on icon "button" at bounding box center [160, 317] width 9 height 9
click at [553, 303] on div "Icon" at bounding box center [577, 320] width 51 height 34
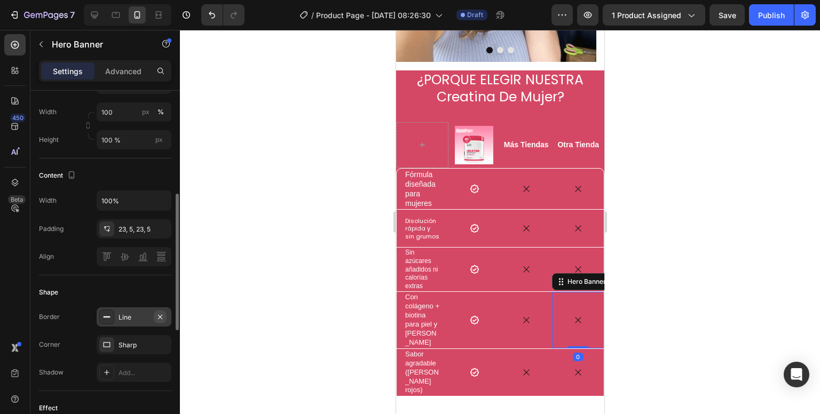
click at [163, 313] on icon "button" at bounding box center [160, 317] width 9 height 9
click at [260, 317] on div at bounding box center [500, 222] width 640 height 384
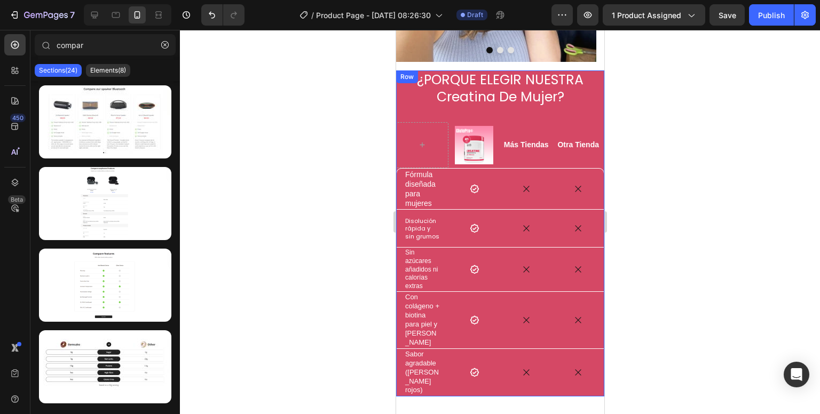
click at [402, 88] on div "¿PORQUE ELEGIR NUESTRA Creatina De Mujer? Heading Image Row Más Tiendas Text Bl…" at bounding box center [499, 233] width 208 height 327
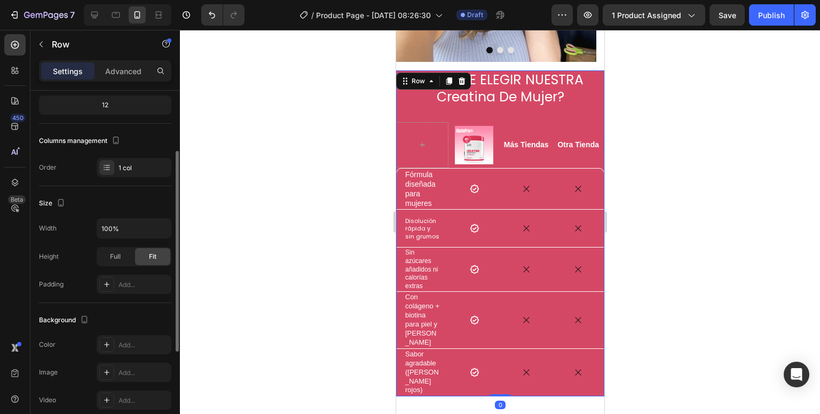
scroll to position [213, 0]
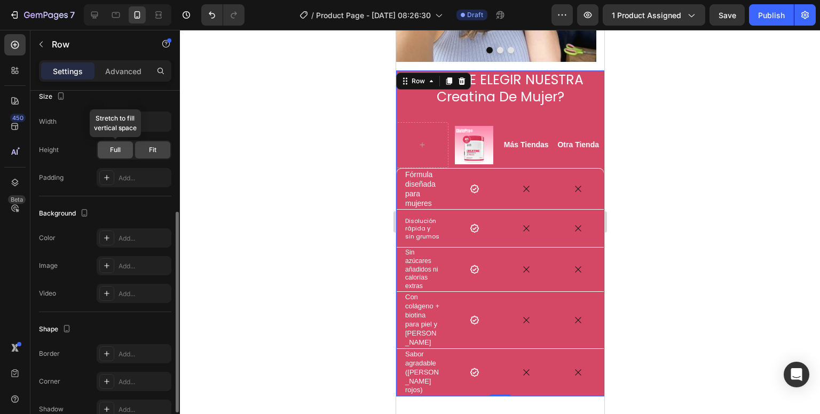
click at [126, 154] on div "Full" at bounding box center [115, 149] width 35 height 17
click at [139, 149] on div "Fit" at bounding box center [152, 149] width 35 height 17
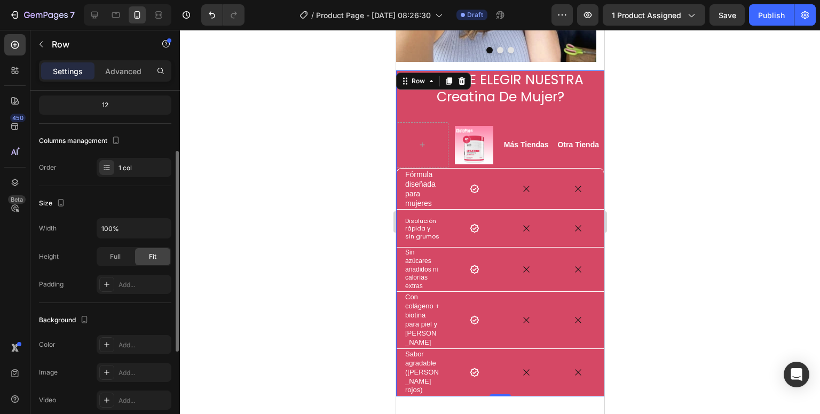
scroll to position [53, 0]
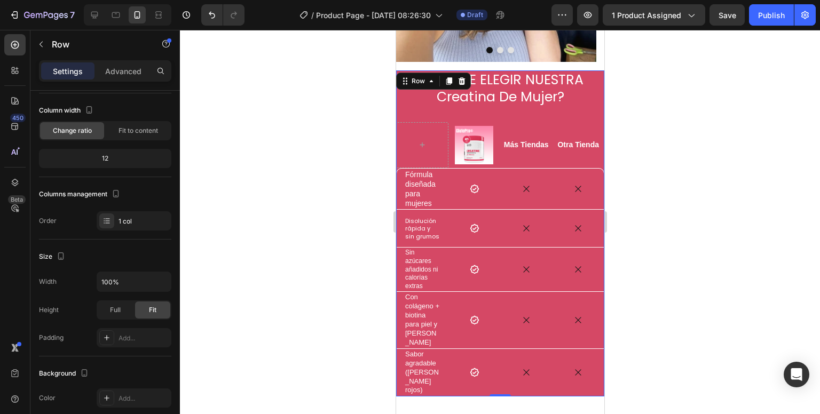
click at [577, 98] on div "¿PORQUE ELEGIR NUESTRA Creatina De Mujer? Heading Image Row Más Tiendas Text Bl…" at bounding box center [499, 233] width 208 height 327
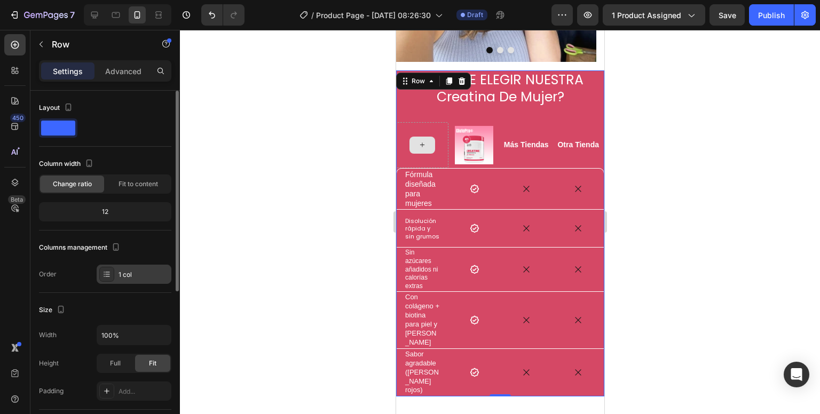
click at [114, 274] on div "1 col" at bounding box center [134, 274] width 75 height 19
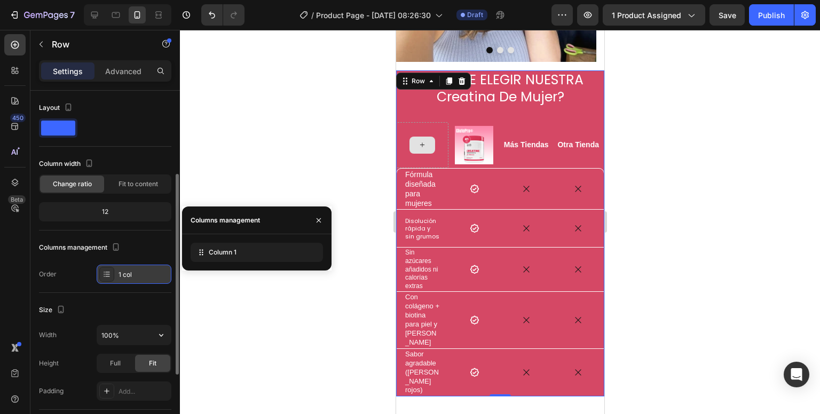
scroll to position [53, 0]
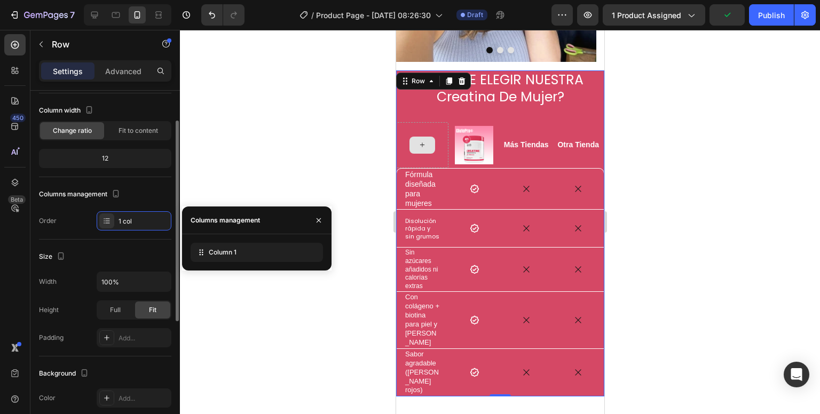
click at [125, 178] on div "Layout Column width Change ratio Fit to content 12 Columns management Order 1 c…" at bounding box center [105, 138] width 132 height 185
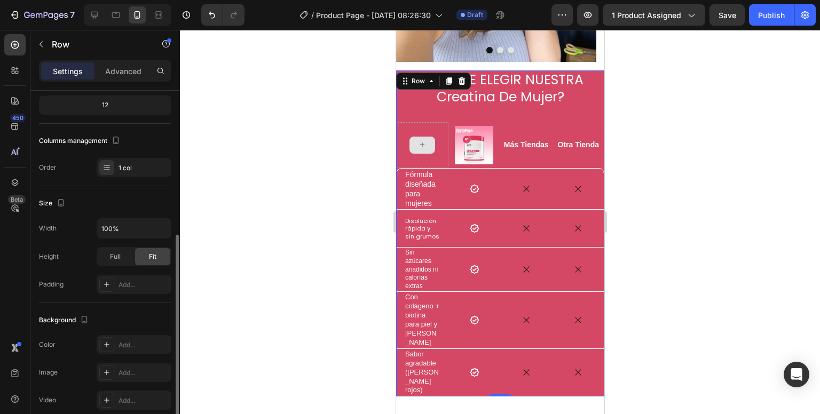
scroll to position [160, 0]
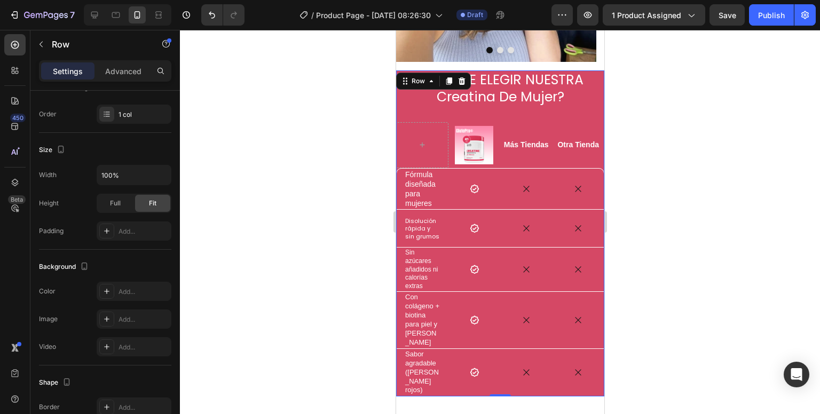
click at [453, 97] on div "¿PORQUE ELEGIR NUESTRA Creatina De Mujer? Heading Image Row Más Tiendas Text Bl…" at bounding box center [499, 233] width 208 height 327
click at [492, 126] on div at bounding box center [474, 145] width 52 height 38
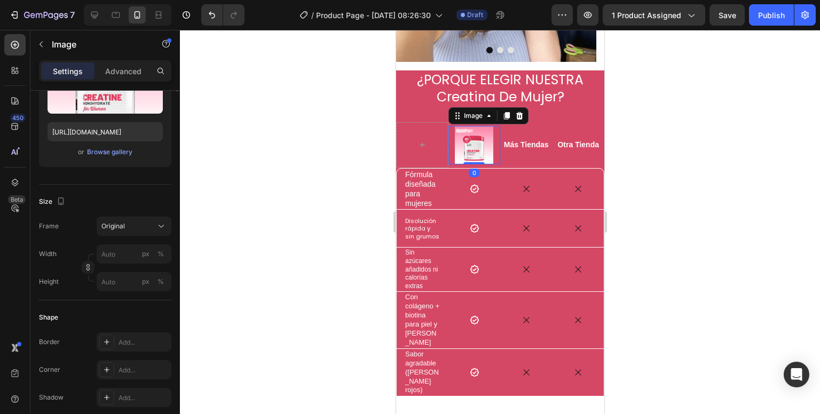
scroll to position [0, 0]
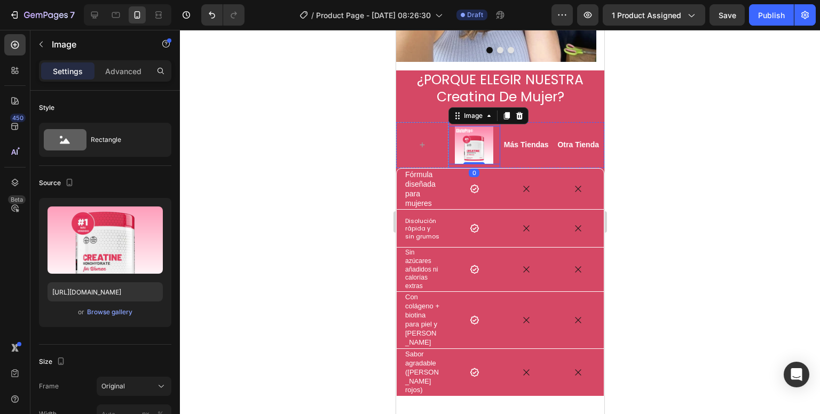
click at [448, 146] on div "Image 0 Row" at bounding box center [474, 145] width 52 height 46
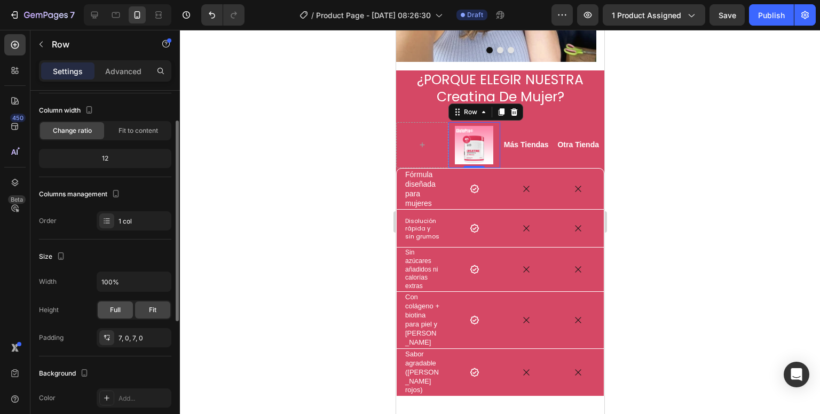
scroll to position [107, 0]
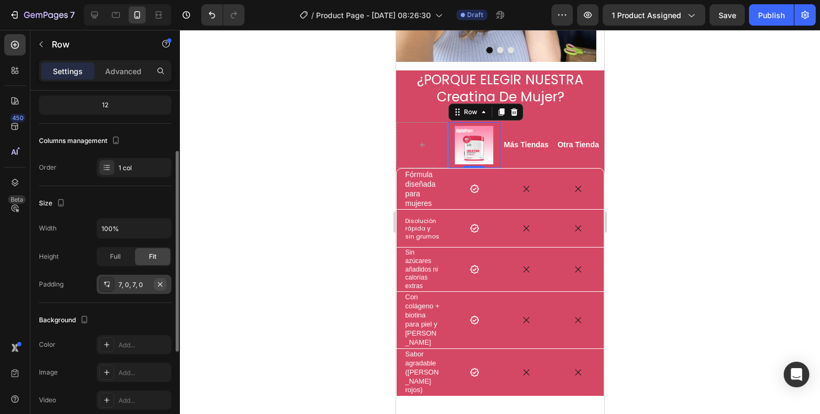
click at [157, 281] on icon "button" at bounding box center [160, 284] width 9 height 9
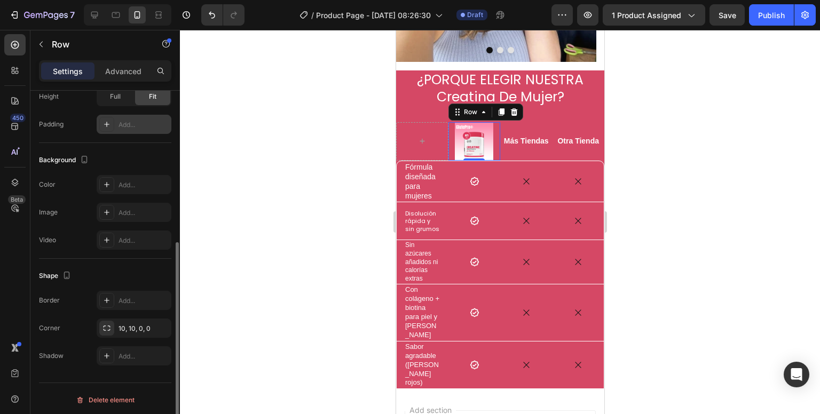
scroll to position [268, 0]
click at [159, 323] on icon "button" at bounding box center [160, 326] width 9 height 9
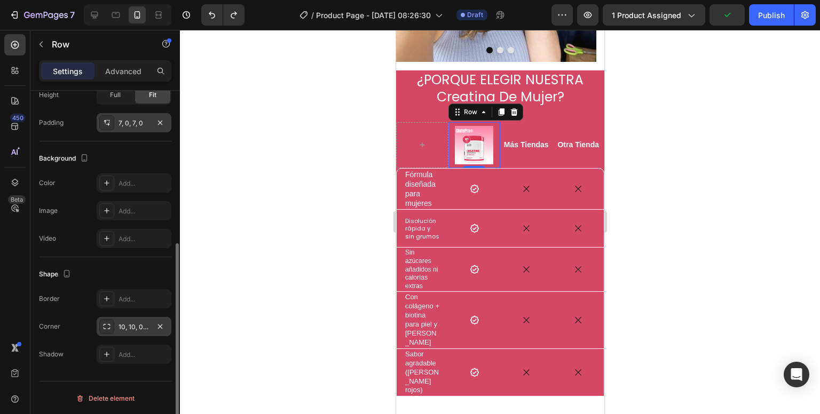
click at [125, 122] on div "7, 0, 7, 0" at bounding box center [133, 123] width 31 height 10
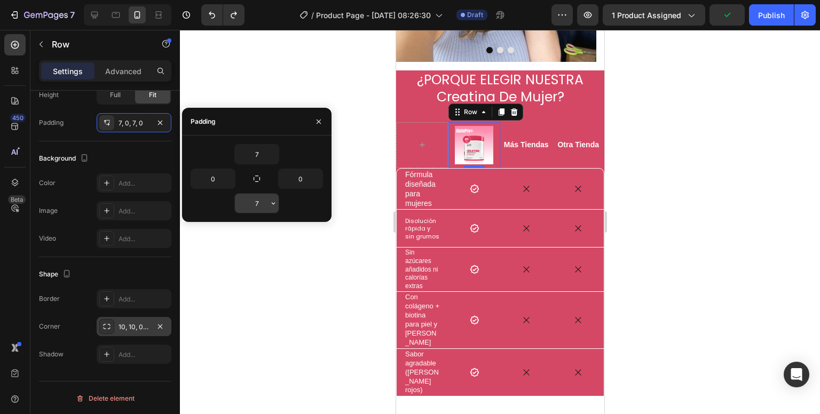
click at [263, 205] on input "7" at bounding box center [257, 203] width 44 height 19
click at [271, 210] on button "button" at bounding box center [273, 203] width 11 height 19
click at [264, 205] on input "7" at bounding box center [257, 203] width 44 height 19
type input "2"
click at [262, 157] on input "7" at bounding box center [257, 154] width 44 height 19
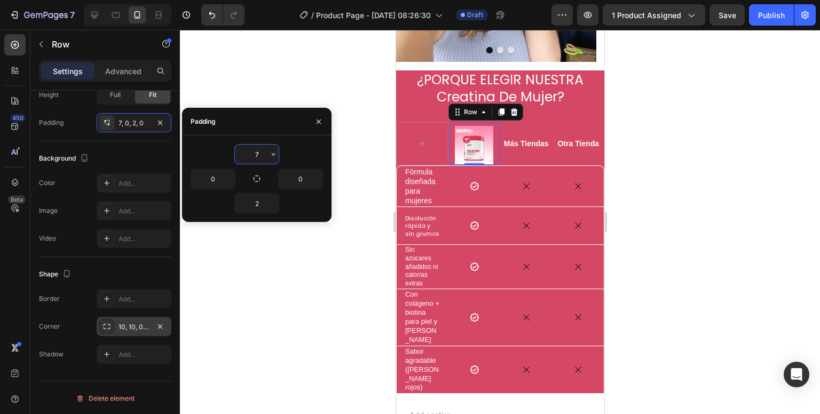
type input "2"
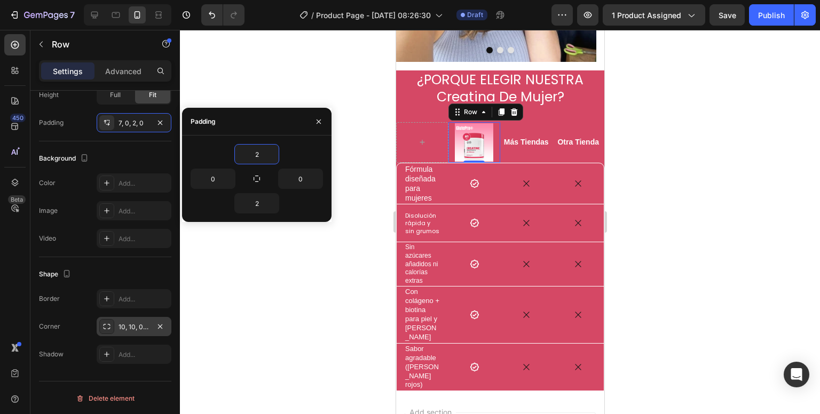
click at [268, 94] on div at bounding box center [500, 222] width 640 height 384
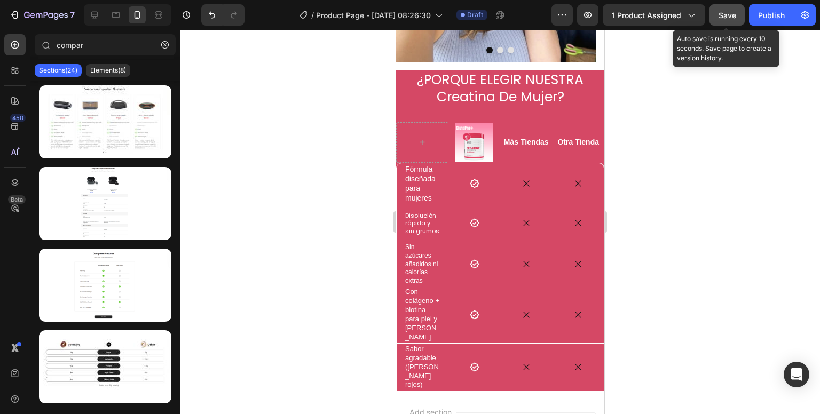
click at [711, 12] on button "Save" at bounding box center [726, 14] width 35 height 21
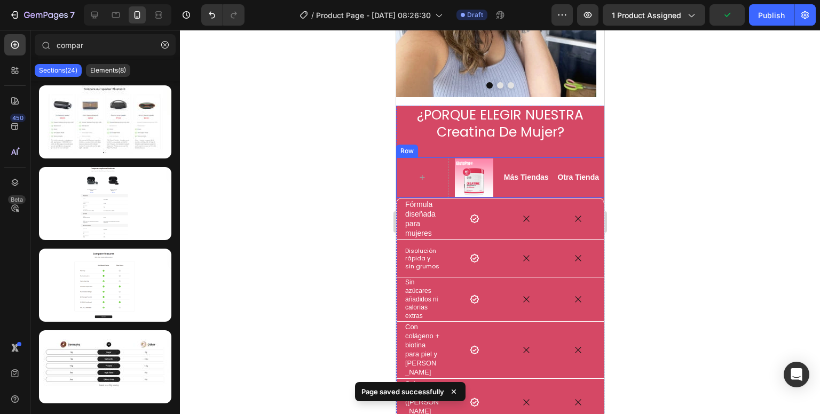
scroll to position [744, 0]
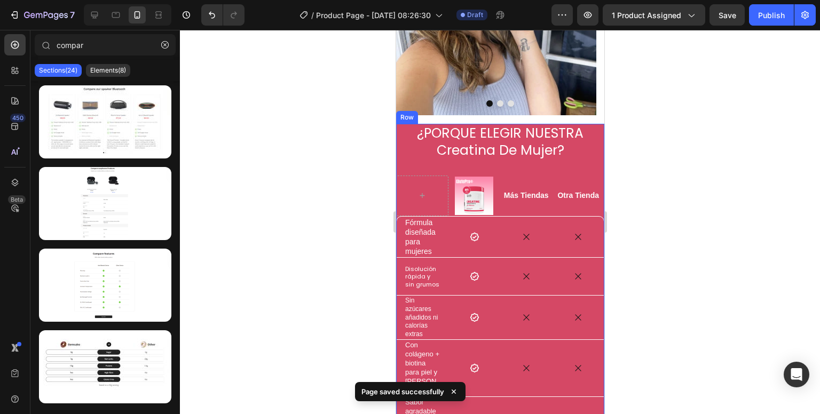
click at [508, 146] on div "¿PORQUE ELEGIR NUESTRA Creatina De Mujer? Heading Image Row Más Tiendas Text Bl…" at bounding box center [499, 284] width 208 height 321
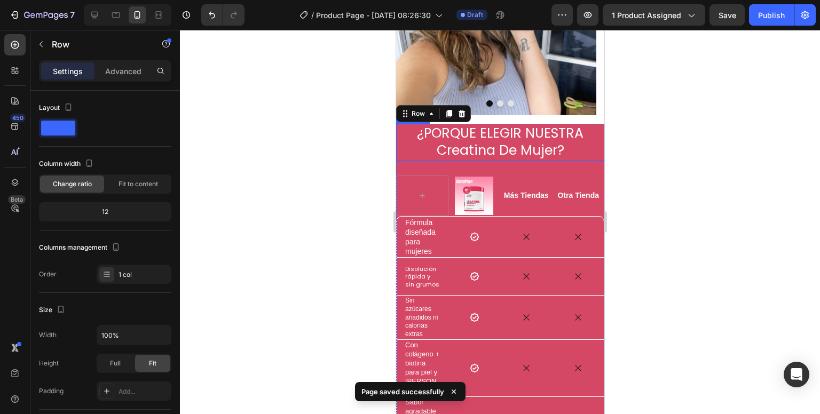
click at [516, 129] on h2 "¿PORQUE ELEGIR NUESTRA Creatina De Mujer?" at bounding box center [499, 142] width 208 height 37
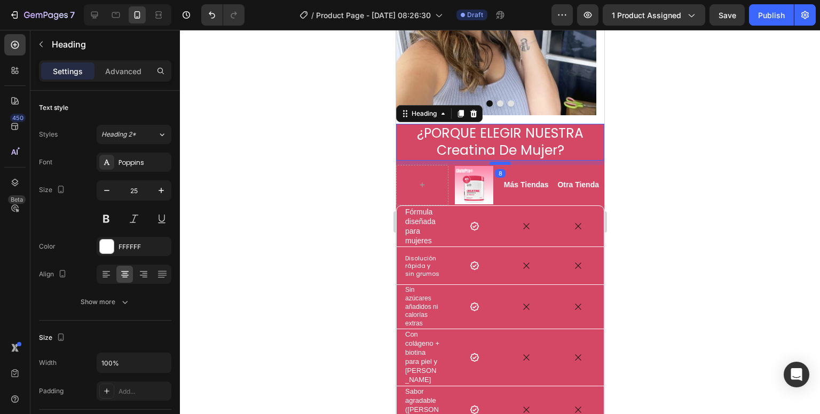
drag, startPoint x: 496, startPoint y: 154, endPoint x: 500, endPoint y: 144, distance: 11.5
click at [500, 162] on div at bounding box center [499, 163] width 21 height 3
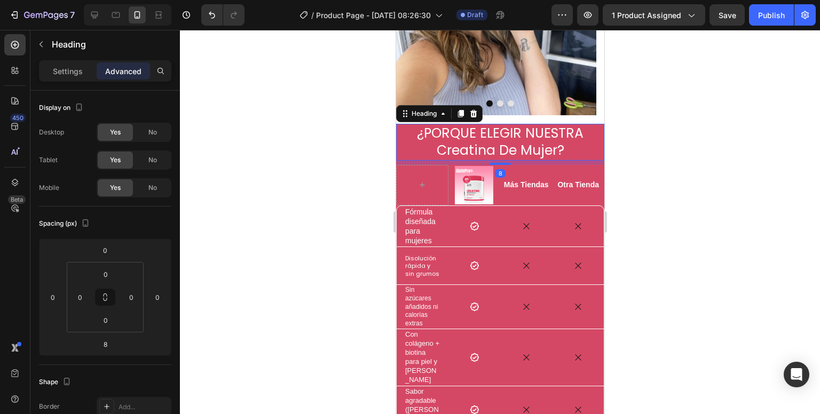
click at [347, 139] on div at bounding box center [500, 222] width 640 height 384
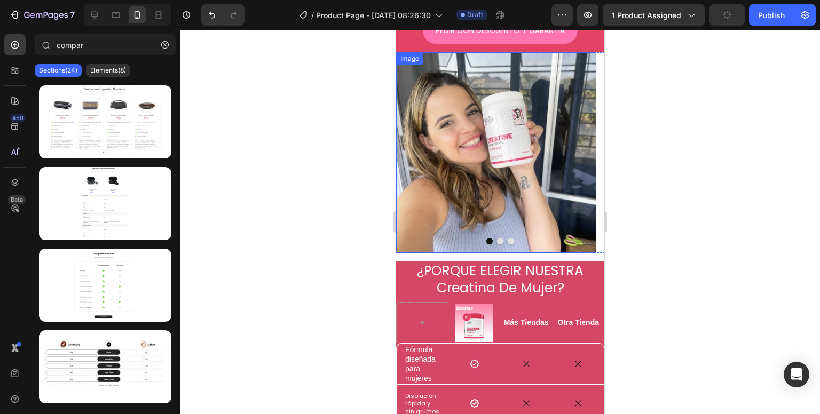
scroll to position [584, 0]
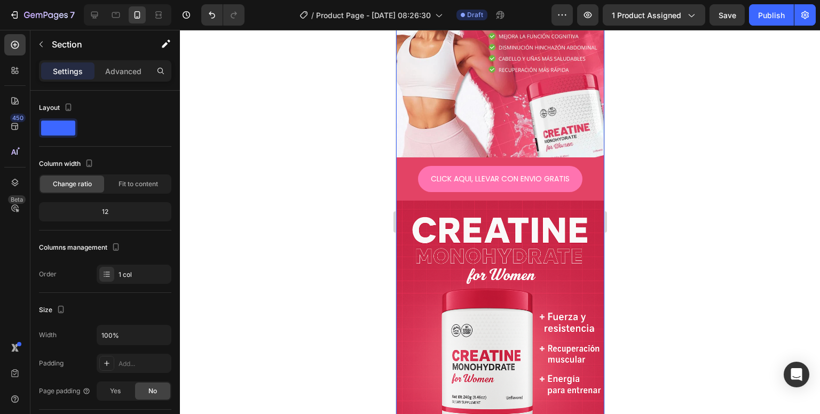
scroll to position [0, 0]
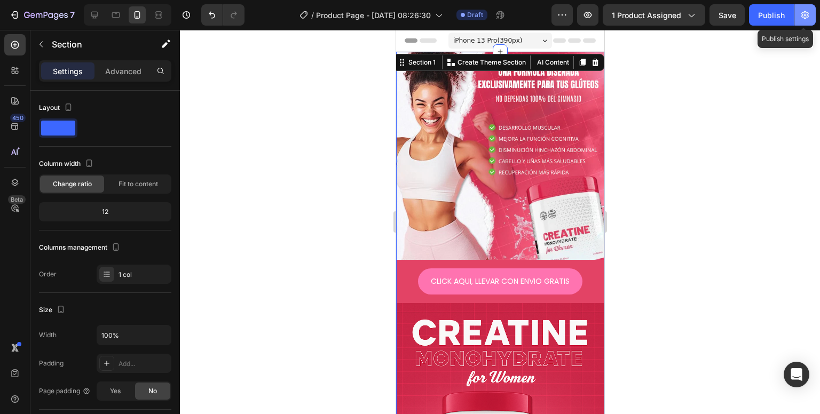
click at [800, 12] on icon "button" at bounding box center [805, 15] width 11 height 11
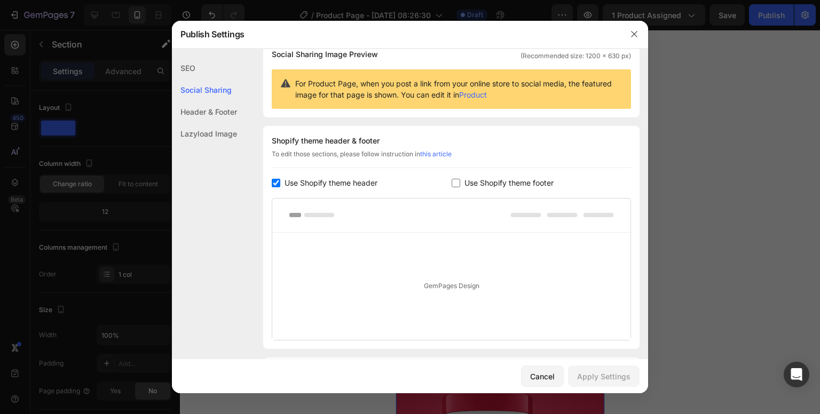
scroll to position [107, 0]
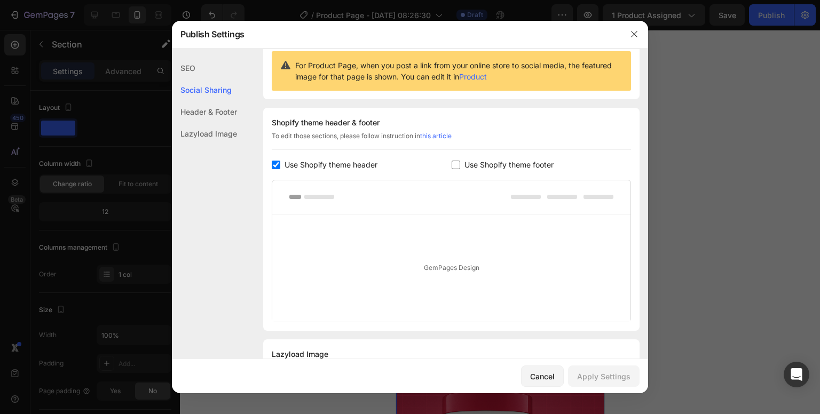
click at [509, 168] on span "Use Shopify theme footer" at bounding box center [508, 165] width 89 height 13
checkbox input "true"
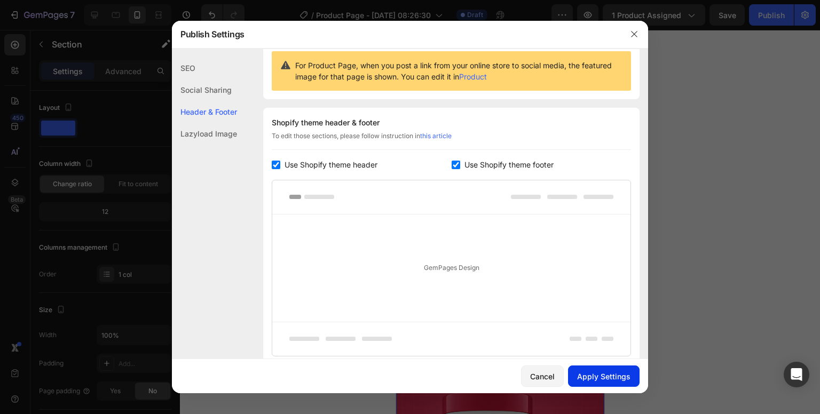
click at [605, 378] on div "Apply Settings" at bounding box center [603, 376] width 53 height 11
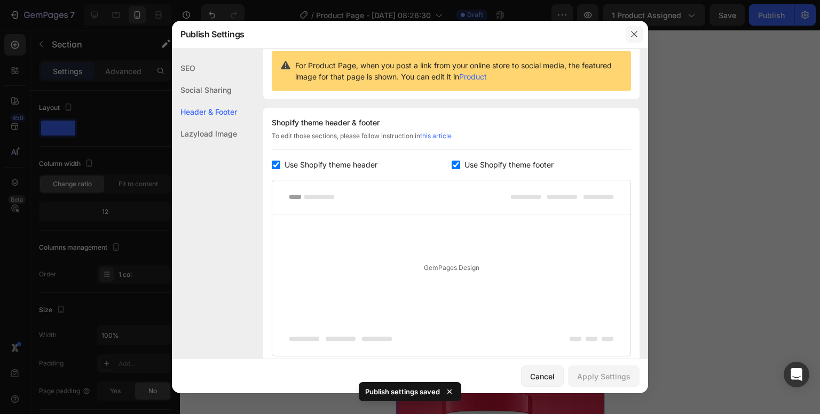
click at [634, 39] on button "button" at bounding box center [634, 34] width 17 height 17
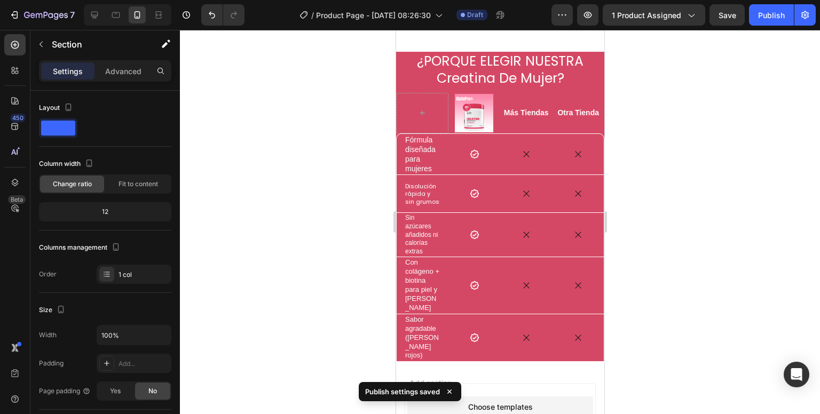
scroll to position [956, 0]
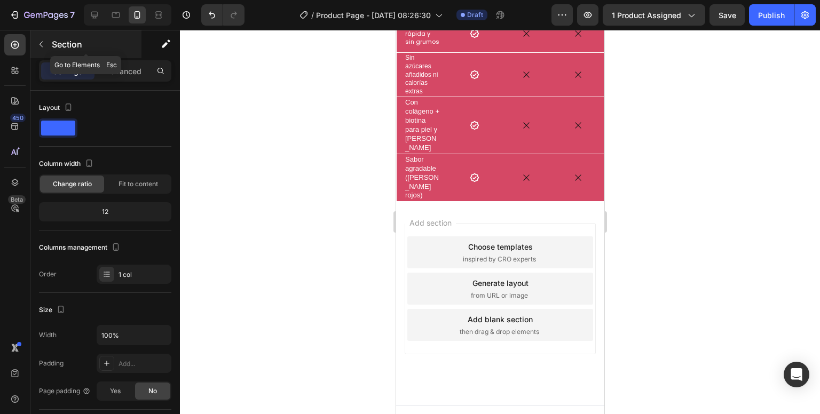
click at [31, 43] on div "Section" at bounding box center [85, 44] width 111 height 28
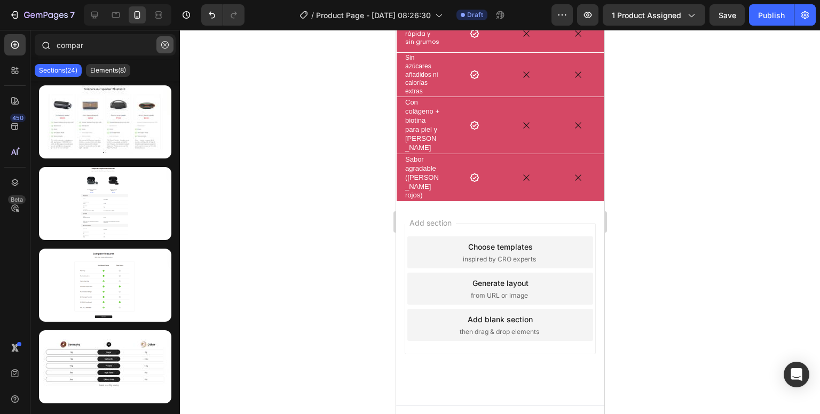
click at [166, 46] on icon "button" at bounding box center [164, 44] width 7 height 7
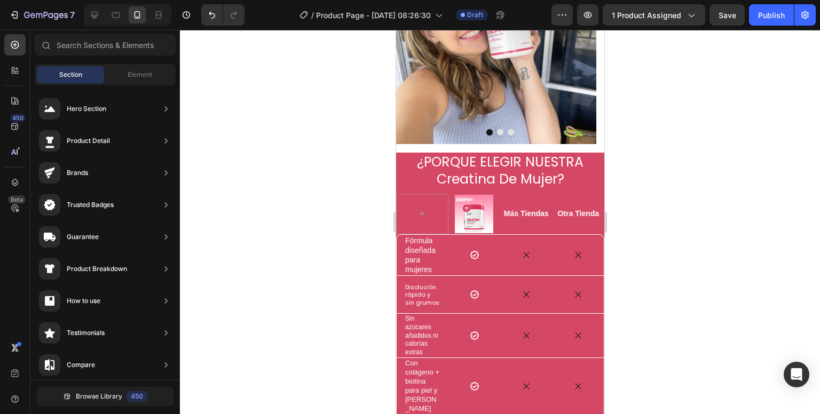
scroll to position [690, 0]
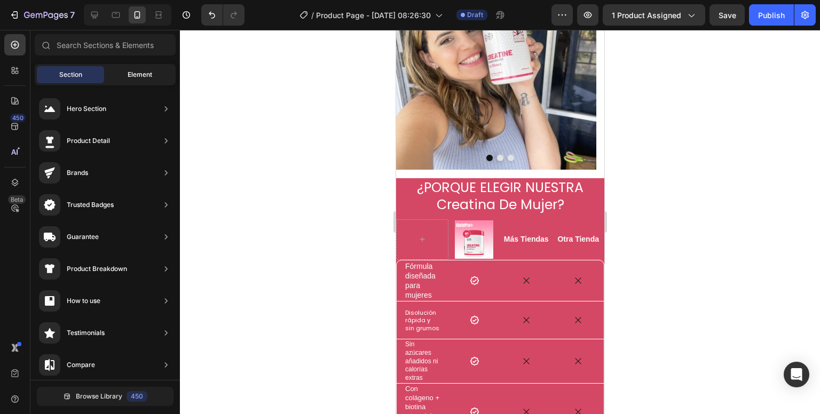
click at [132, 73] on span "Element" at bounding box center [140, 75] width 25 height 10
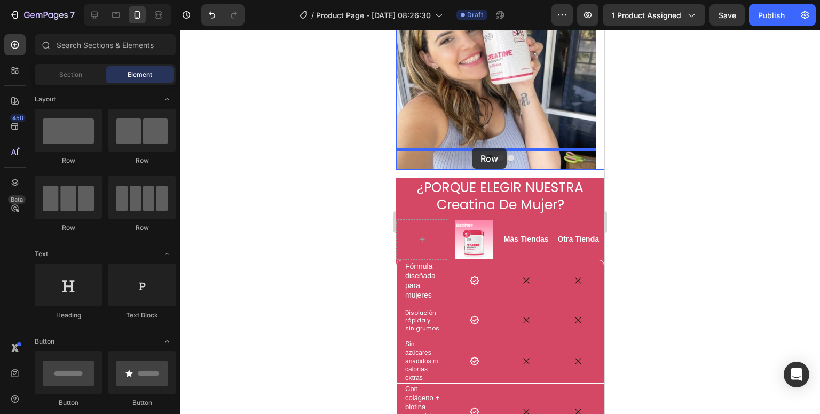
drag, startPoint x: 479, startPoint y: 163, endPoint x: 471, endPoint y: 148, distance: 17.2
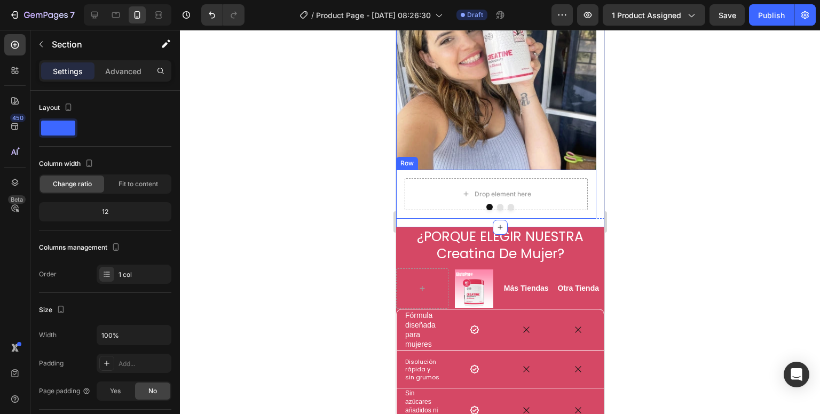
click at [439, 170] on div "Drop element here Row" at bounding box center [495, 194] width 200 height 49
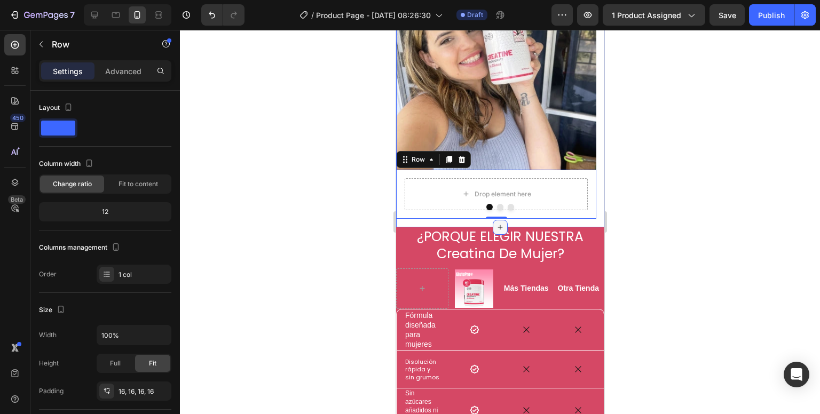
click at [495, 220] on div at bounding box center [499, 227] width 15 height 15
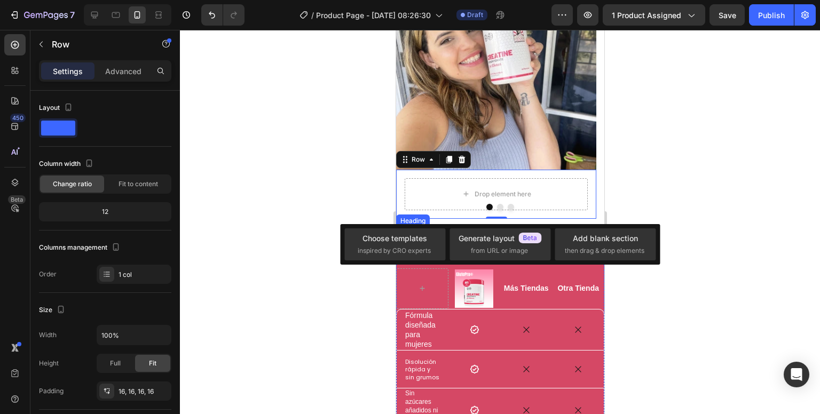
click at [474, 227] on h2 "¿PORQUE ELEGIR NUESTRA Creatina De Mujer?" at bounding box center [499, 245] width 208 height 37
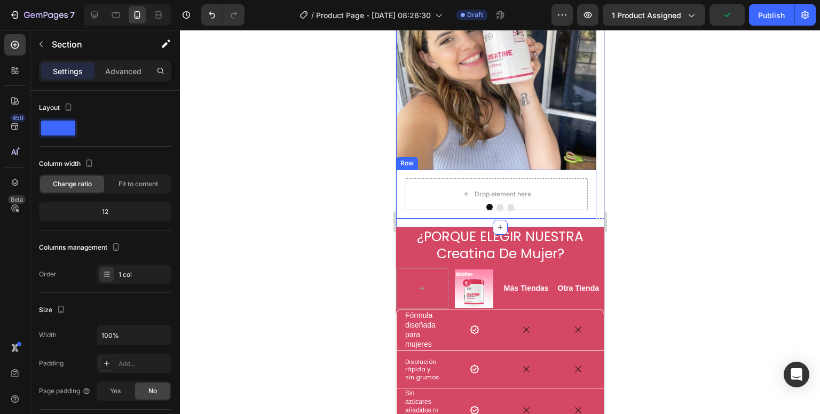
click at [489, 195] on div "Drop element here Row" at bounding box center [495, 194] width 200 height 49
click at [488, 193] on div "Drop element here Row" at bounding box center [495, 194] width 200 height 49
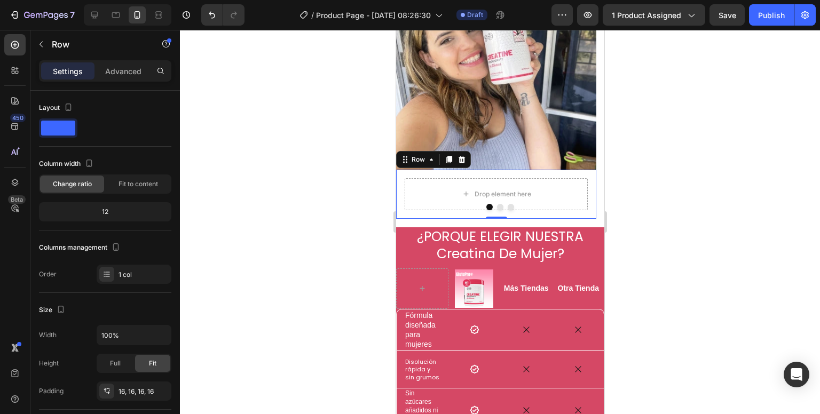
drag, startPoint x: 490, startPoint y: 197, endPoint x: 492, endPoint y: 191, distance: 6.1
click at [492, 191] on div "Drop element here Row 0" at bounding box center [495, 194] width 200 height 49
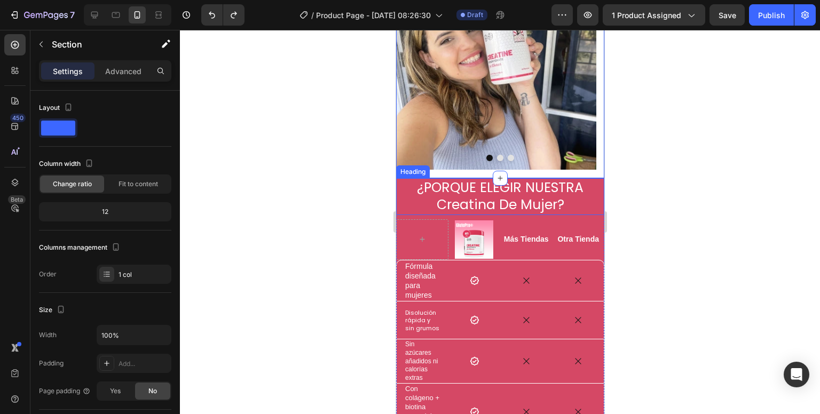
click at [436, 178] on h2 "¿PORQUE ELEGIR NUESTRA Creatina De Mujer?" at bounding box center [499, 196] width 208 height 37
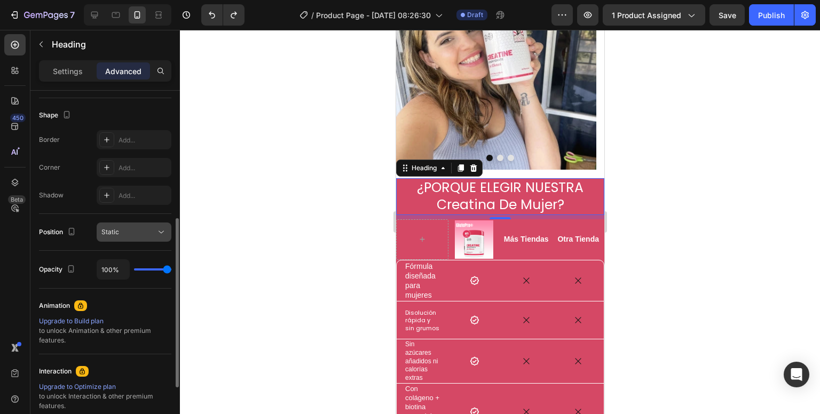
scroll to position [374, 0]
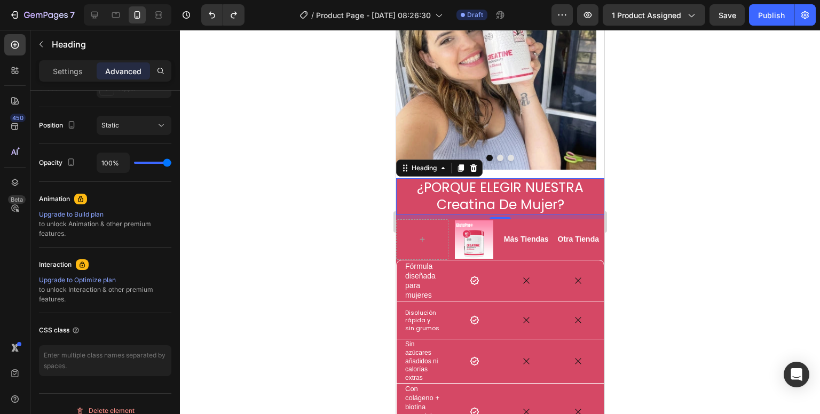
click at [318, 230] on div at bounding box center [500, 222] width 640 height 384
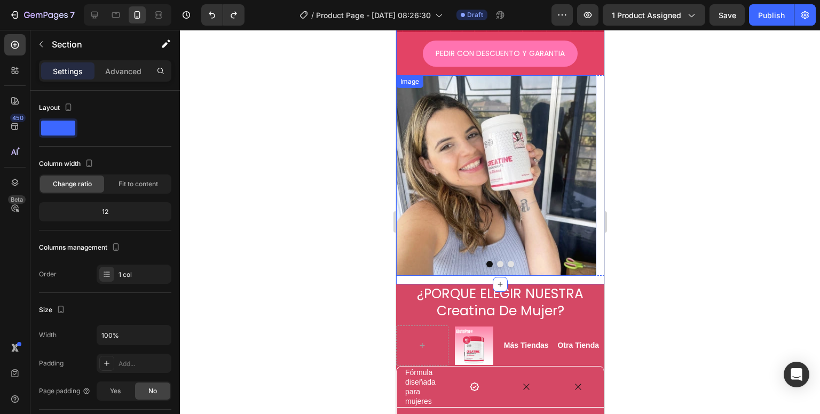
scroll to position [583, 0]
click at [496, 262] on button "Dot" at bounding box center [499, 265] width 6 height 6
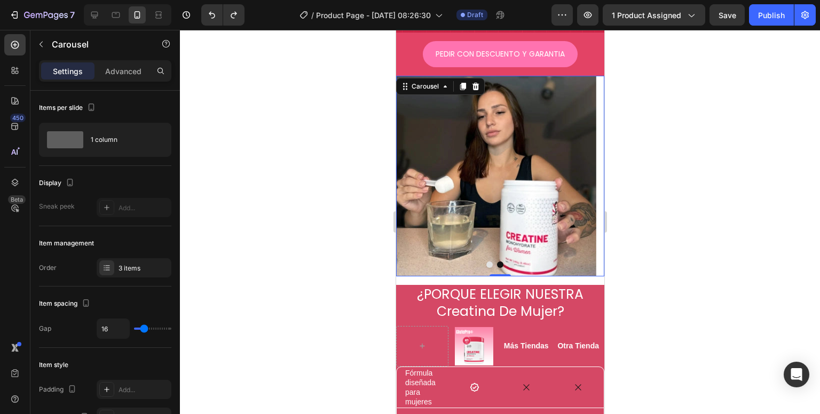
click at [507, 262] on button "Dot" at bounding box center [510, 265] width 6 height 6
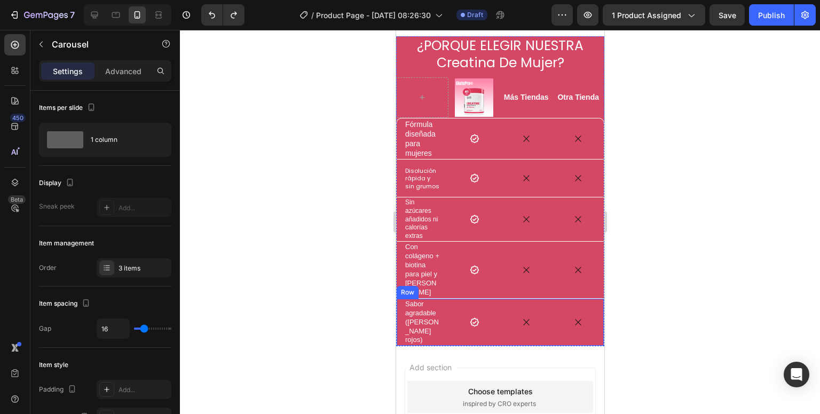
scroll to position [796, 0]
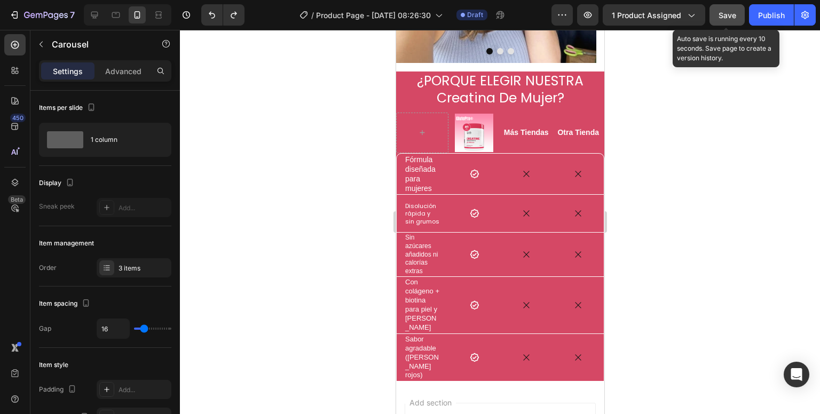
click at [722, 12] on span "Save" at bounding box center [727, 15] width 18 height 9
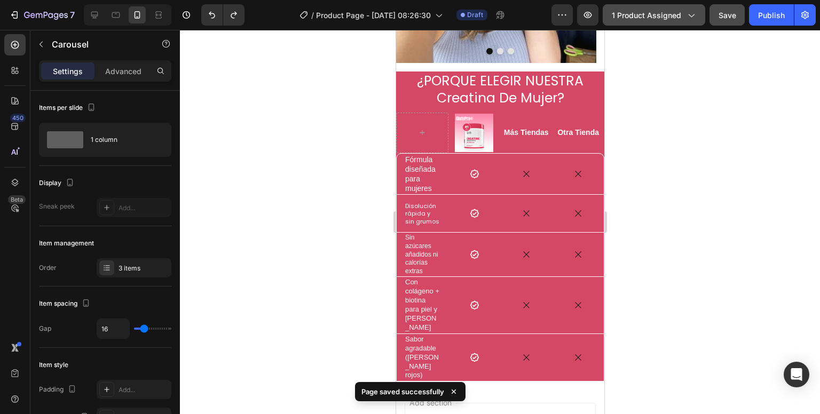
click at [673, 25] on button "1 product assigned" at bounding box center [654, 14] width 102 height 21
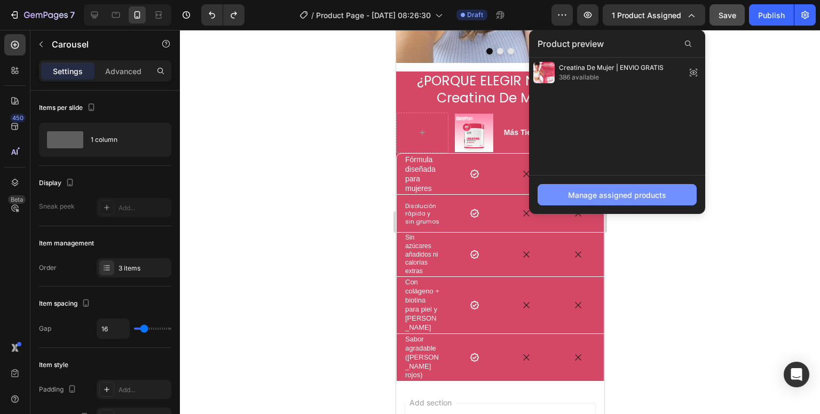
click at [671, 193] on button "Manage assigned products" at bounding box center [616, 194] width 159 height 21
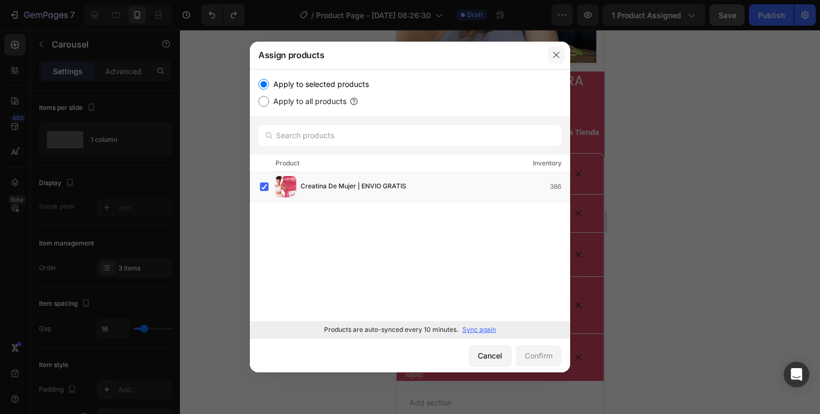
click at [555, 54] on icon "button" at bounding box center [556, 55] width 6 height 6
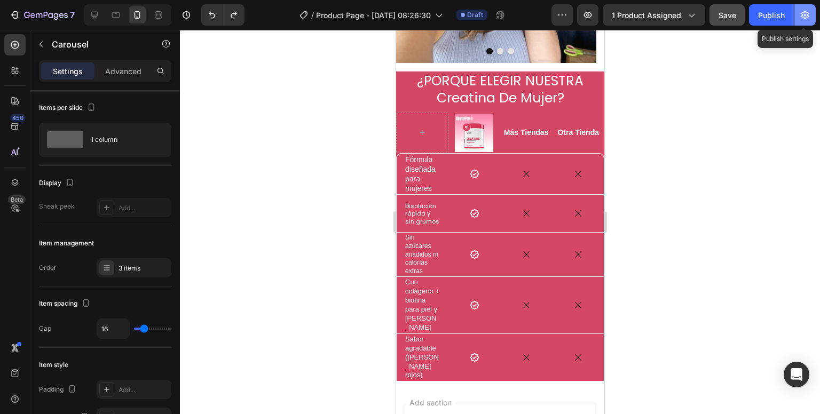
click at [809, 12] on icon "button" at bounding box center [805, 15] width 11 height 11
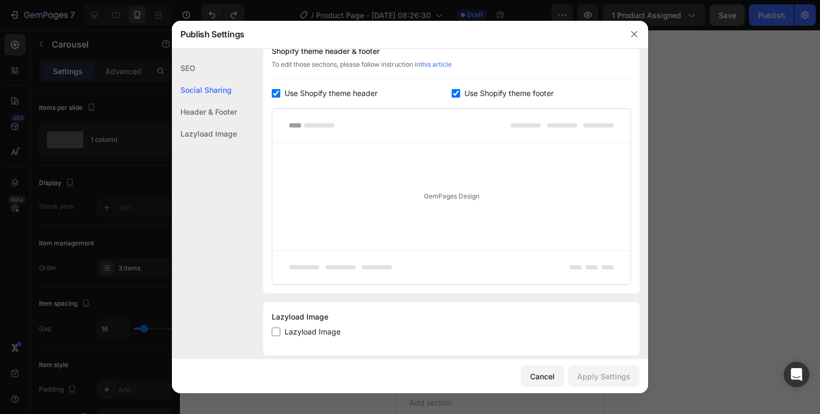
scroll to position [191, 0]
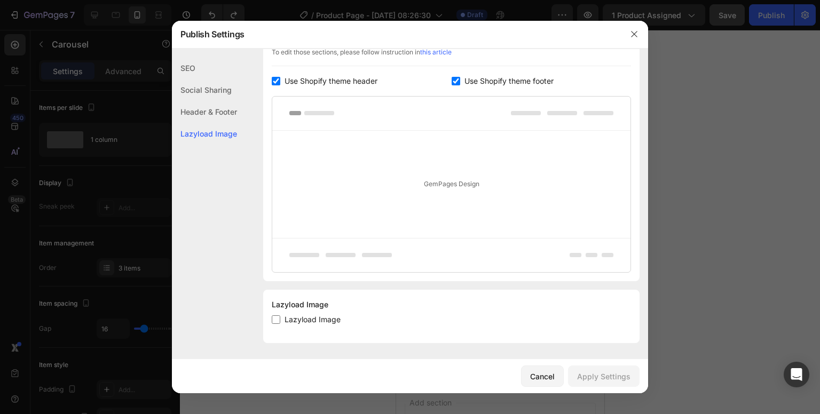
click at [671, 169] on div at bounding box center [410, 207] width 820 height 414
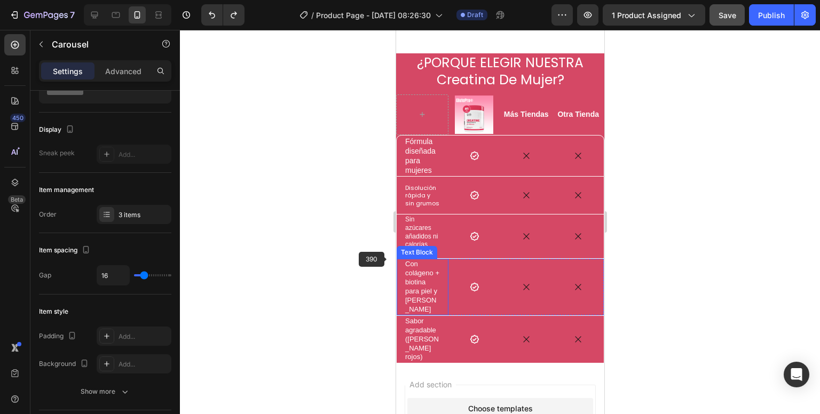
scroll to position [850, 0]
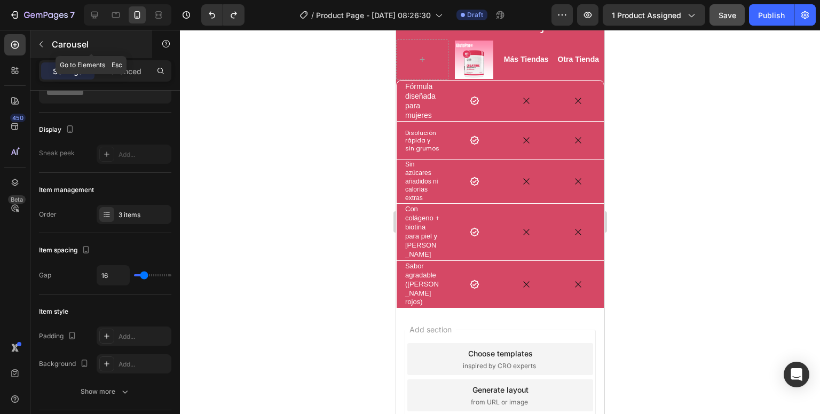
click at [33, 48] on button "button" at bounding box center [41, 44] width 17 height 17
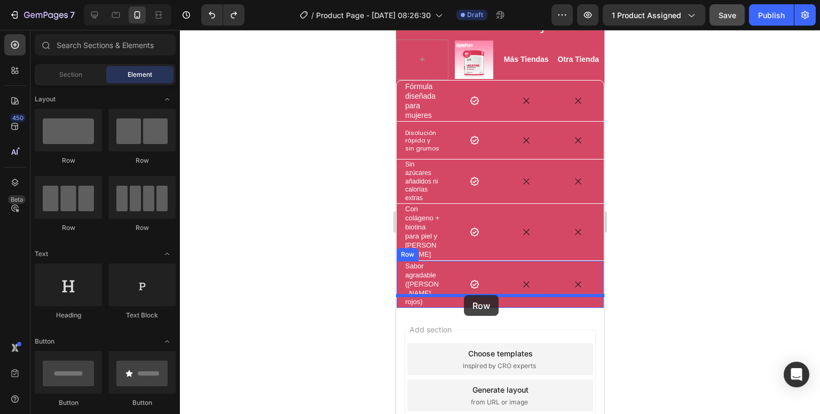
drag, startPoint x: 650, startPoint y: 288, endPoint x: 560, endPoint y: 302, distance: 91.2
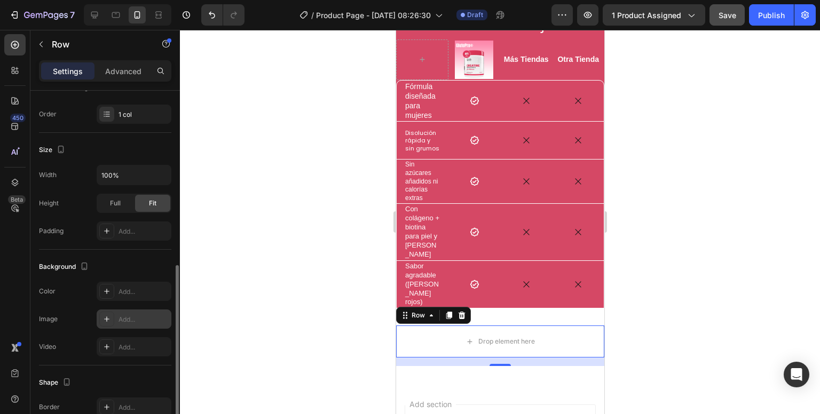
scroll to position [267, 0]
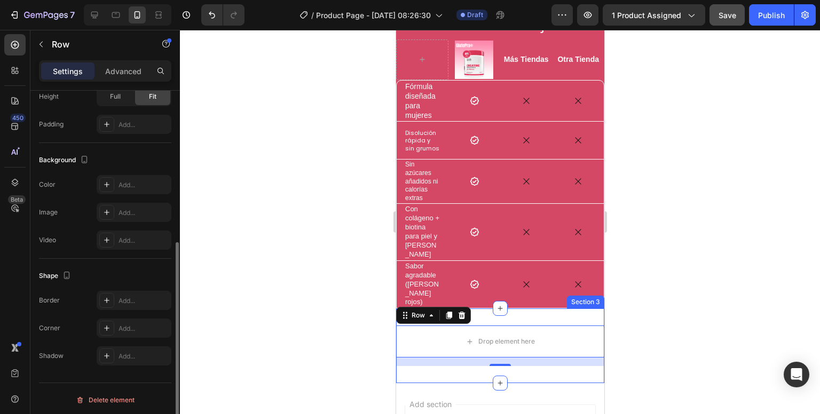
click at [500, 308] on div "Drop element here Row 16 Section 3" at bounding box center [499, 345] width 208 height 75
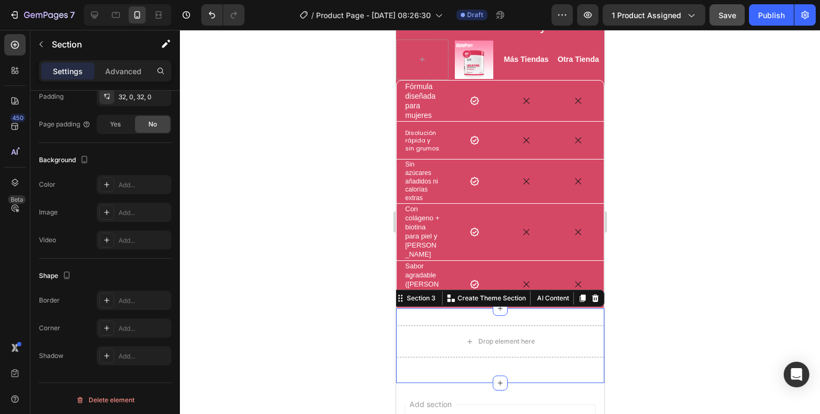
scroll to position [0, 0]
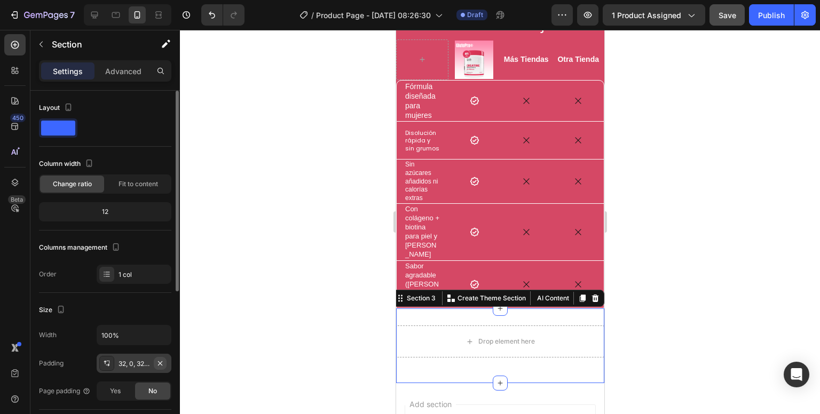
click at [157, 364] on icon "button" at bounding box center [160, 363] width 9 height 9
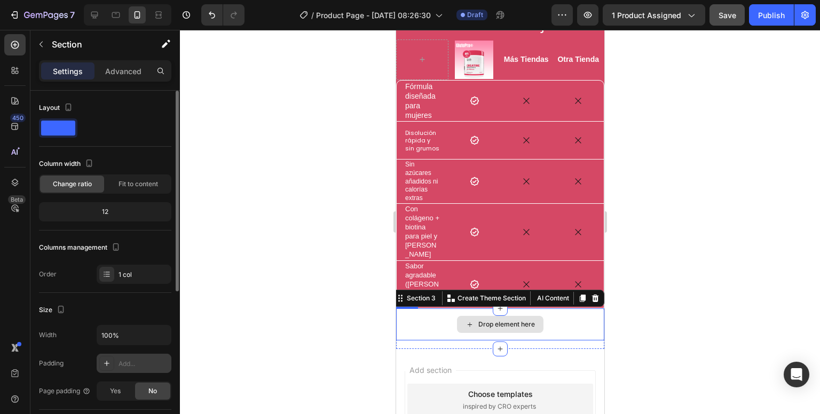
click at [413, 317] on div "Drop element here" at bounding box center [499, 324] width 208 height 32
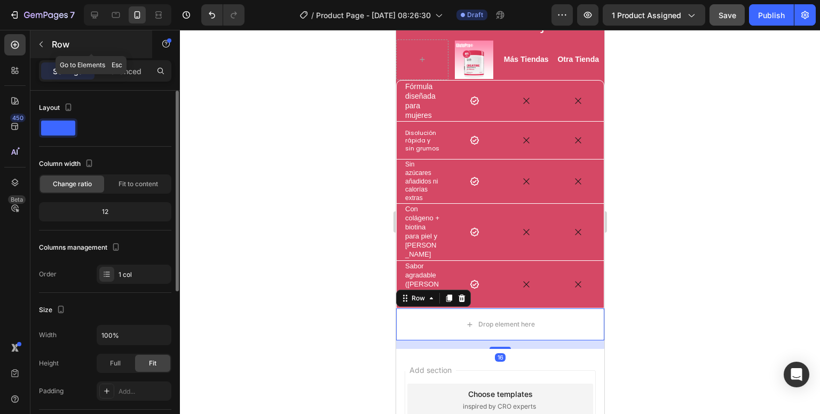
click at [35, 43] on button "button" at bounding box center [41, 44] width 17 height 17
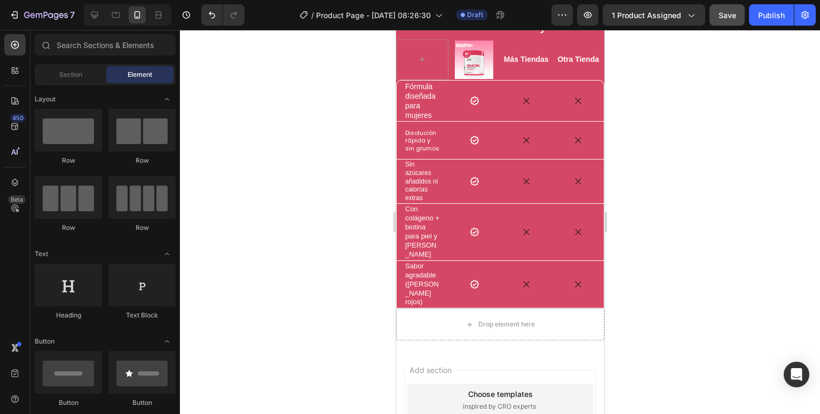
scroll to position [107, 0]
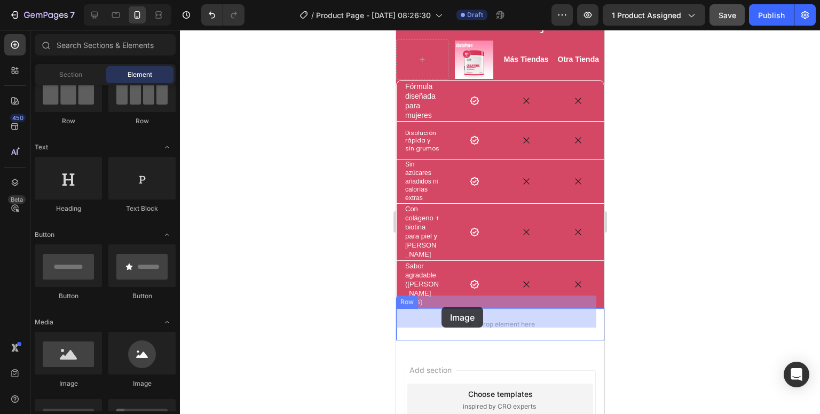
drag, startPoint x: 469, startPoint y: 381, endPoint x: 584, endPoint y: 318, distance: 131.8
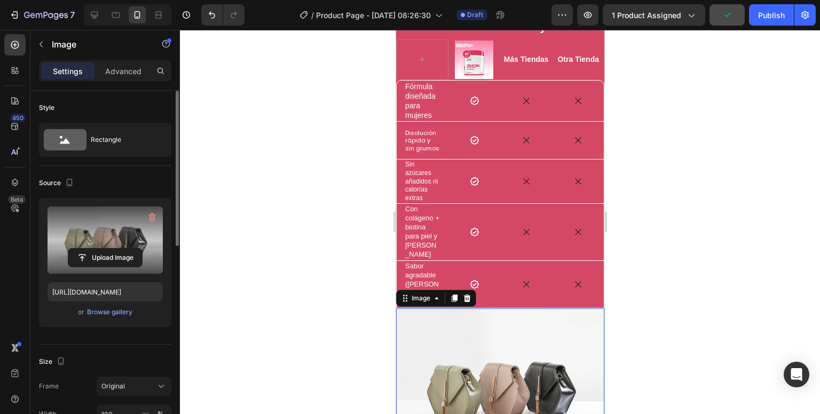
click at [101, 246] on label at bounding box center [105, 240] width 115 height 67
click at [101, 249] on input "file" at bounding box center [105, 258] width 74 height 18
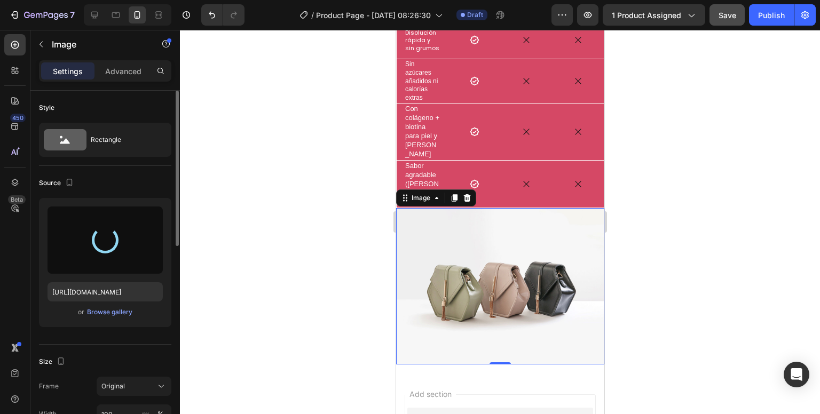
scroll to position [956, 0]
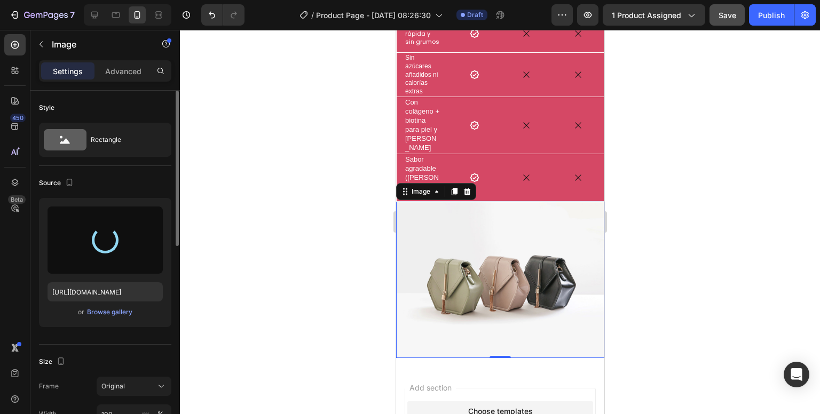
type input "https://cdn.shopify.com/s/files/1/0704/4907/0173/files/gempages_581084906780623…"
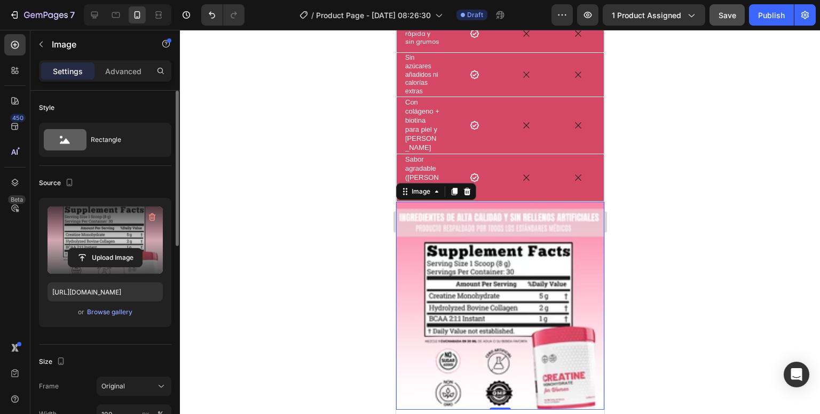
click at [485, 233] on img at bounding box center [499, 306] width 208 height 208
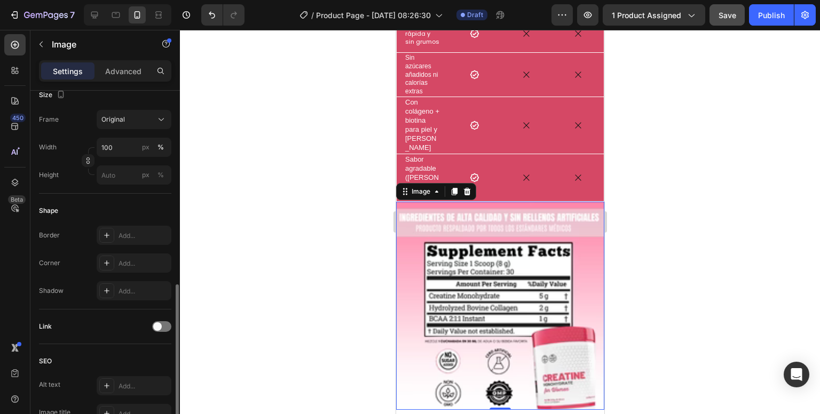
scroll to position [451, 0]
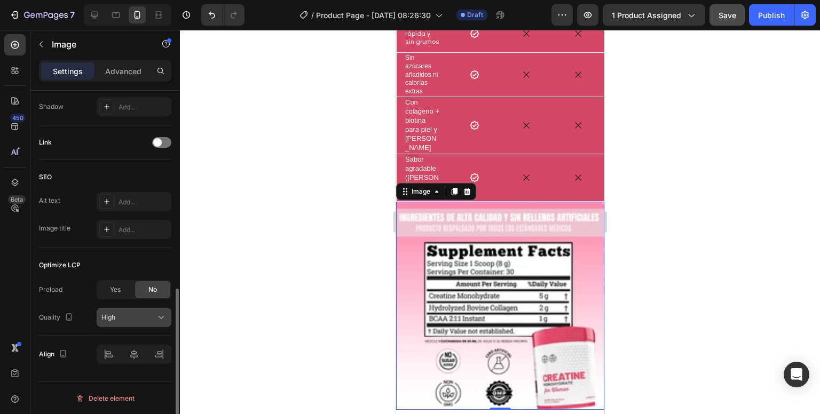
click at [143, 318] on div "High" at bounding box center [128, 318] width 54 height 10
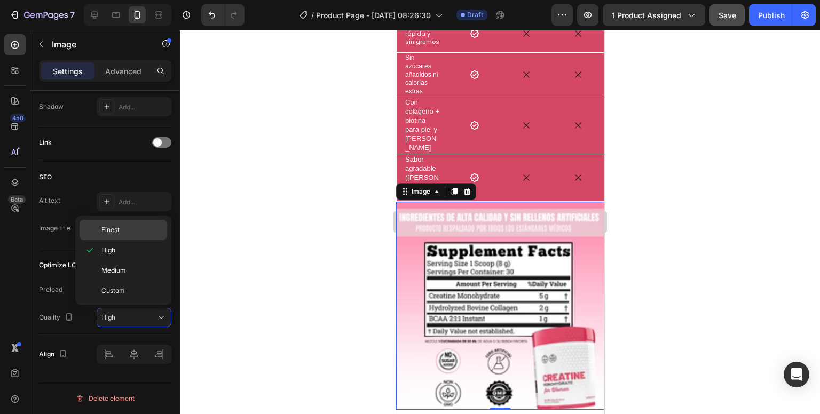
click at [139, 233] on p "Finest" at bounding box center [131, 230] width 61 height 10
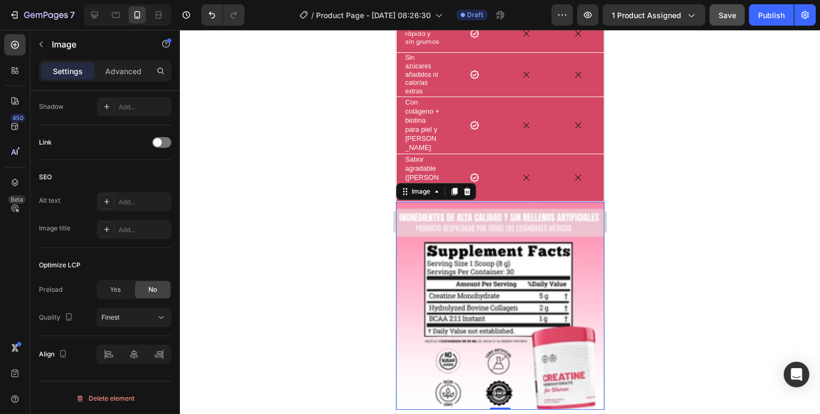
click at [341, 270] on div at bounding box center [500, 222] width 640 height 384
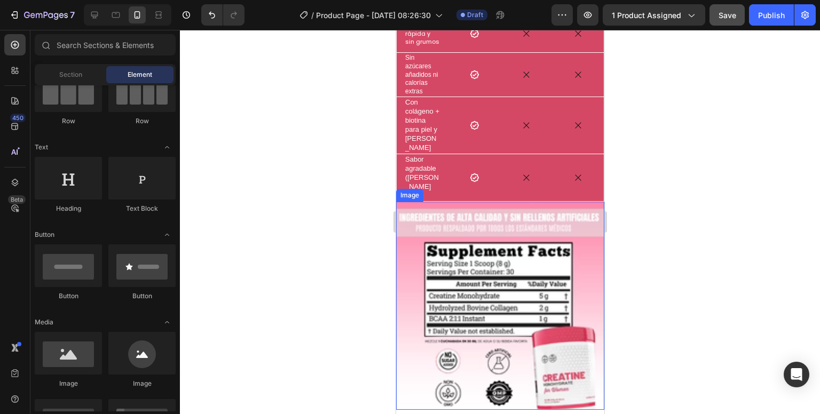
click at [454, 262] on img at bounding box center [499, 306] width 208 height 208
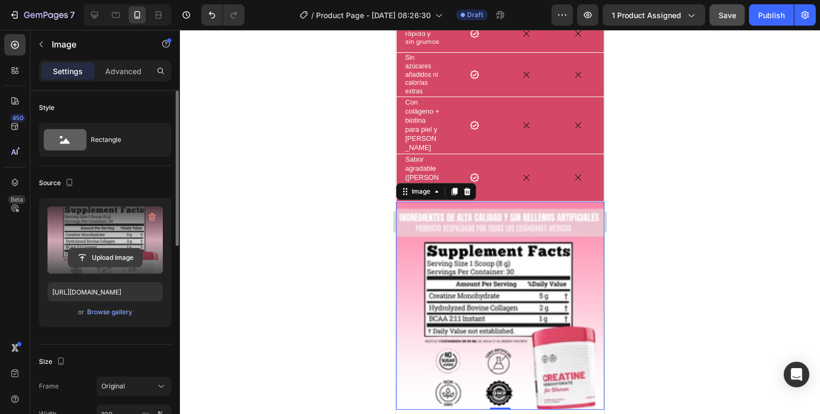
click at [72, 254] on input "file" at bounding box center [105, 258] width 74 height 18
type input "C:\fakepath\4_f819c7e8-6083-40fb-a6b8-0fa313e5ddfa_200x200.avif"
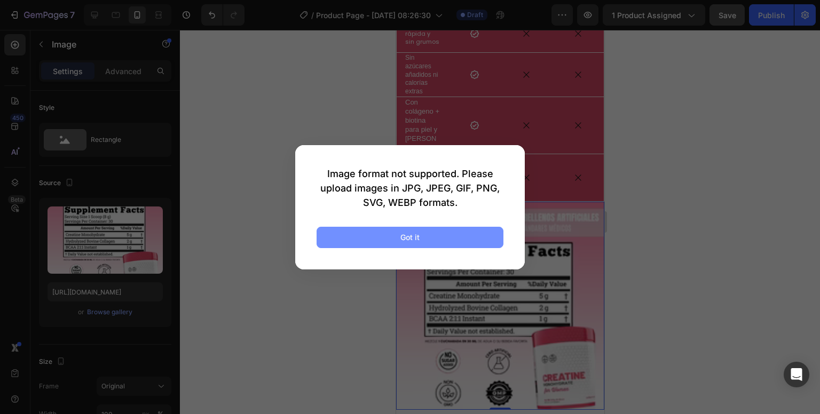
click at [407, 240] on div "Got it" at bounding box center [409, 237] width 19 height 11
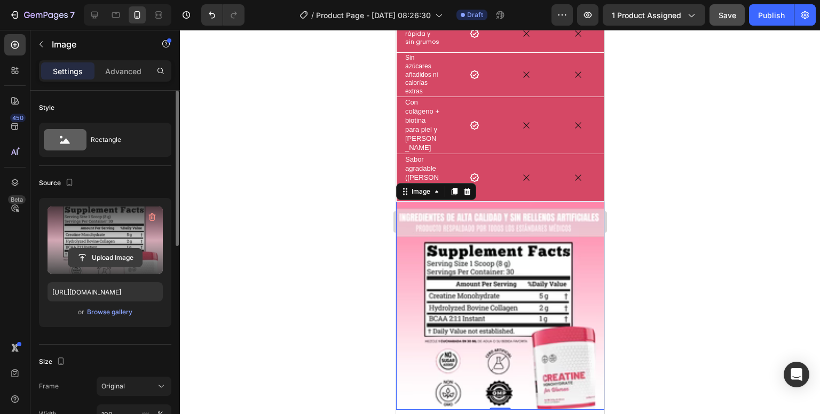
click at [107, 265] on input "file" at bounding box center [105, 258] width 74 height 18
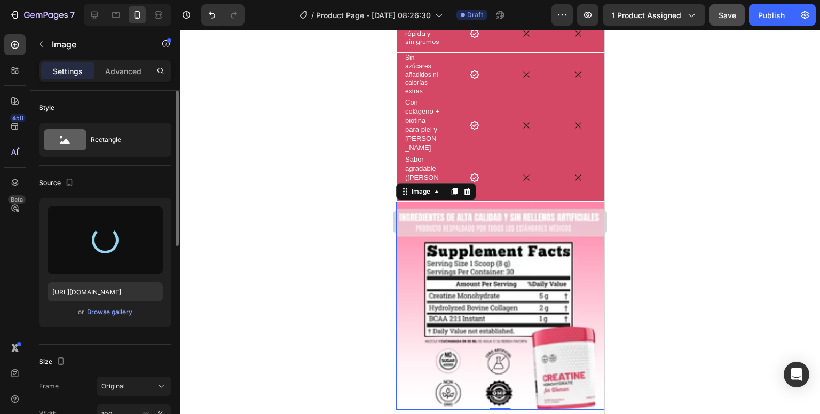
type input "[URL][DOMAIN_NAME]"
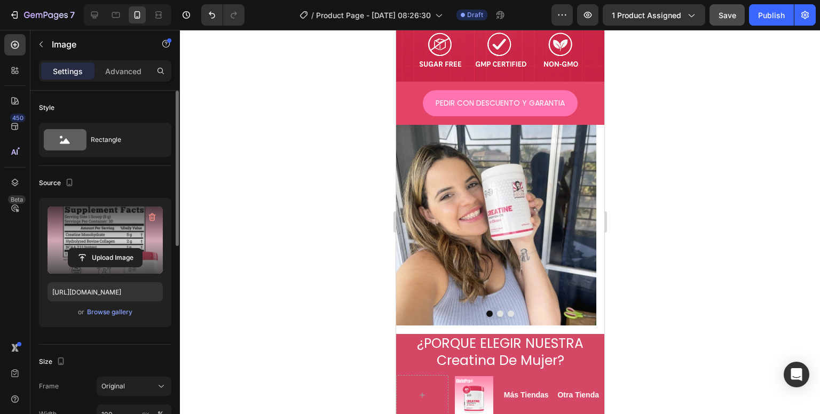
scroll to position [534, 0]
click at [496, 311] on button "Dot" at bounding box center [499, 314] width 6 height 6
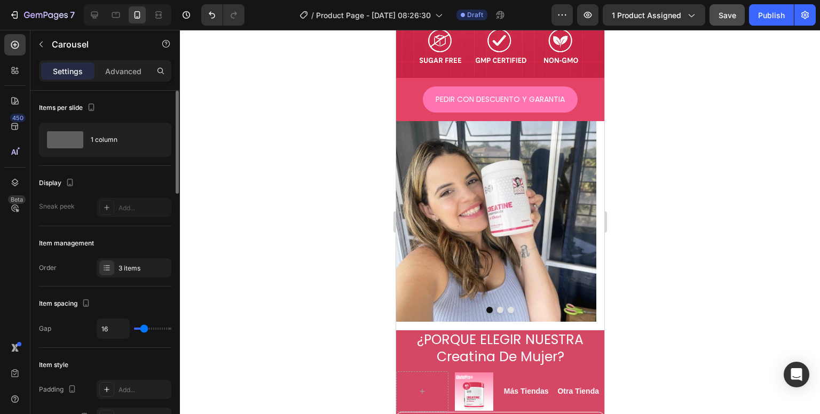
scroll to position [536, 0]
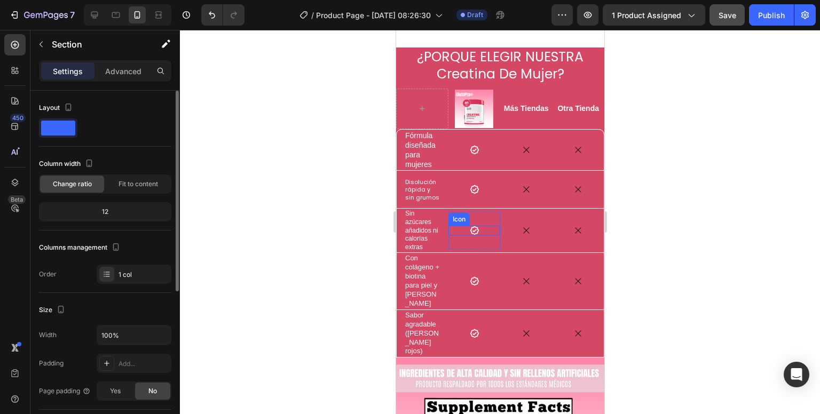
scroll to position [1014, 0]
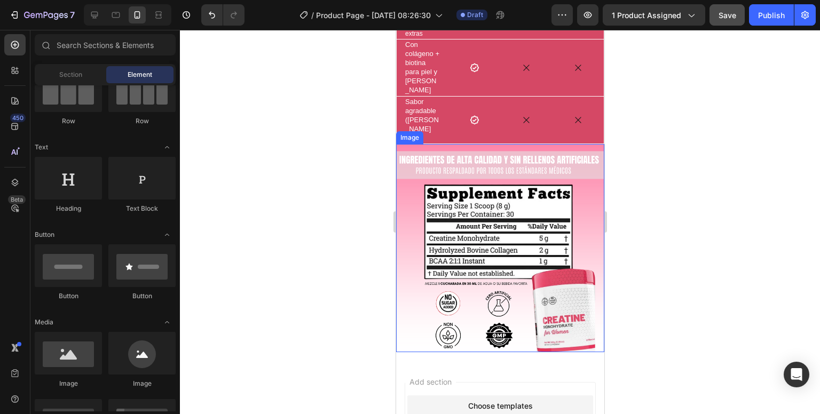
click at [425, 291] on img at bounding box center [499, 248] width 208 height 208
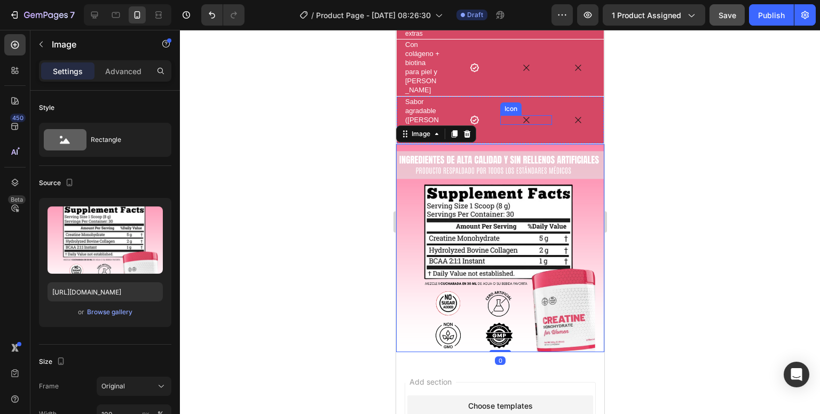
click at [511, 109] on div "Icon" at bounding box center [510, 109] width 17 height 0
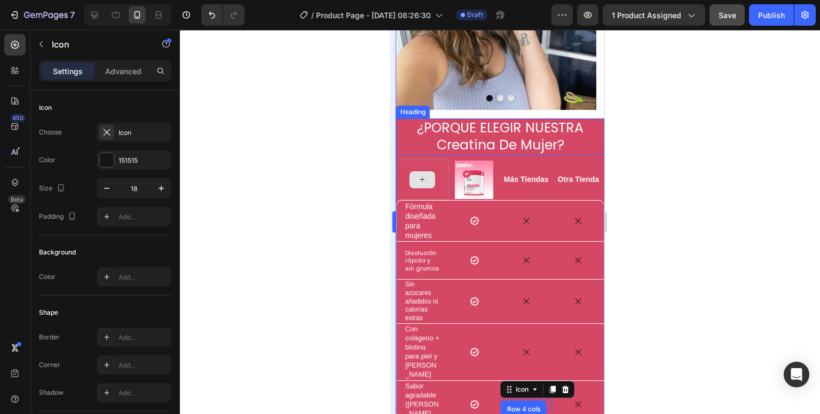
scroll to position [747, 0]
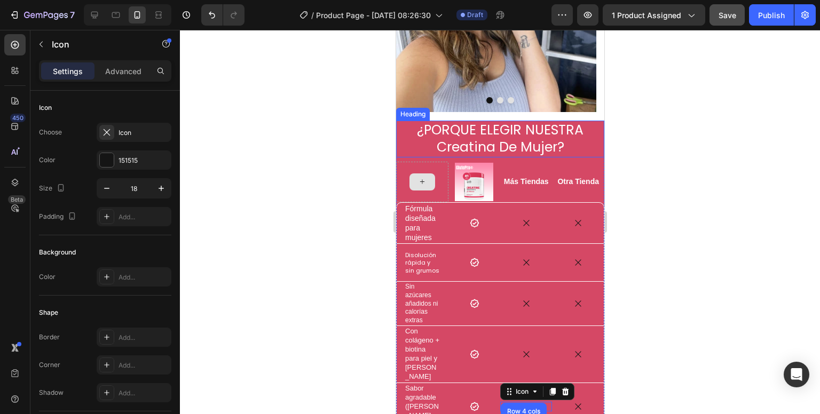
click at [408, 121] on h2 "¿PORQUE ELEGIR NUESTRA Creatina De Mujer?" at bounding box center [499, 139] width 208 height 37
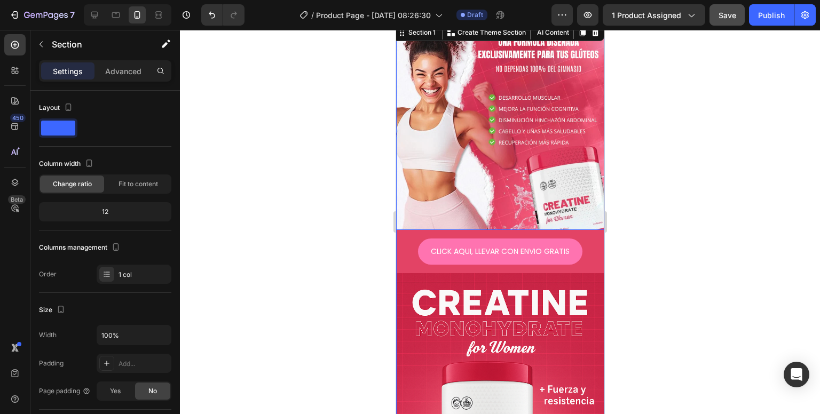
scroll to position [0, 0]
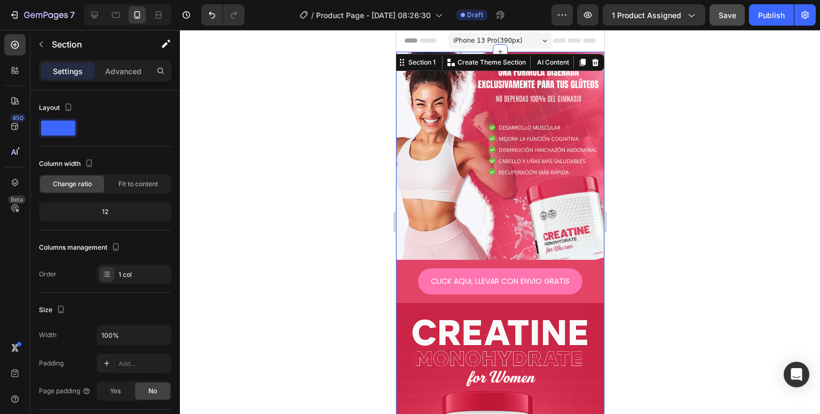
click at [624, 135] on div at bounding box center [500, 222] width 640 height 384
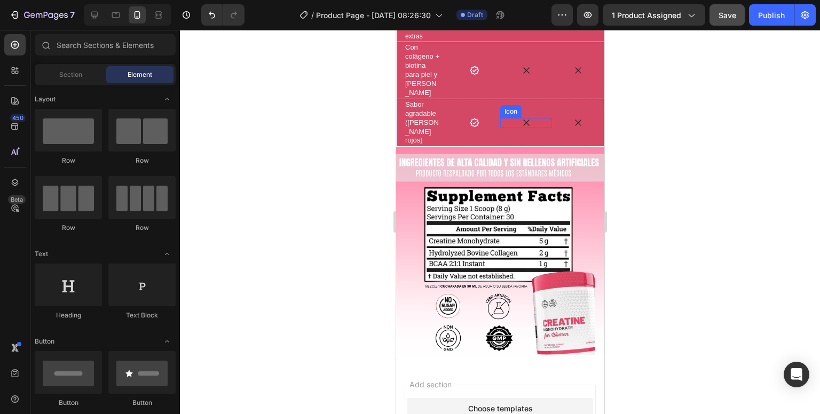
scroll to position [1121, 0]
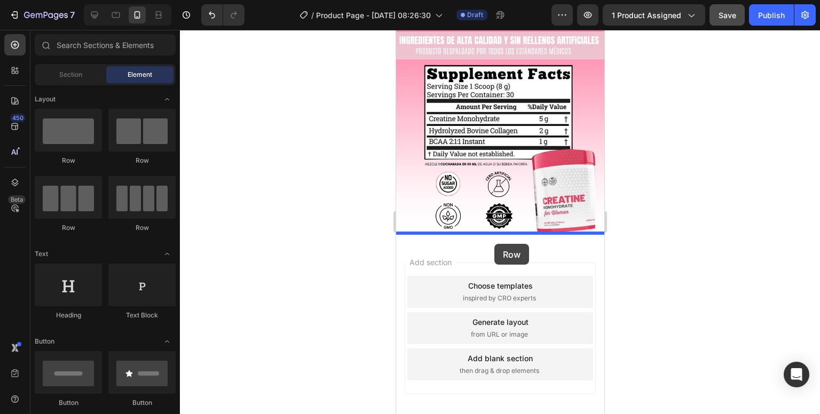
drag, startPoint x: 628, startPoint y: 231, endPoint x: 498, endPoint y: 235, distance: 130.3
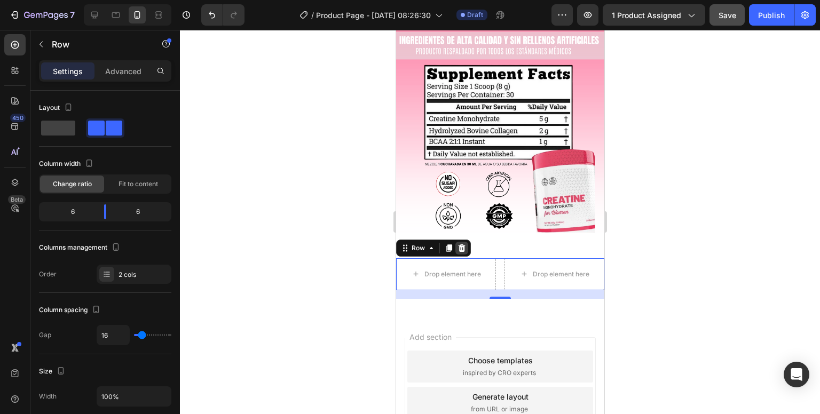
click at [463, 244] on icon at bounding box center [461, 247] width 7 height 7
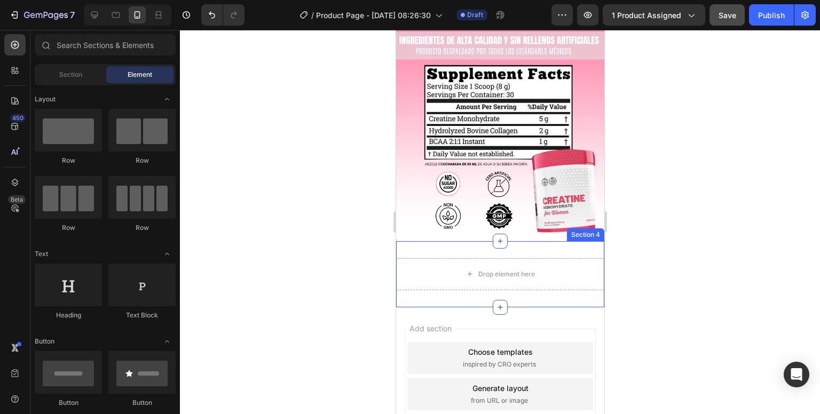
click at [476, 242] on div "Drop element here Section 4" at bounding box center [499, 274] width 208 height 66
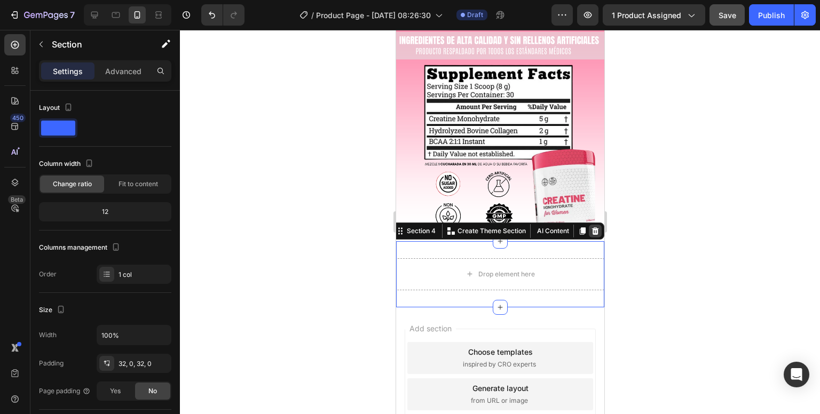
click at [590, 227] on icon at bounding box center [594, 231] width 9 height 9
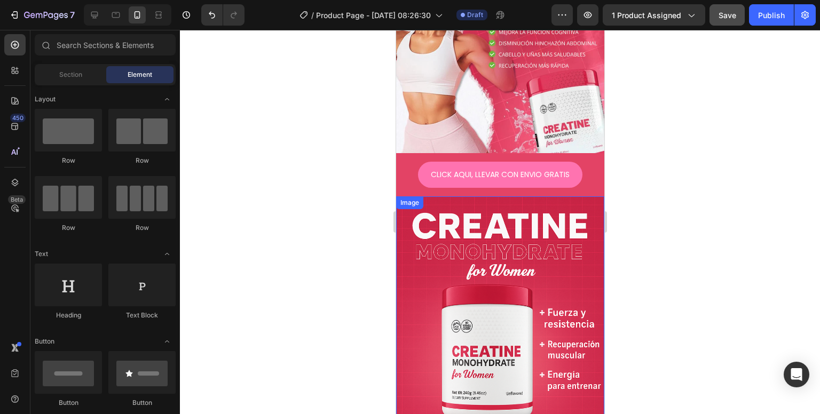
click at [526, 229] on img at bounding box center [499, 352] width 208 height 312
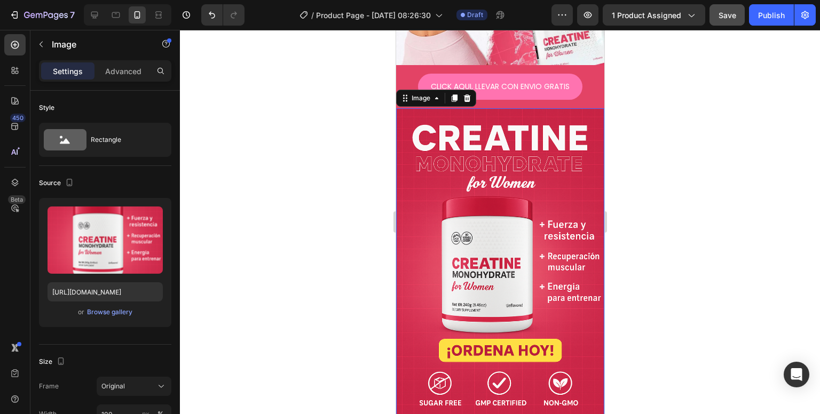
scroll to position [213, 0]
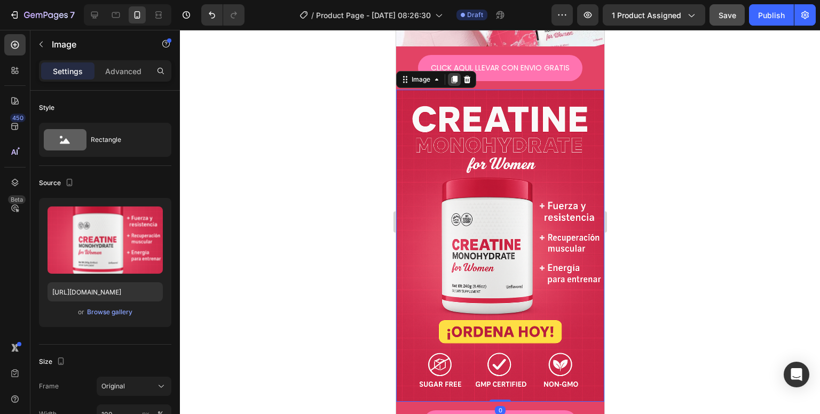
click at [450, 75] on icon at bounding box center [453, 79] width 9 height 9
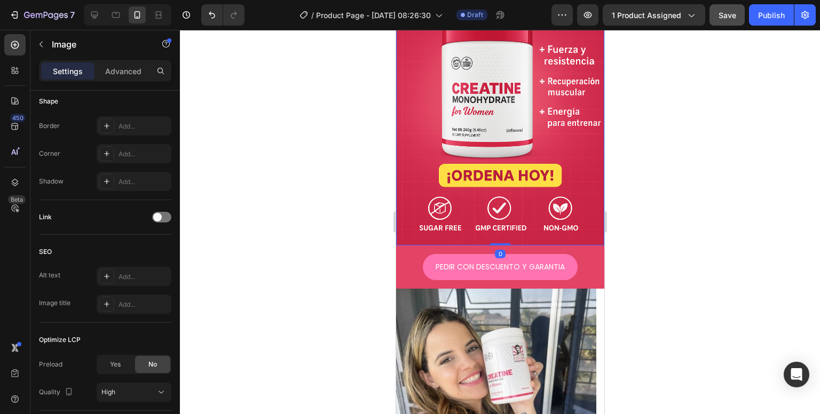
scroll to position [689, 0]
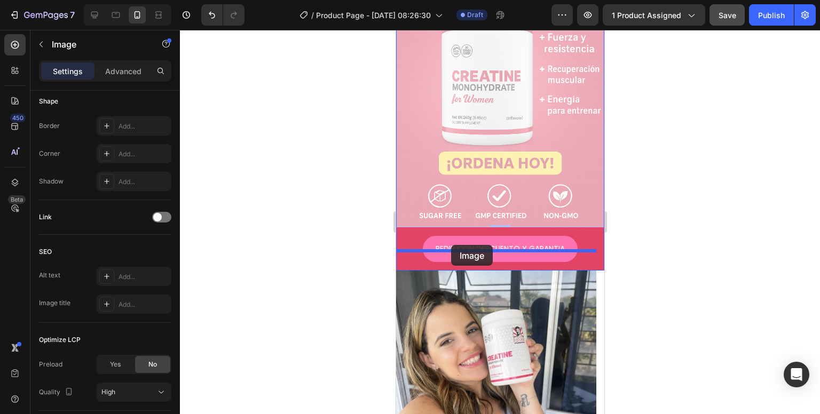
drag, startPoint x: 462, startPoint y: 109, endPoint x: 450, endPoint y: 245, distance: 136.1
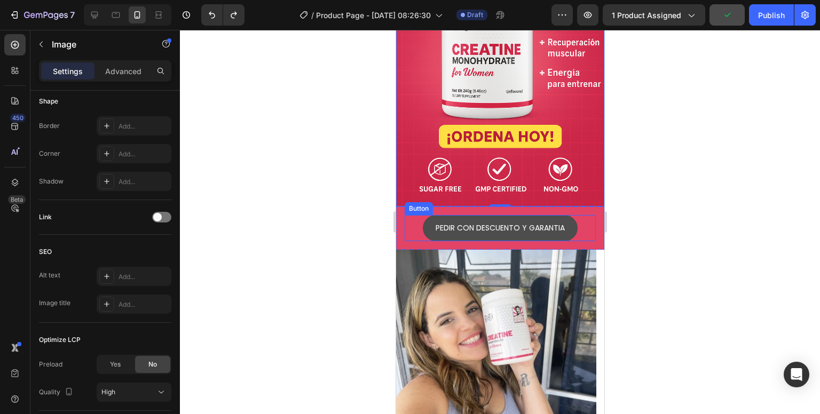
scroll to position [825, 0]
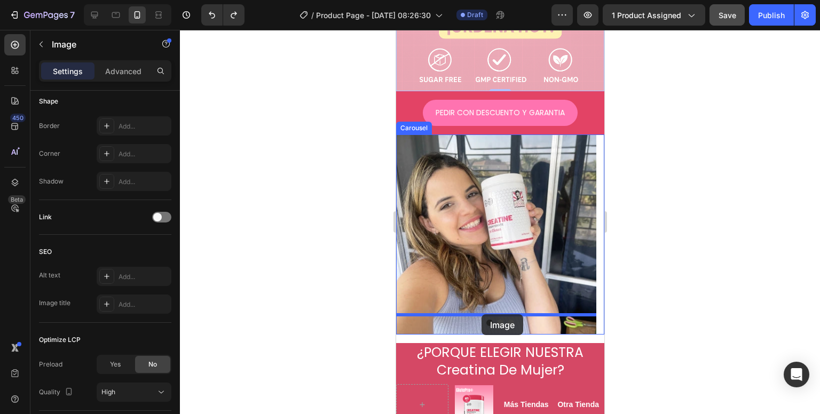
drag, startPoint x: 488, startPoint y: 59, endPoint x: 481, endPoint y: 314, distance: 255.2
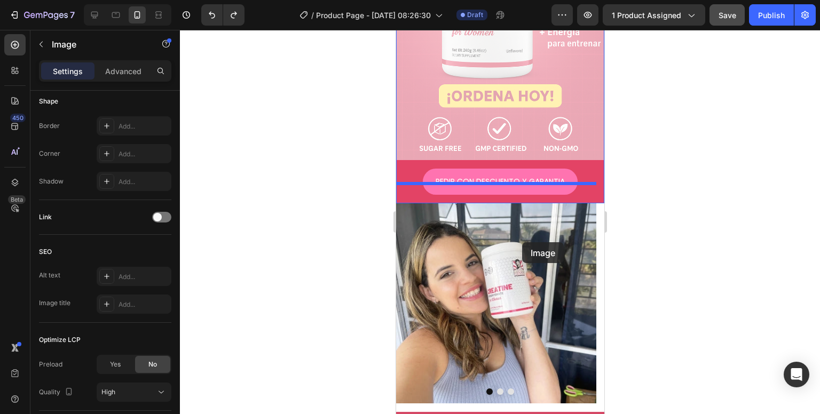
scroll to position [877, 0]
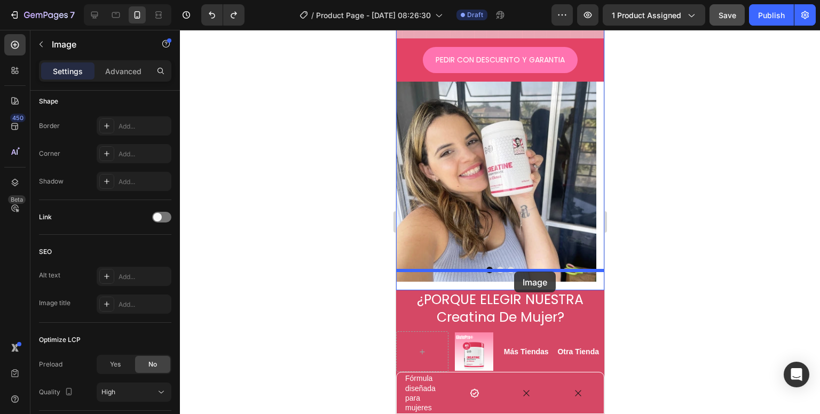
drag, startPoint x: 510, startPoint y: 133, endPoint x: 513, endPoint y: 272, distance: 138.8
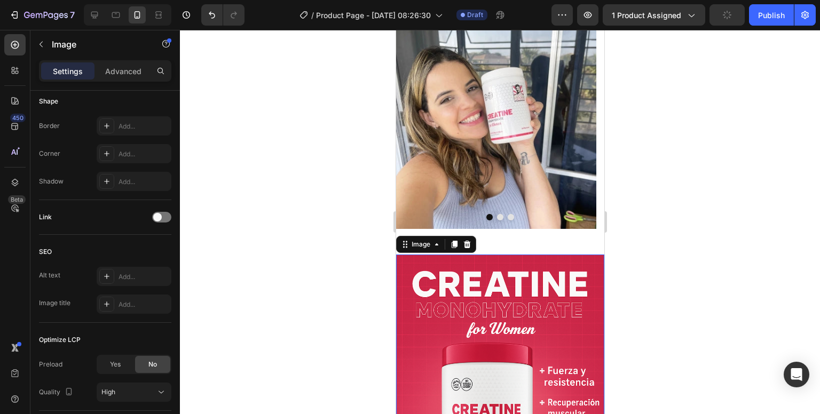
scroll to position [684, 0]
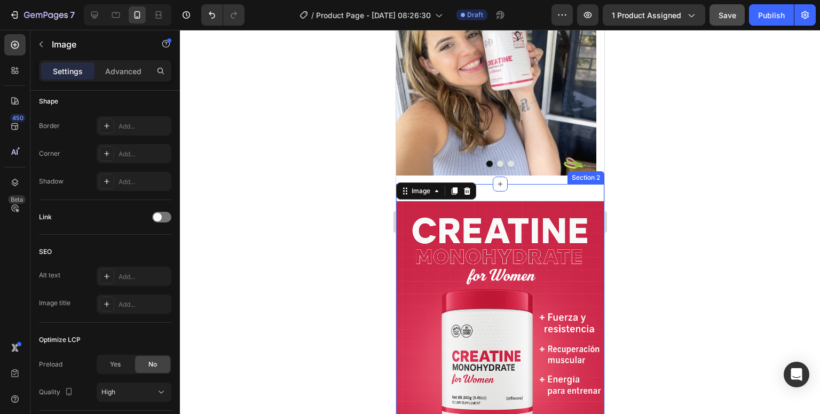
click at [525, 184] on div "Image 0 Section 2" at bounding box center [499, 357] width 208 height 346
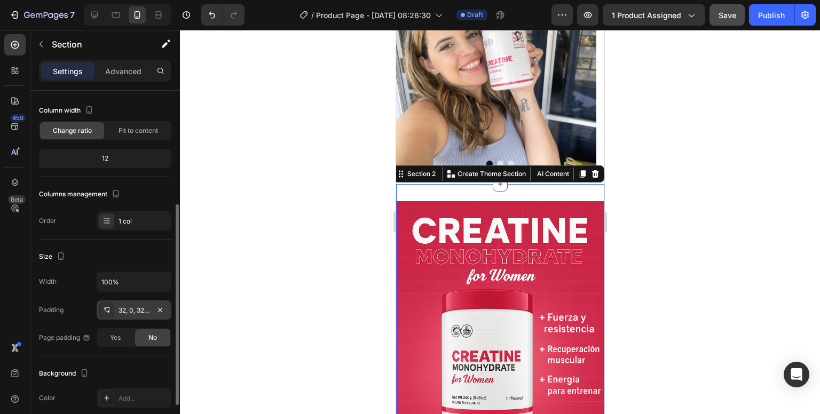
scroll to position [107, 0]
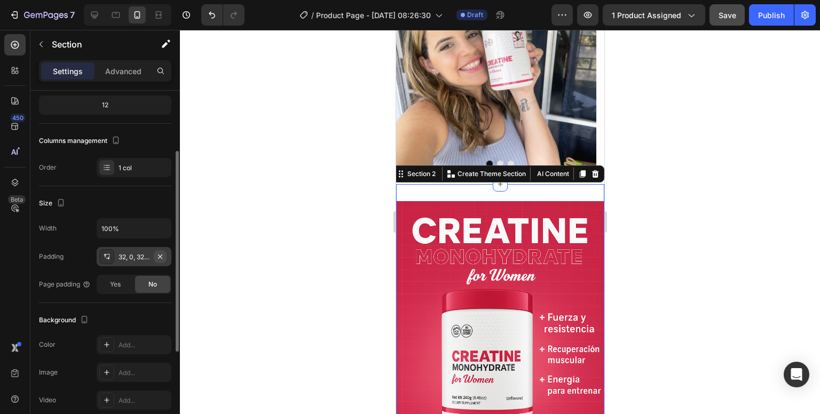
click at [163, 259] on icon "button" at bounding box center [160, 256] width 9 height 9
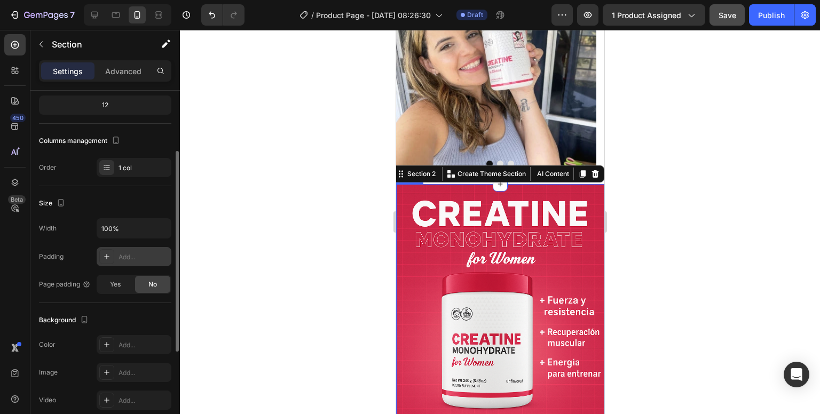
click at [453, 224] on img at bounding box center [499, 340] width 208 height 312
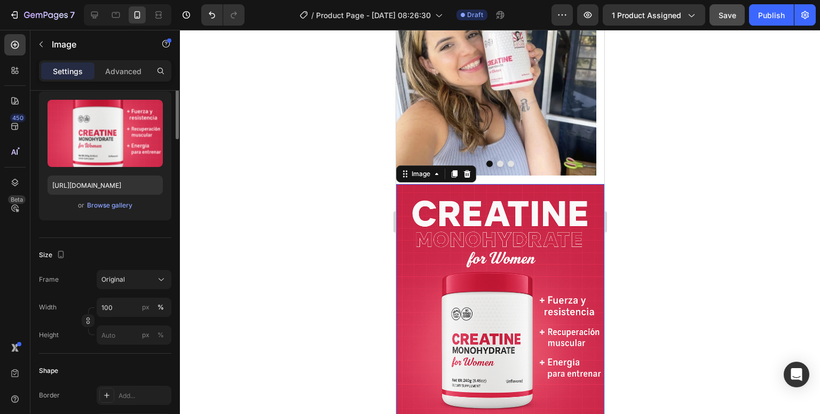
scroll to position [0, 0]
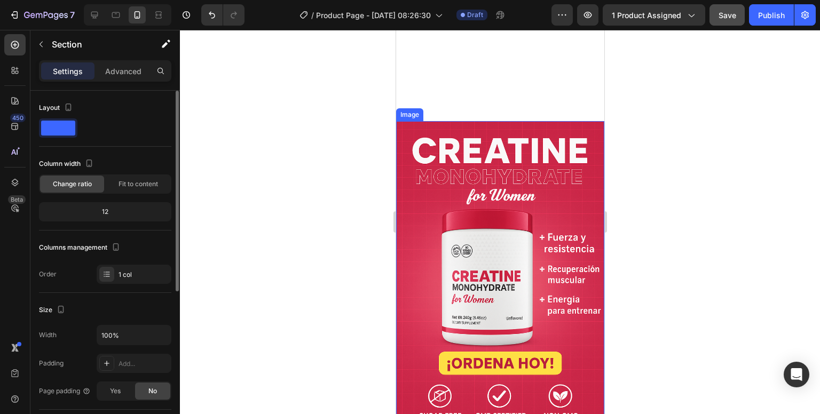
scroll to position [1057, 0]
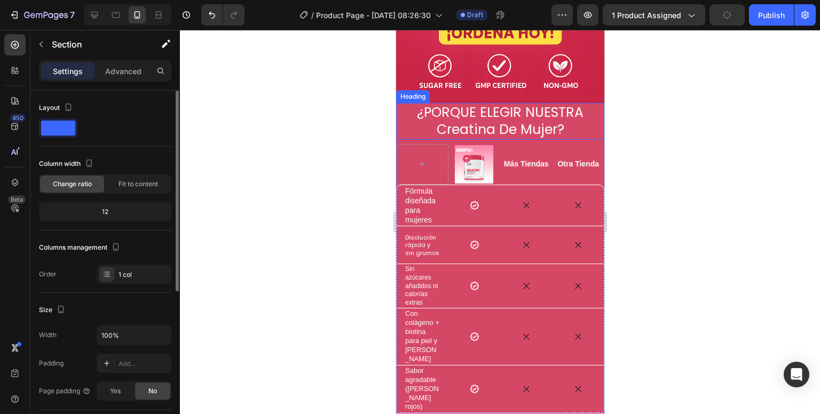
click at [402, 106] on h2 "¿PORQUE ELEGIR NUESTRA Creatina De Mujer?" at bounding box center [499, 121] width 208 height 37
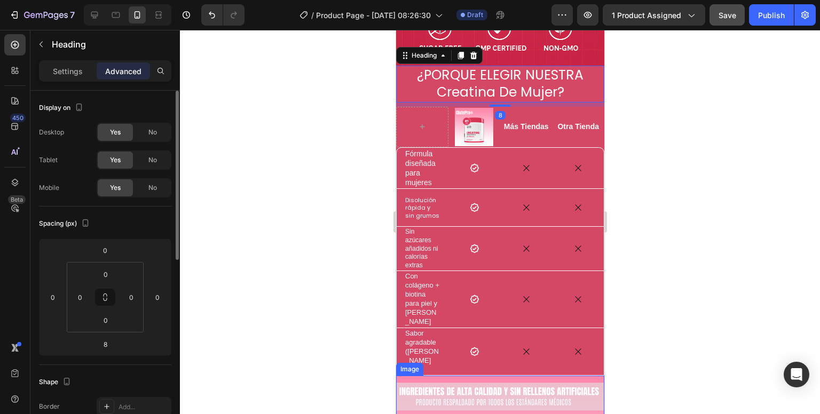
scroll to position [1111, 0]
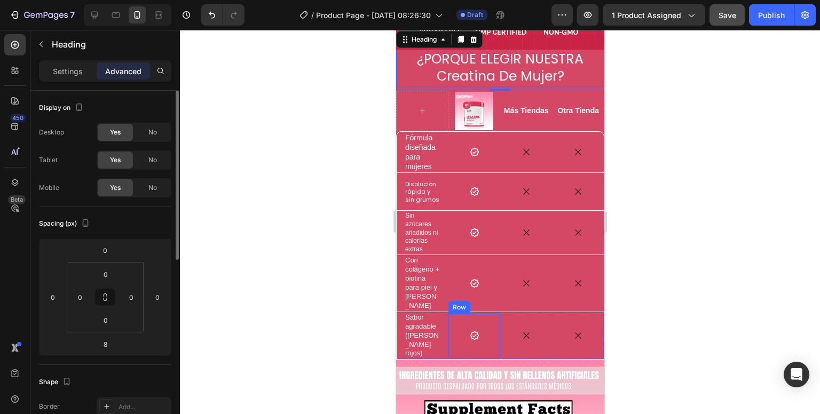
click at [471, 331] on div "Icon Row" at bounding box center [474, 336] width 52 height 44
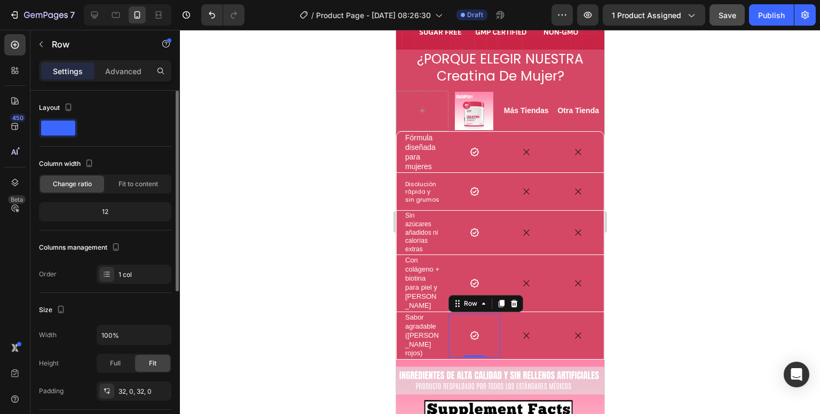
click at [517, 329] on div "Icon" at bounding box center [526, 336] width 52 height 48
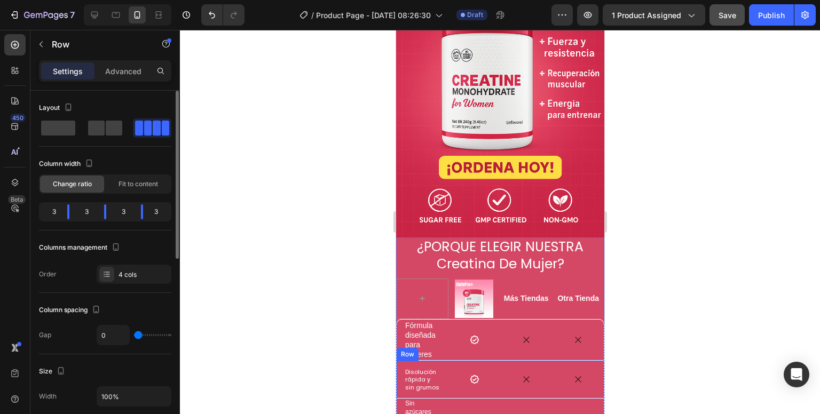
scroll to position [897, 0]
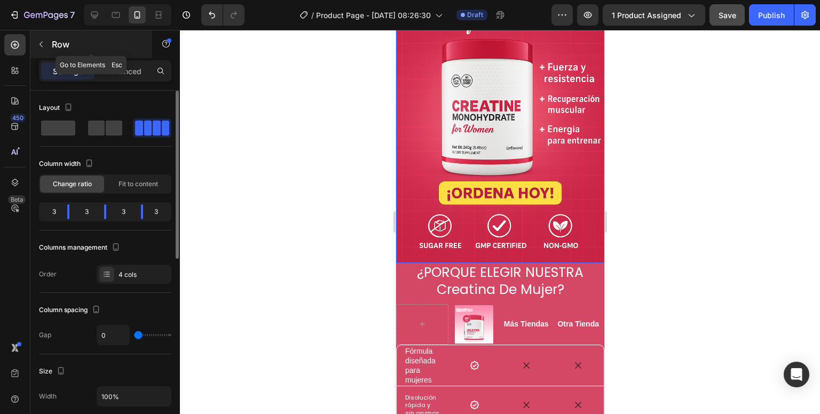
click at [47, 49] on button "button" at bounding box center [41, 44] width 17 height 17
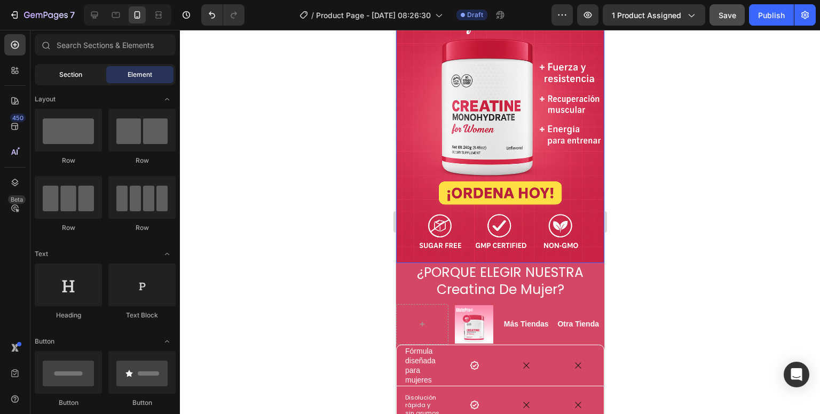
click at [88, 78] on div "Section" at bounding box center [70, 74] width 67 height 17
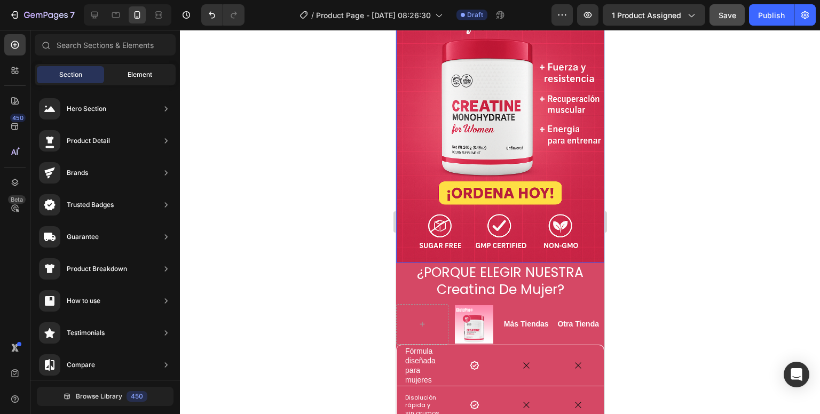
click at [114, 70] on div "Element" at bounding box center [139, 74] width 67 height 17
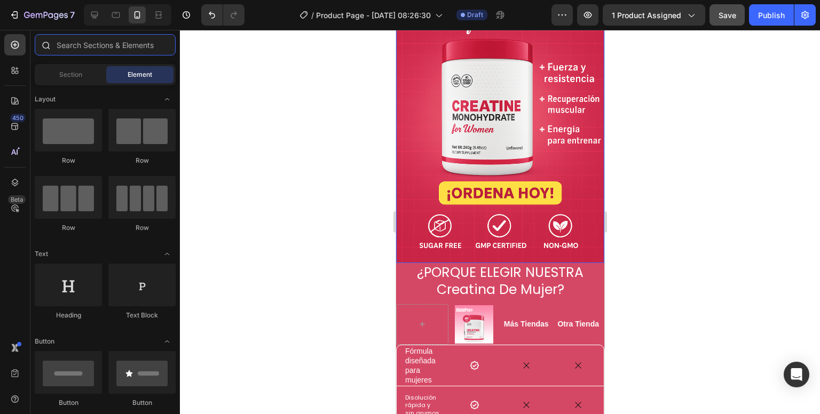
click at [114, 47] on input "text" at bounding box center [105, 44] width 141 height 21
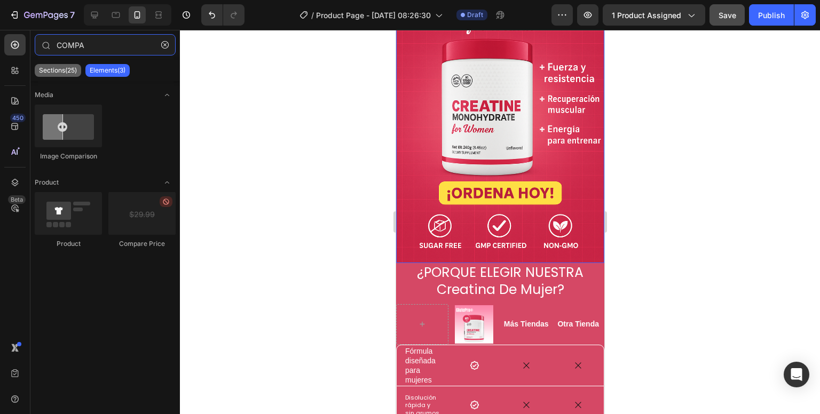
type input "COMPA"
click at [66, 69] on p "Sections(25)" at bounding box center [58, 70] width 38 height 9
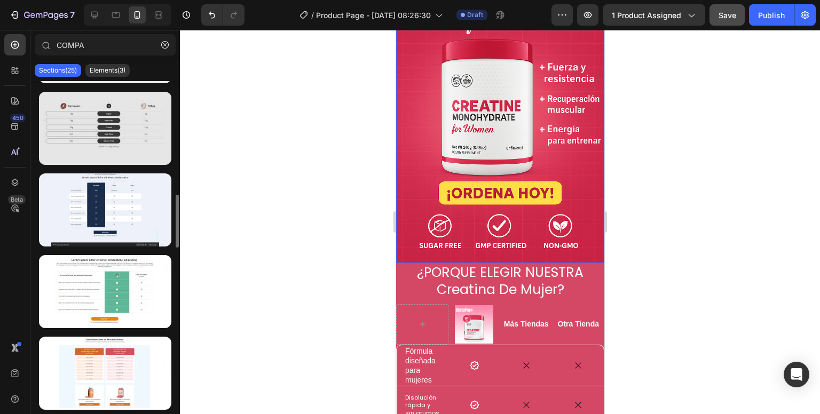
scroll to position [374, 0]
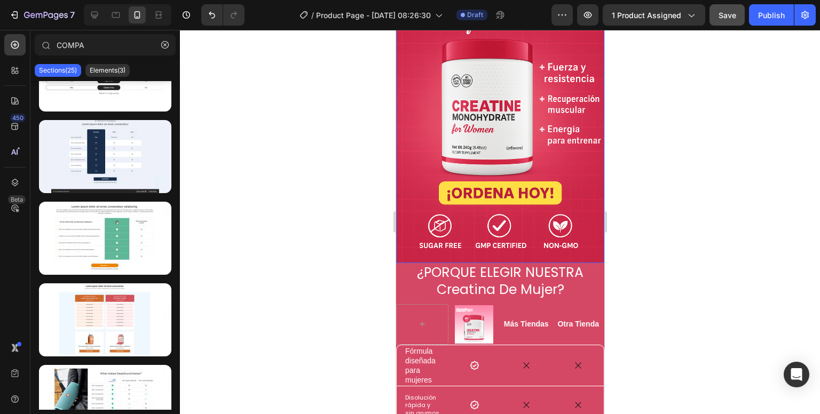
click at [416, 140] on img at bounding box center [499, 107] width 208 height 312
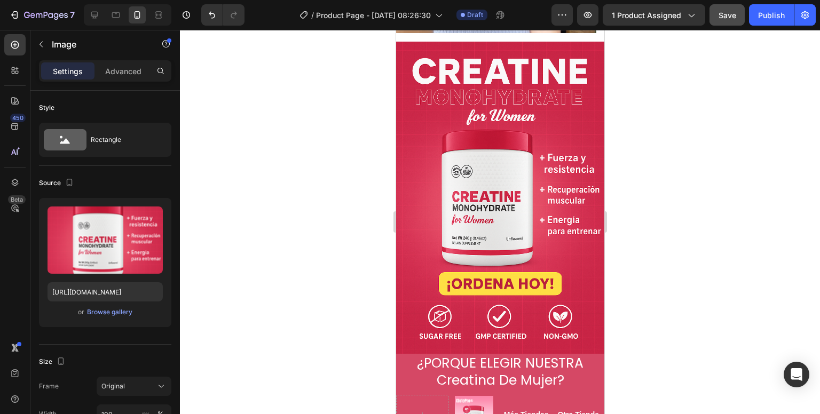
scroll to position [801, 0]
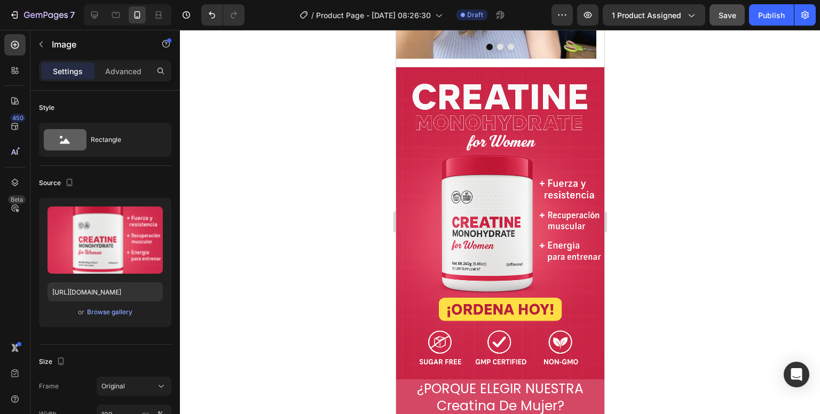
click at [545, 206] on img at bounding box center [499, 223] width 208 height 312
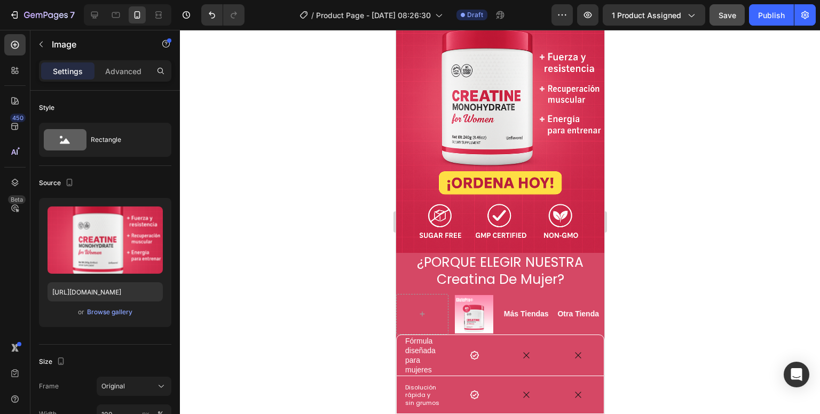
click at [475, 131] on img at bounding box center [499, 97] width 208 height 312
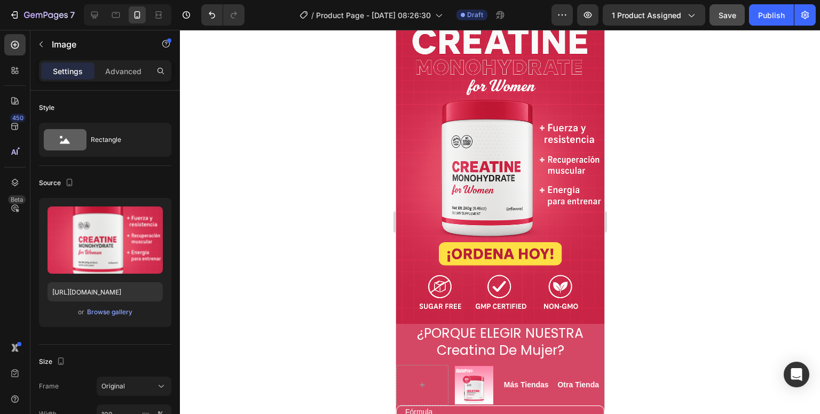
scroll to position [747, 0]
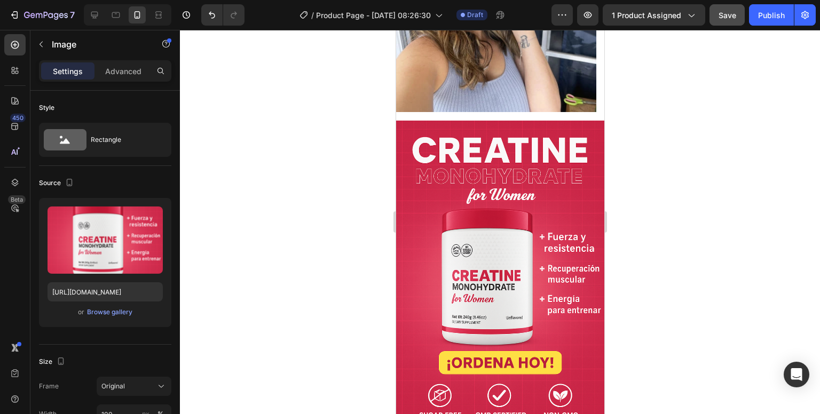
click at [471, 220] on img at bounding box center [499, 277] width 208 height 312
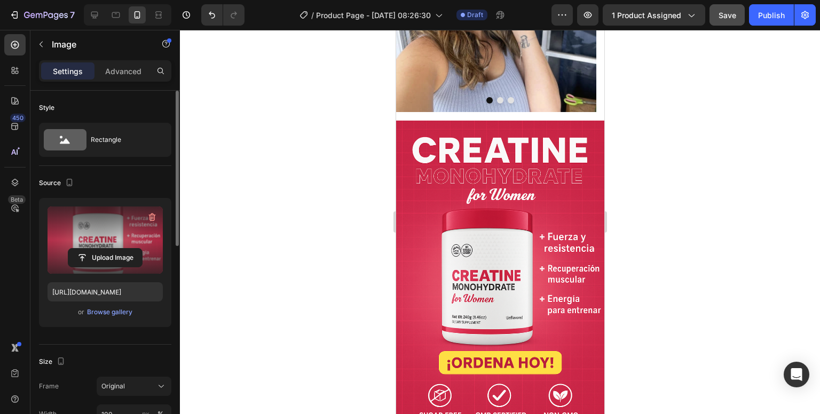
click at [136, 238] on label at bounding box center [105, 240] width 115 height 67
click at [136, 249] on input "file" at bounding box center [105, 258] width 74 height 18
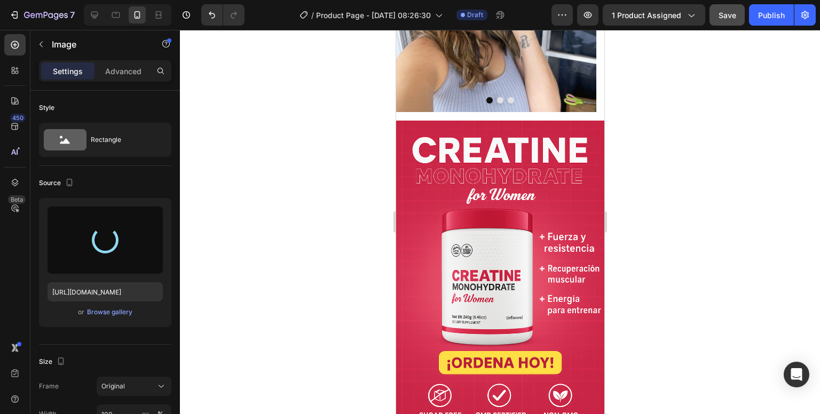
click at [724, 391] on div at bounding box center [500, 222] width 640 height 384
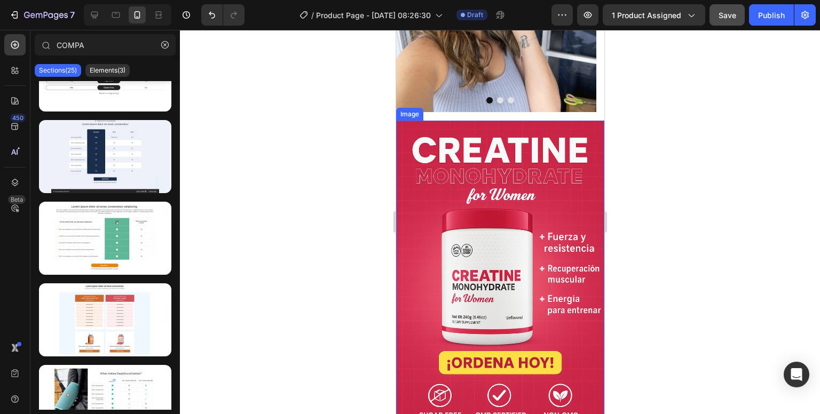
click at [477, 270] on img at bounding box center [499, 277] width 208 height 312
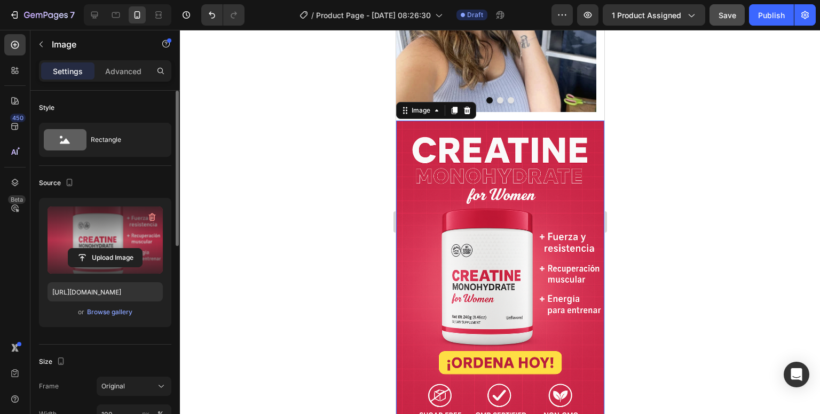
scroll to position [53, 0]
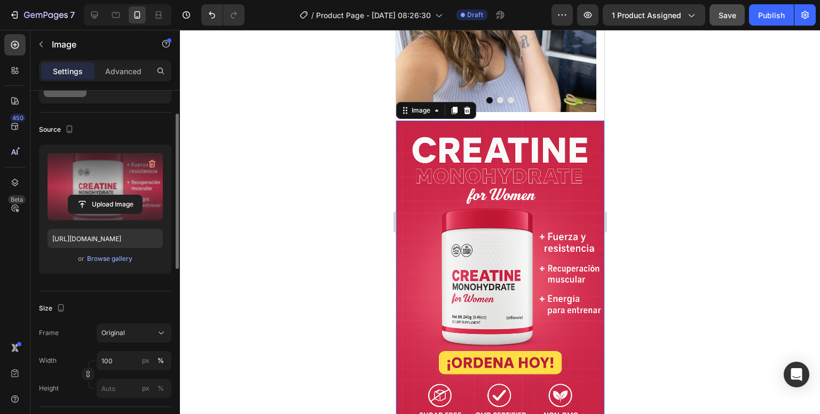
click at [112, 193] on label at bounding box center [105, 186] width 115 height 67
click at [112, 195] on input "file" at bounding box center [105, 204] width 74 height 18
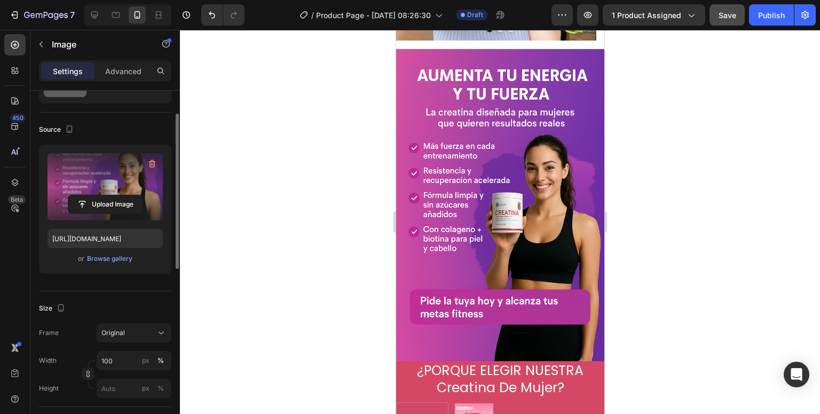
scroll to position [694, 0]
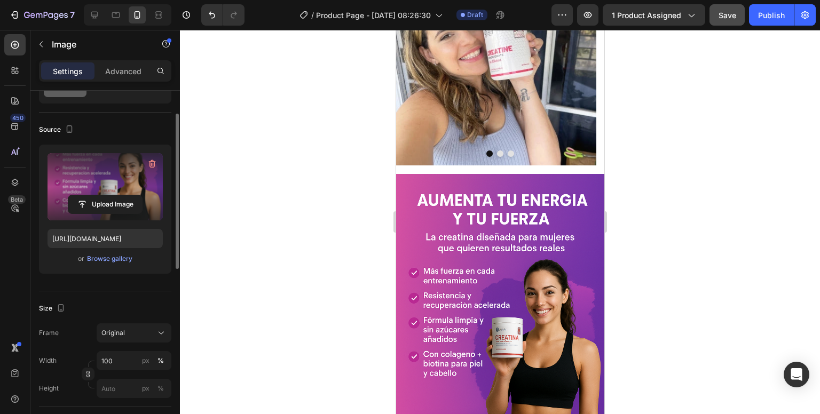
click at [458, 253] on img at bounding box center [499, 330] width 208 height 312
click at [101, 186] on label at bounding box center [105, 186] width 115 height 67
click at [101, 195] on input "file" at bounding box center [105, 204] width 74 height 18
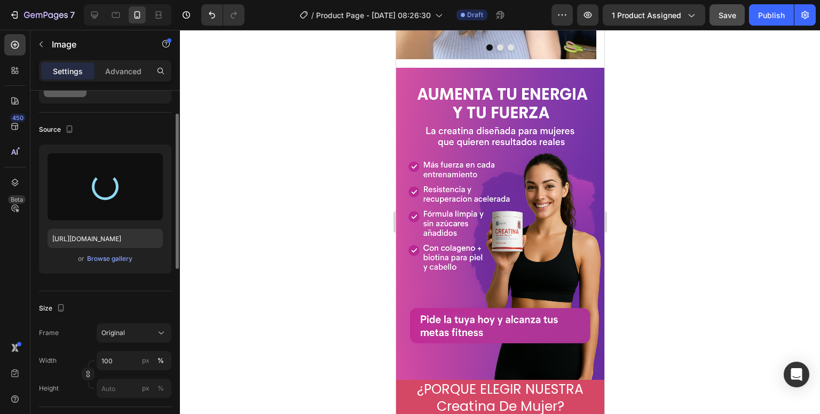
scroll to position [801, 0]
type input "[URL][DOMAIN_NAME]"
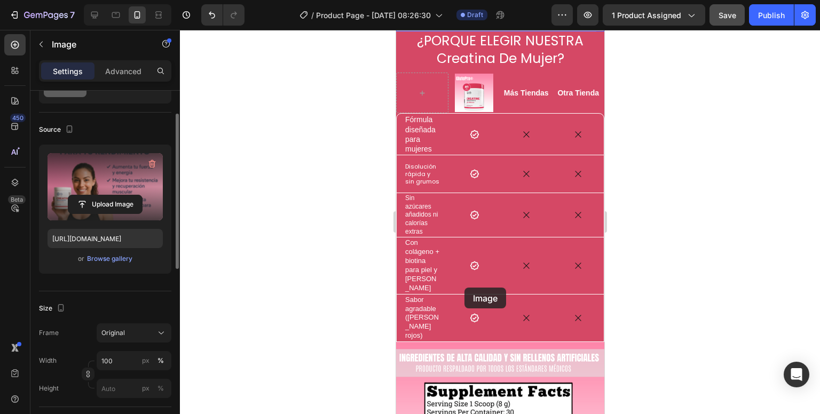
scroll to position [1174, 0]
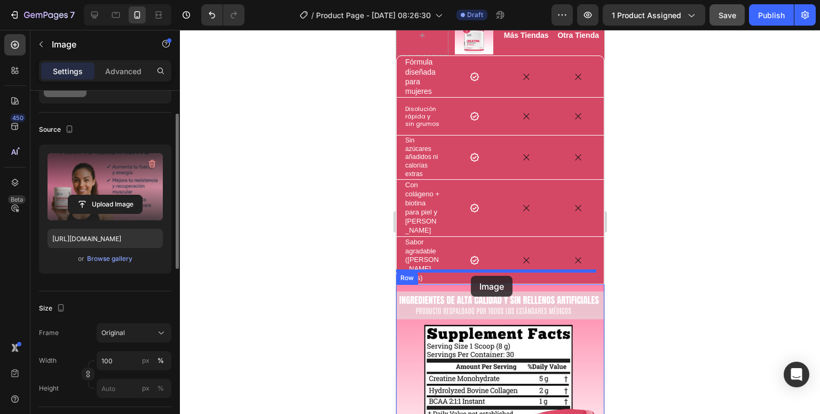
drag, startPoint x: 447, startPoint y: 188, endPoint x: 471, endPoint y: 275, distance: 90.3
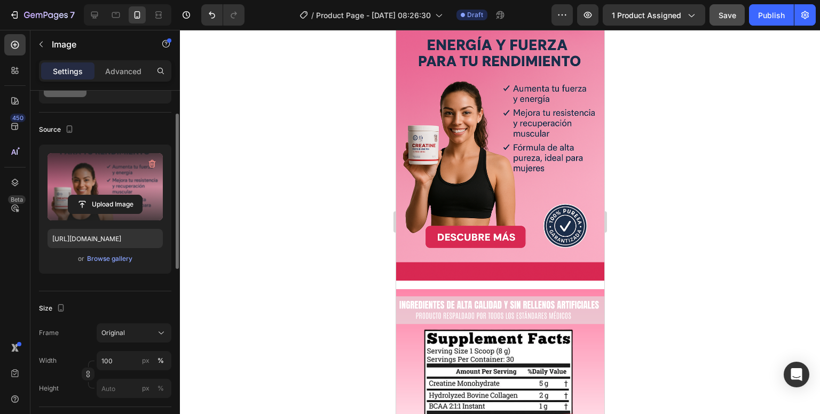
scroll to position [1228, 0]
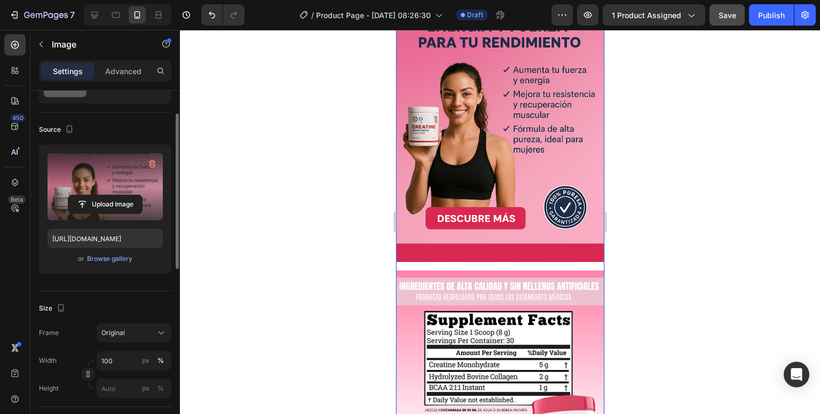
click at [469, 257] on div "Image Image" at bounding box center [499, 214] width 208 height 529
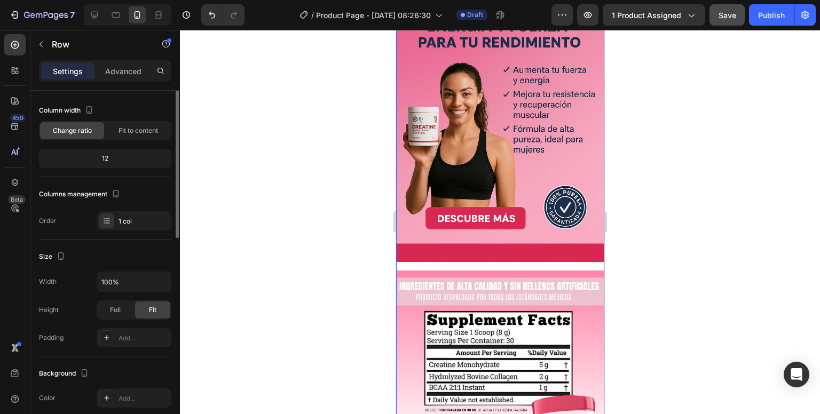
scroll to position [0, 0]
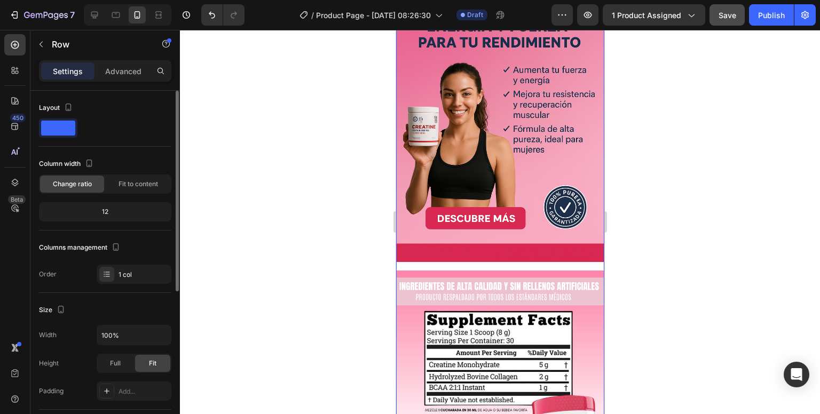
click at [429, 256] on div "Image Image" at bounding box center [499, 214] width 208 height 529
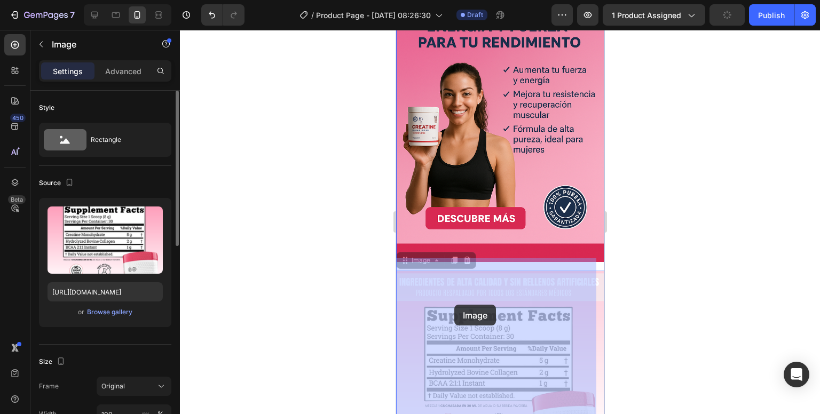
drag, startPoint x: 434, startPoint y: 284, endPoint x: 453, endPoint y: 281, distance: 19.0
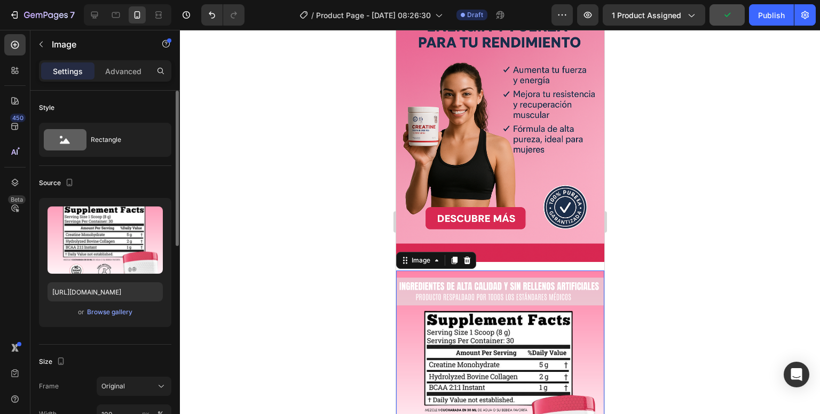
click at [503, 254] on div "Image Image 0" at bounding box center [499, 214] width 208 height 529
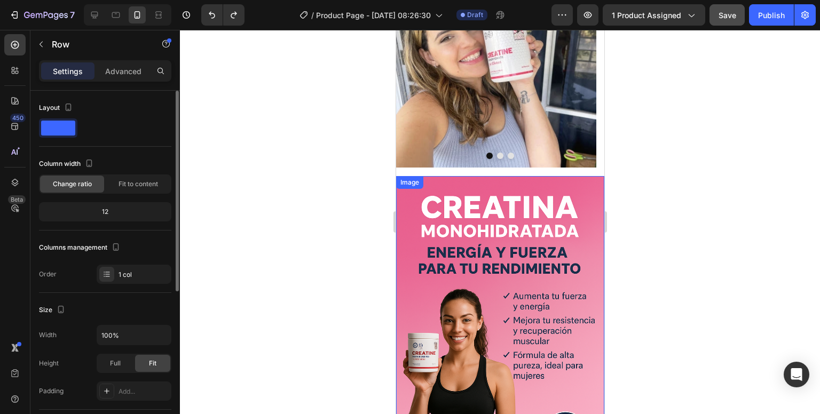
scroll to position [865, 0]
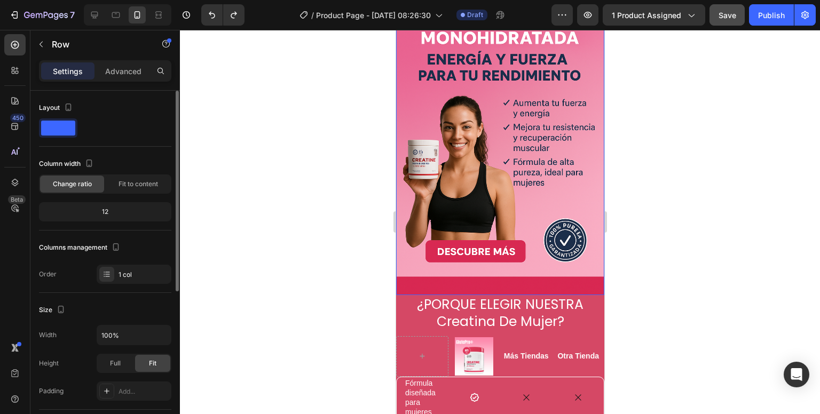
click at [528, 184] on img at bounding box center [499, 139] width 208 height 312
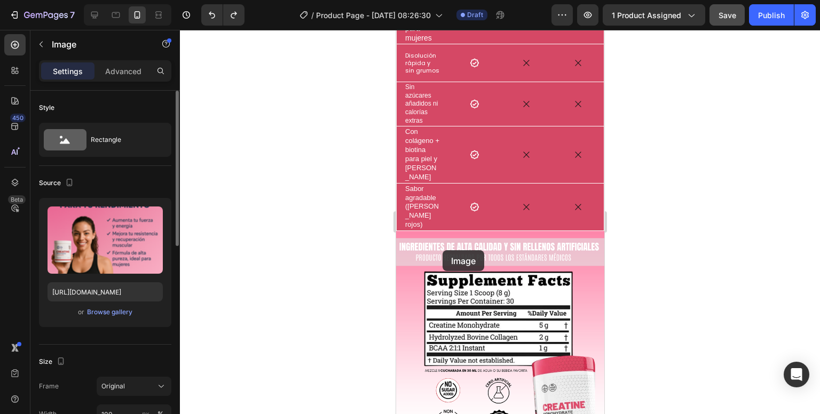
scroll to position [1239, 0]
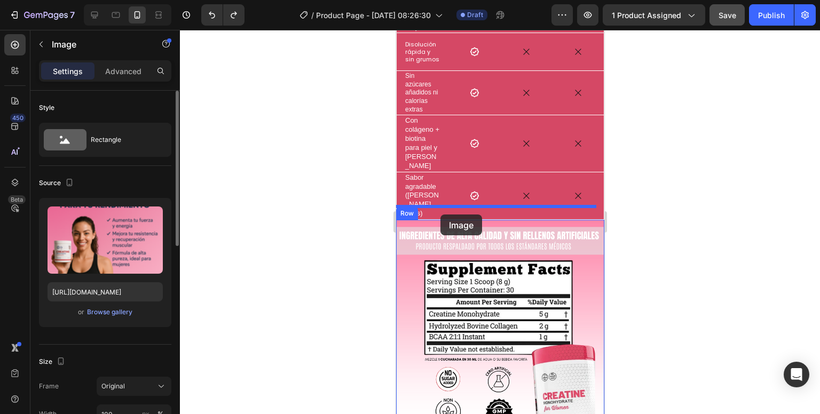
drag, startPoint x: 411, startPoint y: 103, endPoint x: 440, endPoint y: 213, distance: 113.7
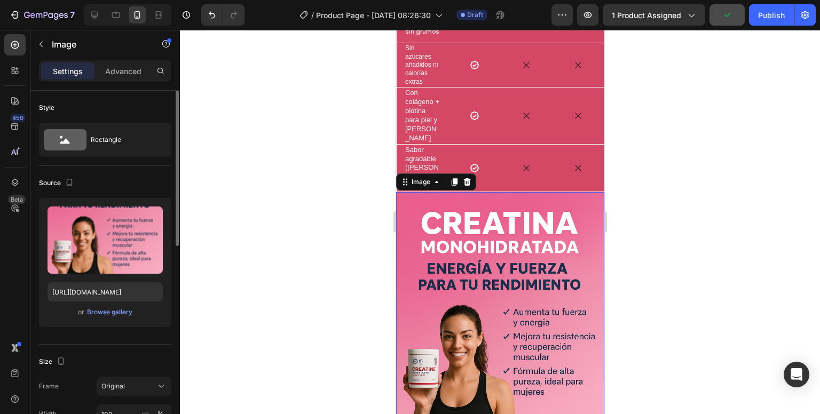
scroll to position [1452, 0]
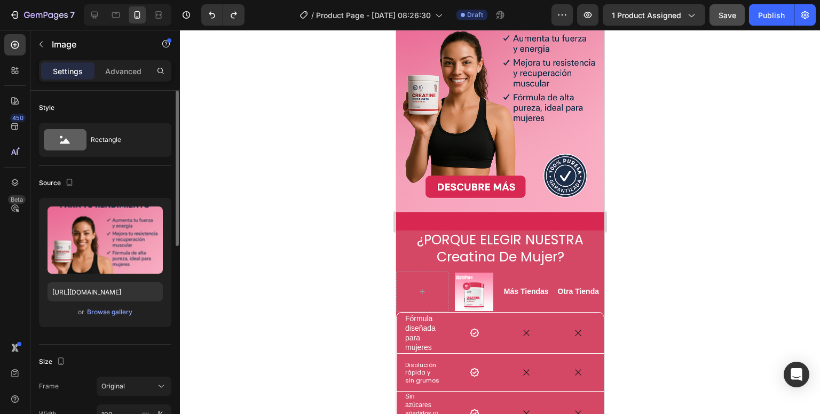
click at [462, 189] on img at bounding box center [499, 74] width 208 height 312
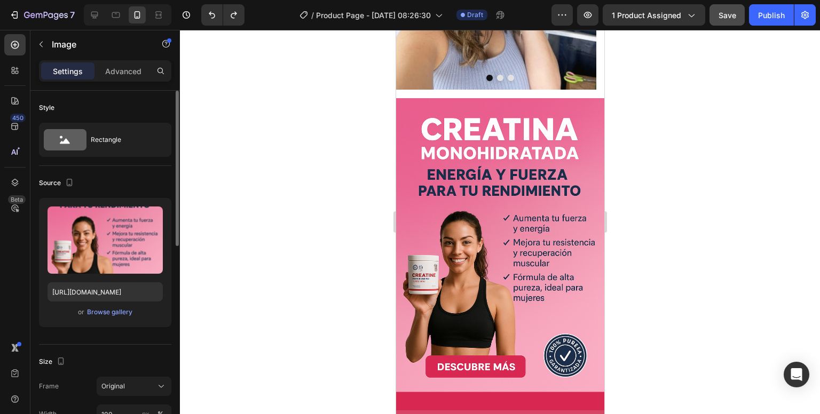
scroll to position [716, 0]
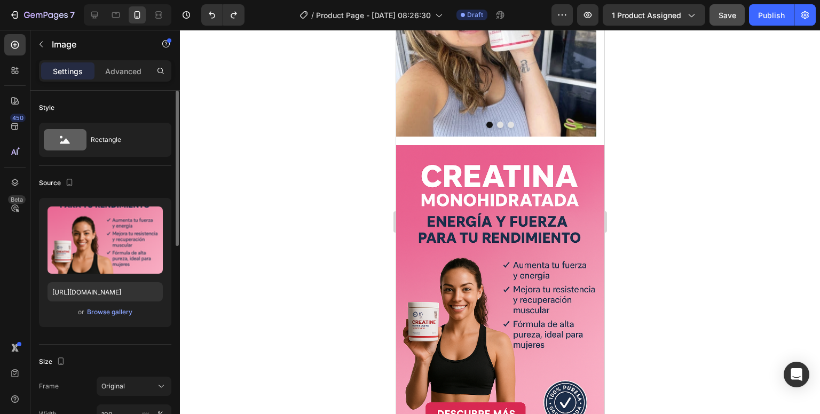
click at [485, 178] on img at bounding box center [499, 301] width 208 height 312
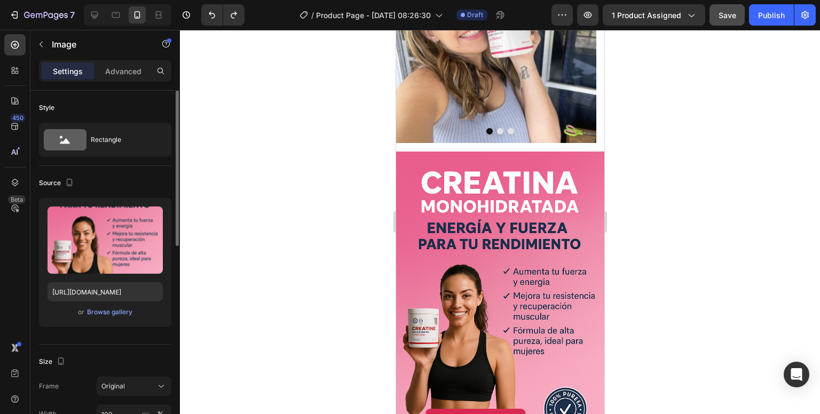
click at [511, 190] on img at bounding box center [499, 308] width 208 height 312
click at [509, 73] on img at bounding box center [495, 42] width 200 height 200
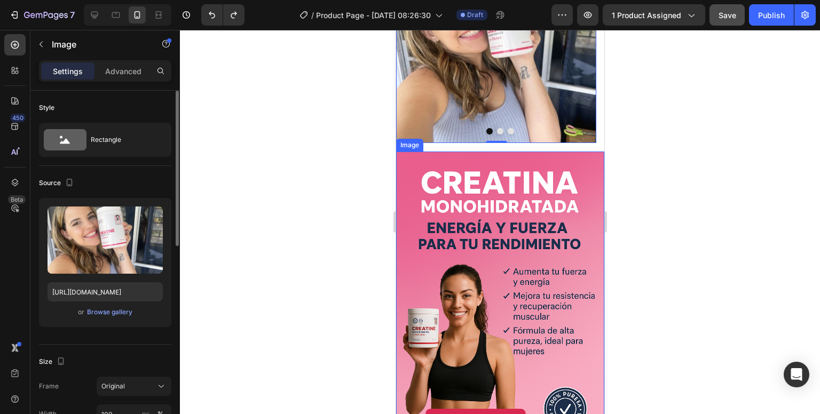
click at [515, 195] on img at bounding box center [499, 308] width 208 height 312
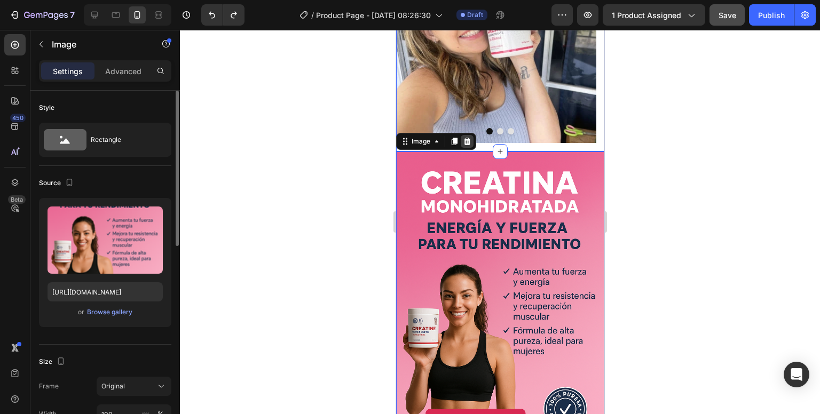
click at [468, 137] on icon at bounding box center [466, 140] width 7 height 7
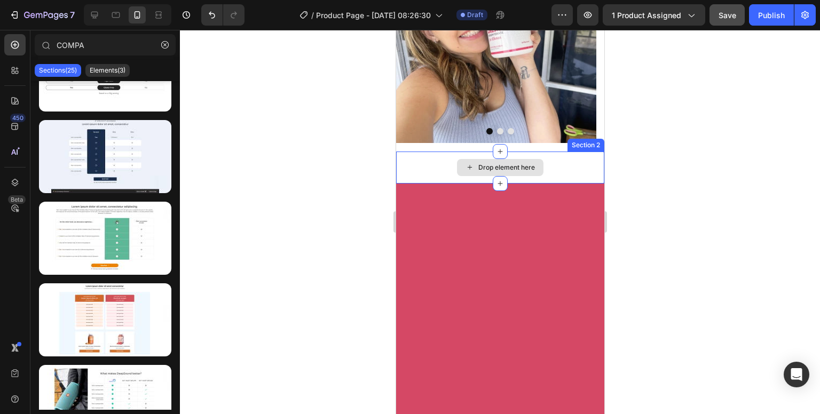
click at [437, 152] on div "Drop element here" at bounding box center [499, 168] width 208 height 32
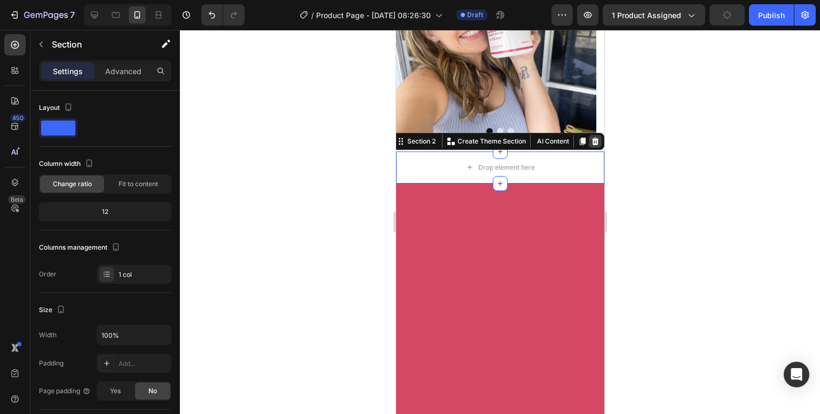
click at [590, 137] on icon at bounding box center [594, 141] width 9 height 9
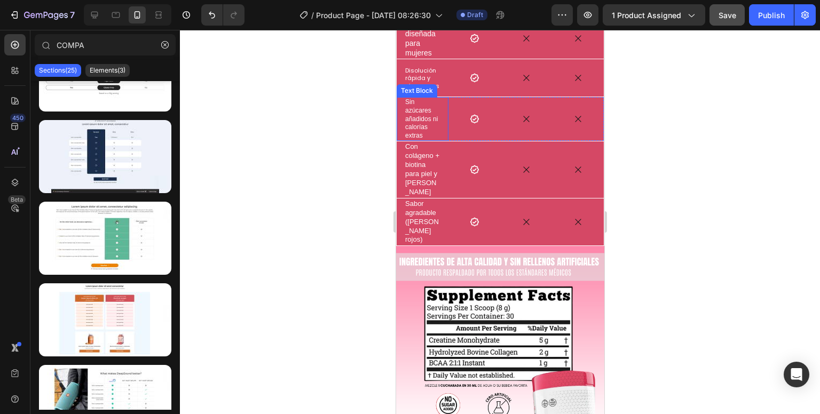
scroll to position [983, 0]
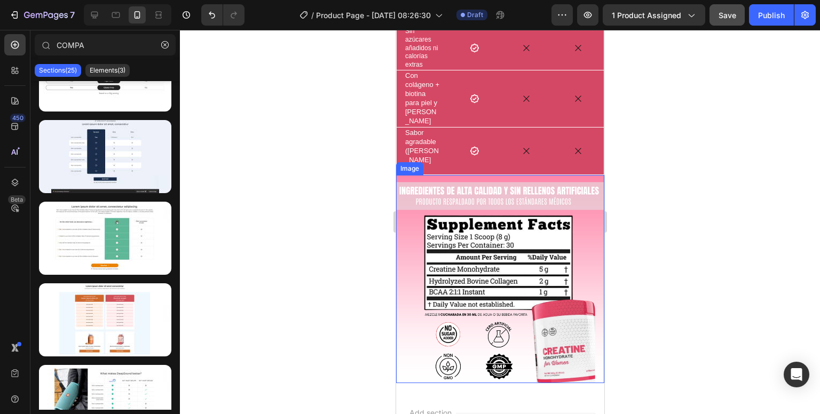
click at [441, 181] on img at bounding box center [499, 279] width 208 height 208
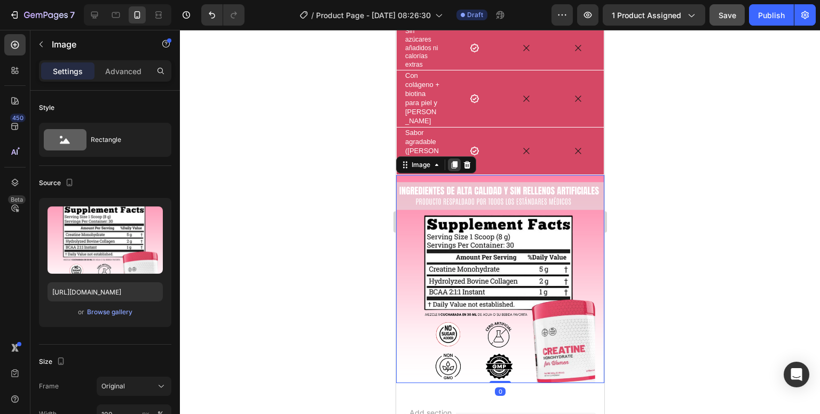
click at [449, 161] on icon at bounding box center [453, 165] width 9 height 9
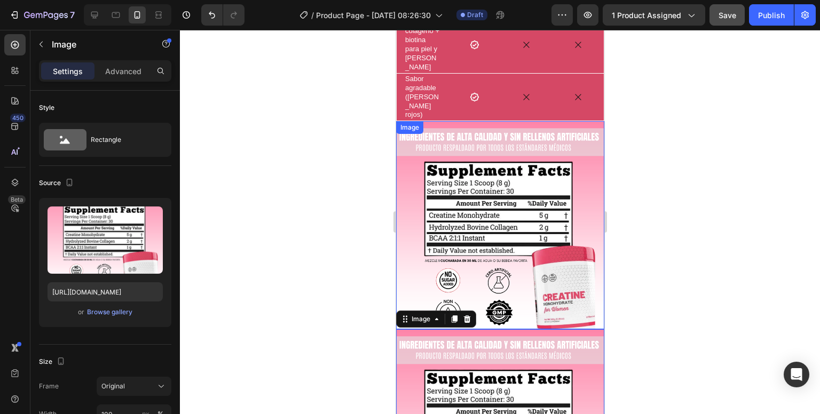
scroll to position [1011, 0]
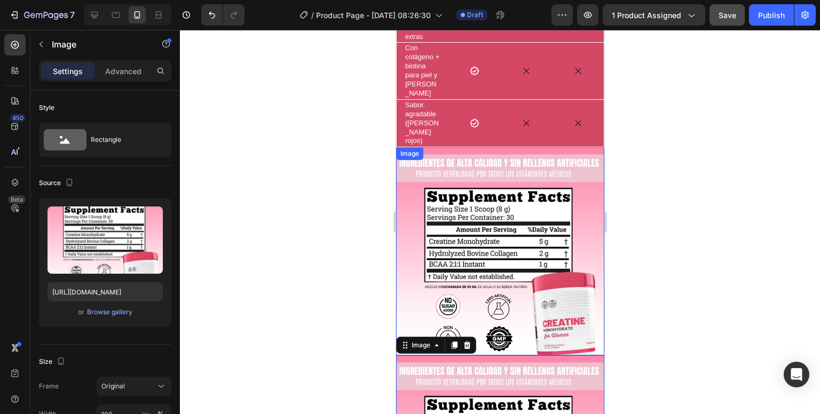
click at [496, 209] on img at bounding box center [499, 251] width 208 height 208
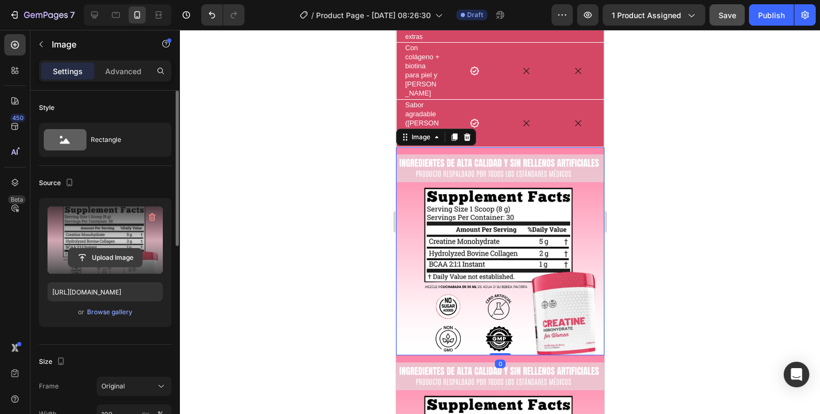
click at [106, 259] on input "file" at bounding box center [105, 258] width 74 height 18
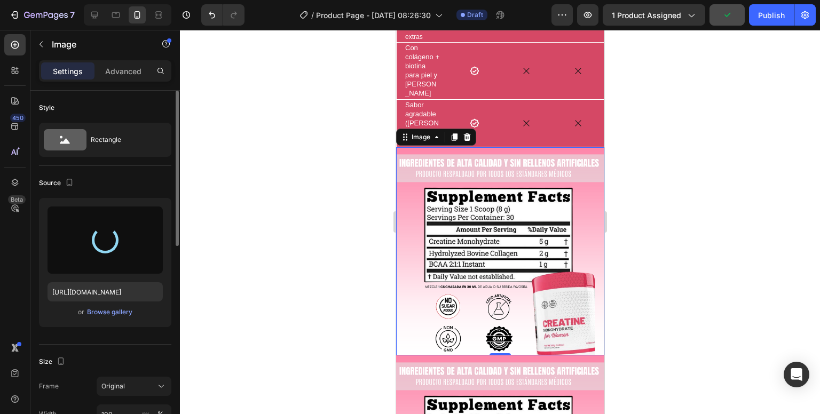
type input "[URL][DOMAIN_NAME]"
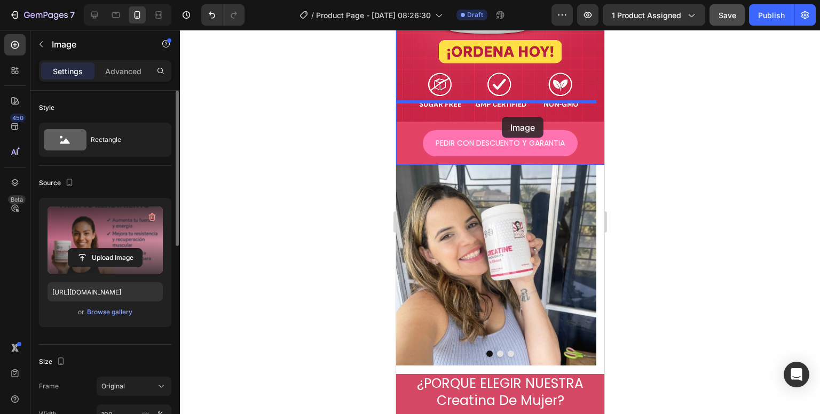
scroll to position [477, 0]
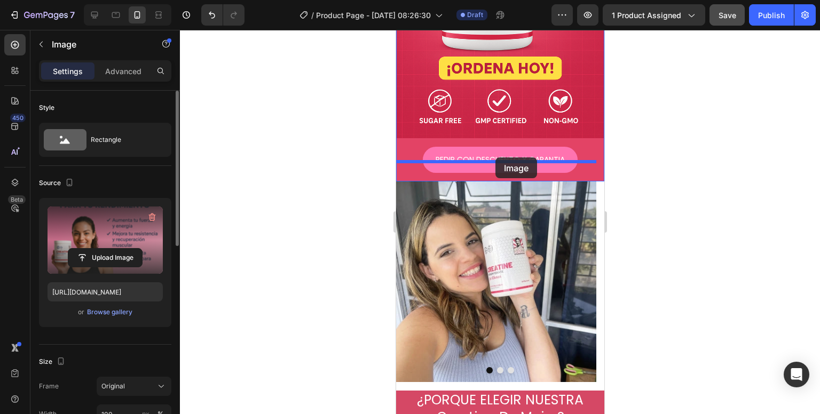
drag, startPoint x: 478, startPoint y: 288, endPoint x: 495, endPoint y: 157, distance: 131.8
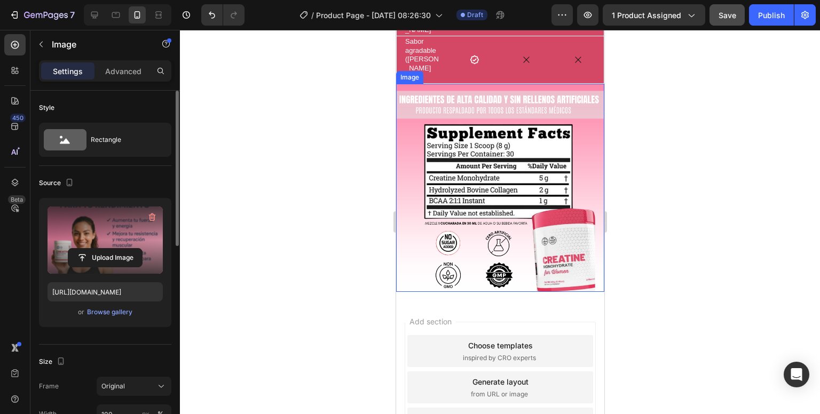
scroll to position [1441, 0]
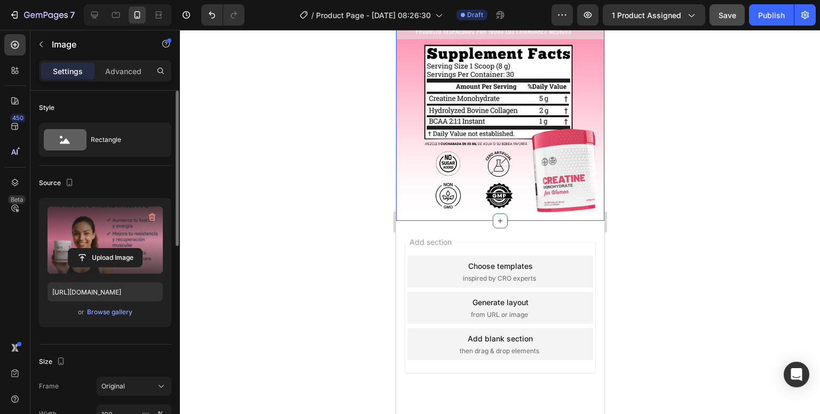
click at [483, 205] on div "Image Row" at bounding box center [499, 112] width 208 height 217
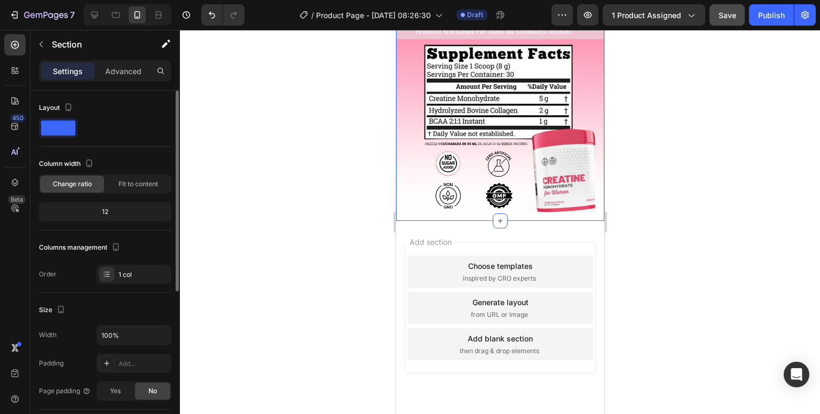
click at [475, 212] on div "Image Row" at bounding box center [499, 112] width 208 height 217
click at [475, 221] on div "Add section Choose templates inspired by CRO experts Generate layout from URL o…" at bounding box center [499, 323] width 208 height 204
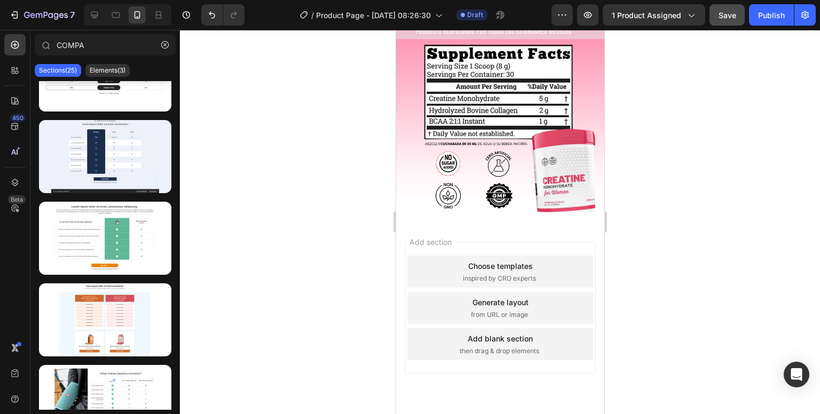
click at [453, 221] on div "Add section Choose templates inspired by CRO experts Generate layout from URL o…" at bounding box center [499, 323] width 208 height 204
click at [454, 203] on img at bounding box center [499, 108] width 208 height 208
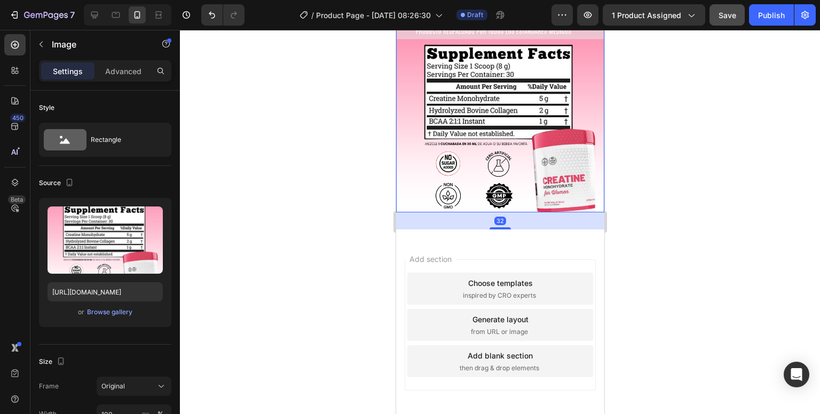
drag, startPoint x: 495, startPoint y: 203, endPoint x: 495, endPoint y: 220, distance: 17.1
click at [495, 227] on div at bounding box center [499, 228] width 21 height 2
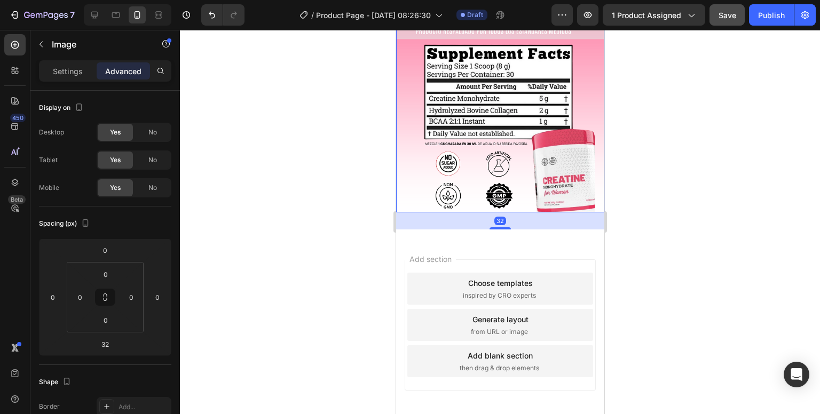
click at [360, 191] on div at bounding box center [500, 222] width 640 height 384
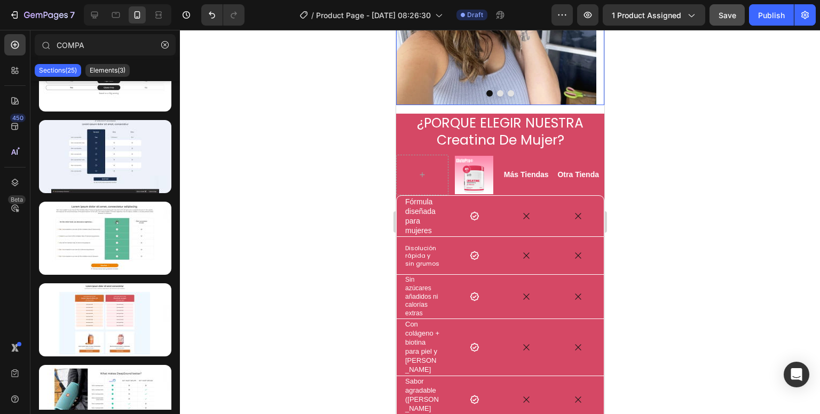
scroll to position [1067, 0]
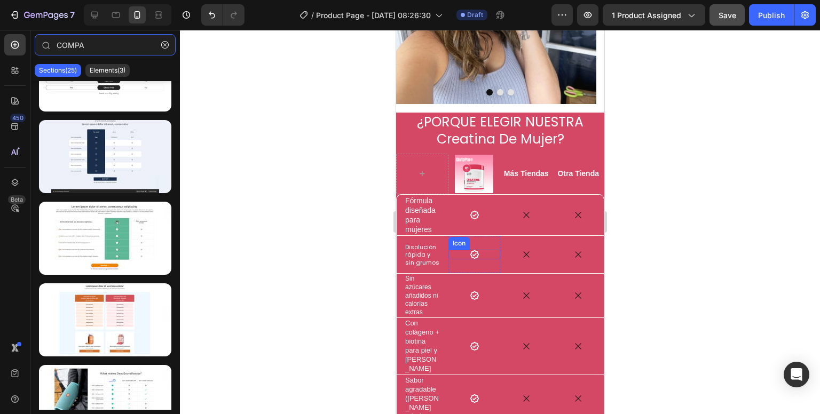
type input "COMP"
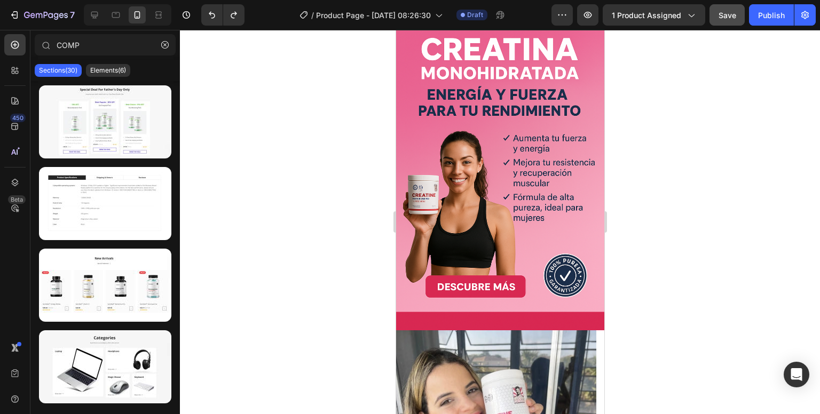
click at [470, 228] on img at bounding box center [499, 174] width 208 height 312
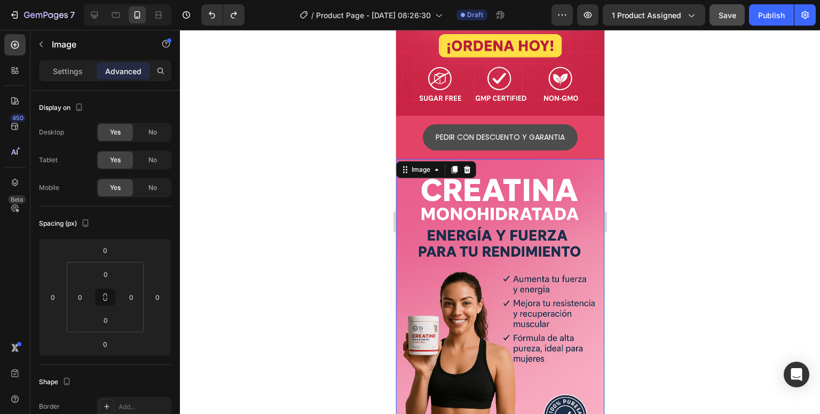
scroll to position [480, 0]
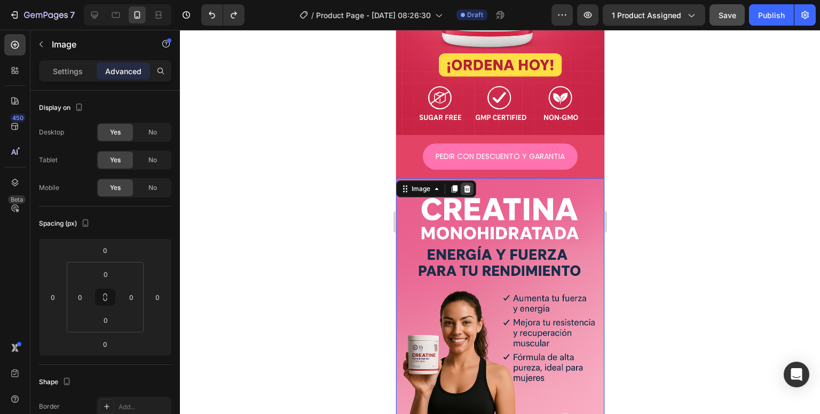
click at [461, 183] on div at bounding box center [466, 189] width 13 height 13
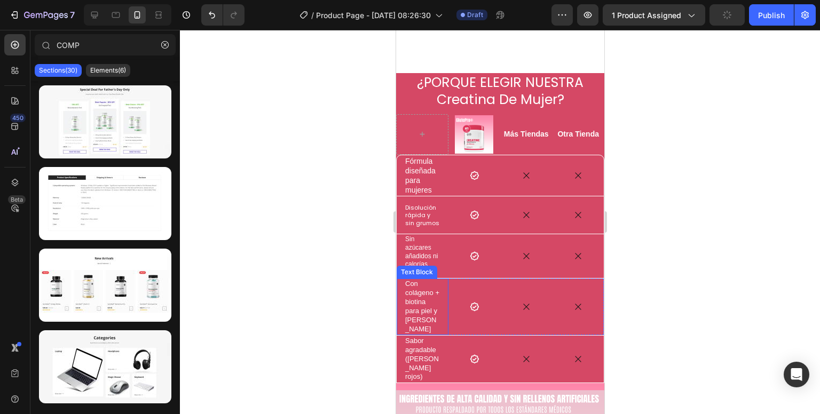
scroll to position [854, 0]
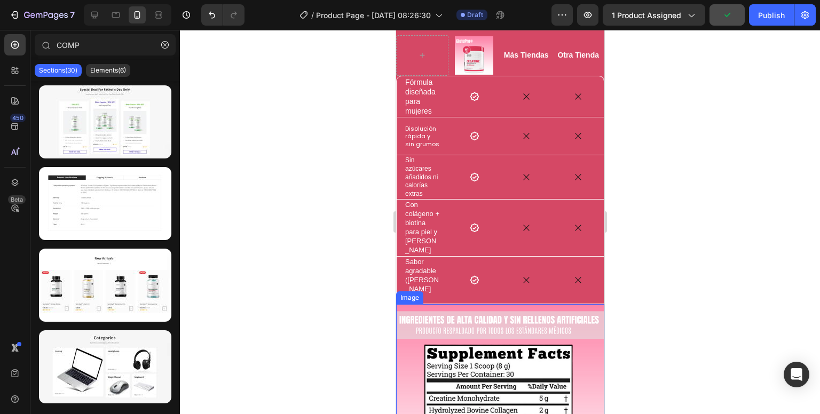
click at [447, 309] on img at bounding box center [499, 408] width 208 height 208
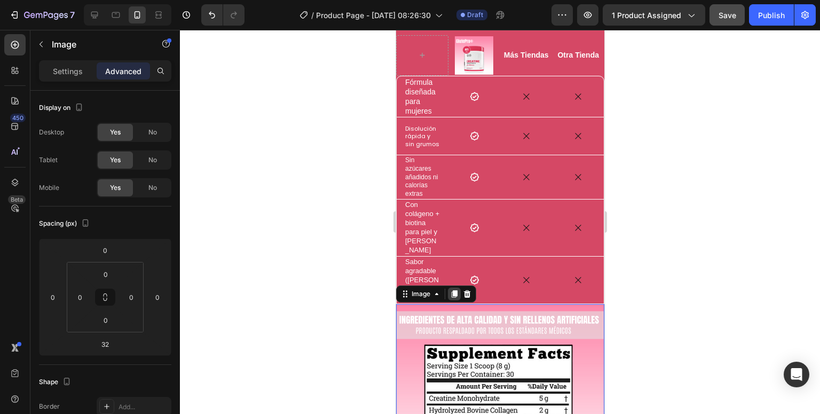
click at [452, 290] on icon at bounding box center [453, 294] width 9 height 9
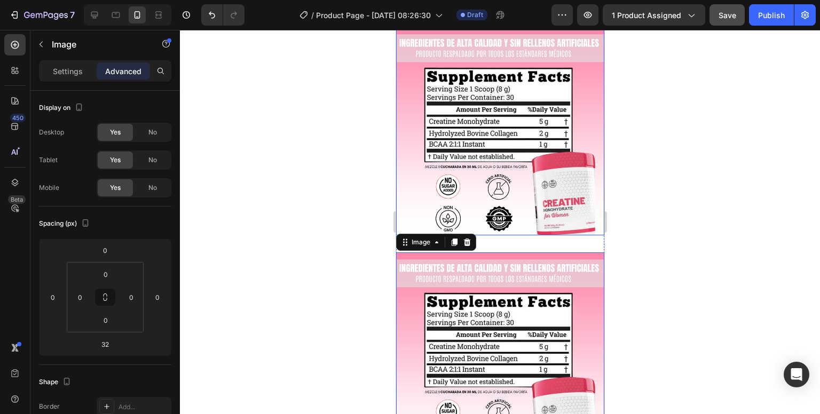
scroll to position [1081, 0]
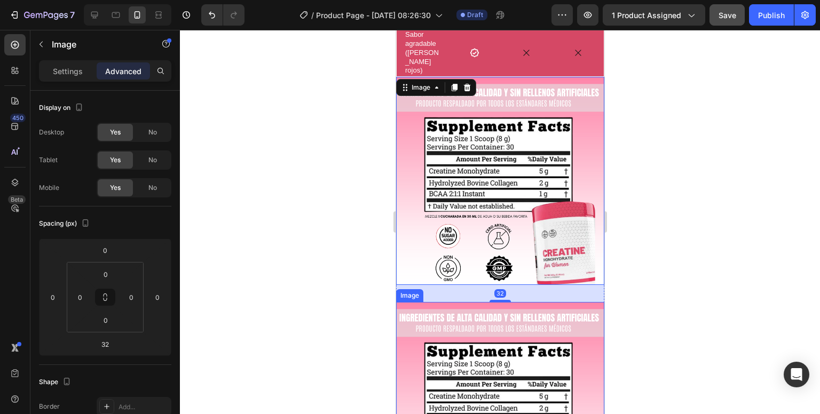
click at [431, 302] on img at bounding box center [499, 406] width 208 height 208
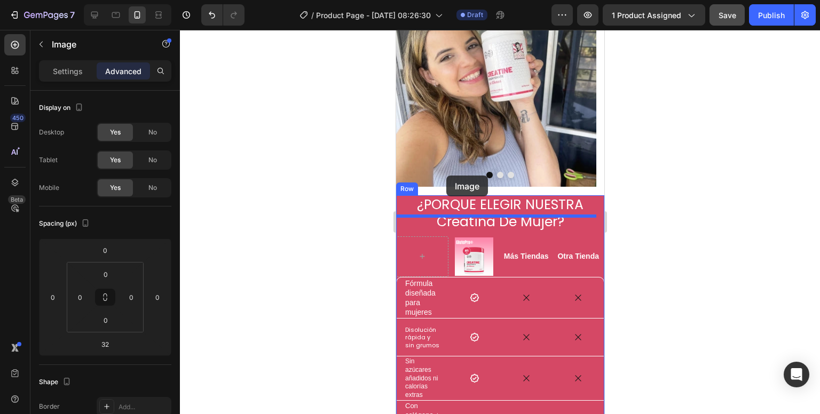
scroll to position [654, 0]
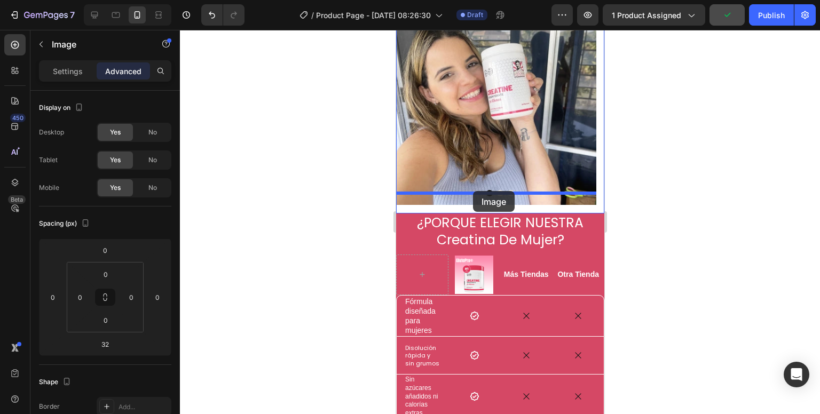
drag, startPoint x: 413, startPoint y: 273, endPoint x: 472, endPoint y: 191, distance: 100.9
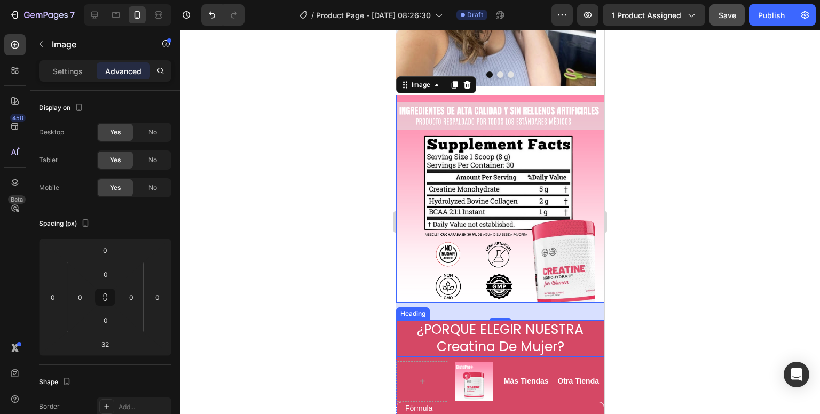
scroll to position [708, 0]
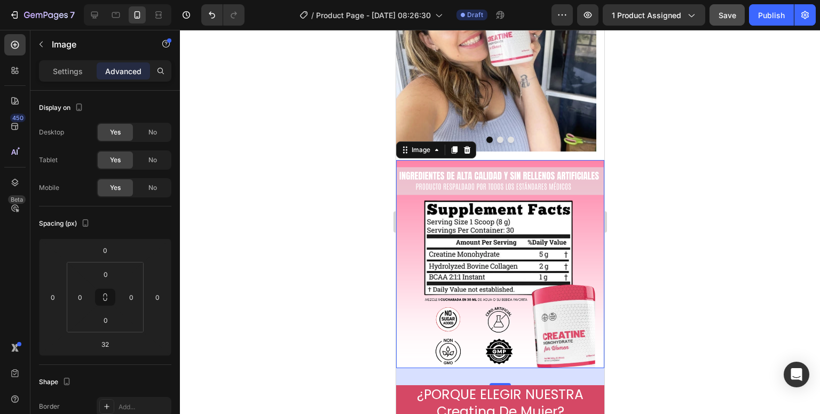
click at [494, 217] on img at bounding box center [499, 264] width 208 height 208
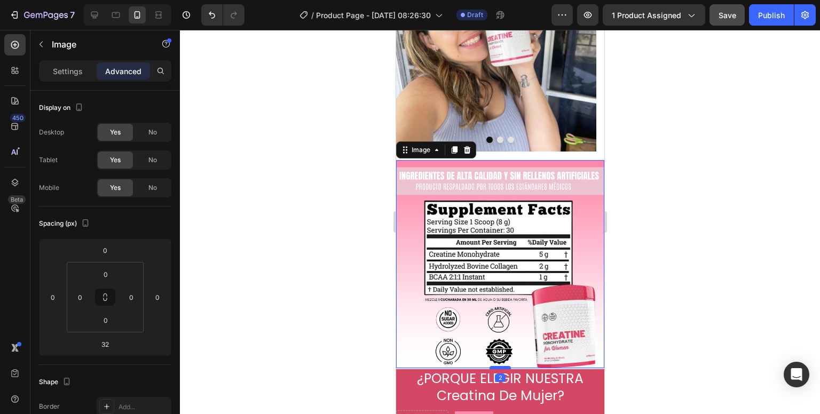
drag, startPoint x: 495, startPoint y: 356, endPoint x: 494, endPoint y: 337, distance: 19.2
click at [494, 366] on div at bounding box center [499, 367] width 21 height 3
type input "0"
click at [492, 308] on img at bounding box center [499, 264] width 208 height 208
click at [65, 72] on p "Settings" at bounding box center [68, 71] width 30 height 11
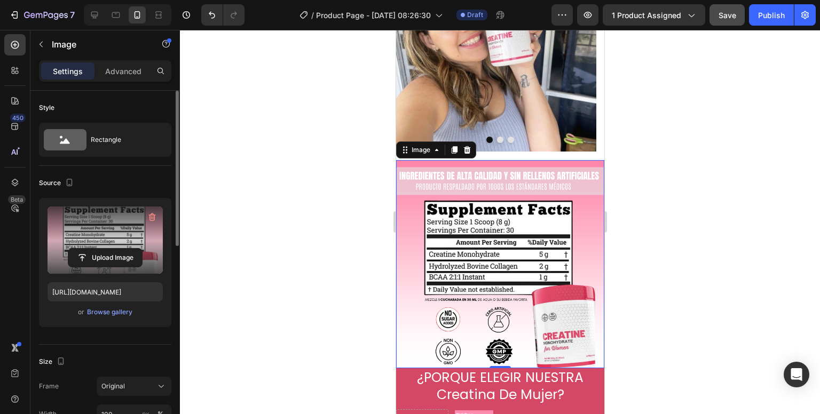
click at [100, 210] on label at bounding box center [105, 240] width 115 height 67
click at [100, 249] on input "file" at bounding box center [105, 258] width 74 height 18
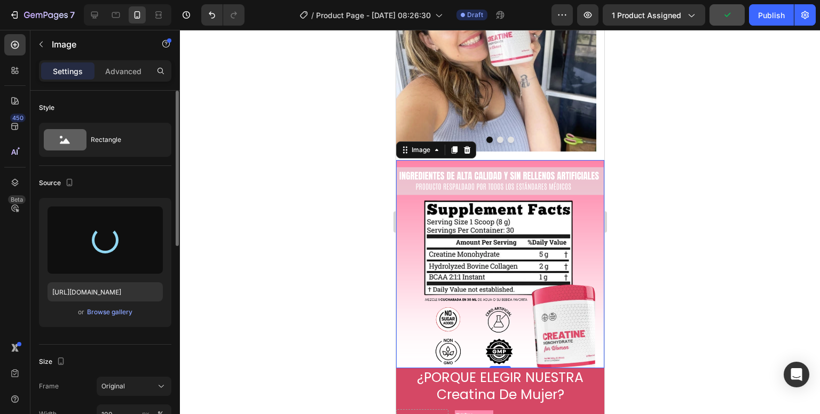
type input "[URL][DOMAIN_NAME]"
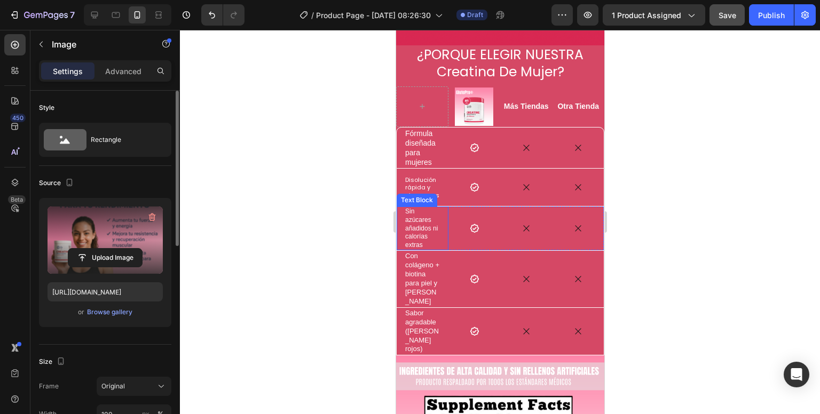
scroll to position [1081, 0]
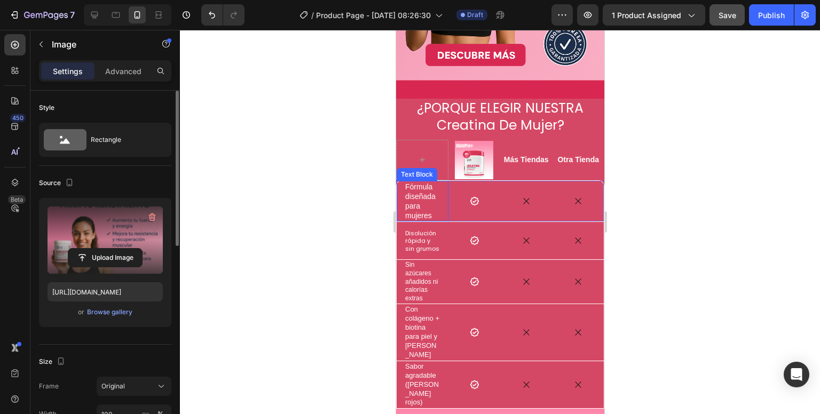
click at [423, 182] on p "Fórmula diseñada para mujeres" at bounding box center [422, 201] width 35 height 39
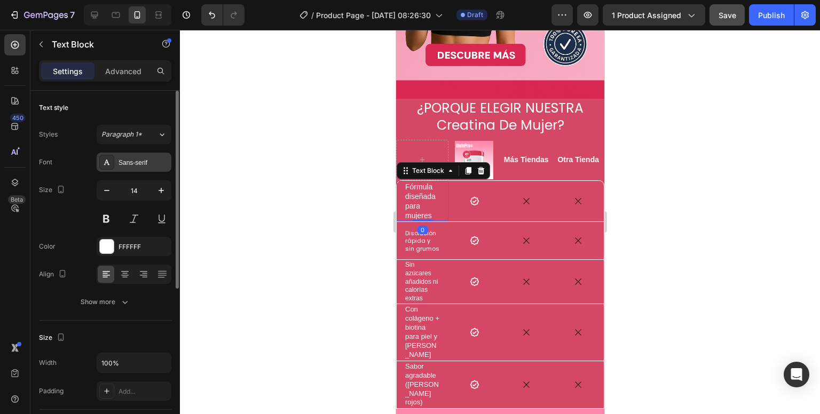
click at [156, 161] on div "Sans-serif" at bounding box center [143, 163] width 50 height 10
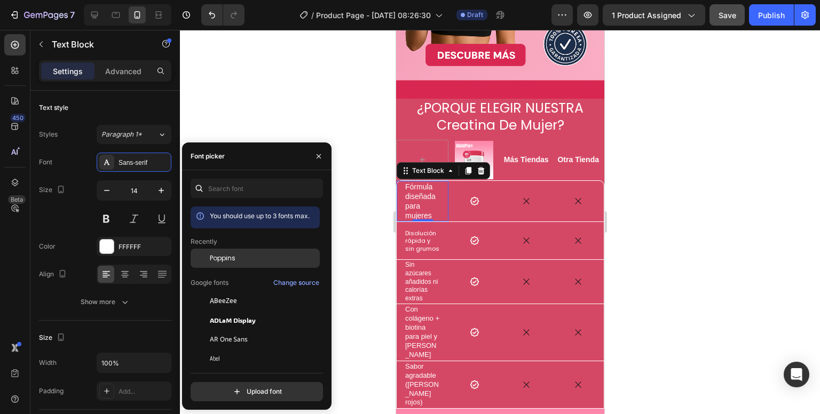
click at [237, 257] on div "Poppins" at bounding box center [264, 259] width 108 height 10
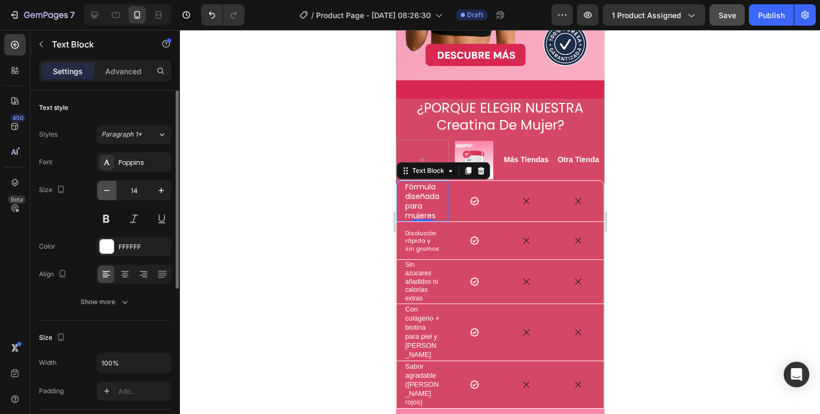
click at [109, 188] on icon "button" at bounding box center [106, 190] width 11 height 11
click at [98, 191] on button "button" at bounding box center [106, 190] width 19 height 19
type input "12"
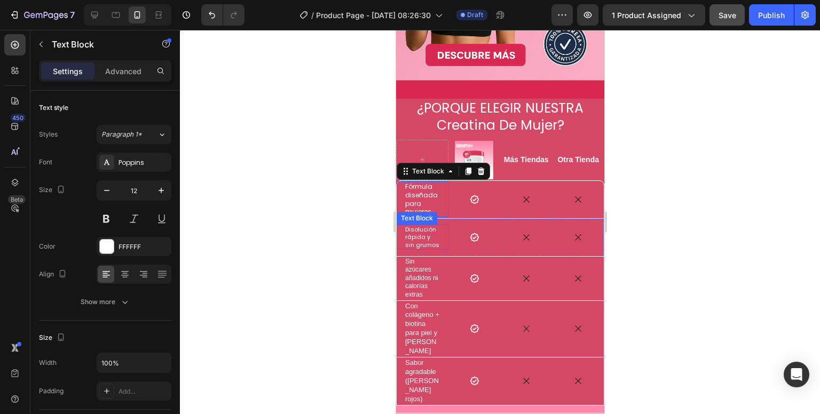
click at [416, 226] on p "Disolución rápida y sin grumos" at bounding box center [422, 237] width 35 height 23
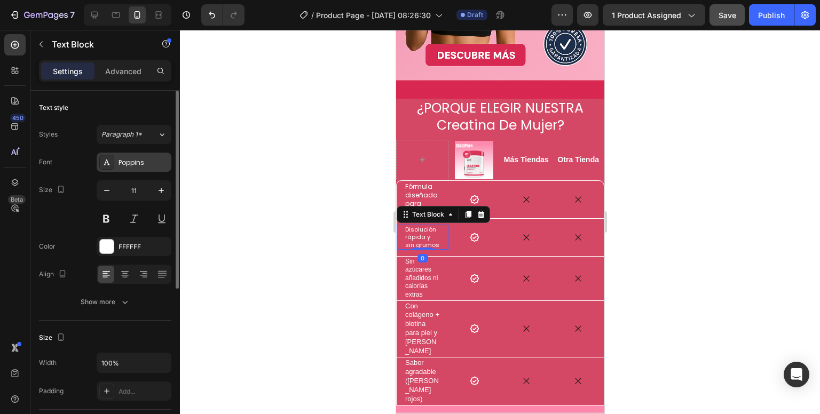
click at [126, 171] on div "Poppins" at bounding box center [134, 162] width 75 height 19
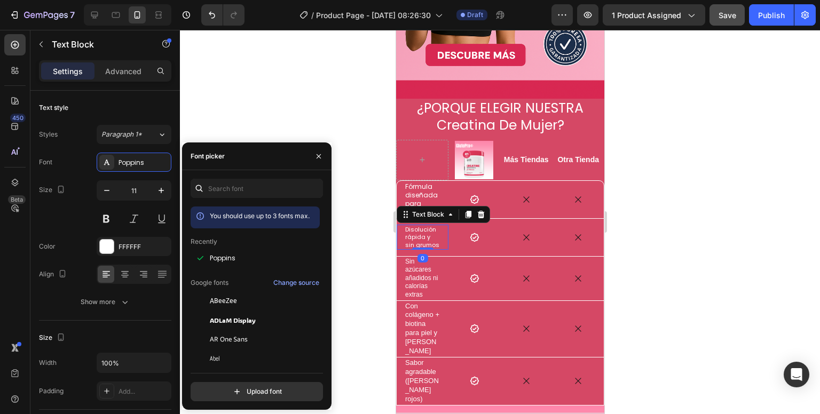
click at [226, 254] on span "Poppins" at bounding box center [223, 259] width 26 height 10
click at [160, 196] on button "button" at bounding box center [161, 190] width 19 height 19
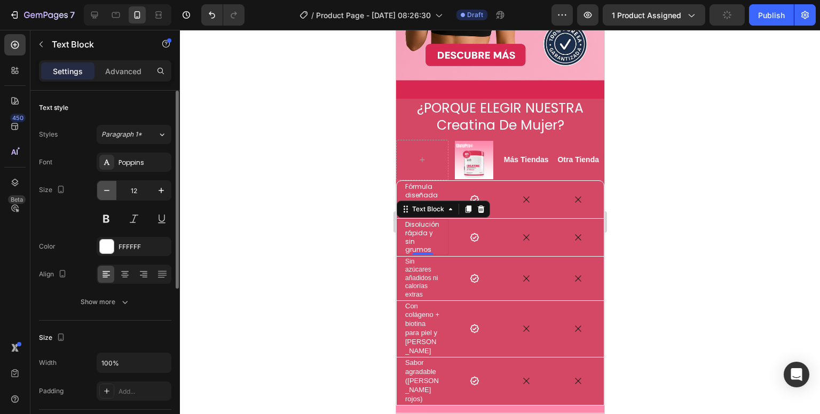
click at [112, 196] on button "button" at bounding box center [106, 190] width 19 height 19
type input "11"
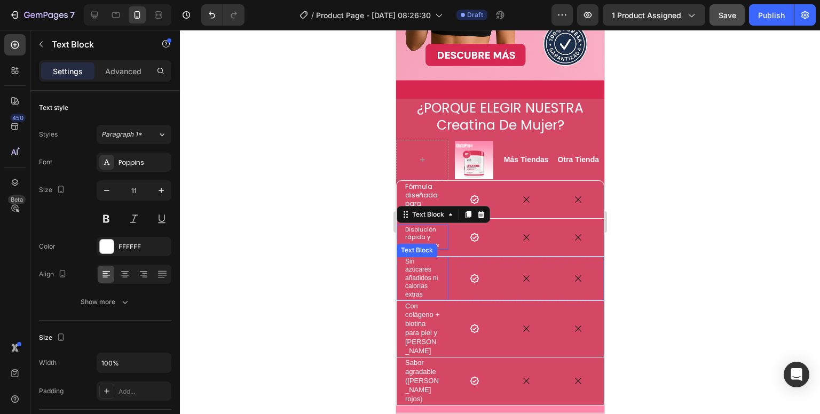
click at [426, 258] on p "Sin azúcares añadidos ni calorías extras" at bounding box center [422, 279] width 35 height 42
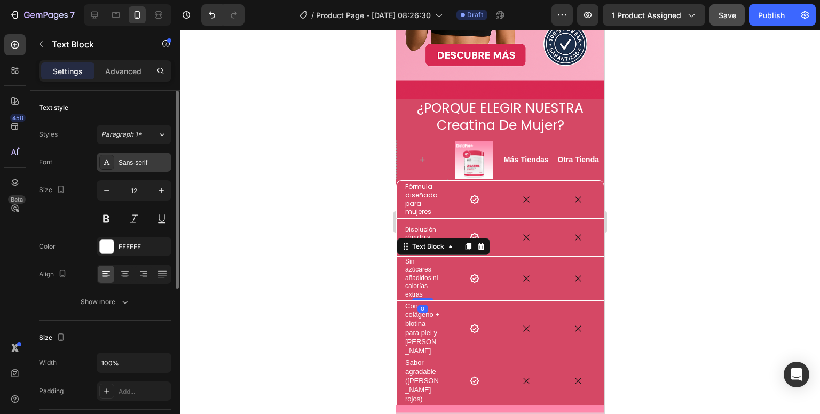
drag, startPoint x: 130, startPoint y: 161, endPoint x: 156, endPoint y: 168, distance: 26.5
click at [135, 161] on div "Sans-serif" at bounding box center [143, 163] width 50 height 10
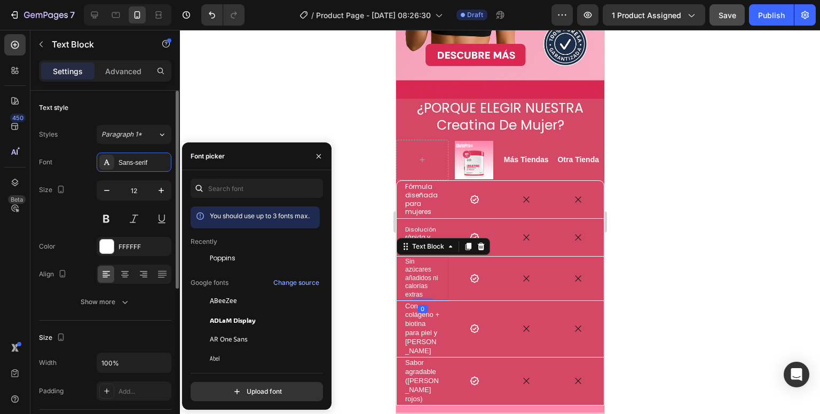
drag, startPoint x: 242, startPoint y: 253, endPoint x: 165, endPoint y: 230, distance: 80.2
click at [242, 330] on div "Poppins" at bounding box center [255, 339] width 129 height 19
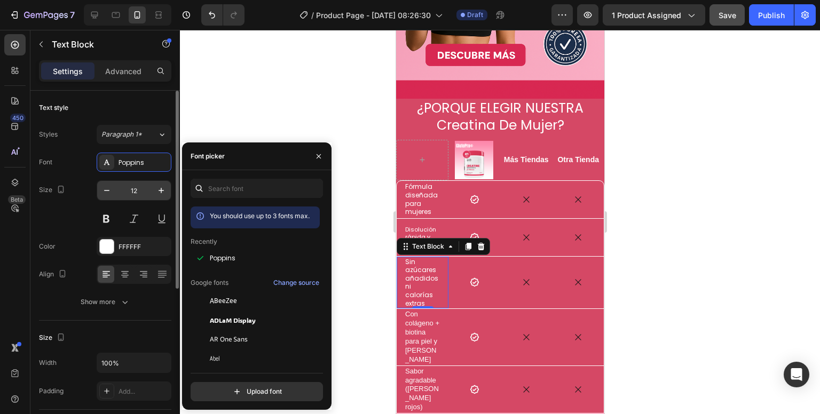
click at [97, 194] on div "12" at bounding box center [134, 190] width 75 height 20
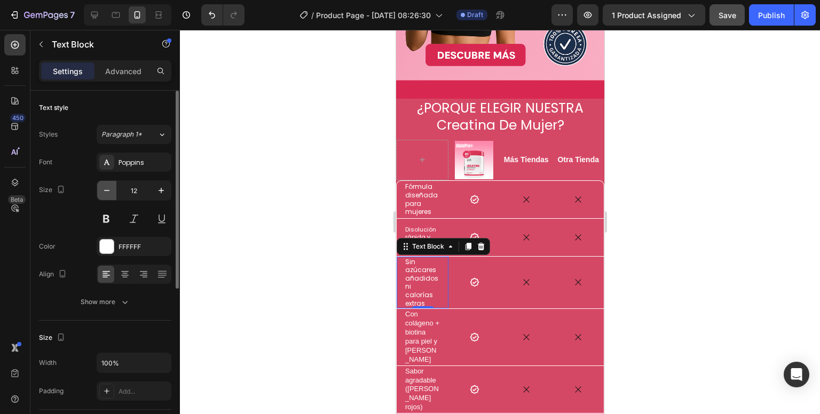
click at [113, 193] on button "button" at bounding box center [106, 190] width 19 height 19
type input "11"
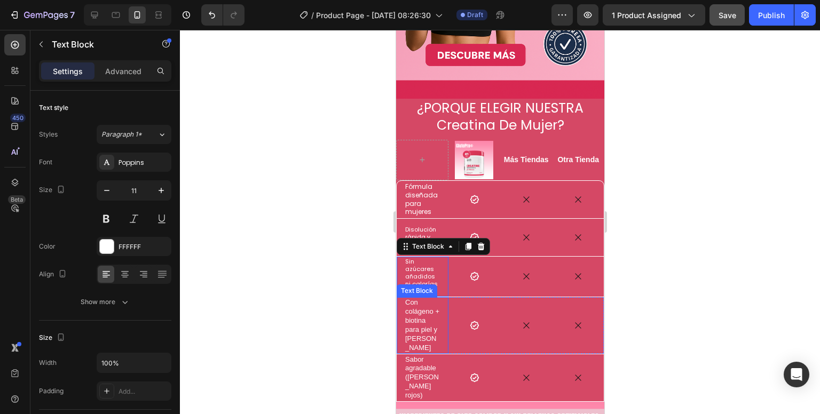
click at [436, 298] on p "Con colágeno + biotina para piel y cabello" at bounding box center [422, 325] width 35 height 54
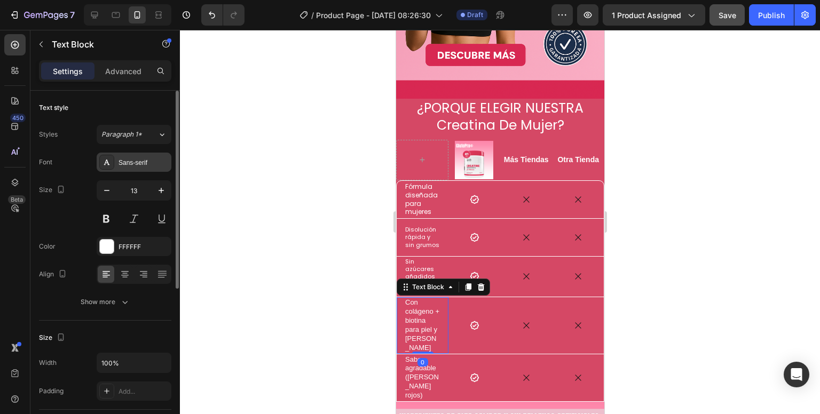
click at [149, 165] on div "Sans-serif" at bounding box center [143, 163] width 50 height 10
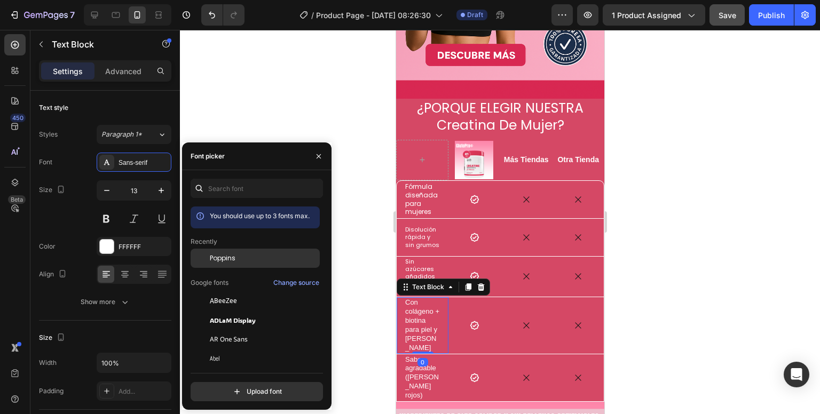
click at [235, 330] on div "Poppins" at bounding box center [255, 339] width 129 height 19
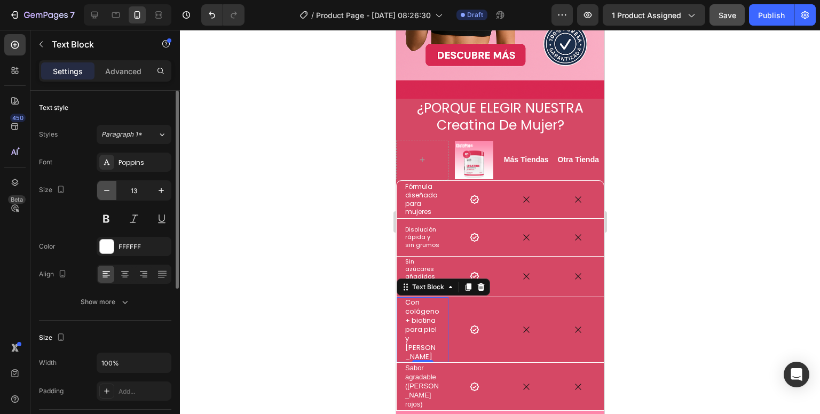
click at [106, 190] on icon "button" at bounding box center [106, 190] width 5 height 1
type input "12"
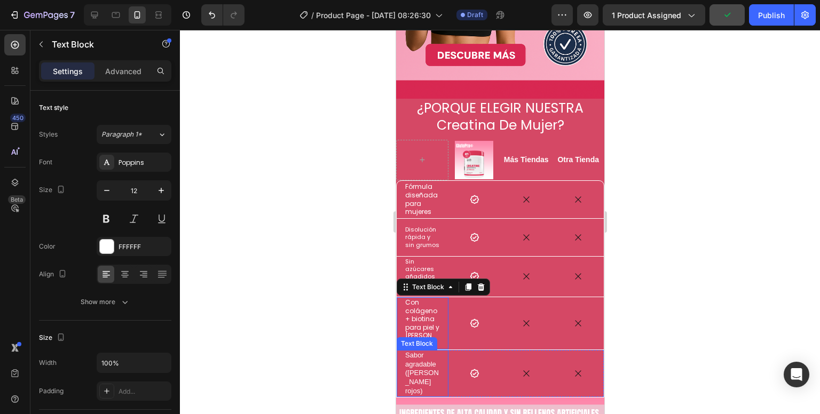
click at [405, 351] on p "Sabor agradable (frutos rojos)" at bounding box center [422, 373] width 35 height 45
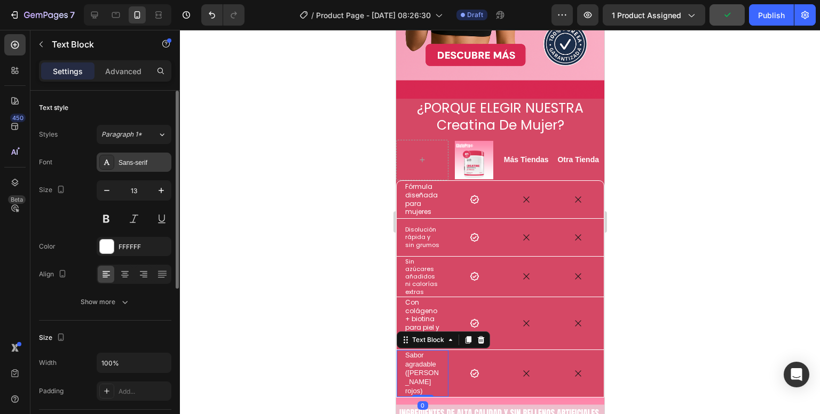
click at [122, 171] on div "Sans-serif" at bounding box center [134, 162] width 75 height 19
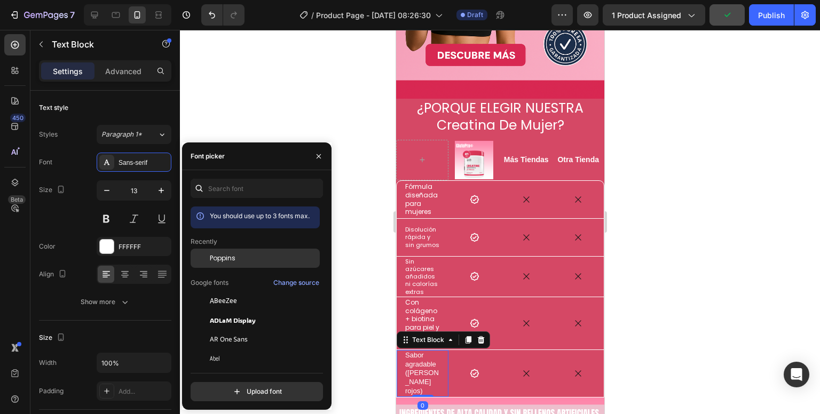
click at [255, 257] on div "Poppins" at bounding box center [264, 259] width 108 height 10
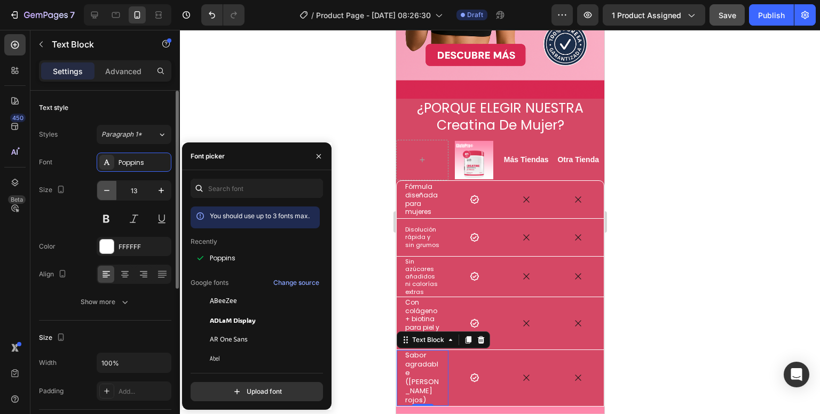
click at [112, 190] on icon "button" at bounding box center [106, 190] width 11 height 11
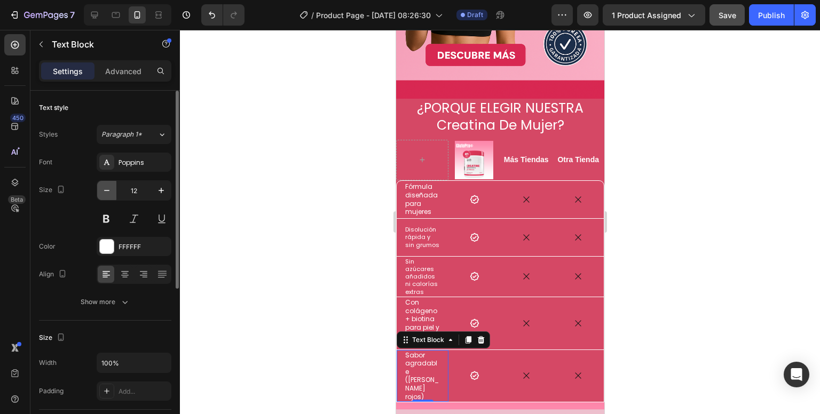
click at [112, 190] on icon "button" at bounding box center [106, 190] width 11 height 11
type input "11"
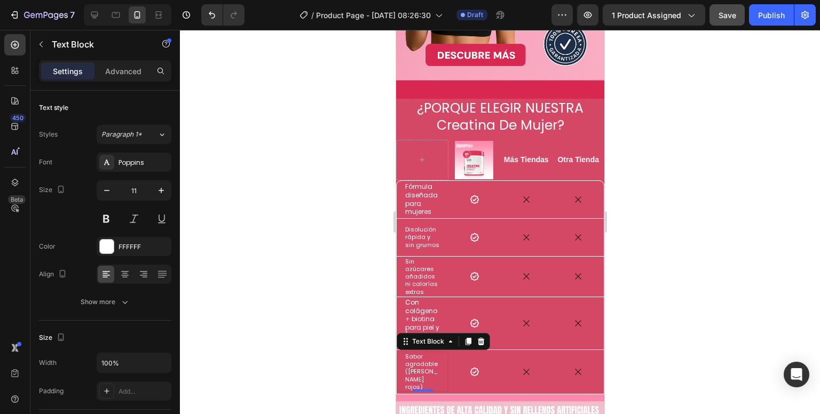
click at [267, 250] on div at bounding box center [500, 222] width 640 height 384
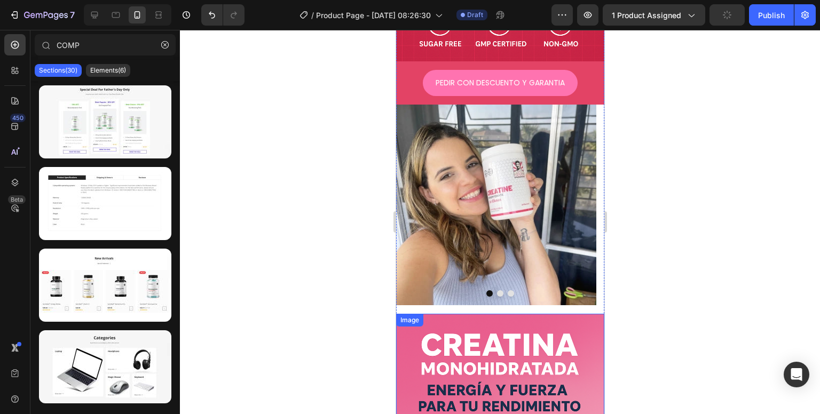
scroll to position [548, 0]
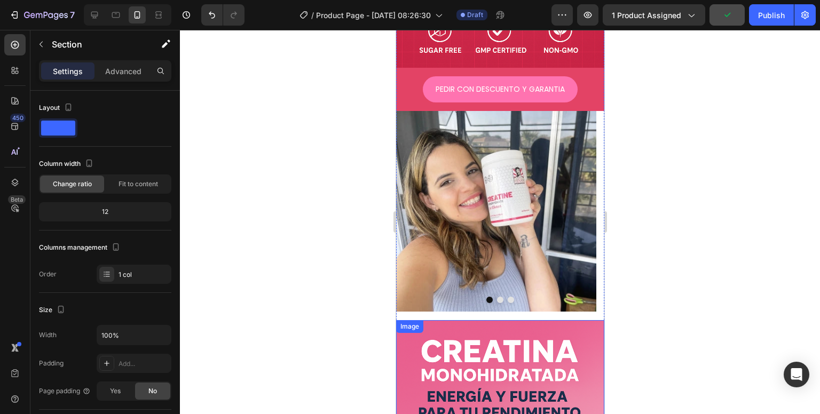
click at [515, 297] on div "Image CLICK AQUI, LLEVAR CON ENVIO GRATIS Button Row Image PEDIR CON DESCUENTO …" at bounding box center [499, 68] width 208 height 1128
click at [102, 213] on div "12" at bounding box center [105, 211] width 128 height 15
click at [122, 188] on div "Fit to content" at bounding box center [138, 184] width 64 height 17
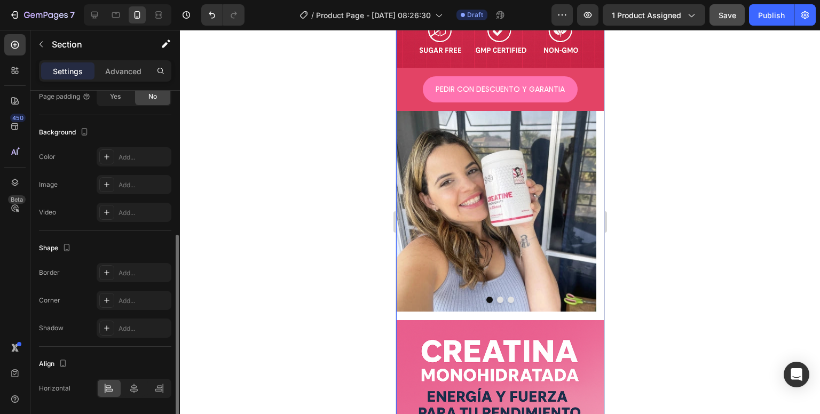
scroll to position [301, 0]
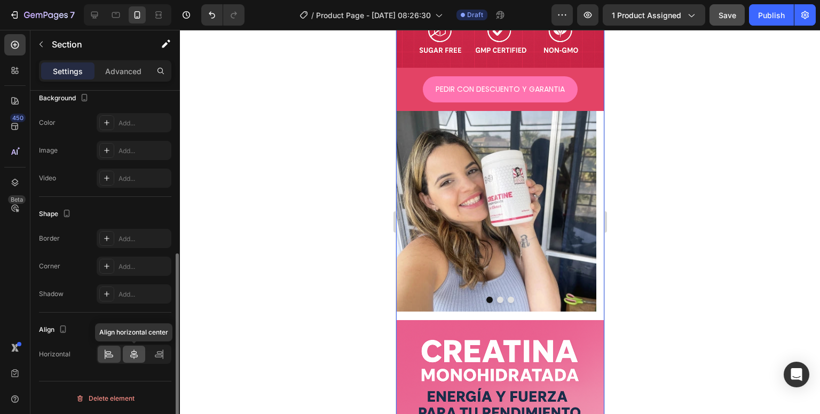
click at [137, 351] on icon at bounding box center [134, 354] width 11 height 11
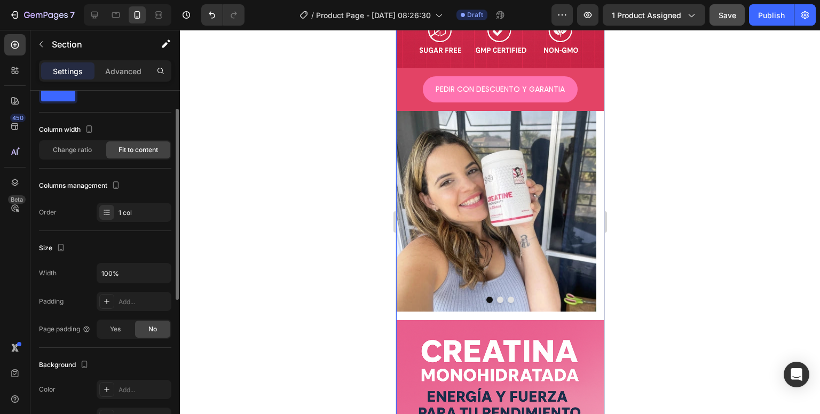
scroll to position [0, 0]
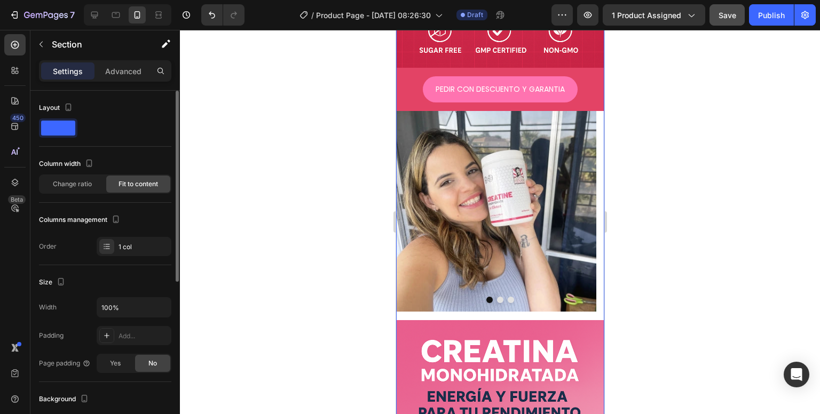
click at [59, 133] on span at bounding box center [58, 128] width 34 height 15
click at [122, 81] on div "Settings Advanced" at bounding box center [105, 70] width 132 height 21
click at [125, 77] on div "Advanced" at bounding box center [123, 70] width 53 height 17
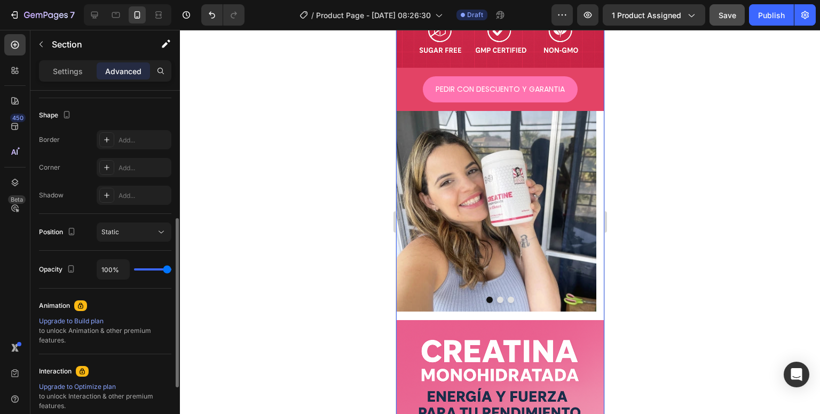
scroll to position [320, 0]
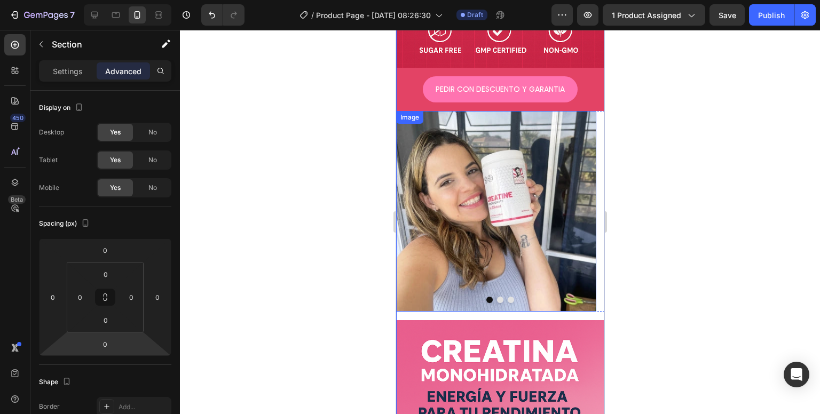
scroll to position [320, 0]
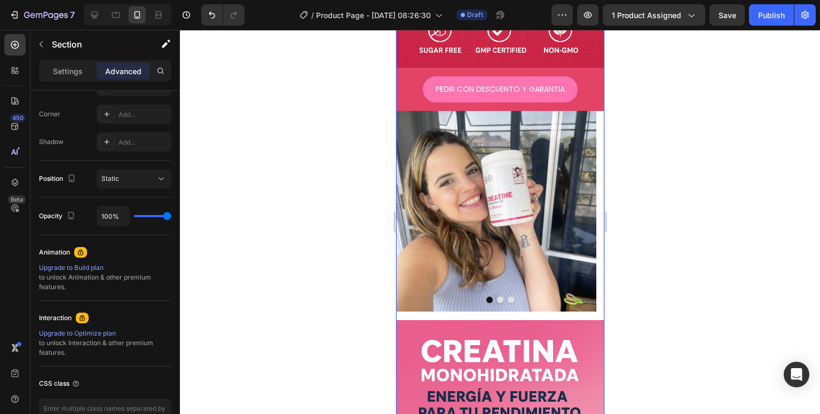
click at [466, 296] on div "Image CLICK AQUI, LLEVAR CON ENVIO GRATIS Button Row Image PEDIR CON DESCUENTO …" at bounding box center [499, 68] width 208 height 1128
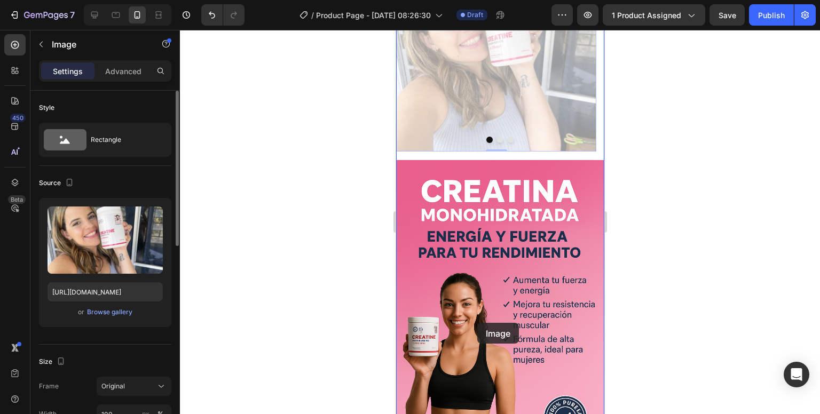
scroll to position [814, 0]
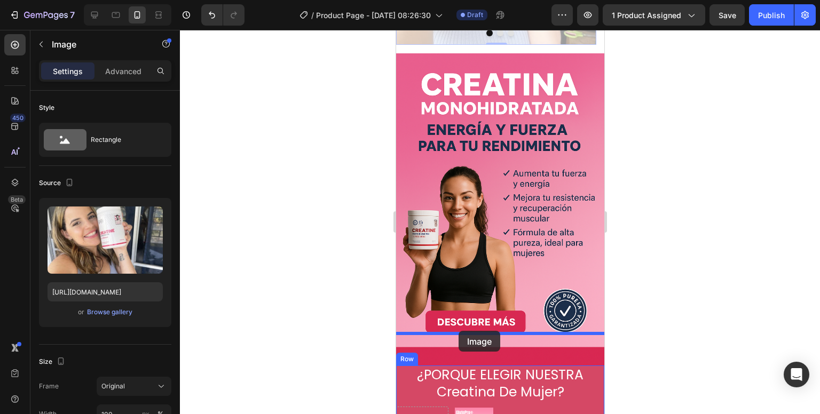
drag, startPoint x: 453, startPoint y: 121, endPoint x: 458, endPoint y: 331, distance: 210.3
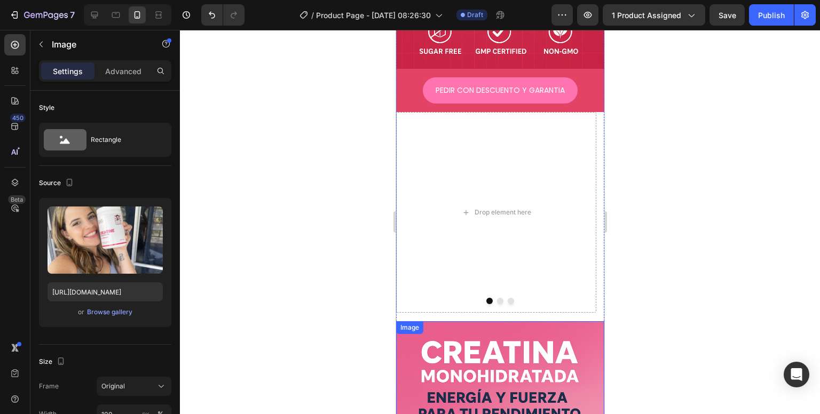
scroll to position [494, 0]
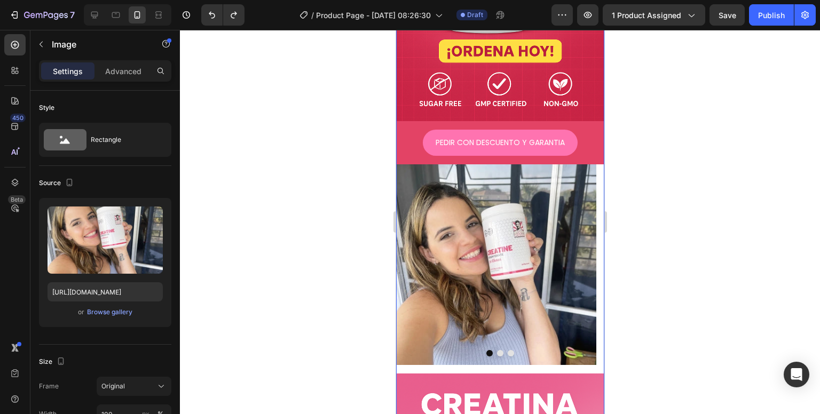
click at [466, 349] on div "Image CLICK AQUI, LLEVAR CON ENVIO GRATIS Button Row Image PEDIR CON DESCUENTO …" at bounding box center [499, 122] width 208 height 1128
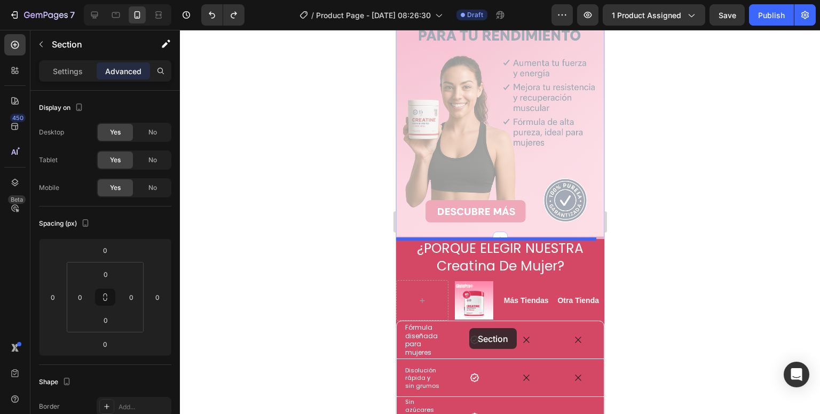
scroll to position [911, 0]
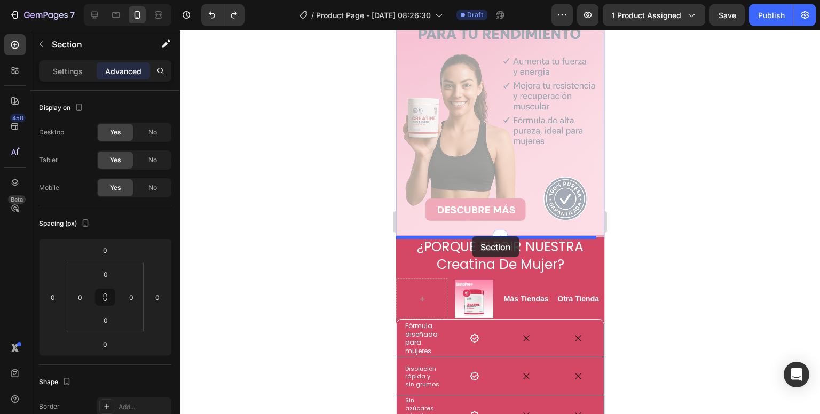
drag, startPoint x: 423, startPoint y: 349, endPoint x: 471, endPoint y: 236, distance: 122.6
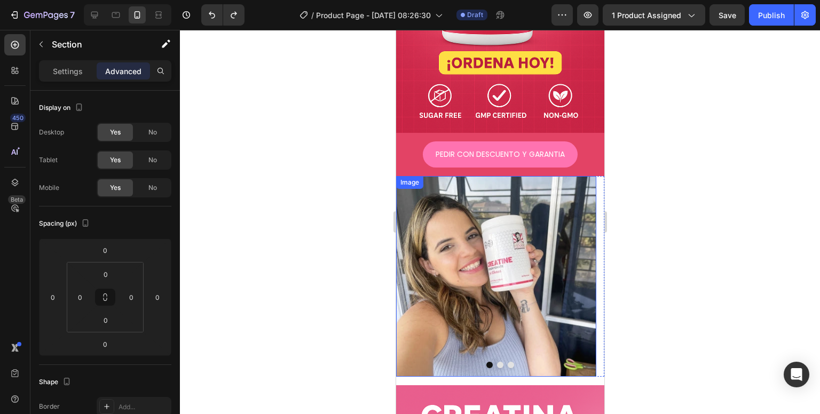
scroll to position [480, 0]
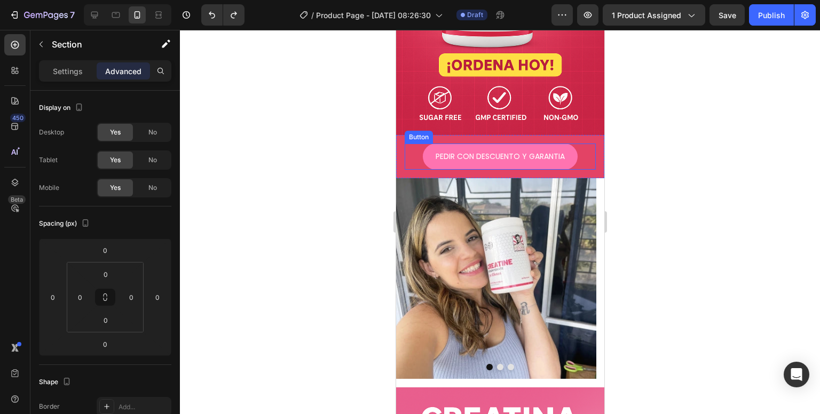
click at [402, 135] on div "PEDIR CON DESCUENTO Y GARANTIA Button Row" at bounding box center [499, 156] width 208 height 43
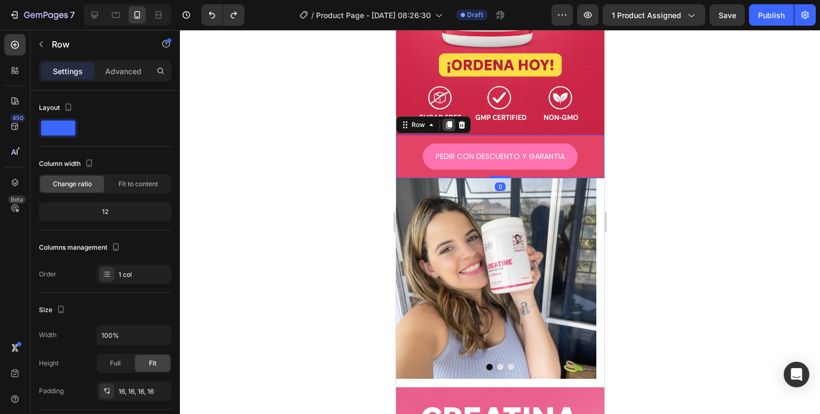
click at [447, 121] on icon at bounding box center [449, 124] width 6 height 7
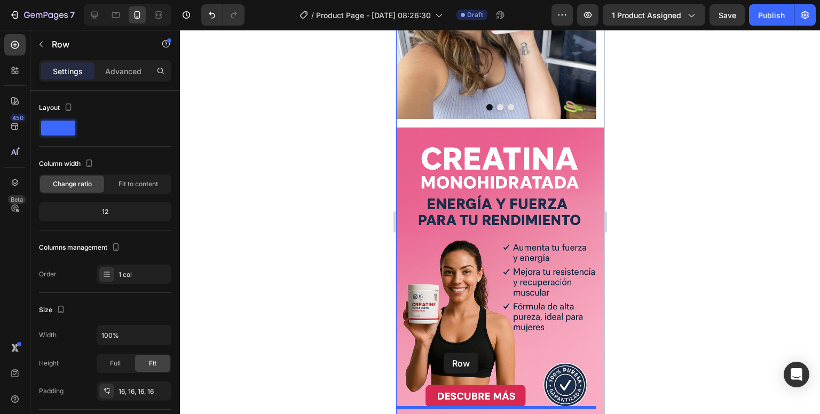
scroll to position [907, 0]
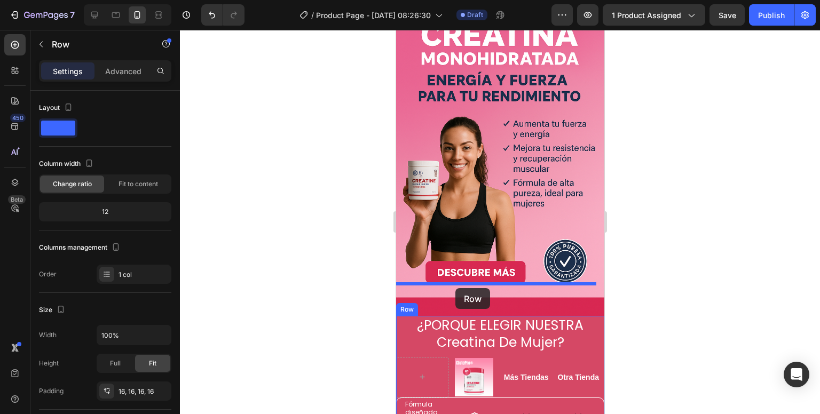
drag, startPoint x: 413, startPoint y: 149, endPoint x: 455, endPoint y: 288, distance: 144.9
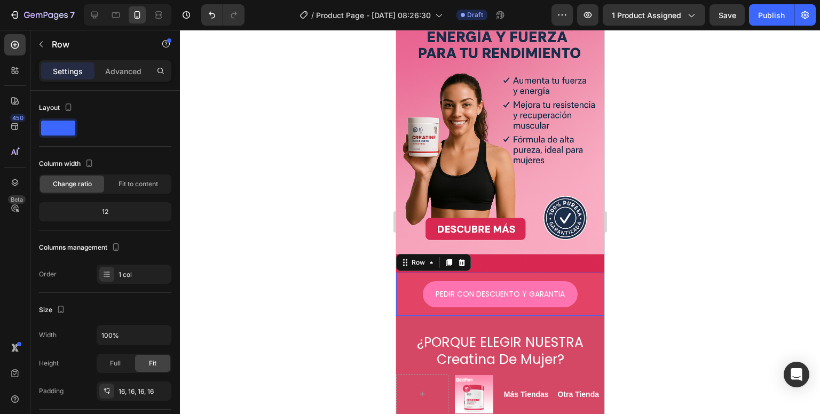
scroll to position [864, 0]
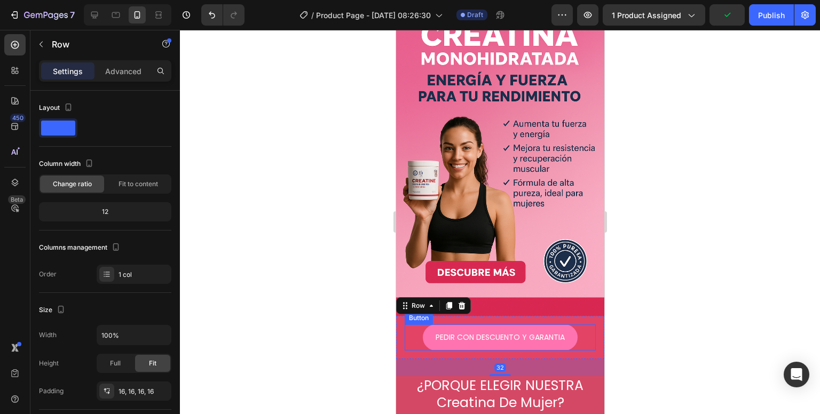
click at [414, 325] on div "PEDIR CON DESCUENTO Y GARANTIA Button" at bounding box center [499, 338] width 191 height 26
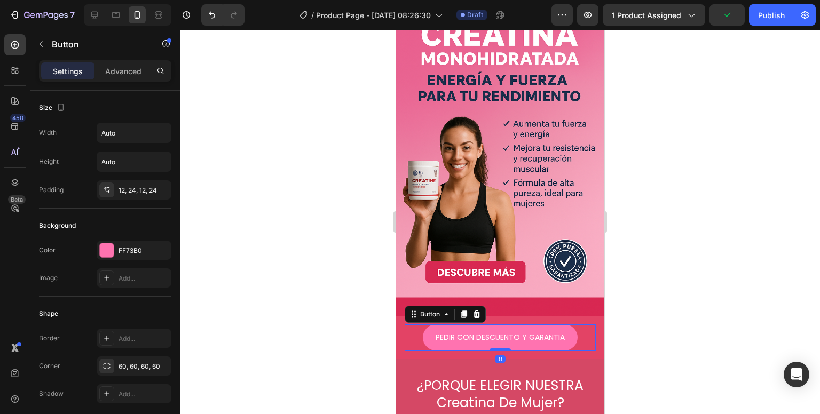
click at [717, 252] on div at bounding box center [500, 222] width 640 height 384
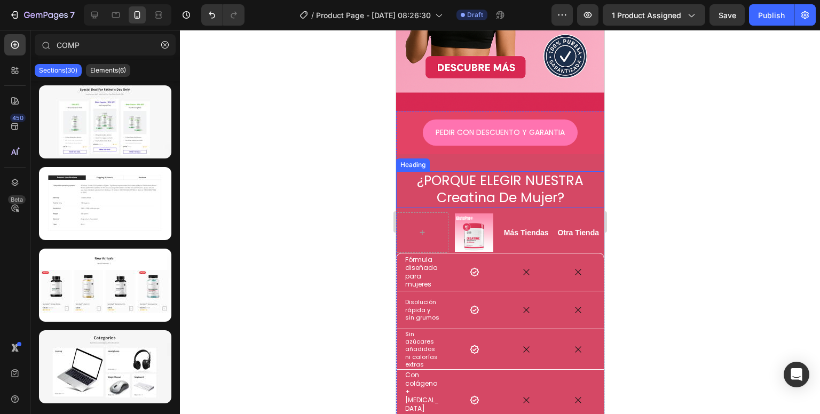
scroll to position [1078, 0]
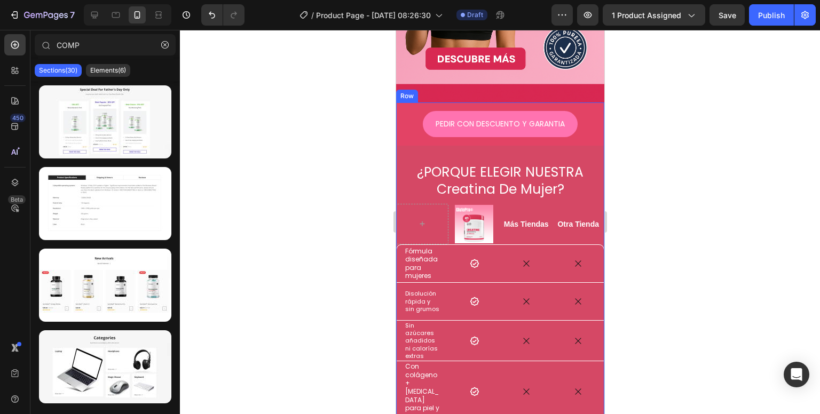
click at [443, 129] on div "PEDIR CON DESCUENTO Y GARANTIA Button Row ¿PORQUE ELEGIR NUESTRA Creatina De Mu…" at bounding box center [499, 284] width 208 height 365
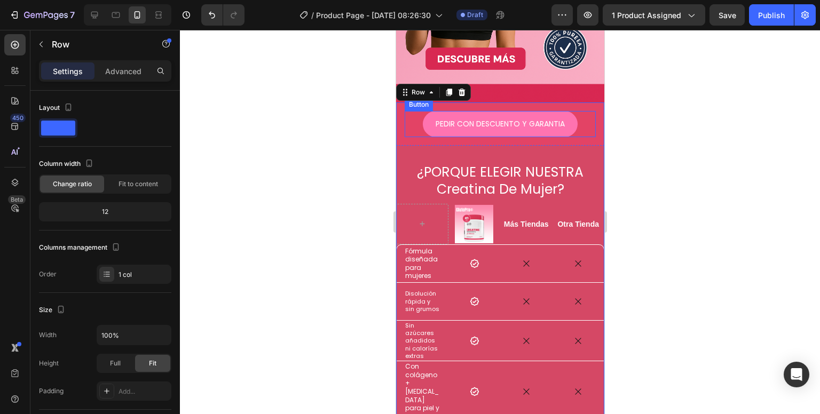
click at [407, 111] on div "PEDIR CON DESCUENTO Y GARANTIA Button" at bounding box center [499, 124] width 191 height 26
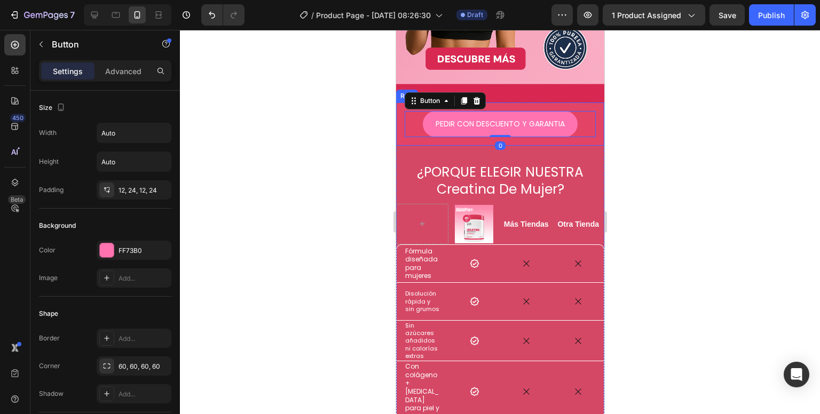
click at [401, 108] on div "PEDIR CON DESCUENTO Y GARANTIA Button 0 Row" at bounding box center [499, 123] width 208 height 43
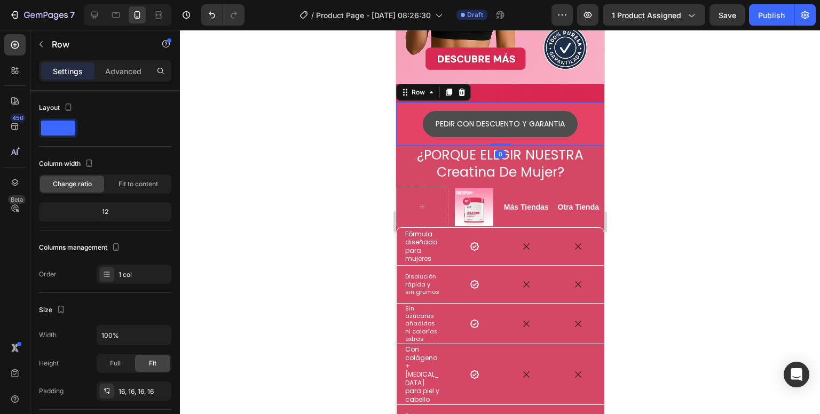
drag, startPoint x: 490, startPoint y: 130, endPoint x: 507, endPoint y: 104, distance: 31.1
click at [494, 102] on div "PEDIR CON DESCUENTO Y GARANTIA Button Row 0" at bounding box center [499, 123] width 208 height 43
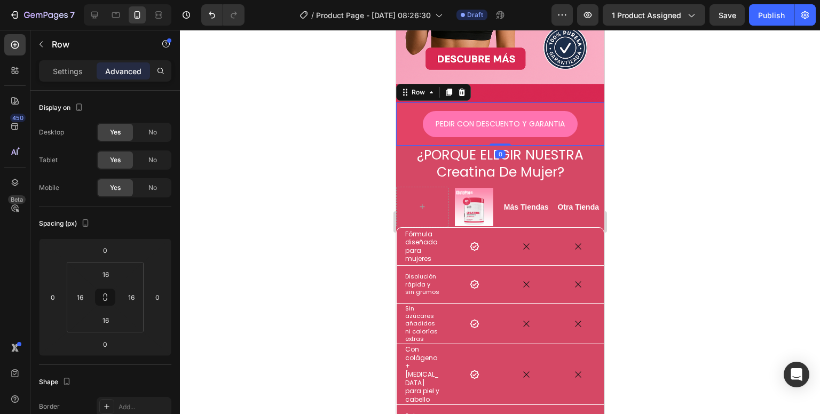
click at [658, 117] on div at bounding box center [500, 222] width 640 height 384
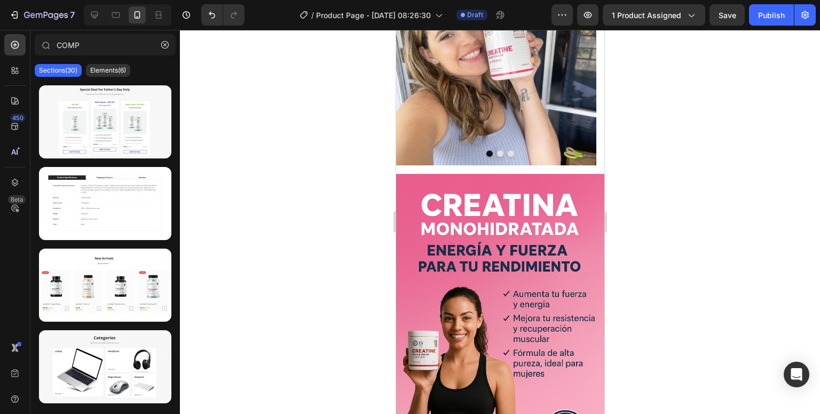
scroll to position [864, 0]
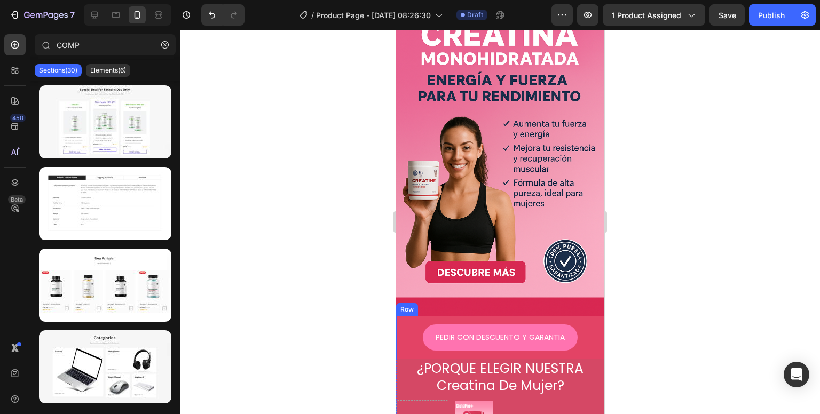
click at [401, 316] on div "PEDIR CON DESCUENTO Y GARANTIA Button Row" at bounding box center [499, 337] width 208 height 43
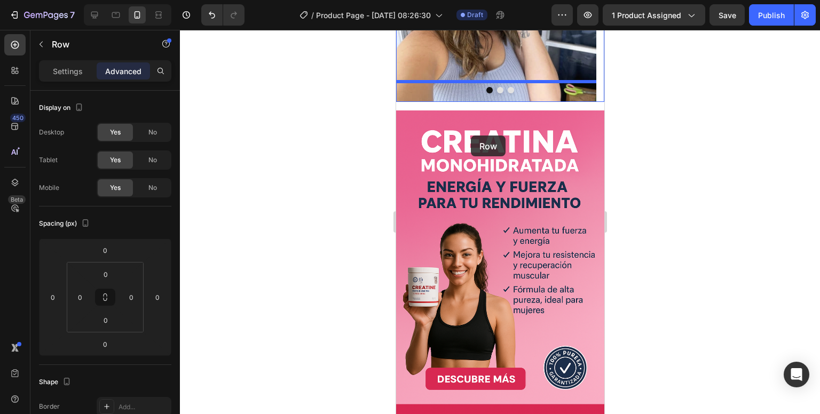
scroll to position [648, 0]
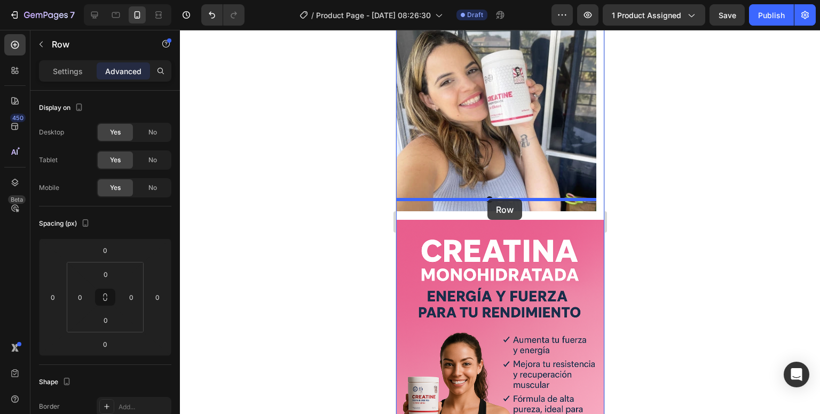
drag, startPoint x: 410, startPoint y: 276, endPoint x: 487, endPoint y: 199, distance: 108.3
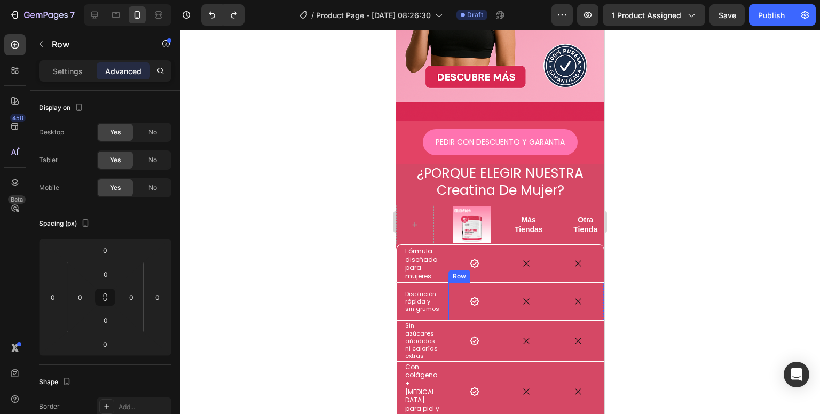
scroll to position [1220, 0]
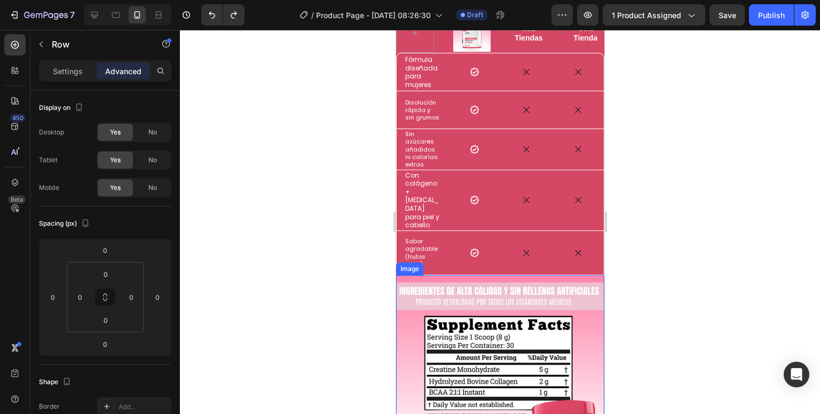
click at [448, 275] on img at bounding box center [499, 379] width 208 height 208
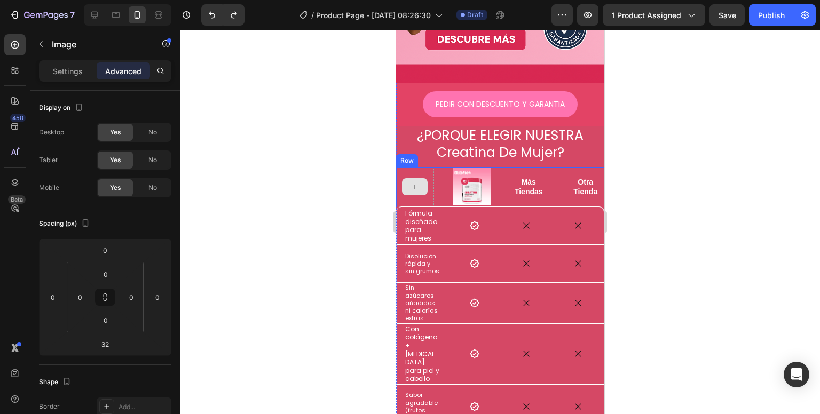
scroll to position [1059, 0]
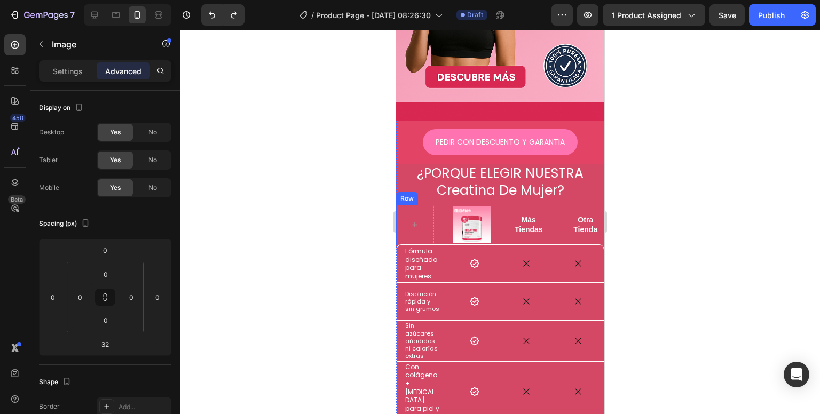
click at [552, 207] on div "Image Row Más Tiendas Text Block Otra Tienda Text Block Row" at bounding box center [499, 225] width 208 height 40
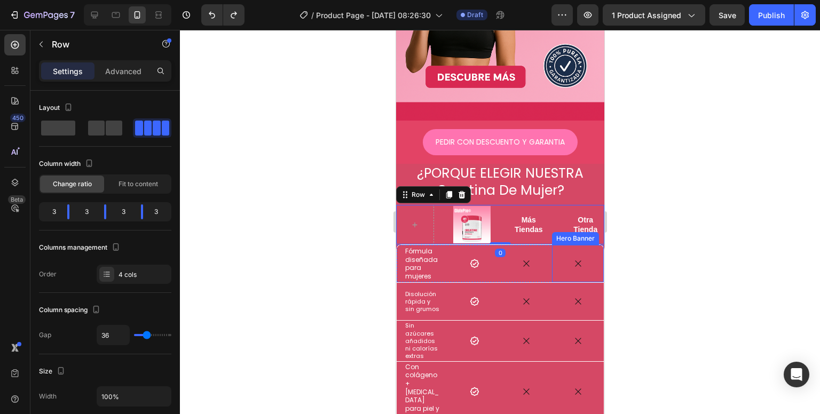
click at [543, 245] on div "Icon" at bounding box center [526, 263] width 52 height 37
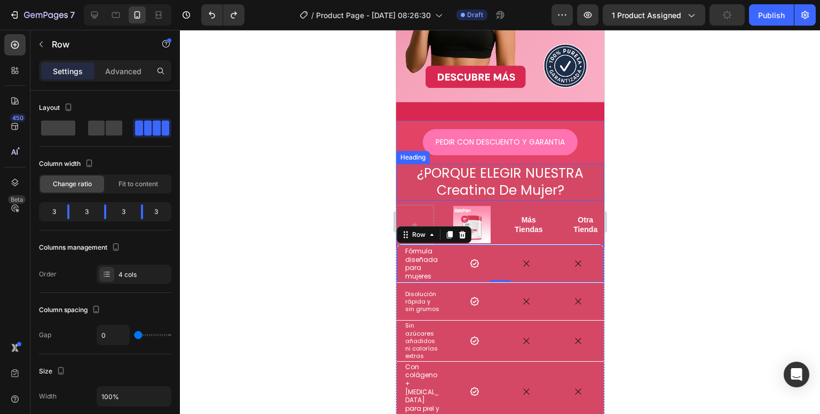
click at [586, 164] on h2 "¿PORQUE ELEGIR NUESTRA Creatina De Mujer?" at bounding box center [499, 182] width 208 height 37
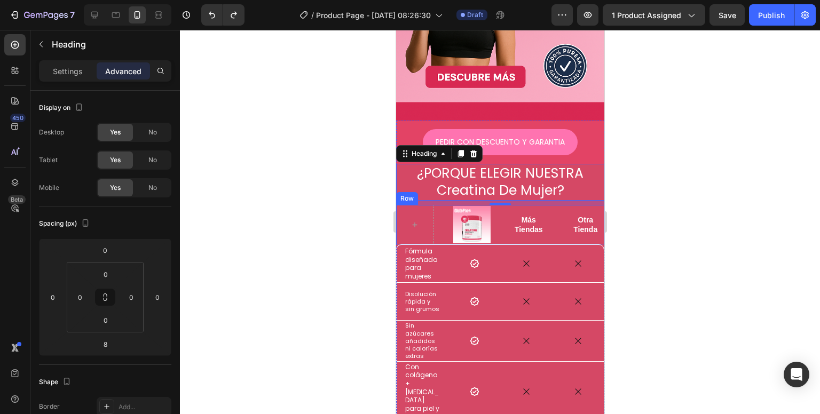
click at [347, 150] on div at bounding box center [500, 222] width 640 height 384
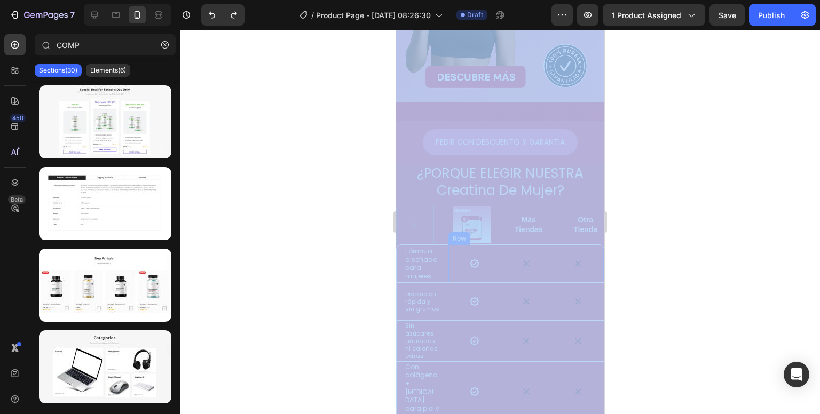
drag, startPoint x: 750, startPoint y: 200, endPoint x: 447, endPoint y: 227, distance: 304.4
click at [355, 201] on div at bounding box center [500, 222] width 640 height 384
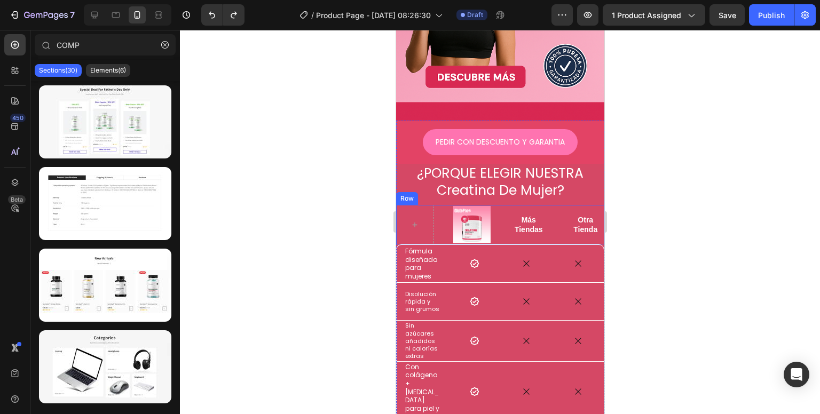
click at [447, 205] on div "Image Row Más Tiendas Text Block Otra Tienda Text Block Row" at bounding box center [499, 225] width 208 height 40
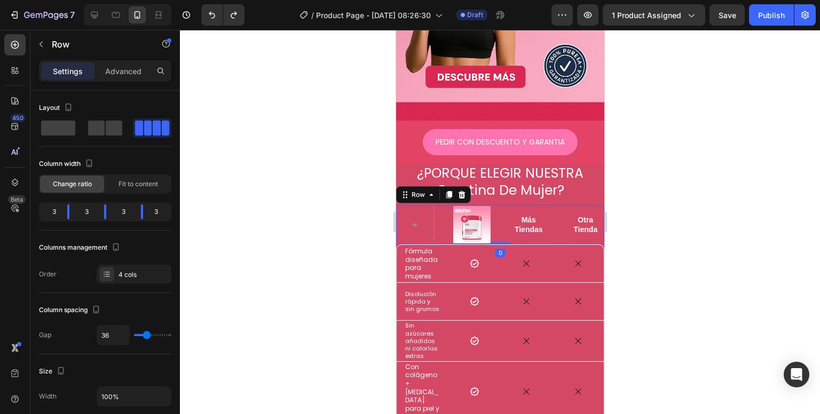
click at [370, 162] on div at bounding box center [500, 222] width 640 height 384
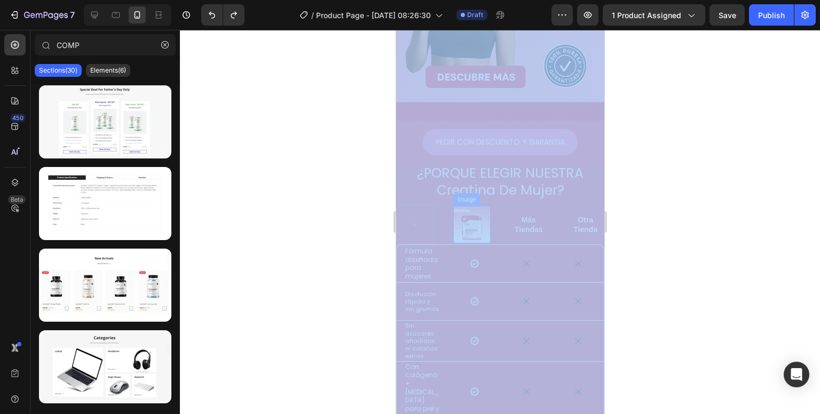
drag, startPoint x: 773, startPoint y: 164, endPoint x: 465, endPoint y: 187, distance: 308.8
click at [370, 187] on div at bounding box center [500, 222] width 640 height 384
drag, startPoint x: 734, startPoint y: 180, endPoint x: 553, endPoint y: 278, distance: 205.6
click at [350, 191] on div at bounding box center [500, 222] width 640 height 384
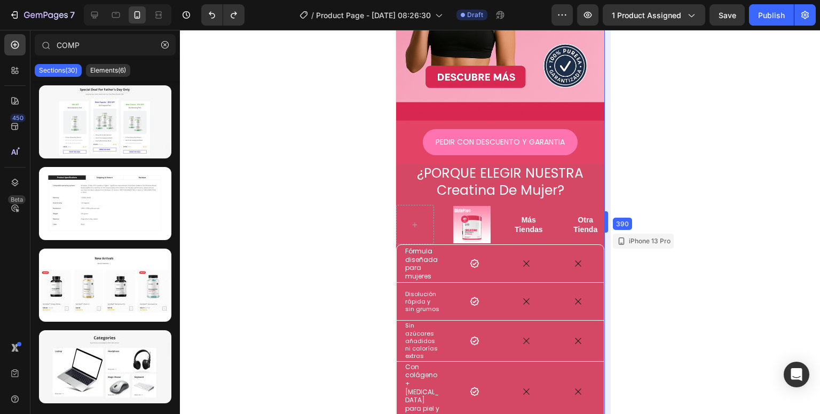
drag, startPoint x: 610, startPoint y: 143, endPoint x: 442, endPoint y: 225, distance: 186.9
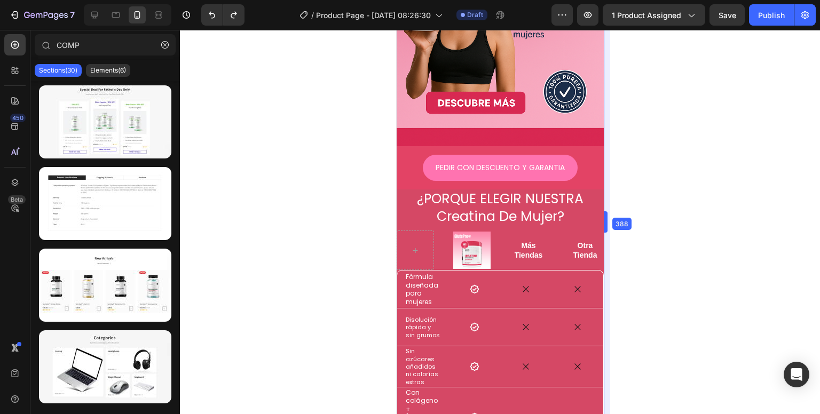
scroll to position [1055, 0]
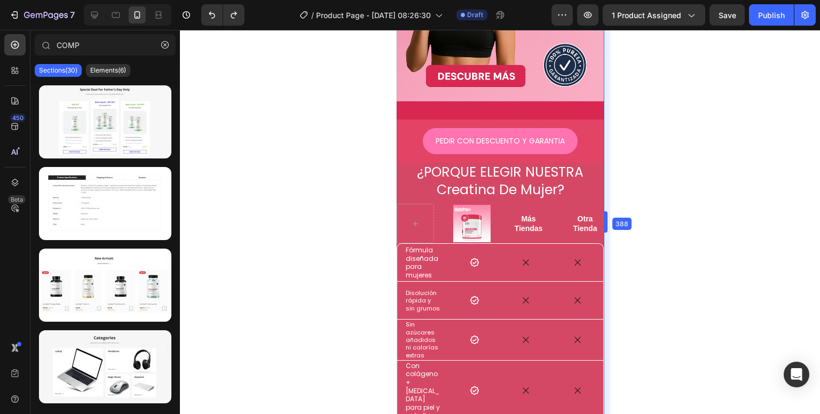
drag, startPoint x: 585, startPoint y: 216, endPoint x: 633, endPoint y: 216, distance: 48.0
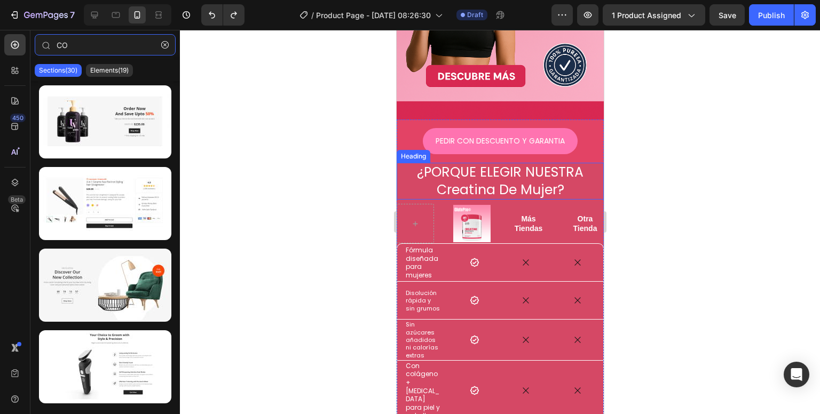
type input "C"
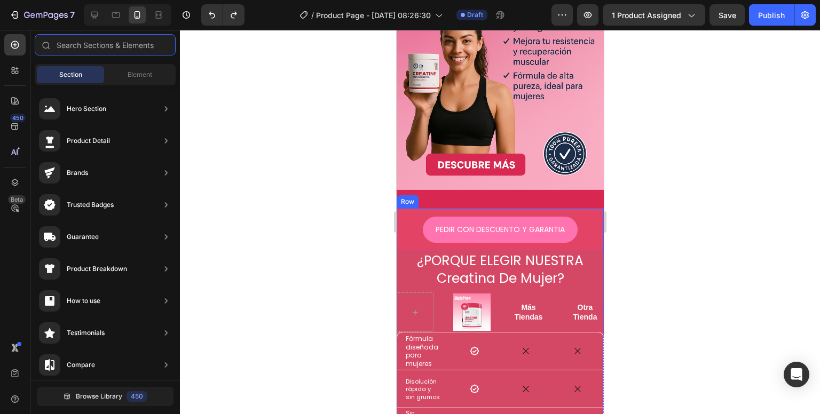
scroll to position [948, 0]
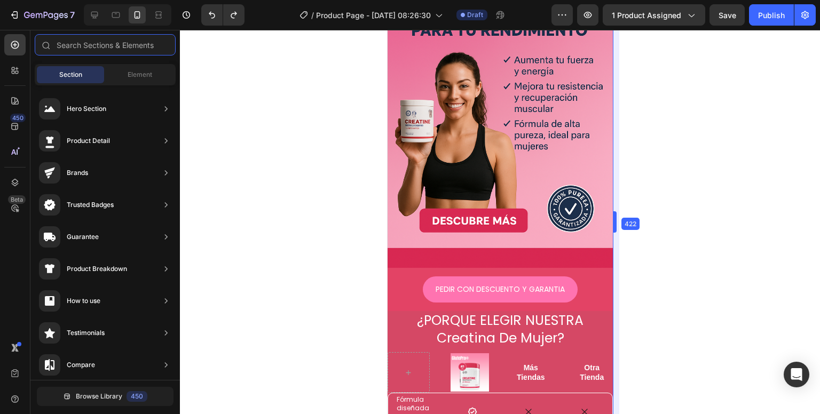
drag, startPoint x: 605, startPoint y: 106, endPoint x: 631, endPoint y: 106, distance: 26.2
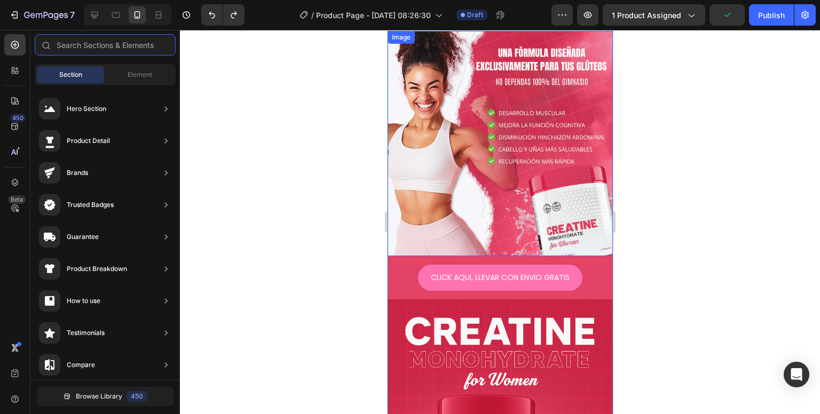
scroll to position [0, 0]
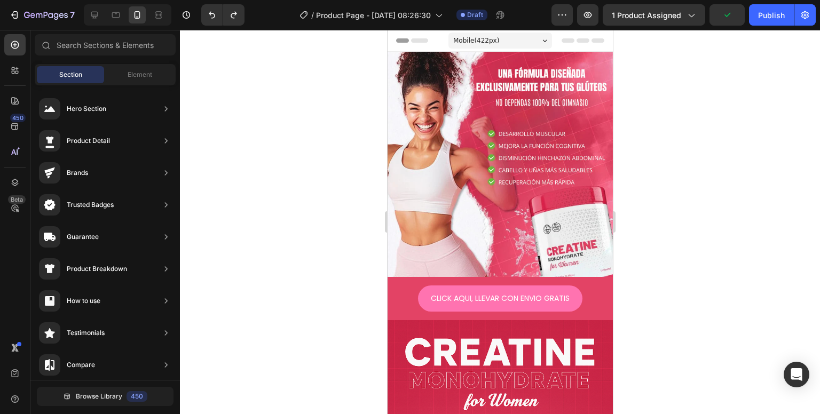
click at [456, 41] on span "Mobile ( 422 px)" at bounding box center [476, 40] width 46 height 11
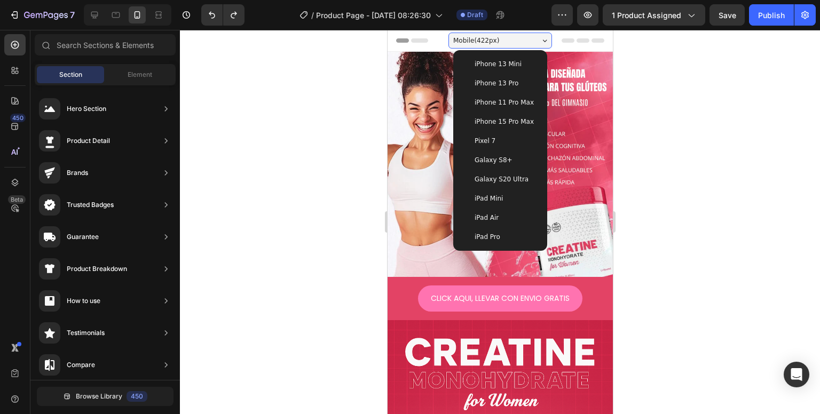
click at [492, 69] on div "iPhone 13 Mini" at bounding box center [499, 63] width 85 height 19
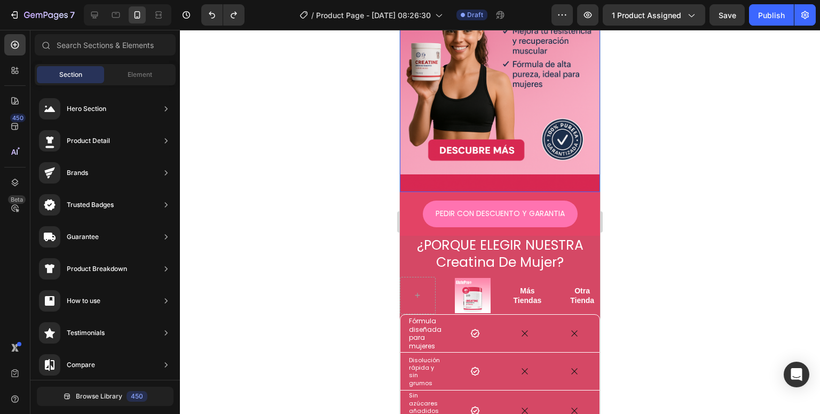
scroll to position [961, 0]
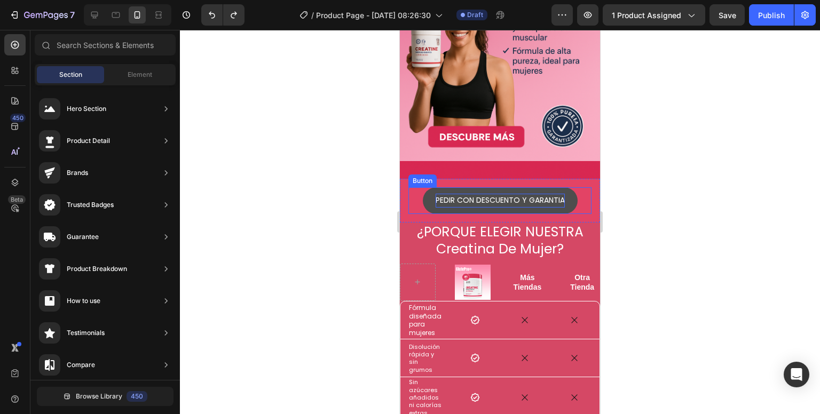
click at [489, 194] on p "PEDIR CON DESCUENTO Y GARANTIA" at bounding box center [500, 200] width 129 height 13
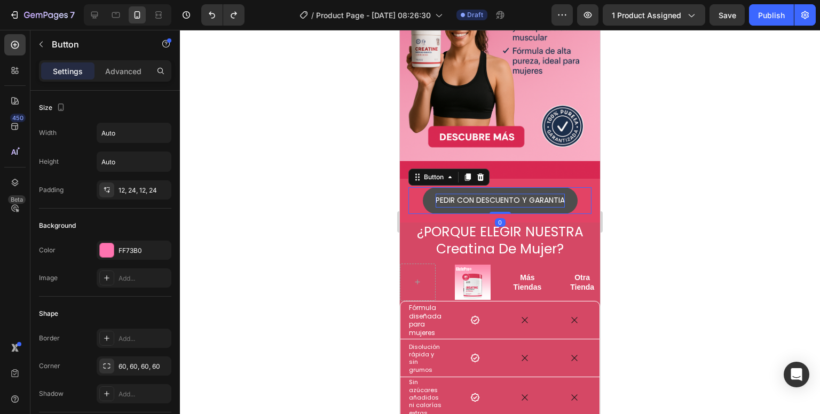
click at [516, 194] on p "PEDIR CON DESCUENTO Y GARANTIA" at bounding box center [500, 200] width 129 height 13
click at [538, 194] on p "PEDIR CON DESCUENTO Y GARANTIA" at bounding box center [500, 200] width 129 height 13
drag, startPoint x: 553, startPoint y: 168, endPoint x: 565, endPoint y: 169, distance: 11.8
click at [565, 187] on button "PEDIR CON DESCUENTO Y GARANTIA" at bounding box center [500, 200] width 155 height 26
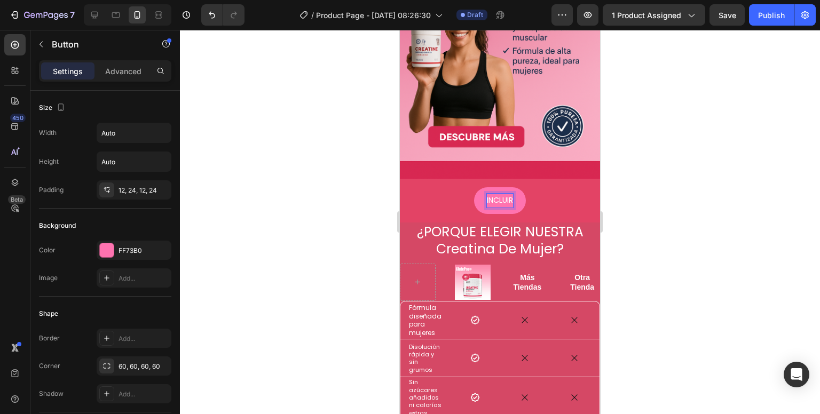
click at [474, 187] on button "INCLUIR" at bounding box center [500, 200] width 52 height 26
click at [459, 187] on button "INCLUIR OFERTA" at bounding box center [500, 200] width 82 height 26
click at [696, 224] on div at bounding box center [500, 222] width 640 height 384
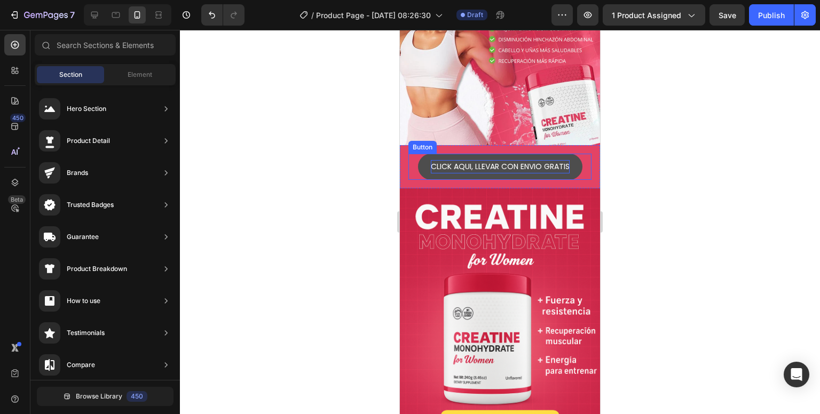
scroll to position [160, 0]
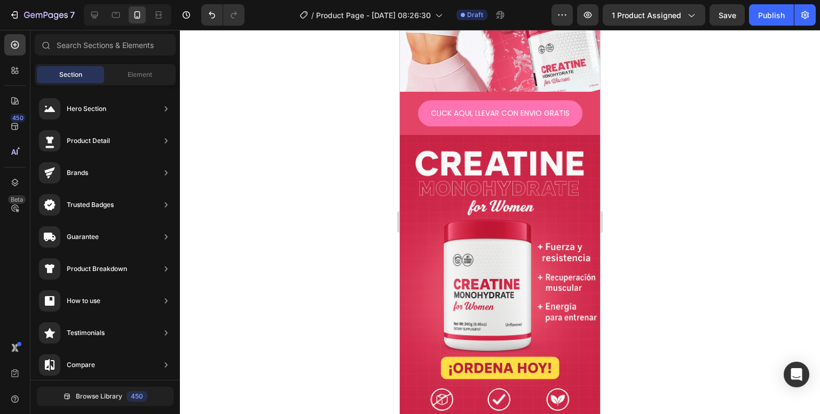
click at [658, 241] on div at bounding box center [500, 222] width 640 height 384
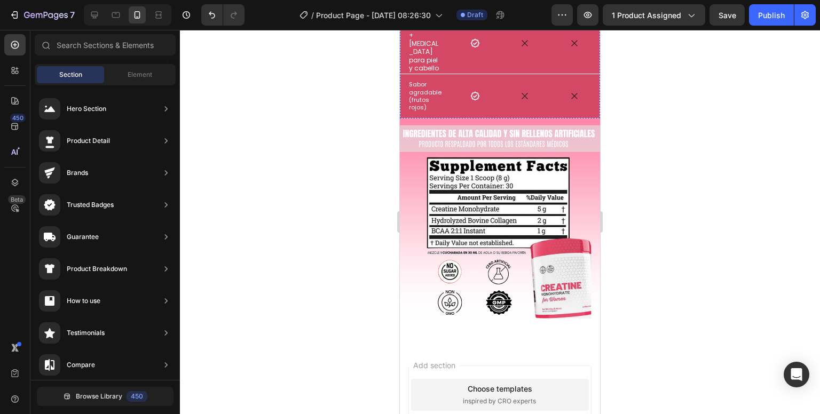
scroll to position [1334, 0]
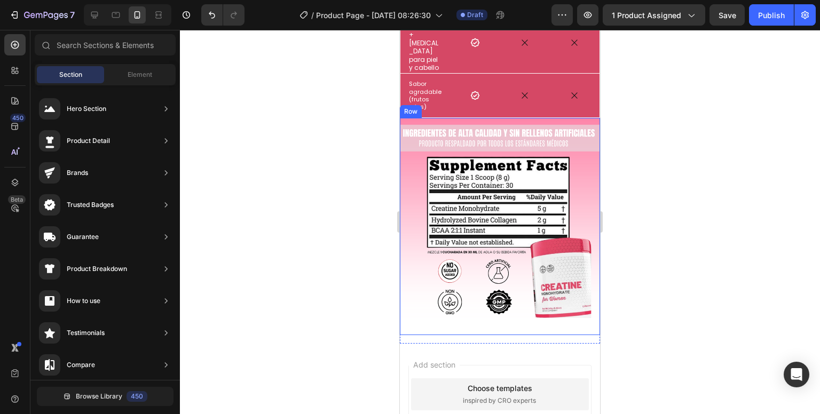
click at [510, 307] on div "Image" at bounding box center [500, 226] width 200 height 217
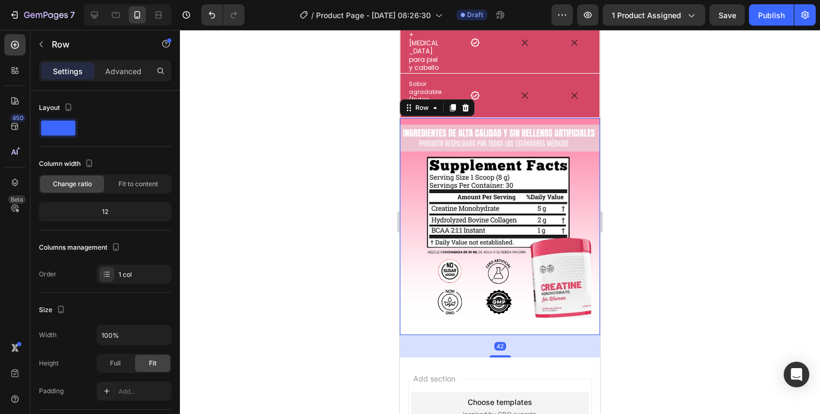
drag, startPoint x: 504, startPoint y: 323, endPoint x: 505, endPoint y: 337, distance: 13.9
click at [505, 355] on div at bounding box center [499, 356] width 21 height 2
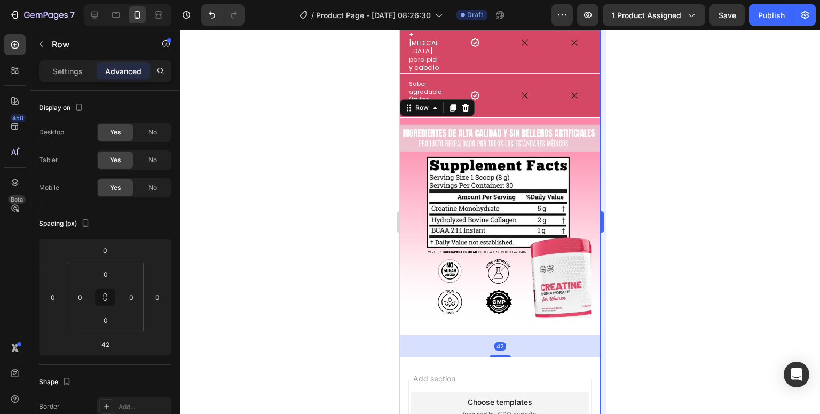
click at [652, 289] on div at bounding box center [500, 222] width 640 height 384
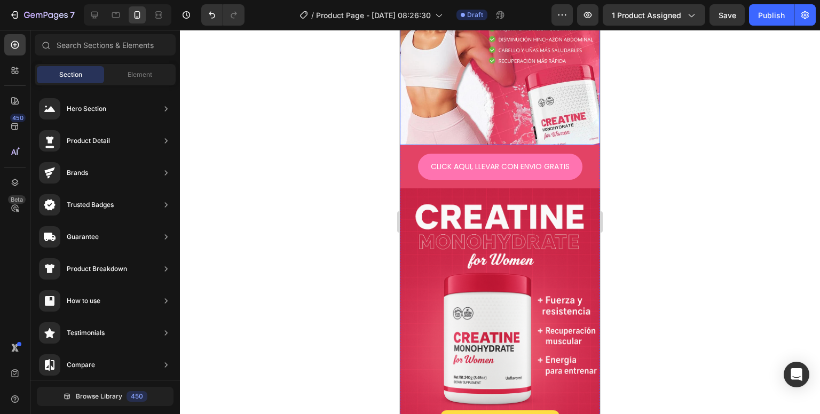
scroll to position [0, 0]
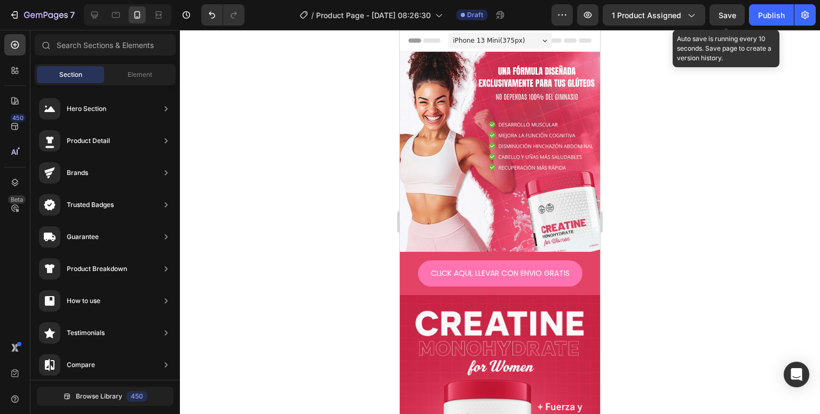
drag, startPoint x: 723, startPoint y: 20, endPoint x: 717, endPoint y: 27, distance: 9.1
click at [724, 20] on button "Save" at bounding box center [726, 14] width 35 height 21
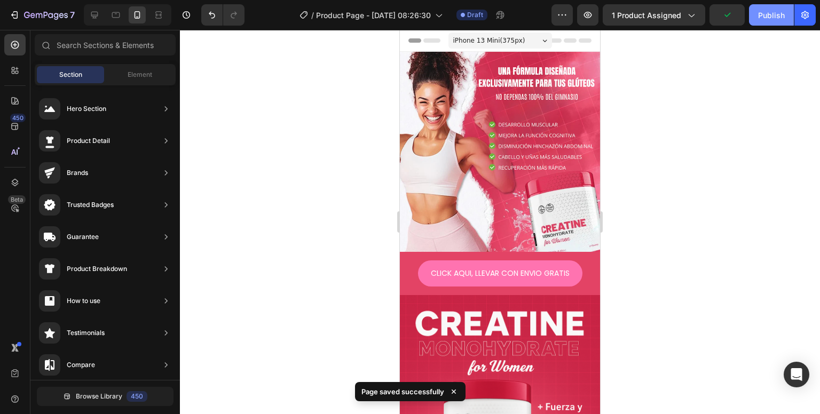
click at [775, 13] on div "Publish" at bounding box center [771, 15] width 27 height 11
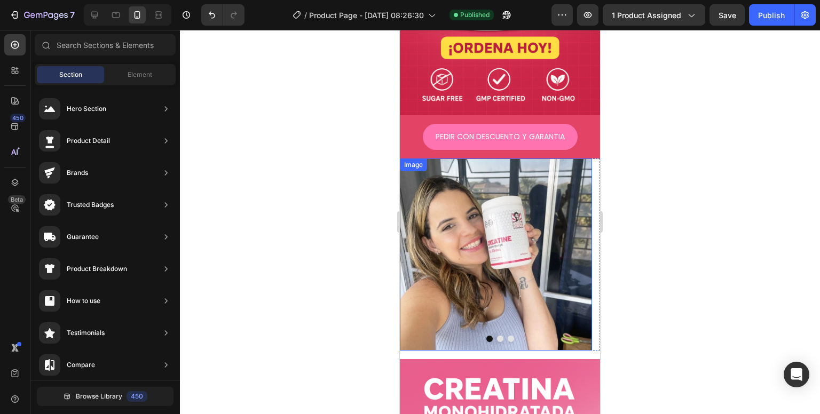
scroll to position [427, 0]
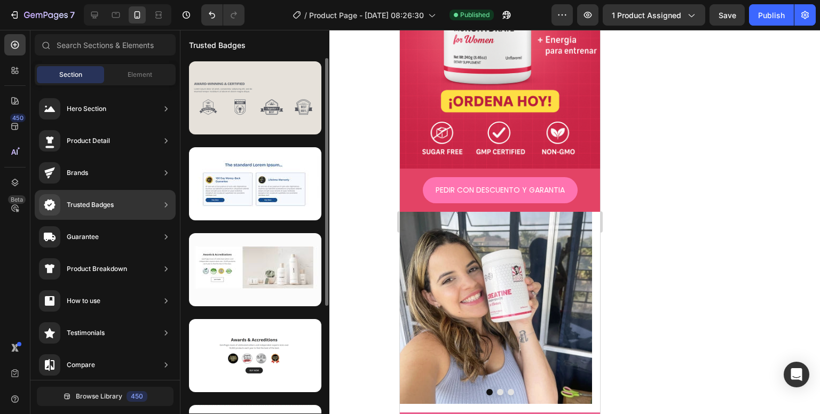
click at [248, 120] on div at bounding box center [255, 97] width 132 height 73
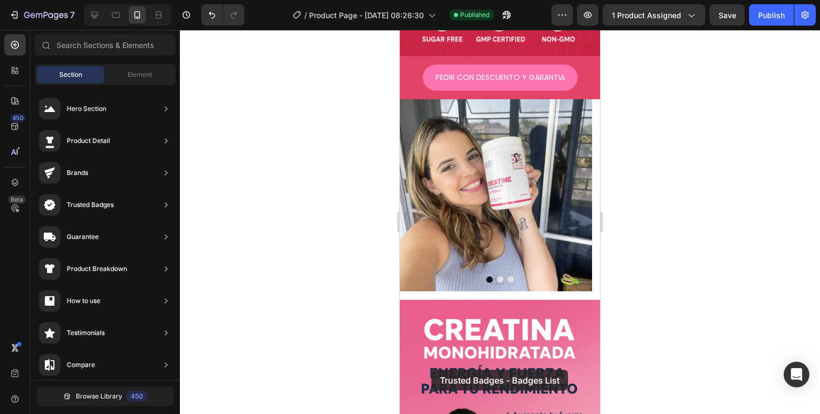
scroll to position [567, 0]
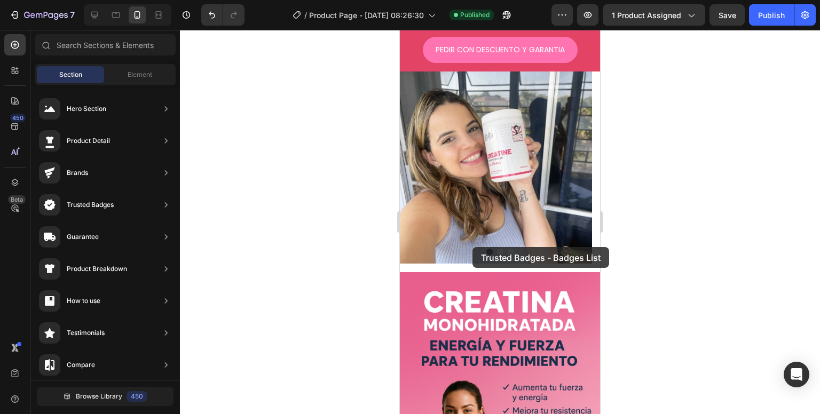
drag, startPoint x: 651, startPoint y: 159, endPoint x: 472, endPoint y: 247, distance: 198.8
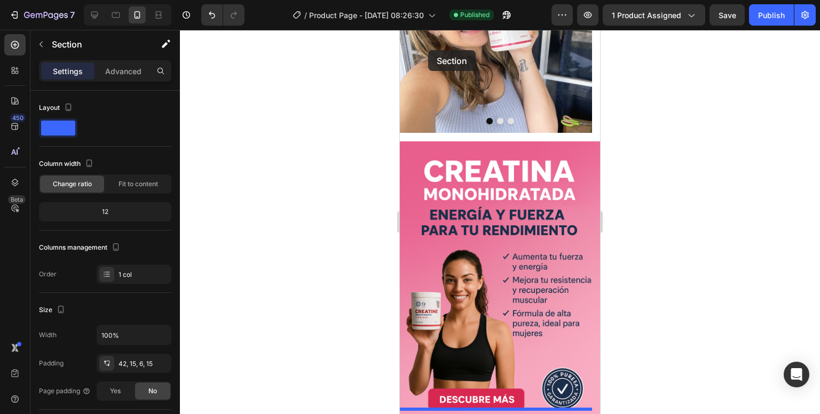
scroll to position [669, 0]
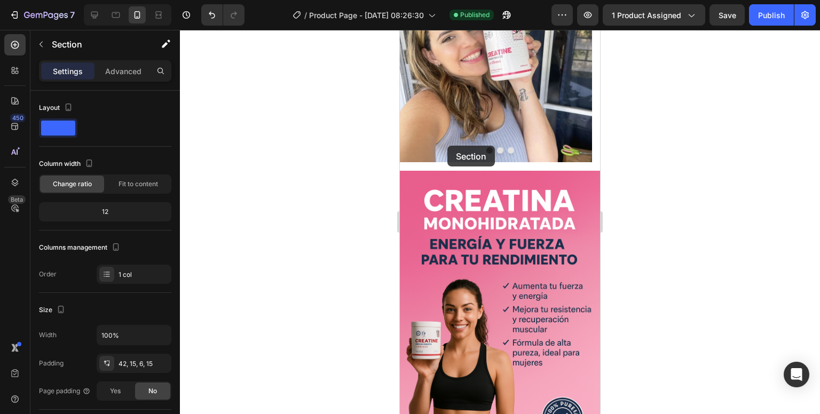
drag, startPoint x: 452, startPoint y: 353, endPoint x: 447, endPoint y: 146, distance: 207.1
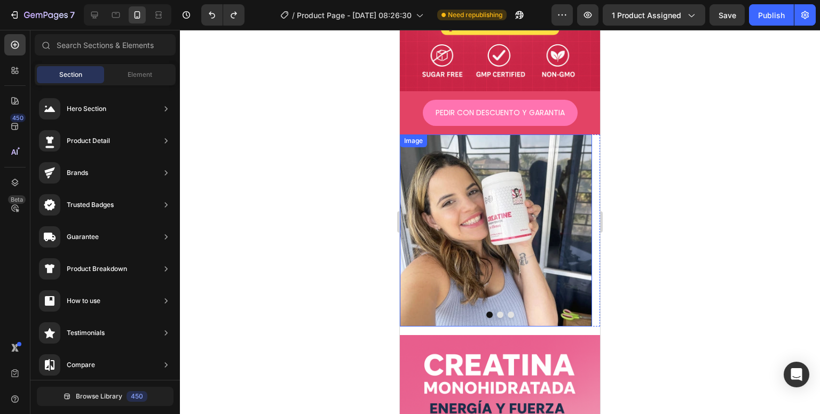
scroll to position [509, 0]
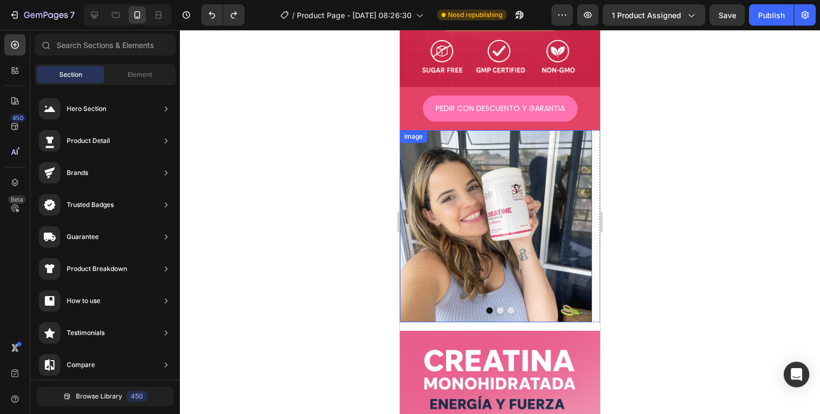
click at [497, 293] on img at bounding box center [496, 226] width 192 height 192
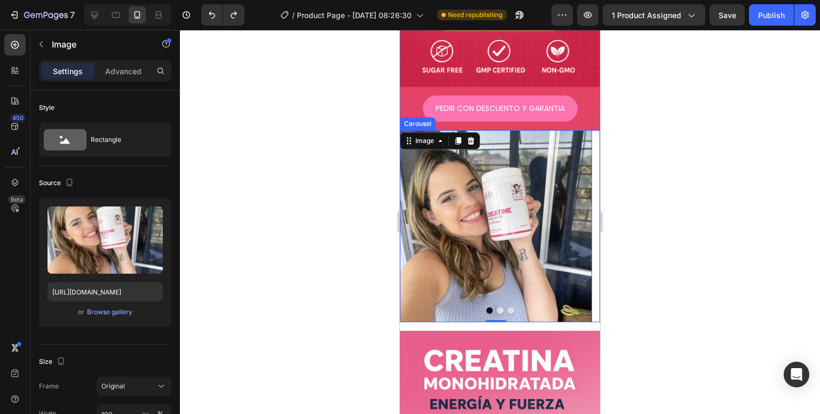
click at [497, 307] on button "Dot" at bounding box center [500, 310] width 6 height 6
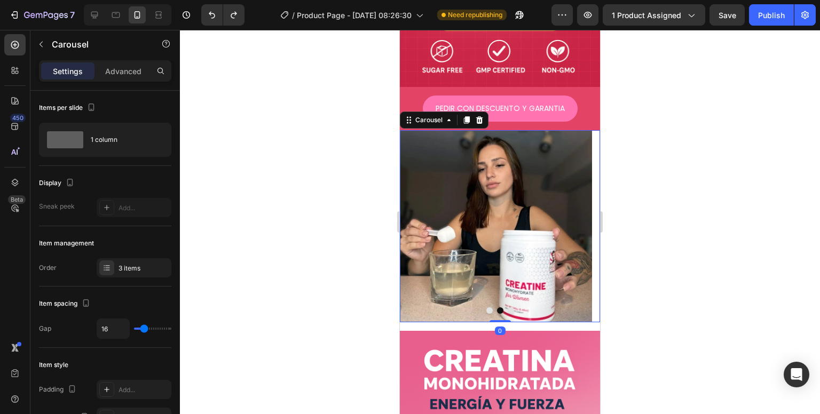
drag, startPoint x: 497, startPoint y: 302, endPoint x: 508, endPoint y: 270, distance: 33.4
click at [508, 270] on div "Image Image Image Carousel 0" at bounding box center [500, 226] width 200 height 192
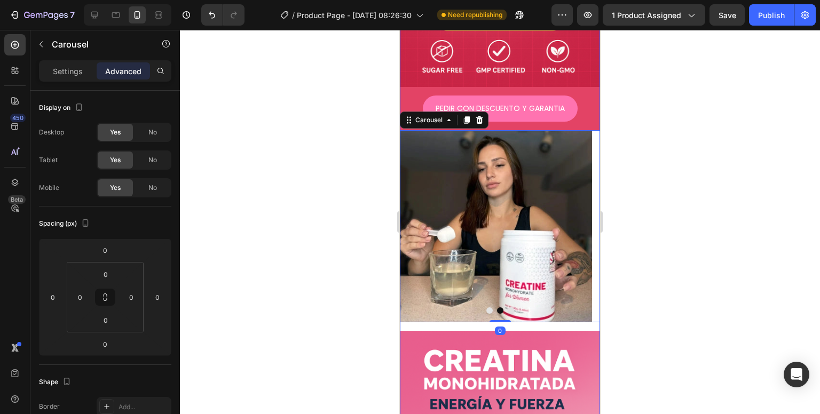
click at [510, 307] on div "Image CLICK AQUI, LLEVAR CON ENVIO GRATIS Button Row Image PEDIR CON DESCUENTO …" at bounding box center [500, 87] width 200 height 1088
click at [512, 307] on div "Image CLICK AQUI, LLEVAR CON ENVIO GRATIS Button Row Image PEDIR CON DESCUENTO …" at bounding box center [500, 87] width 200 height 1088
click at [511, 305] on div "Image CLICK AQUI, LLEVAR CON ENVIO GRATIS Button Row Image PEDIR CON DESCUENTO …" at bounding box center [500, 87] width 200 height 1088
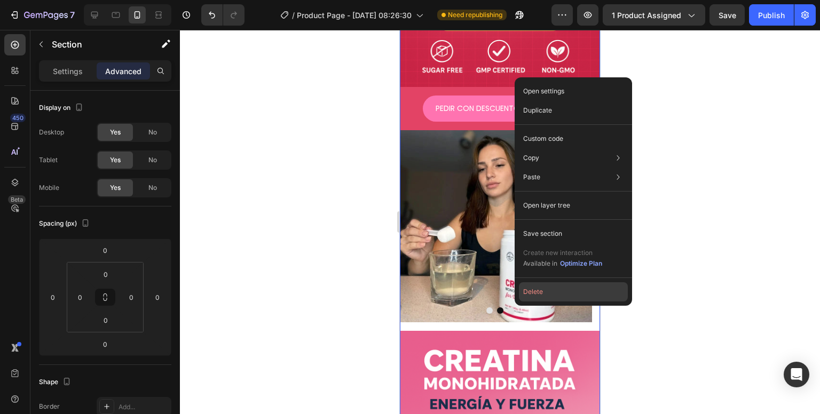
click at [525, 293] on button "Delete" at bounding box center [573, 291] width 109 height 19
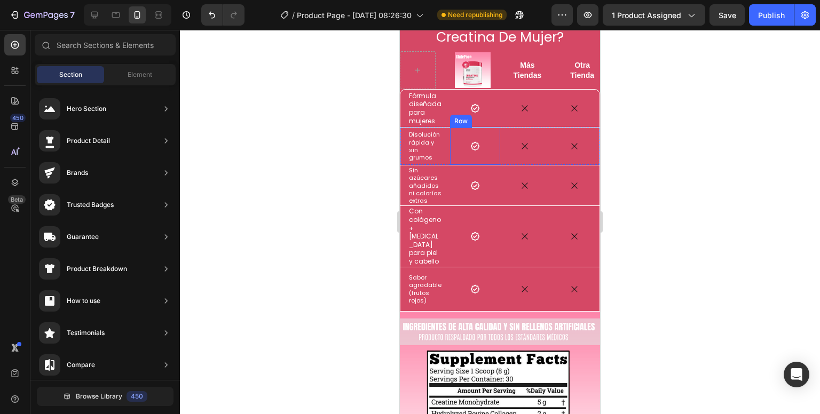
scroll to position [107, 0]
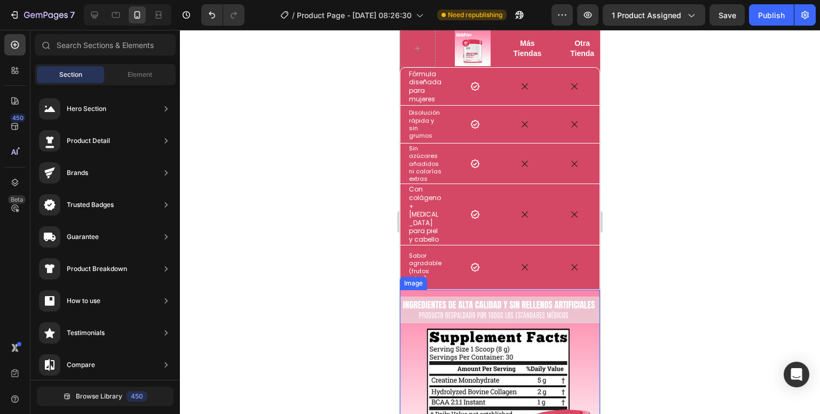
click at [452, 336] on img at bounding box center [500, 390] width 200 height 200
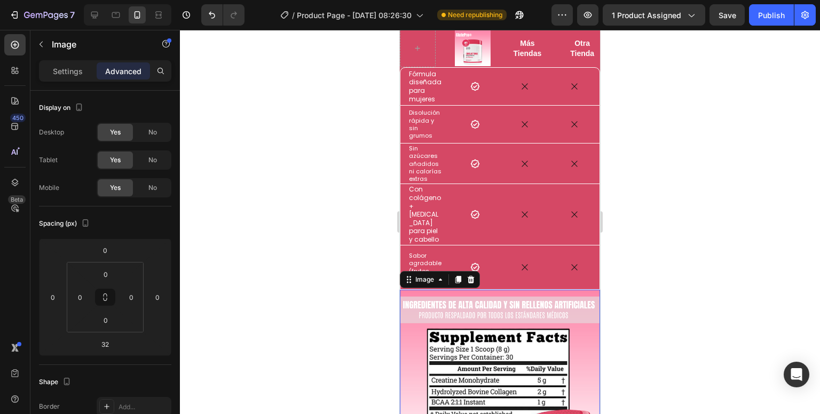
drag, startPoint x: 458, startPoint y: 271, endPoint x: 457, endPoint y: 281, distance: 10.3
click at [458, 275] on icon at bounding box center [458, 279] width 9 height 9
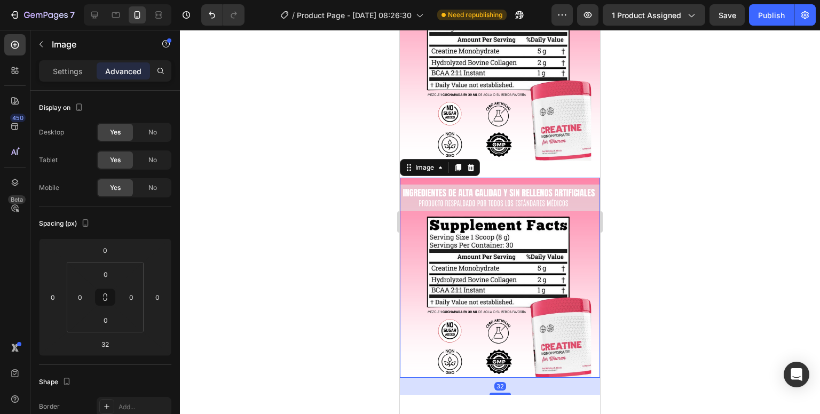
scroll to position [421, 0]
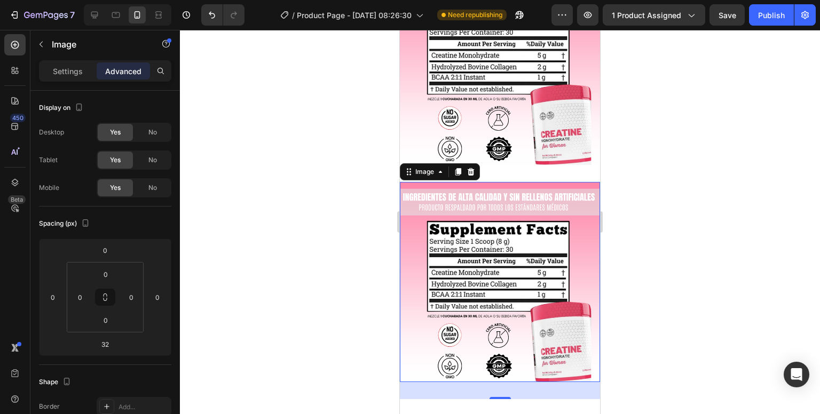
drag, startPoint x: 493, startPoint y: 379, endPoint x: 493, endPoint y: 371, distance: 8.0
click at [493, 382] on div "32" at bounding box center [500, 390] width 200 height 17
click at [494, 384] on div "Image Image 32 Row" at bounding box center [500, 193] width 200 height 457
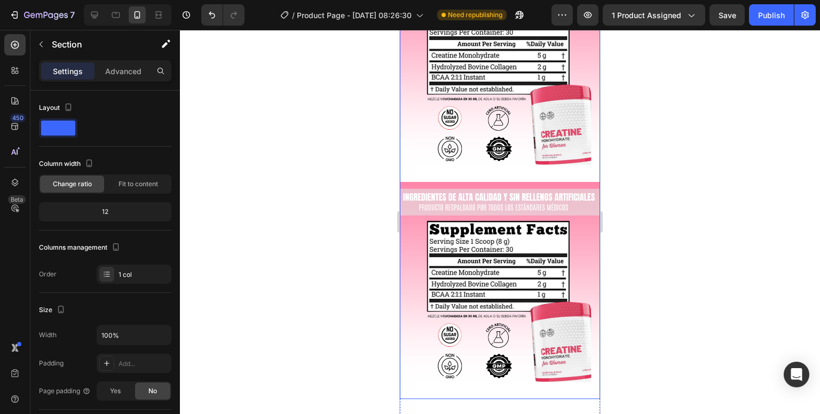
click at [497, 379] on div "Image Image" at bounding box center [500, 182] width 200 height 434
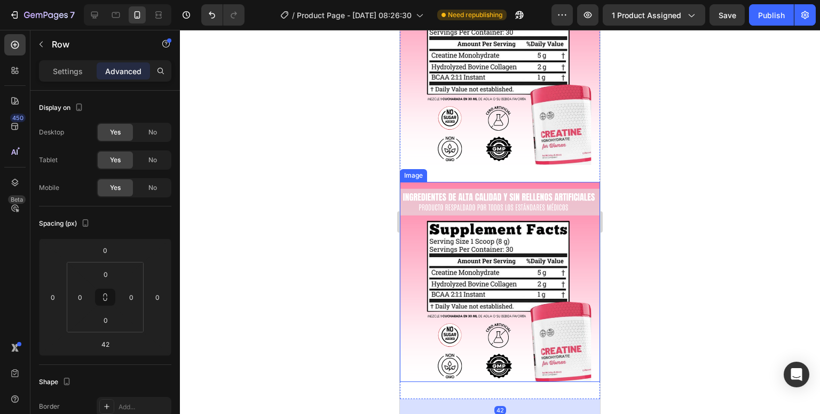
click at [484, 353] on img at bounding box center [500, 282] width 200 height 200
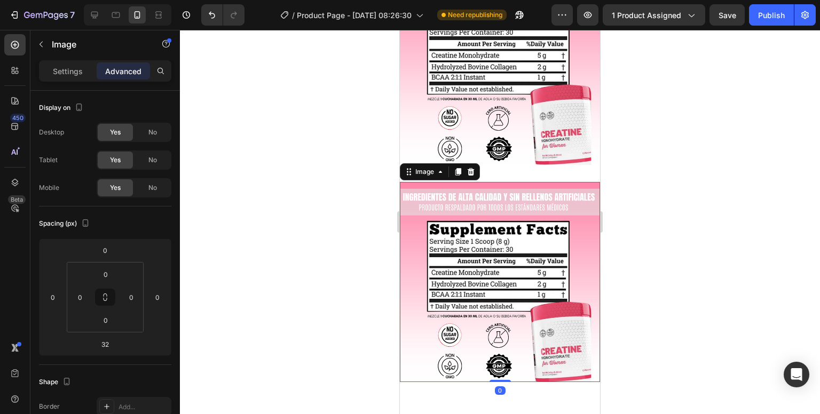
drag, startPoint x: 493, startPoint y: 382, endPoint x: 490, endPoint y: 343, distance: 39.1
click at [490, 343] on div "Image 0" at bounding box center [500, 282] width 200 height 200
type input "0"
click at [472, 376] on div "Image Image 0 Row" at bounding box center [500, 185] width 200 height 440
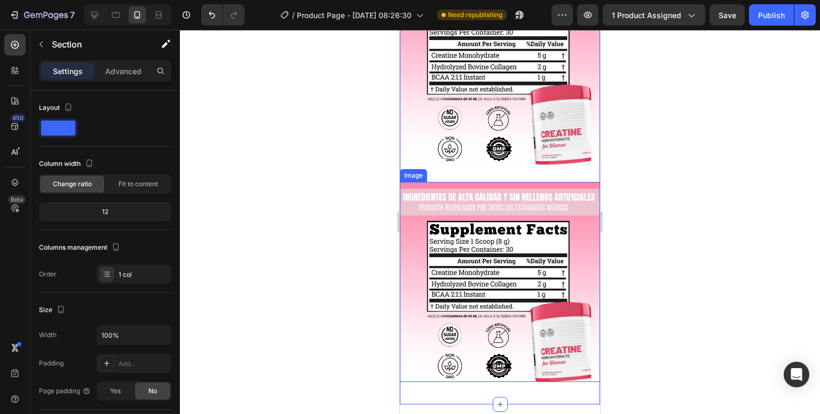
click at [474, 351] on img at bounding box center [500, 282] width 200 height 200
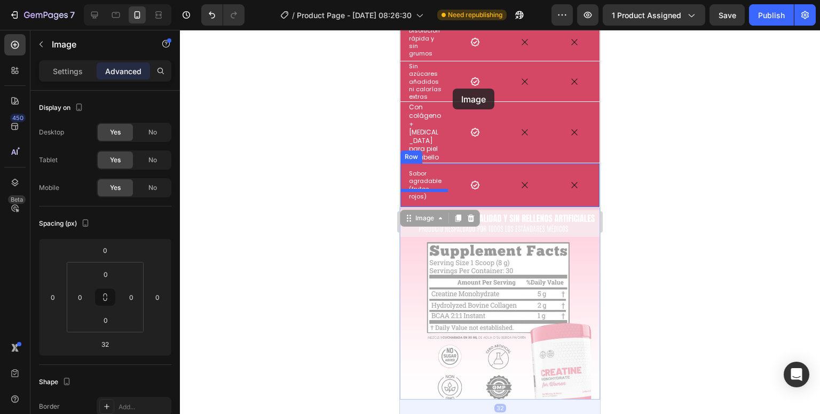
scroll to position [0, 0]
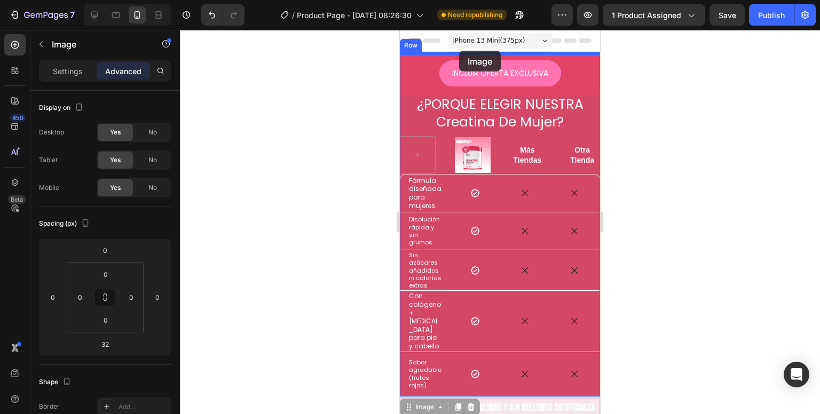
drag, startPoint x: 415, startPoint y: 228, endPoint x: 459, endPoint y: 51, distance: 183.2
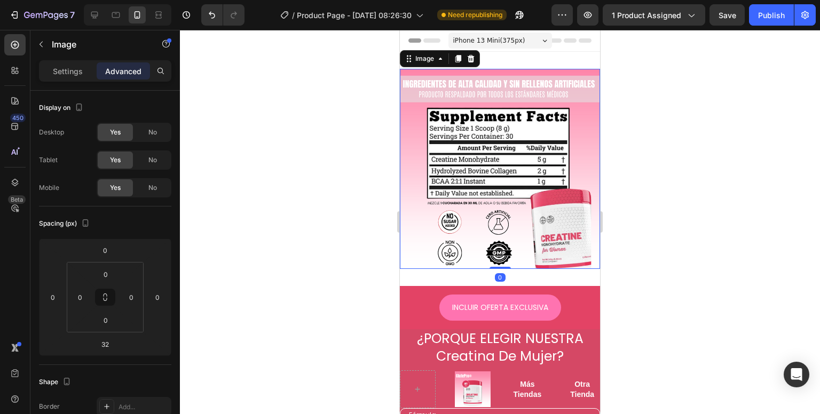
drag, startPoint x: 497, startPoint y: 278, endPoint x: 497, endPoint y: 226, distance: 51.2
click at [497, 227] on div "Image 0" at bounding box center [500, 169] width 200 height 200
type input "0"
click at [476, 265] on div "Image 0 Section 1" at bounding box center [500, 169] width 200 height 234
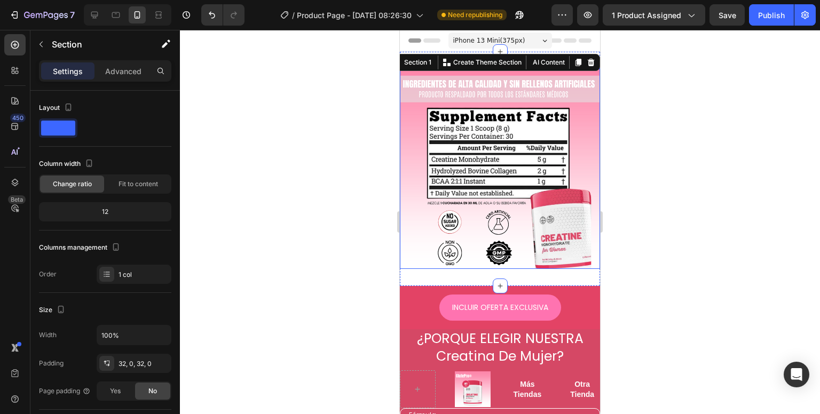
click at [472, 243] on img at bounding box center [500, 169] width 200 height 200
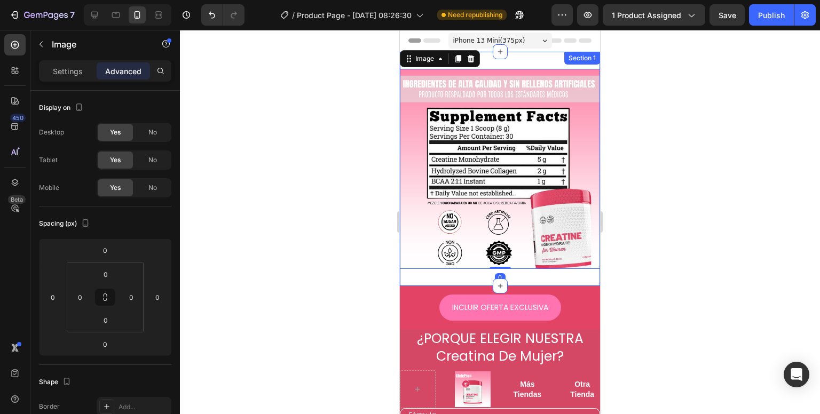
click at [471, 270] on div "Image 0 Section 1" at bounding box center [500, 169] width 200 height 234
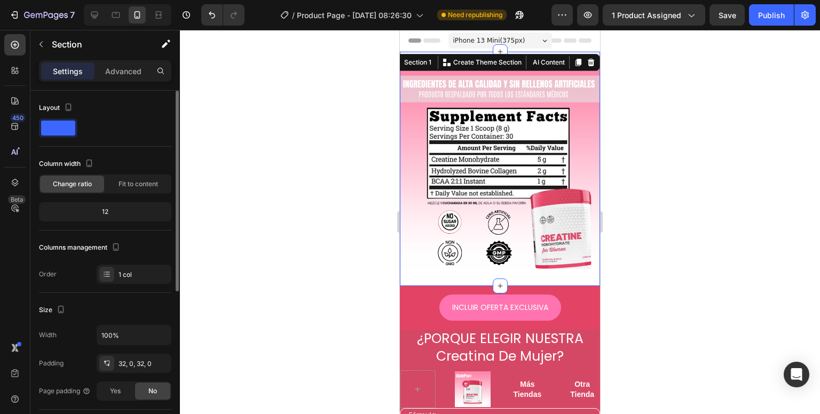
scroll to position [53, 0]
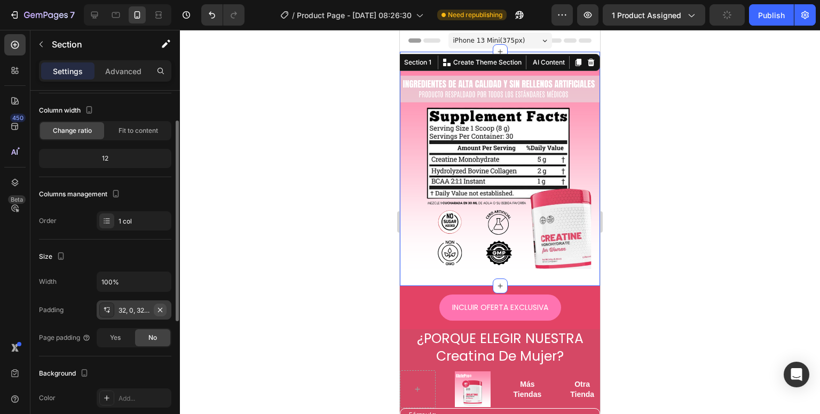
click at [157, 308] on icon "button" at bounding box center [160, 310] width 9 height 9
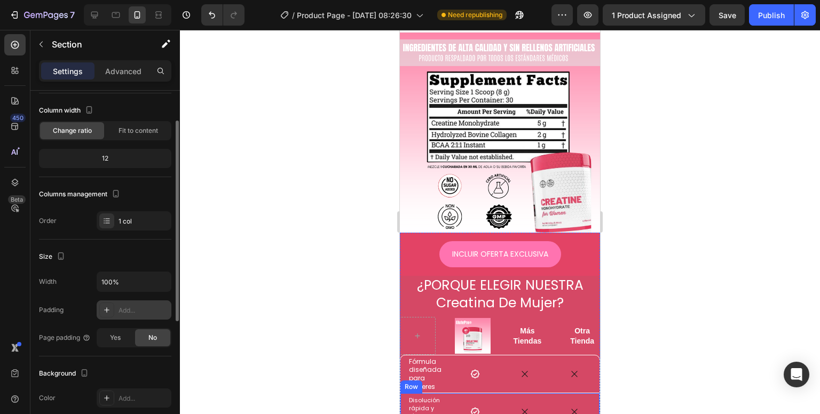
scroll to position [0, 0]
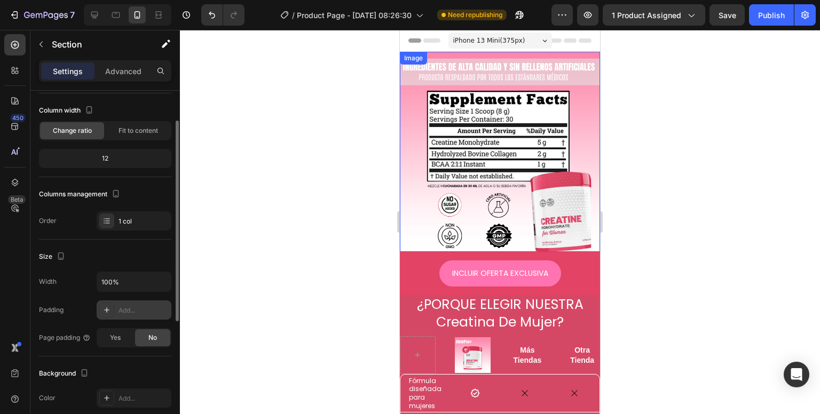
click at [453, 173] on img at bounding box center [500, 152] width 200 height 200
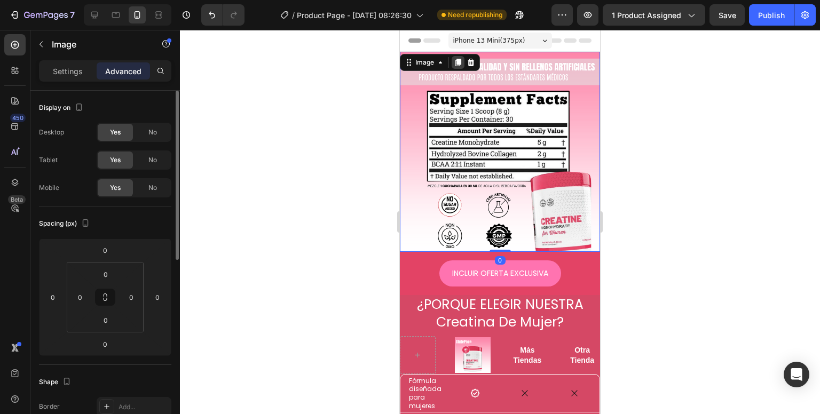
click at [455, 62] on icon at bounding box center [458, 62] width 6 height 7
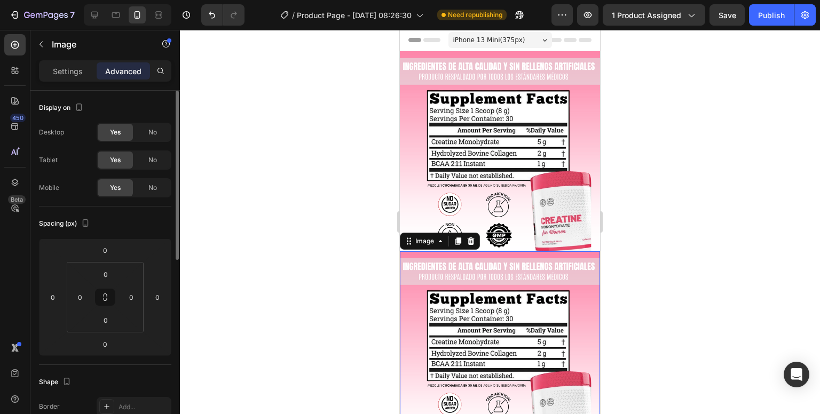
scroll to position [107, 0]
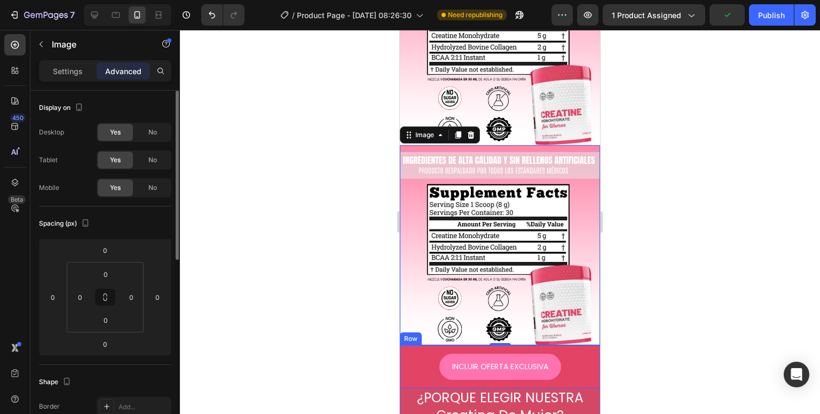
click at [401, 345] on div "INCLUIR OFERTA EXCLUSIVA Button Row" at bounding box center [500, 366] width 200 height 43
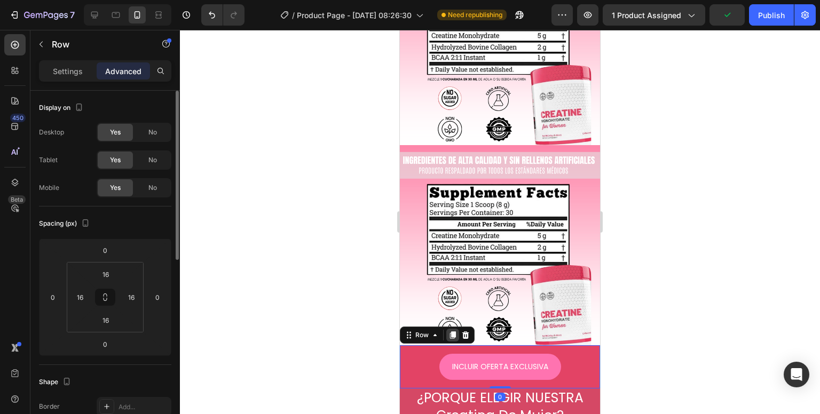
click at [449, 331] on icon at bounding box center [452, 335] width 9 height 9
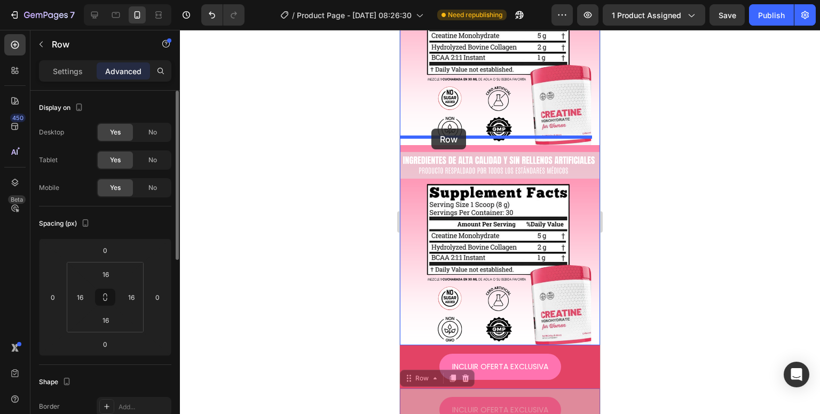
drag, startPoint x: 408, startPoint y: 366, endPoint x: 431, endPoint y: 129, distance: 238.1
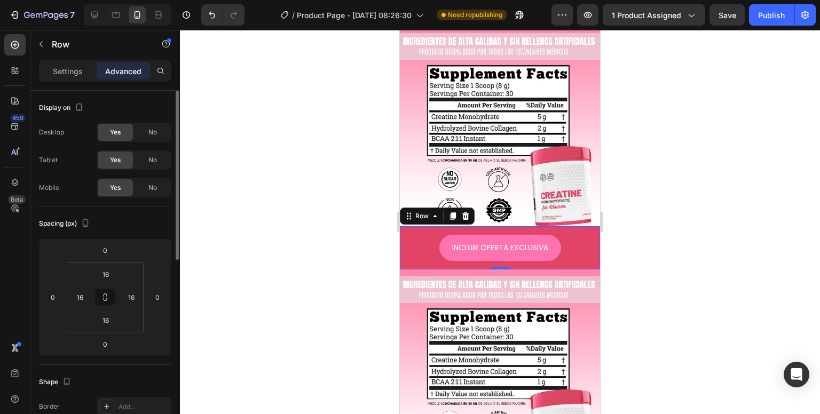
scroll to position [0, 0]
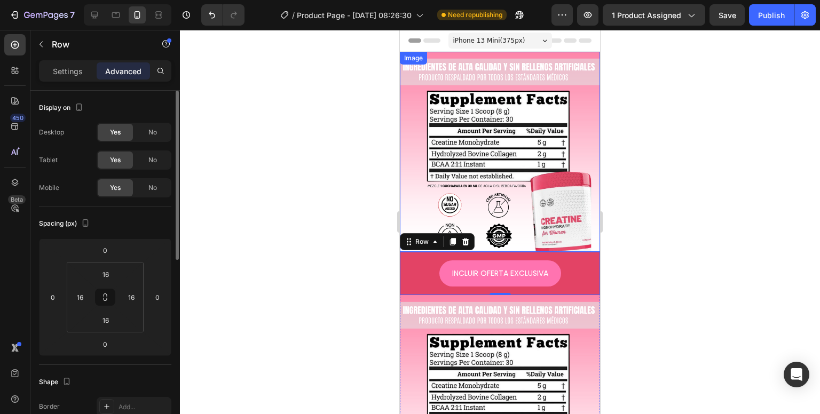
click at [464, 188] on img at bounding box center [500, 152] width 200 height 200
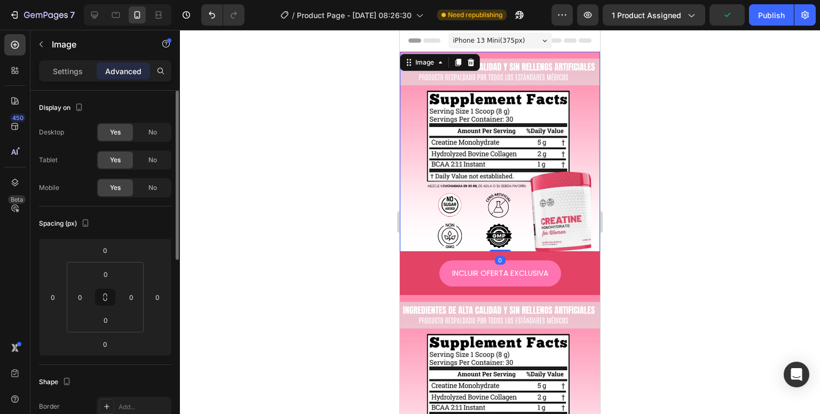
click at [65, 60] on div "Settings Advanced" at bounding box center [105, 70] width 132 height 21
click at [65, 72] on p "Settings" at bounding box center [68, 71] width 30 height 11
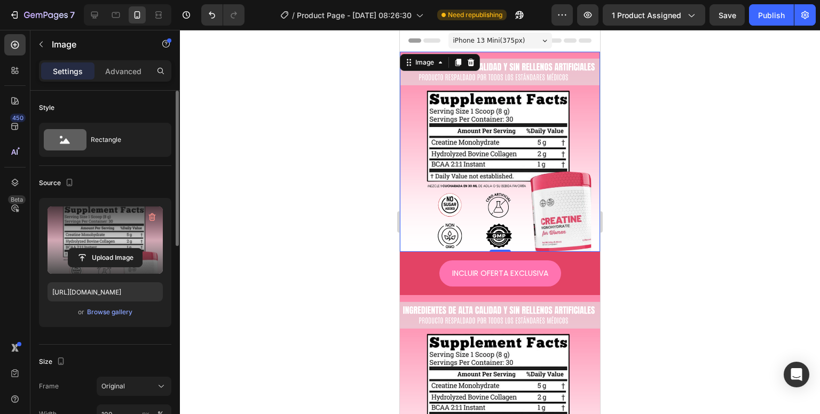
click at [89, 231] on label at bounding box center [105, 240] width 115 height 67
click at [89, 249] on input "file" at bounding box center [105, 258] width 74 height 18
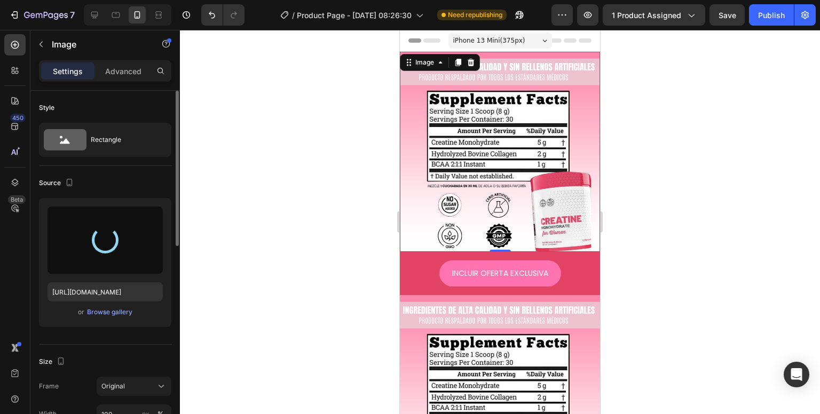
type input "https://cdn.shopify.com/s/files/1/0704/4907/0173/files/gempages_581084906780623…"
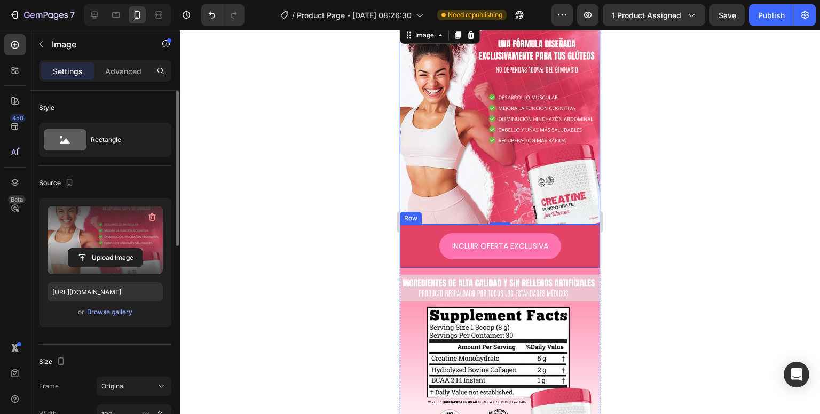
scroll to position [53, 0]
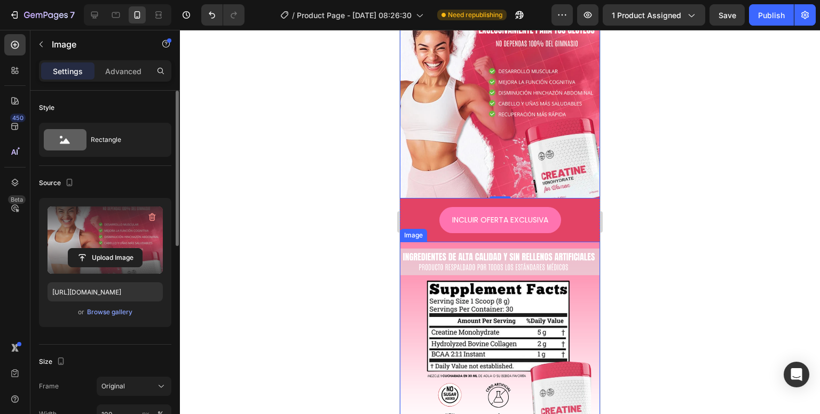
click at [418, 251] on img at bounding box center [500, 342] width 200 height 200
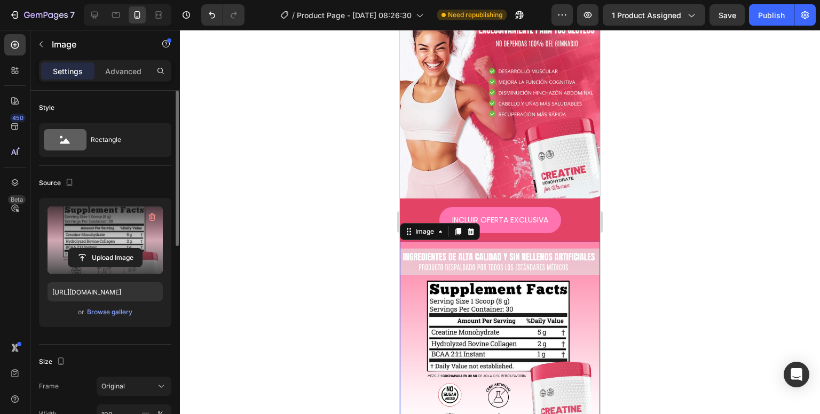
click at [66, 241] on label at bounding box center [105, 240] width 115 height 67
click at [68, 249] on input "file" at bounding box center [105, 258] width 74 height 18
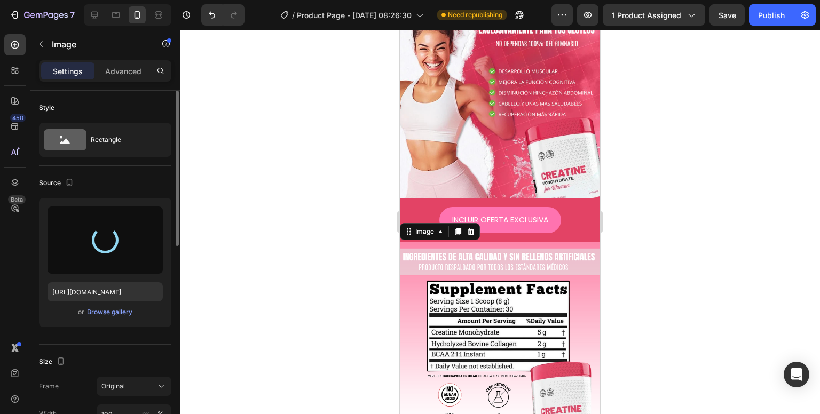
type input "https://cdn.shopify.com/s/files/1/0704/4907/0173/files/gempages_581084906780623…"
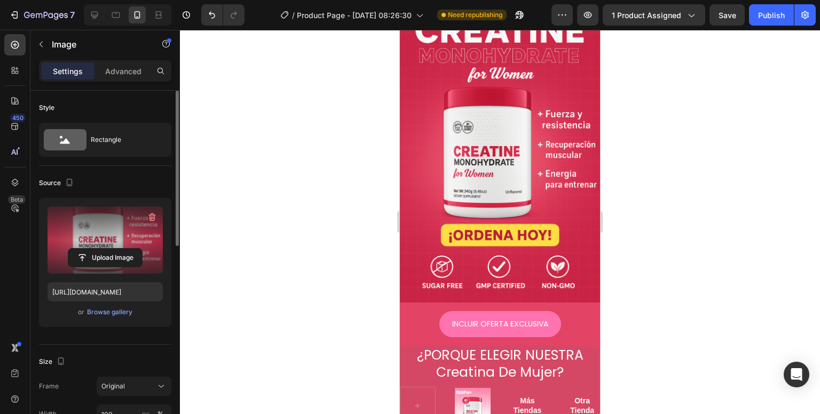
scroll to position [267, 0]
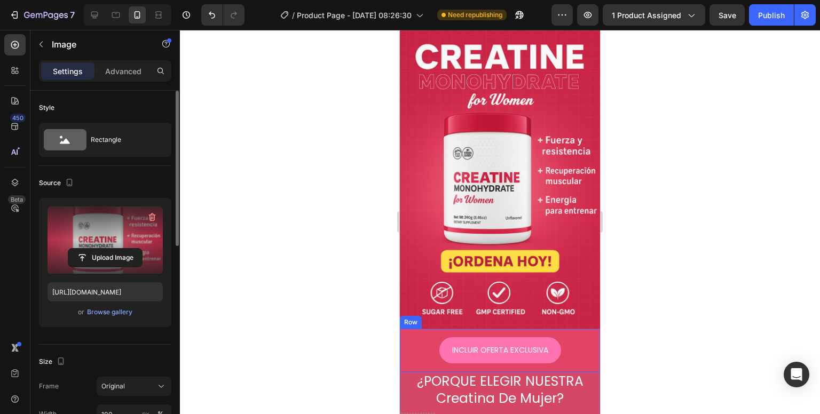
click at [405, 329] on div "INCLUIR OFERTA EXCLUSIVA Button Row" at bounding box center [500, 350] width 200 height 43
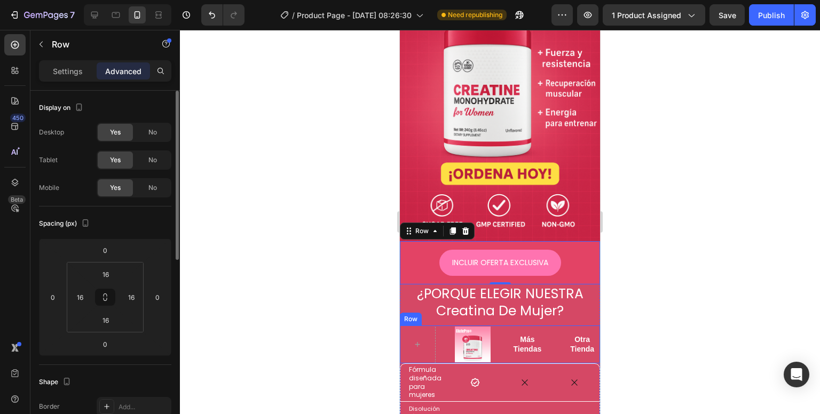
scroll to position [374, 0]
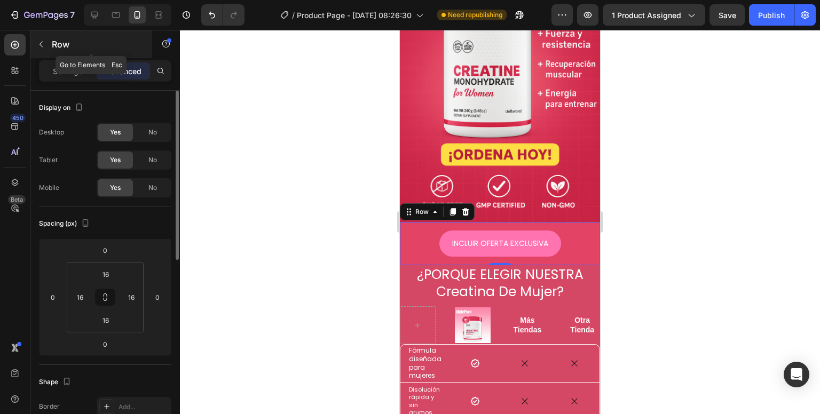
click at [40, 50] on button "button" at bounding box center [41, 44] width 17 height 17
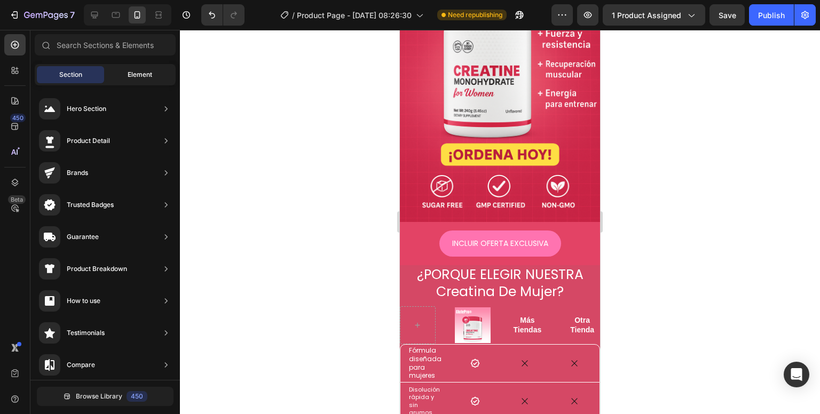
click at [124, 78] on div "Element" at bounding box center [139, 74] width 67 height 17
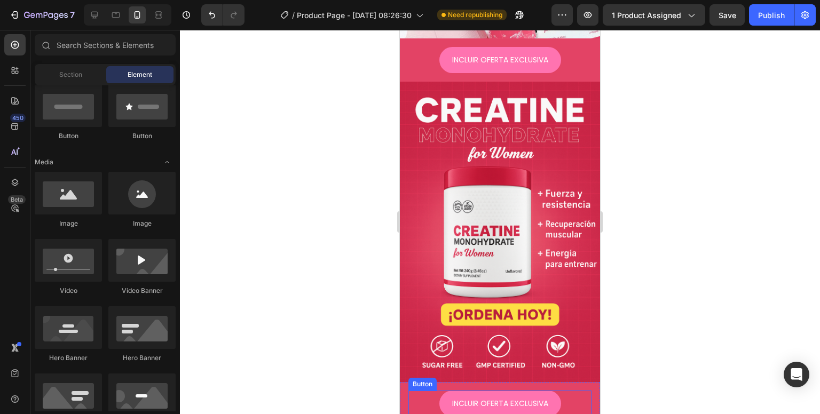
scroll to position [213, 0]
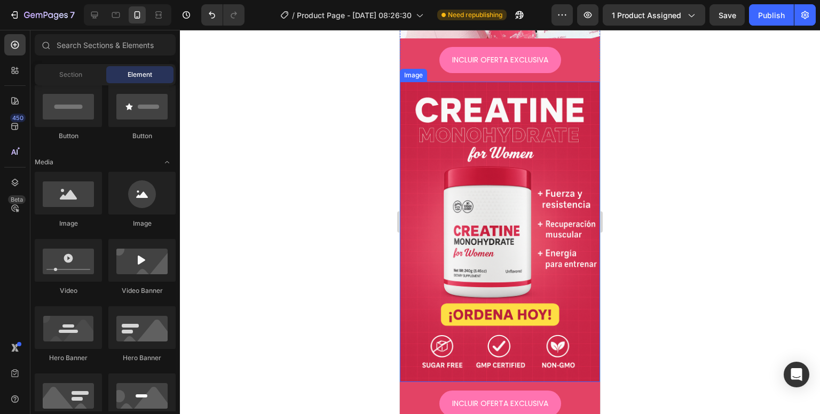
click at [464, 184] on img at bounding box center [500, 232] width 200 height 300
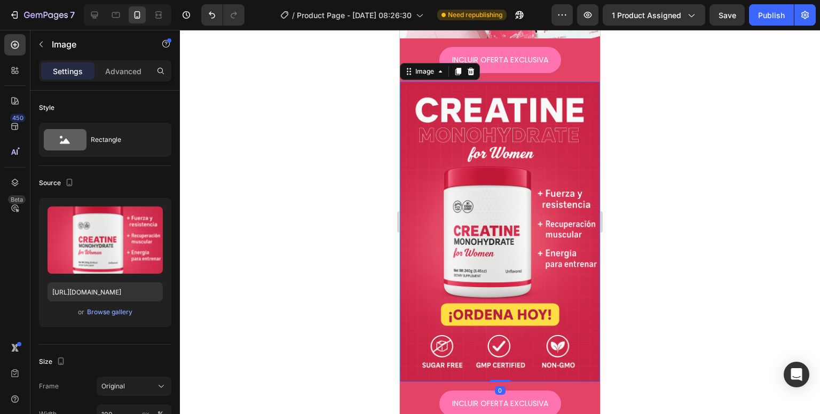
click at [450, 65] on div "Image" at bounding box center [440, 71] width 80 height 17
click at [460, 68] on icon at bounding box center [458, 71] width 6 height 7
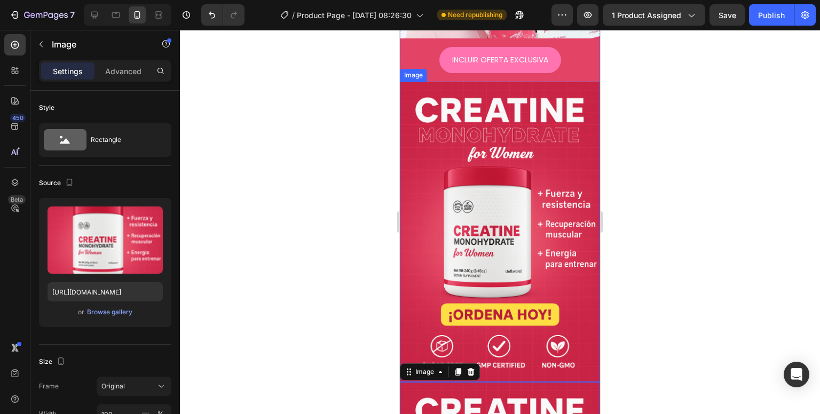
scroll to position [429, 0]
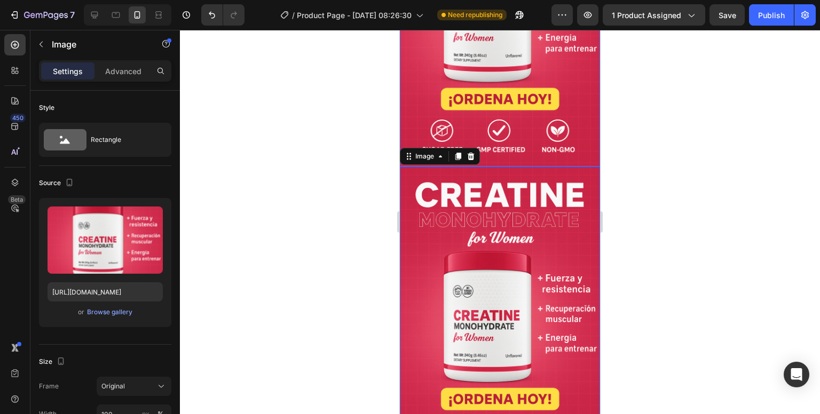
click at [434, 244] on img at bounding box center [500, 317] width 200 height 300
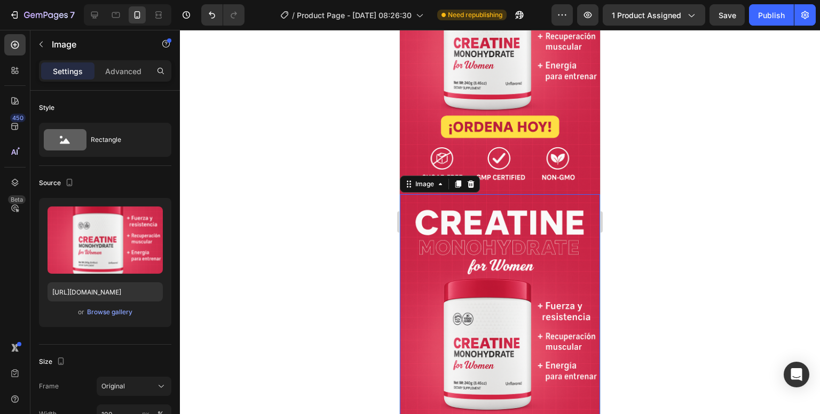
scroll to position [401, 0]
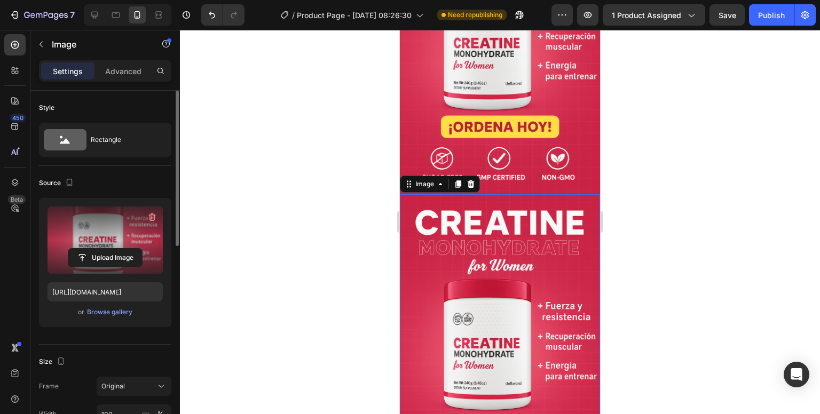
click at [103, 247] on label at bounding box center [105, 240] width 115 height 67
click at [103, 249] on input "file" at bounding box center [105, 258] width 74 height 18
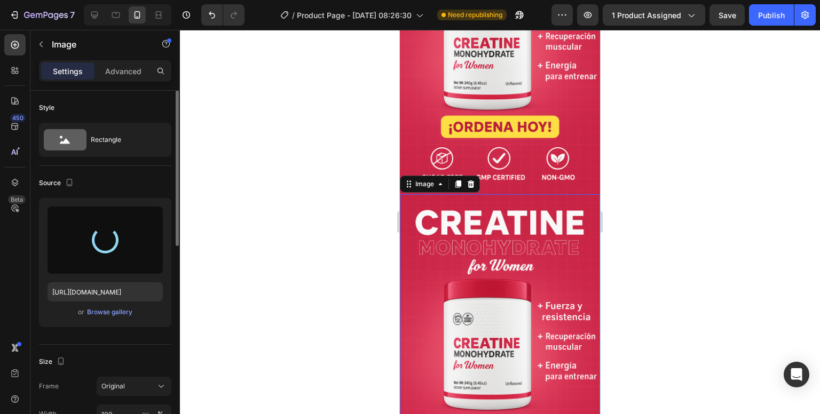
type input "[URL][DOMAIN_NAME]"
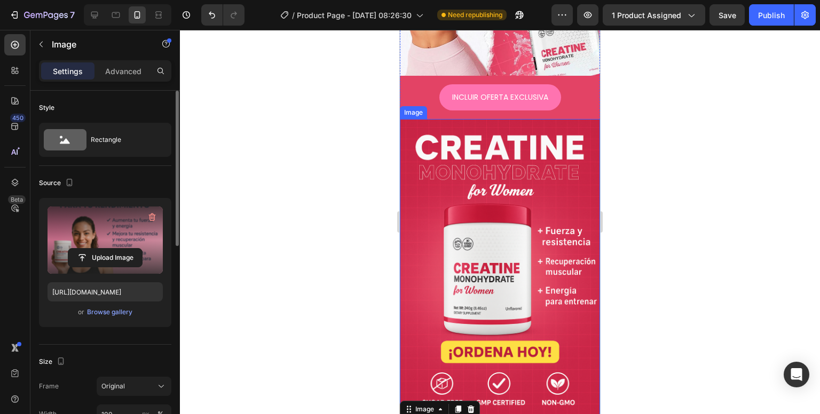
scroll to position [0, 0]
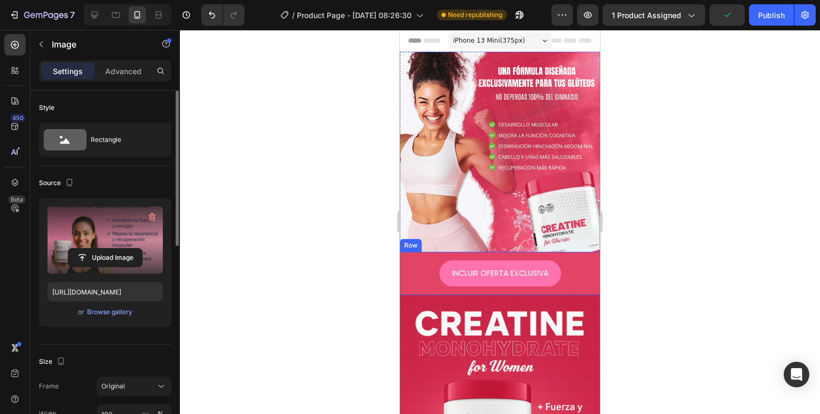
drag, startPoint x: 406, startPoint y: 256, endPoint x: 434, endPoint y: 242, distance: 32.0
click at [404, 256] on div "INCLUIR OFERTA EXCLUSIVA Button Row" at bounding box center [500, 273] width 200 height 43
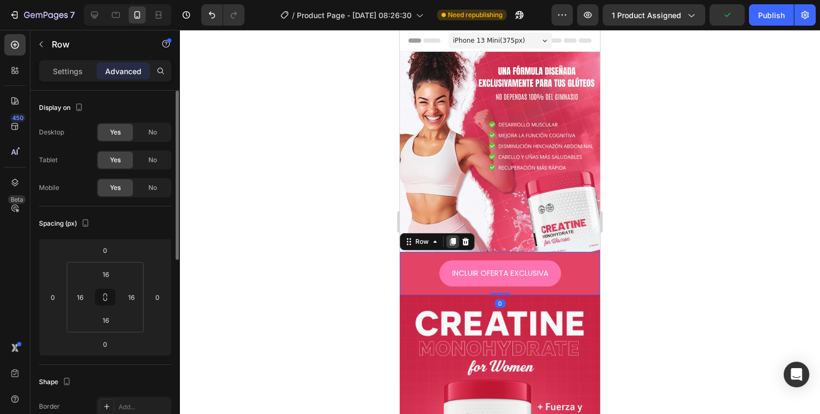
click at [452, 238] on icon at bounding box center [453, 241] width 6 height 7
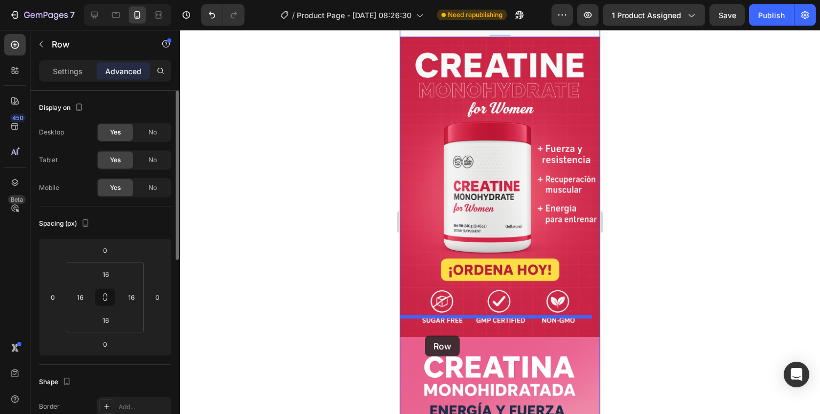
scroll to position [320, 0]
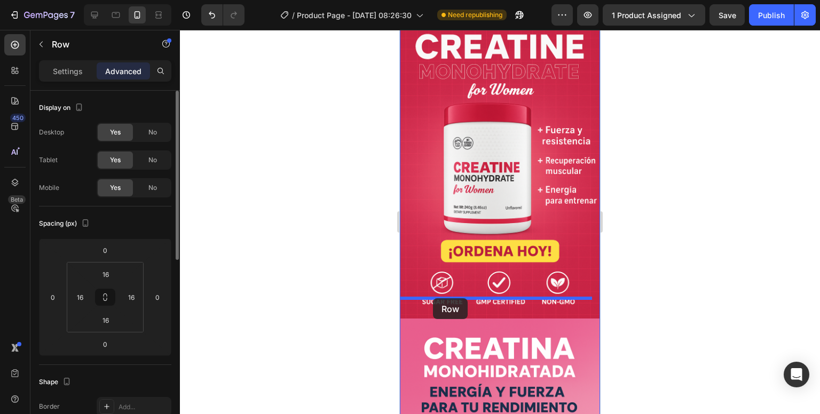
drag, startPoint x: 408, startPoint y: 280, endPoint x: 429, endPoint y: 295, distance: 26.1
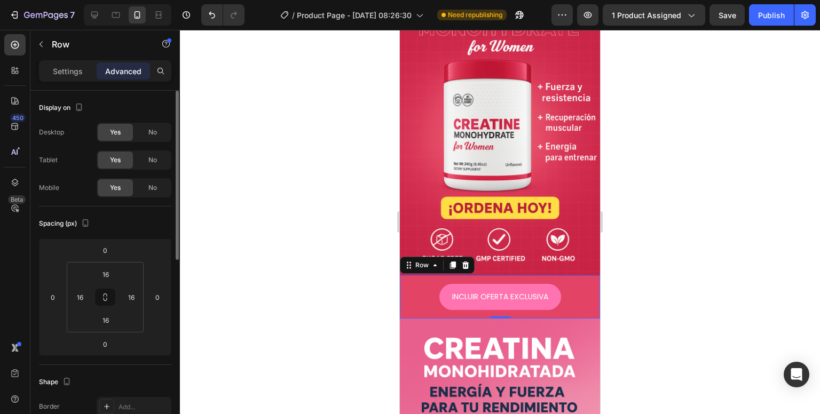
scroll to position [277, 0]
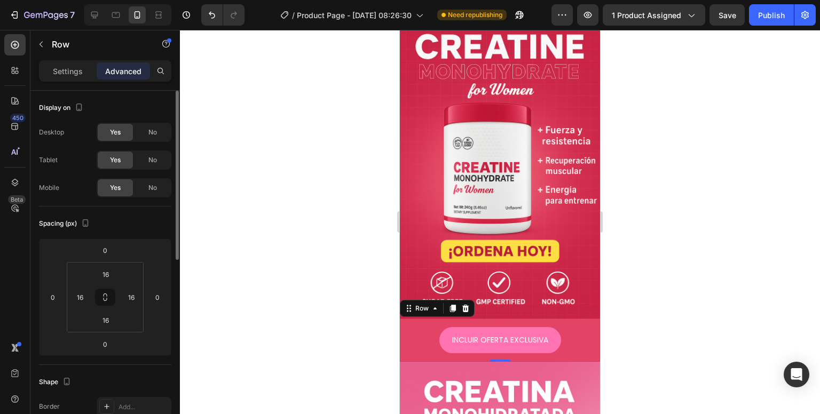
click at [422, 257] on img at bounding box center [500, 168] width 200 height 300
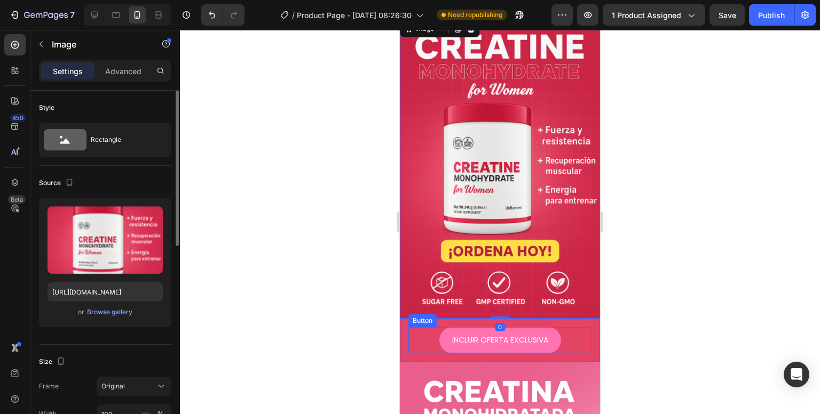
click at [574, 327] on div "INCLUIR OFERTA EXCLUSIVA Button" at bounding box center [499, 340] width 183 height 26
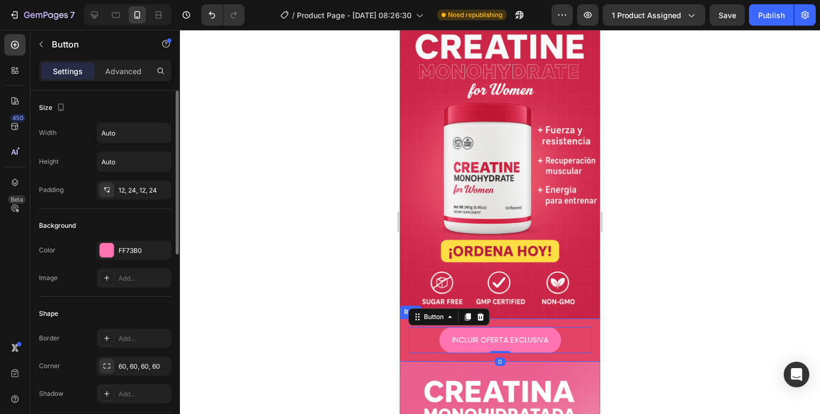
drag, startPoint x: 583, startPoint y: 303, endPoint x: 573, endPoint y: 301, distance: 9.8
click at [583, 319] on div "INCLUIR OFERTA EXCLUSIVA Button 0 Row" at bounding box center [500, 340] width 200 height 43
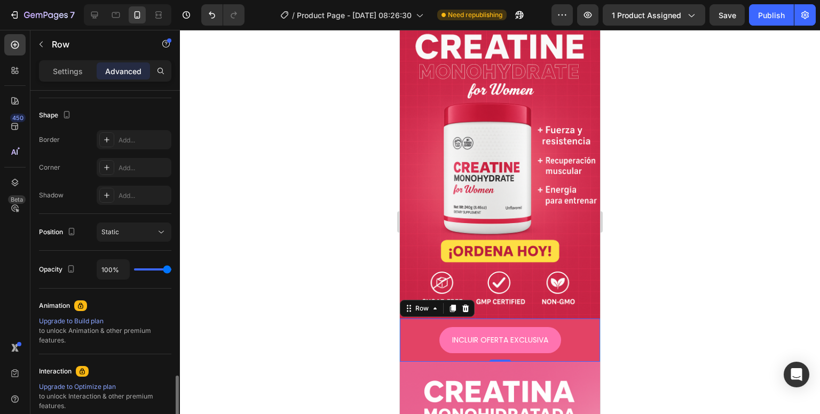
scroll to position [386, 0]
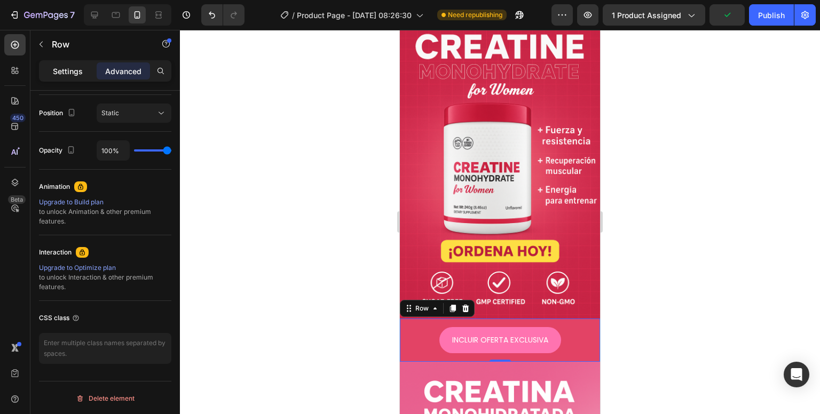
click at [88, 67] on div "Settings" at bounding box center [67, 70] width 53 height 17
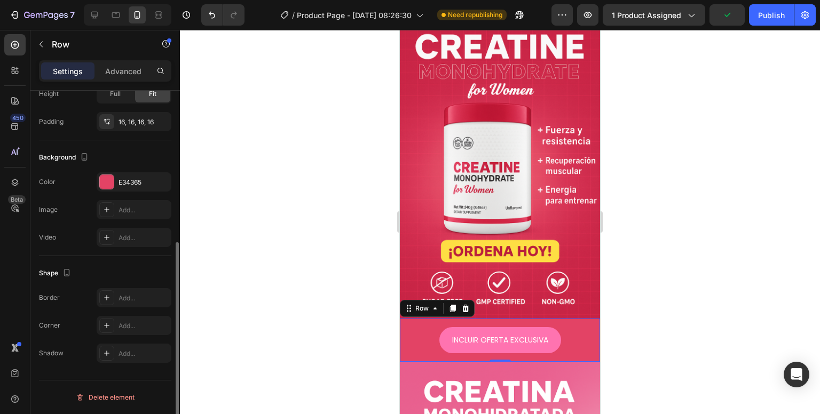
scroll to position [268, 0]
click at [117, 180] on div "E34365" at bounding box center [134, 182] width 75 height 19
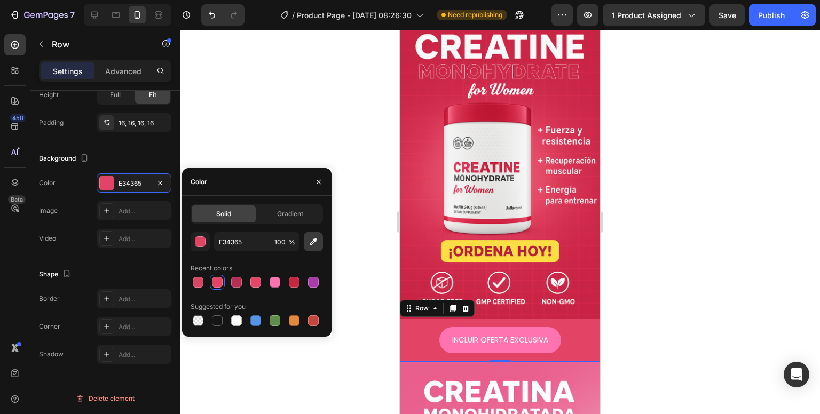
click at [314, 241] on icon "button" at bounding box center [313, 242] width 7 height 7
type input "C92545"
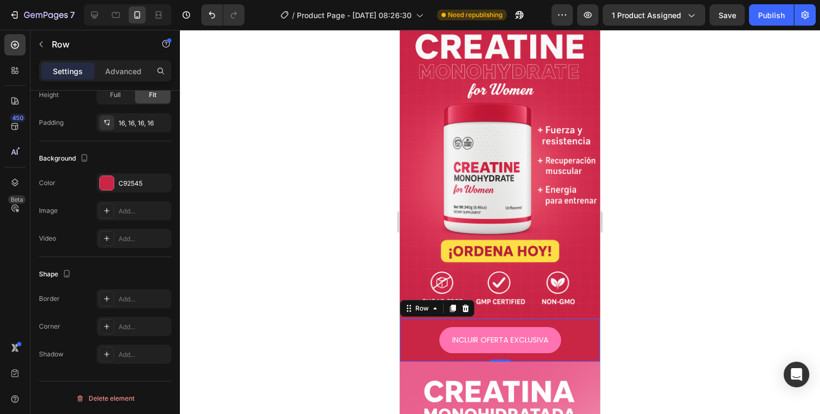
click at [353, 324] on div at bounding box center [500, 222] width 640 height 384
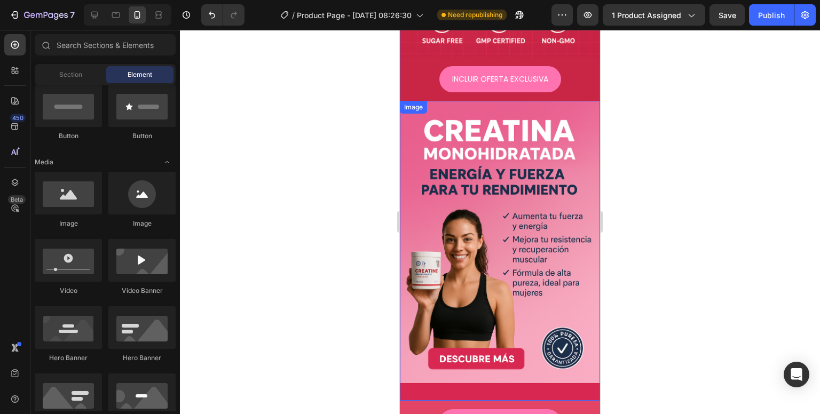
scroll to position [534, 0]
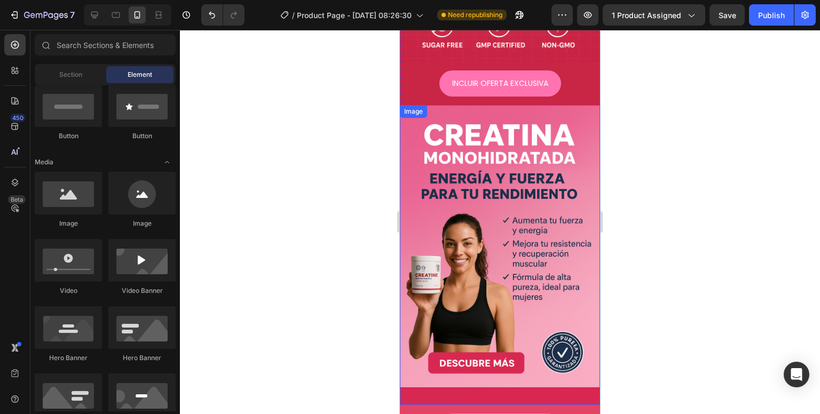
click at [418, 108] on img at bounding box center [500, 255] width 200 height 300
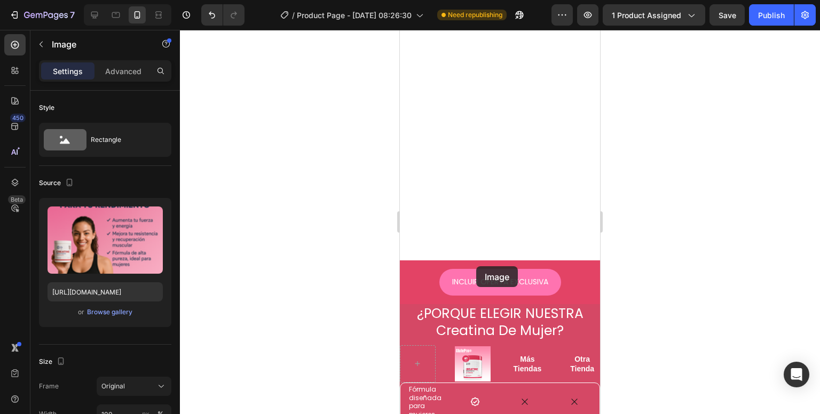
scroll to position [907, 0]
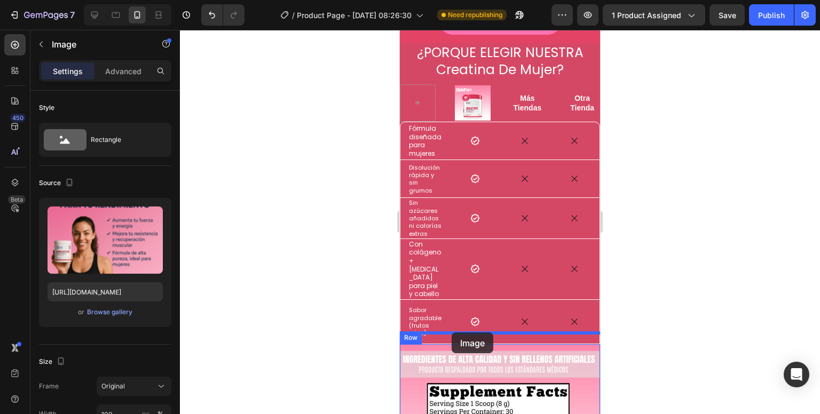
drag, startPoint x: 438, startPoint y: 79, endPoint x: 453, endPoint y: 333, distance: 254.0
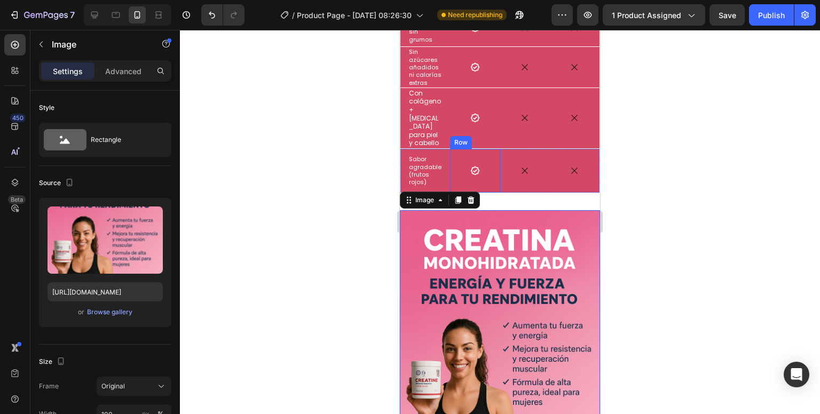
scroll to position [1067, 0]
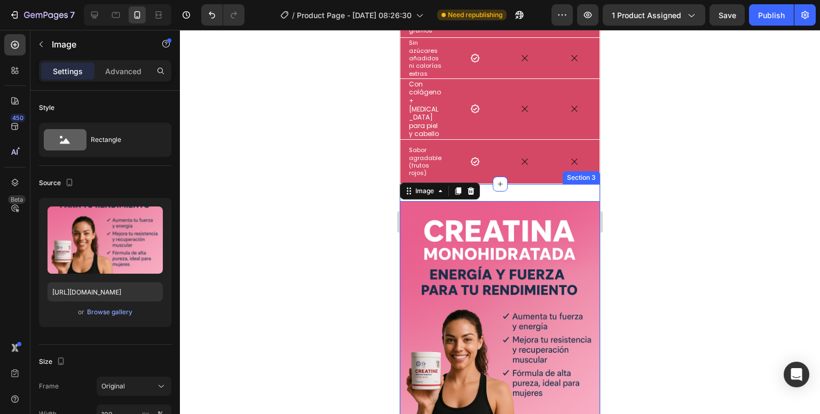
click at [527, 184] on div "Image 0 Section 3" at bounding box center [500, 351] width 200 height 335
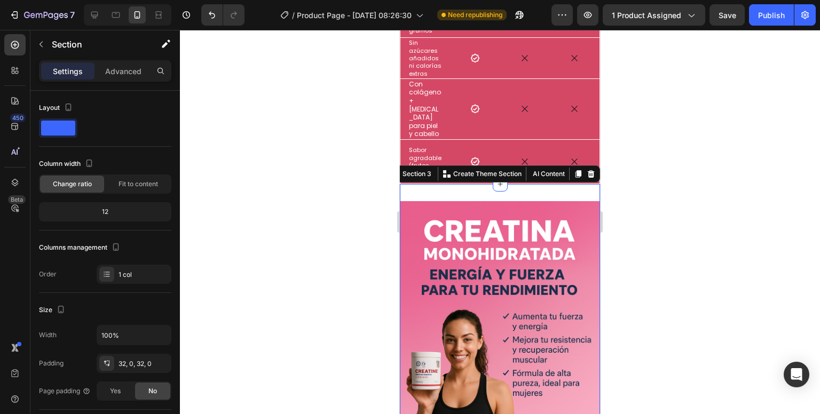
click at [705, 204] on div at bounding box center [500, 222] width 640 height 384
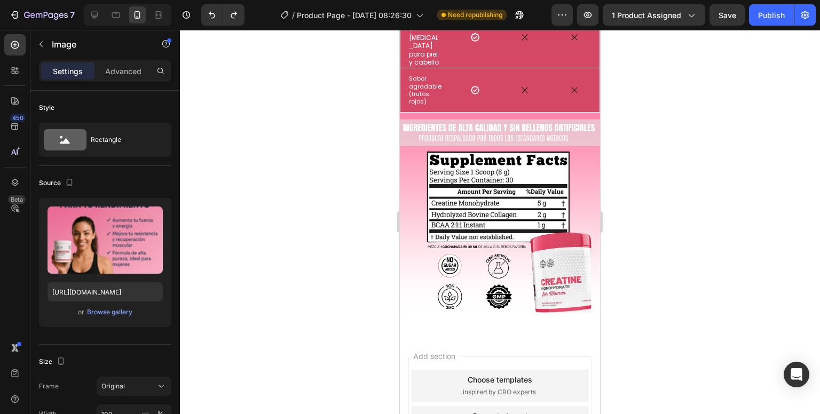
scroll to position [1121, 0]
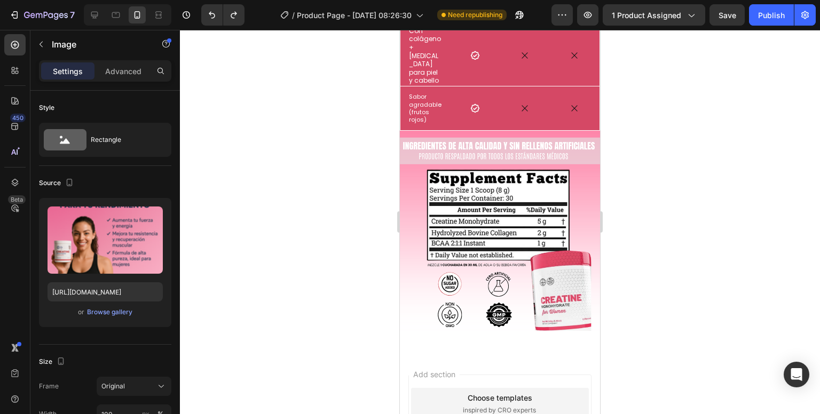
click at [557, 243] on img at bounding box center [500, 231] width 200 height 200
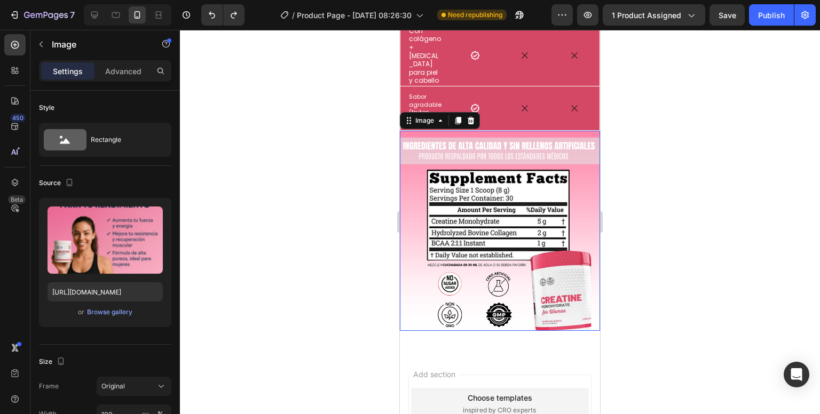
scroll to position [268, 0]
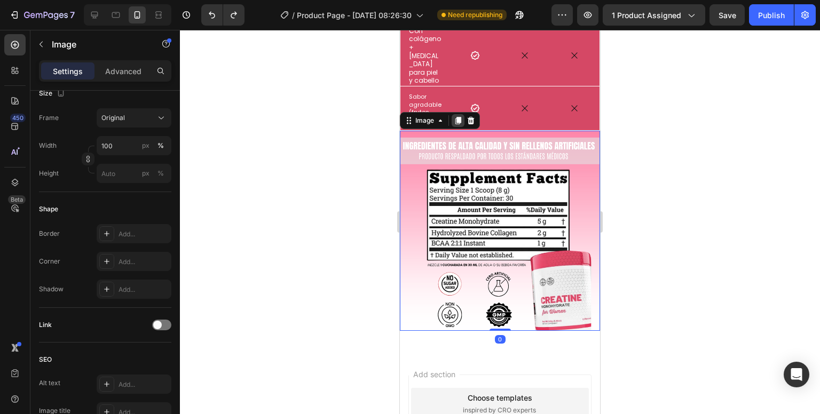
click at [457, 117] on icon at bounding box center [458, 120] width 6 height 7
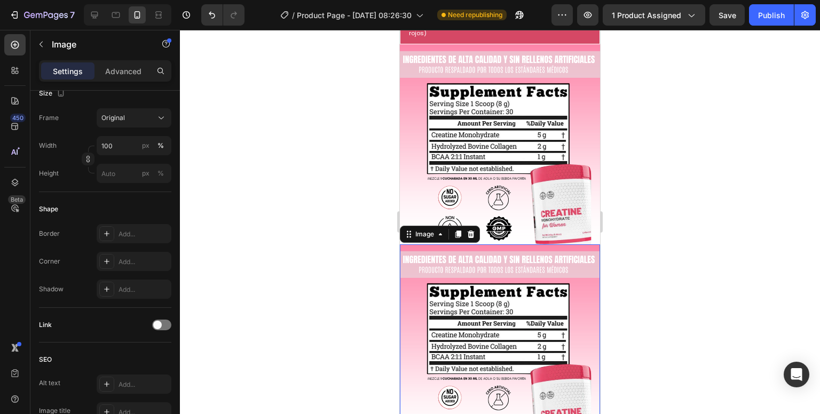
scroll to position [1152, 0]
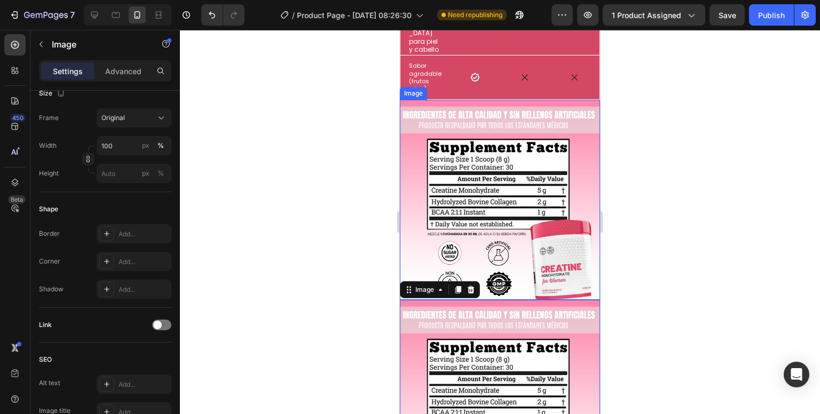
click at [472, 191] on img at bounding box center [500, 200] width 200 height 200
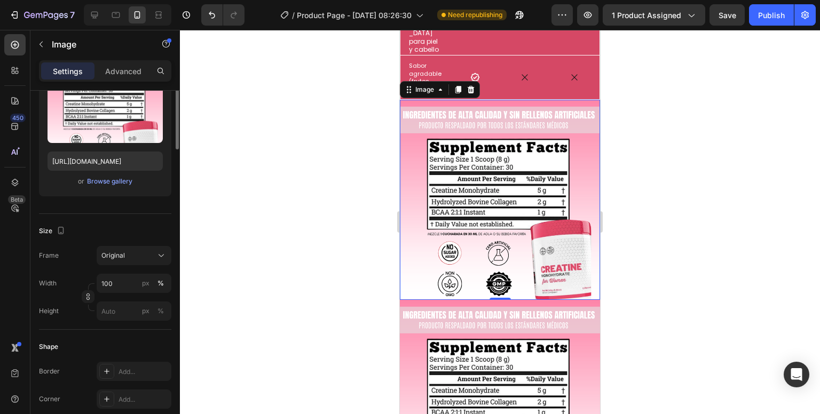
scroll to position [0, 0]
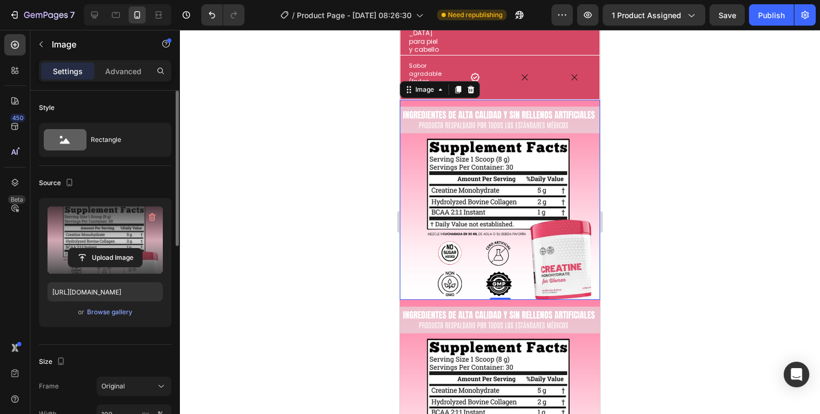
click at [110, 238] on label at bounding box center [105, 240] width 115 height 67
click at [110, 249] on input "file" at bounding box center [105, 258] width 74 height 18
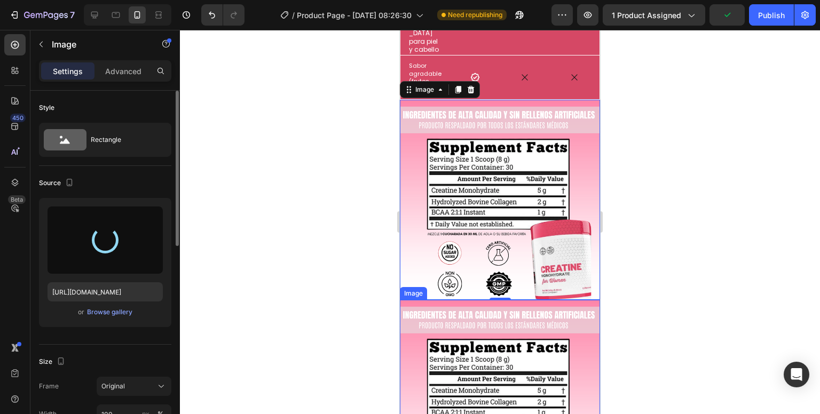
type input "[URL][DOMAIN_NAME]"
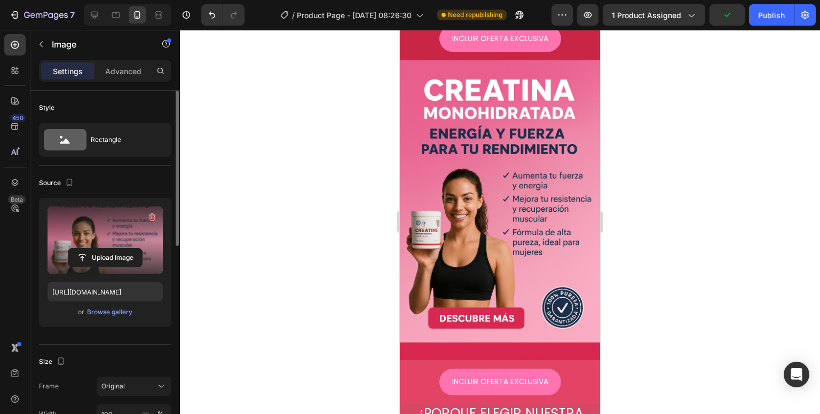
scroll to position [565, 0]
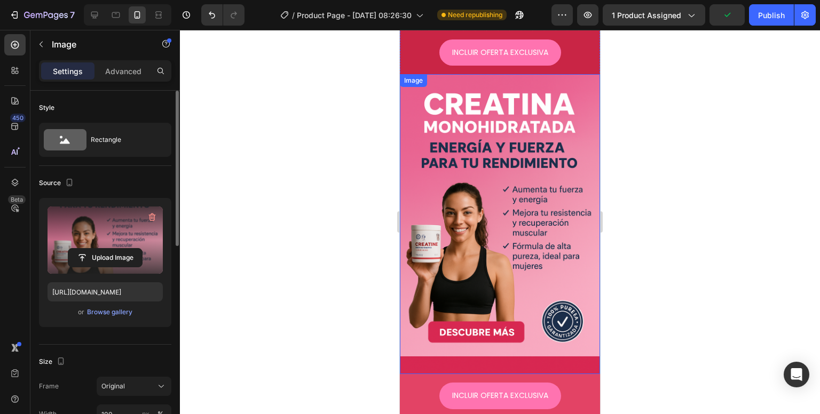
click at [489, 275] on img at bounding box center [500, 224] width 200 height 300
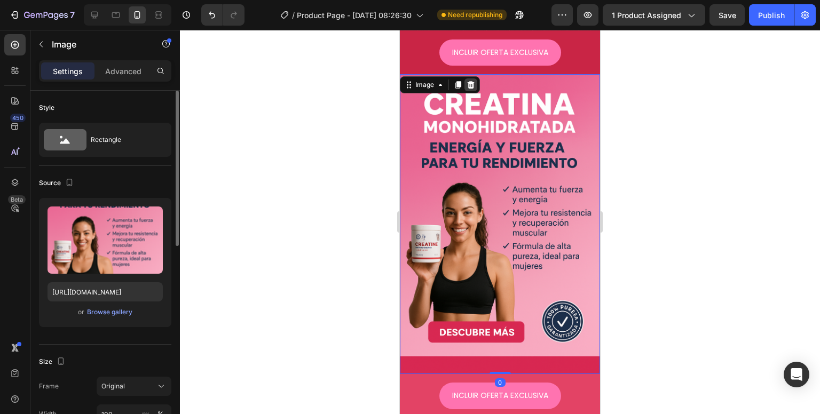
click at [469, 78] on div at bounding box center [470, 84] width 13 height 13
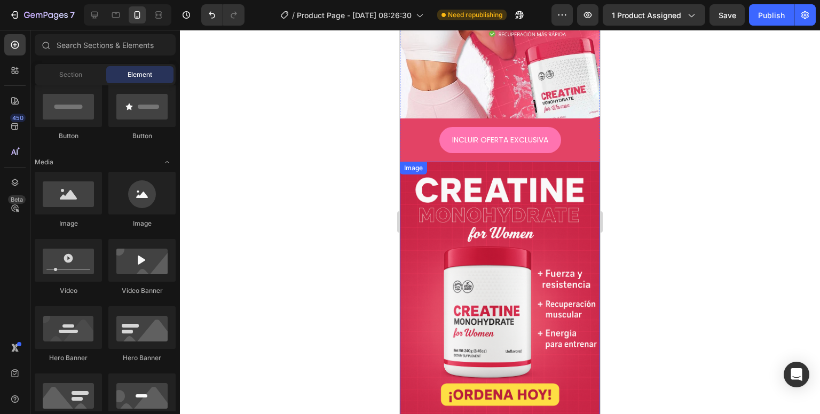
scroll to position [405, 0]
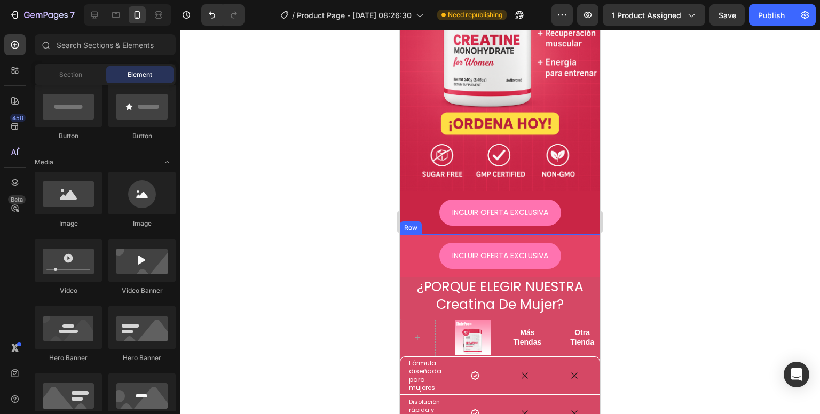
click at [405, 234] on div "INCLUIR OFERTA EXCLUSIVA Button Row" at bounding box center [500, 255] width 200 height 43
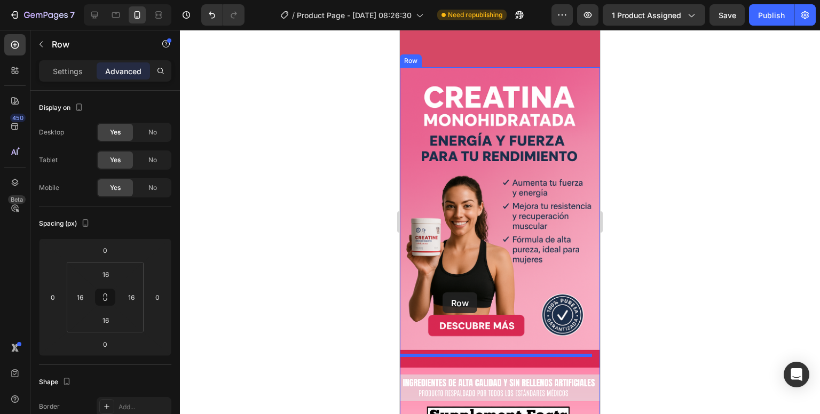
scroll to position [938, 0]
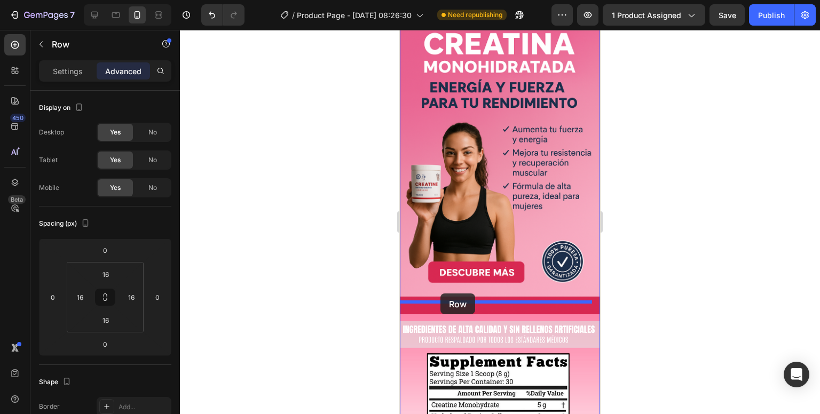
drag, startPoint x: 421, startPoint y: 204, endPoint x: 440, endPoint y: 294, distance: 91.7
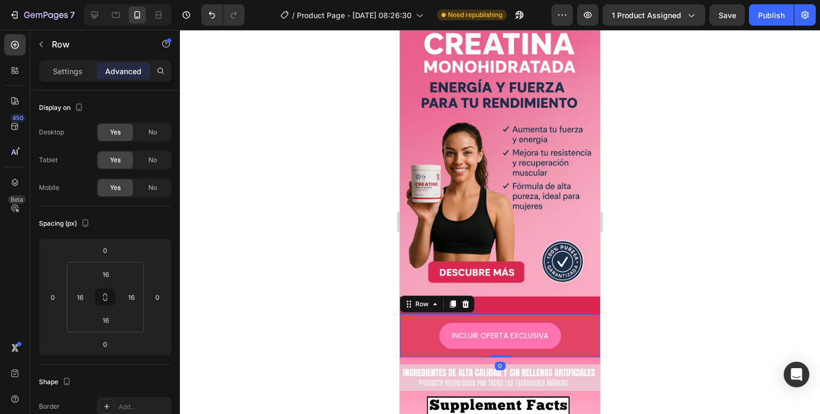
click at [564, 314] on div "INCLUIR OFERTA EXCLUSIVA Button Row 0" at bounding box center [500, 335] width 200 height 43
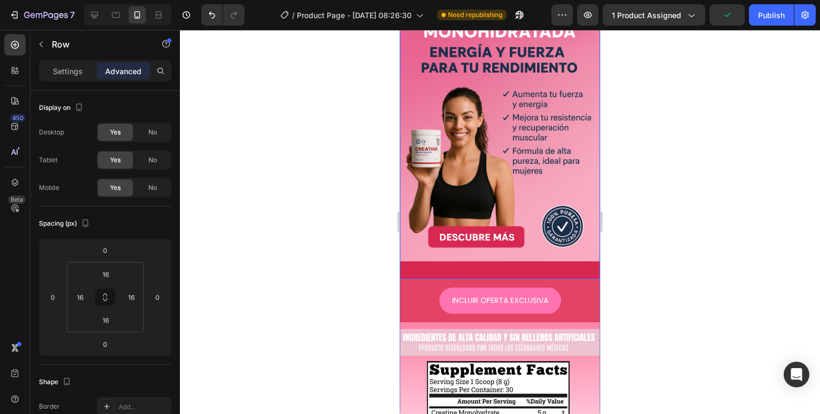
scroll to position [961, 0]
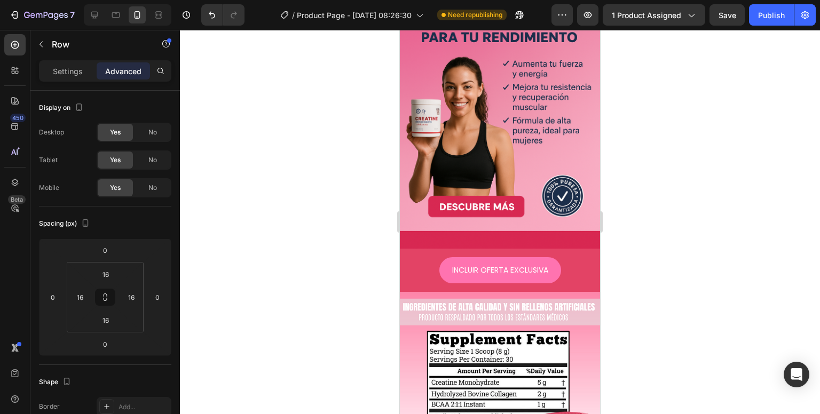
click at [401, 249] on div "INCLUIR OFERTA EXCLUSIVA Button Row" at bounding box center [500, 270] width 200 height 43
click at [405, 249] on div "INCLUIR OFERTA EXCLUSIVA Button Row" at bounding box center [500, 270] width 200 height 43
click at [446, 249] on div "INCLUIR OFERTA EXCLUSIVA Button Row" at bounding box center [500, 270] width 200 height 43
click at [578, 263] on div "INCLUIR OFERTA EXCLUSIVA Button" at bounding box center [499, 270] width 183 height 26
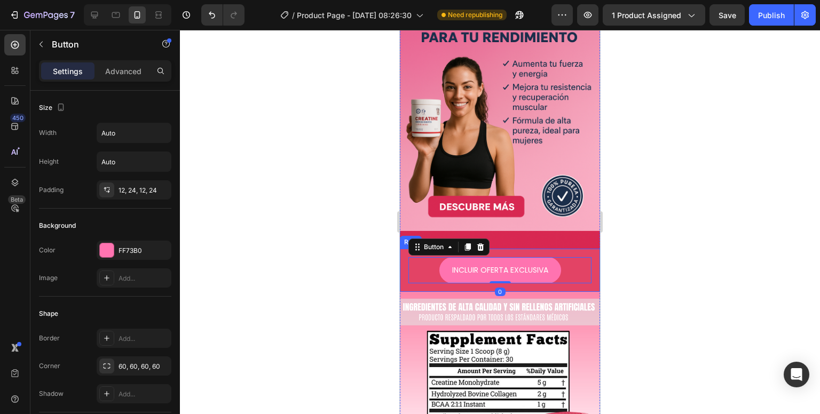
click at [587, 271] on div "INCLUIR OFERTA EXCLUSIVA Button 0 Row" at bounding box center [500, 270] width 200 height 43
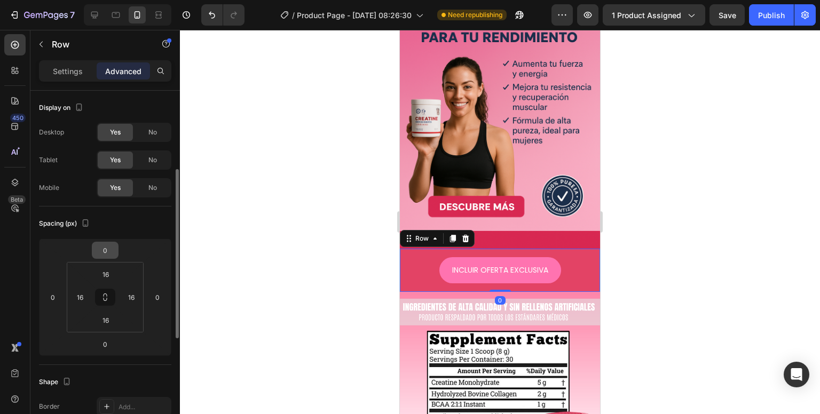
scroll to position [53, 0]
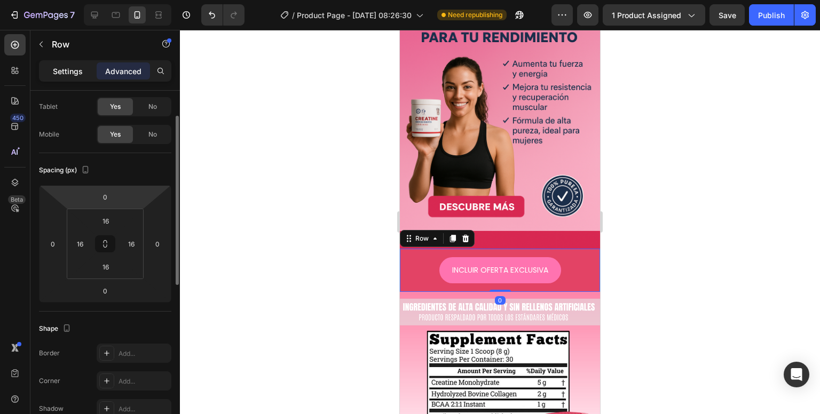
click at [72, 76] on p "Settings" at bounding box center [68, 71] width 30 height 11
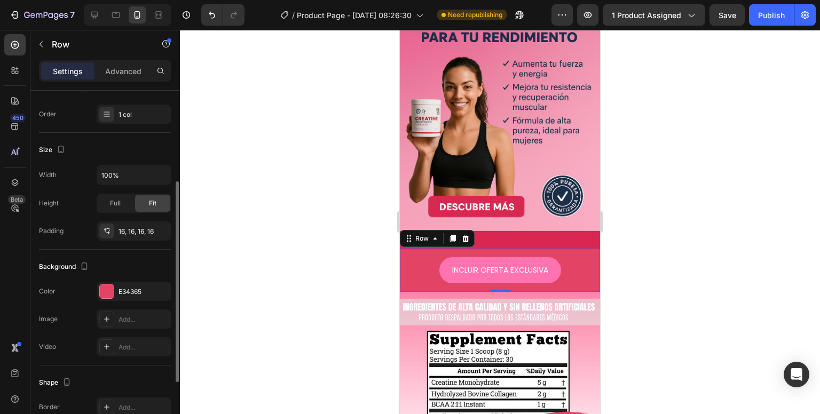
scroll to position [213, 0]
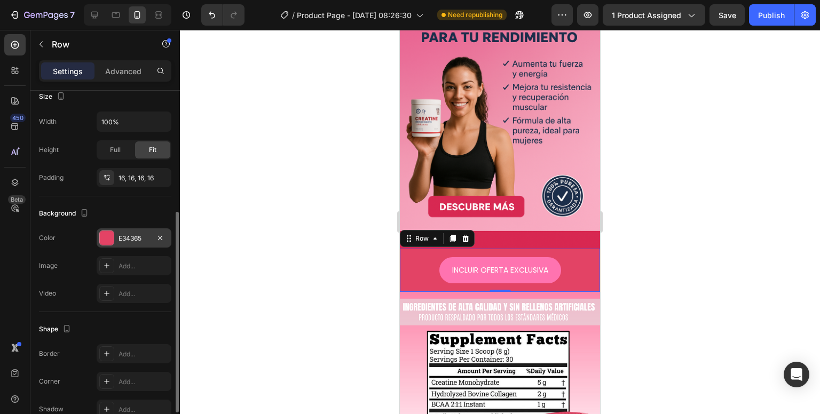
click at [120, 234] on div "E34365" at bounding box center [133, 239] width 31 height 10
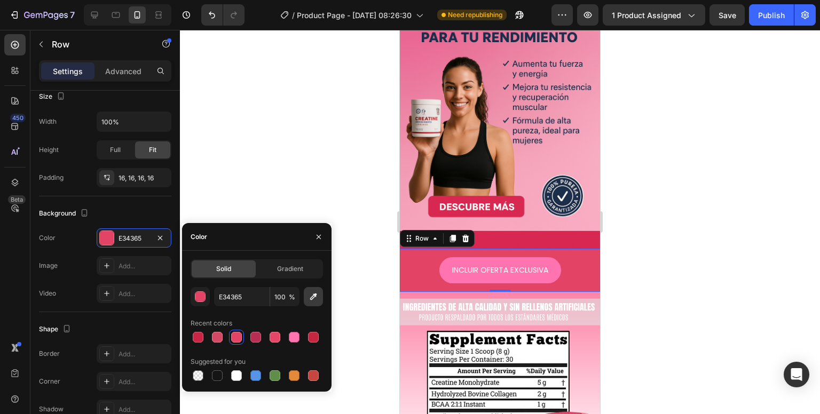
click at [308, 292] on button "button" at bounding box center [313, 296] width 19 height 19
type input "D82952"
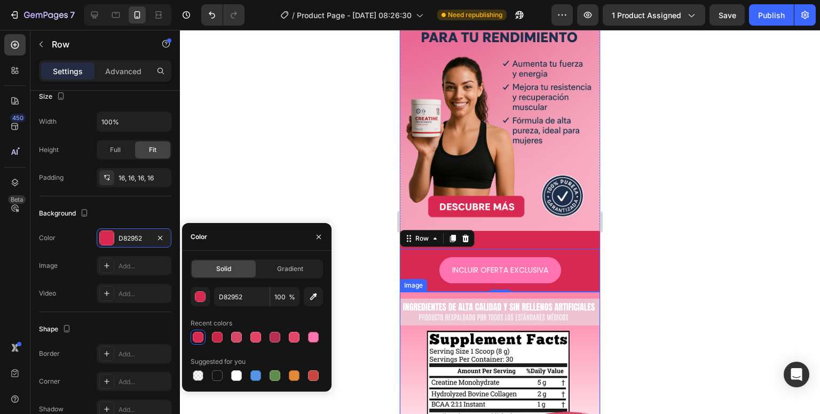
click at [423, 318] on img at bounding box center [500, 392] width 200 height 200
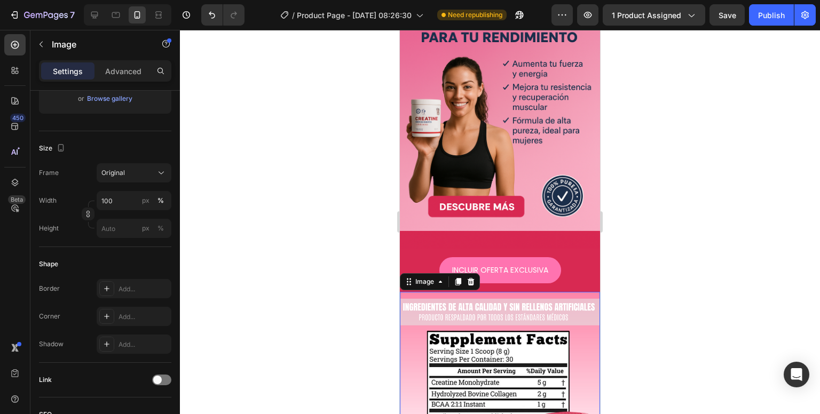
scroll to position [0, 0]
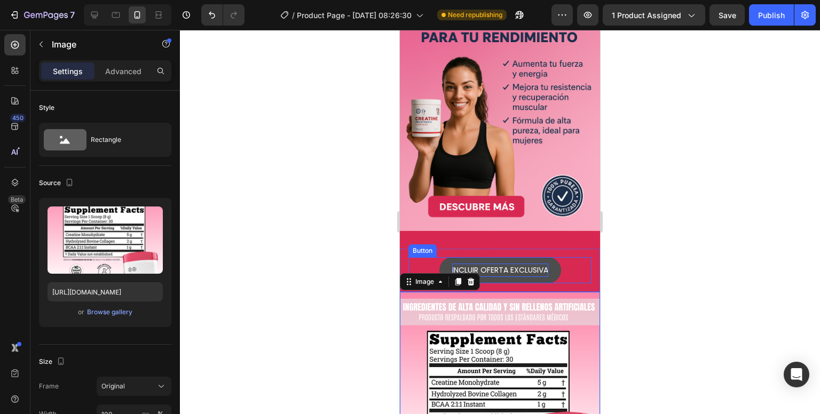
click at [508, 264] on p "INCLUIR OFERTA EXCLUSIVA" at bounding box center [500, 270] width 96 height 13
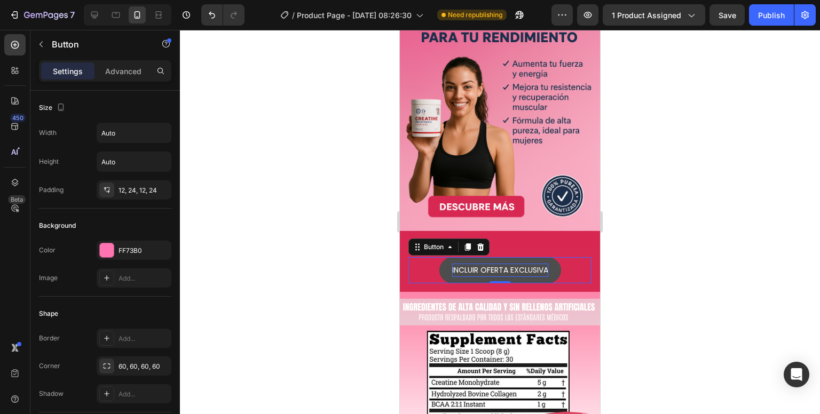
click at [535, 264] on p "INCLUIR OFERTA EXCLUSIVA" at bounding box center [500, 270] width 96 height 13
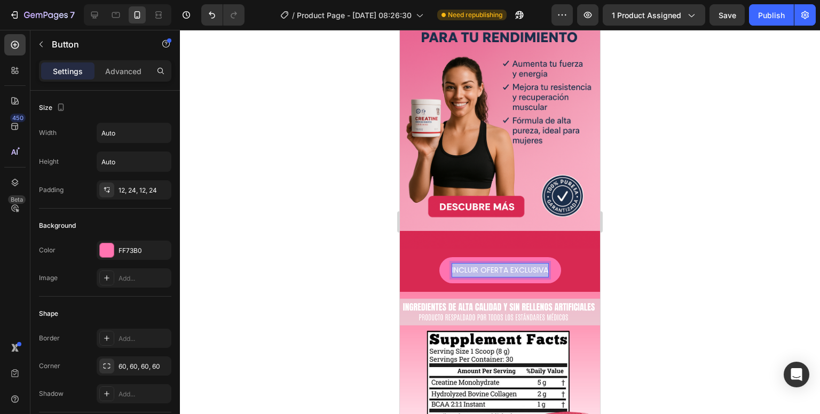
drag, startPoint x: 544, startPoint y: 259, endPoint x: 787, endPoint y: 282, distance: 243.9
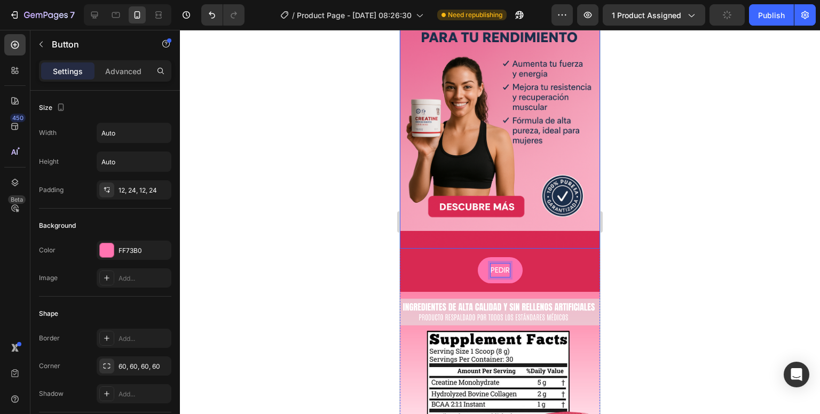
click at [478, 257] on button "PEDIR" at bounding box center [500, 270] width 45 height 26
click at [466, 257] on button "PEDIR AHOR" at bounding box center [499, 270] width 67 height 26
click at [476, 257] on button "CAMBI" at bounding box center [500, 270] width 49 height 26
click at [471, 257] on button "CAMBIAR" at bounding box center [500, 270] width 58 height 26
click at [477, 257] on button "RECIBI" at bounding box center [500, 270] width 47 height 26
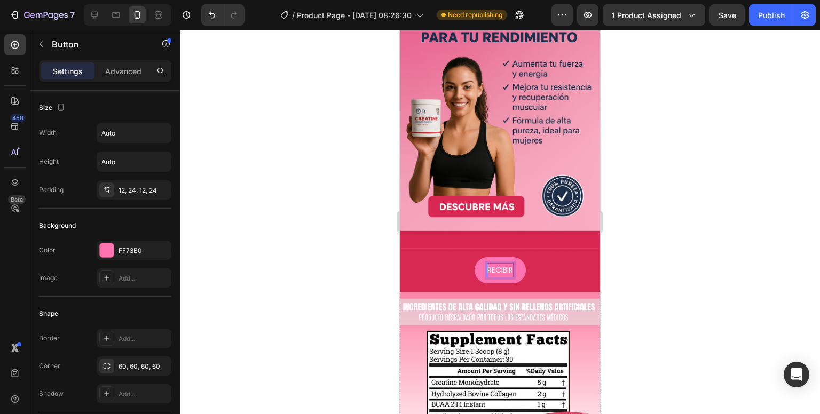
click at [474, 257] on button "RECIBIR" at bounding box center [499, 270] width 51 height 26
click at [465, 257] on button "RECIBIR CON" at bounding box center [500, 270] width 70 height 26
click at [470, 257] on button "ORDENAR" at bounding box center [499, 270] width 59 height 26
click at [461, 257] on button "ORDENAR CON" at bounding box center [500, 270] width 78 height 26
click at [449, 257] on button "ORDENAR CON ENVIO" at bounding box center [500, 270] width 102 height 26
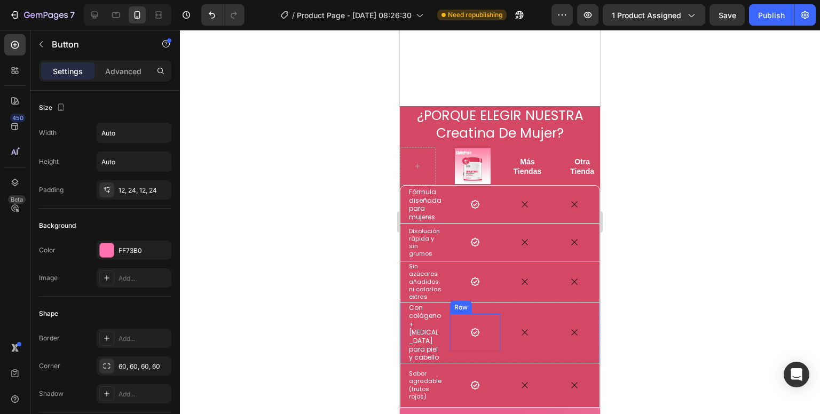
scroll to position [669, 0]
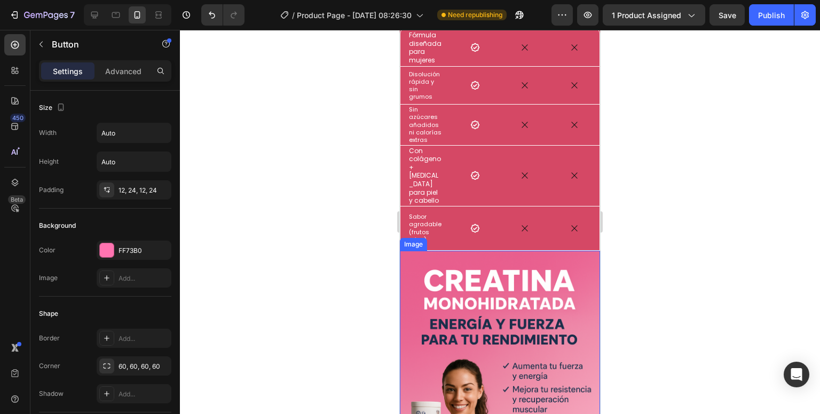
click at [447, 280] on img at bounding box center [500, 401] width 200 height 300
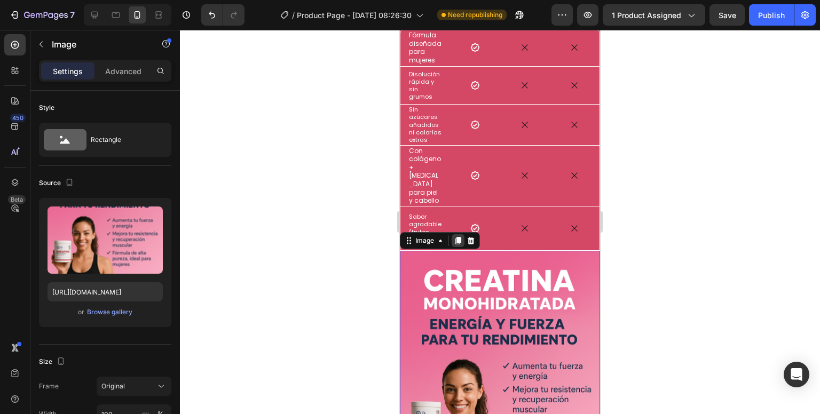
click at [455, 237] on icon at bounding box center [458, 240] width 6 height 7
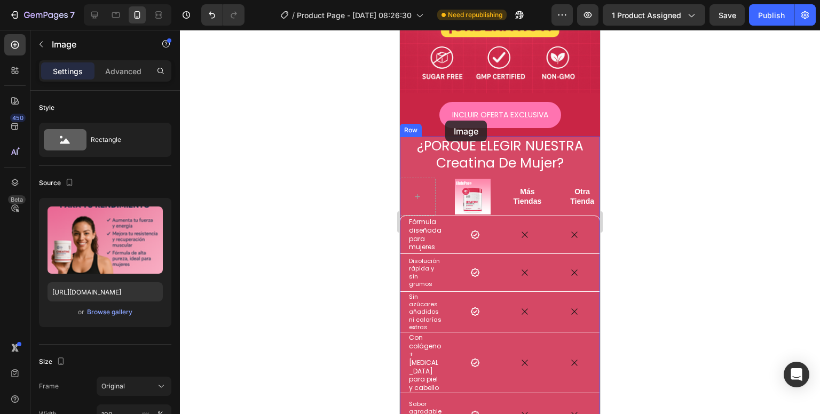
scroll to position [395, 0]
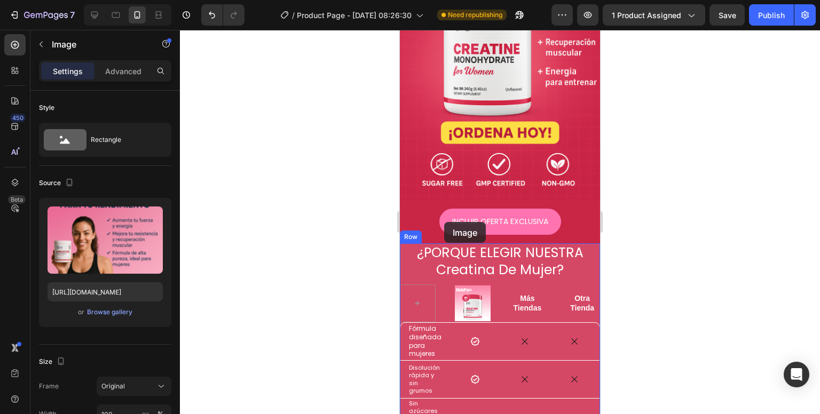
drag, startPoint x: 447, startPoint y: 131, endPoint x: 444, endPoint y: 222, distance: 91.3
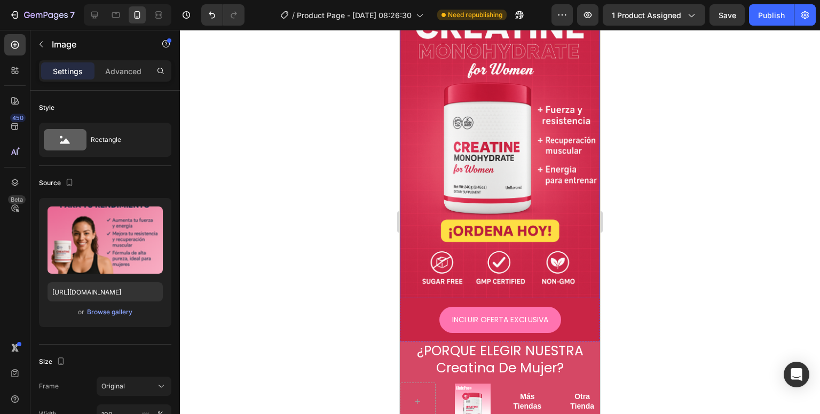
scroll to position [289, 0]
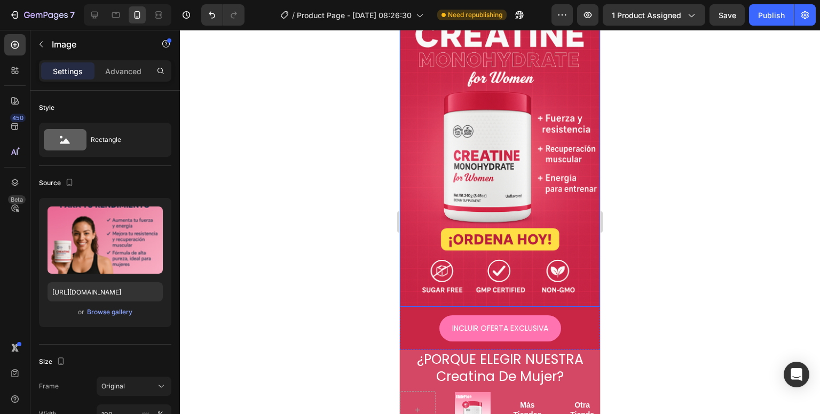
click at [462, 230] on img at bounding box center [500, 156] width 200 height 300
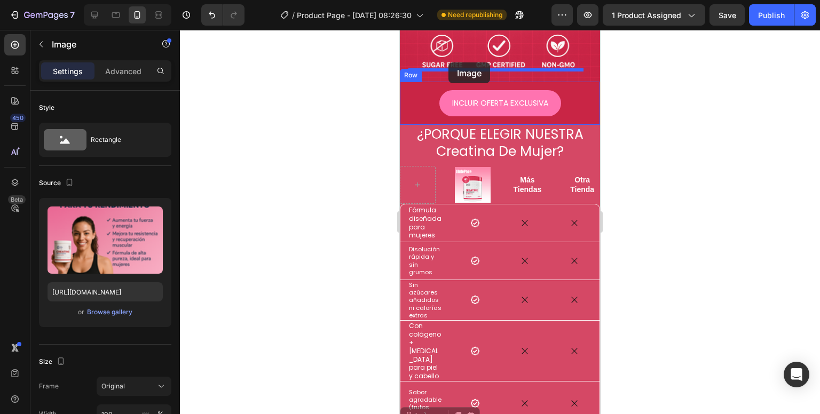
scroll to position [509, 0]
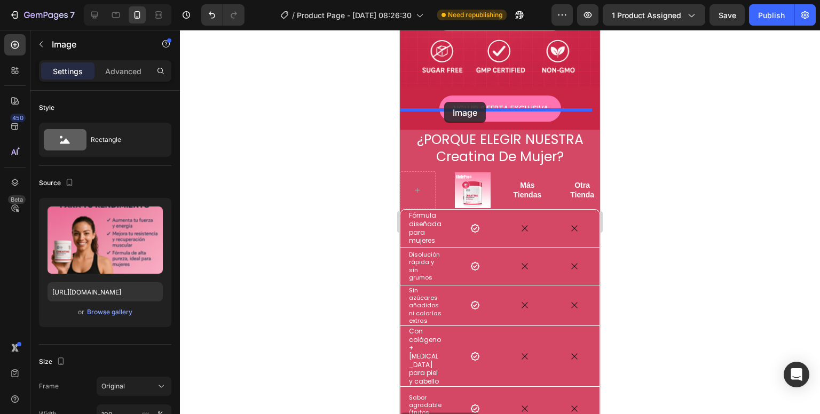
drag, startPoint x: 430, startPoint y: 361, endPoint x: 444, endPoint y: 102, distance: 259.3
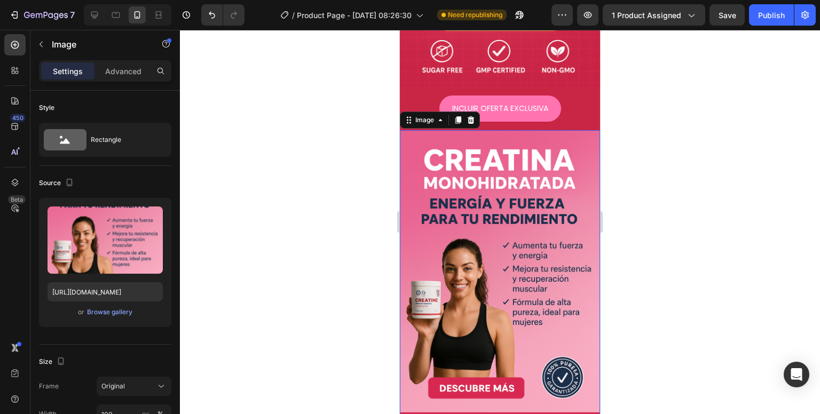
click at [458, 211] on img at bounding box center [500, 280] width 200 height 300
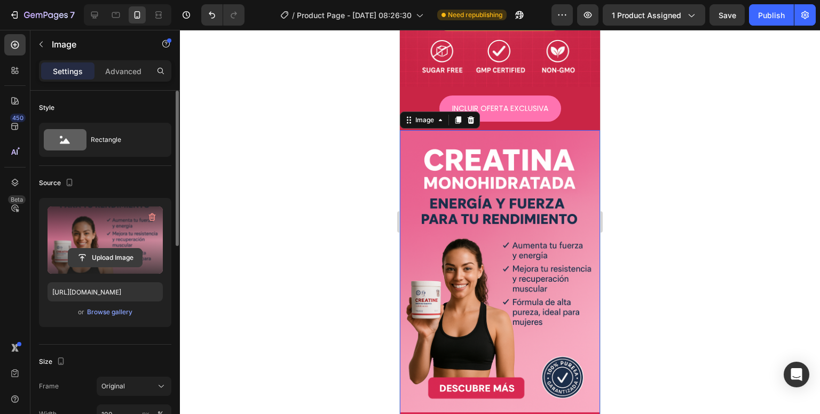
click at [102, 258] on input "file" at bounding box center [105, 258] width 74 height 18
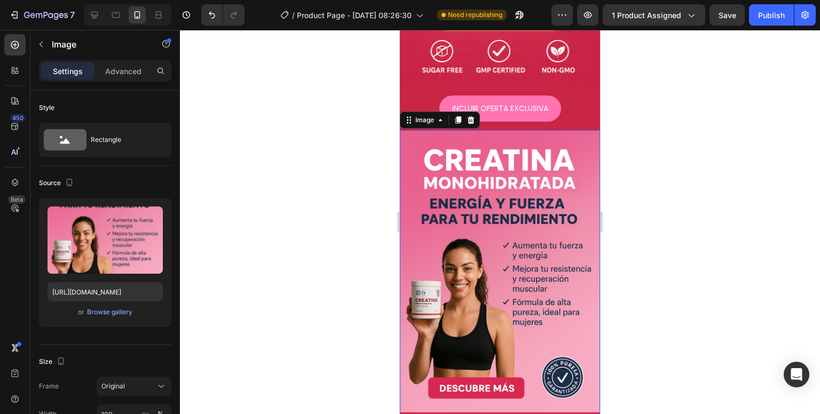
click at [469, 275] on img at bounding box center [500, 280] width 200 height 300
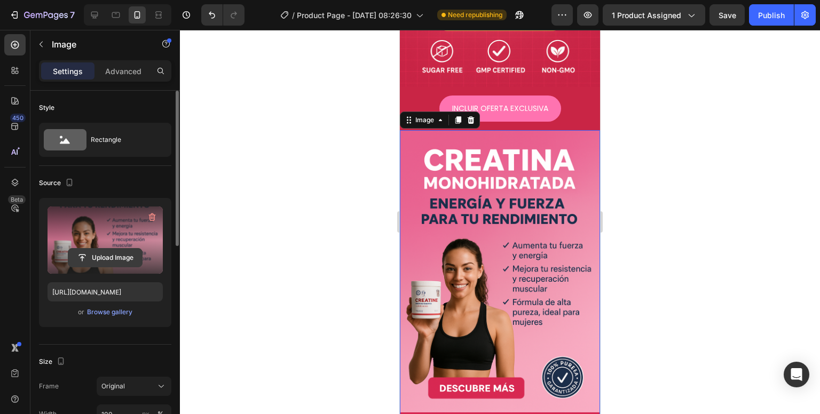
click at [132, 259] on input "file" at bounding box center [105, 258] width 74 height 18
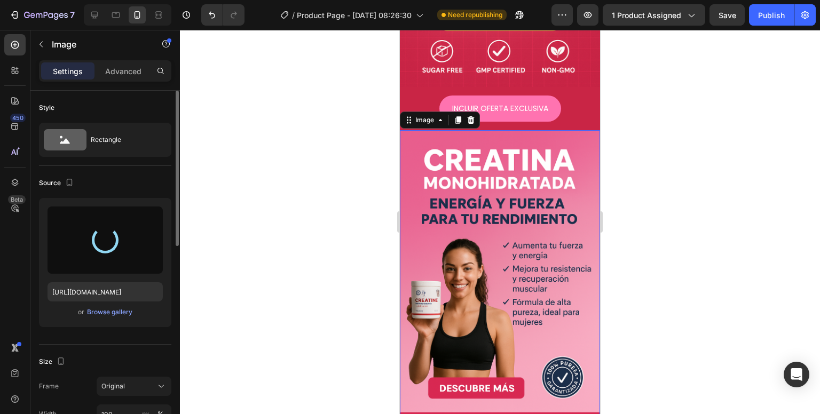
type input "https://cdn.shopify.com/s/files/1/0704/4907/0173/files/gempages_581084906780623…"
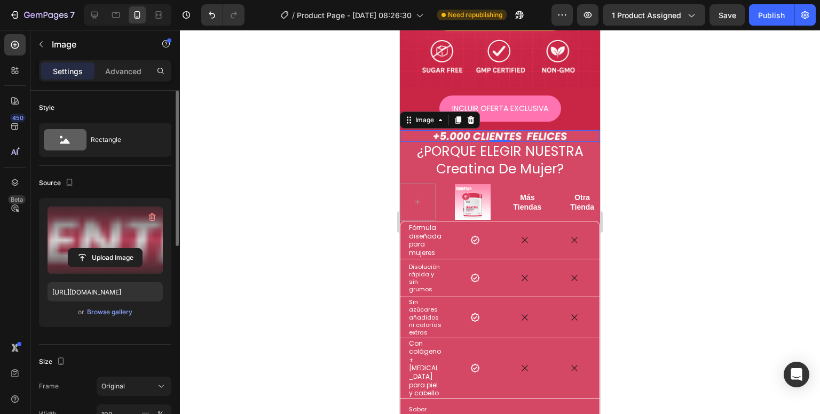
click at [623, 255] on div at bounding box center [500, 222] width 640 height 384
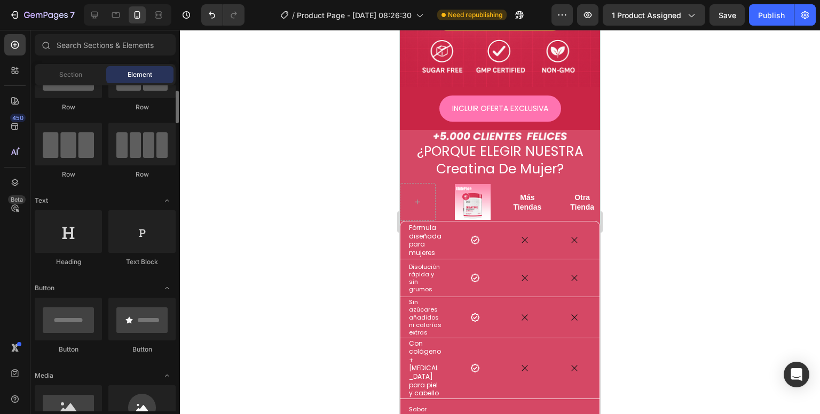
scroll to position [0, 0]
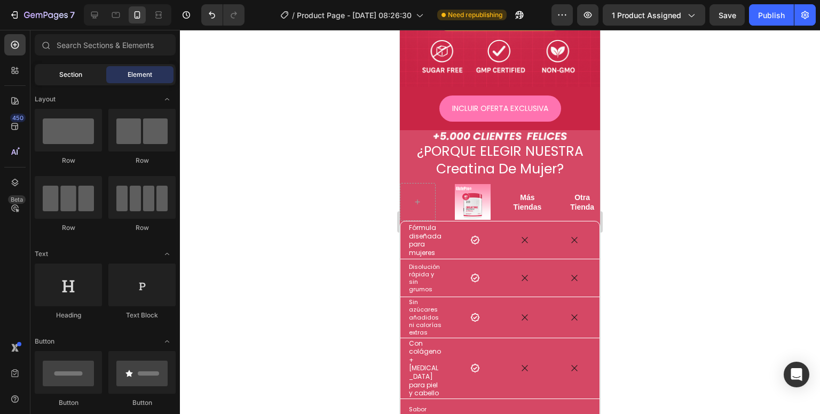
click at [67, 75] on span "Section" at bounding box center [70, 75] width 23 height 10
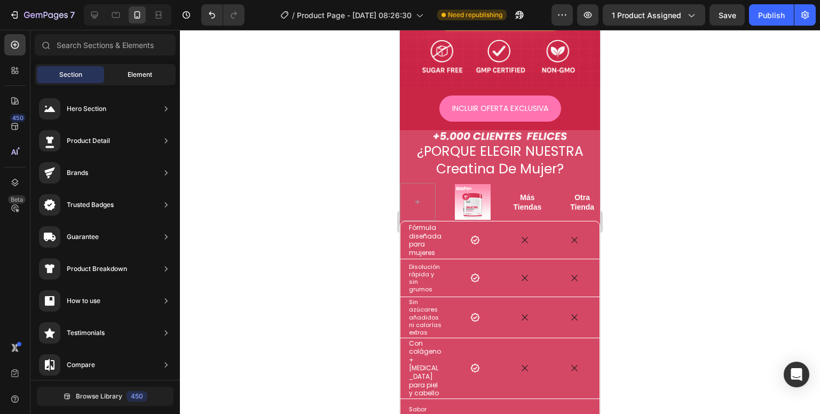
click at [125, 80] on div "Element" at bounding box center [139, 74] width 67 height 17
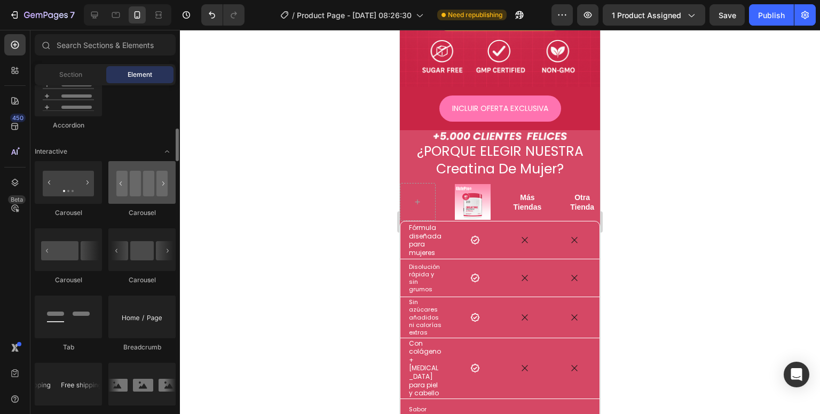
scroll to position [961, 0]
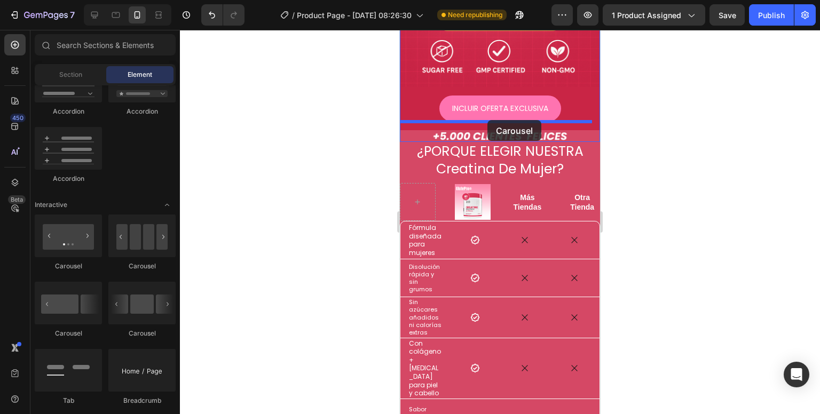
drag, startPoint x: 481, startPoint y: 265, endPoint x: 487, endPoint y: 120, distance: 144.8
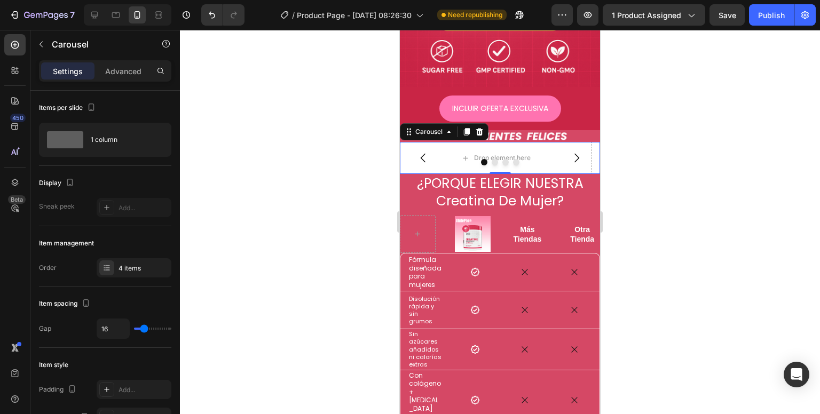
click at [409, 143] on button "Carousel Back Arrow" at bounding box center [423, 158] width 30 height 30
click at [570, 152] on icon "Carousel Next Arrow" at bounding box center [576, 158] width 13 height 13
click at [583, 147] on div "Drop element here" at bounding box center [496, 158] width 192 height 32
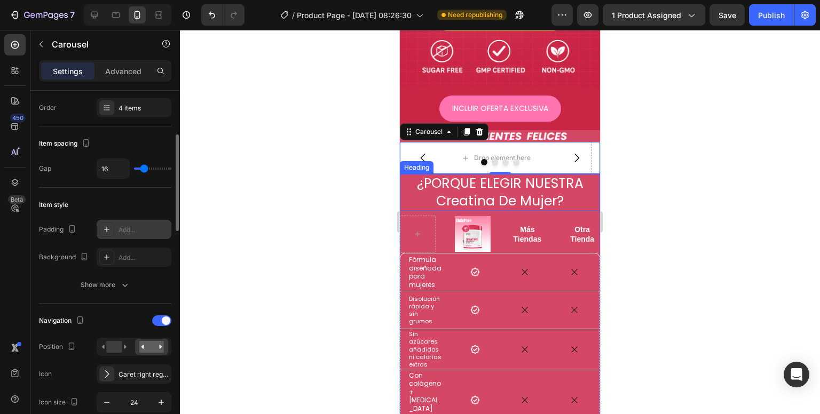
scroll to position [213, 0]
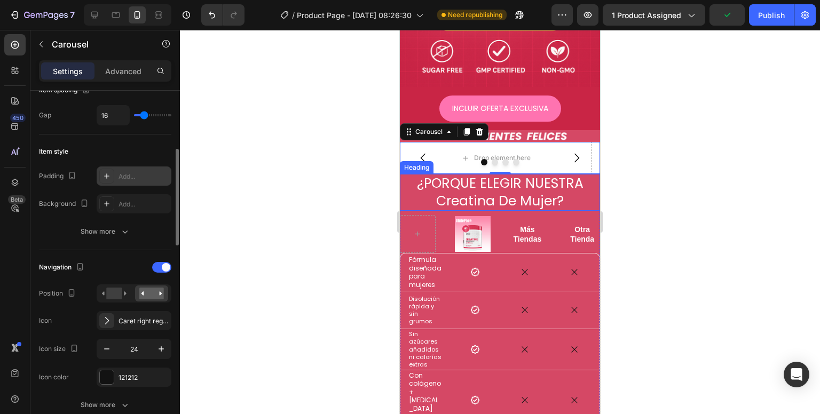
click at [105, 181] on div at bounding box center [106, 176] width 15 height 15
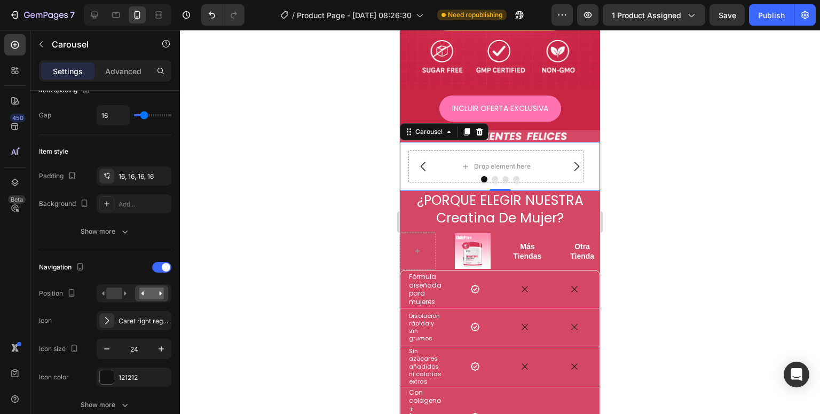
drag, startPoint x: 403, startPoint y: 149, endPoint x: 799, endPoint y: 180, distance: 397.2
click at [403, 149] on div "Drop element here" at bounding box center [496, 166] width 192 height 49
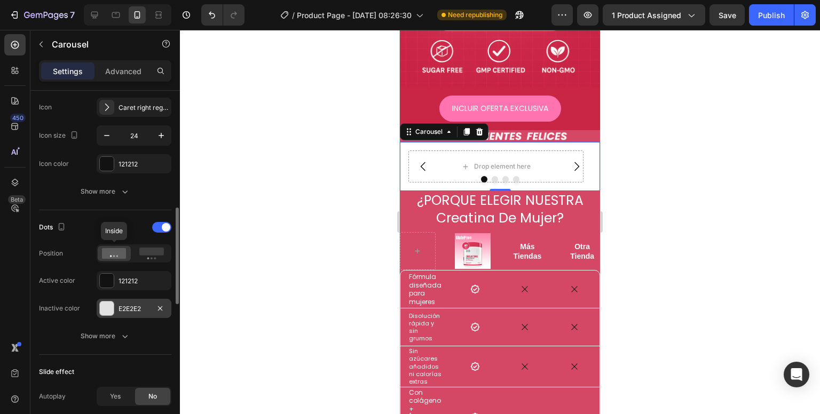
scroll to position [480, 0]
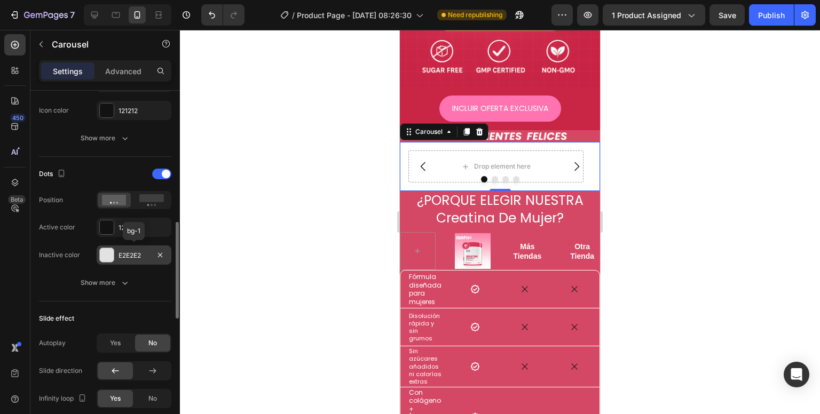
click at [121, 260] on div "E2E2E2" at bounding box center [134, 255] width 75 height 19
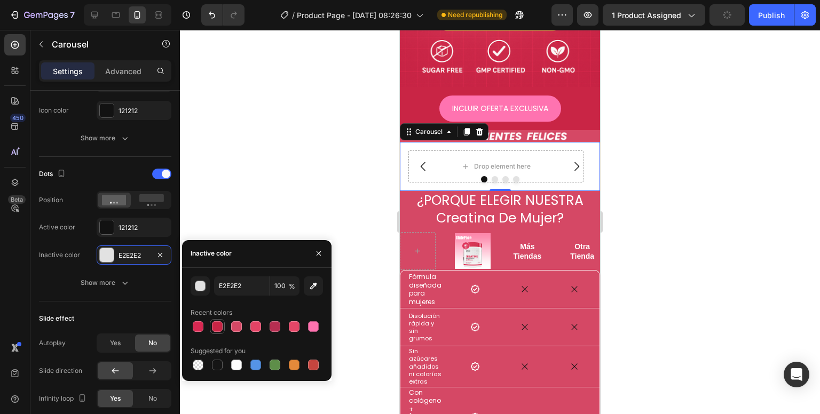
click at [212, 326] on div at bounding box center [217, 326] width 11 height 11
type input "C92545"
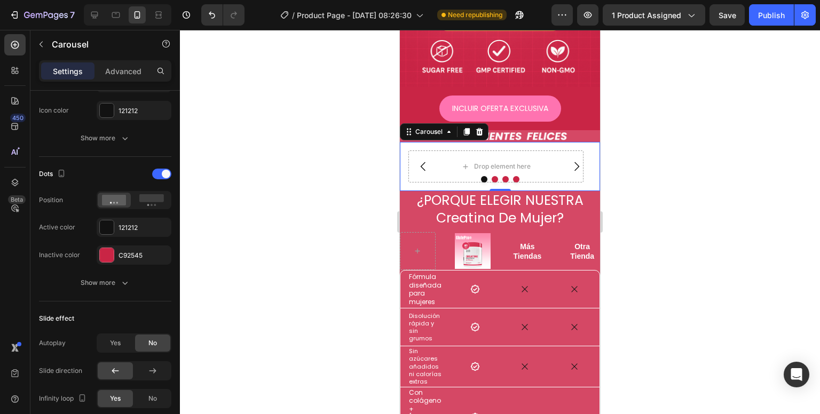
drag, startPoint x: 280, startPoint y: 184, endPoint x: 222, endPoint y: 243, distance: 82.3
click at [281, 184] on div at bounding box center [500, 222] width 640 height 384
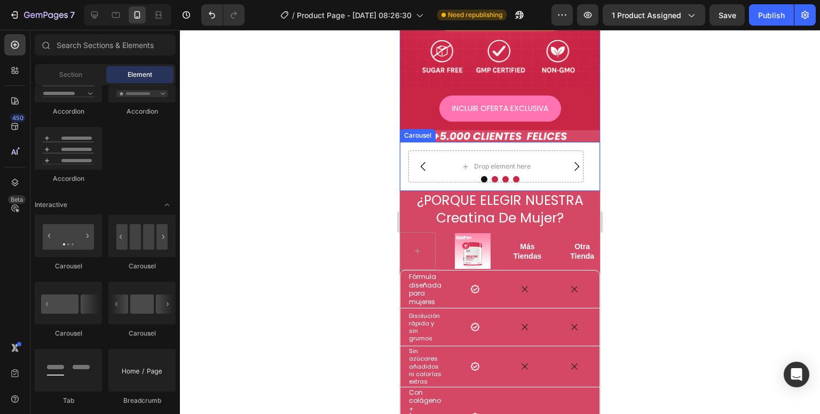
click at [403, 165] on div "Drop element here" at bounding box center [496, 166] width 192 height 49
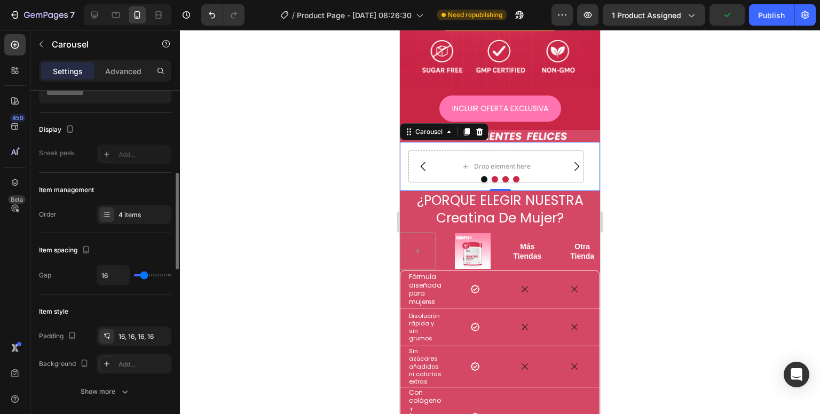
scroll to position [107, 0]
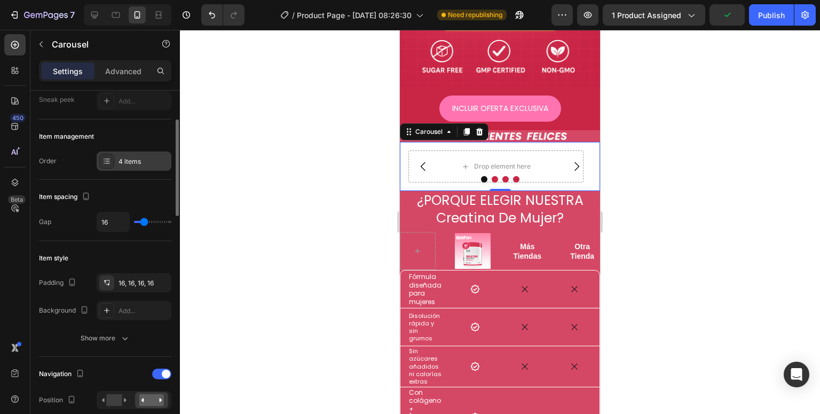
click at [120, 161] on div "4 items" at bounding box center [143, 162] width 50 height 10
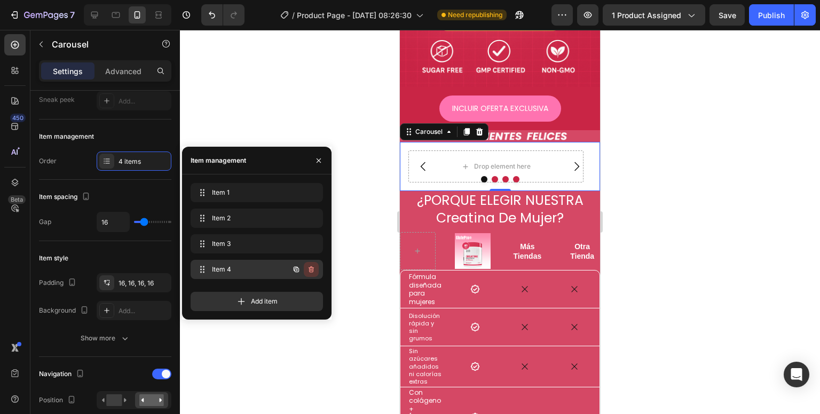
click at [309, 271] on icon "button" at bounding box center [311, 269] width 9 height 9
click at [297, 270] on div "Delete" at bounding box center [304, 270] width 20 height 10
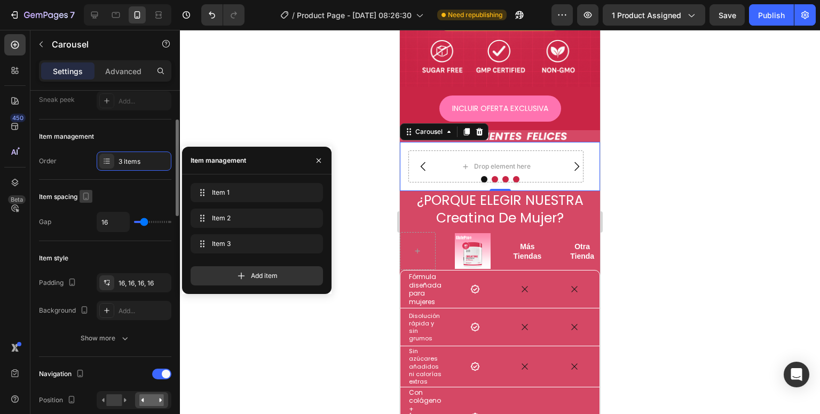
click at [90, 191] on icon "button" at bounding box center [86, 196] width 11 height 11
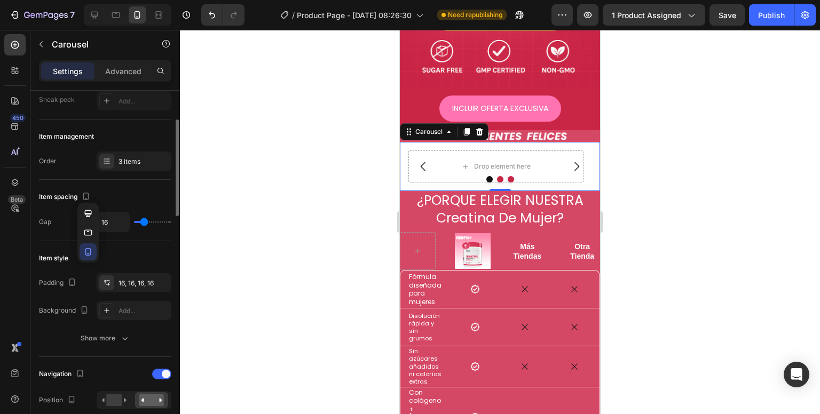
click at [132, 201] on div "Item spacing" at bounding box center [105, 196] width 132 height 17
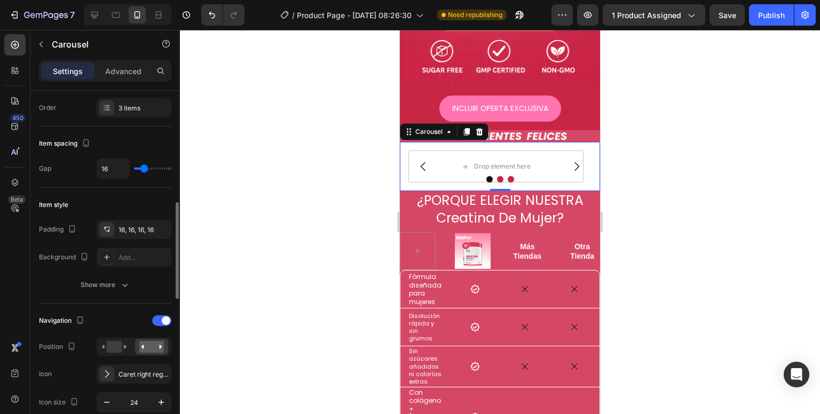
scroll to position [213, 0]
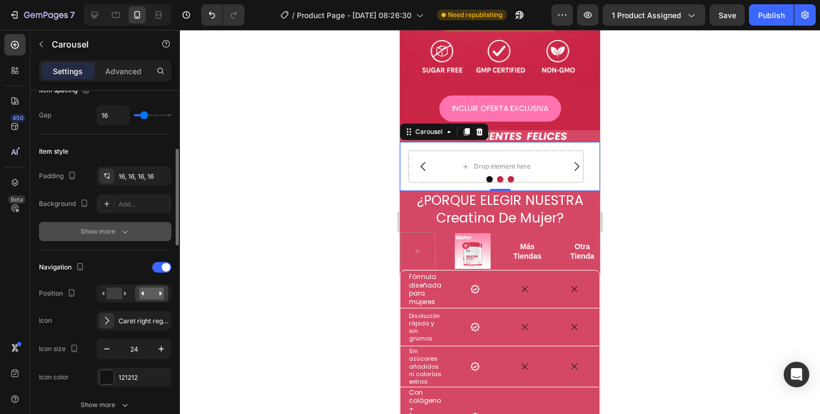
click at [109, 230] on div "Show more" at bounding box center [106, 231] width 50 height 11
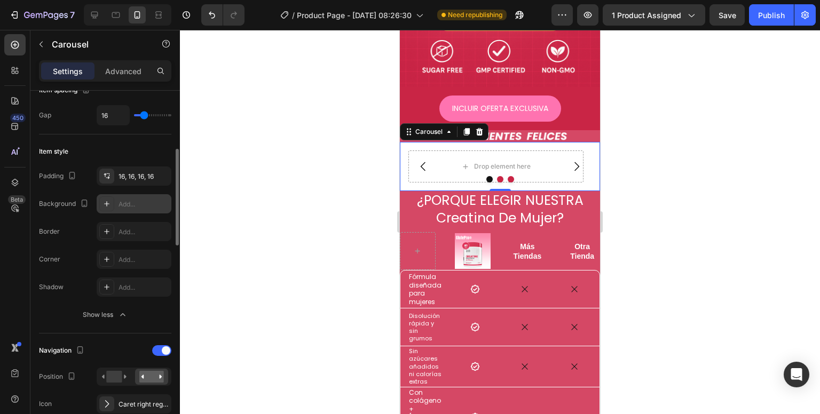
click at [119, 205] on div "Add..." at bounding box center [143, 205] width 50 height 10
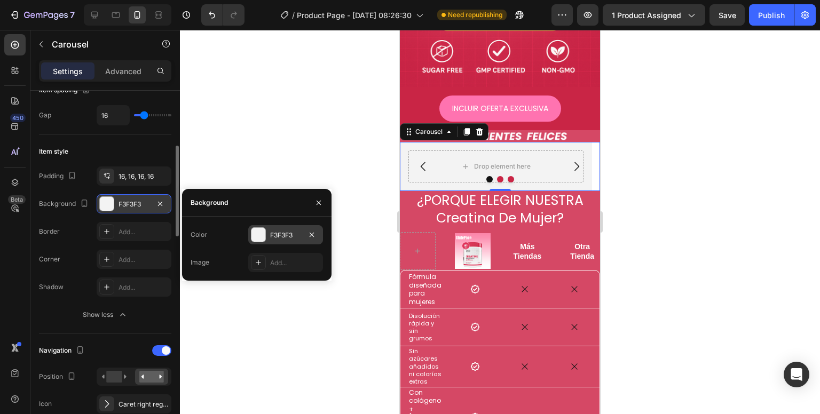
click at [281, 238] on div "F3F3F3" at bounding box center [285, 236] width 31 height 10
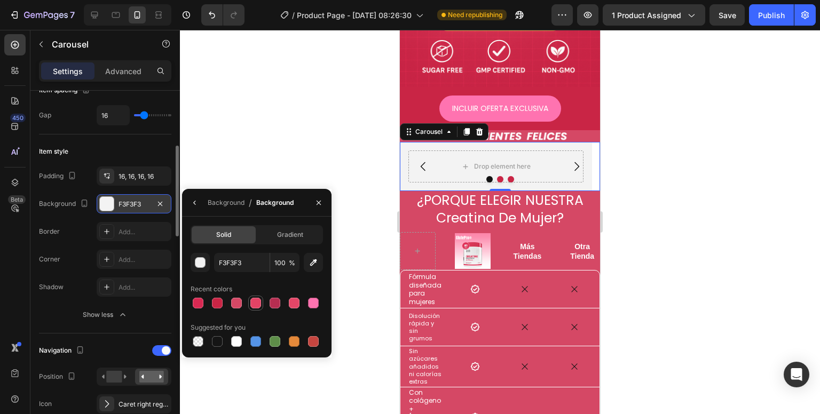
click at [259, 304] on div at bounding box center [255, 303] width 11 height 11
type input "E34365"
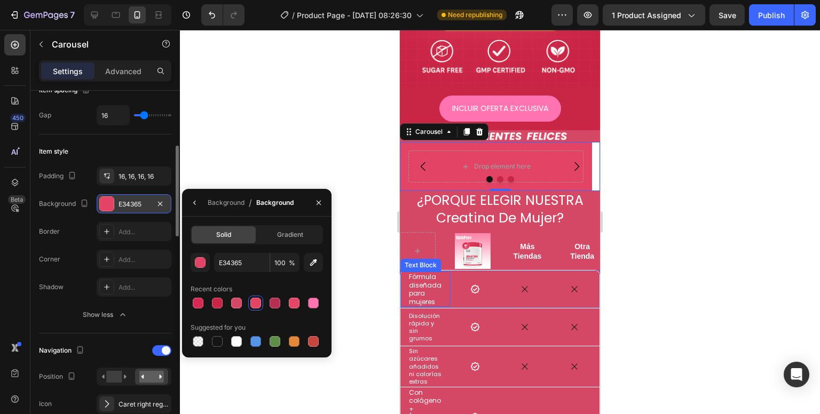
click at [228, 160] on div at bounding box center [500, 222] width 640 height 384
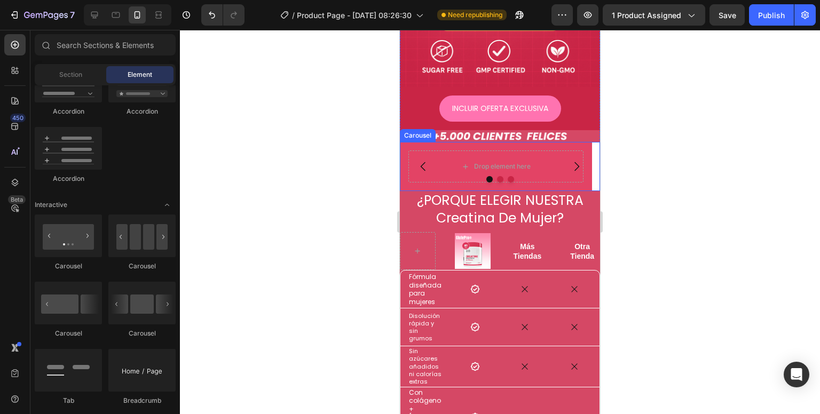
click at [497, 176] on button "Dot" at bounding box center [500, 179] width 6 height 6
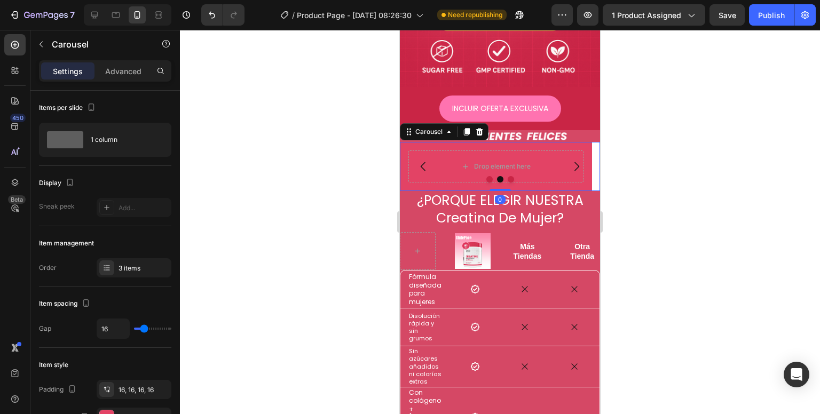
click at [486, 176] on button "Dot" at bounding box center [489, 179] width 6 height 6
click at [403, 149] on div "Drop element here" at bounding box center [496, 166] width 192 height 49
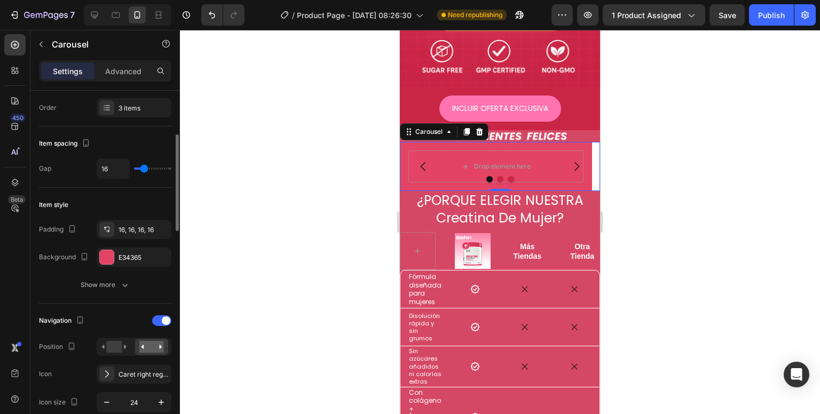
scroll to position [267, 0]
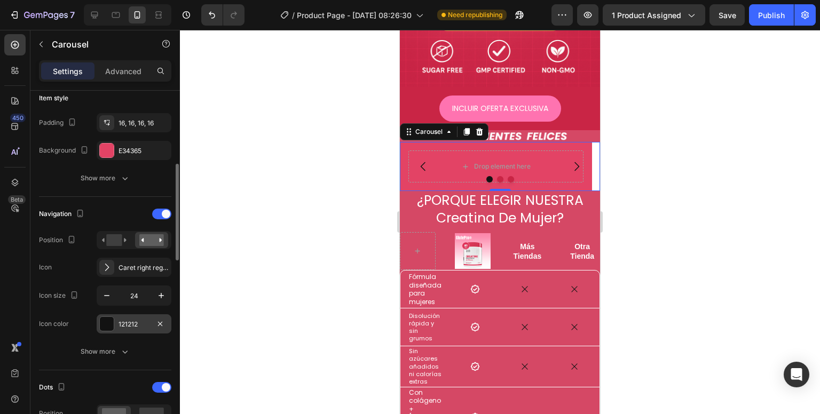
click at [129, 322] on div "121212" at bounding box center [133, 325] width 31 height 10
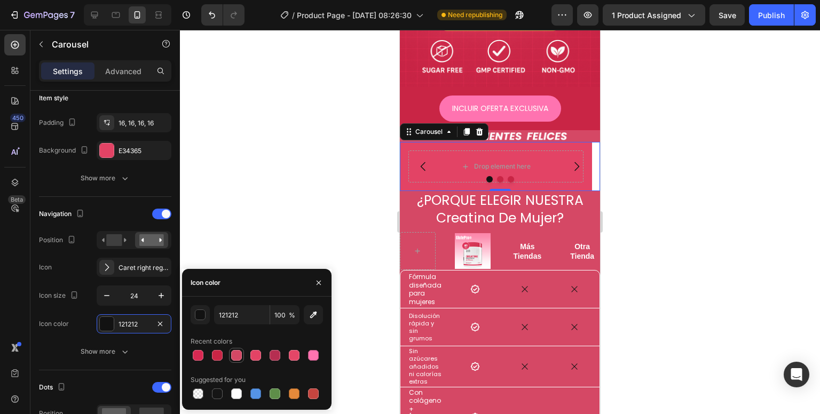
click at [234, 355] on div at bounding box center [236, 355] width 11 height 11
type input "D54865"
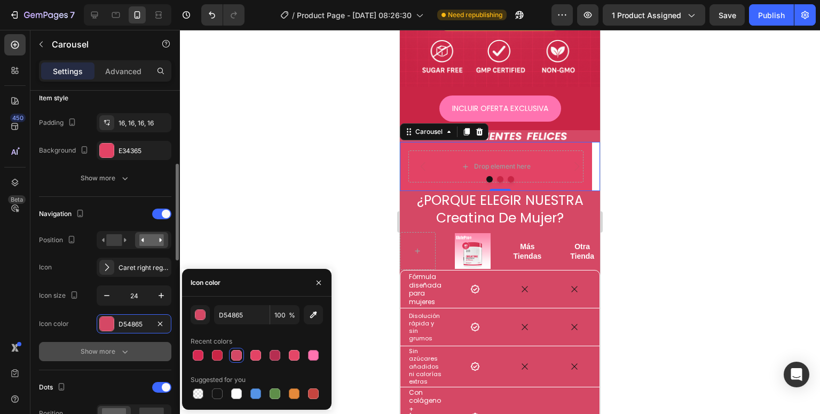
scroll to position [320, 0]
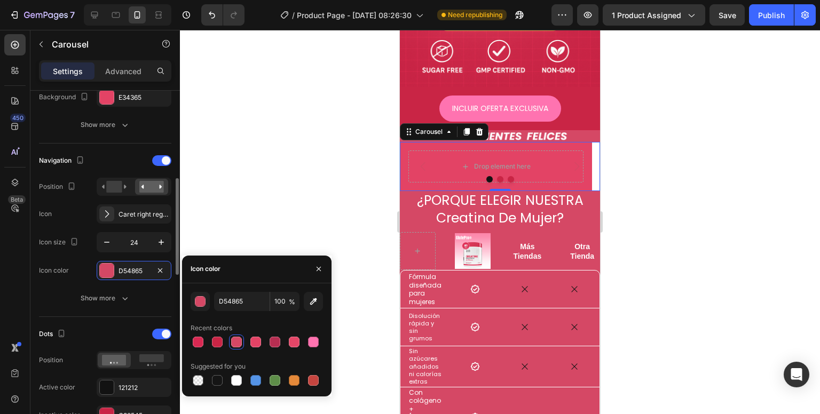
click at [93, 150] on div "Navigation Position Icon Caret right regular Icon size 24 Icon color D54865 Sho…" at bounding box center [105, 230] width 132 height 173
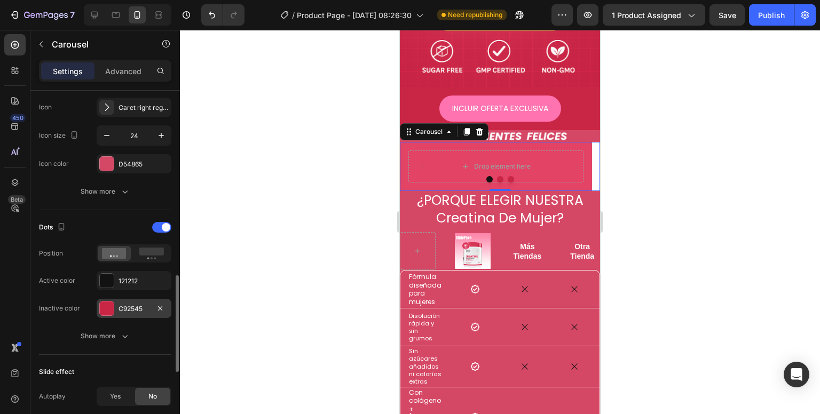
scroll to position [480, 0]
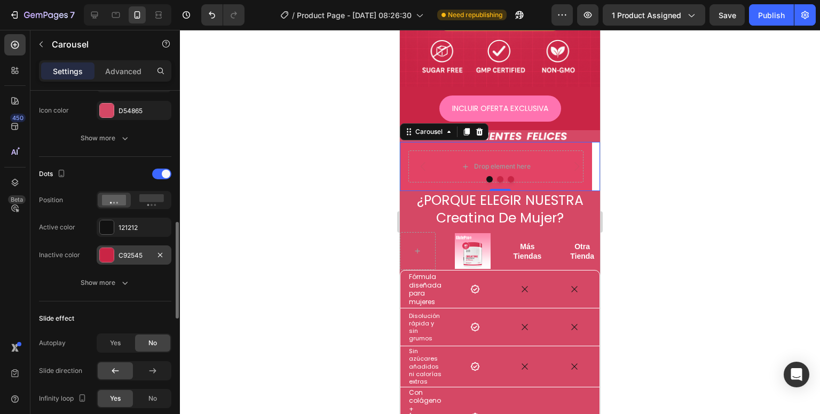
click at [115, 256] on div "C92545" at bounding box center [134, 255] width 75 height 19
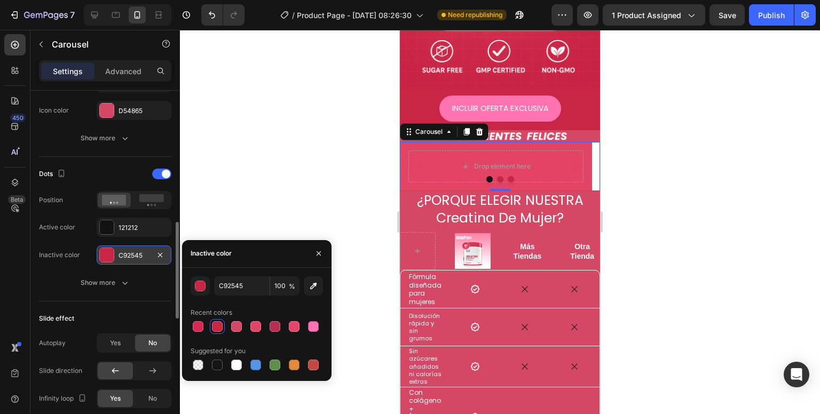
click at [117, 343] on span "Yes" at bounding box center [115, 343] width 11 height 10
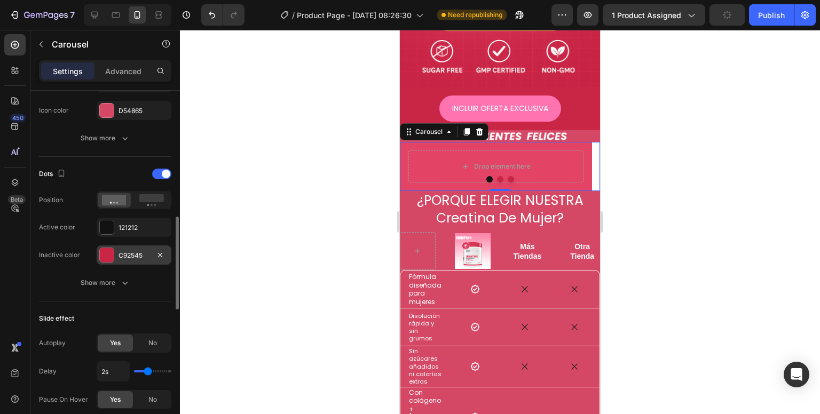
click at [137, 251] on div "C92545" at bounding box center [133, 256] width 31 height 10
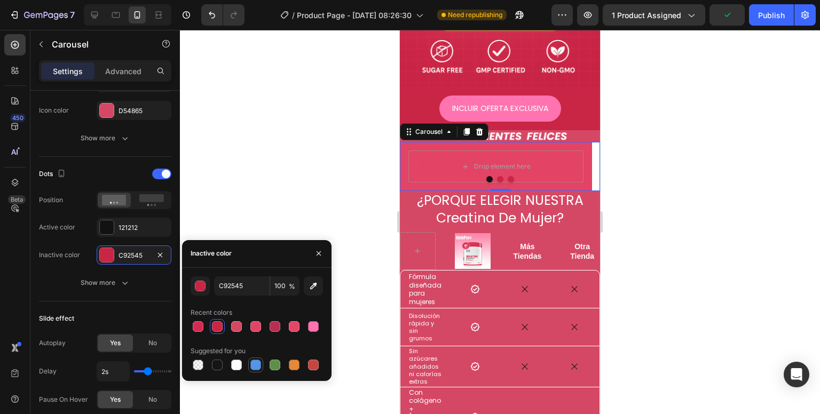
click at [253, 363] on div at bounding box center [255, 365] width 11 height 11
click at [251, 330] on div at bounding box center [255, 326] width 11 height 11
click at [236, 330] on div at bounding box center [236, 326] width 11 height 11
click at [211, 328] on div at bounding box center [217, 326] width 13 height 13
click at [258, 369] on div at bounding box center [255, 365] width 11 height 11
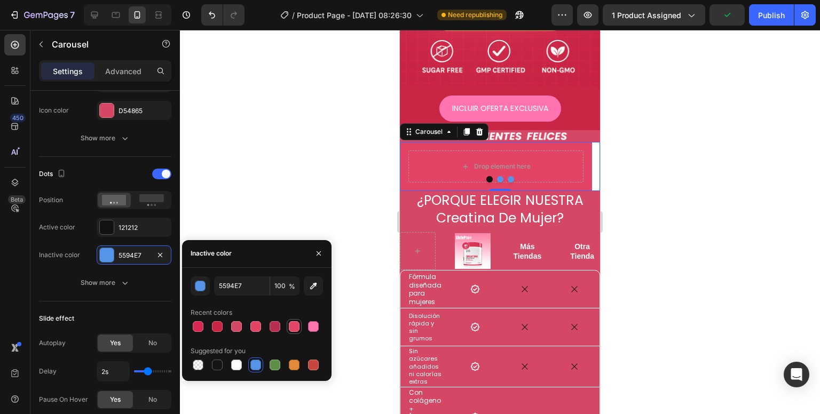
click at [296, 328] on div at bounding box center [294, 326] width 11 height 11
click at [307, 328] on div at bounding box center [313, 326] width 13 height 13
type input "FF73B0"
click at [335, 217] on div at bounding box center [500, 222] width 640 height 384
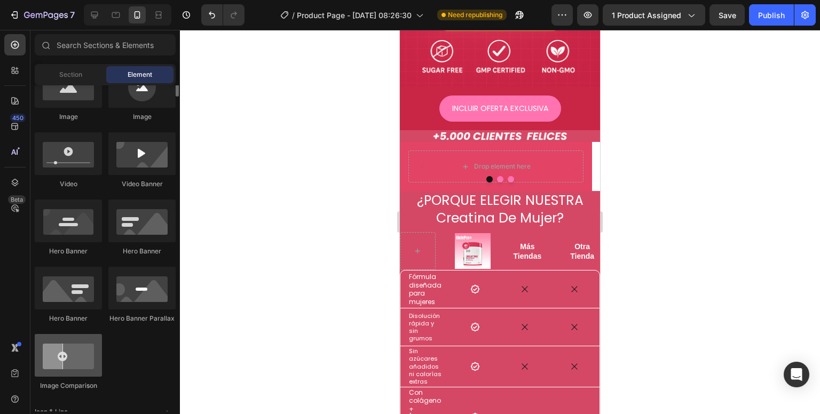
scroll to position [320, 0]
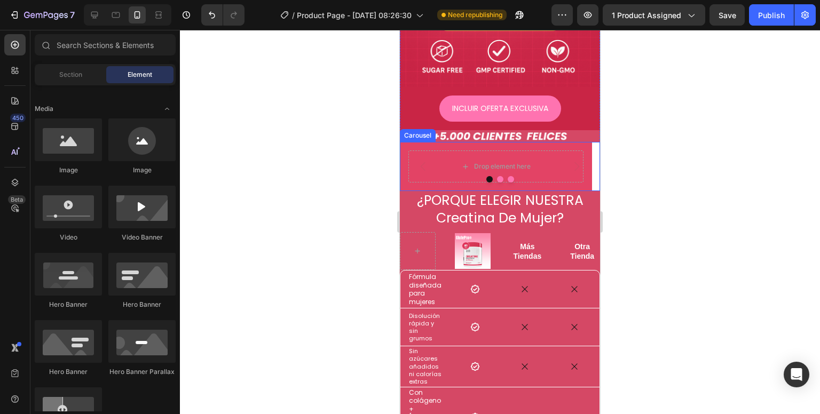
click at [410, 142] on div "Drop element here" at bounding box center [496, 166] width 192 height 49
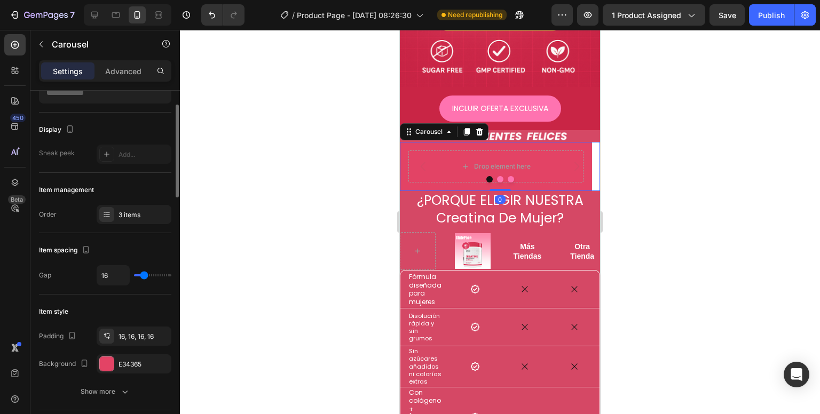
scroll to position [107, 0]
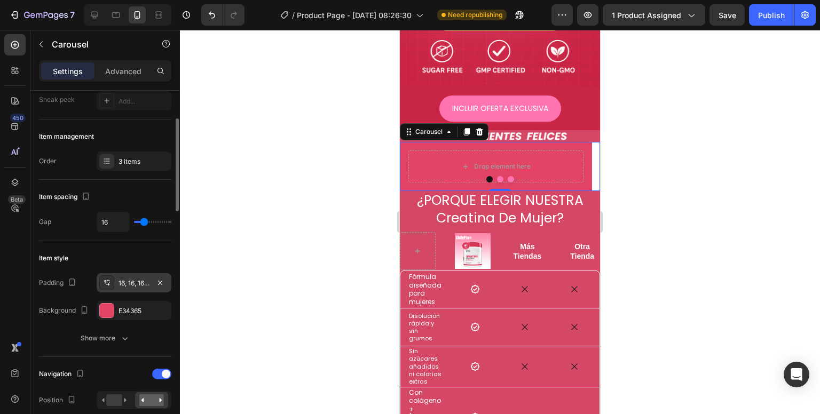
click at [131, 276] on div "16, 16, 16, 16" at bounding box center [134, 282] width 75 height 19
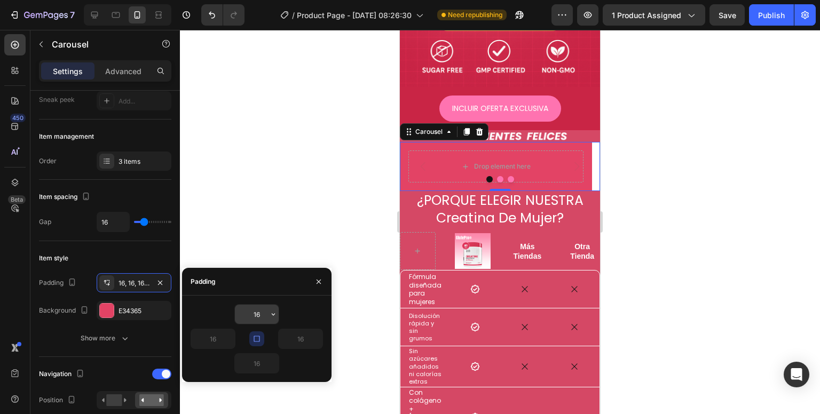
click at [258, 311] on input "16" at bounding box center [257, 314] width 44 height 19
type input "8"
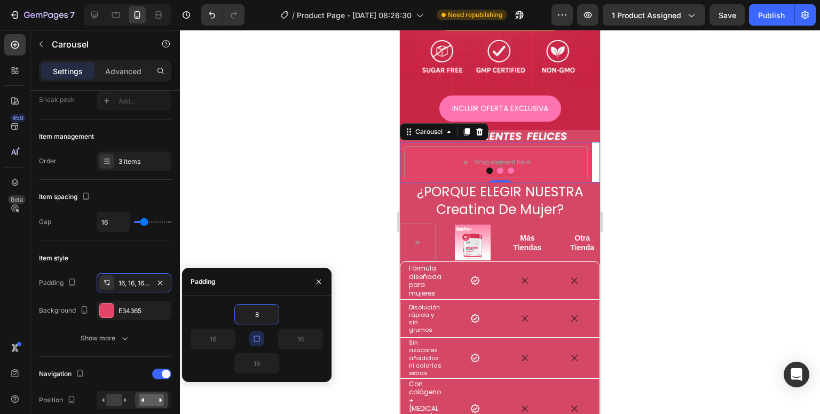
click at [268, 218] on div at bounding box center [500, 222] width 640 height 384
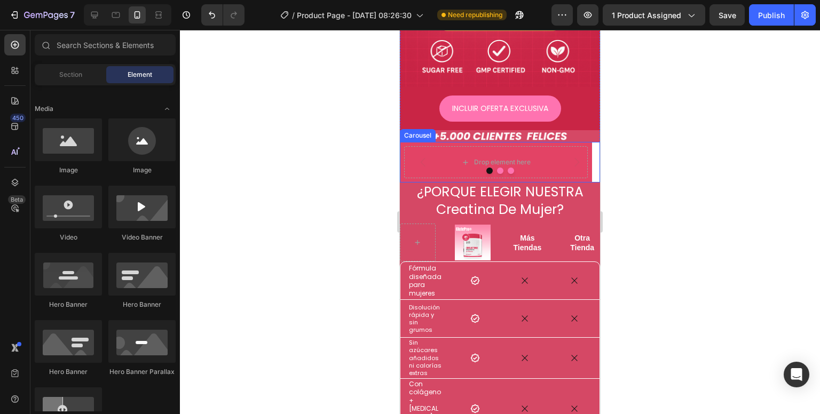
click at [438, 147] on button "Carousel Back Arrow" at bounding box center [423, 162] width 30 height 30
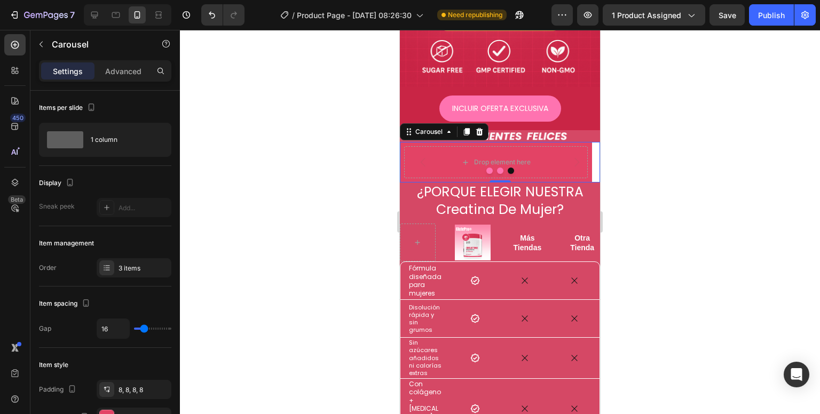
click at [486, 168] on button "Dot" at bounding box center [489, 171] width 6 height 6
click at [41, 51] on button "button" at bounding box center [41, 44] width 17 height 17
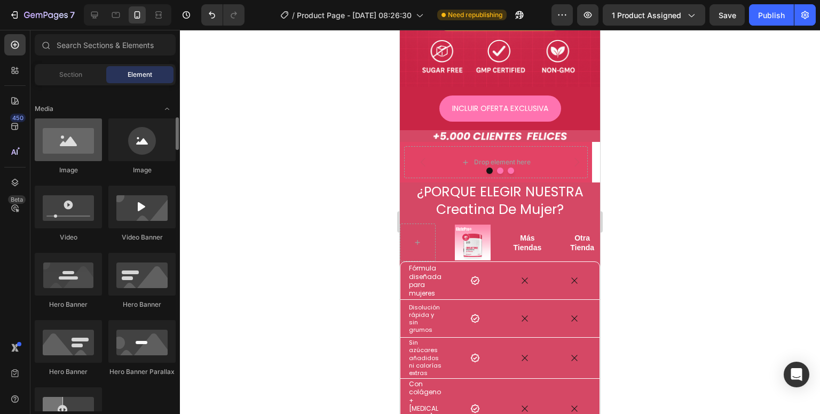
scroll to position [213, 0]
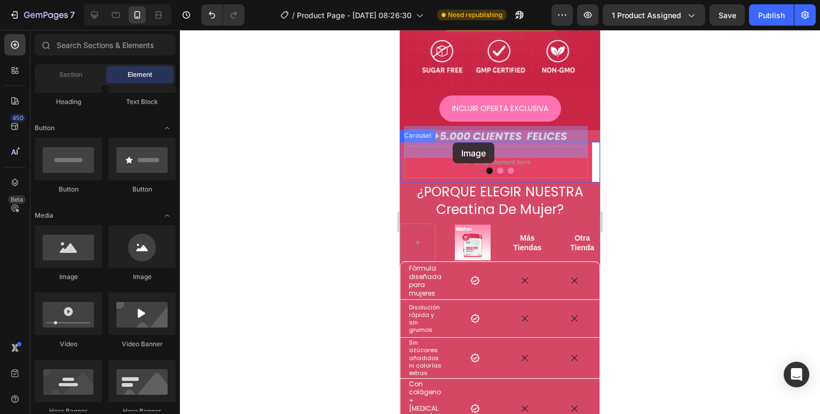
drag, startPoint x: 656, startPoint y: 248, endPoint x: 453, endPoint y: 143, distance: 229.6
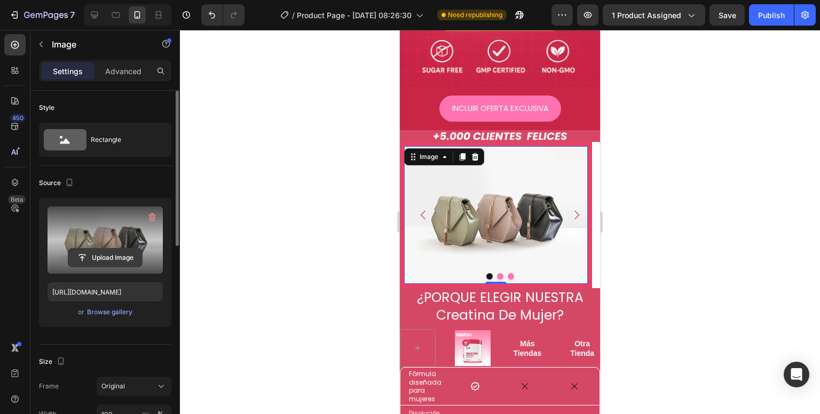
click at [96, 249] on input "file" at bounding box center [105, 258] width 74 height 18
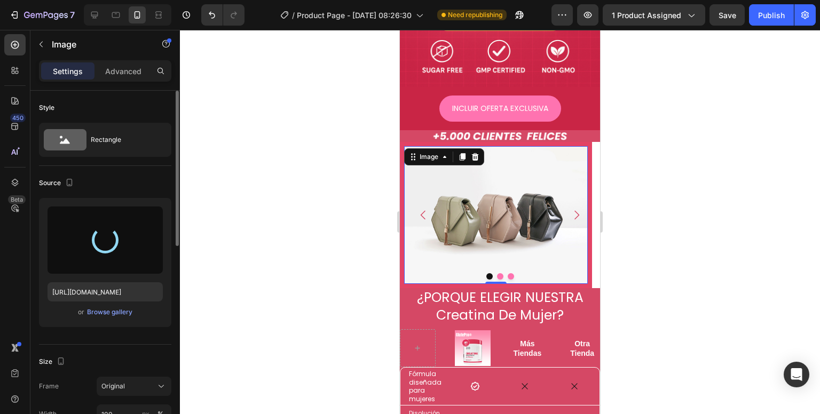
type input "https://cdn.shopify.com/s/files/1/0704/4907/0173/files/gempages_581084906780623…"
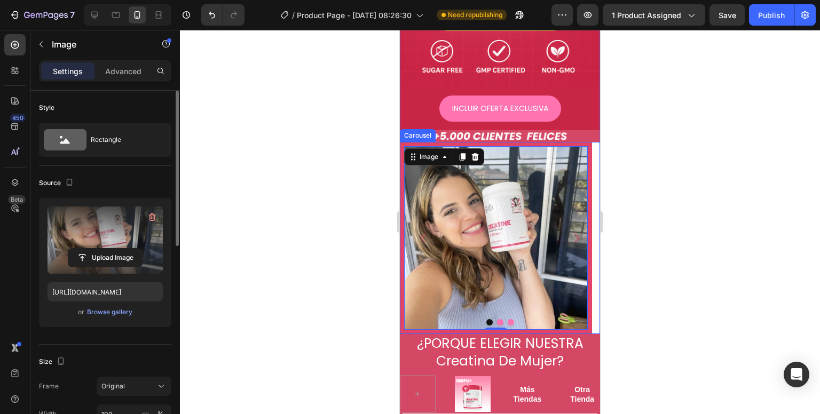
click at [497, 319] on button "Dot" at bounding box center [500, 322] width 6 height 6
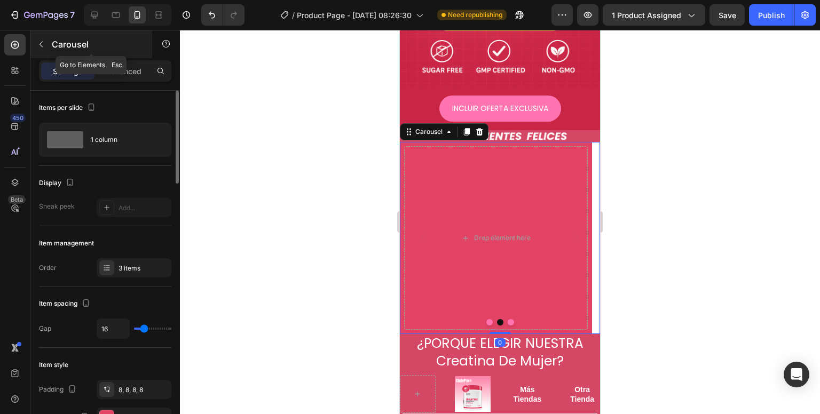
click at [37, 48] on icon "button" at bounding box center [41, 44] width 9 height 9
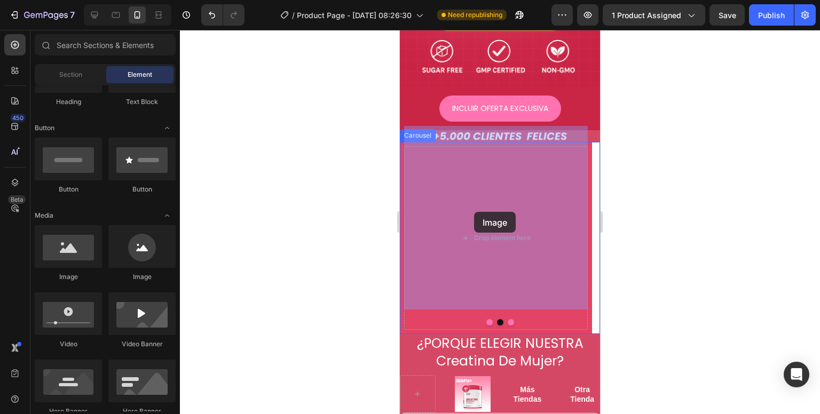
drag, startPoint x: 476, startPoint y: 289, endPoint x: 680, endPoint y: 305, distance: 204.5
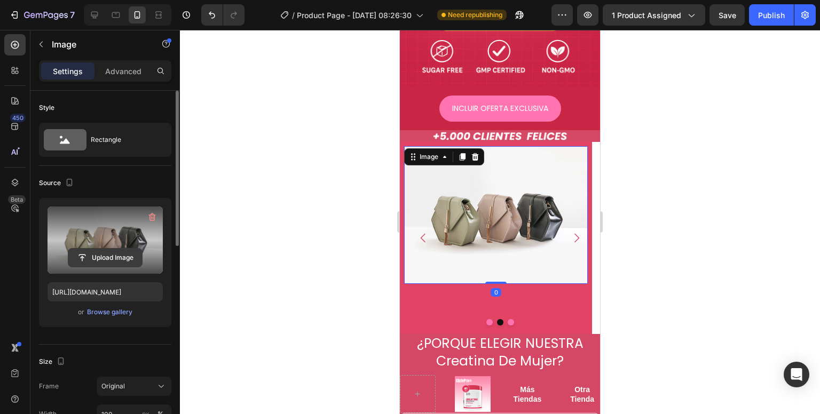
click at [86, 258] on input "file" at bounding box center [105, 258] width 74 height 18
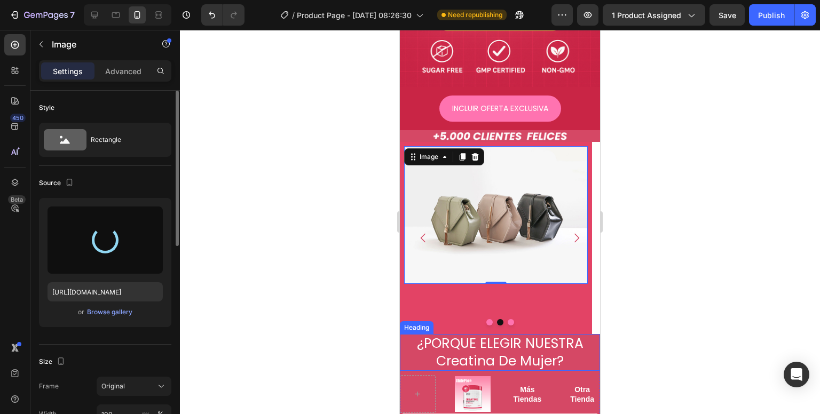
type input "https://cdn.shopify.com/s/files/1/0704/4907/0173/files/gempages_581084906780623…"
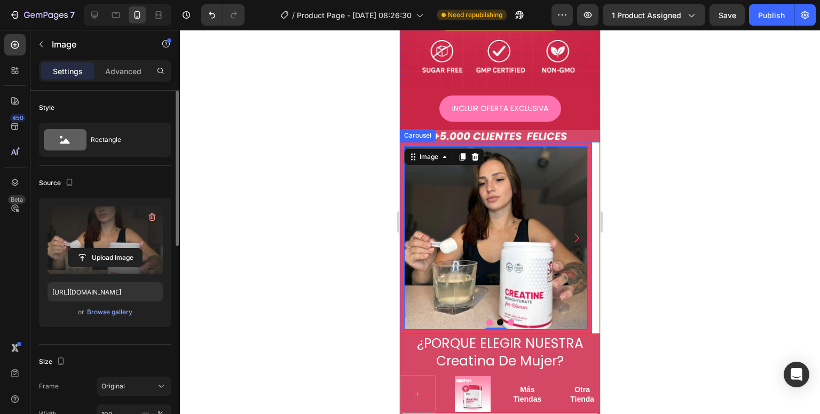
click at [571, 224] on button "Carousel Next Arrow" at bounding box center [576, 238] width 30 height 30
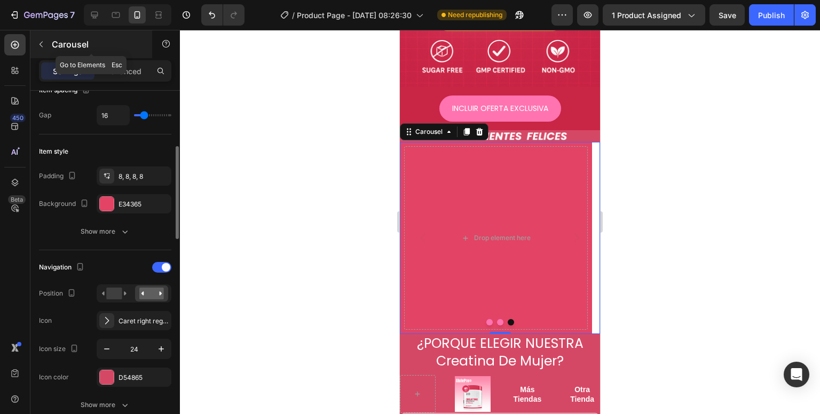
click at [42, 54] on div "Carousel" at bounding box center [91, 44] width 122 height 28
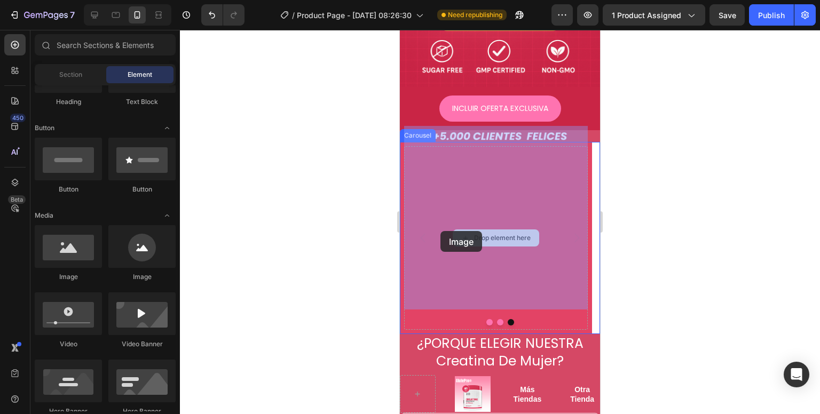
drag, startPoint x: 615, startPoint y: 273, endPoint x: 444, endPoint y: 231, distance: 177.0
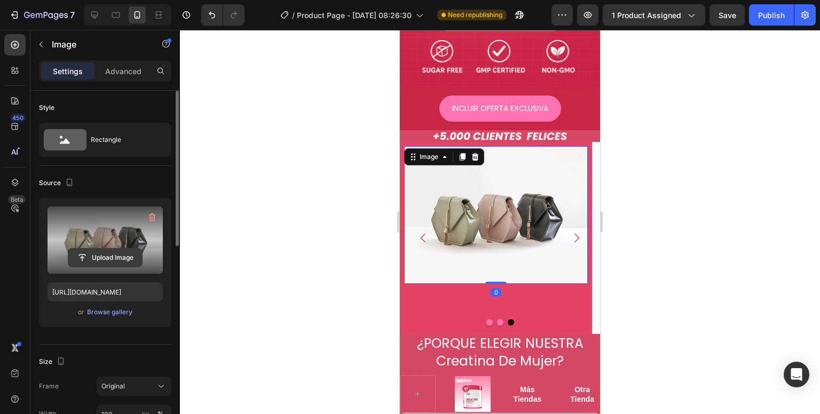
click at [93, 261] on input "file" at bounding box center [105, 258] width 74 height 18
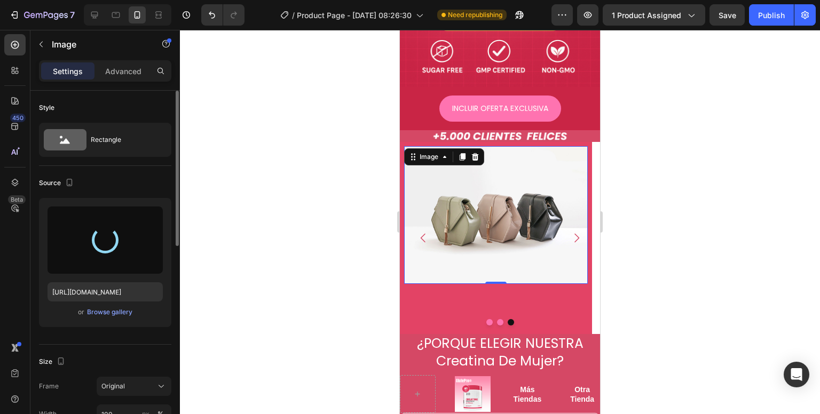
type input "https://cdn.shopify.com/s/files/1/0704/4907/0173/files/gempages_581084906780623…"
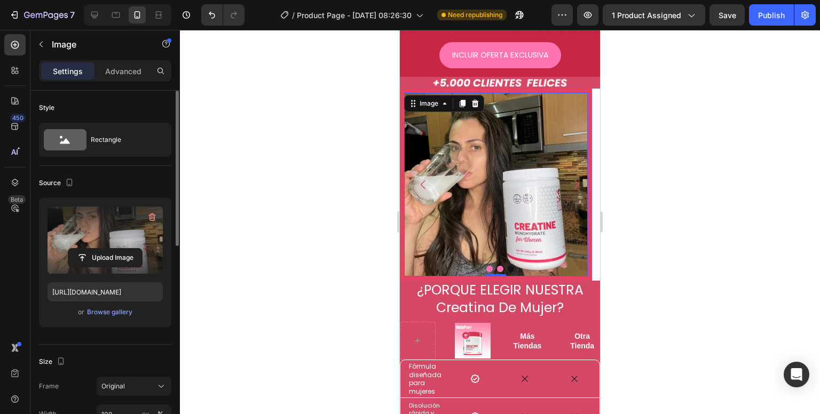
scroll to position [509, 0]
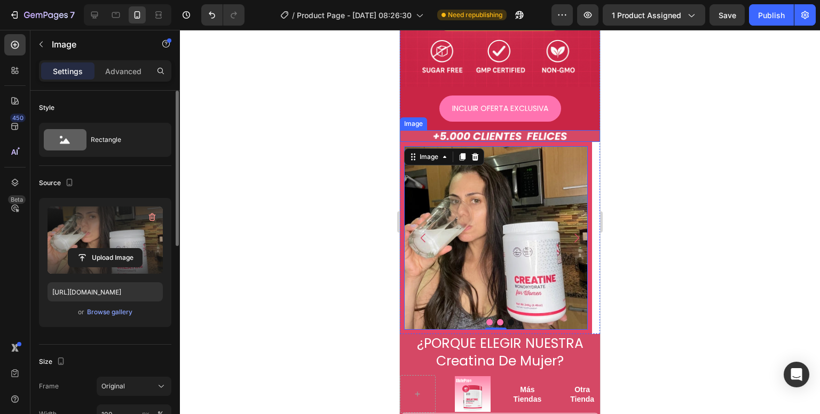
click at [536, 130] on img at bounding box center [500, 136] width 200 height 12
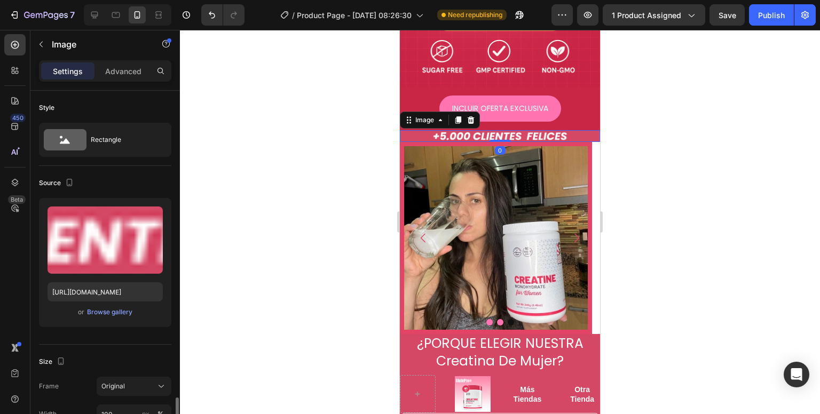
scroll to position [213, 0]
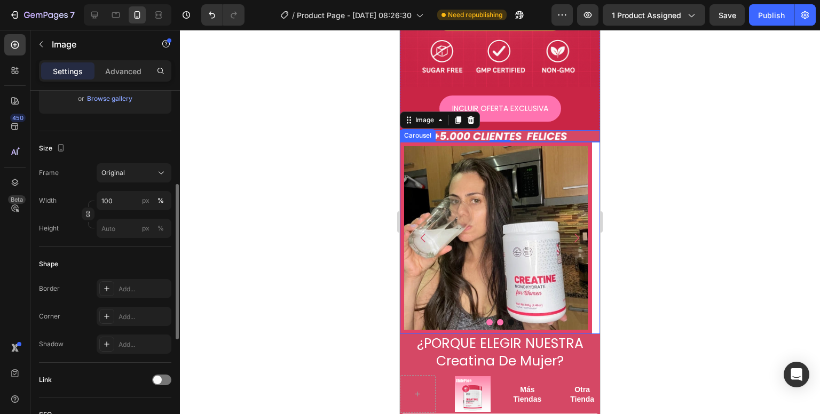
click at [455, 312] on div "Image" at bounding box center [496, 238] width 192 height 192
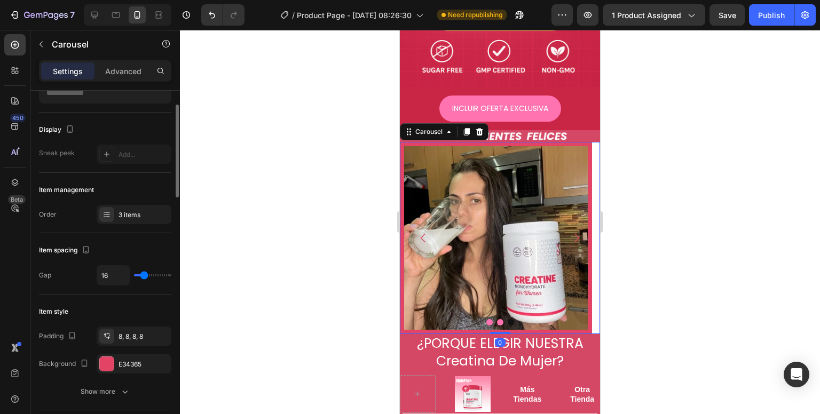
scroll to position [107, 0]
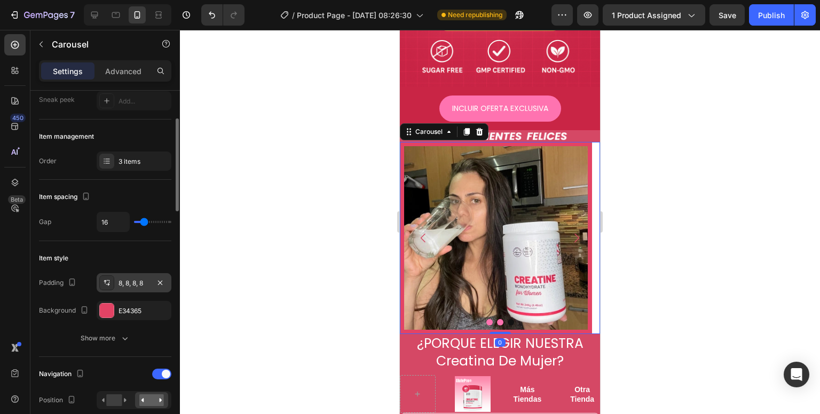
click at [124, 284] on div "8, 8, 8, 8" at bounding box center [133, 284] width 31 height 10
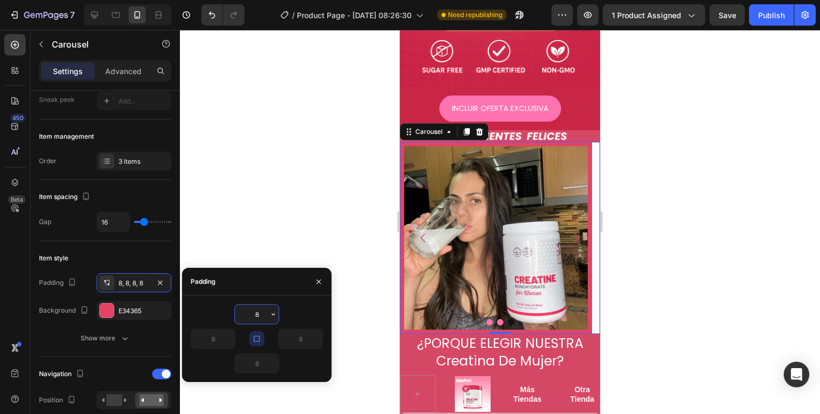
drag, startPoint x: 258, startPoint y: 319, endPoint x: 258, endPoint y: 328, distance: 9.6
click at [258, 319] on input "8" at bounding box center [257, 314] width 44 height 19
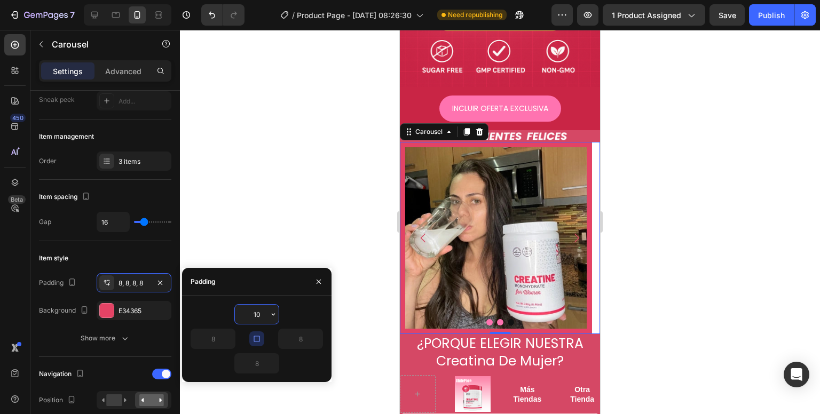
type input "1"
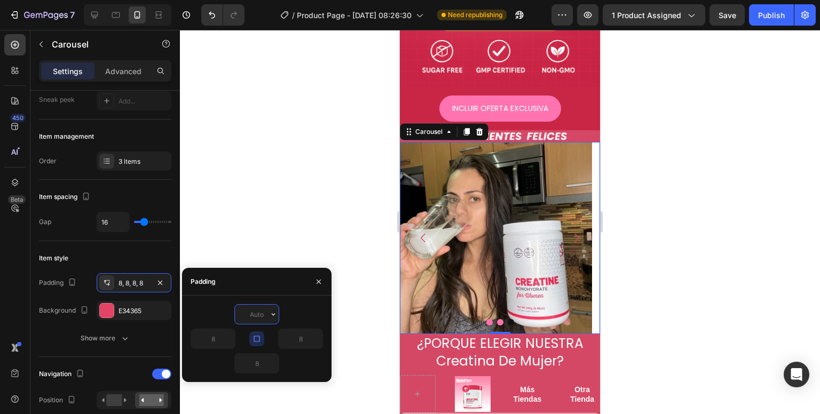
type input "6"
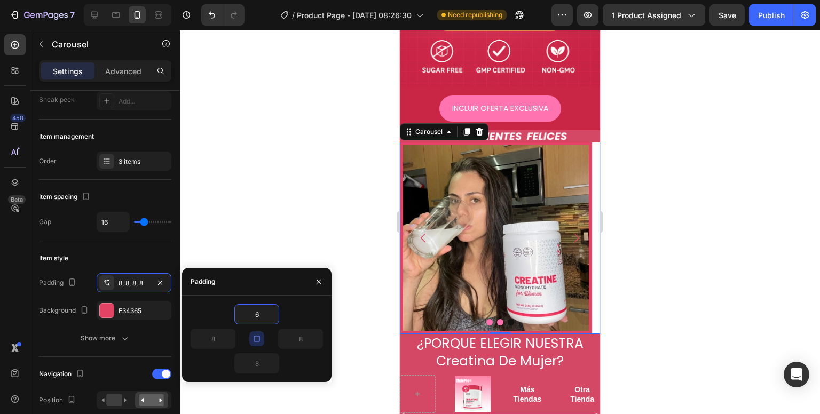
click at [256, 242] on div at bounding box center [500, 222] width 640 height 384
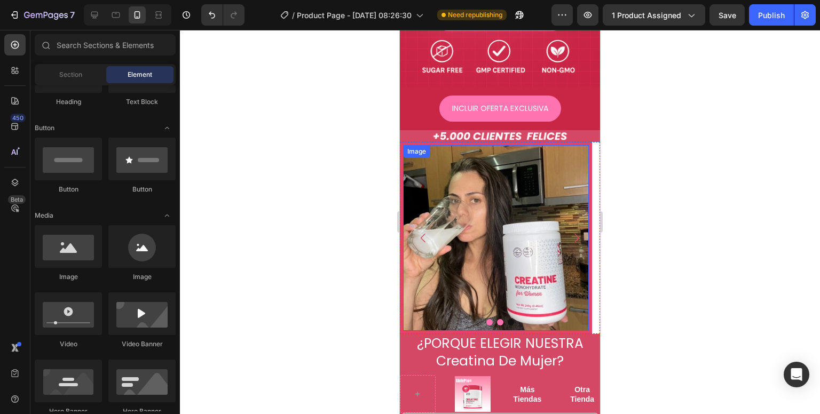
click at [434, 145] on div "Image" at bounding box center [496, 238] width 186 height 186
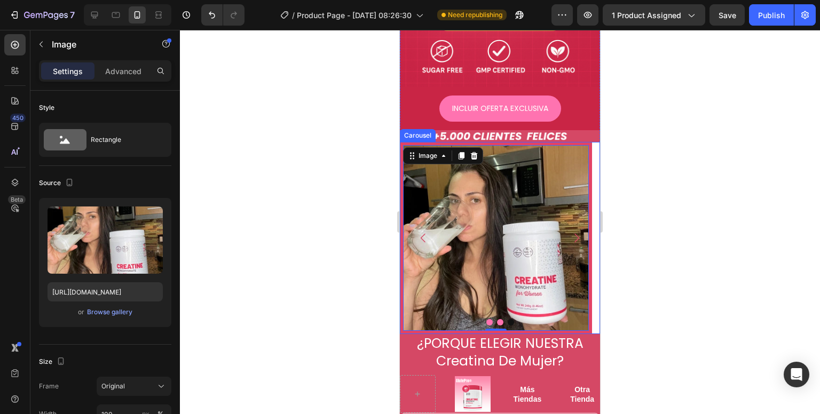
click at [447, 142] on div "Image 0" at bounding box center [496, 238] width 192 height 192
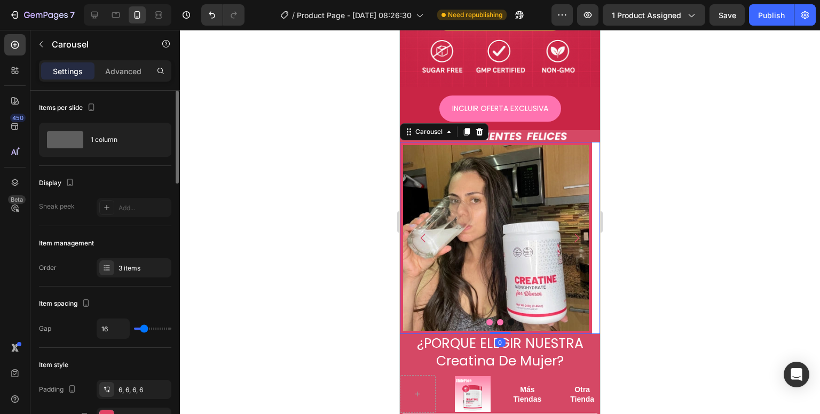
scroll to position [53, 0]
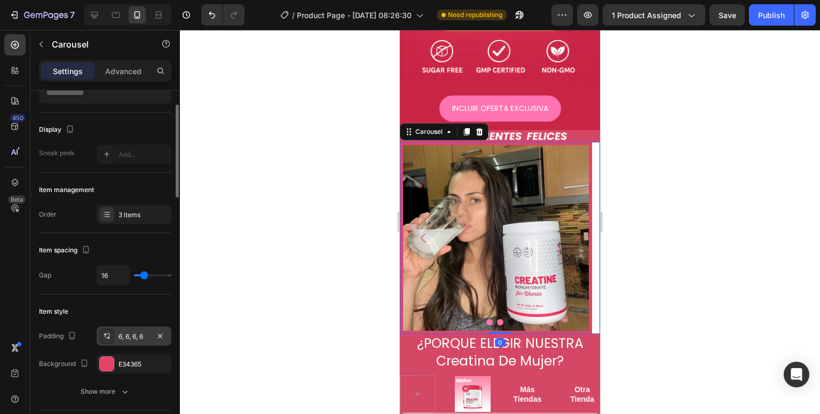
click at [147, 332] on div "6, 6, 6, 6" at bounding box center [133, 337] width 31 height 10
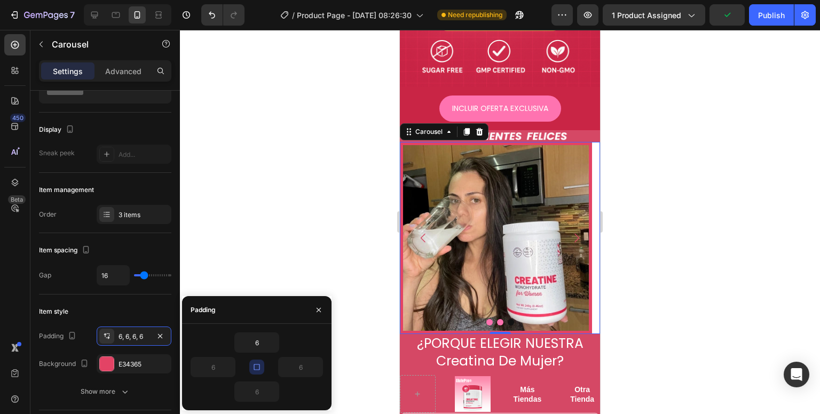
click at [254, 365] on icon "button" at bounding box center [257, 368] width 6 height 6
click at [297, 373] on input "6" at bounding box center [301, 367] width 44 height 19
click at [319, 369] on icon "button" at bounding box center [317, 367] width 9 height 9
click at [305, 372] on input "6" at bounding box center [301, 367] width 44 height 19
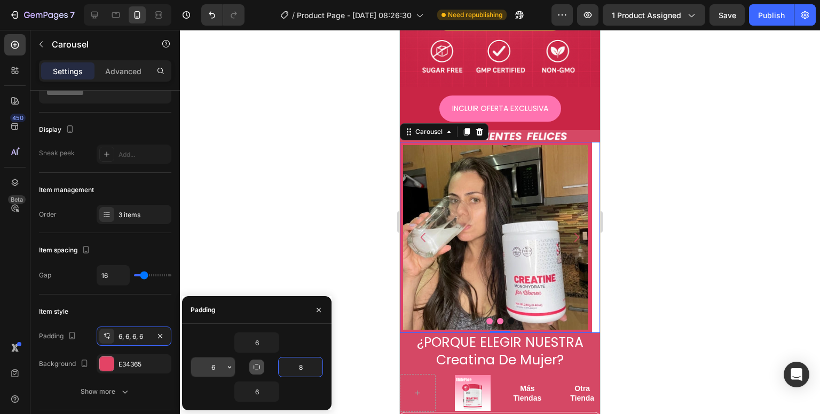
type input "8"
click at [224, 368] on input "6" at bounding box center [213, 367] width 44 height 19
click at [217, 368] on input "6" at bounding box center [213, 367] width 44 height 19
drag, startPoint x: 217, startPoint y: 368, endPoint x: 202, endPoint y: 366, distance: 15.6
click at [202, 366] on input "6" at bounding box center [213, 367] width 44 height 19
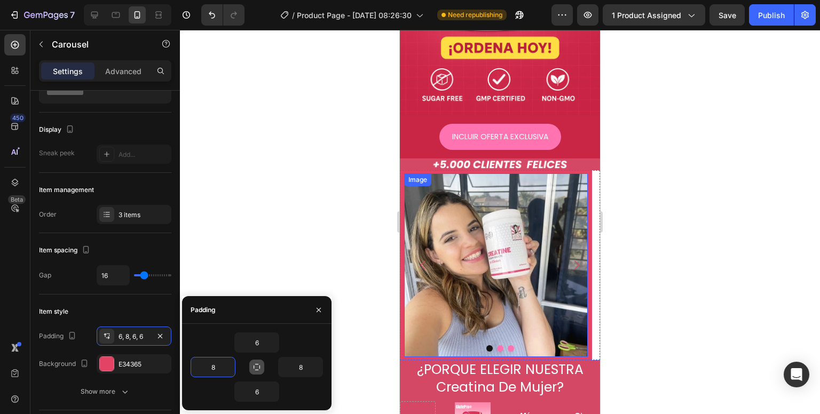
scroll to position [534, 0]
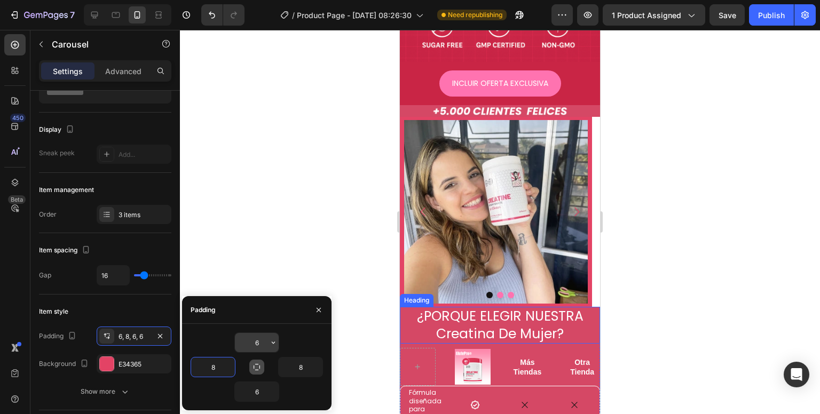
type input "8"
click at [254, 346] on input "6" at bounding box center [257, 342] width 44 height 19
click at [260, 344] on input "6" at bounding box center [257, 342] width 44 height 19
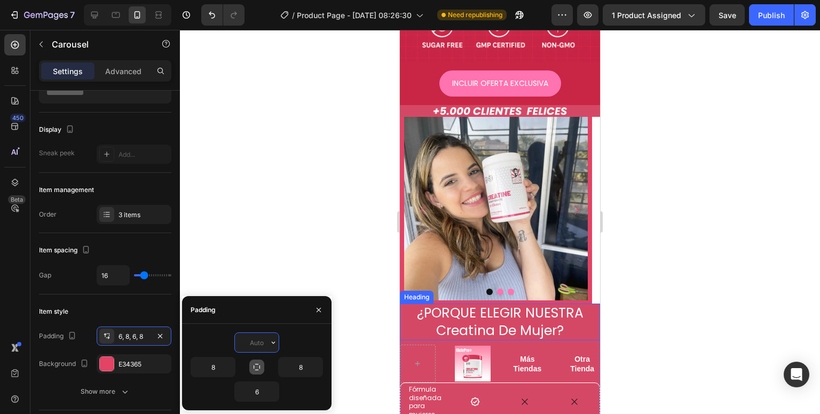
type input "4"
type input "5"
type input "4"
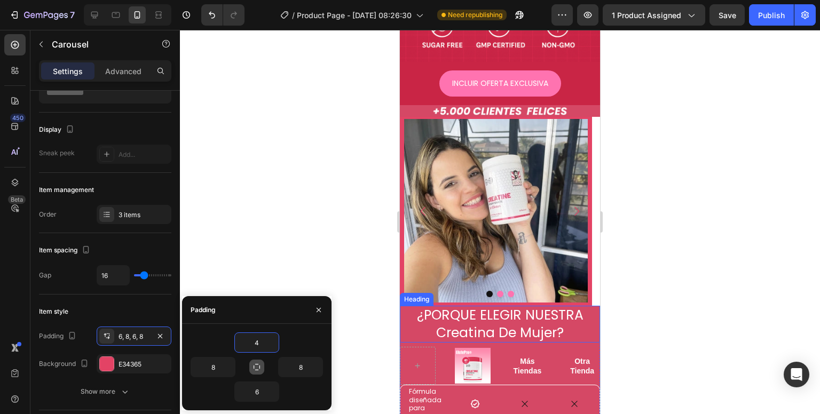
click at [278, 238] on div at bounding box center [500, 222] width 640 height 384
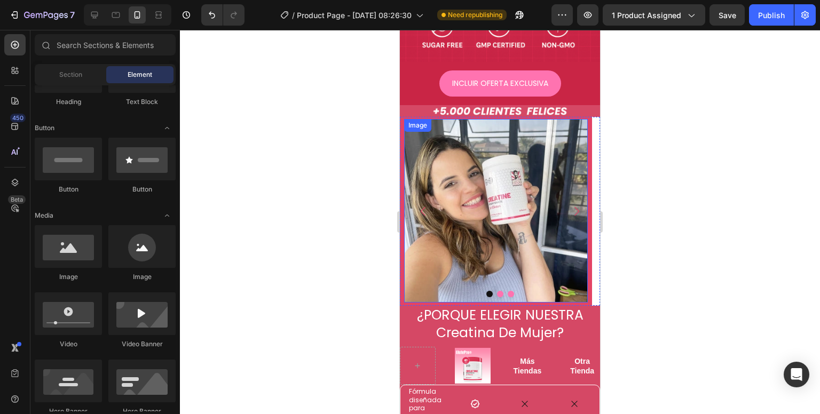
click at [470, 205] on img at bounding box center [496, 211] width 184 height 184
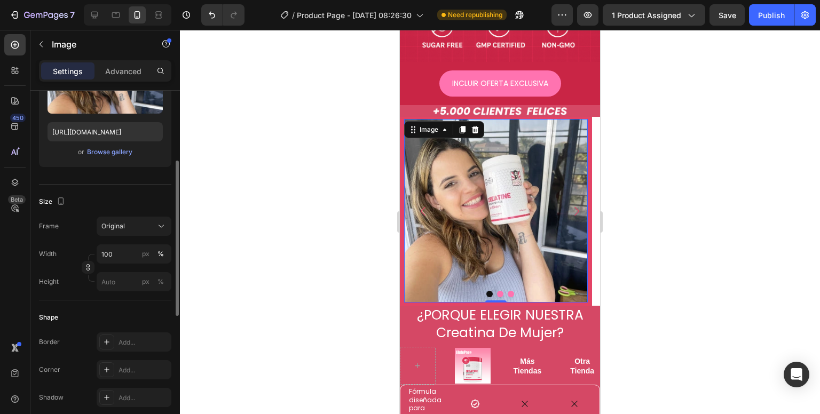
scroll to position [267, 0]
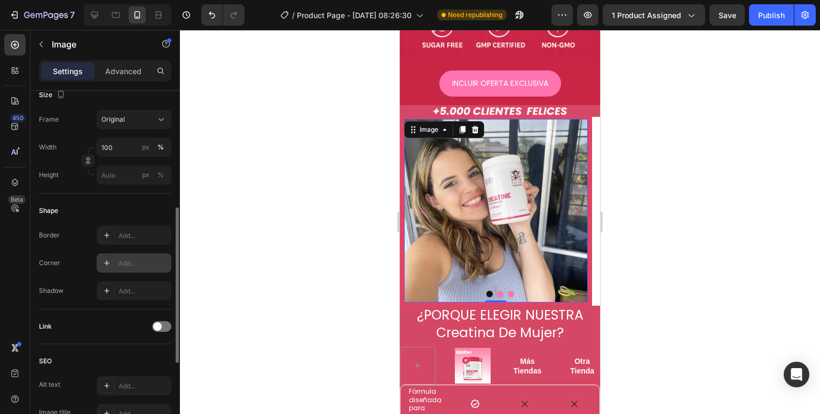
click at [117, 263] on div "Add..." at bounding box center [134, 263] width 75 height 19
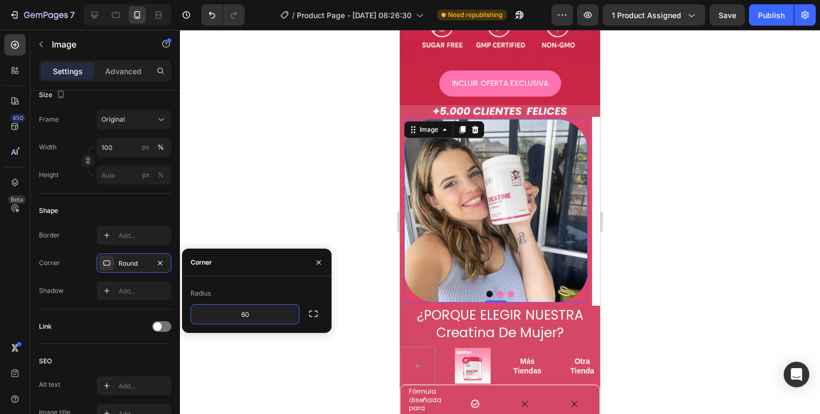
type input "6"
type input "30"
click at [314, 219] on div at bounding box center [500, 222] width 640 height 384
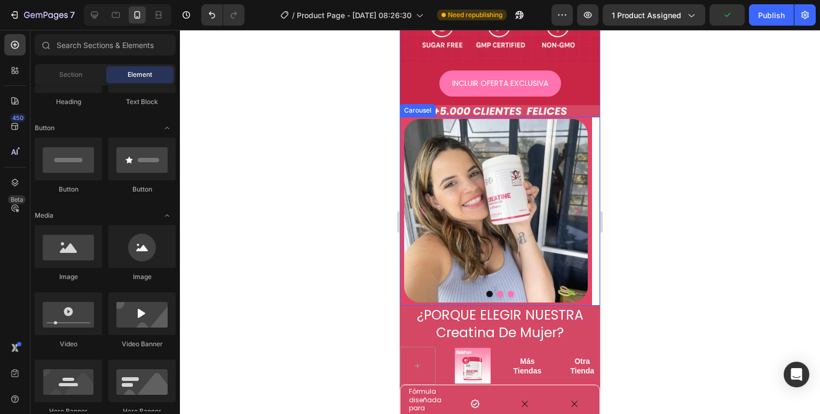
drag, startPoint x: 494, startPoint y: 273, endPoint x: 476, endPoint y: 261, distance: 22.1
click at [497, 291] on button "Dot" at bounding box center [500, 294] width 6 height 6
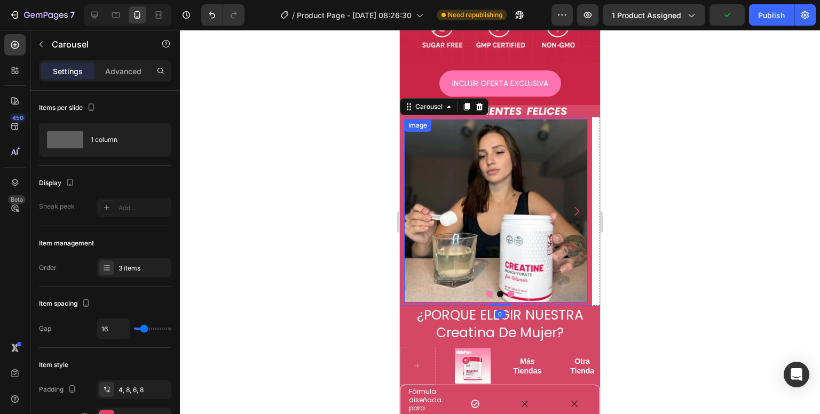
click at [464, 221] on img at bounding box center [496, 211] width 184 height 184
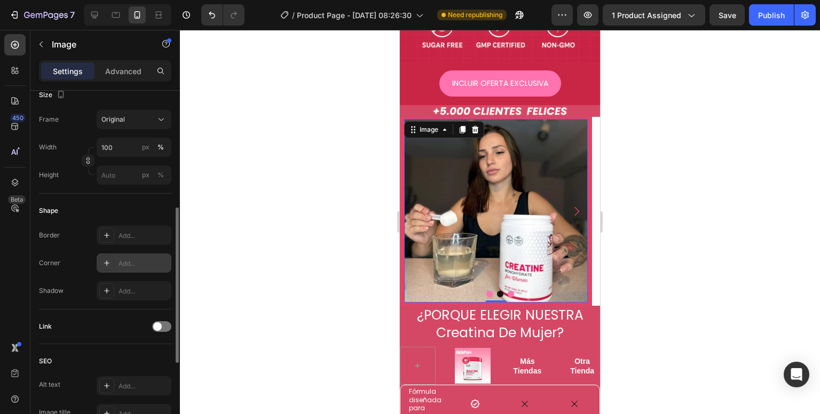
click at [127, 270] on div "Add..." at bounding box center [134, 263] width 75 height 19
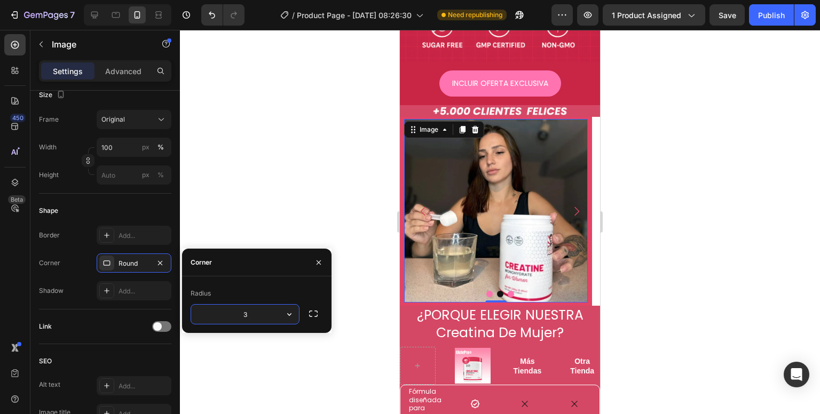
type input "30"
click at [311, 195] on div at bounding box center [500, 222] width 640 height 384
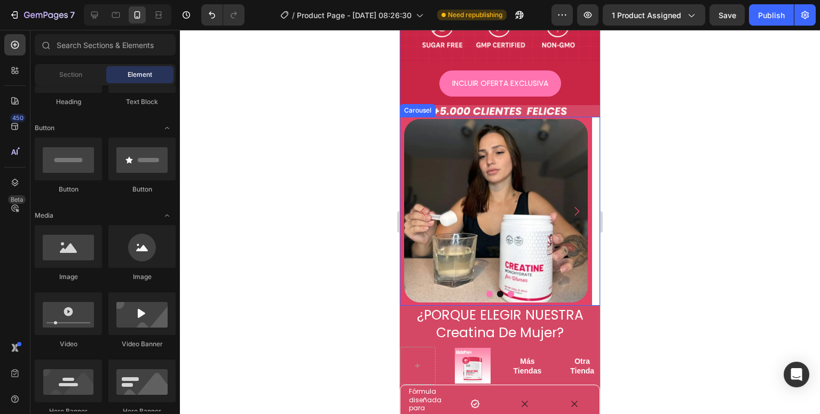
click at [508, 291] on button "Dot" at bounding box center [511, 294] width 6 height 6
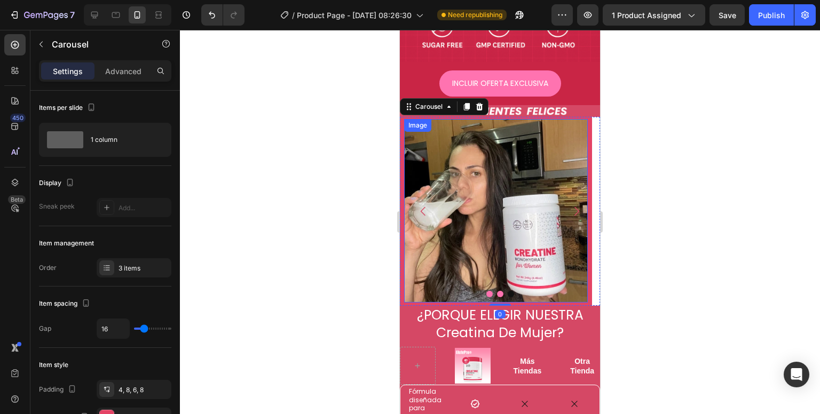
click at [475, 215] on img at bounding box center [496, 211] width 184 height 184
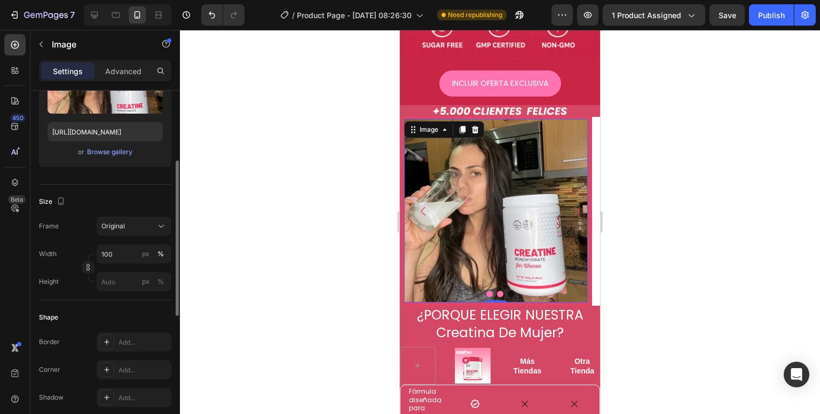
scroll to position [213, 0]
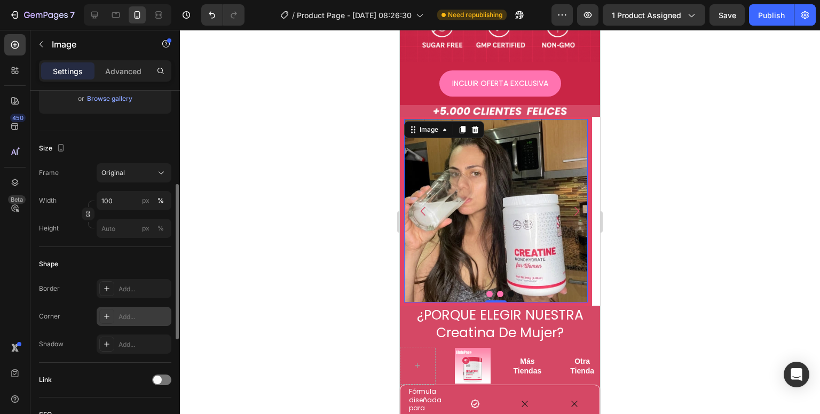
click at [121, 317] on div "Add..." at bounding box center [143, 317] width 50 height 10
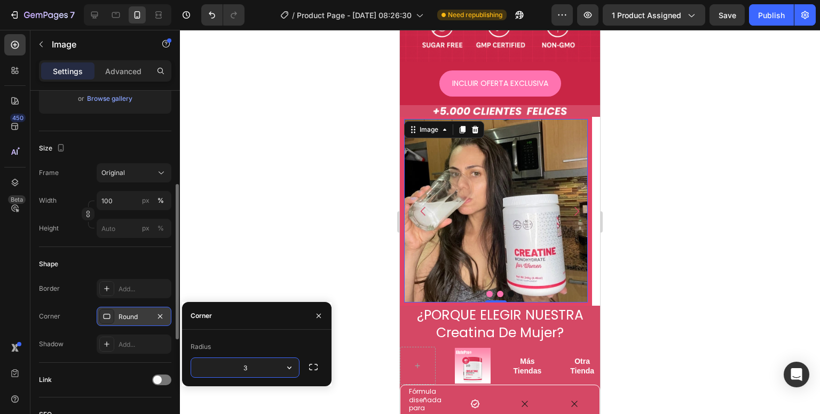
type input "30"
click at [250, 252] on div at bounding box center [500, 222] width 640 height 384
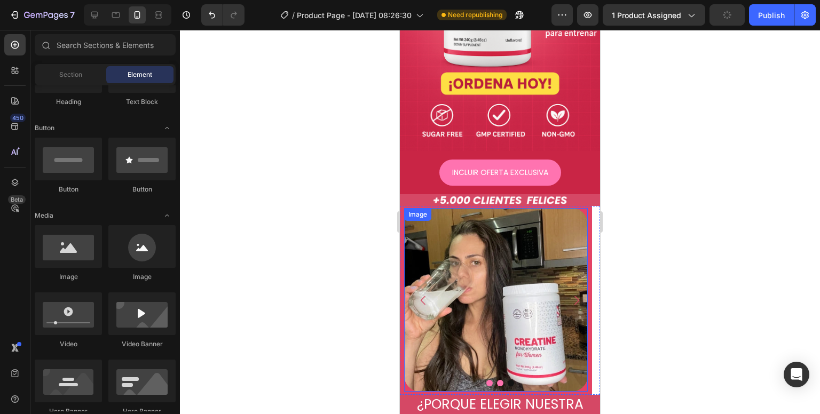
scroll to position [427, 0]
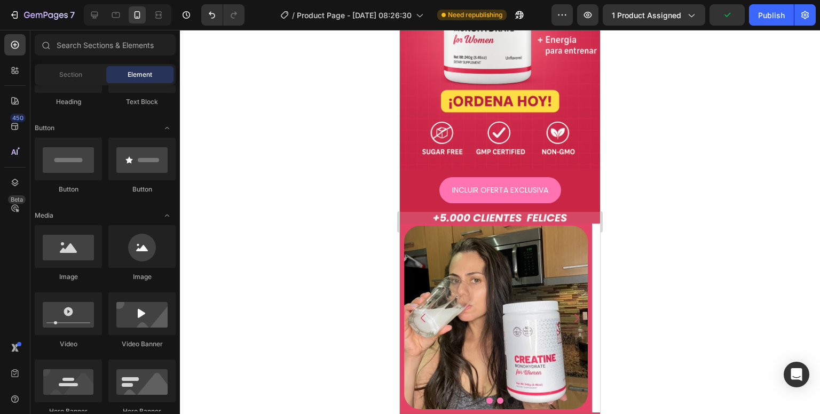
click at [786, 228] on div at bounding box center [500, 222] width 640 height 384
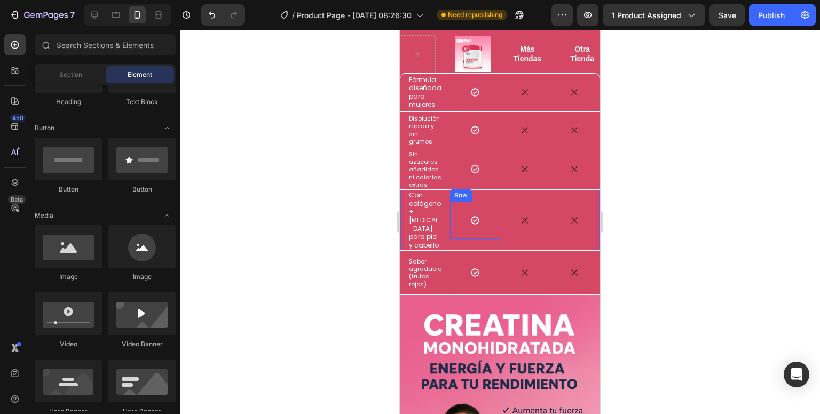
scroll to position [801, 0]
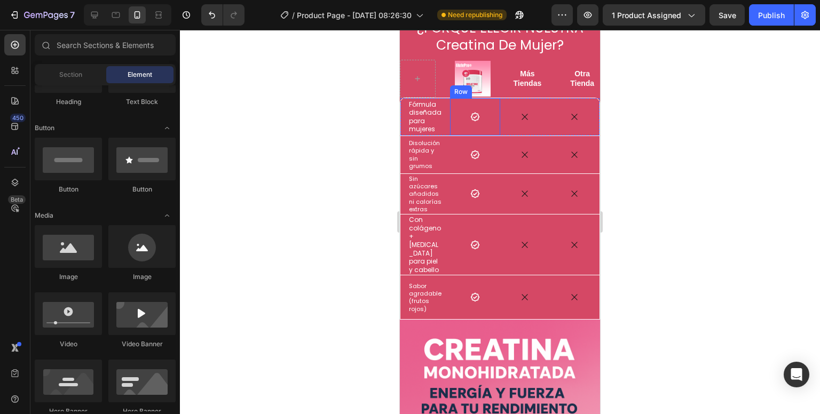
click at [482, 107] on div "Icon Row" at bounding box center [475, 116] width 50 height 37
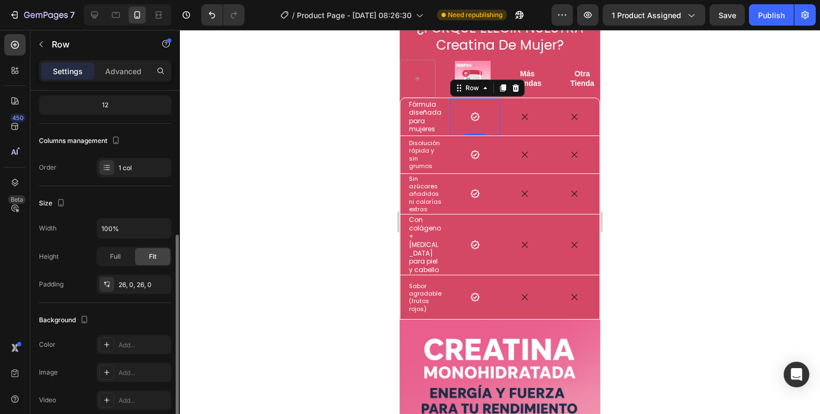
scroll to position [160, 0]
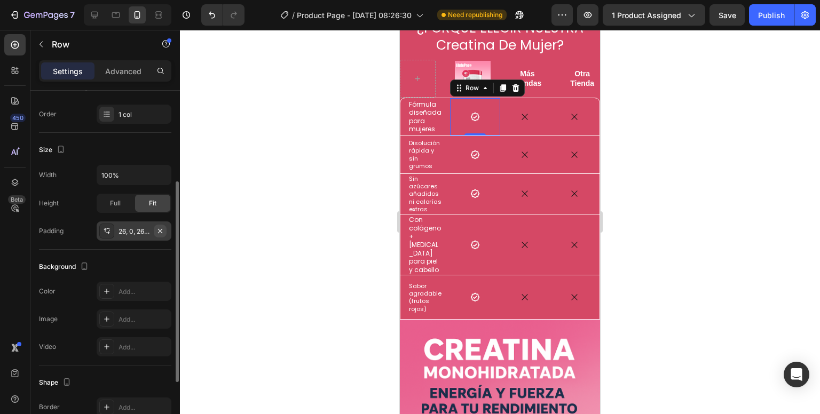
click at [162, 233] on icon "button" at bounding box center [160, 231] width 9 height 9
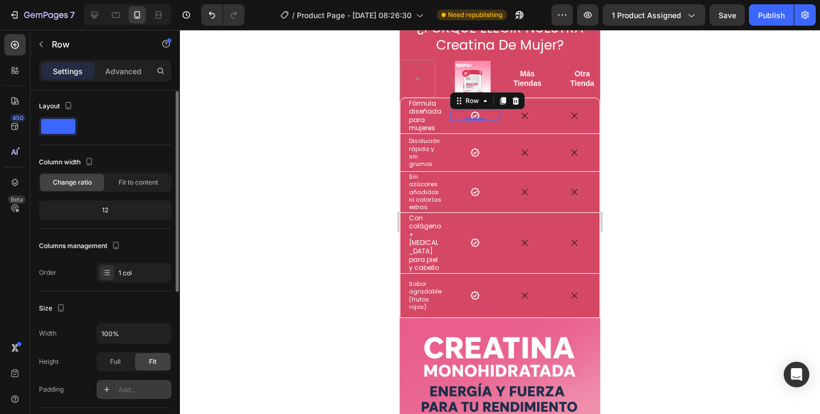
scroll to position [0, 0]
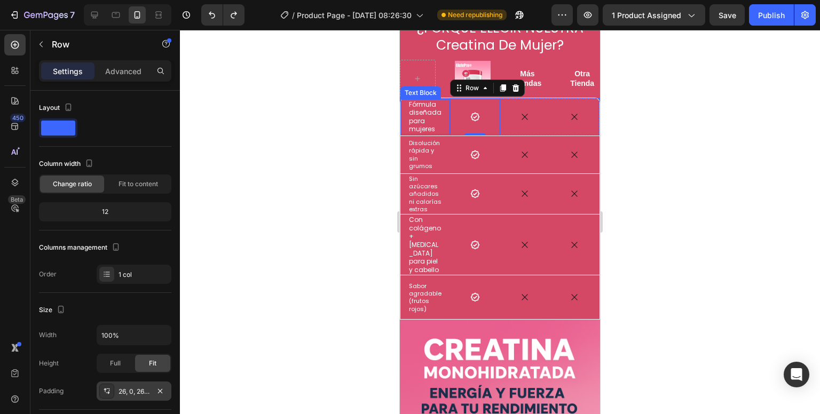
click at [438, 114] on p "Fórmula diseñada para mujeres" at bounding box center [425, 116] width 33 height 33
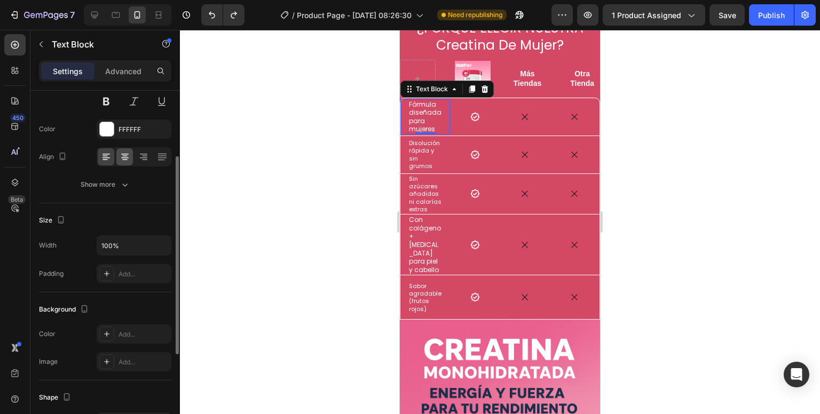
scroll to position [64, 0]
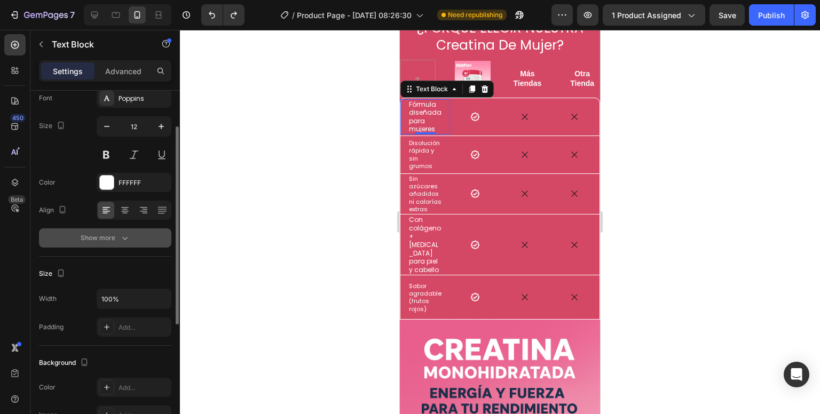
click at [120, 242] on icon "button" at bounding box center [125, 238] width 11 height 11
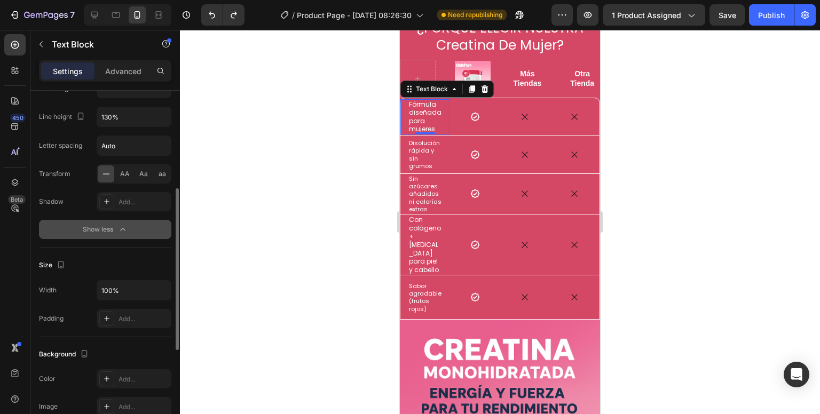
scroll to position [267, 0]
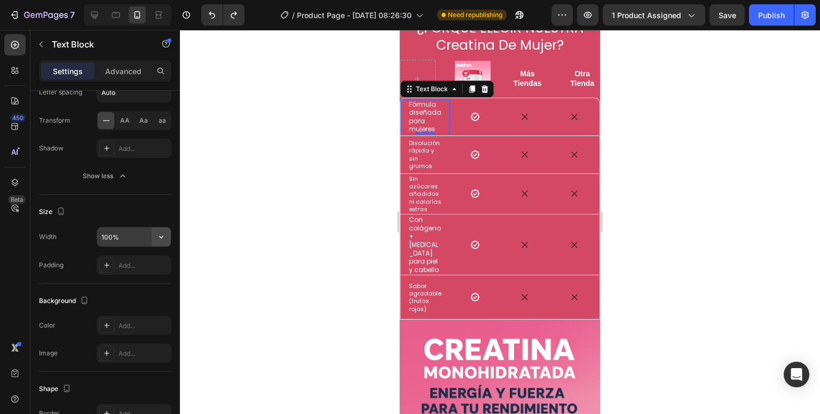
click at [154, 232] on button "button" at bounding box center [161, 236] width 19 height 19
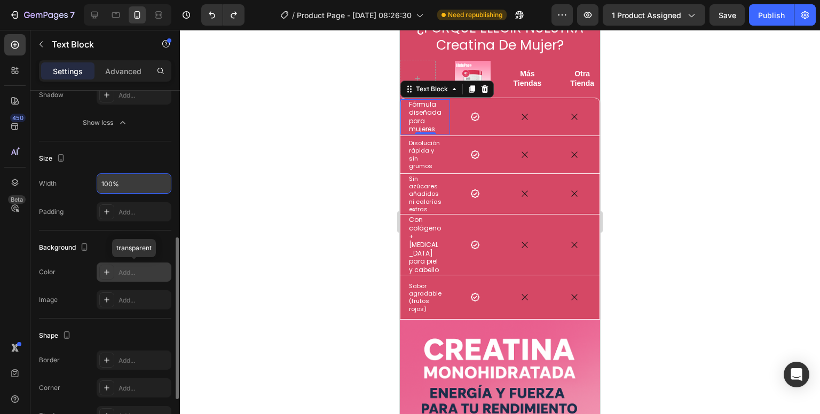
click at [146, 265] on div "Add..." at bounding box center [134, 272] width 75 height 19
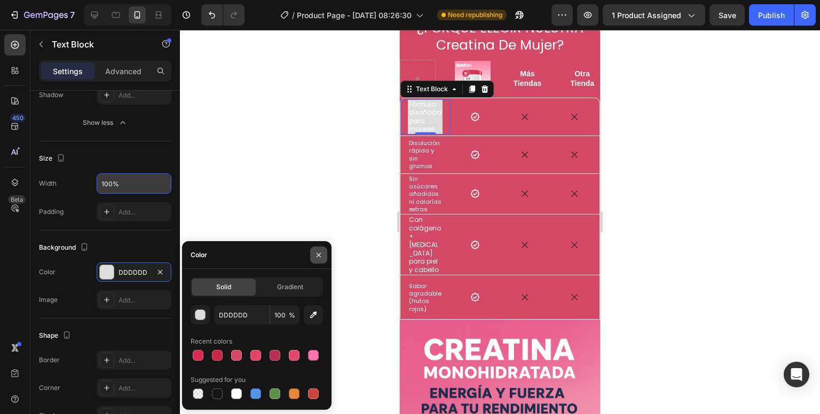
click at [316, 256] on icon "button" at bounding box center [318, 255] width 9 height 9
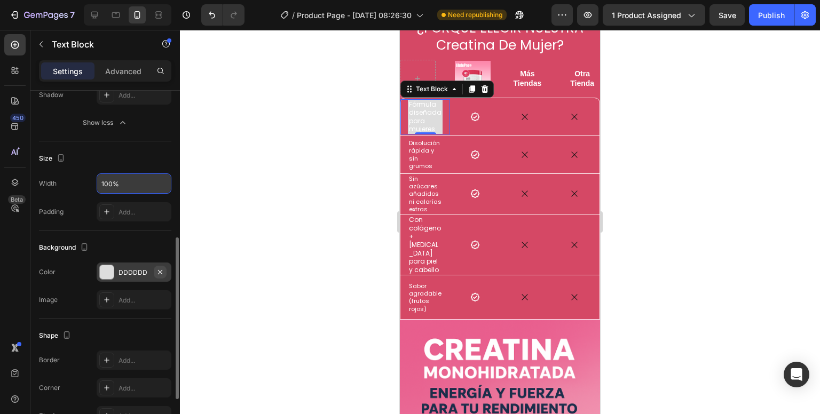
click at [159, 271] on icon "button" at bounding box center [160, 272] width 4 height 4
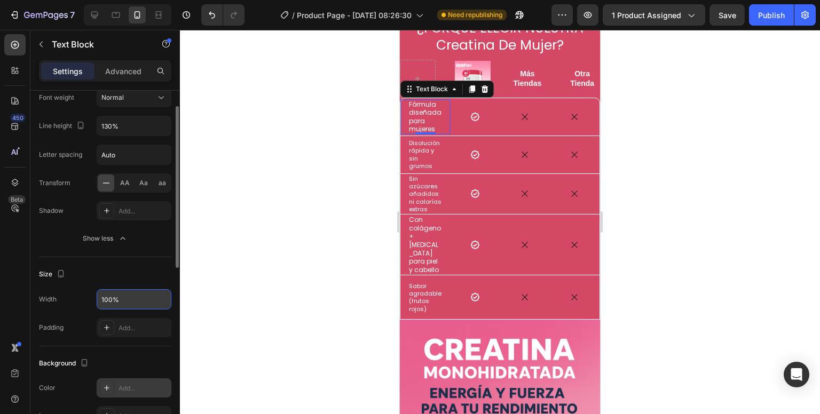
scroll to position [151, 0]
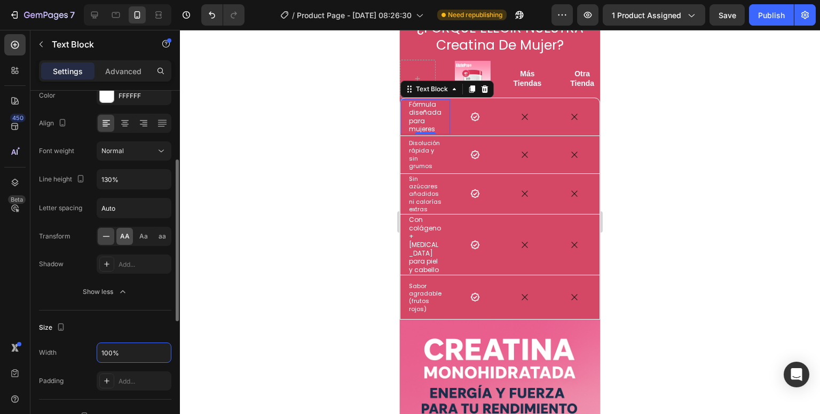
click at [124, 241] on div "AA" at bounding box center [124, 236] width 17 height 17
click at [145, 238] on span "Aa" at bounding box center [143, 237] width 9 height 10
click at [154, 237] on div "aa" at bounding box center [162, 236] width 17 height 17
click at [143, 239] on span "Aa" at bounding box center [143, 237] width 9 height 10
click at [436, 152] on p "Disolución rápida y sin grumos" at bounding box center [425, 154] width 33 height 30
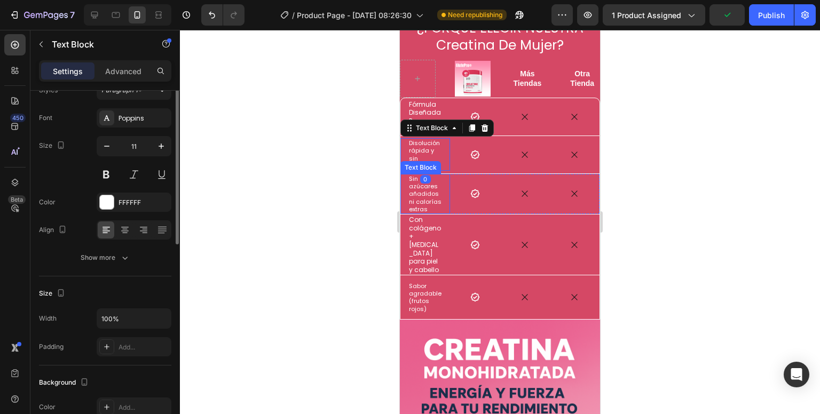
scroll to position [0, 0]
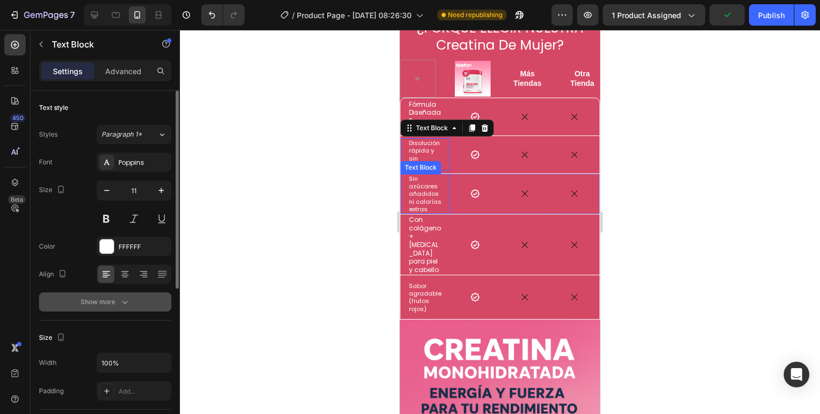
click at [122, 303] on icon "button" at bounding box center [125, 302] width 11 height 11
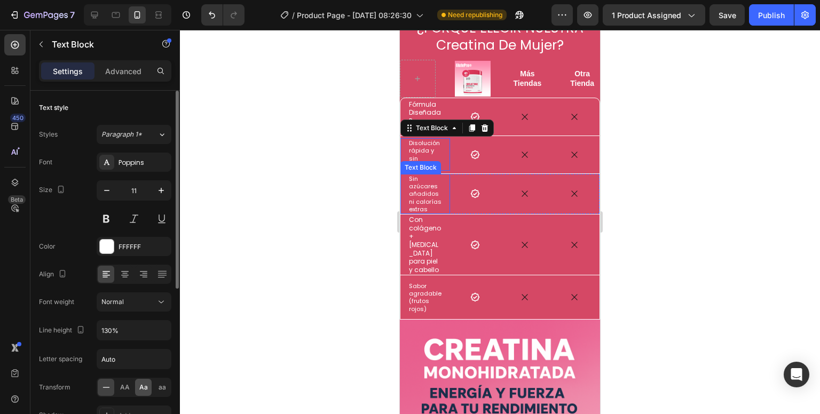
click at [141, 381] on div "Aa" at bounding box center [143, 387] width 17 height 17
click at [279, 295] on div at bounding box center [500, 222] width 640 height 384
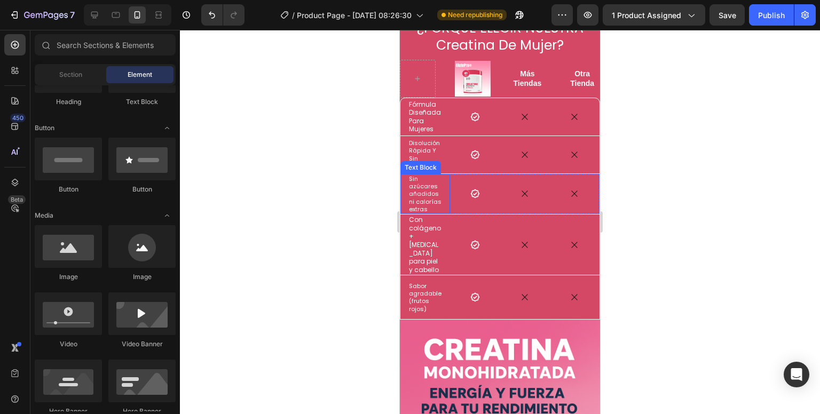
click at [413, 186] on p "Sin azúcares añadidos ni calorías extras" at bounding box center [425, 194] width 33 height 38
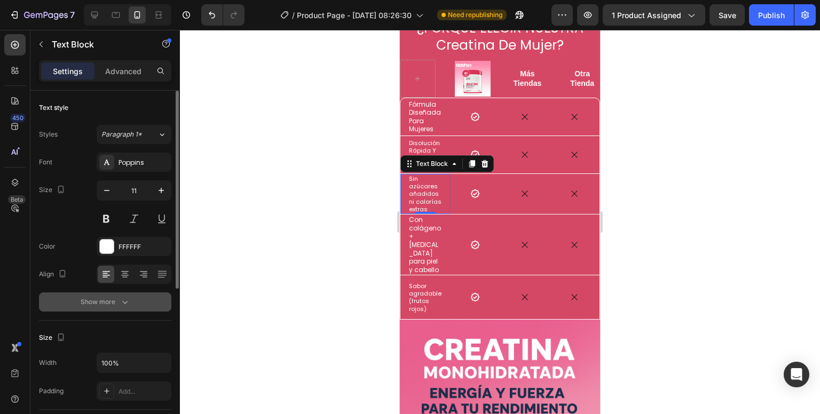
click at [113, 310] on button "Show more" at bounding box center [105, 301] width 132 height 19
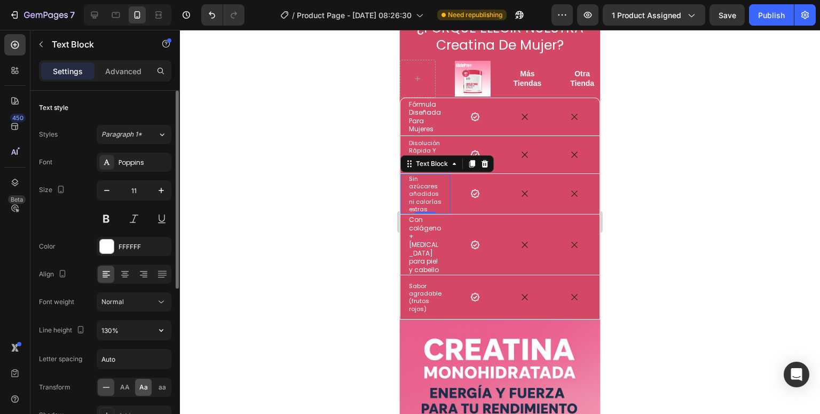
scroll to position [53, 0]
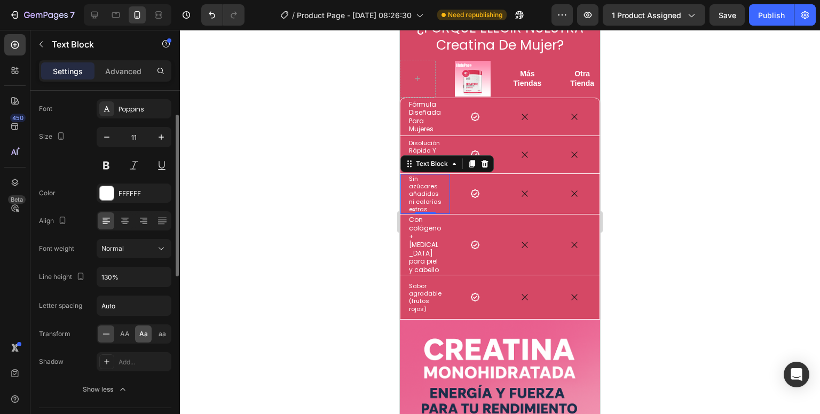
click at [141, 335] on span "Aa" at bounding box center [143, 334] width 9 height 10
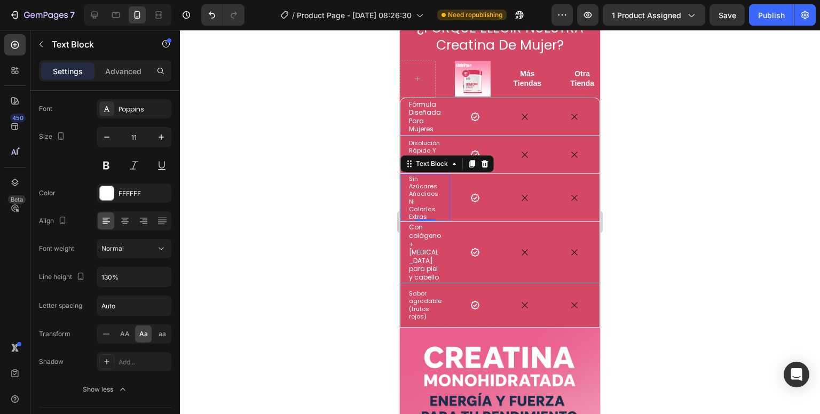
click at [283, 290] on div at bounding box center [500, 222] width 640 height 384
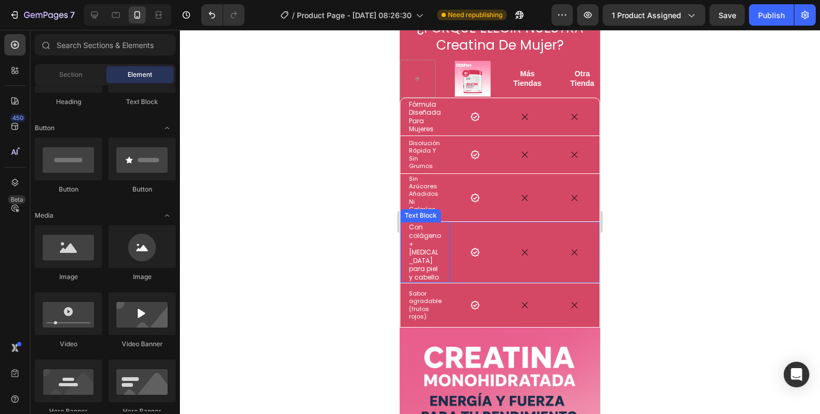
click at [414, 247] on p "Con colágeno + biotina para piel y cabello" at bounding box center [425, 252] width 33 height 58
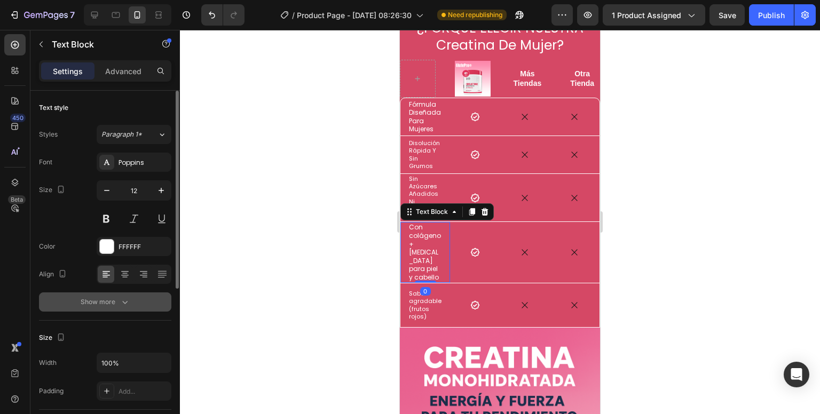
click at [134, 297] on button "Show more" at bounding box center [105, 301] width 132 height 19
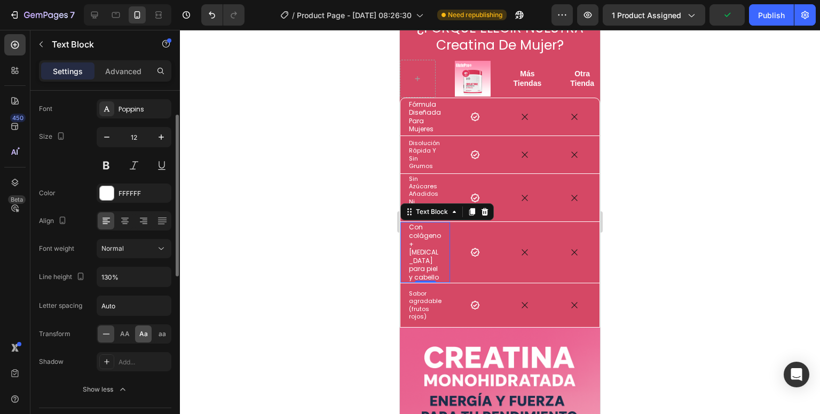
click at [141, 326] on div "Aa" at bounding box center [143, 334] width 17 height 17
drag, startPoint x: 259, startPoint y: 300, endPoint x: 303, endPoint y: 300, distance: 43.2
click at [260, 299] on div at bounding box center [500, 222] width 640 height 384
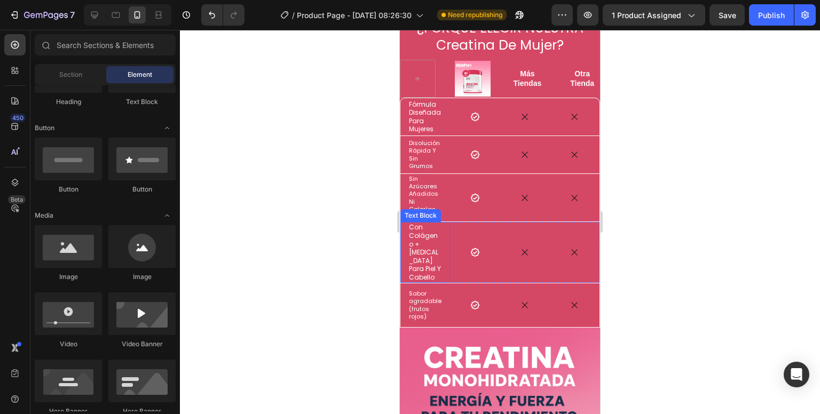
click at [432, 252] on p "con colágeno + [MEDICAL_DATA] para piel y cabello" at bounding box center [425, 252] width 33 height 58
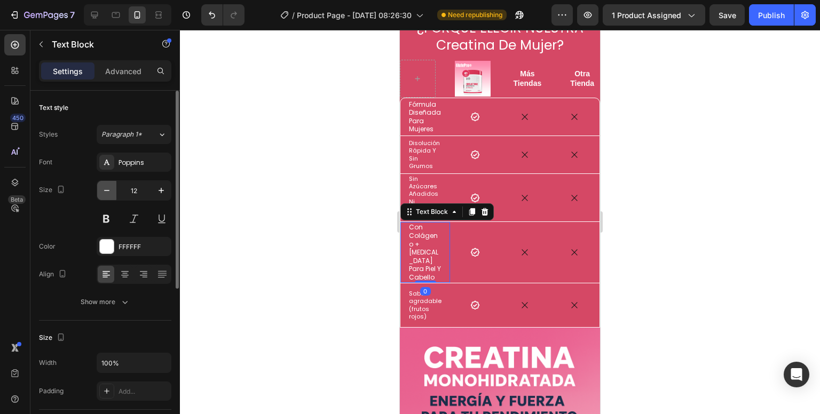
click at [105, 196] on button "button" at bounding box center [106, 190] width 19 height 19
type input "11"
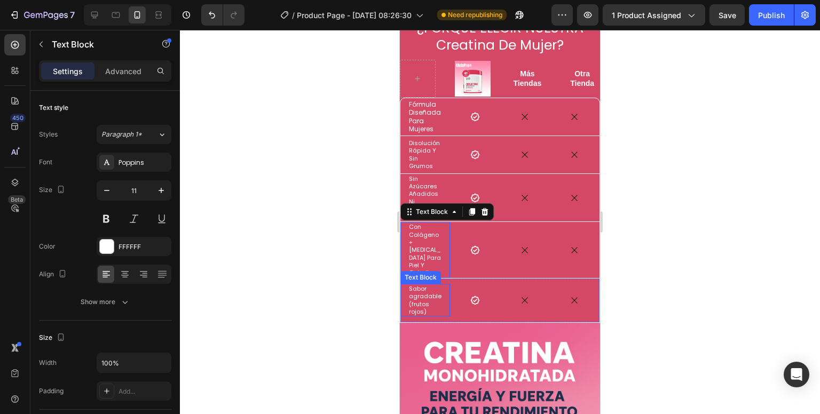
click at [412, 285] on p "Sabor agradable (frutos rojos)" at bounding box center [425, 300] width 33 height 30
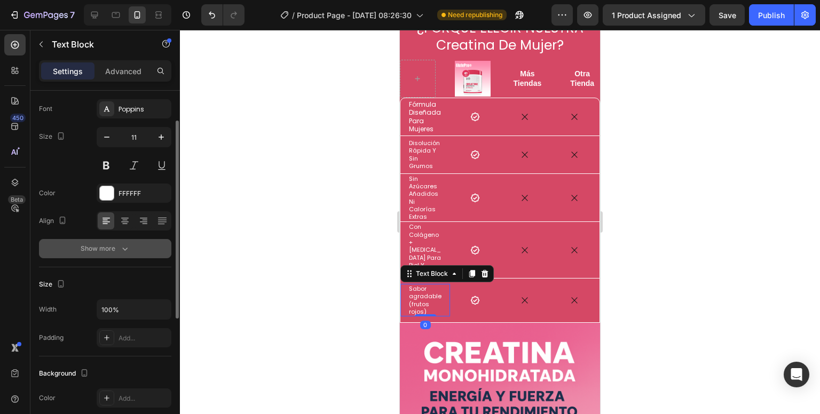
click at [124, 255] on button "Show more" at bounding box center [105, 248] width 132 height 19
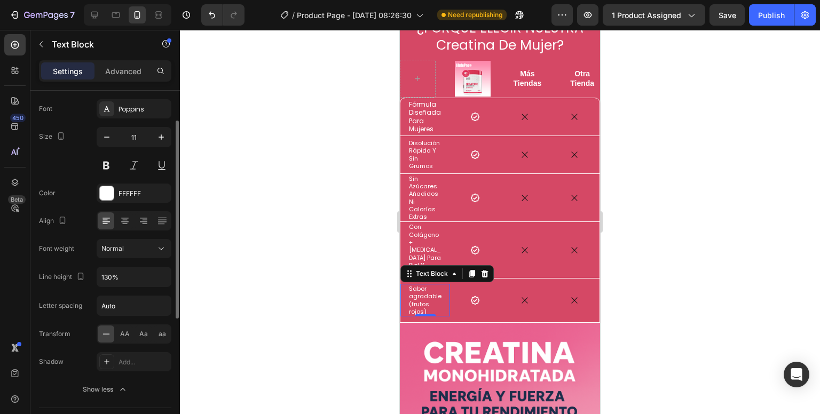
click at [152, 338] on div "AA Aa aa" at bounding box center [134, 334] width 75 height 19
click at [149, 336] on div "Aa" at bounding box center [143, 334] width 17 height 17
click at [249, 251] on div at bounding box center [500, 222] width 640 height 384
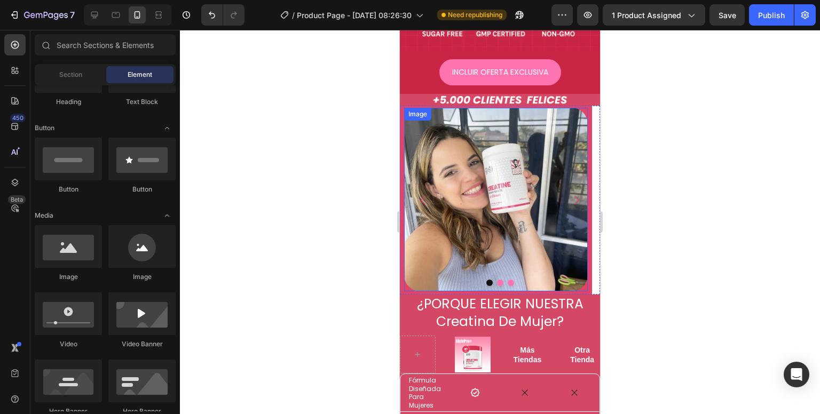
scroll to position [492, 0]
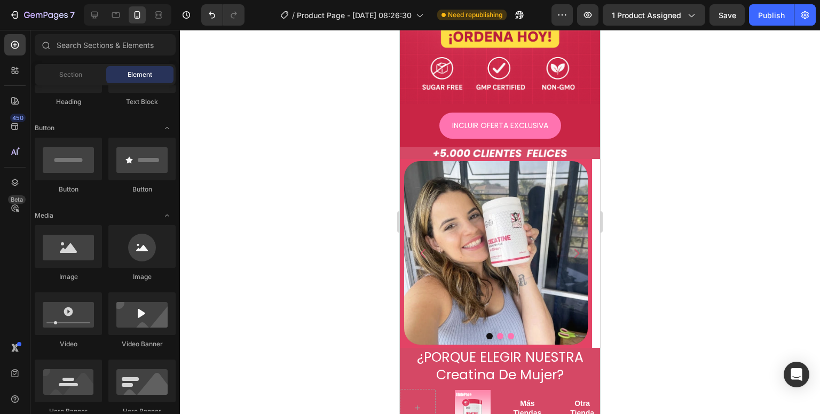
click at [331, 220] on div at bounding box center [500, 222] width 640 height 384
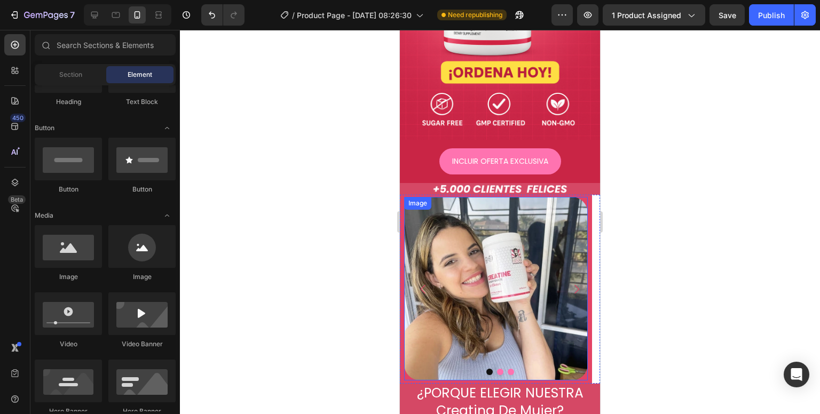
scroll to position [438, 0]
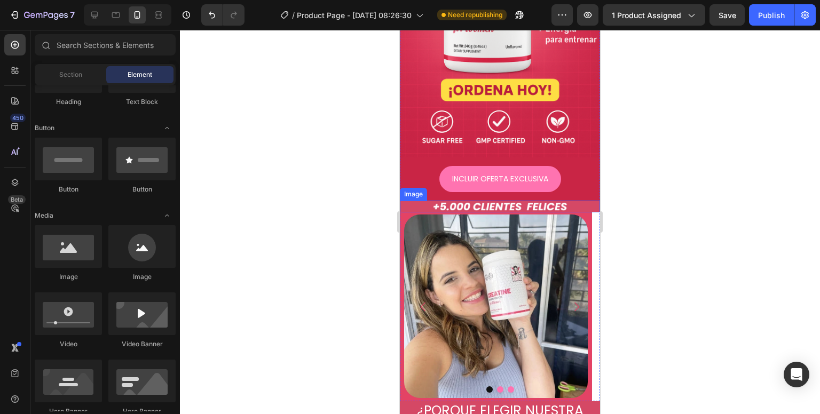
click at [487, 201] on img at bounding box center [500, 207] width 200 height 12
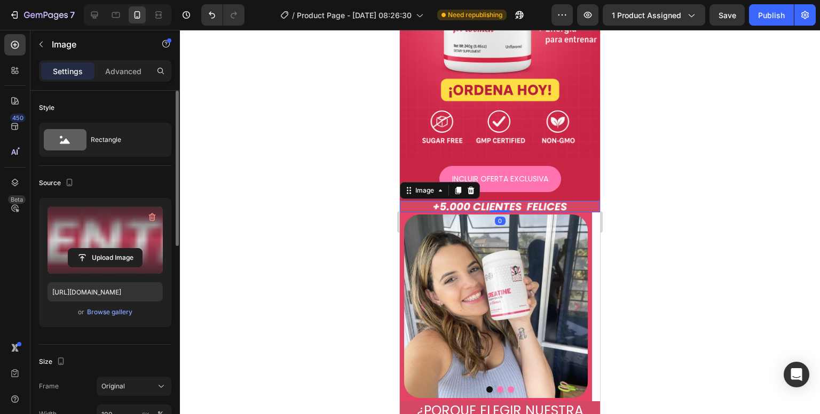
drag, startPoint x: 118, startPoint y: 243, endPoint x: 115, endPoint y: 238, distance: 7.0
click at [115, 238] on label at bounding box center [105, 240] width 115 height 67
click at [115, 249] on input "file" at bounding box center [105, 258] width 74 height 18
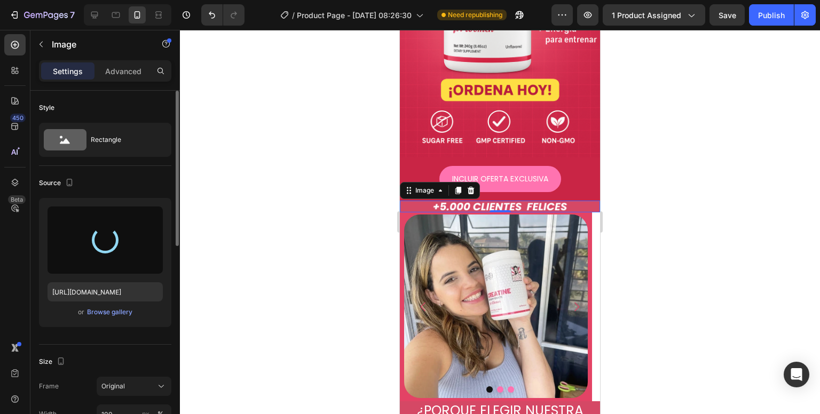
type input "https://cdn.shopify.com/s/files/1/0704/4907/0173/files/gempages_581084906780623…"
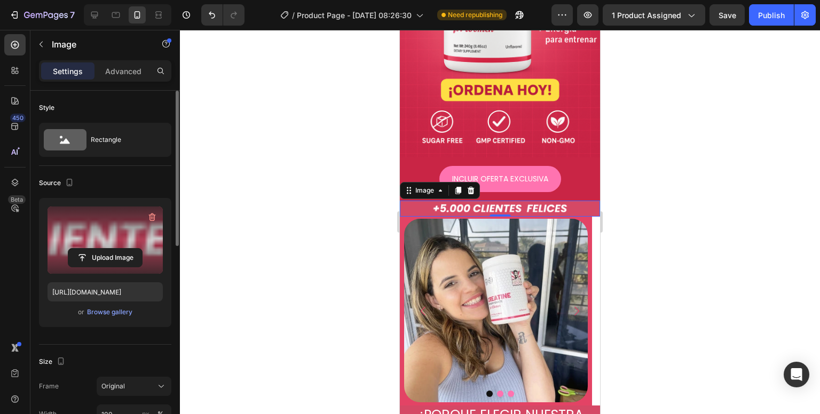
click at [704, 225] on div at bounding box center [500, 222] width 640 height 384
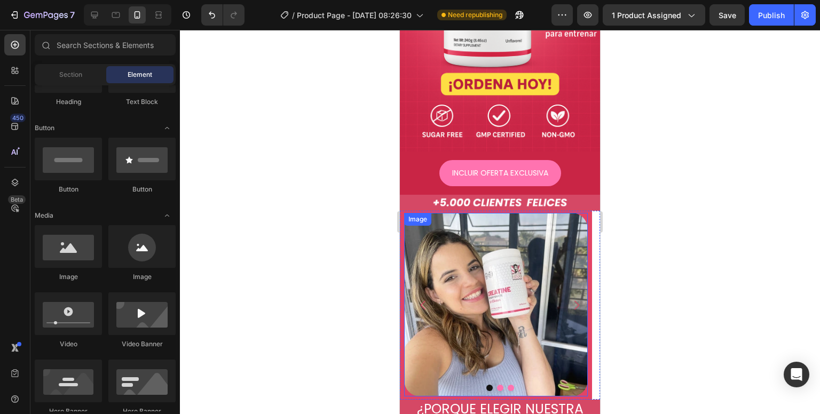
scroll to position [427, 0]
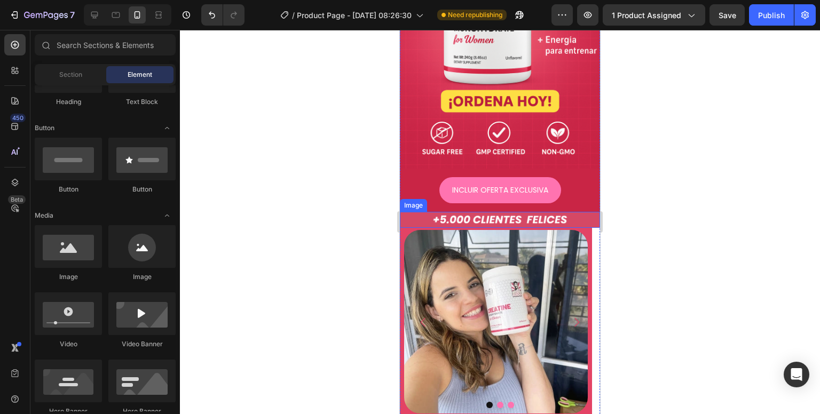
click at [416, 212] on img at bounding box center [500, 220] width 200 height 16
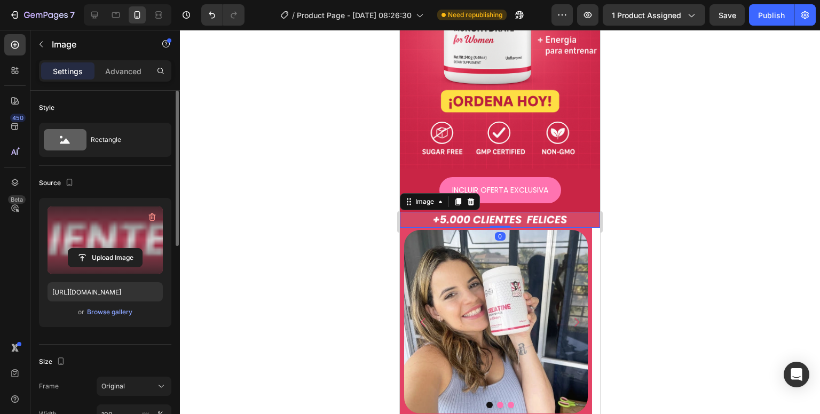
click at [97, 246] on label at bounding box center [105, 240] width 115 height 67
click at [97, 249] on input "file" at bounding box center [105, 258] width 74 height 18
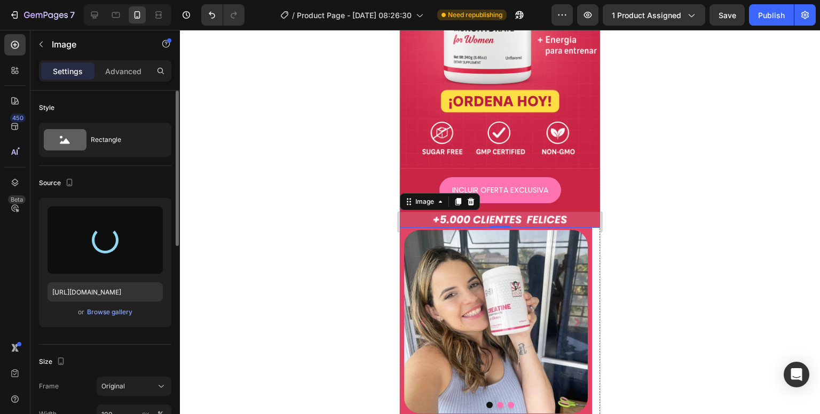
type input "https://cdn.shopify.com/s/files/1/0704/4907/0173/files/gempages_581084906780623…"
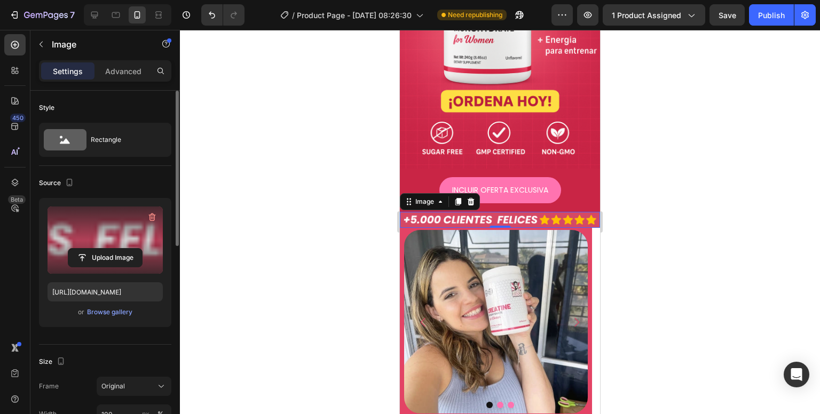
click at [734, 201] on div at bounding box center [500, 222] width 640 height 384
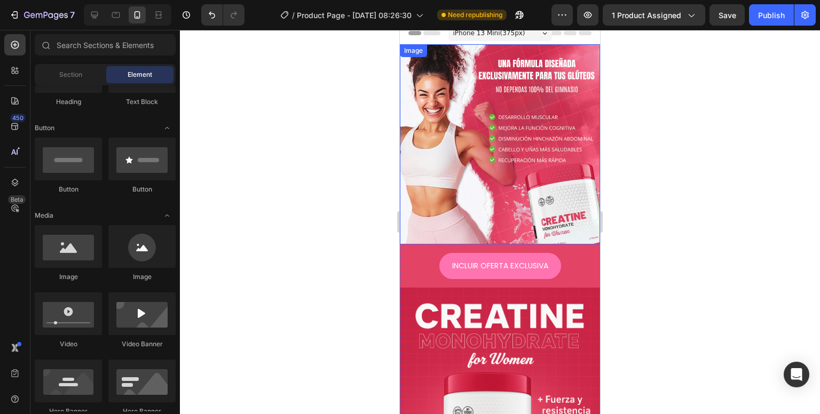
scroll to position [0, 0]
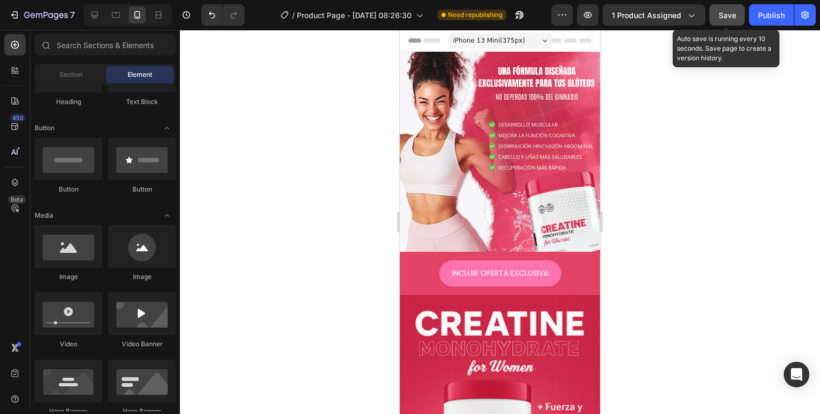
click at [726, 25] on button "Save" at bounding box center [726, 14] width 35 height 21
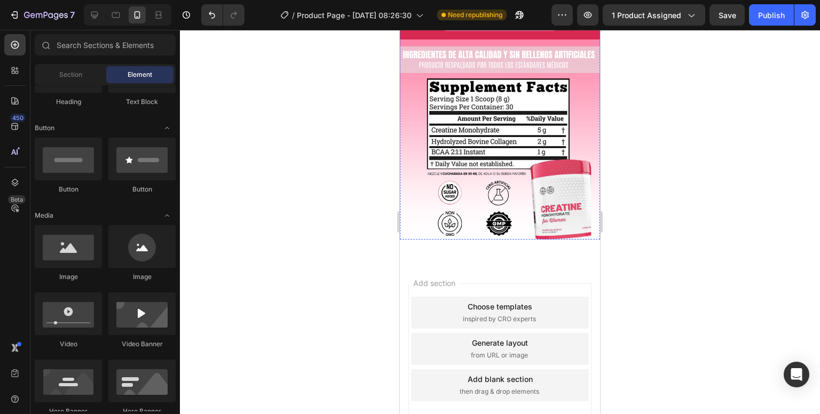
scroll to position [1414, 0]
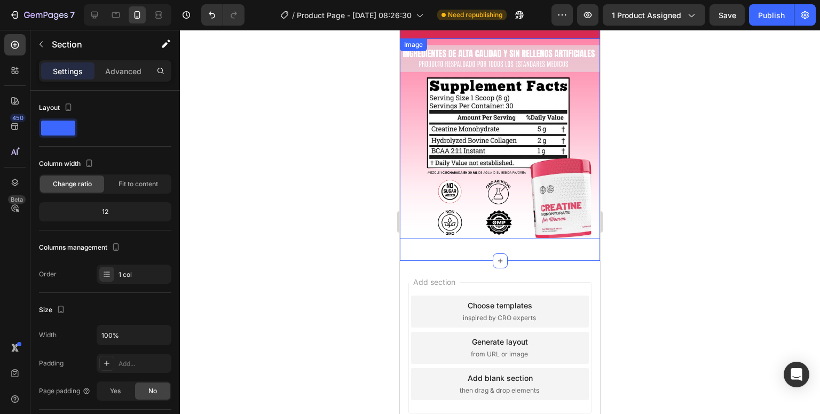
click at [479, 206] on img at bounding box center [500, 138] width 200 height 200
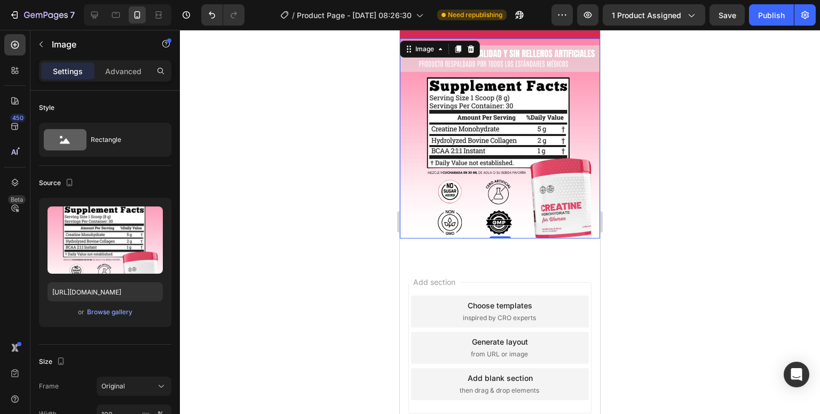
drag, startPoint x: 622, startPoint y: 161, endPoint x: 621, endPoint y: 139, distance: 21.4
click at [622, 159] on div at bounding box center [500, 222] width 640 height 384
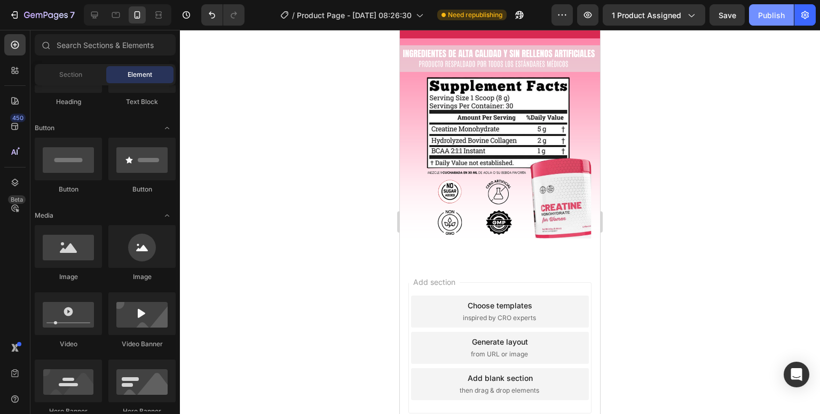
click at [761, 16] on div "Publish" at bounding box center [771, 15] width 27 height 11
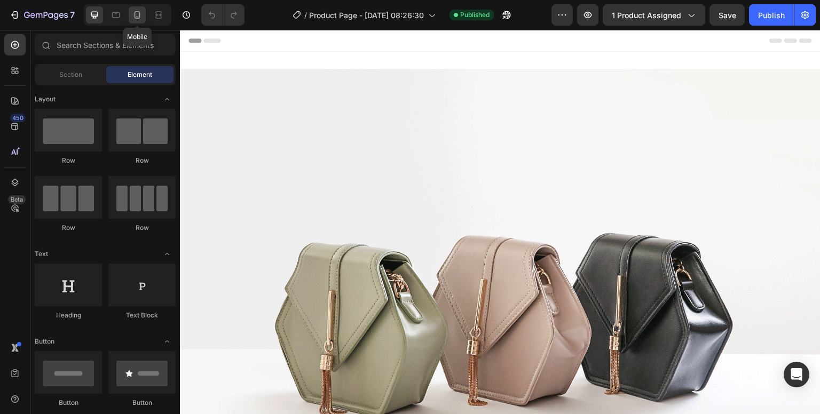
click at [133, 20] on icon at bounding box center [137, 15] width 11 height 11
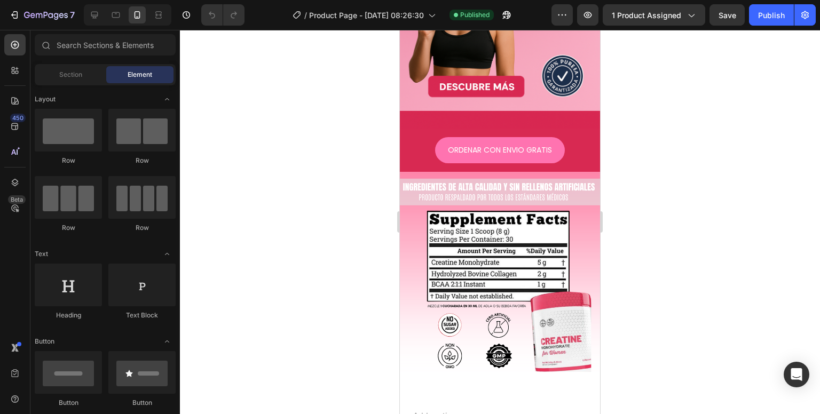
scroll to position [1414, 0]
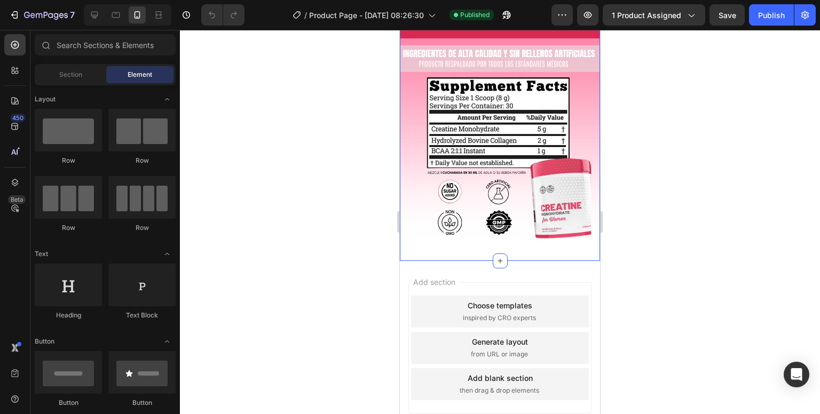
click at [470, 202] on img at bounding box center [500, 138] width 200 height 200
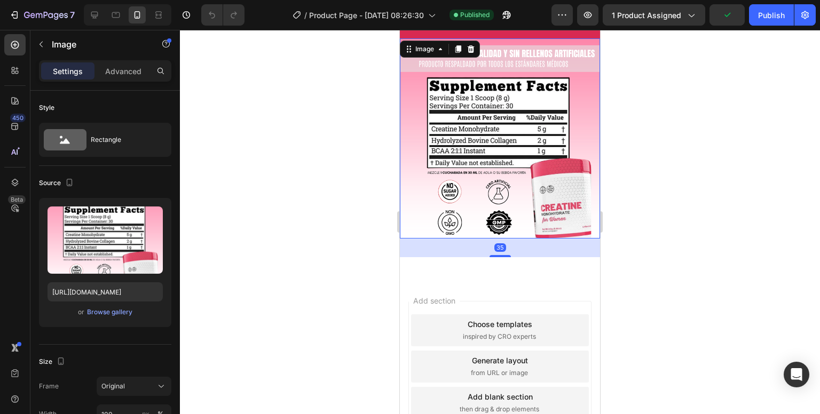
drag, startPoint x: 491, startPoint y: 217, endPoint x: 501, endPoint y: 236, distance: 21.0
click at [501, 255] on div at bounding box center [499, 256] width 21 height 2
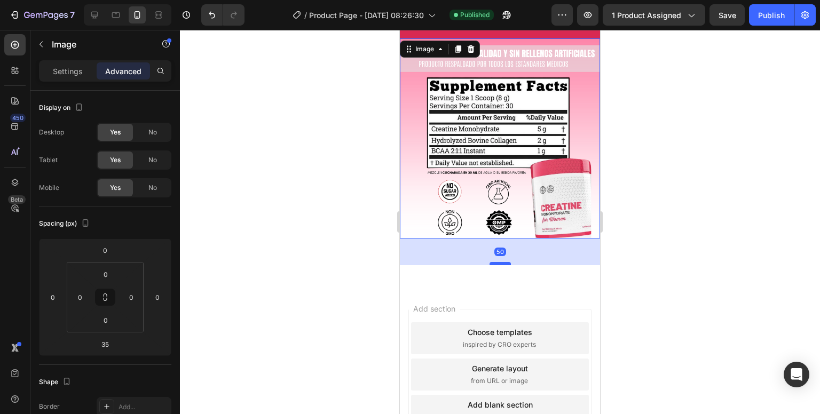
drag, startPoint x: 495, startPoint y: 235, endPoint x: 498, endPoint y: 243, distance: 8.4
click at [498, 262] on div at bounding box center [499, 263] width 21 height 3
type input "50"
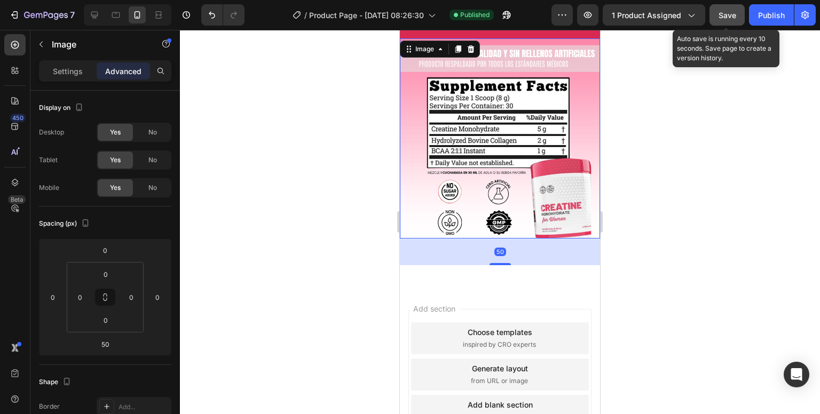
click at [734, 14] on span "Save" at bounding box center [727, 15] width 18 height 9
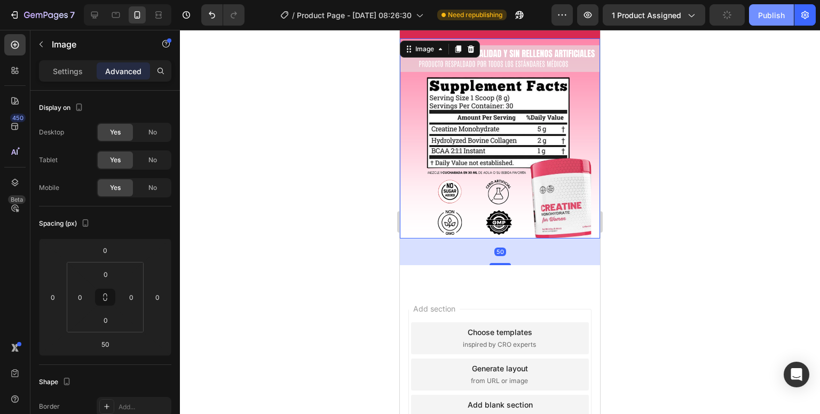
click at [760, 10] on div "Publish" at bounding box center [771, 15] width 27 height 11
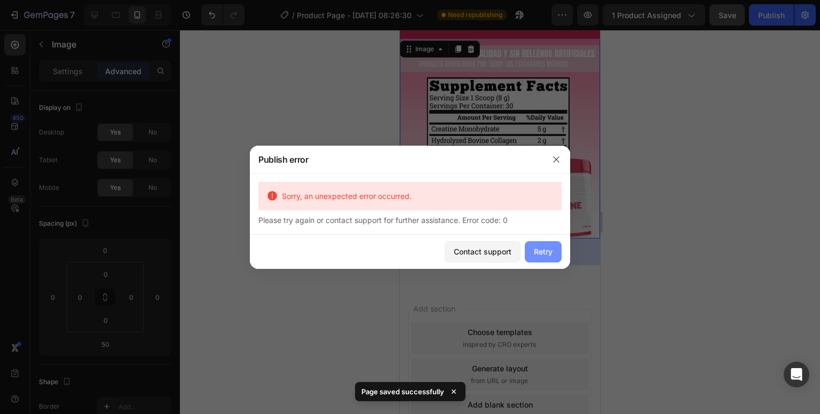
click at [540, 256] on div "Retry" at bounding box center [543, 251] width 19 height 11
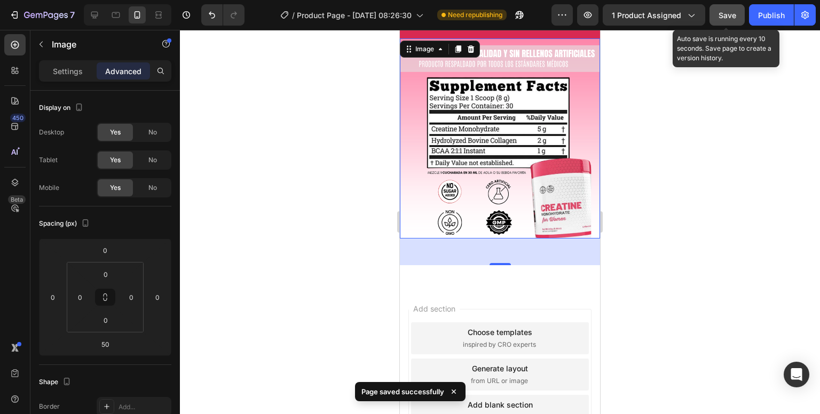
click at [729, 4] on button "Save" at bounding box center [726, 14] width 35 height 21
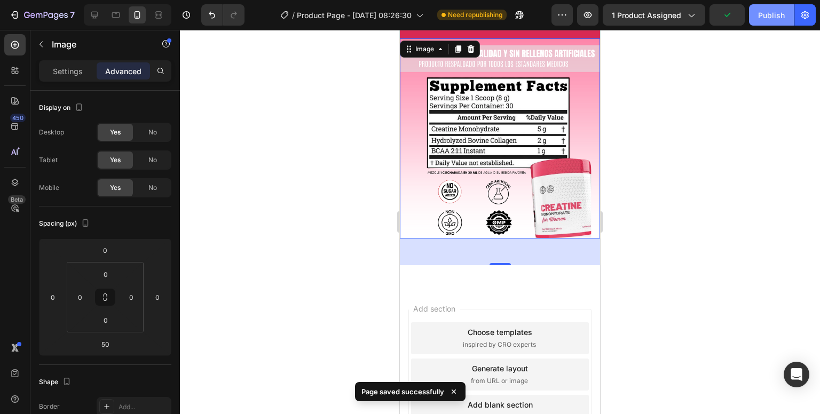
click at [754, 19] on button "Publish" at bounding box center [771, 14] width 45 height 21
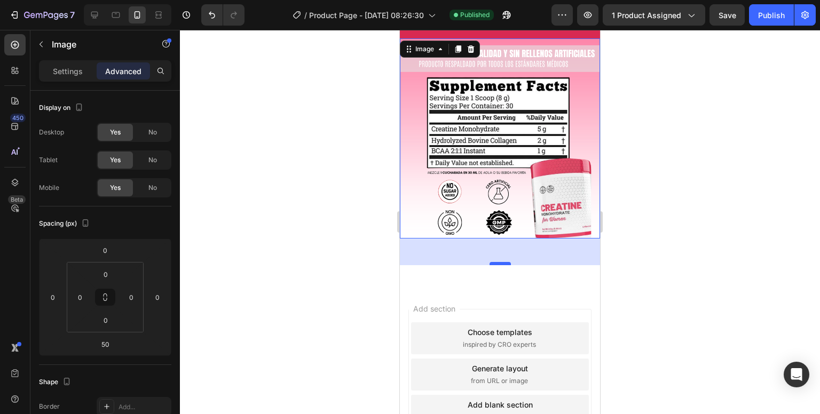
click at [496, 239] on div "50" at bounding box center [500, 239] width 200 height 0
drag, startPoint x: 496, startPoint y: 244, endPoint x: 497, endPoint y: 235, distance: 9.2
click at [497, 239] on div "50" at bounding box center [500, 252] width 200 height 27
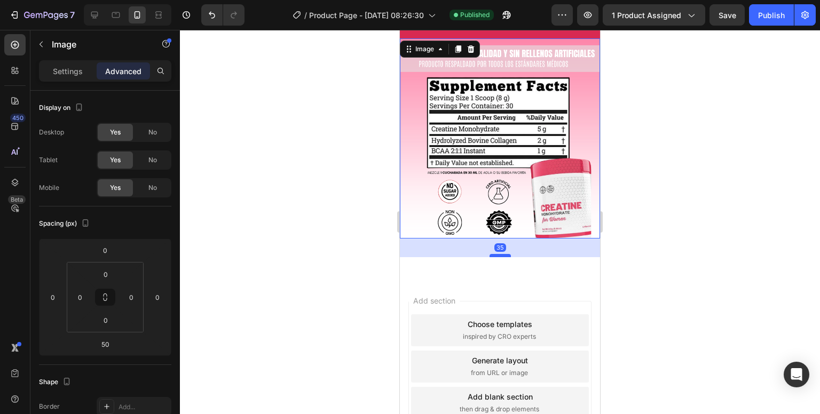
drag, startPoint x: 495, startPoint y: 243, endPoint x: 495, endPoint y: 235, distance: 8.0
click at [495, 254] on div at bounding box center [499, 255] width 21 height 3
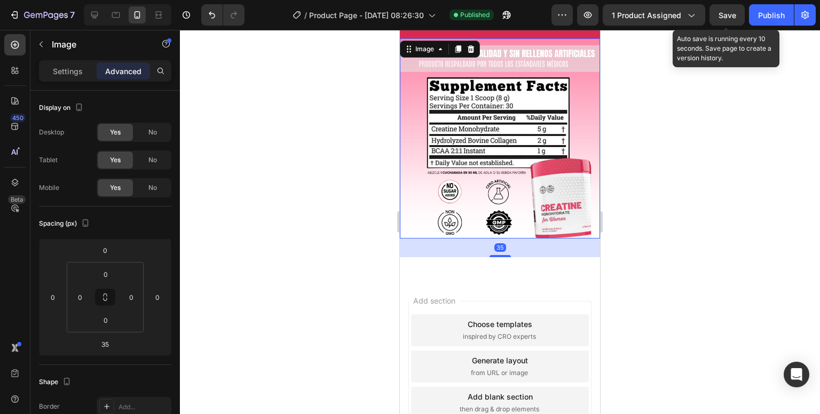
click at [732, 18] on span "Save" at bounding box center [727, 15] width 18 height 9
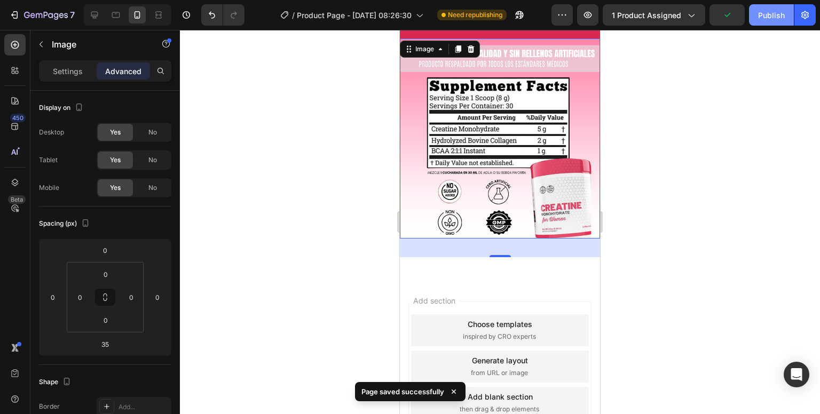
click at [756, 21] on button "Publish" at bounding box center [771, 14] width 45 height 21
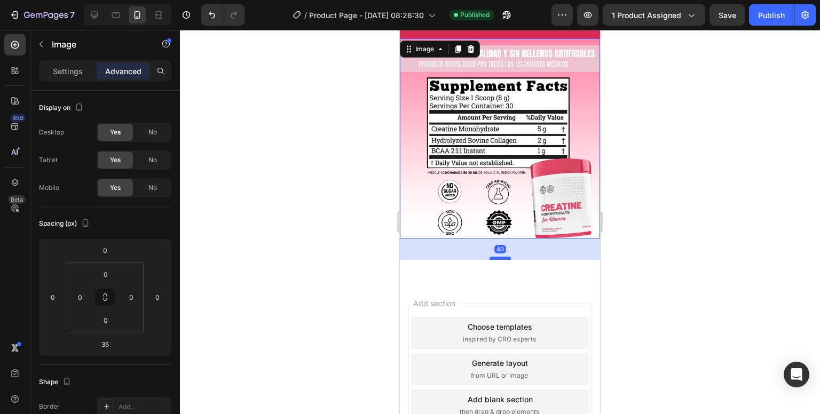
click at [492, 257] on div at bounding box center [499, 258] width 21 height 3
type input "40"
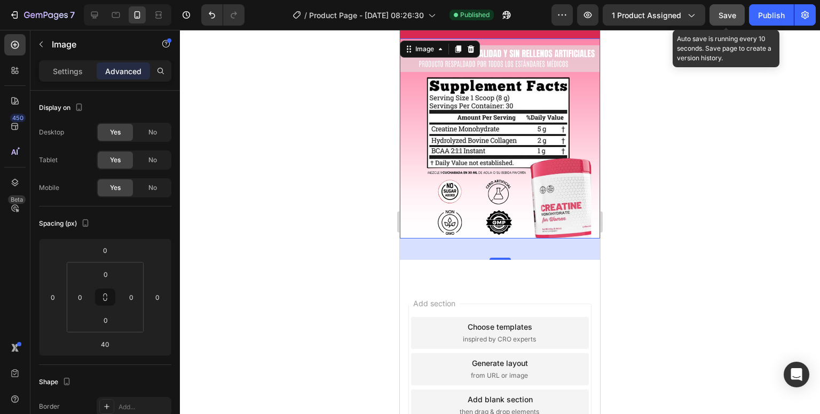
click at [715, 18] on button "Save" at bounding box center [726, 14] width 35 height 21
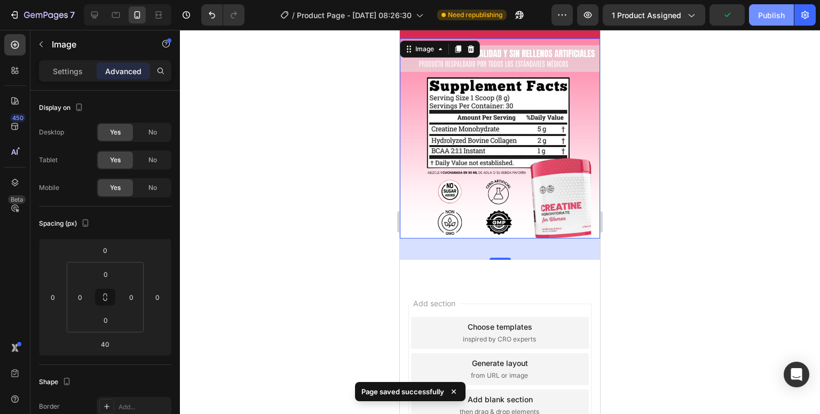
click at [769, 10] on div "Publish" at bounding box center [771, 15] width 27 height 11
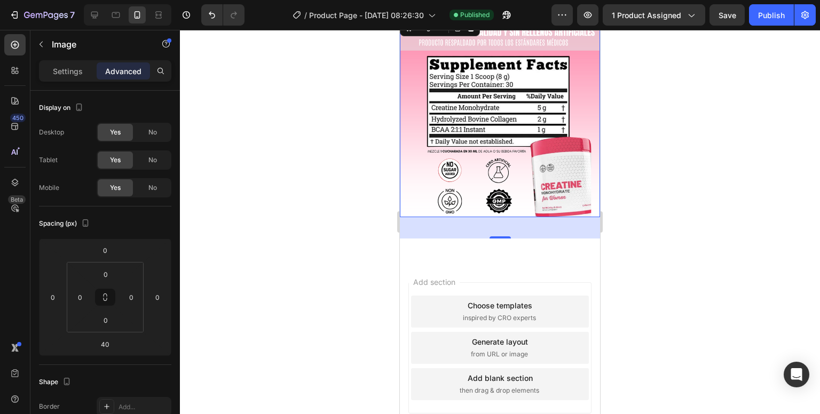
scroll to position [1169, 0]
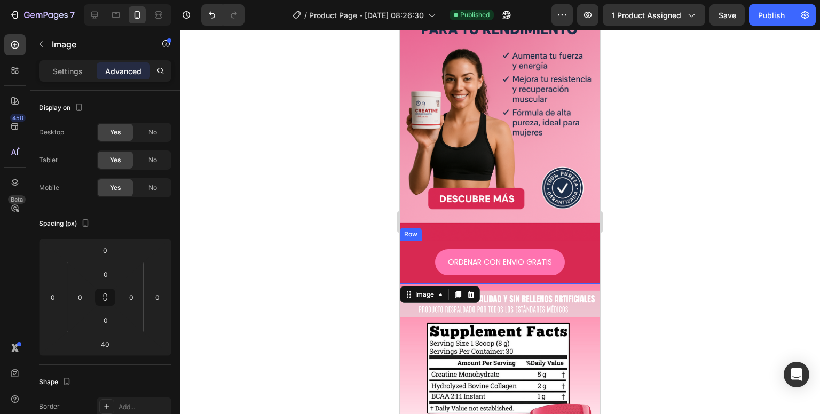
click at [402, 248] on div "ORDENAR CON ENVIO GRATIS Button Row" at bounding box center [500, 262] width 200 height 43
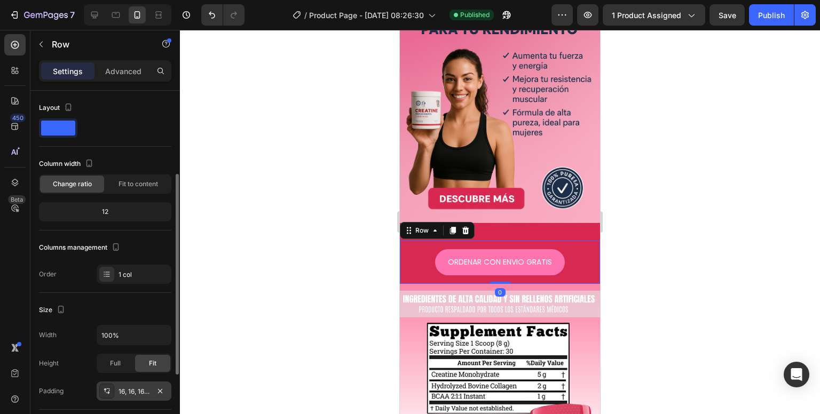
scroll to position [107, 0]
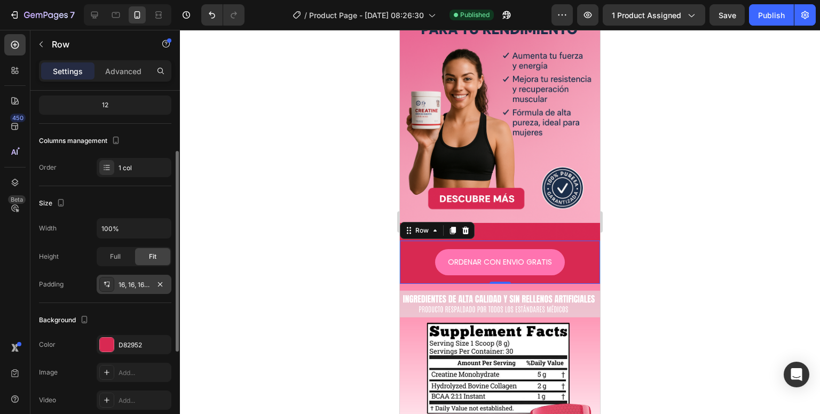
click at [135, 289] on div "16, 16, 16, 16" at bounding box center [134, 284] width 75 height 19
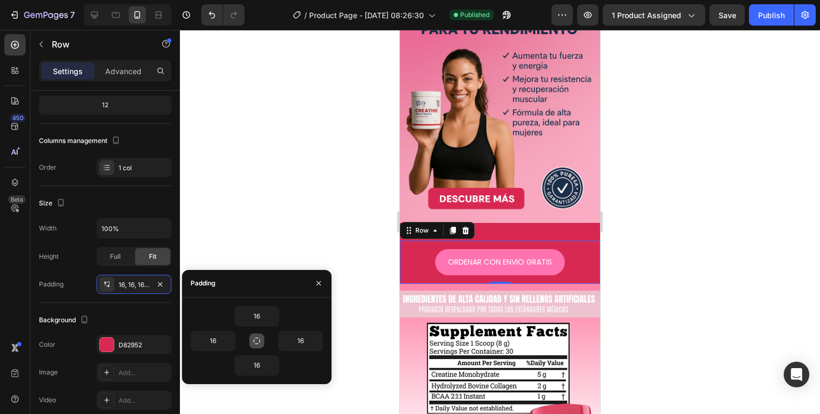
click at [262, 344] on button "button" at bounding box center [256, 341] width 15 height 15
click at [260, 344] on icon "button" at bounding box center [256, 341] width 9 height 9
click at [261, 319] on input "16" at bounding box center [257, 316] width 44 height 19
type input "0"
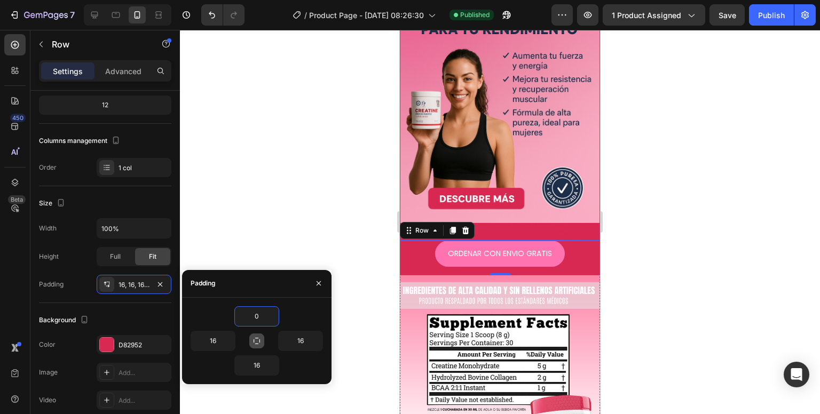
click at [495, 218] on img at bounding box center [500, 90] width 200 height 300
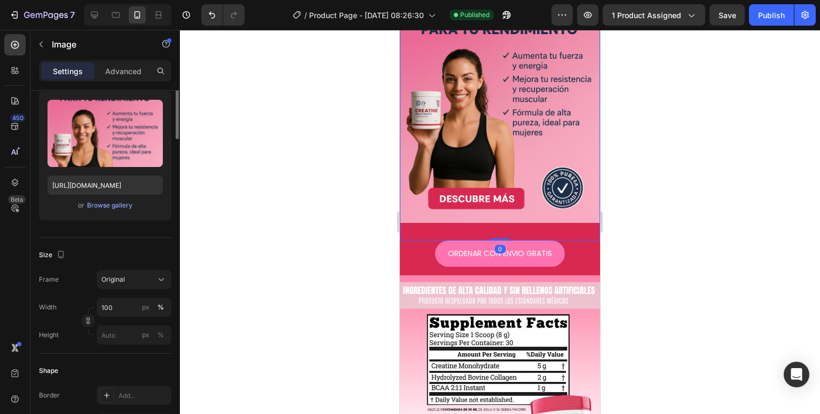
scroll to position [0, 0]
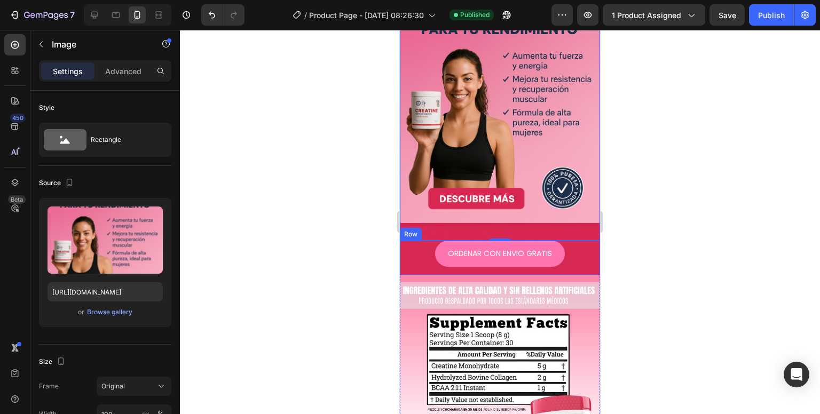
click at [406, 241] on div "ORDENAR CON ENVIO GRATIS Button Row" at bounding box center [500, 258] width 200 height 35
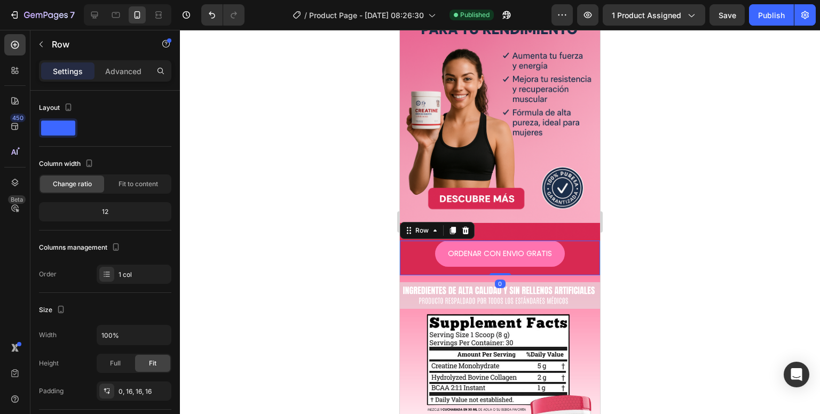
click at [334, 243] on div at bounding box center [500, 222] width 640 height 384
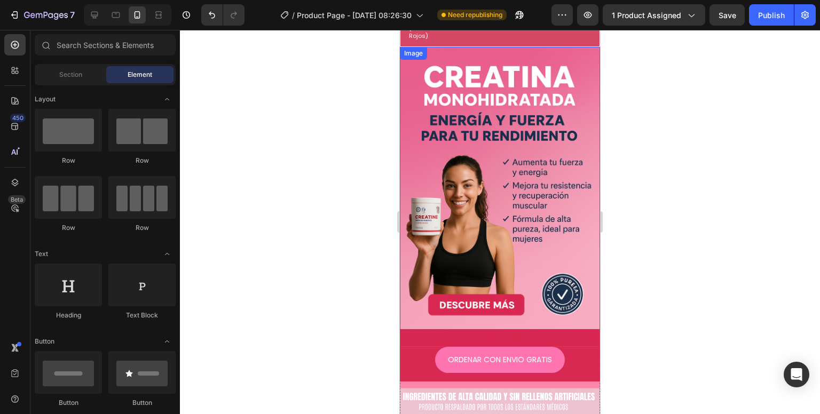
scroll to position [1066, 0]
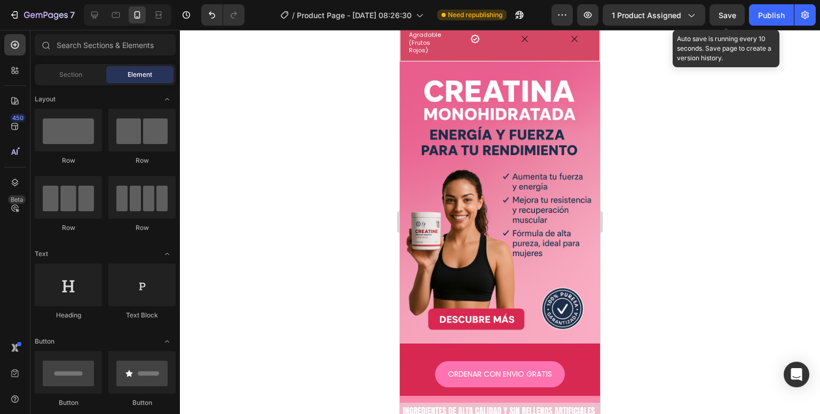
click at [721, 13] on span "Save" at bounding box center [727, 15] width 18 height 9
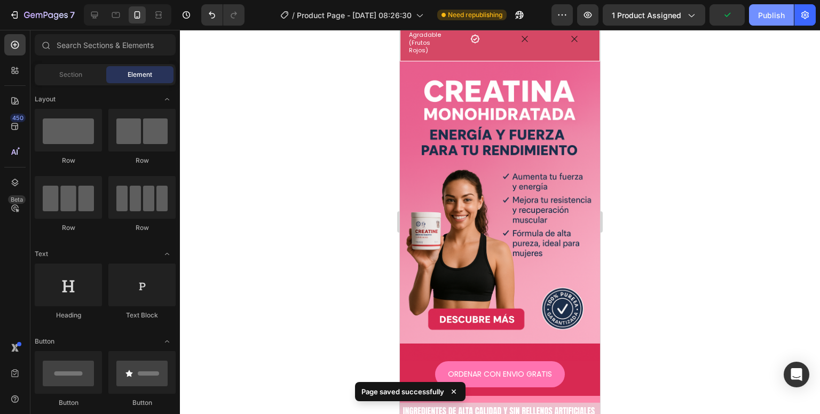
click at [766, 18] on div "Publish" at bounding box center [771, 15] width 27 height 11
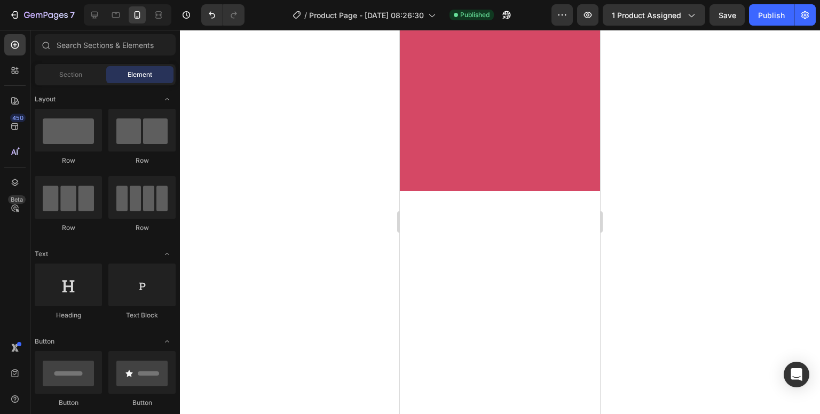
scroll to position [267, 0]
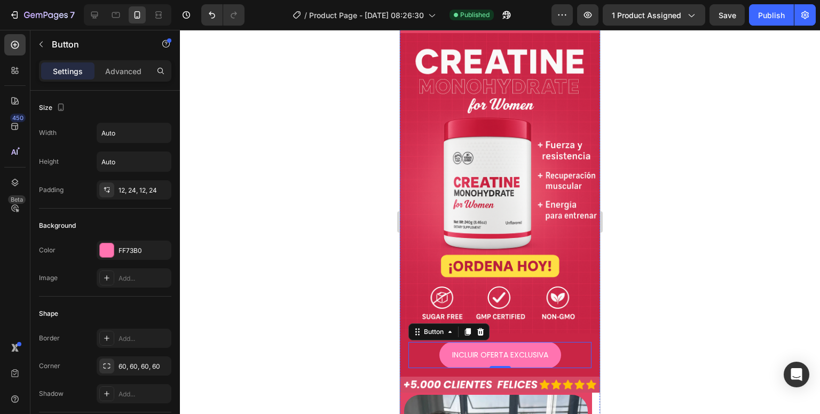
scroll to position [0, 0]
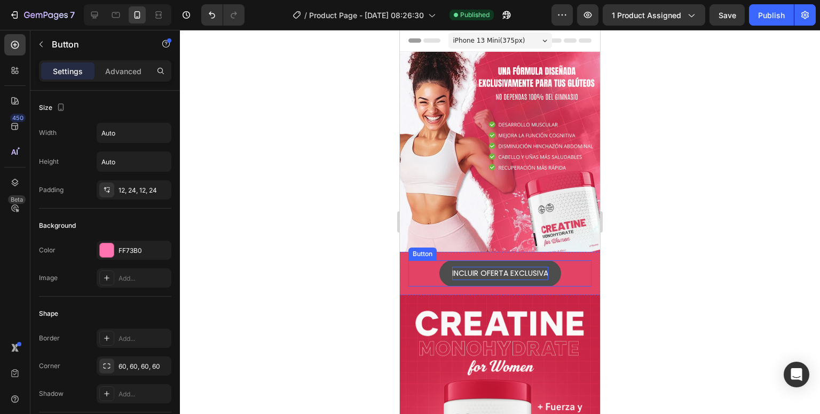
click at [508, 267] on p "INCLUIR OFERTA EXCLUSIVA" at bounding box center [500, 273] width 96 height 13
click at [530, 267] on p "INCLUIR OFERTA EXCLUSIVA" at bounding box center [500, 273] width 96 height 13
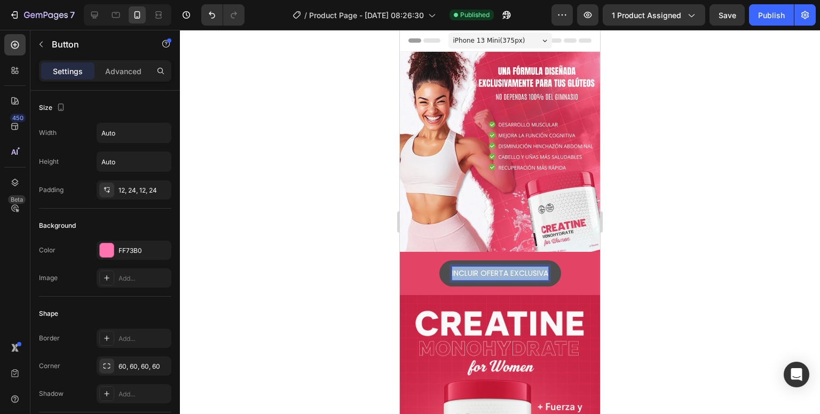
drag, startPoint x: 543, startPoint y: 265, endPoint x: 441, endPoint y: 267, distance: 101.4
click at [441, 267] on button "INCLUIR OFERTA EXCLUSIVA" at bounding box center [500, 273] width 122 height 26
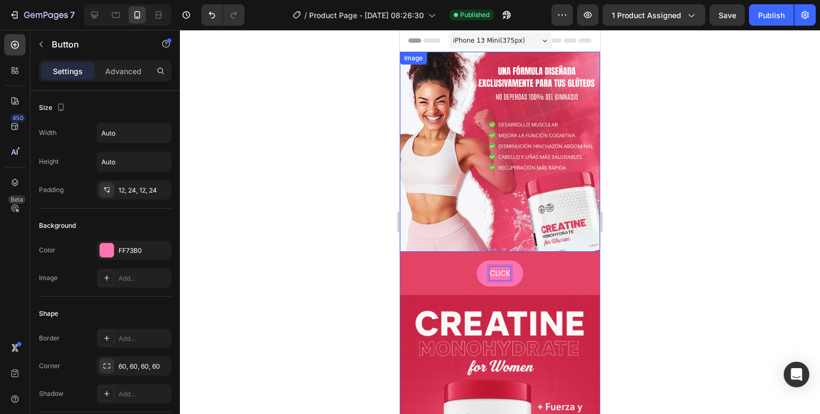
click at [477, 260] on button "CLICK" at bounding box center [500, 273] width 46 height 26
click at [466, 260] on button "CLICK AQUÍ," at bounding box center [500, 273] width 68 height 26
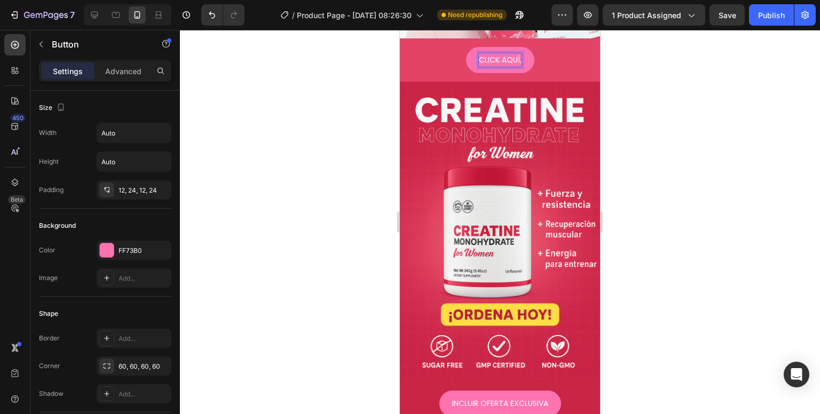
scroll to position [213, 0]
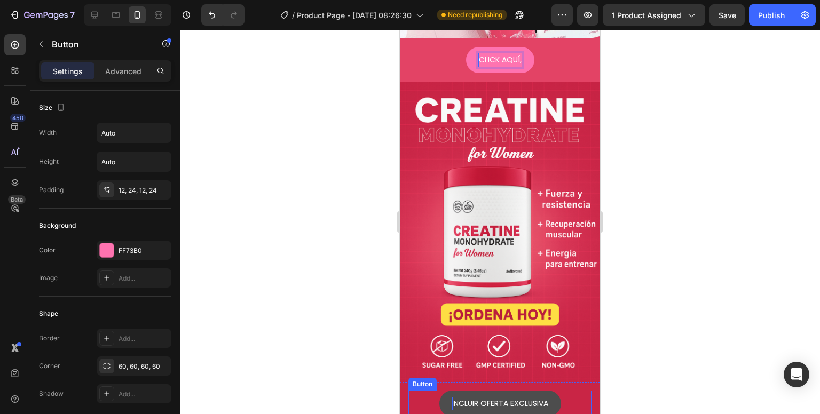
click at [479, 397] on p "INCLUIR OFERTA EXCLUSIVA" at bounding box center [500, 403] width 96 height 13
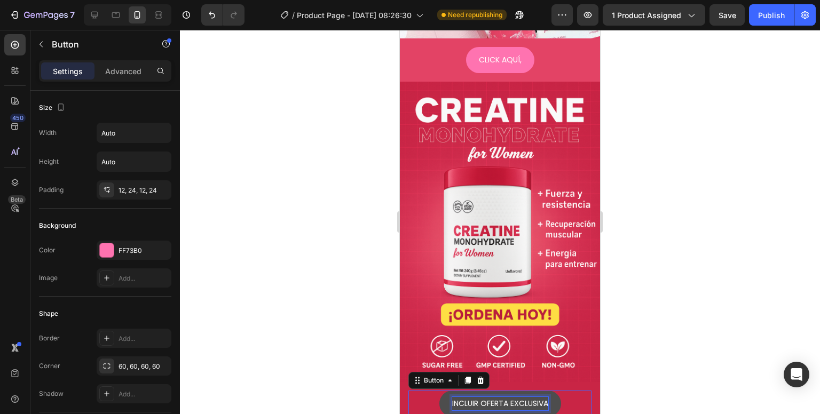
click at [476, 397] on p "INCLUIR OFERTA EXCLUSIVA" at bounding box center [500, 403] width 96 height 13
click at [430, 391] on button "INCLUIR CON OFERTA EXCLUSIVA" at bounding box center [500, 404] width 141 height 26
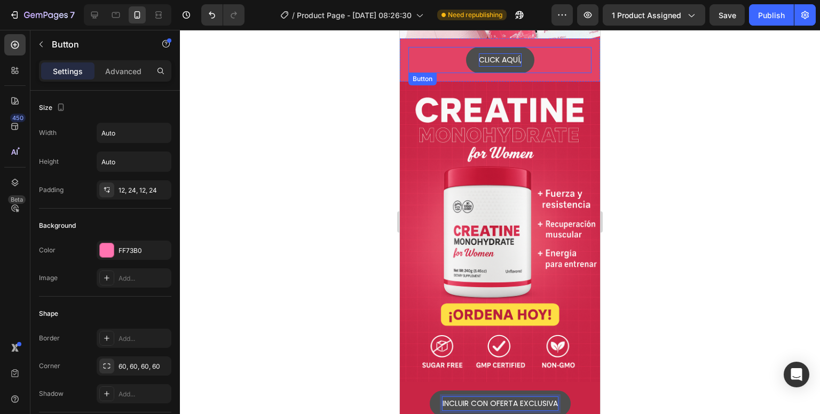
click at [501, 53] on p "CLICK AQUÍ," at bounding box center [500, 59] width 43 height 13
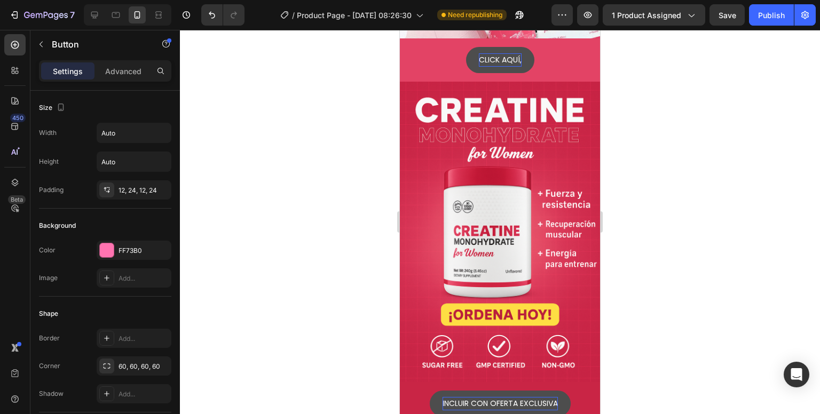
click at [518, 50] on button "CLICK AQUÍ," at bounding box center [500, 60] width 68 height 26
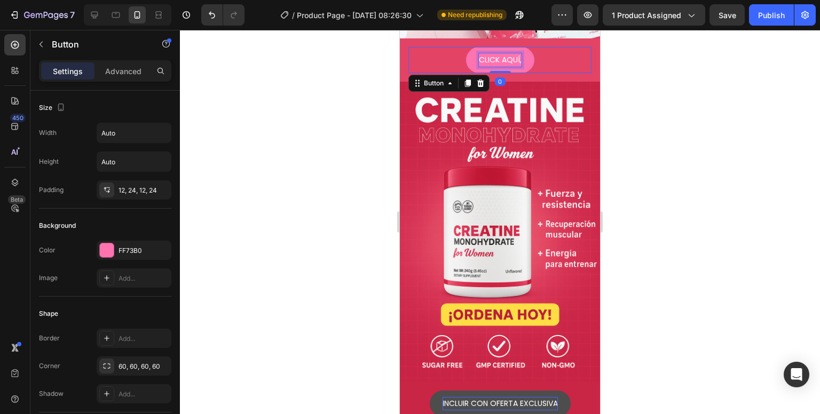
click at [512, 53] on p "CLICK AQUÍ," at bounding box center [500, 59] width 43 height 13
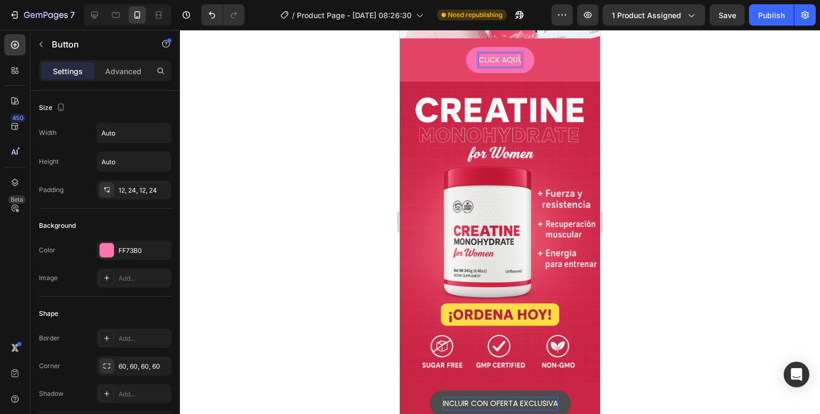
click at [466, 47] on button "CLICK AQUÍ," at bounding box center [500, 60] width 68 height 26
click at [453, 47] on button "CLICK AQUÍ, LLEVAR" at bounding box center [500, 60] width 94 height 26
click at [443, 47] on button "CLICK AQUÍ, LLEVAR CON" at bounding box center [500, 60] width 114 height 26
click at [431, 47] on button "CLICK AQUÍ, LLEVAR CON ENVIO" at bounding box center [499, 60] width 137 height 26
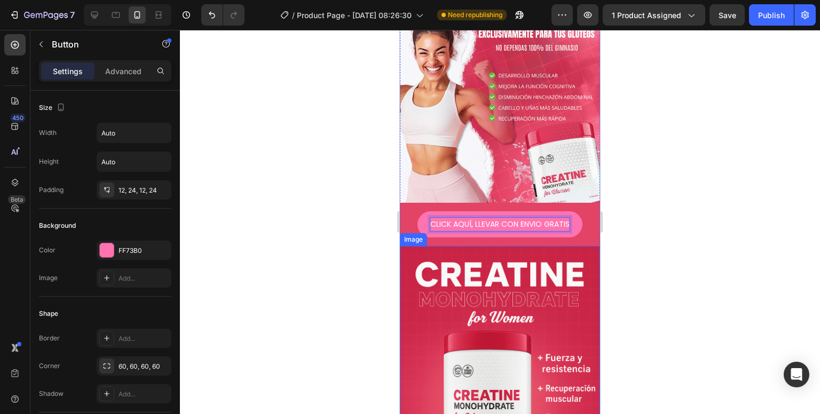
scroll to position [0, 0]
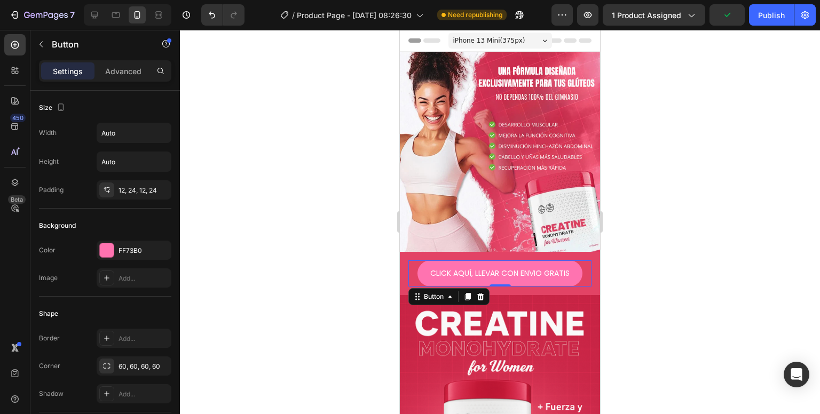
click at [636, 123] on div at bounding box center [500, 222] width 640 height 384
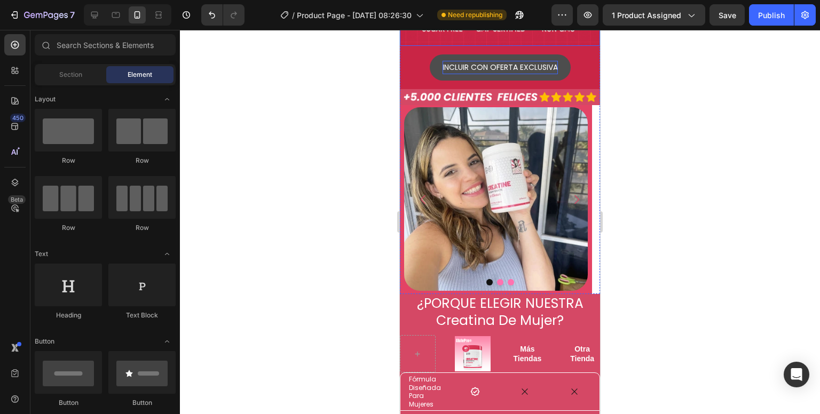
scroll to position [549, 0]
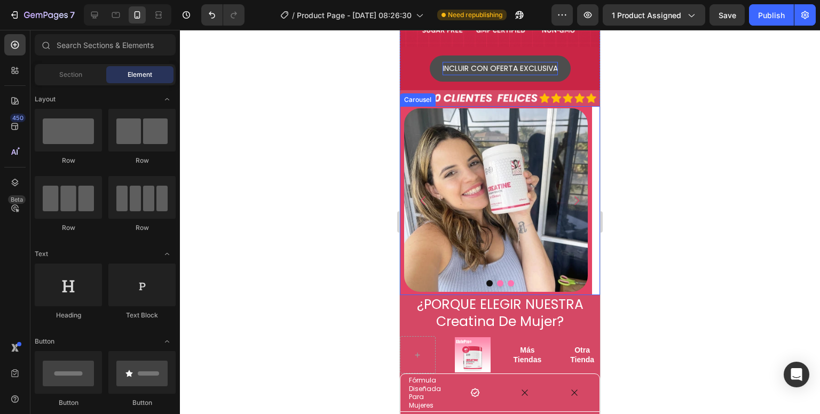
click at [499, 280] on button "Dot" at bounding box center [500, 283] width 6 height 6
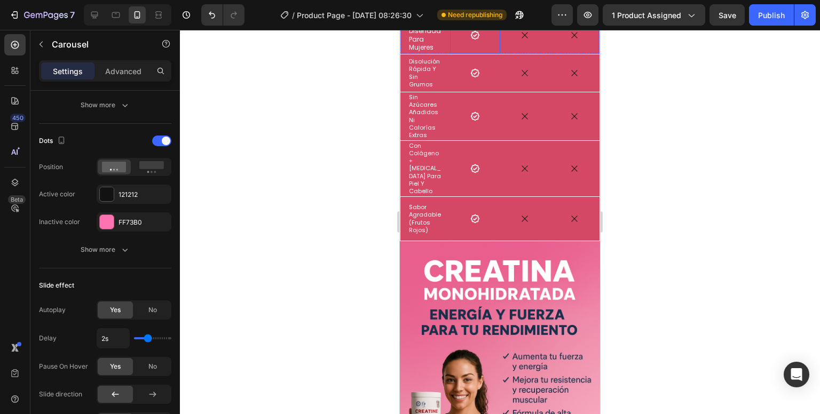
scroll to position [885, 0]
click at [416, 204] on p "sabor agradable (frutos rojos)" at bounding box center [425, 219] width 33 height 30
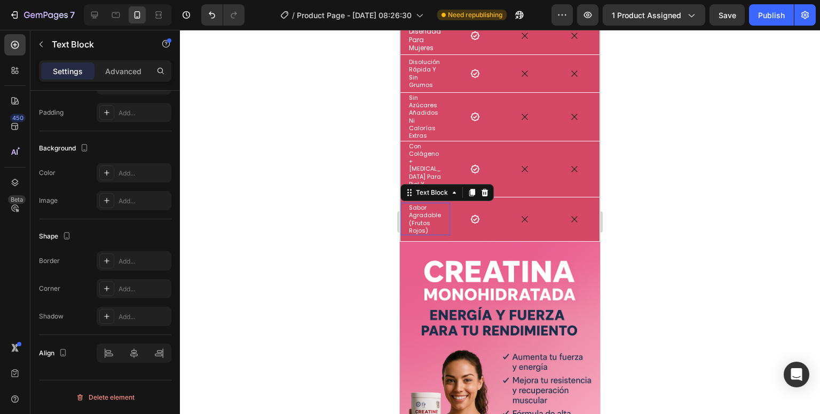
scroll to position [0, 0]
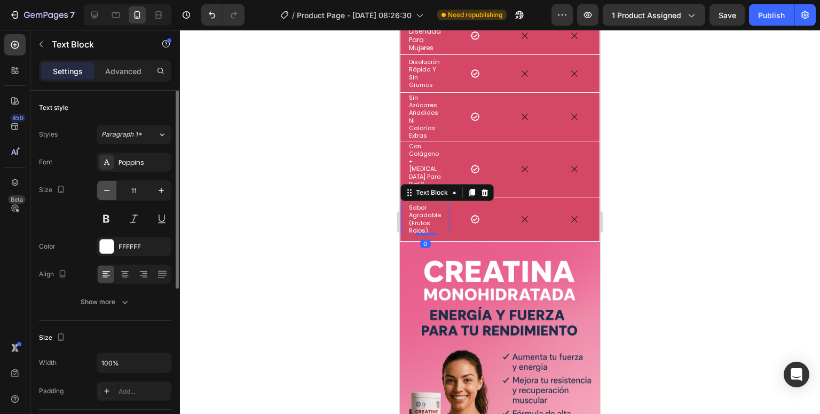
click at [109, 192] on icon "button" at bounding box center [106, 190] width 11 height 11
type input "10"
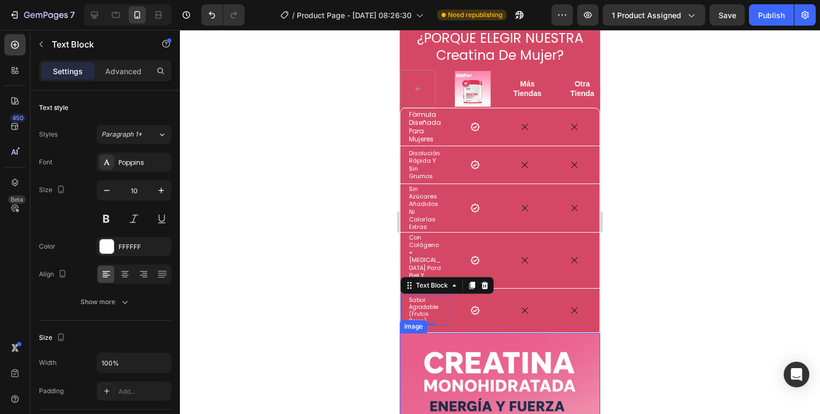
scroll to position [794, 0]
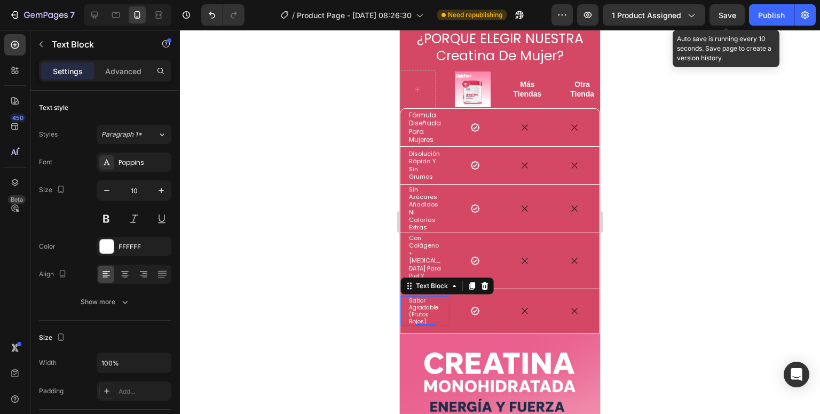
click at [732, 10] on div "Save" at bounding box center [727, 15] width 18 height 11
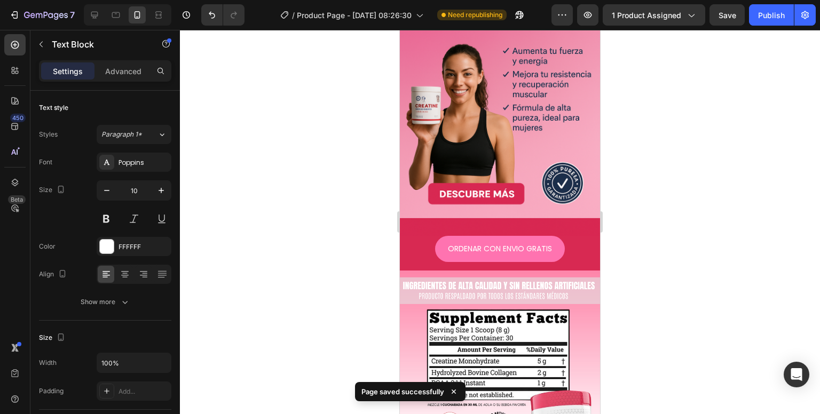
scroll to position [1180, 0]
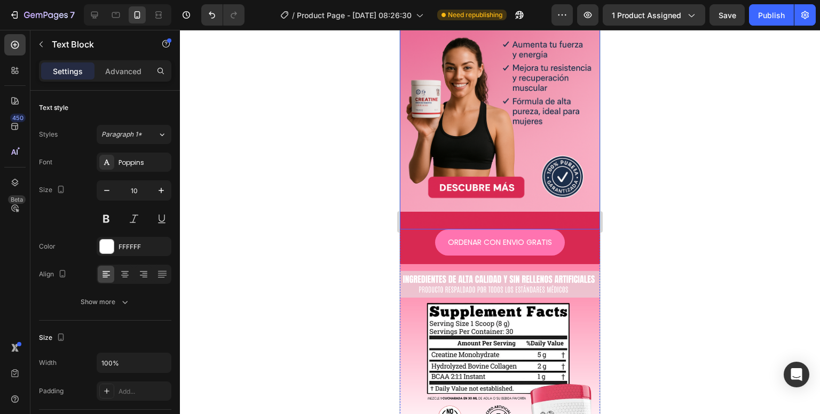
click at [499, 210] on img at bounding box center [500, 79] width 200 height 300
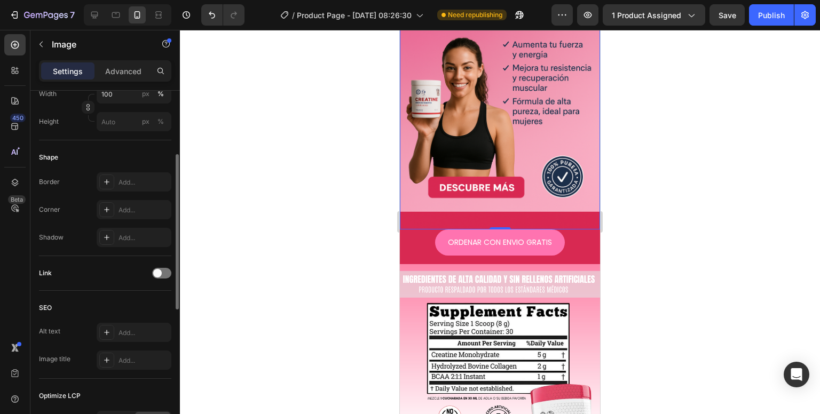
scroll to position [213, 0]
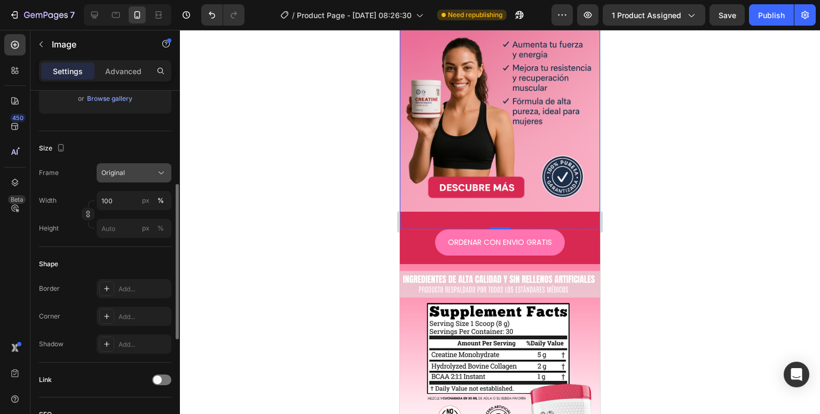
click at [117, 177] on span "Original" at bounding box center [112, 173] width 23 height 10
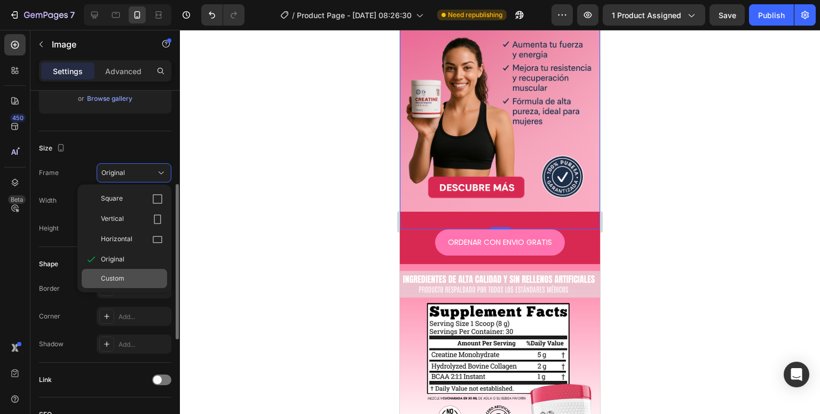
click at [120, 274] on span "Custom" at bounding box center [112, 279] width 23 height 10
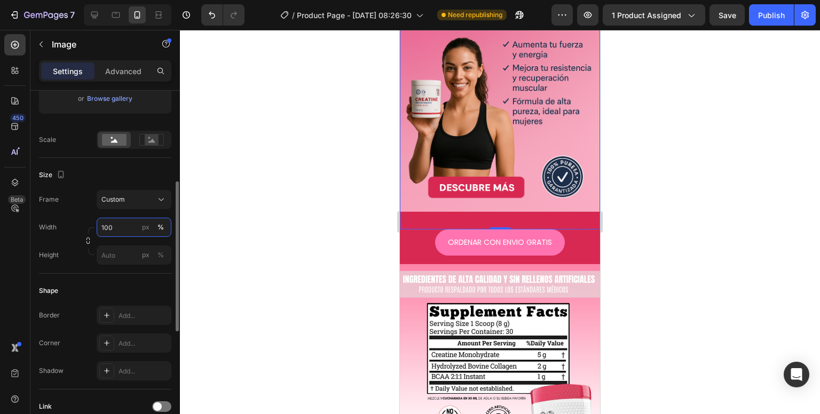
scroll to position [1127, 0]
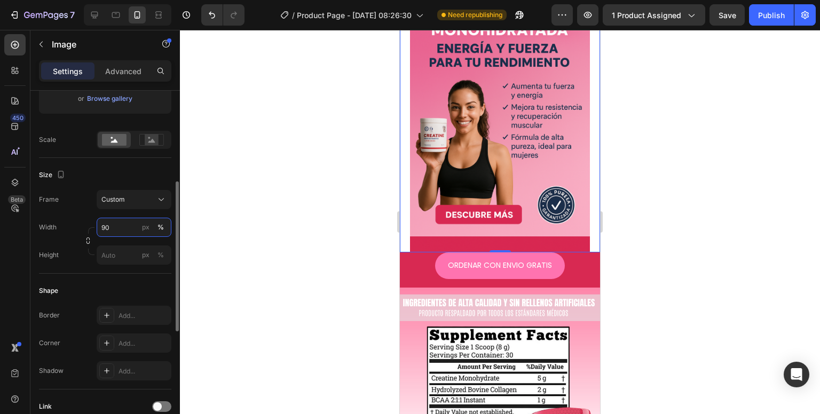
type input "9"
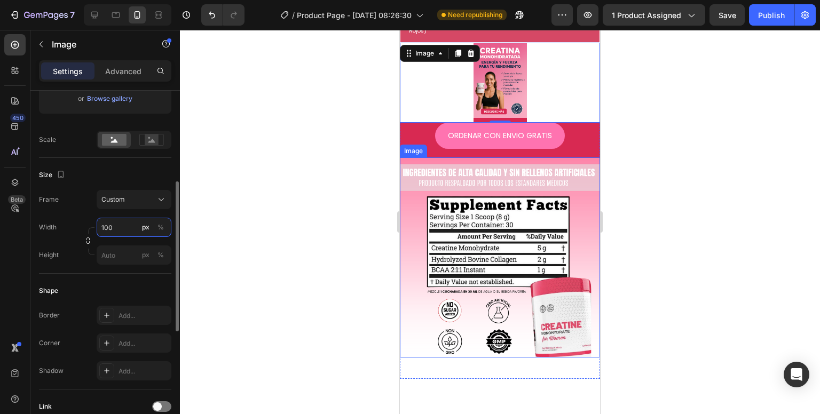
scroll to position [970, 0]
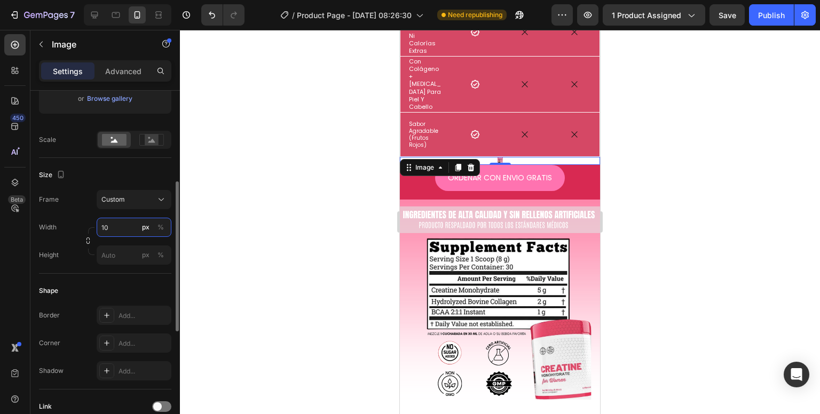
type input "1"
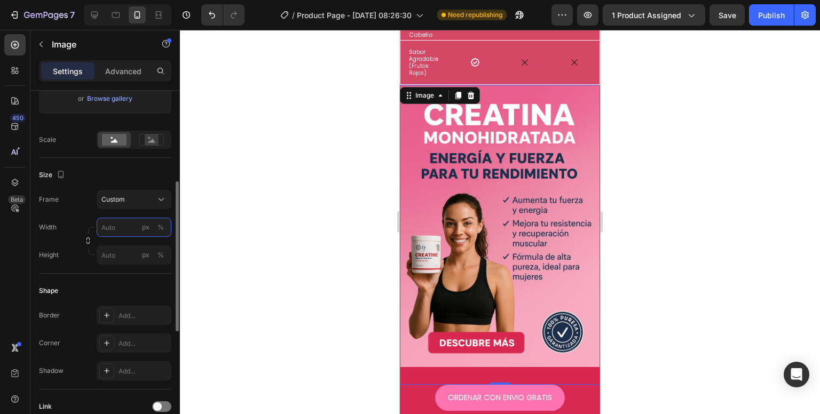
scroll to position [1077, 0]
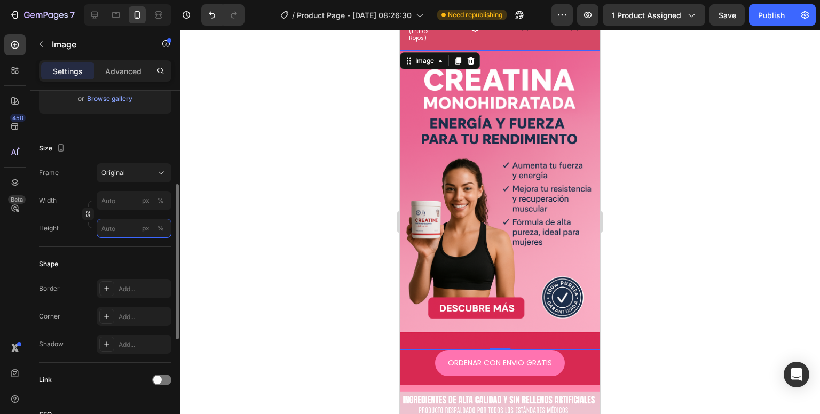
click at [118, 262] on div "Style Rectangle Source Upload Image [URL][DOMAIN_NAME] or Browse gallery Size F…" at bounding box center [105, 243] width 132 height 733
click at [160, 228] on div "%" at bounding box center [160, 229] width 6 height 10
click at [121, 232] on input "px %" at bounding box center [134, 228] width 75 height 19
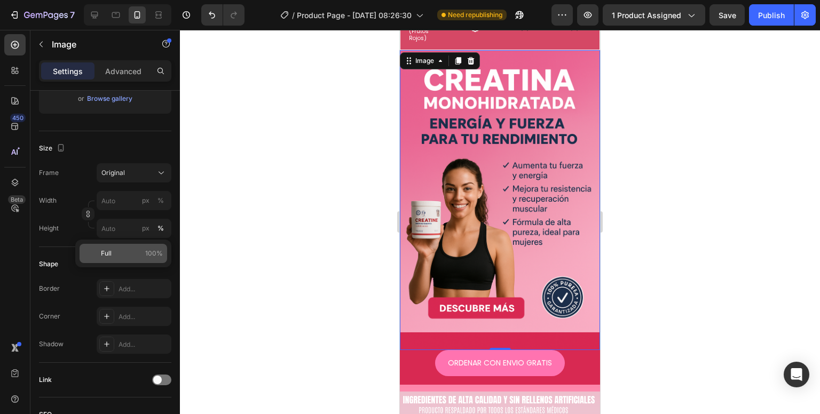
click at [121, 253] on p "Full 100%" at bounding box center [132, 254] width 62 height 10
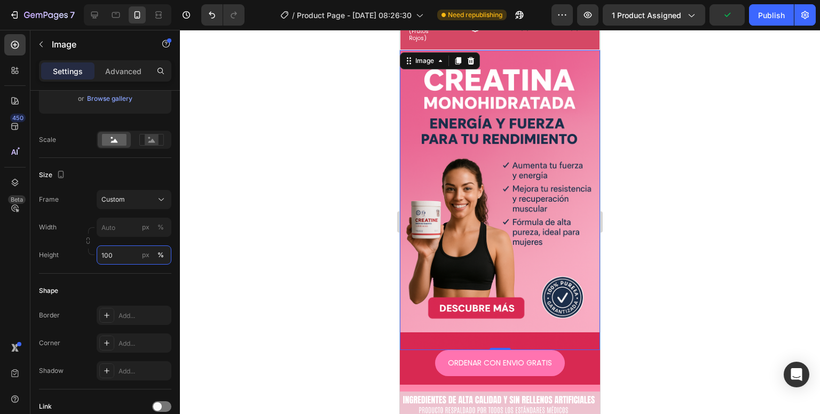
click at [121, 253] on input "100" at bounding box center [134, 255] width 75 height 19
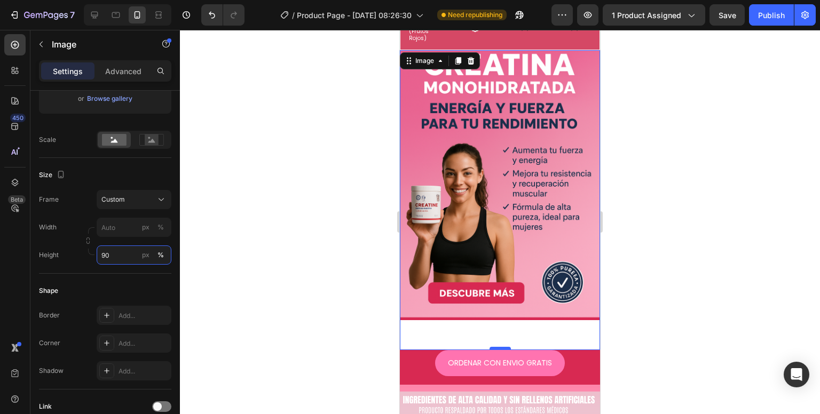
type input "90"
drag, startPoint x: 490, startPoint y: 319, endPoint x: 495, endPoint y: 289, distance: 30.8
click at [495, 289] on div "Image 0" at bounding box center [500, 200] width 200 height 300
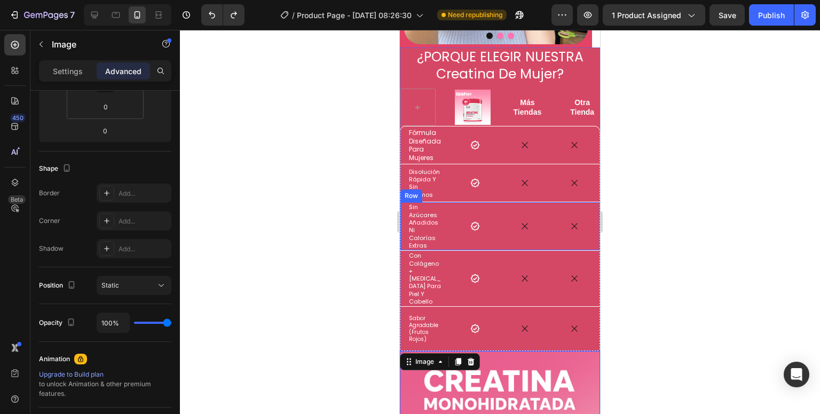
scroll to position [757, 0]
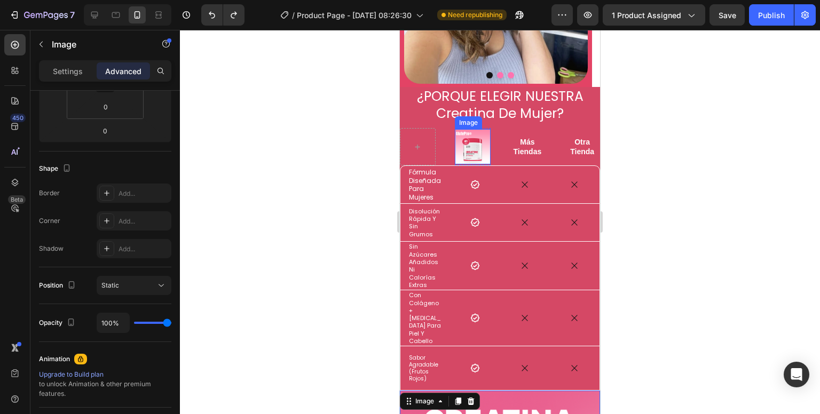
click at [473, 133] on img at bounding box center [473, 147] width 36 height 36
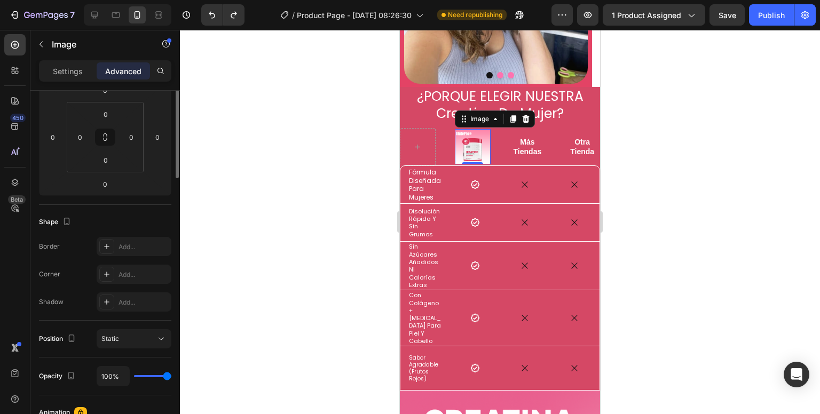
scroll to position [53, 0]
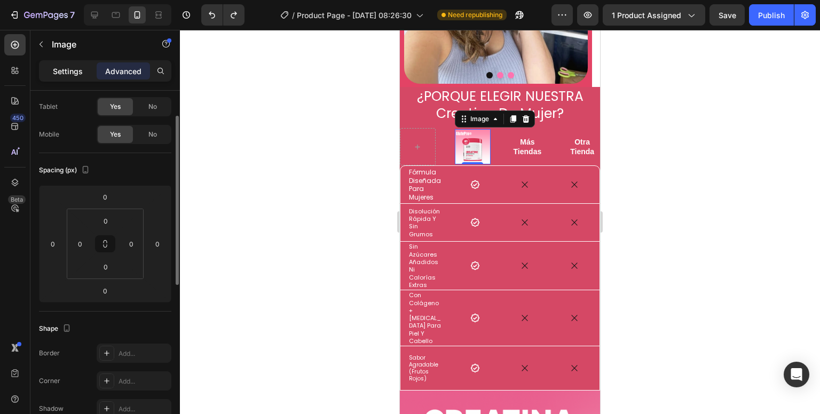
click at [77, 76] on div "Settings" at bounding box center [67, 70] width 53 height 17
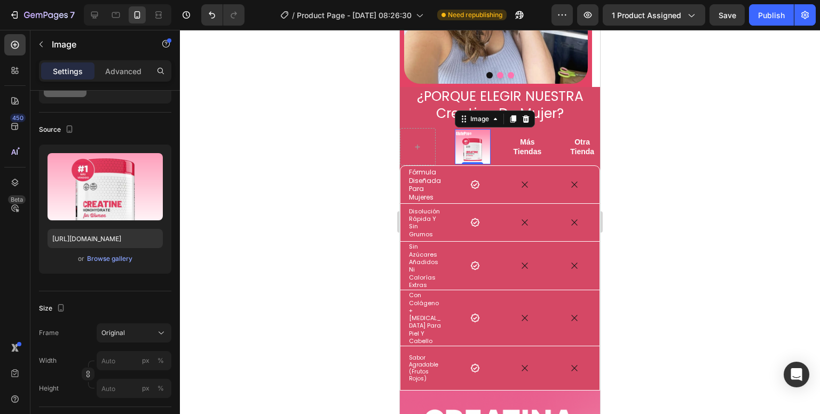
click at [475, 129] on img at bounding box center [473, 147] width 36 height 36
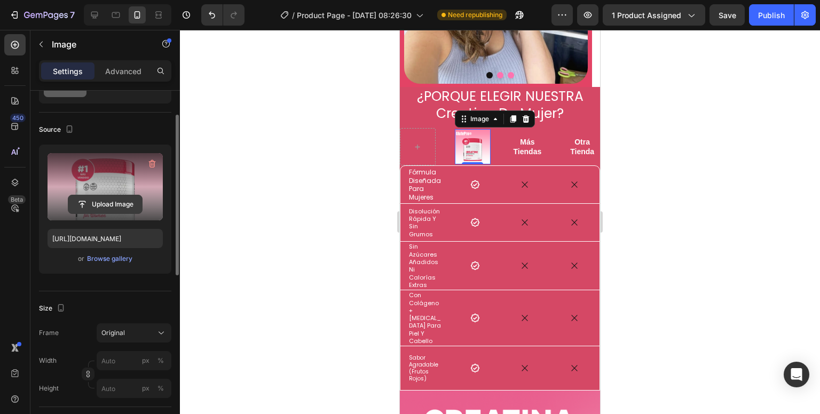
click at [117, 200] on input "file" at bounding box center [105, 204] width 74 height 18
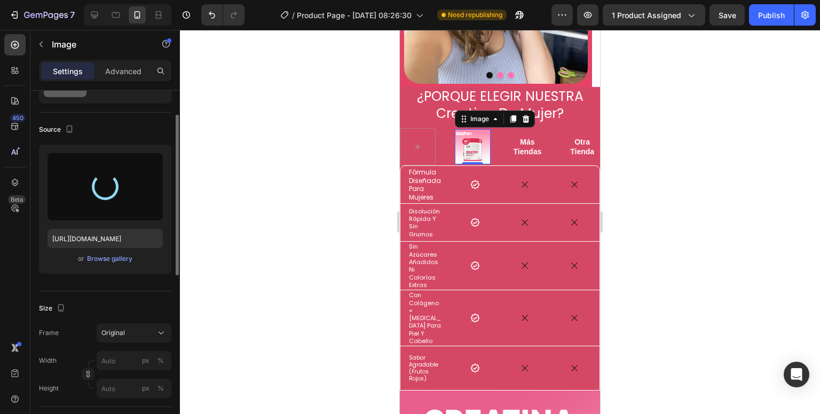
type input "[URL][DOMAIN_NAME]"
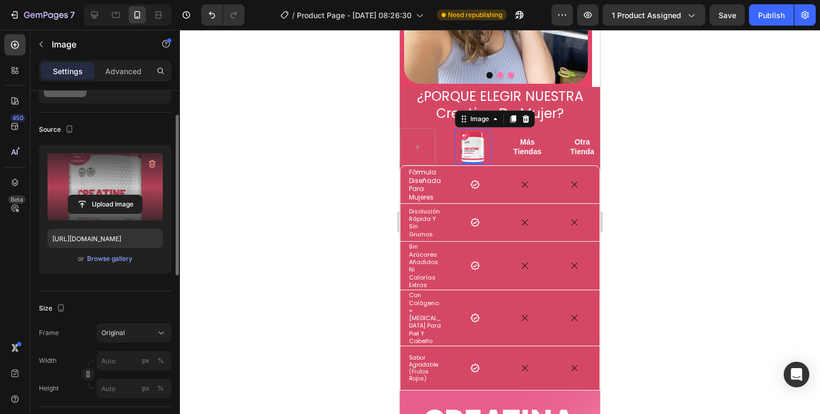
click at [648, 250] on div at bounding box center [500, 222] width 640 height 384
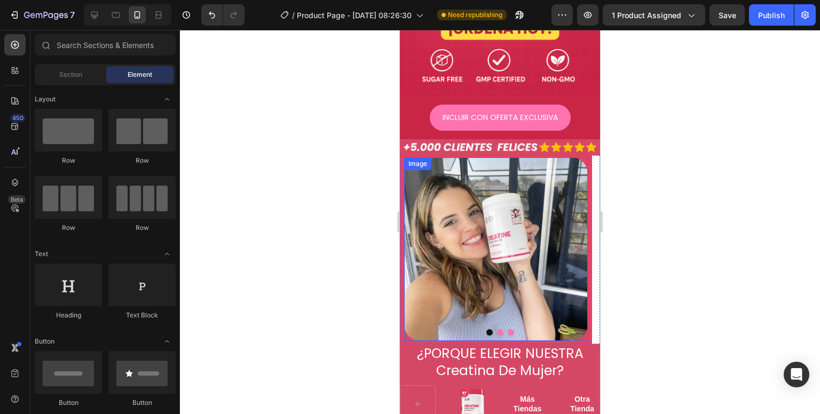
scroll to position [490, 0]
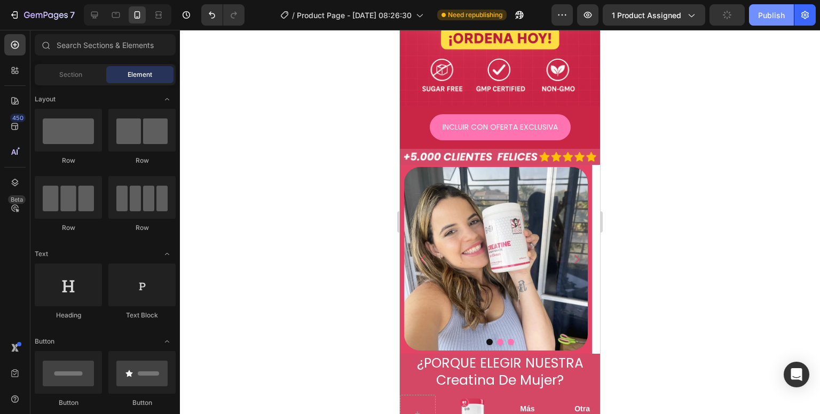
click at [761, 14] on div "Publish" at bounding box center [771, 15] width 27 height 11
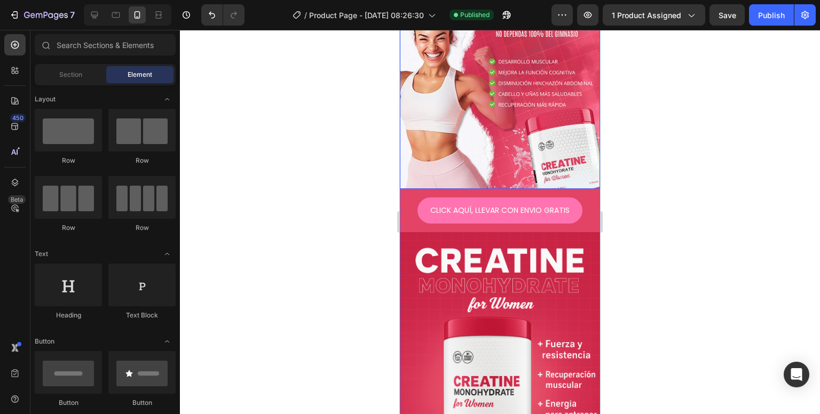
scroll to position [0, 0]
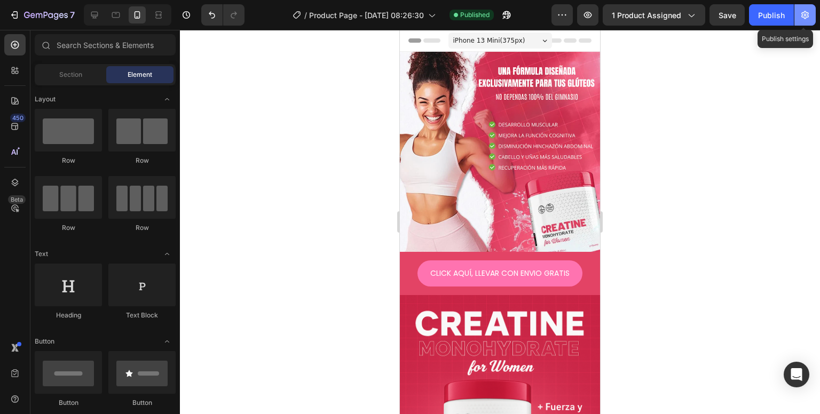
click at [811, 14] on button "button" at bounding box center [804, 14] width 21 height 21
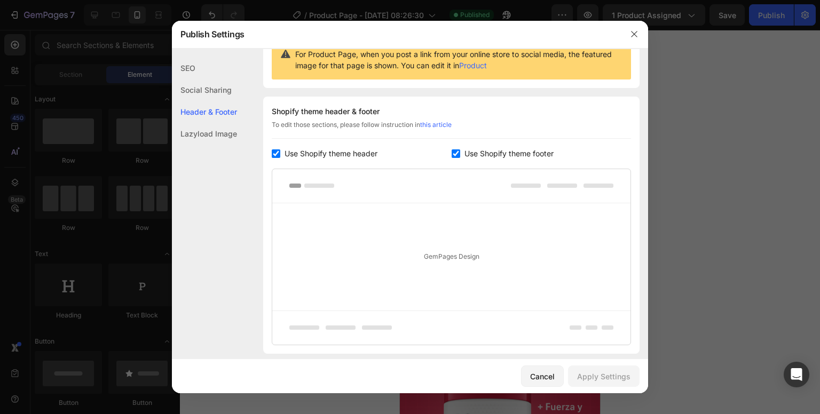
scroll to position [191, 0]
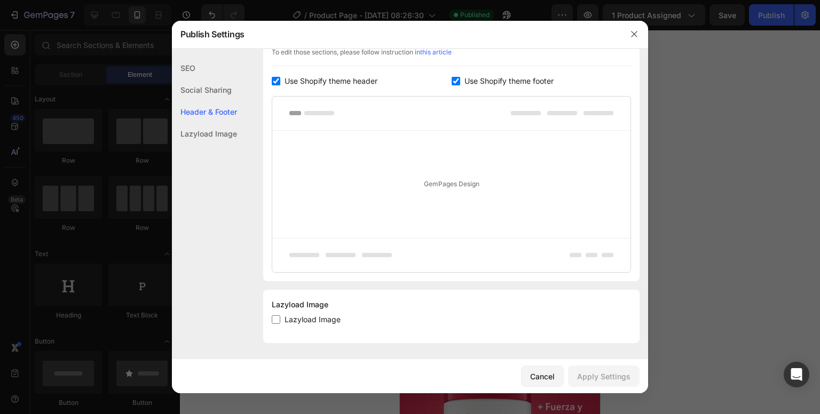
click at [470, 83] on span "Use Shopify theme footer" at bounding box center [508, 81] width 89 height 13
checkbox input "false"
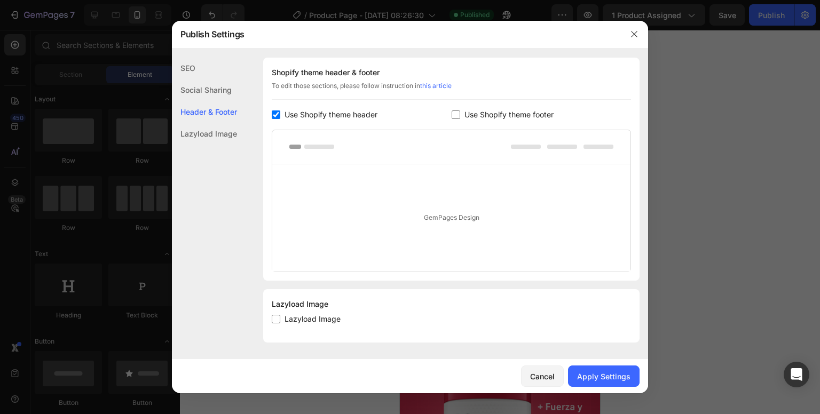
click at [341, 115] on span "Use Shopify theme header" at bounding box center [330, 114] width 93 height 13
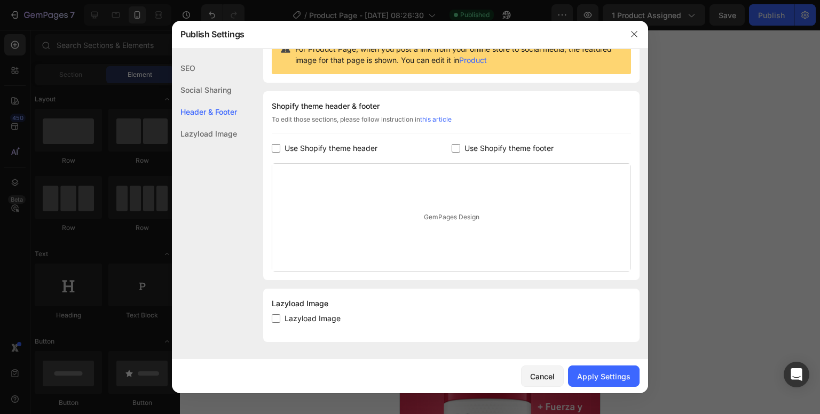
scroll to position [123, 0]
click at [594, 378] on div "Apply Settings" at bounding box center [603, 376] width 53 height 11
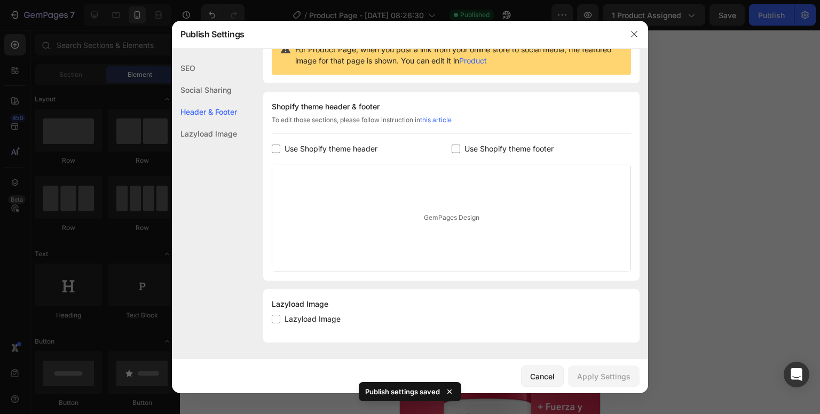
click at [339, 153] on span "Use Shopify theme header" at bounding box center [330, 149] width 93 height 13
checkbox input "true"
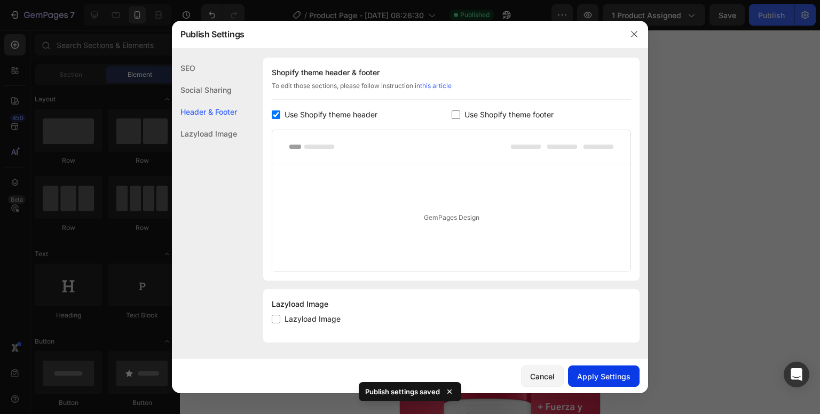
click at [613, 376] on div "Apply Settings" at bounding box center [603, 376] width 53 height 11
click at [634, 34] on icon "button" at bounding box center [634, 34] width 6 height 6
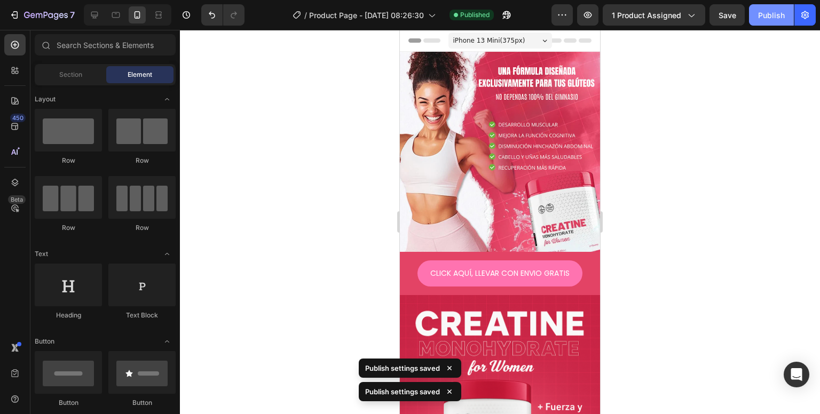
click at [775, 20] on div "Publish" at bounding box center [771, 15] width 27 height 11
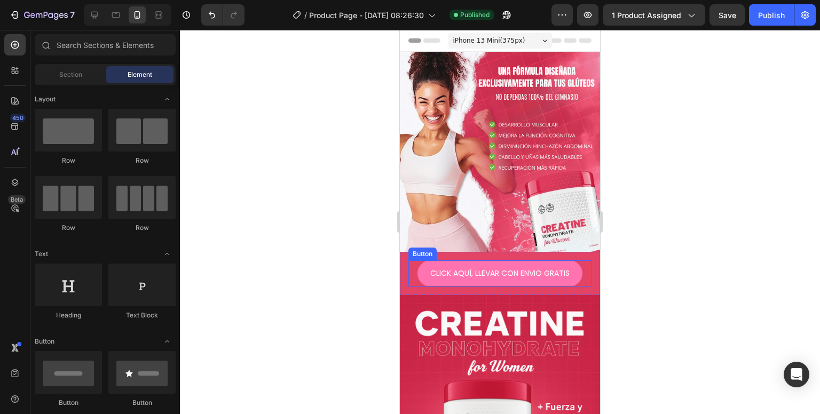
click at [526, 273] on button "CLICK AQUÍ, LLEVAR CON ENVIO GRATIS" at bounding box center [499, 273] width 165 height 26
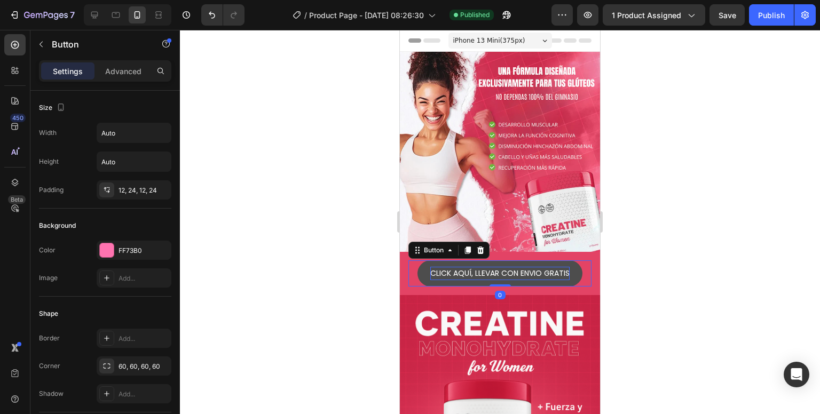
click at [431, 267] on p "CLICK AQUÍ, LLEVAR CON ENVIO GRATIS" at bounding box center [499, 273] width 139 height 13
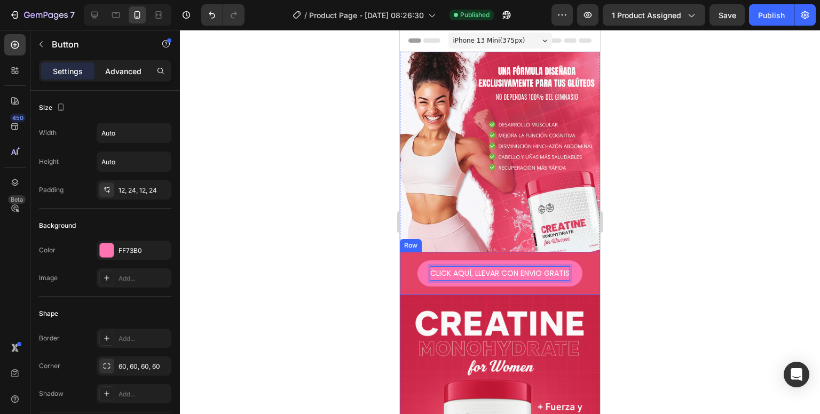
click at [128, 69] on p "Advanced" at bounding box center [123, 71] width 36 height 11
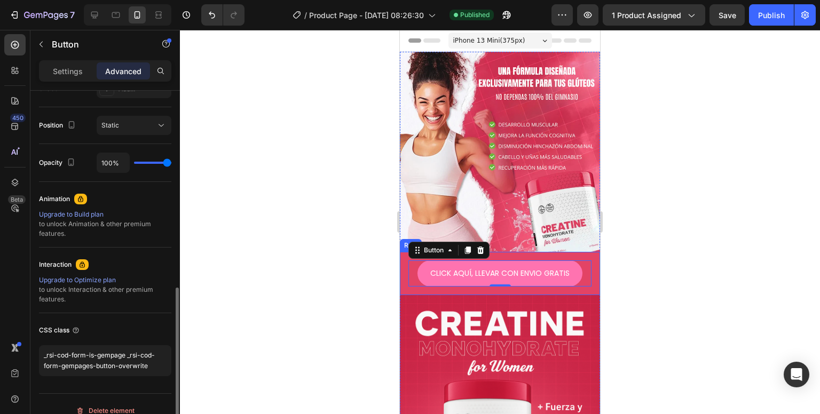
scroll to position [386, 0]
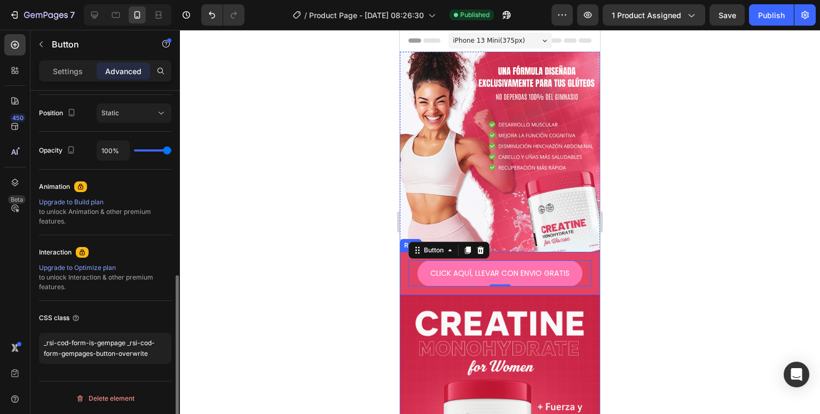
click at [231, 232] on div at bounding box center [500, 222] width 640 height 384
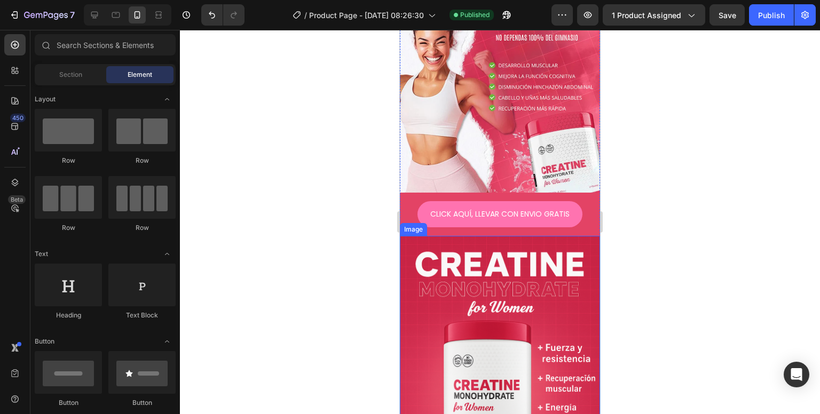
scroll to position [0, 0]
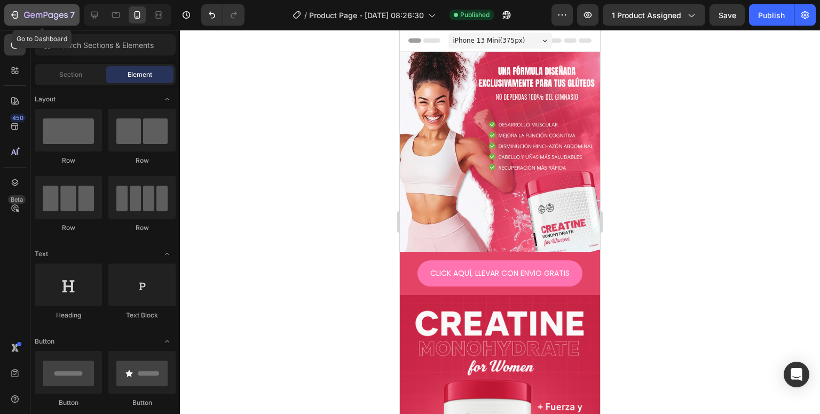
click at [44, 12] on icon "button" at bounding box center [46, 15] width 44 height 9
